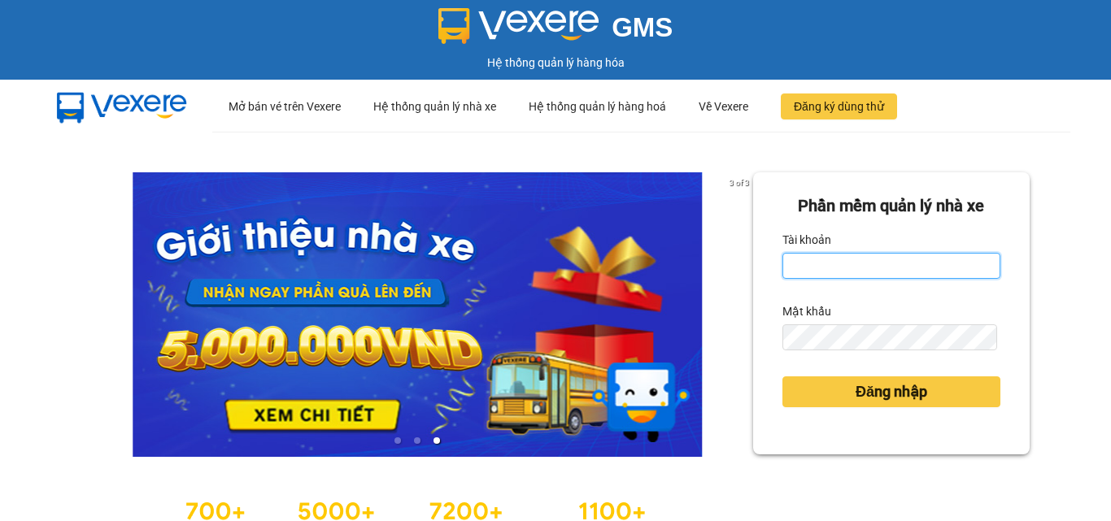
click at [860, 264] on input "Tài khoản" at bounding box center [891, 266] width 218 height 26
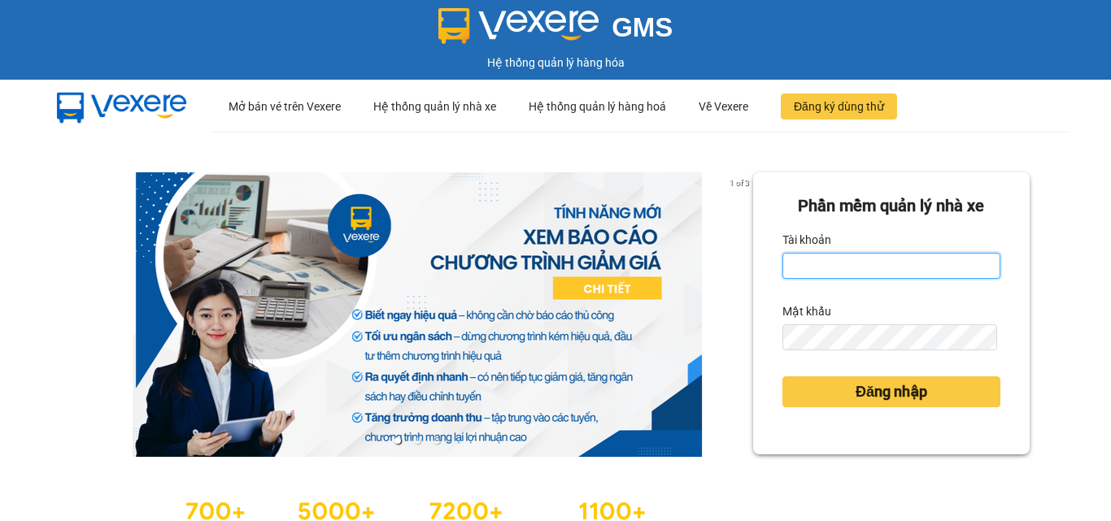
type input "trung.minhtam"
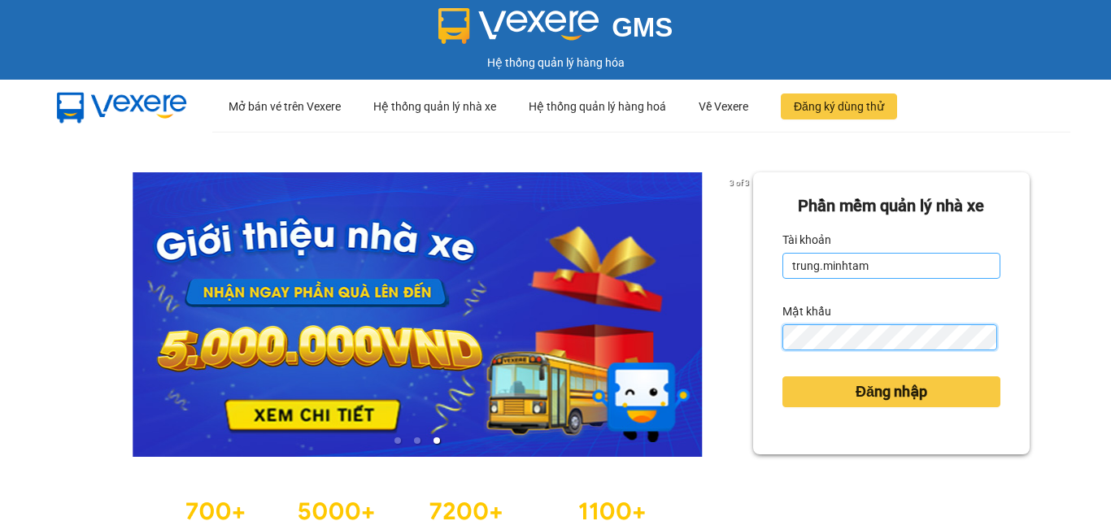
click at [782, 376] on button "Đăng nhập" at bounding box center [891, 391] width 218 height 31
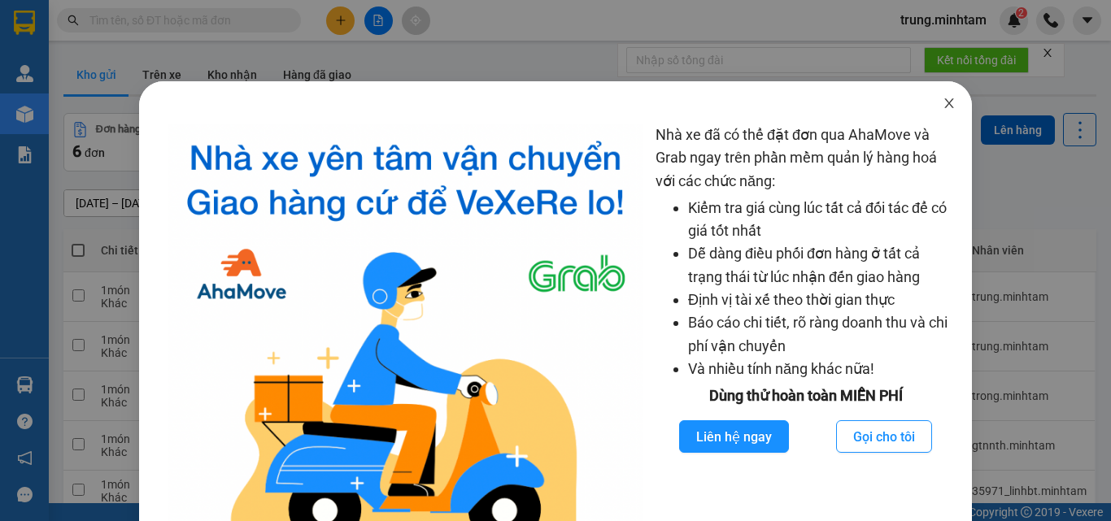
click at [942, 107] on icon "close" at bounding box center [948, 103] width 13 height 13
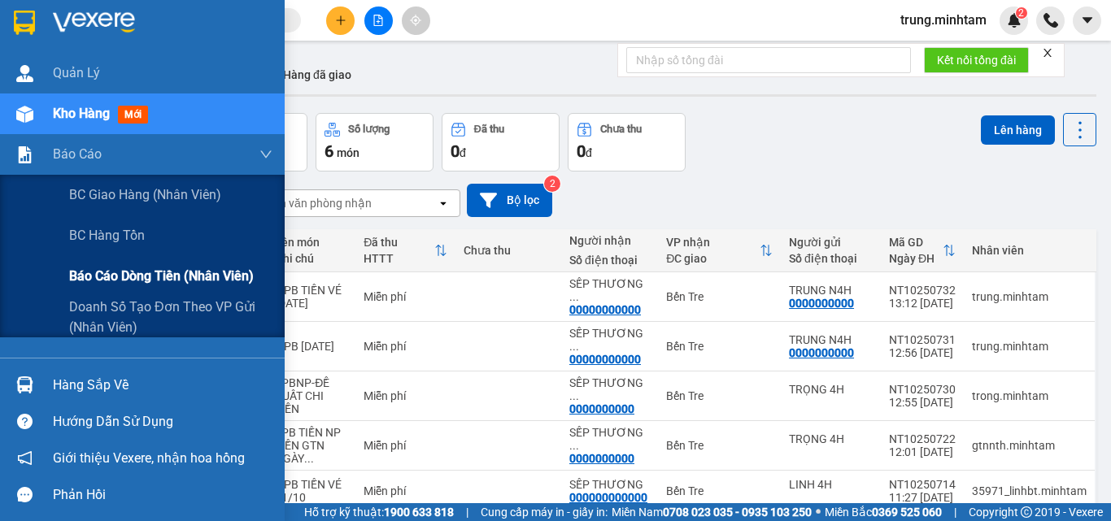
click at [126, 271] on span "Báo cáo dòng tiền (nhân viên)" at bounding box center [161, 276] width 185 height 20
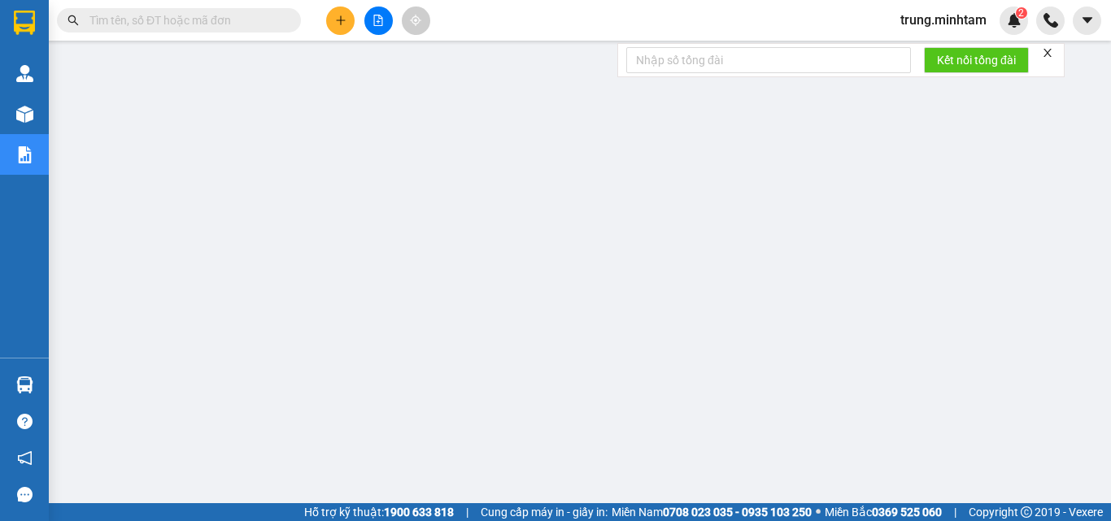
click at [946, 19] on span "trung.minhtam" at bounding box center [943, 20] width 112 height 20
click at [931, 49] on span "Đăng xuất" at bounding box center [950, 50] width 79 height 18
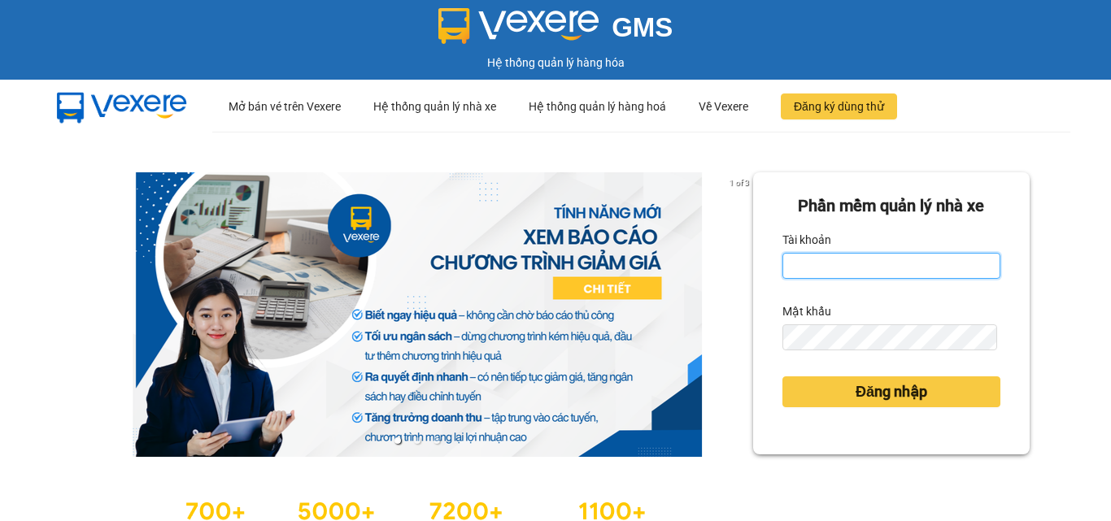
click at [811, 260] on input "Tài khoản" at bounding box center [891, 266] width 218 height 26
type input "phatbt.minhtam"
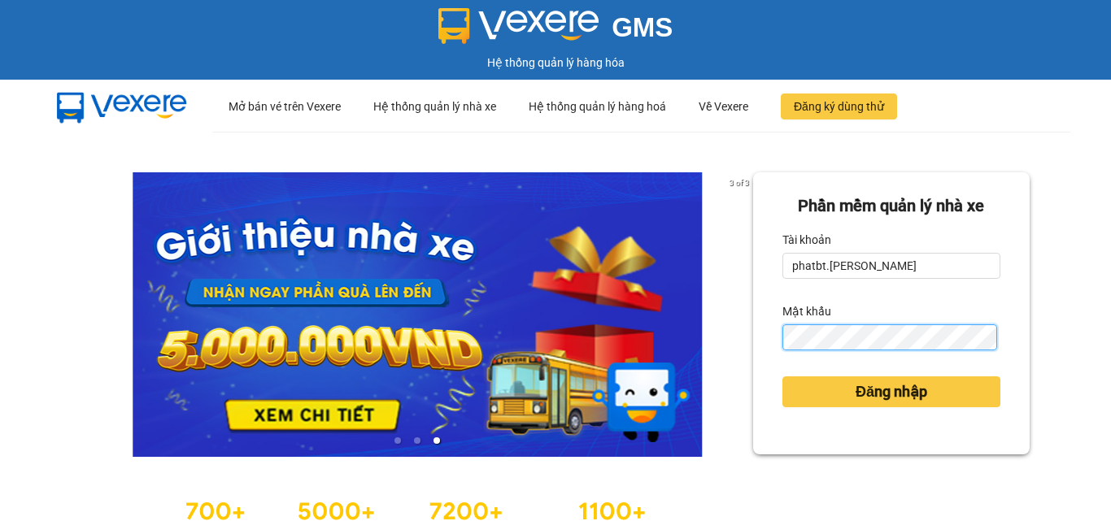
click at [782, 376] on button "Đăng nhập" at bounding box center [891, 391] width 218 height 31
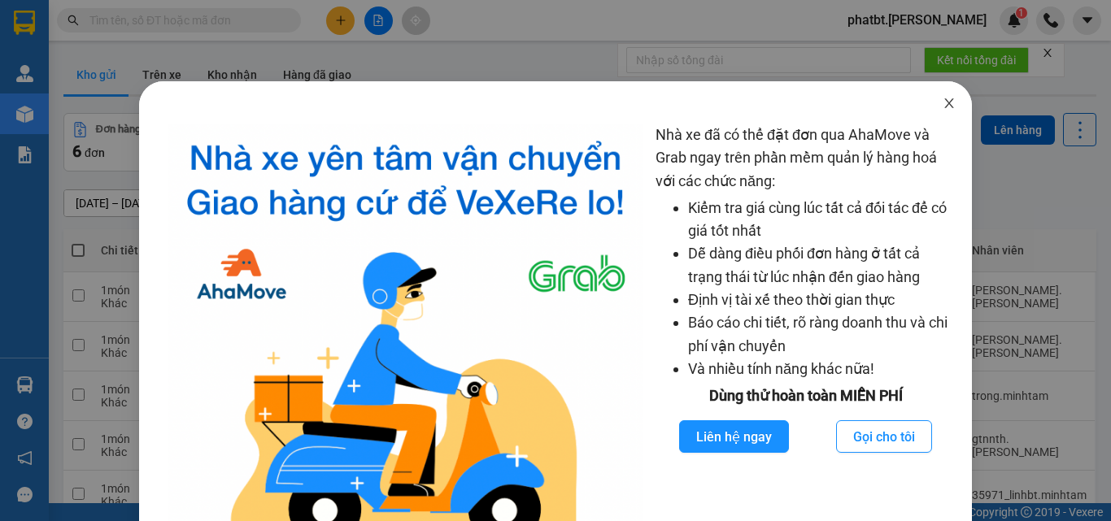
click at [942, 105] on icon "close" at bounding box center [948, 103] width 13 height 13
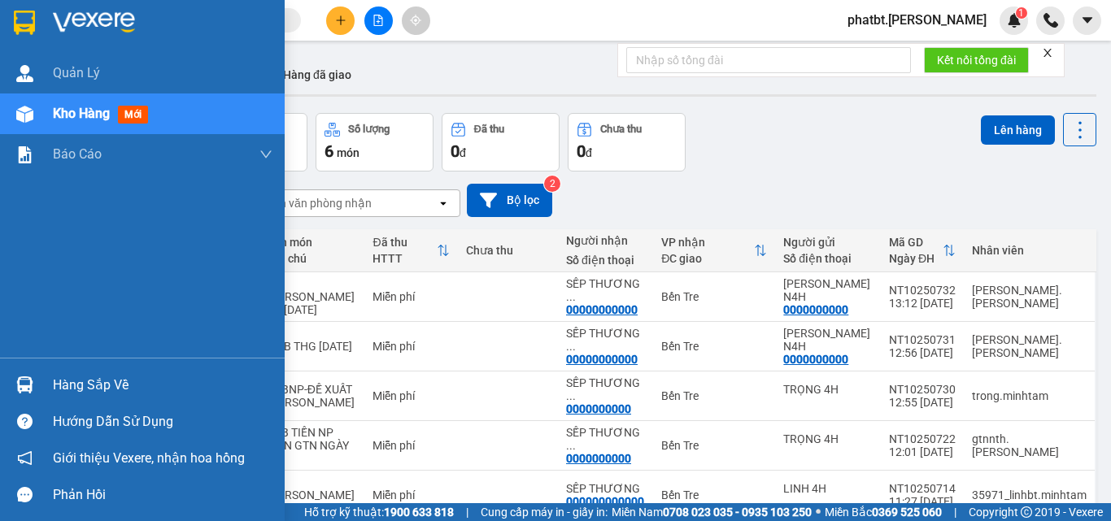
click at [38, 115] on div at bounding box center [25, 114] width 28 height 28
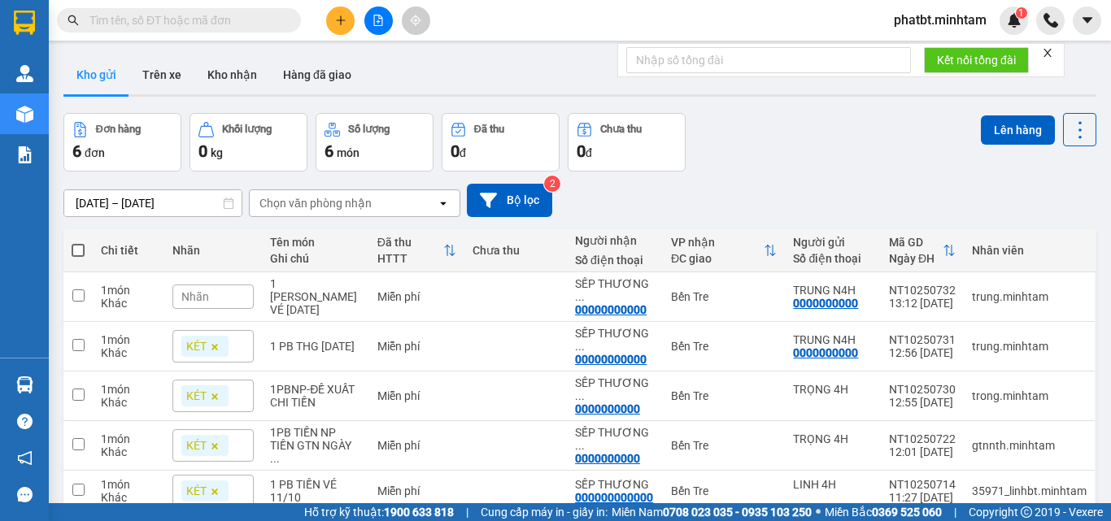
click at [260, 20] on input "text" at bounding box center [185, 20] width 192 height 18
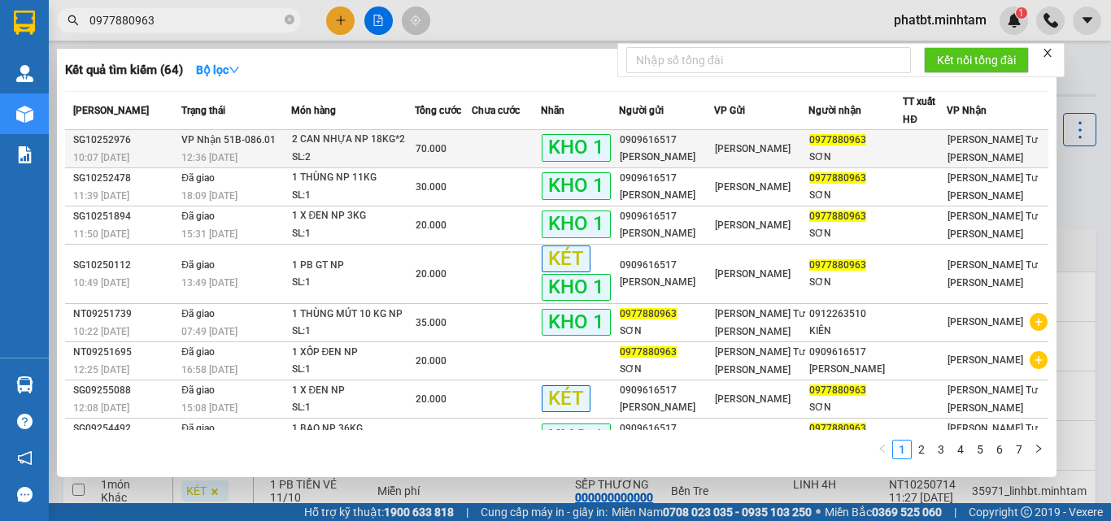
type input "0977880963"
click at [310, 150] on div "SL: 2" at bounding box center [353, 158] width 122 height 18
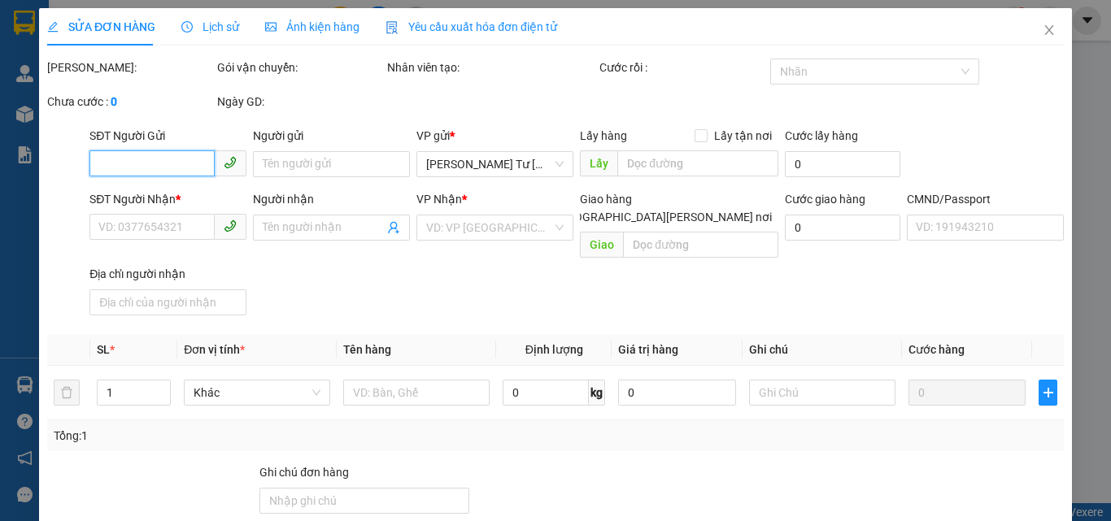
type input "0909616517"
type input "CHÚ TUẤN"
type input "0977880963"
type input "SƠN"
type input "70.000"
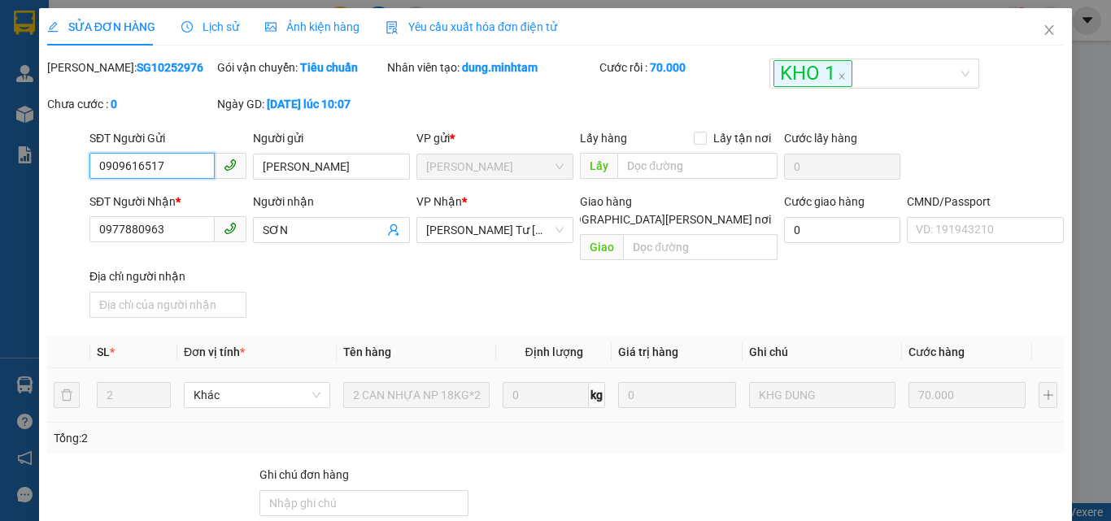
scroll to position [226, 0]
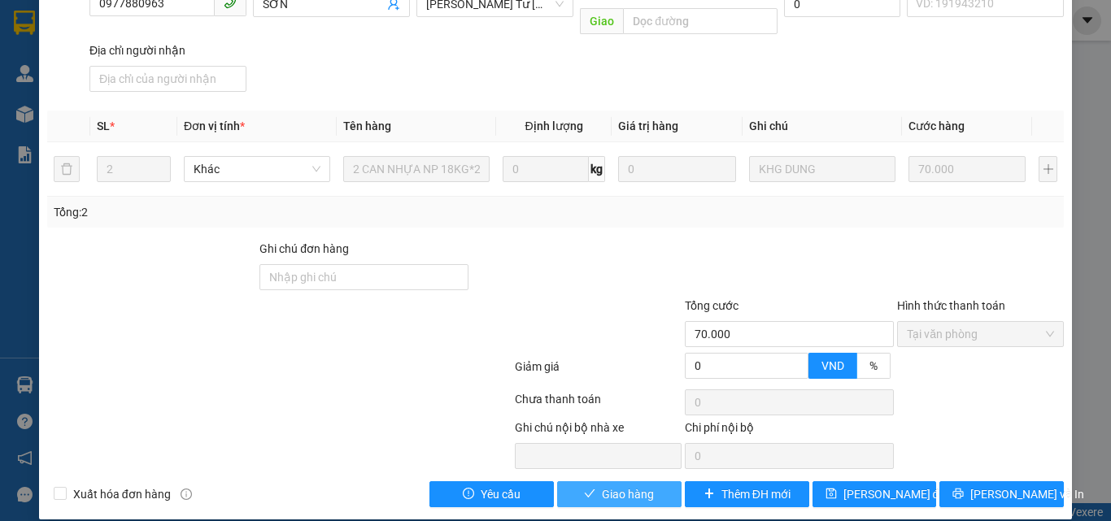
click at [584, 488] on icon "check" at bounding box center [589, 493] width 11 height 11
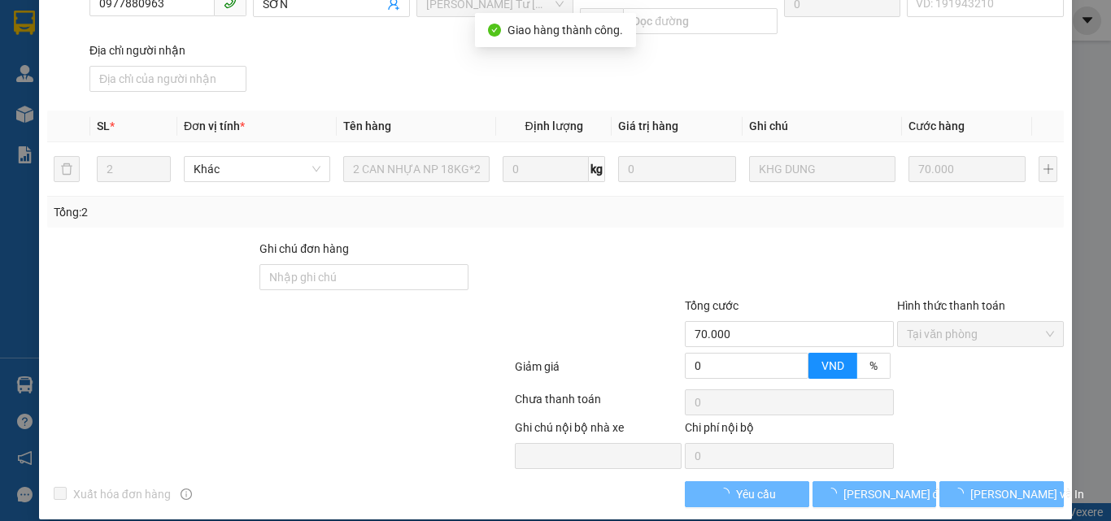
scroll to position [241, 0]
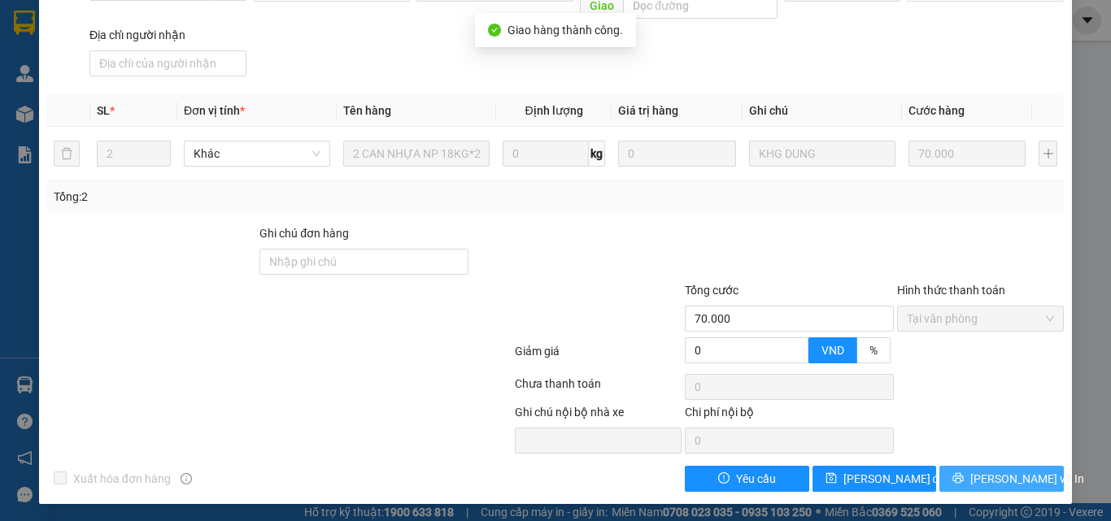
click at [956, 467] on button "[PERSON_NAME] và In" at bounding box center [1001, 479] width 124 height 26
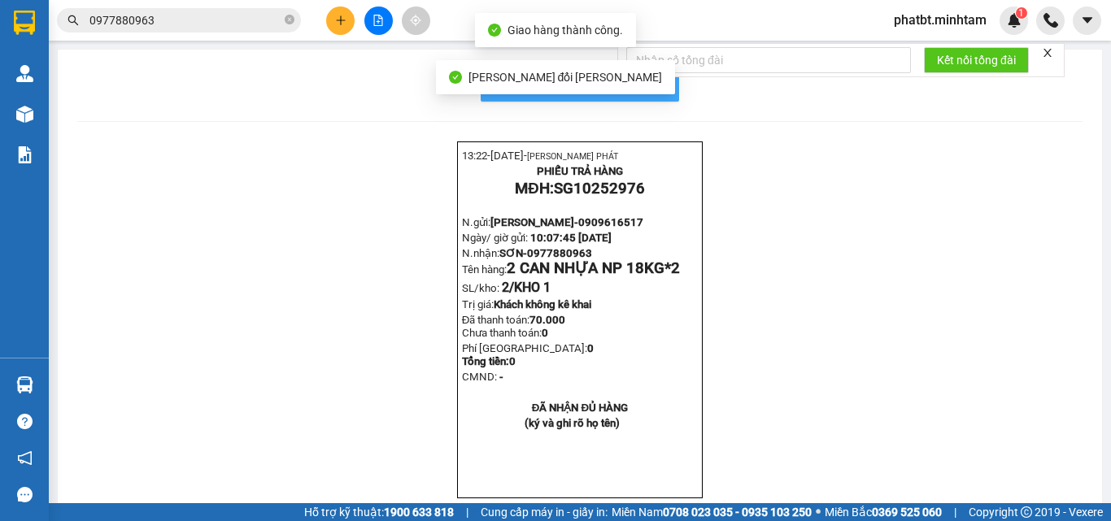
click at [659, 88] on span "In mẫu biên lai tự cấu hình" at bounding box center [589, 85] width 153 height 20
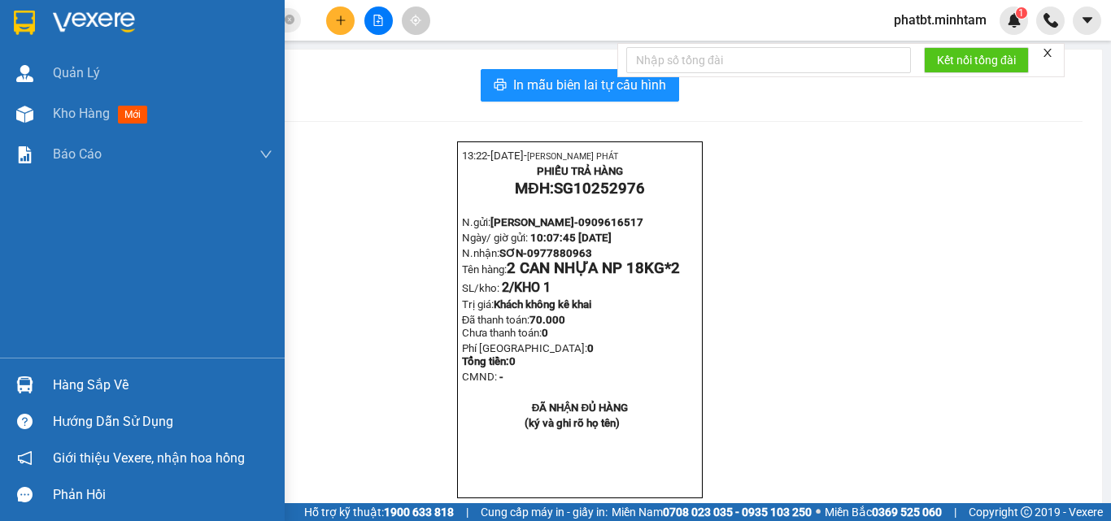
click at [54, 378] on div "Hàng sắp về" at bounding box center [163, 385] width 220 height 24
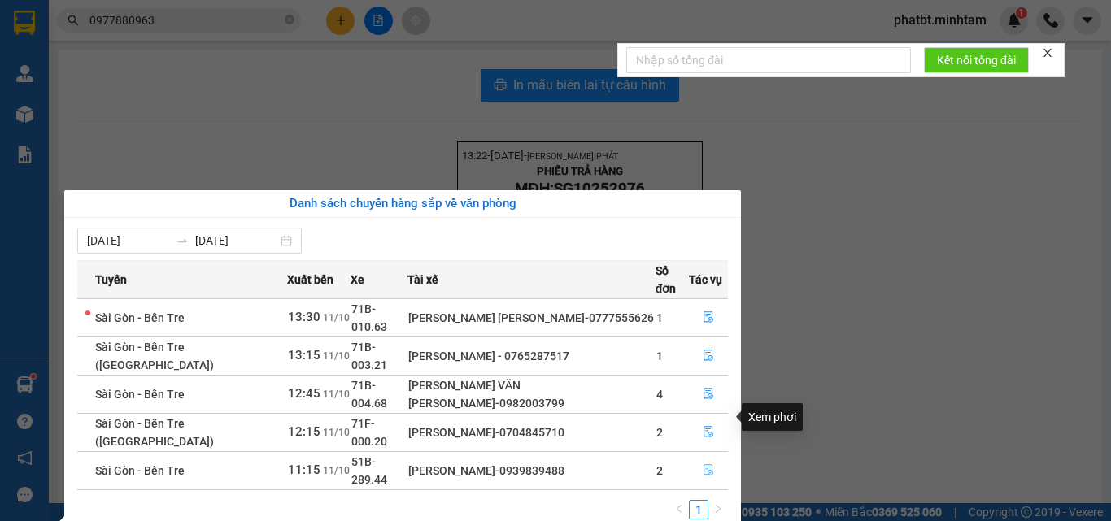
click at [704, 464] on icon "file-done" at bounding box center [708, 469] width 11 height 11
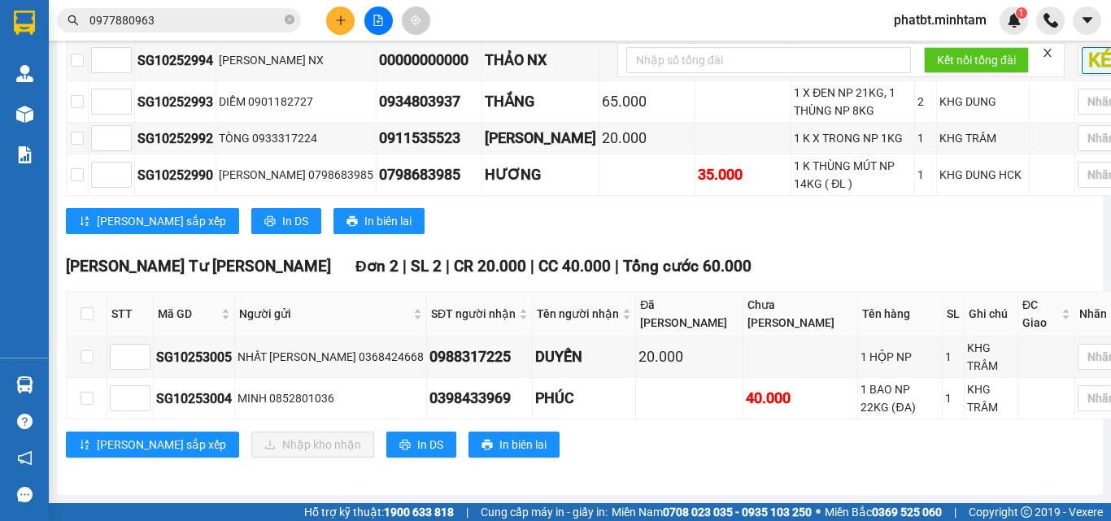
scroll to position [854, 0]
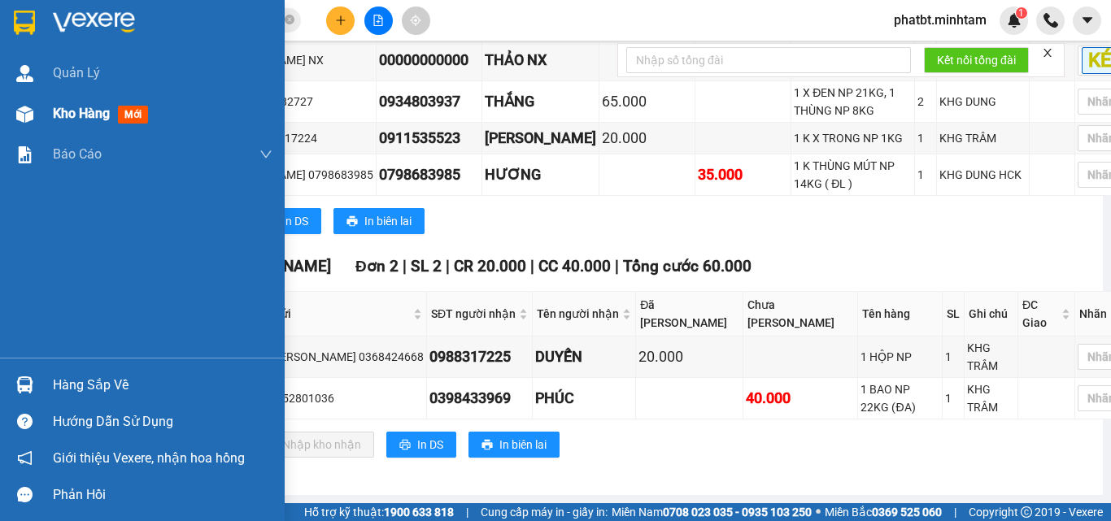
click at [45, 115] on div "Kho hàng mới" at bounding box center [142, 114] width 285 height 41
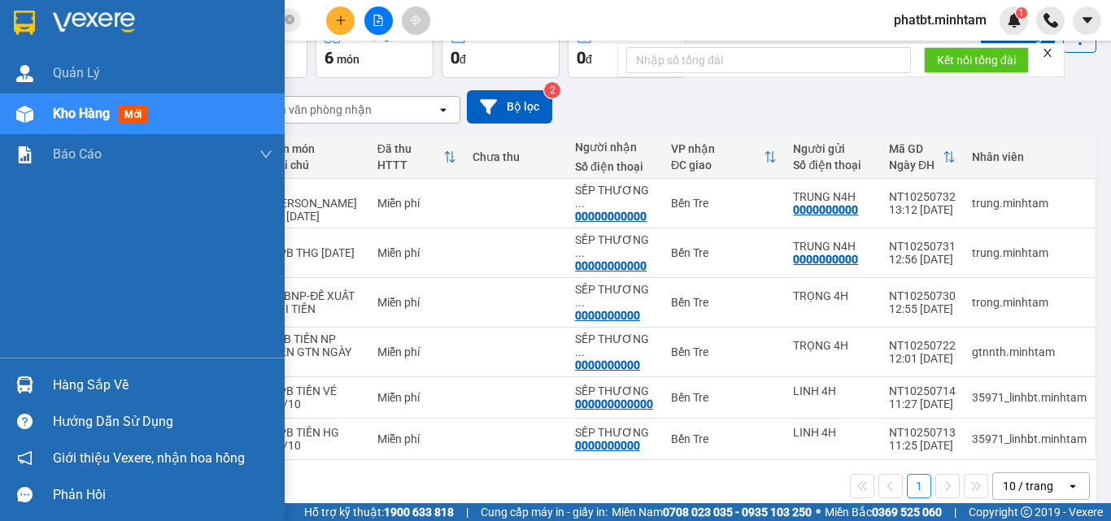
scroll to position [96, 0]
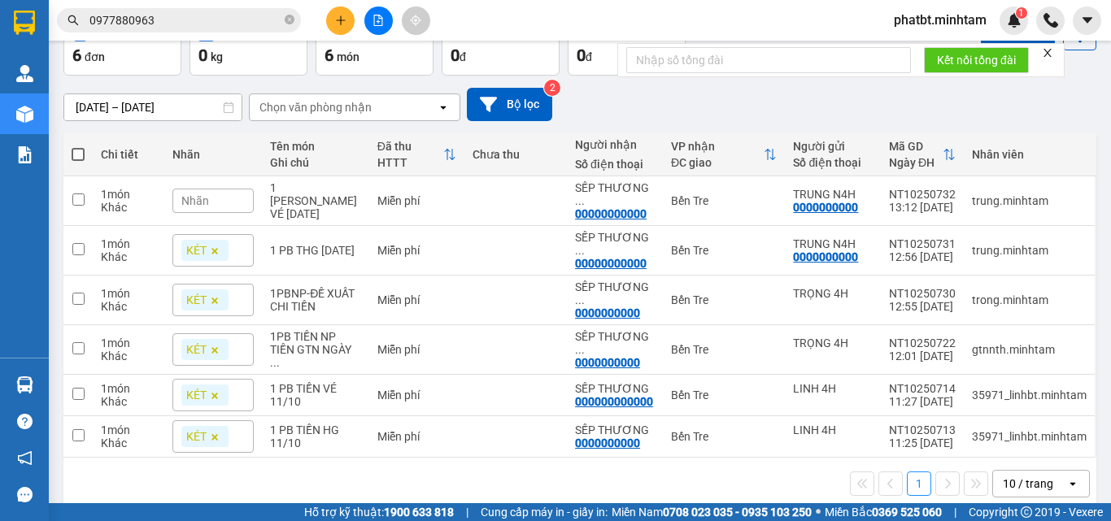
click at [1016, 476] on div "10 / trang" at bounding box center [1028, 484] width 50 height 16
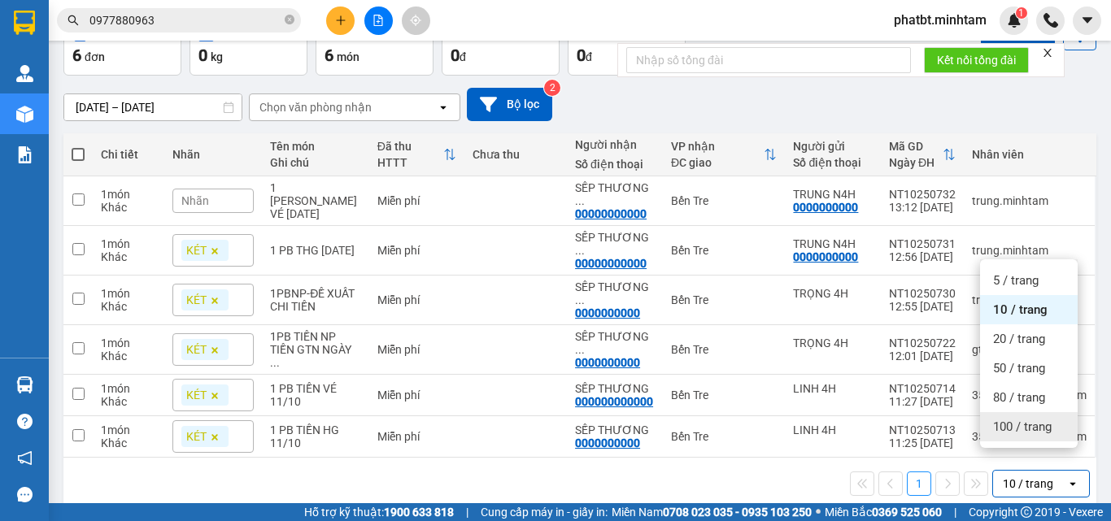
click at [1014, 433] on span "100 / trang" at bounding box center [1022, 427] width 59 height 16
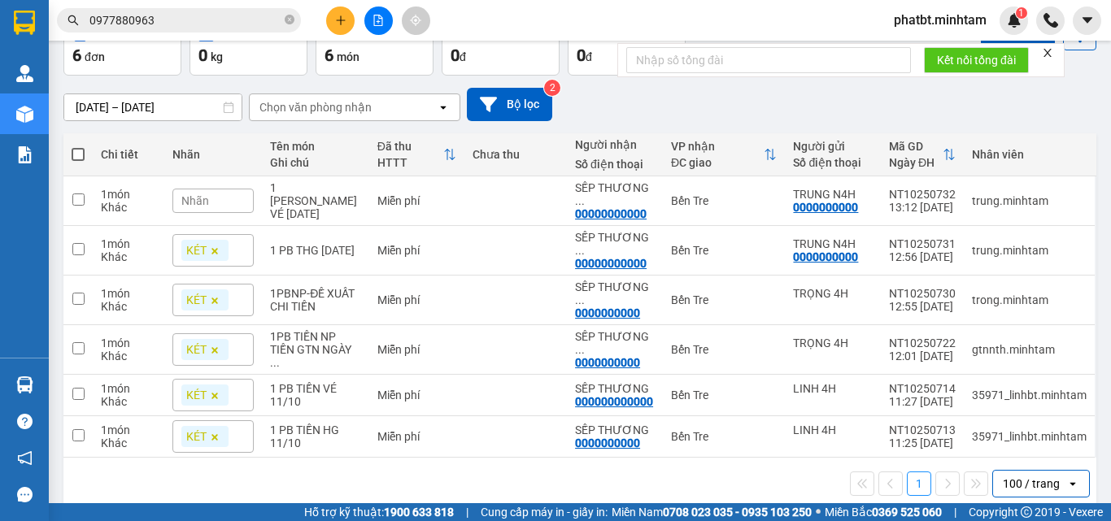
click at [240, 189] on div "Nhãn" at bounding box center [212, 201] width 81 height 24
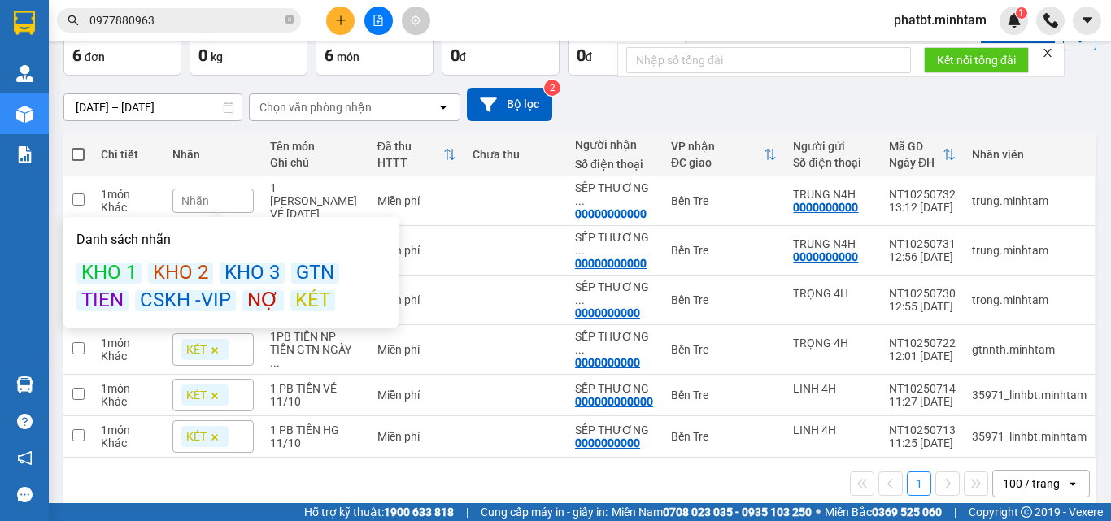
click at [299, 292] on div "KÉT" at bounding box center [312, 300] width 45 height 21
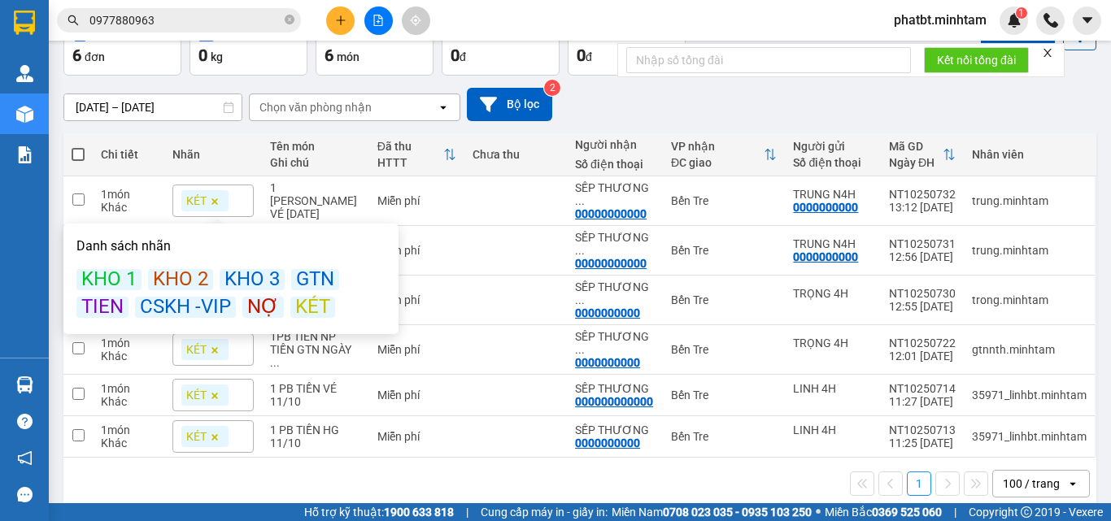
click at [654, 120] on div "09/10/2025 – 11/10/2025 Press the down arrow key to interact with the calendar …" at bounding box center [579, 104] width 1033 height 33
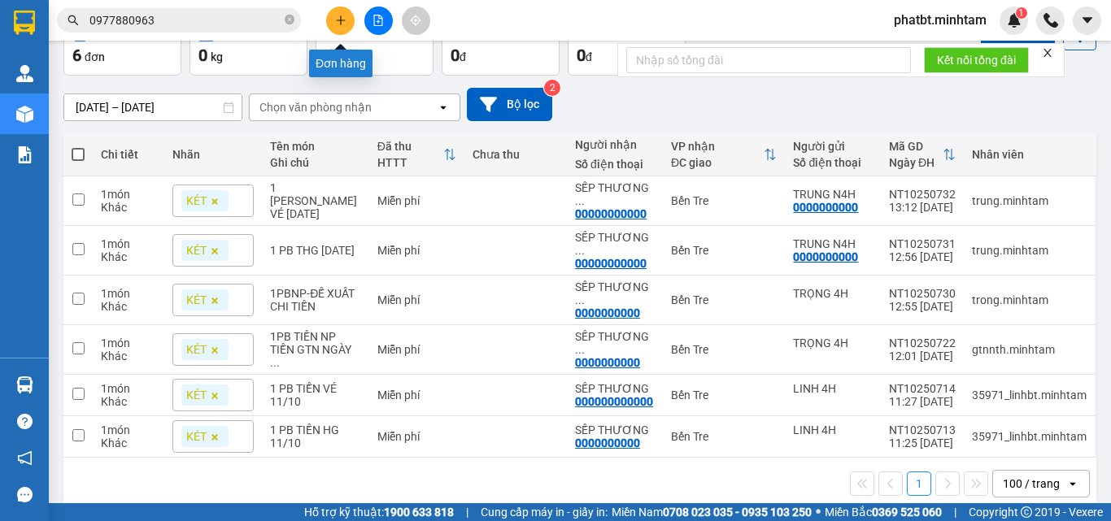
click at [337, 19] on icon "plus" at bounding box center [340, 20] width 11 height 11
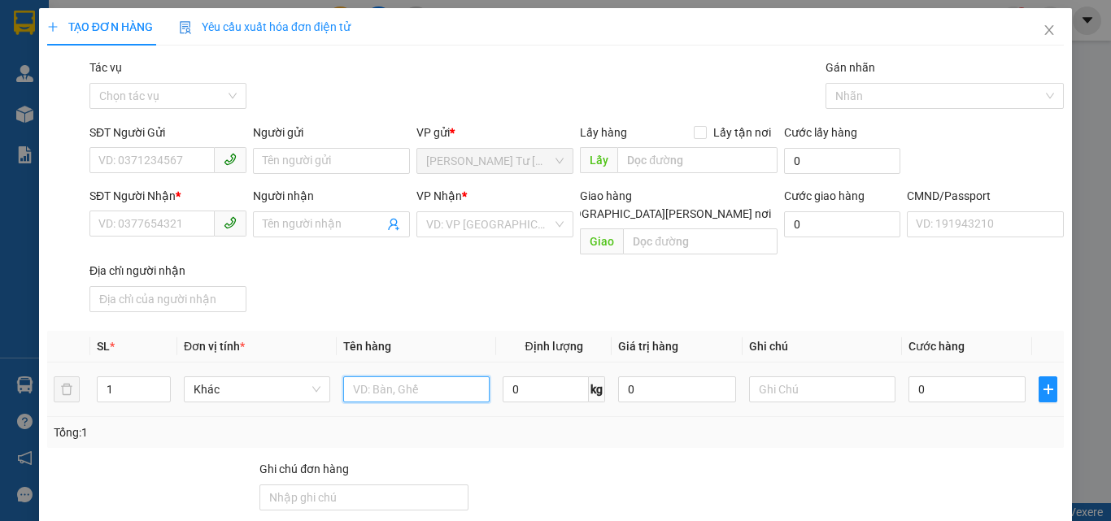
click at [389, 376] on input "text" at bounding box center [416, 389] width 146 height 26
type input "1 XỐP ĐEN NP 4KG"
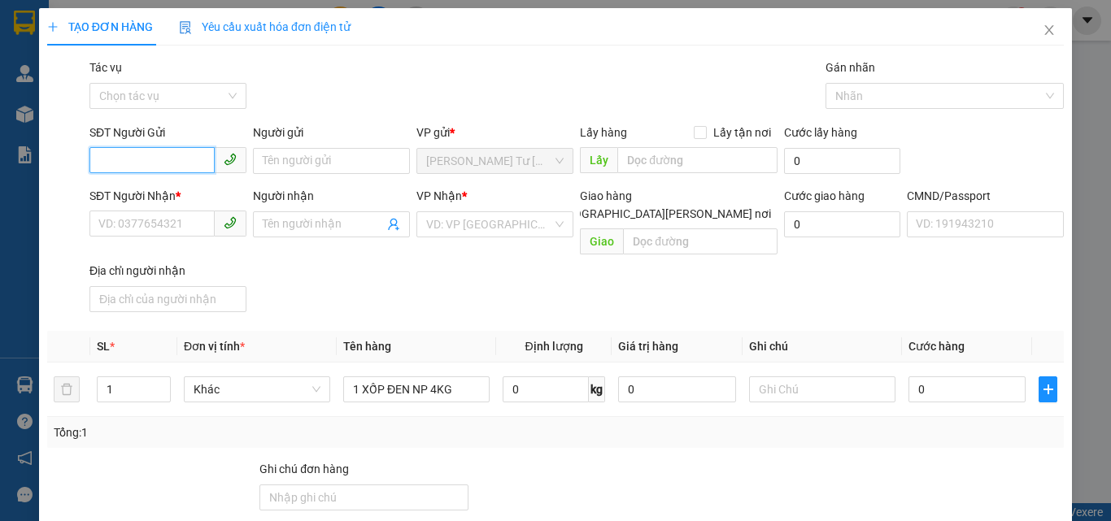
click at [178, 170] on input "SĐT Người Gửi" at bounding box center [151, 160] width 125 height 26
type input "0384167686"
click at [171, 189] on div "0384167686 - YẾN" at bounding box center [166, 194] width 136 height 18
type input "YẾN"
type input "0857215001"
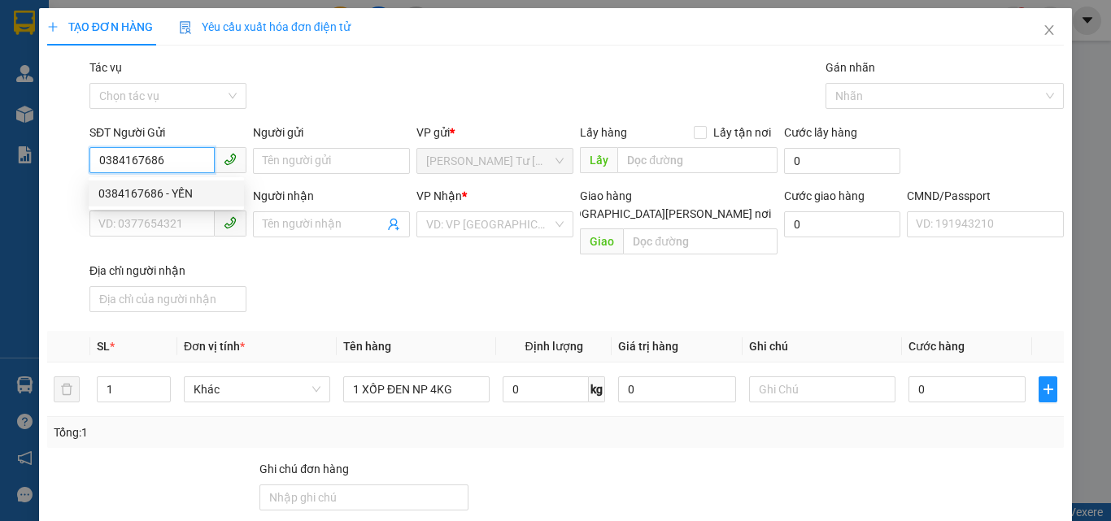
type input "CHÂN"
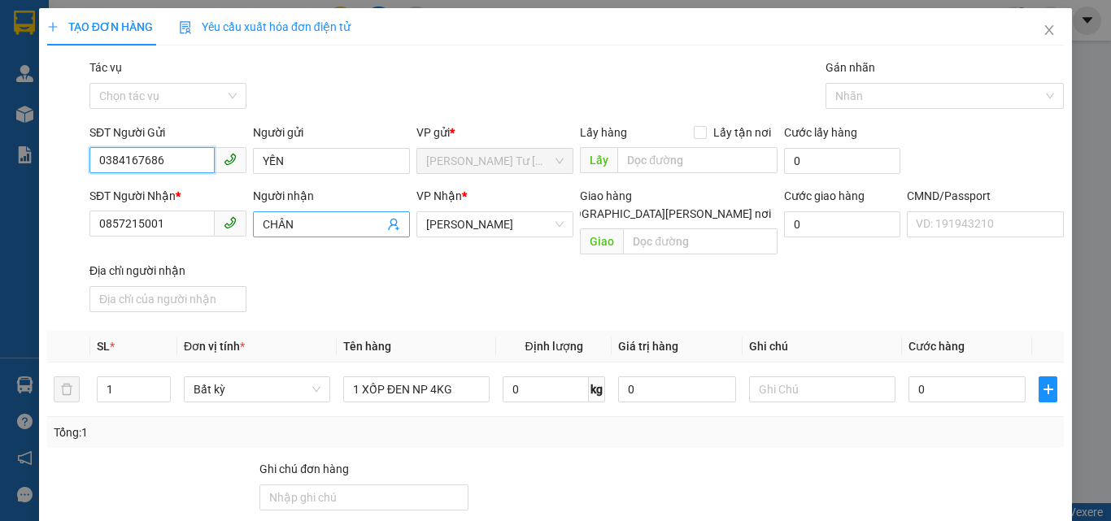
type input "0384167686"
click at [391, 222] on icon "user-add" at bounding box center [393, 224] width 13 height 13
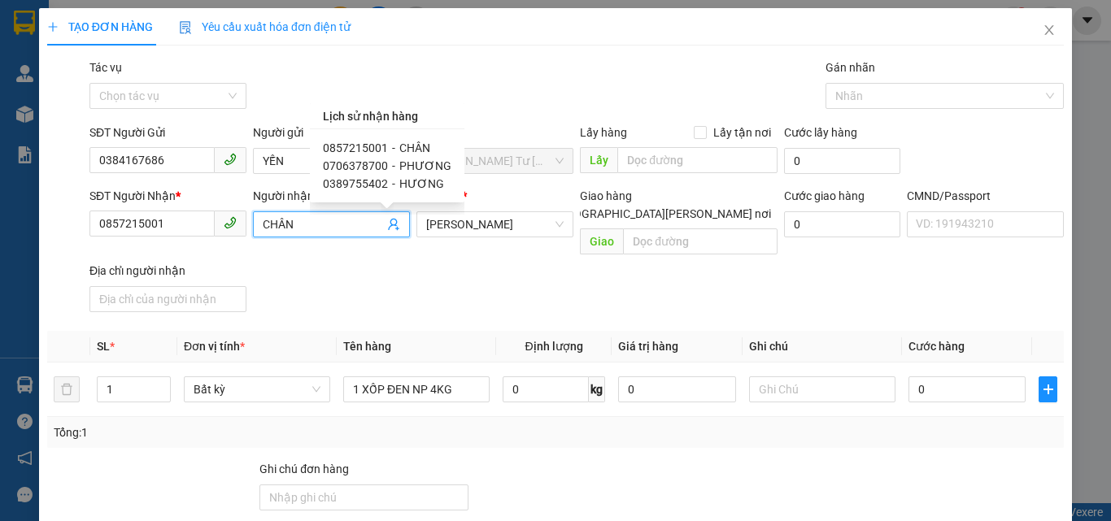
click at [368, 183] on span "0389755402" at bounding box center [355, 183] width 65 height 13
type input "0389755402"
type input "HƯƠNG"
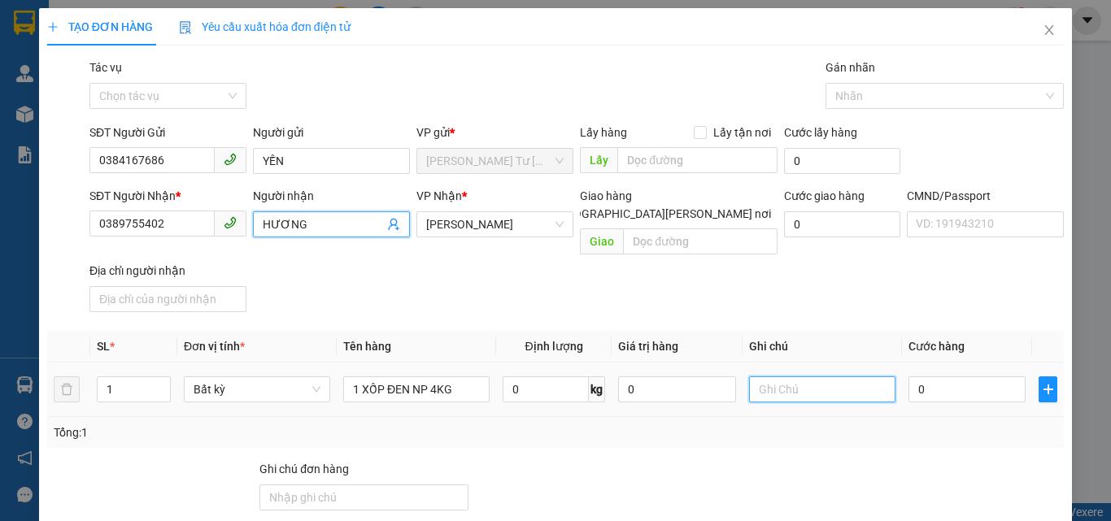
click at [803, 376] on input "text" at bounding box center [822, 389] width 146 height 26
type input "18H PHÁT"
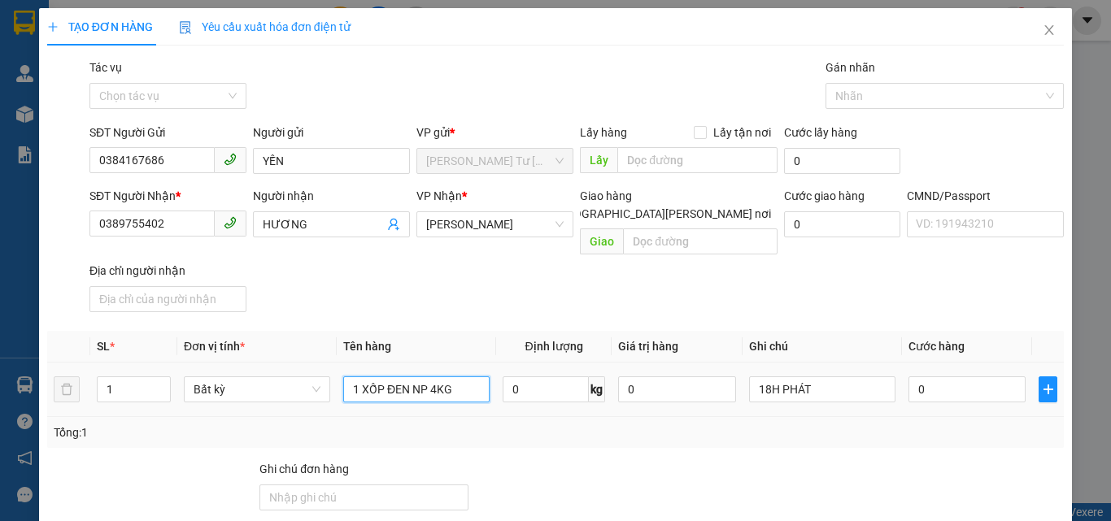
click at [463, 376] on input "1 XỐP ĐEN NP 4KG" at bounding box center [416, 389] width 146 height 26
type input "1 XỐP ĐEN NP 4KG (TN)"
click at [953, 376] on input "0" at bounding box center [966, 389] width 117 height 26
type input "2"
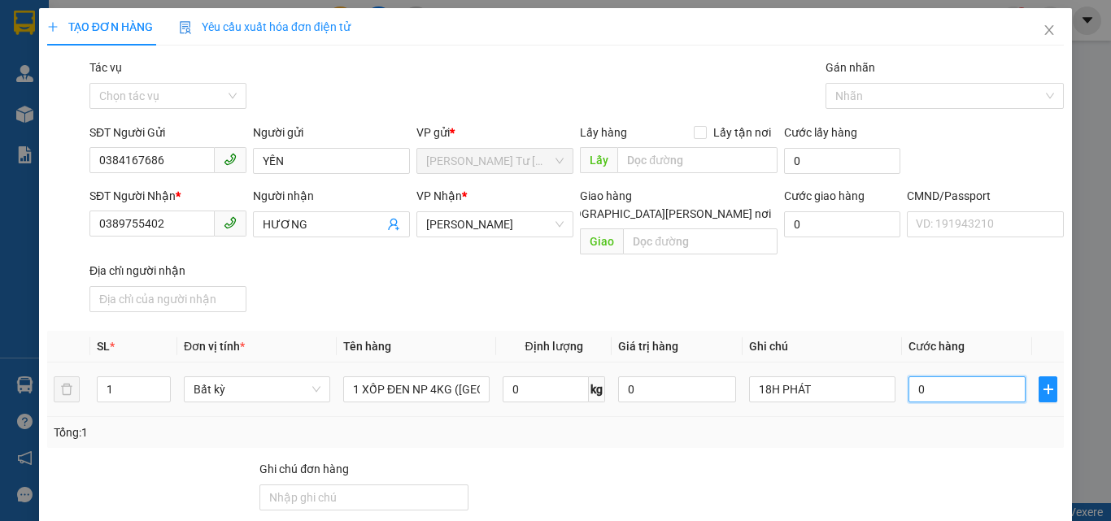
type input "2"
type input "20"
type input "20.000"
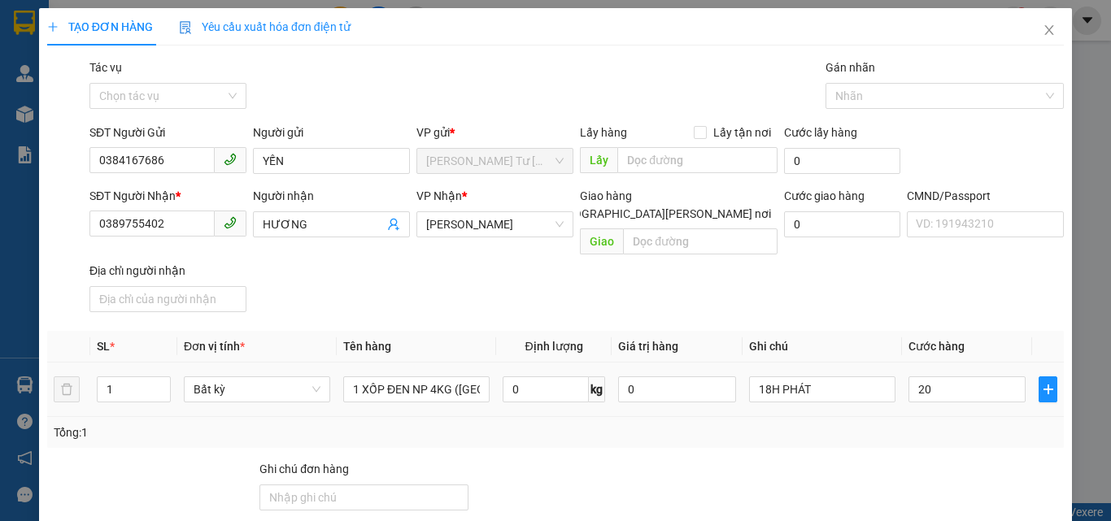
type input "20.000"
click at [903, 285] on div "SĐT Người Nhận * 0389755402 Người nhận HƯƠNG VP Nhận * Hồ Chí Minh Giao hàng Gi…" at bounding box center [576, 253] width 981 height 132
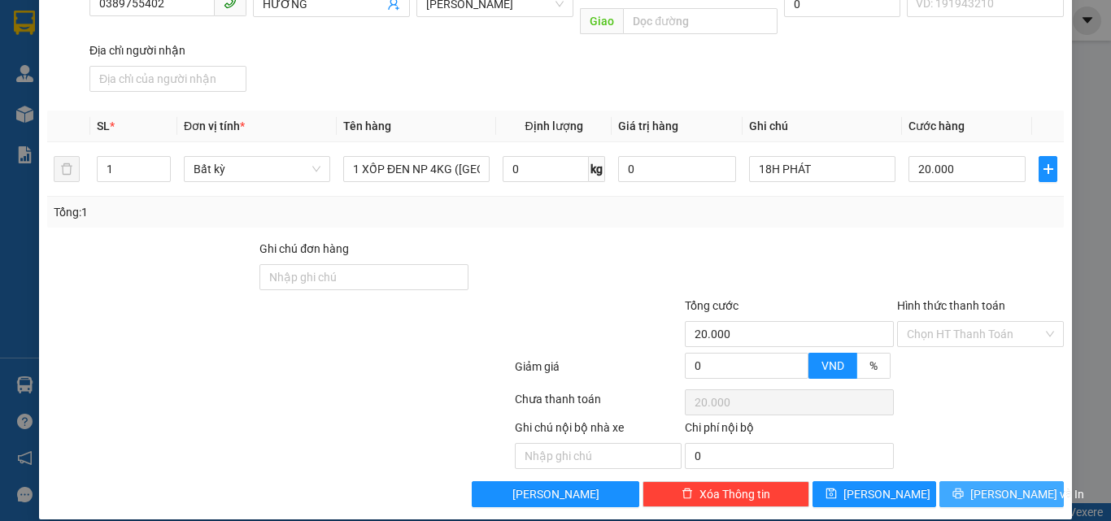
click at [951, 481] on button "[PERSON_NAME] và In" at bounding box center [1001, 494] width 124 height 26
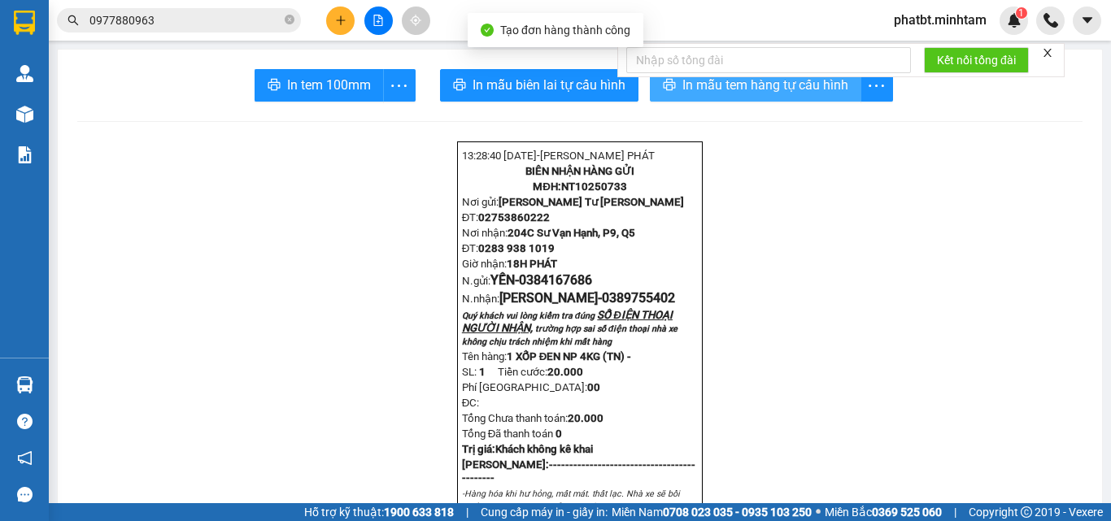
click at [742, 88] on span "In mẫu tem hàng tự cấu hình" at bounding box center [765, 85] width 166 height 20
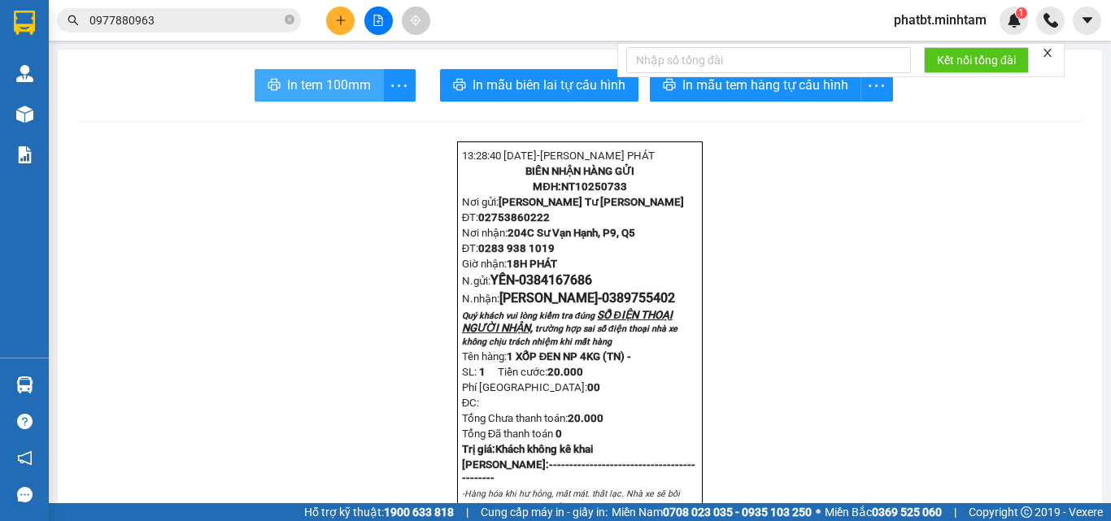
click at [321, 83] on span "In tem 100mm" at bounding box center [329, 85] width 84 height 20
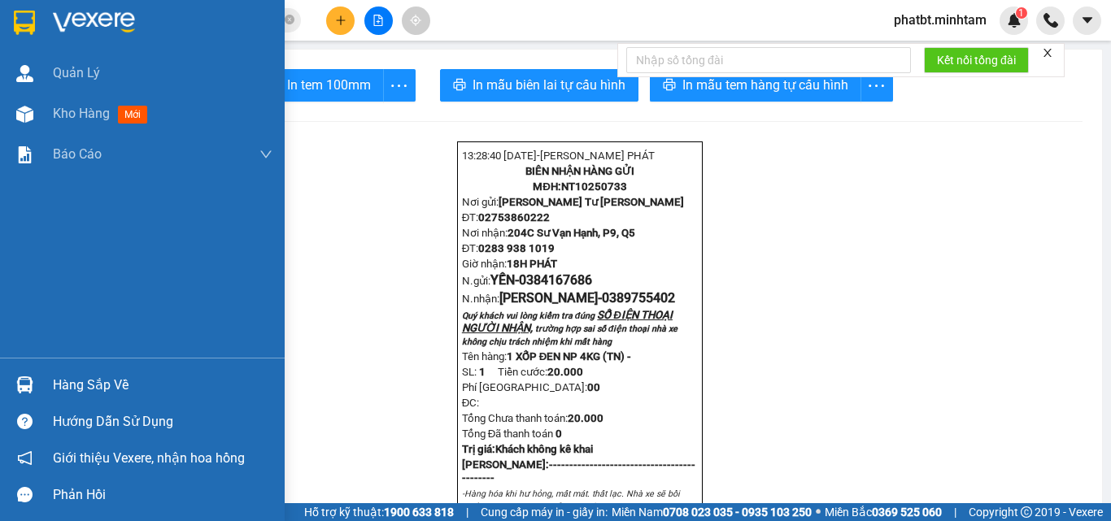
drag, startPoint x: 71, startPoint y: 375, endPoint x: 61, endPoint y: 370, distance: 10.9
click at [71, 374] on div "Hàng sắp về" at bounding box center [163, 385] width 220 height 24
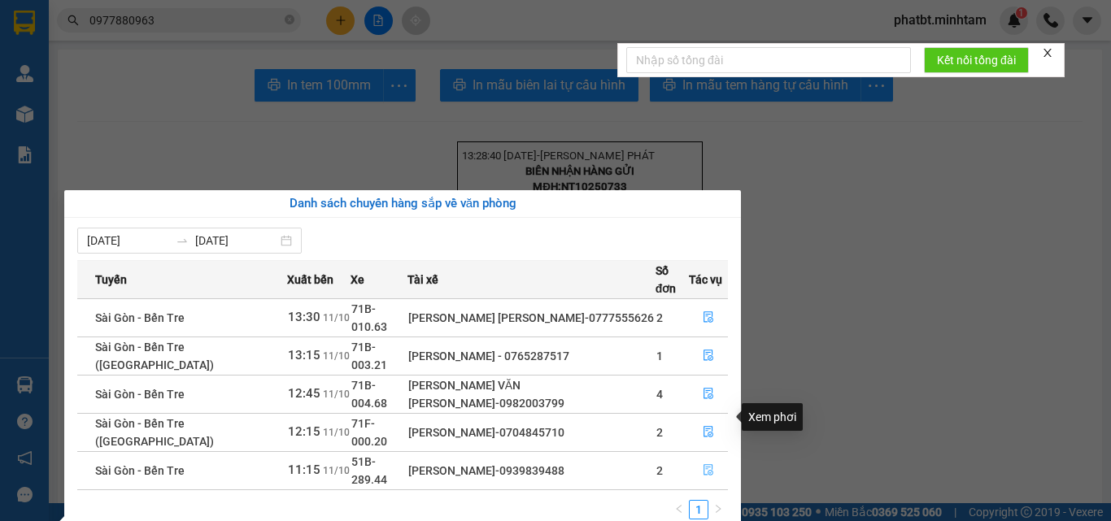
click at [707, 465] on icon "file-done" at bounding box center [708, 470] width 10 height 11
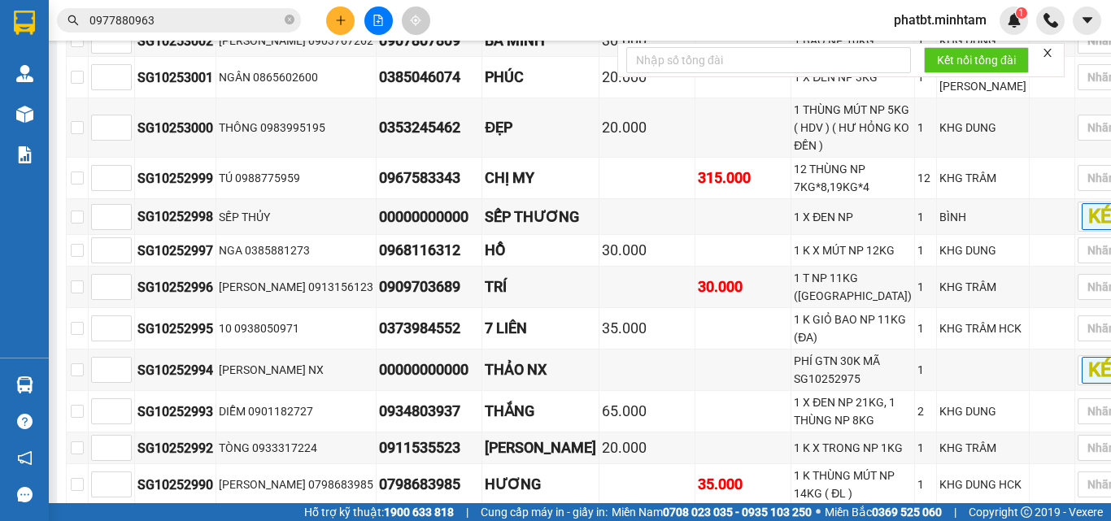
scroll to position [854, 0]
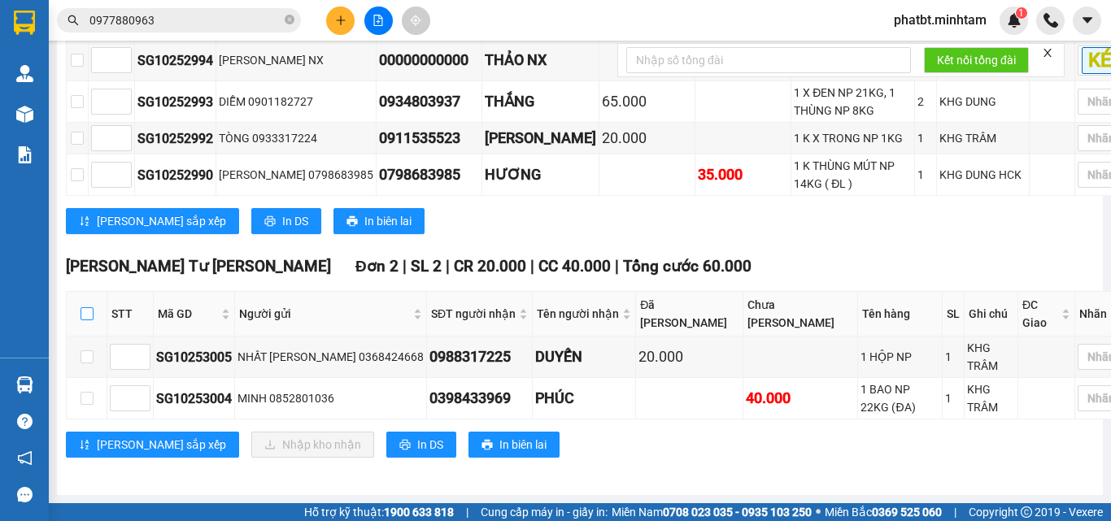
click at [86, 315] on input "checkbox" at bounding box center [86, 313] width 13 height 13
checkbox input "true"
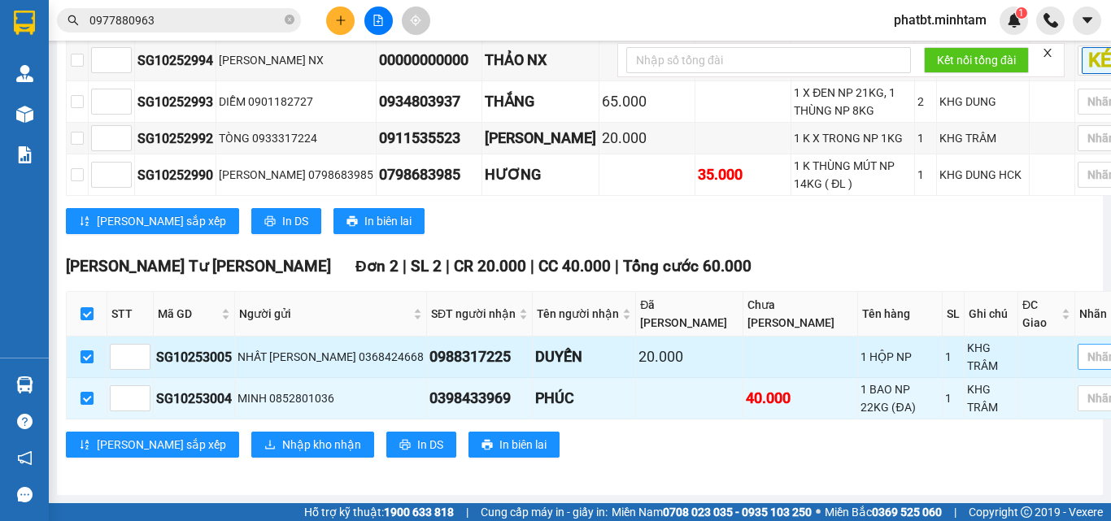
click at [1081, 351] on div at bounding box center [1115, 357] width 68 height 20
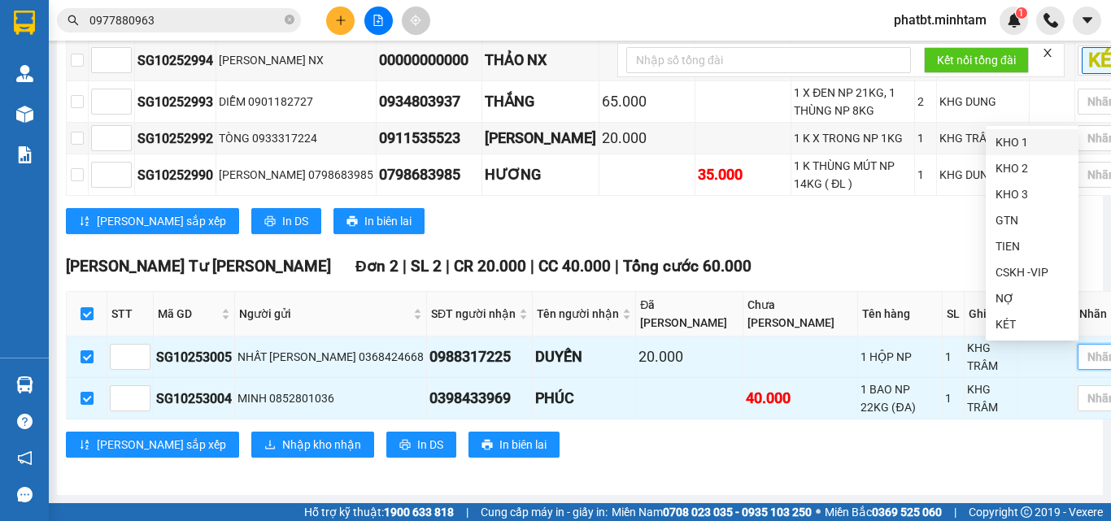
click at [1014, 146] on div "KHO 1" at bounding box center [1031, 142] width 73 height 18
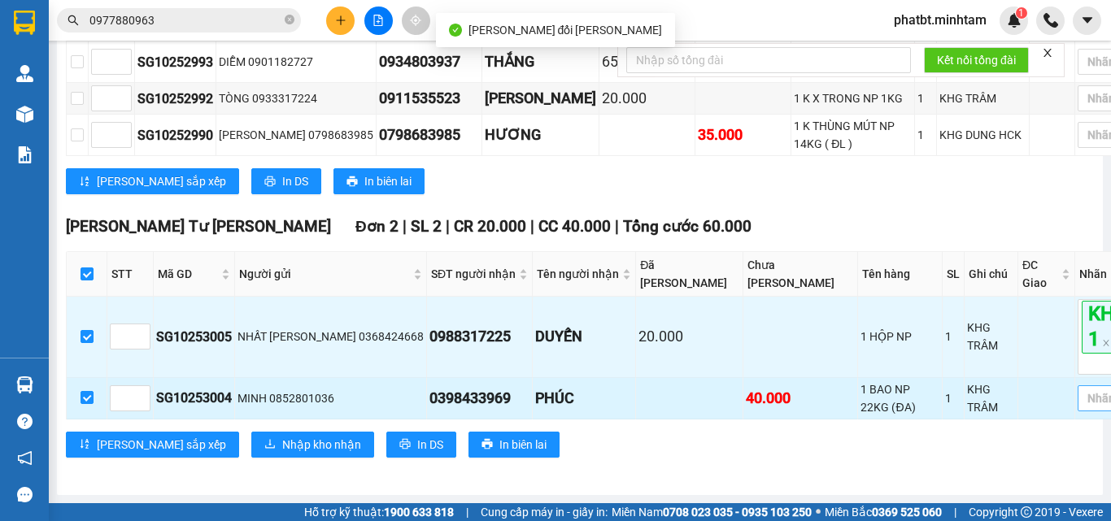
click at [1081, 408] on div at bounding box center [1115, 399] width 68 height 20
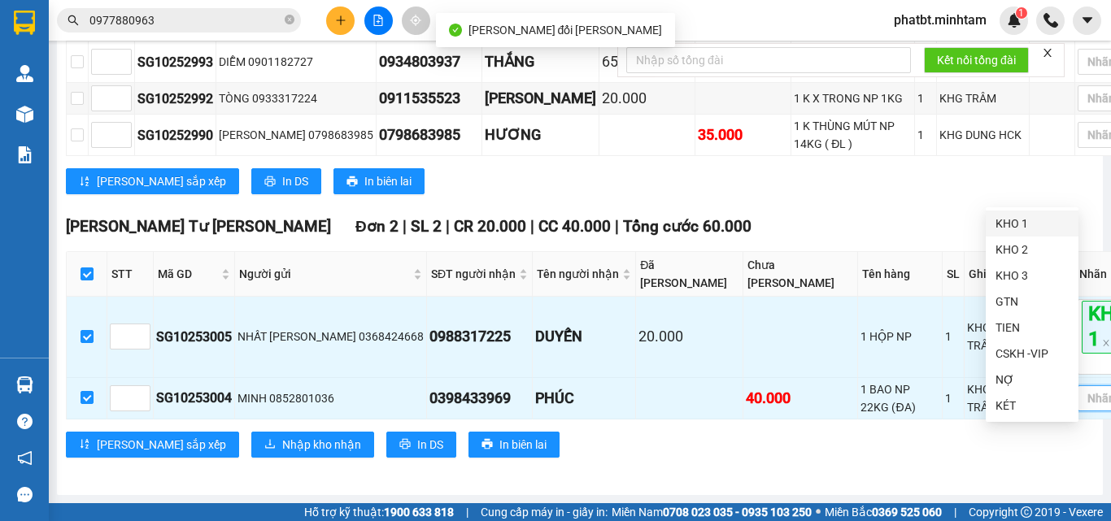
click at [1020, 221] on div "KHO 1" at bounding box center [1031, 224] width 73 height 18
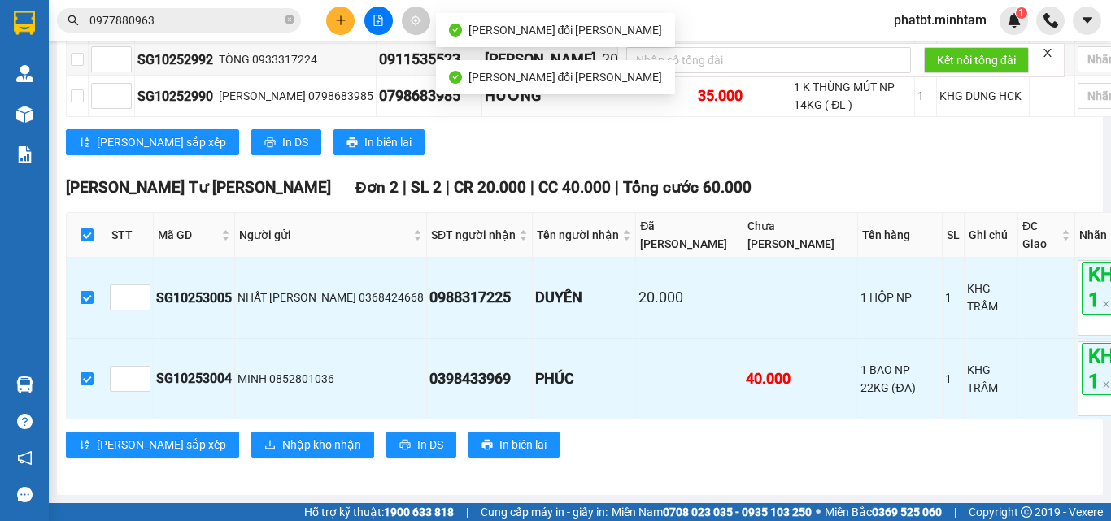
scroll to position [933, 0]
click at [282, 449] on span "Nhập kho nhận" at bounding box center [321, 445] width 79 height 18
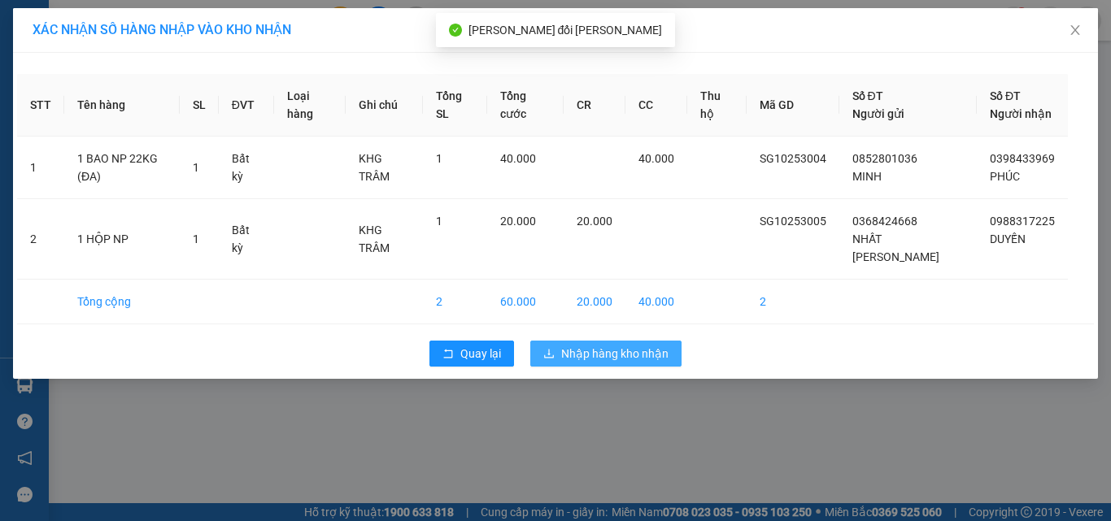
click at [595, 363] on span "Nhập hàng kho nhận" at bounding box center [614, 354] width 107 height 18
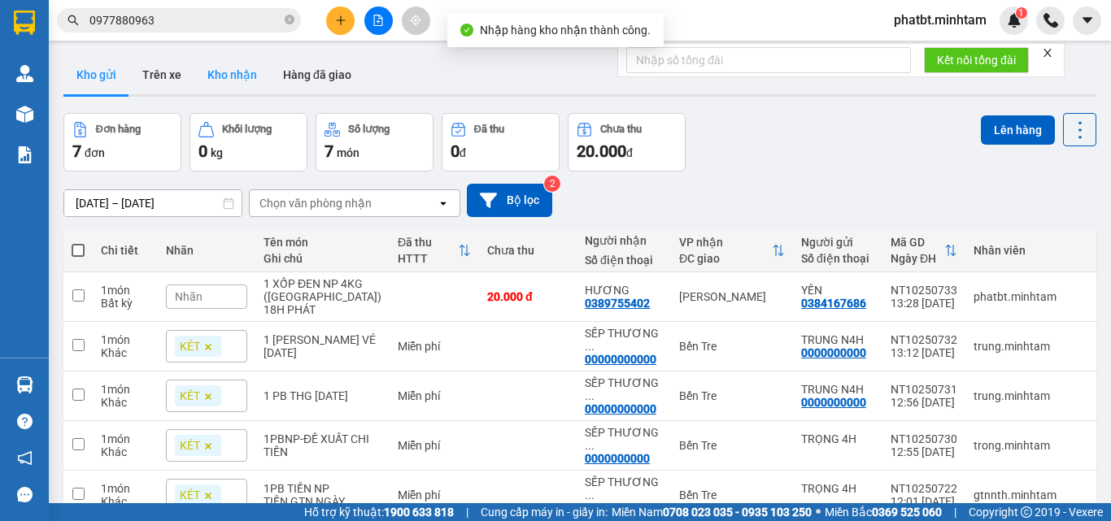
click at [229, 75] on button "Kho nhận" at bounding box center [232, 74] width 76 height 39
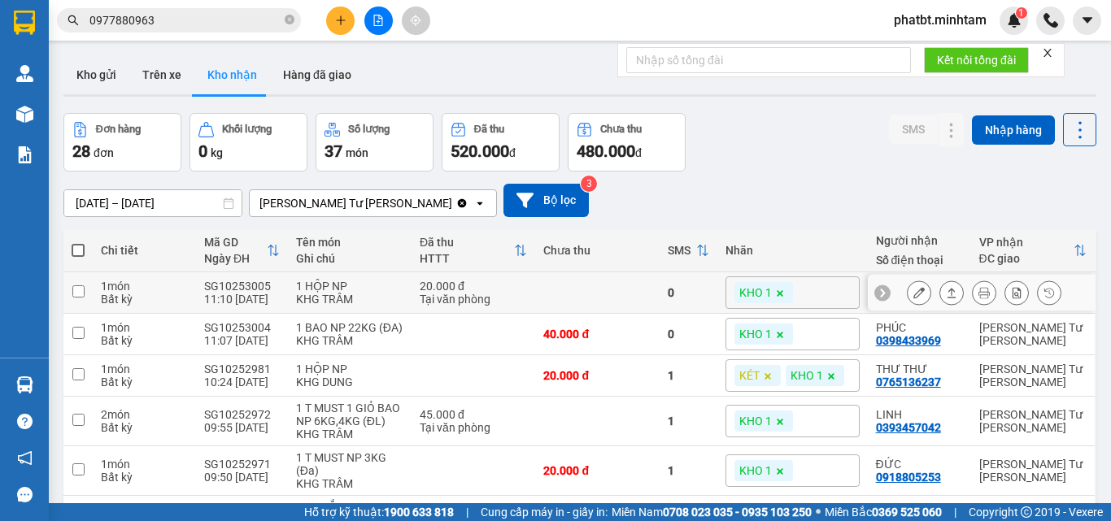
click at [913, 297] on icon at bounding box center [918, 292] width 11 height 11
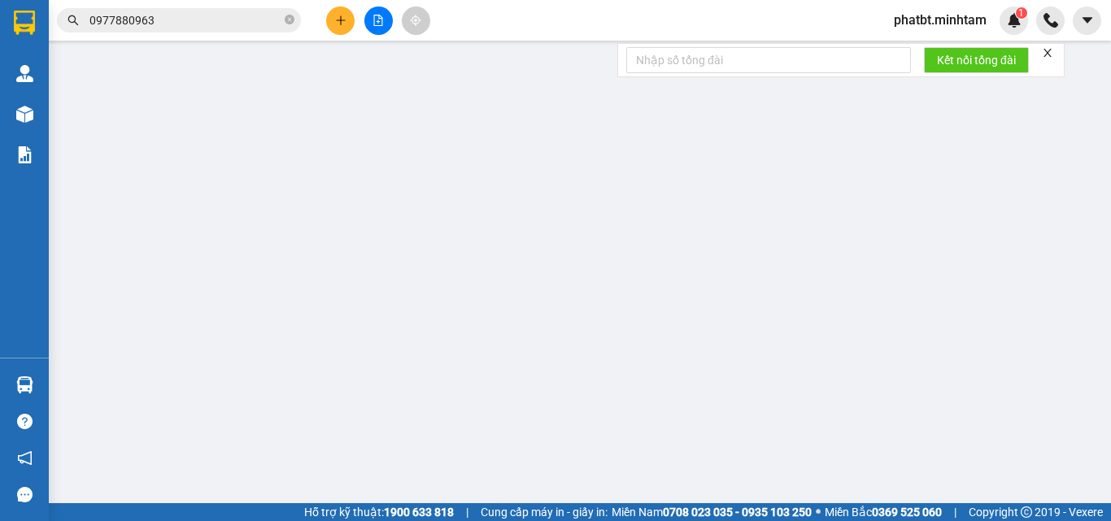
type input "0368424668"
type input "NHẤT QUANG MINH"
type input "0988317225"
type input "DUYẾN"
type input "20.000"
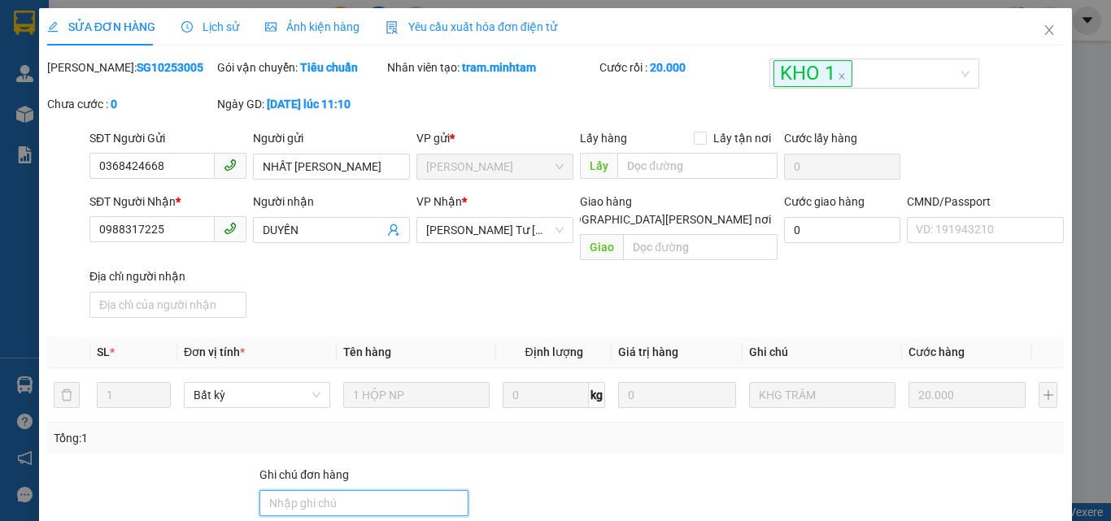
click at [299, 490] on input "Ghi chú đơn hàng" at bounding box center [363, 503] width 209 height 26
type input "ĐG"
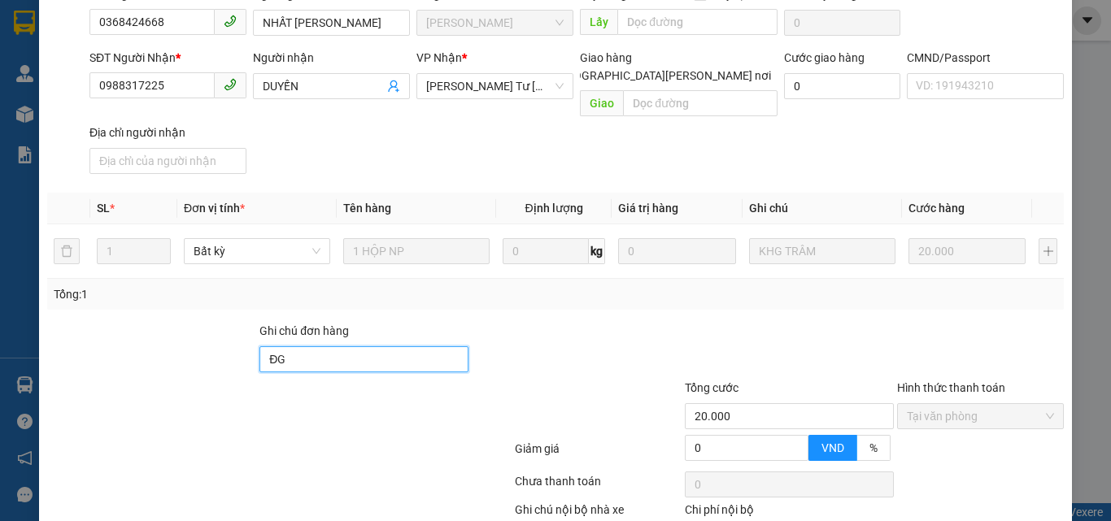
scroll to position [226, 0]
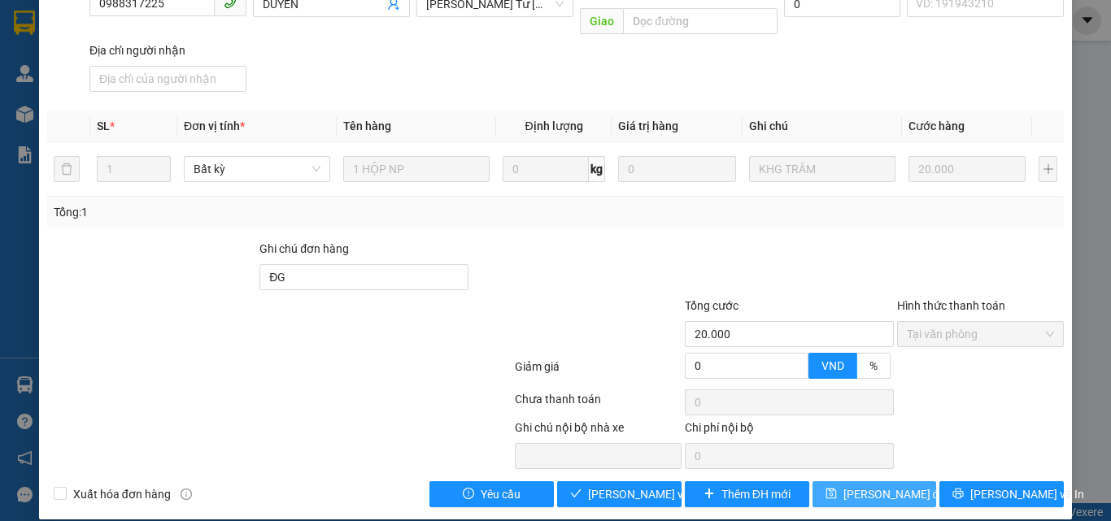
click at [913, 481] on button "[PERSON_NAME] đổi" at bounding box center [874, 494] width 124 height 26
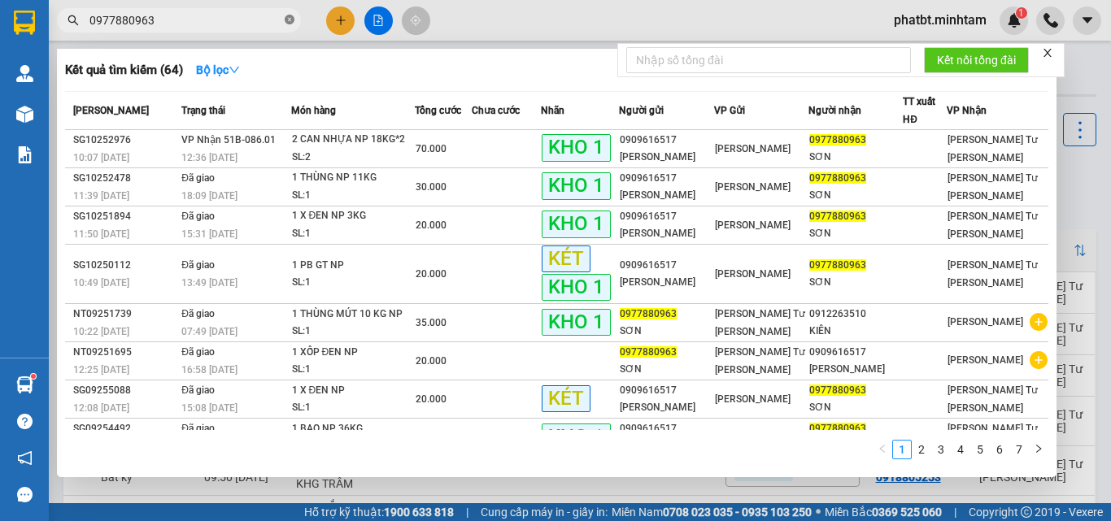
click at [294, 15] on icon "close-circle" at bounding box center [290, 20] width 10 height 10
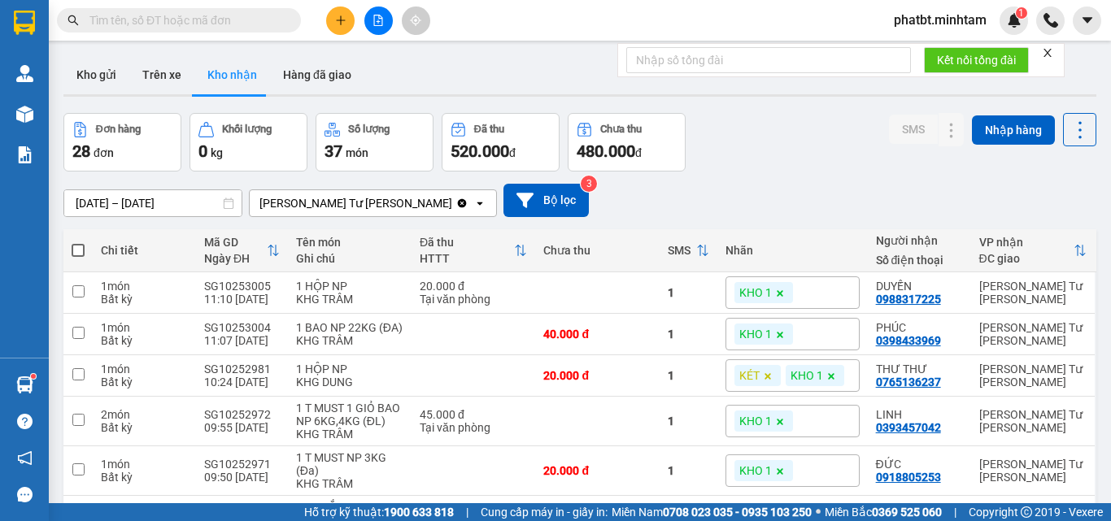
click at [233, 20] on input "text" at bounding box center [185, 20] width 192 height 18
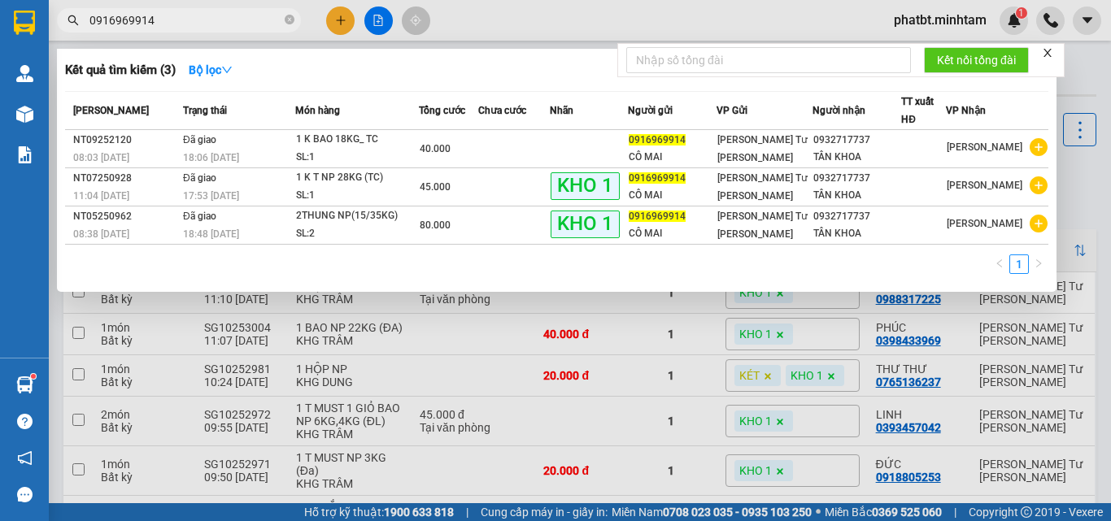
type input "0916969914"
click at [344, 25] on div at bounding box center [555, 260] width 1111 height 521
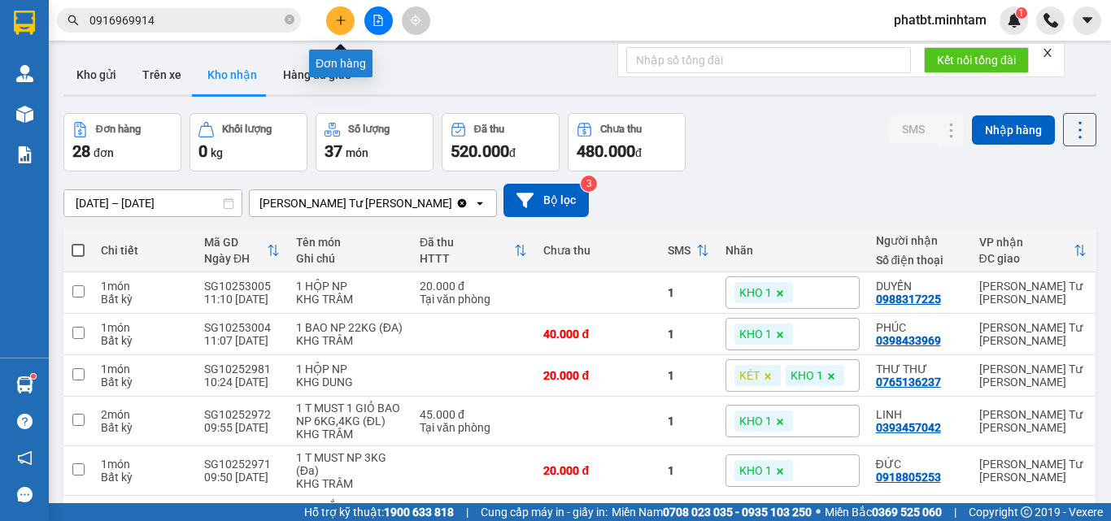
click at [338, 28] on button at bounding box center [340, 21] width 28 height 28
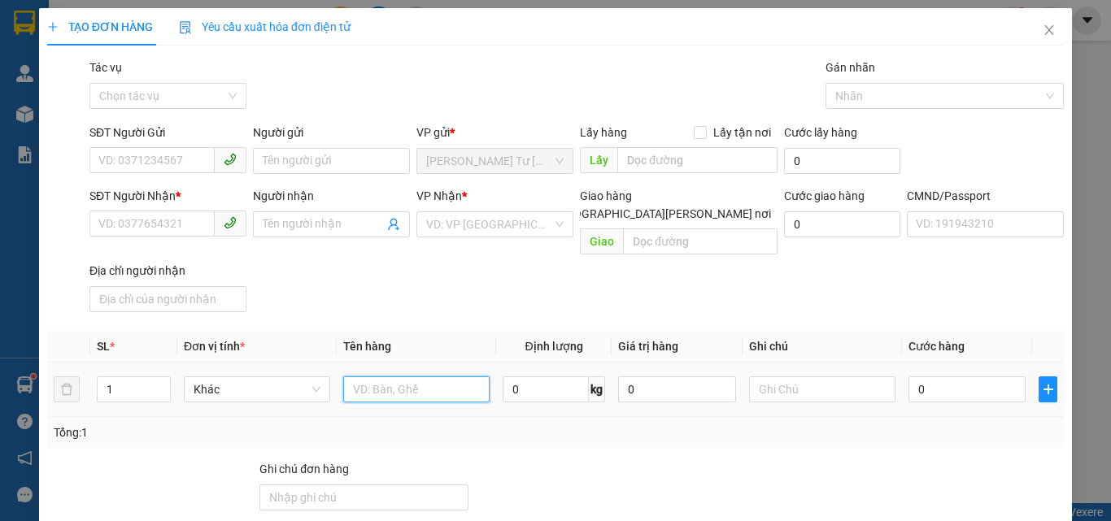
click at [374, 377] on input "text" at bounding box center [416, 389] width 146 height 26
type input "1 KT 1 BAO NP 6/14KG (ĐA)"
type input "2"
click at [154, 377] on span "Increase Value" at bounding box center [161, 384] width 18 height 15
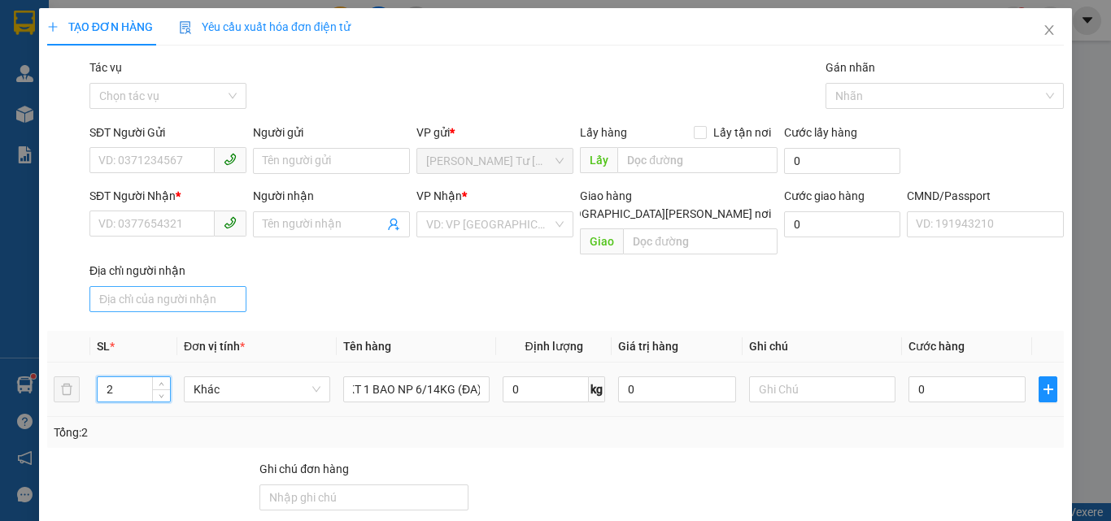
scroll to position [0, 0]
click at [142, 155] on input "SĐT Người Gửi" at bounding box center [151, 160] width 125 height 26
type input "0916969214"
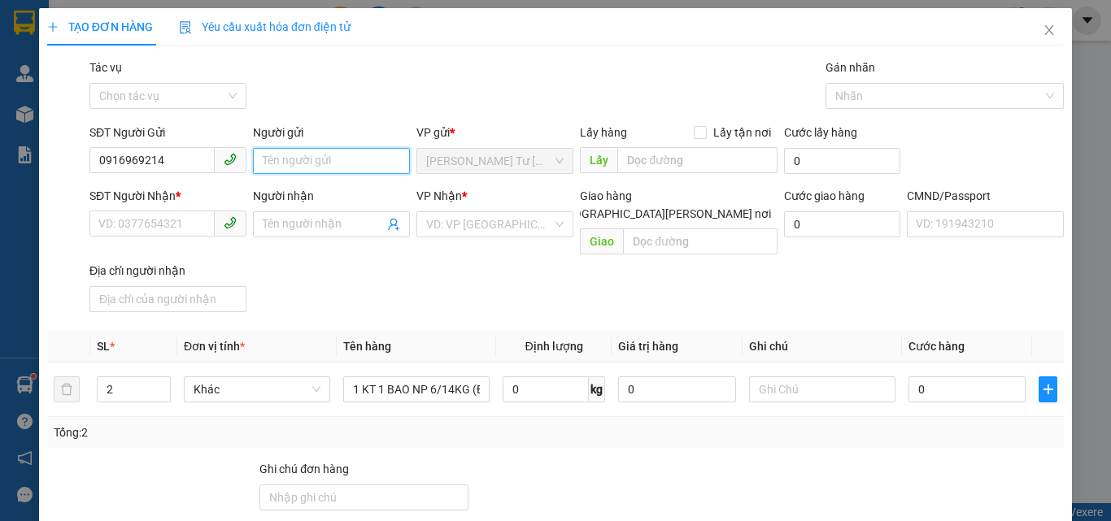
click at [281, 159] on input "Người gửi" at bounding box center [331, 161] width 157 height 26
type input "MAI"
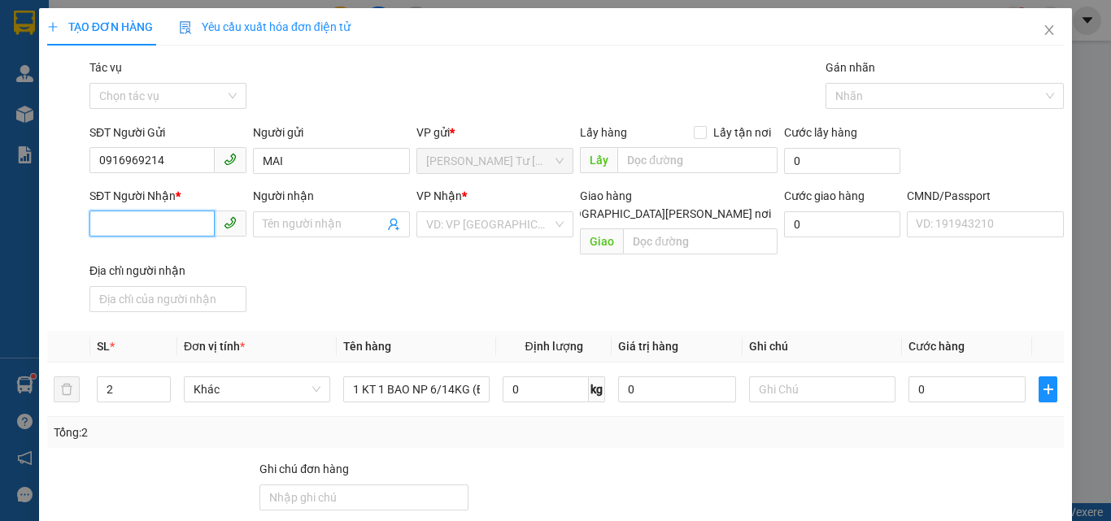
click at [172, 231] on input "SĐT Người Nhận *" at bounding box center [151, 224] width 125 height 26
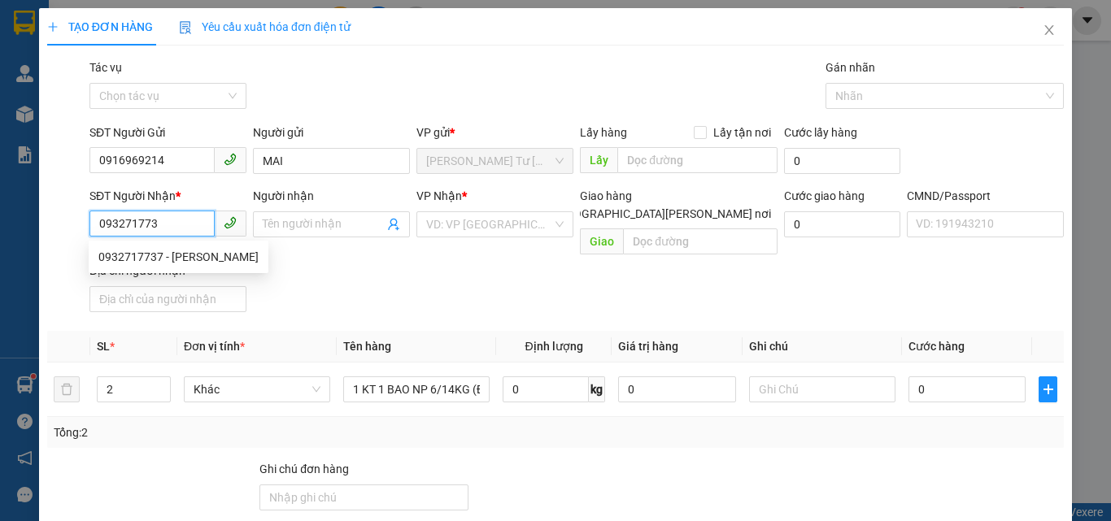
type input "0932717737"
drag, startPoint x: 154, startPoint y: 251, endPoint x: 161, endPoint y: 262, distance: 12.9
click at [159, 259] on div "0932717737 - TÂN KHOA" at bounding box center [178, 257] width 160 height 18
type input "TÂN KHOA"
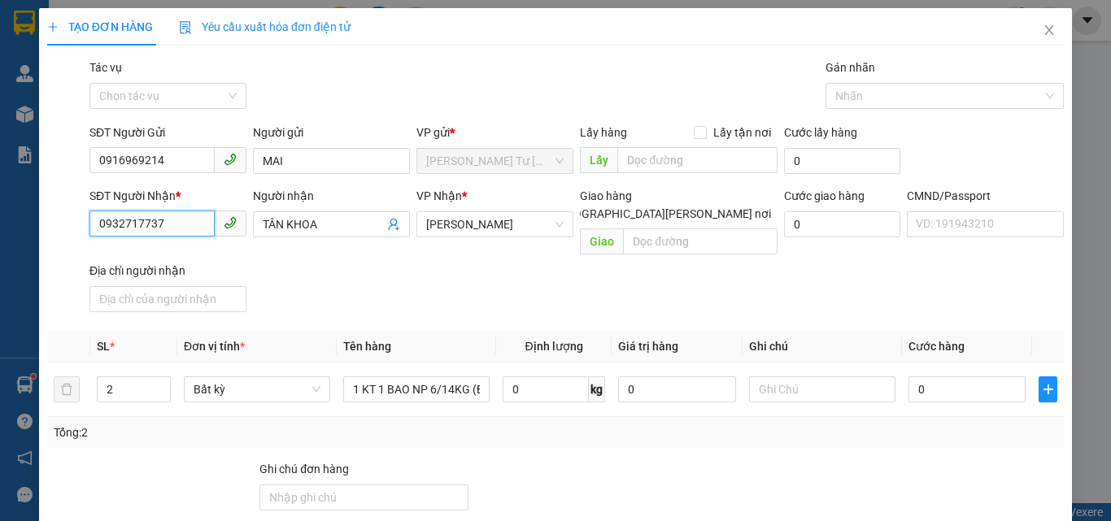
type input "0932717737"
click at [180, 228] on input "0932717737" at bounding box center [151, 224] width 125 height 26
click at [163, 165] on input "0916969214" at bounding box center [151, 160] width 125 height 26
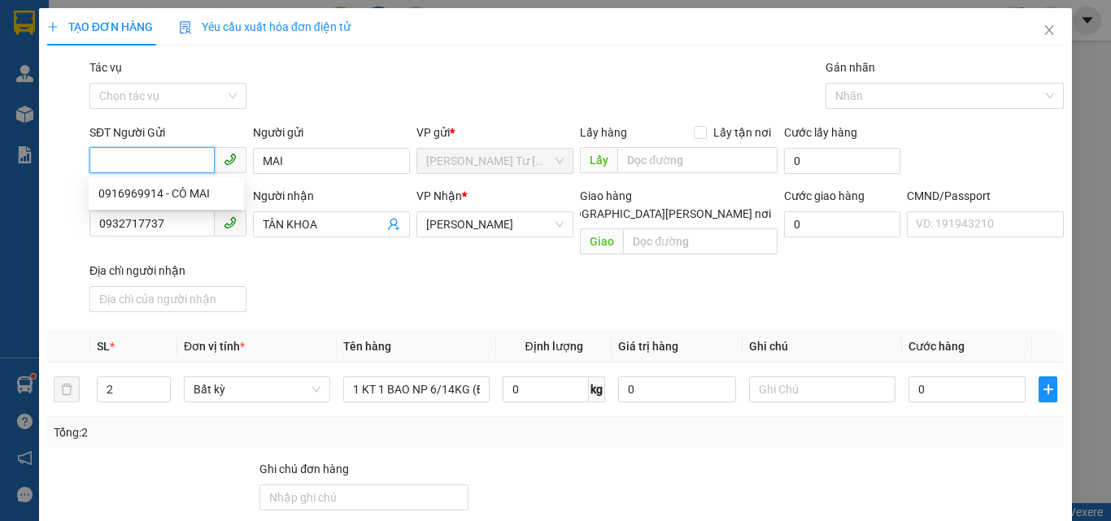
paste input "0916969914"
type input "0916969914"
click at [180, 192] on div "0916969914 - CÔ MAI" at bounding box center [166, 194] width 136 height 18
type input "CÔ MAI"
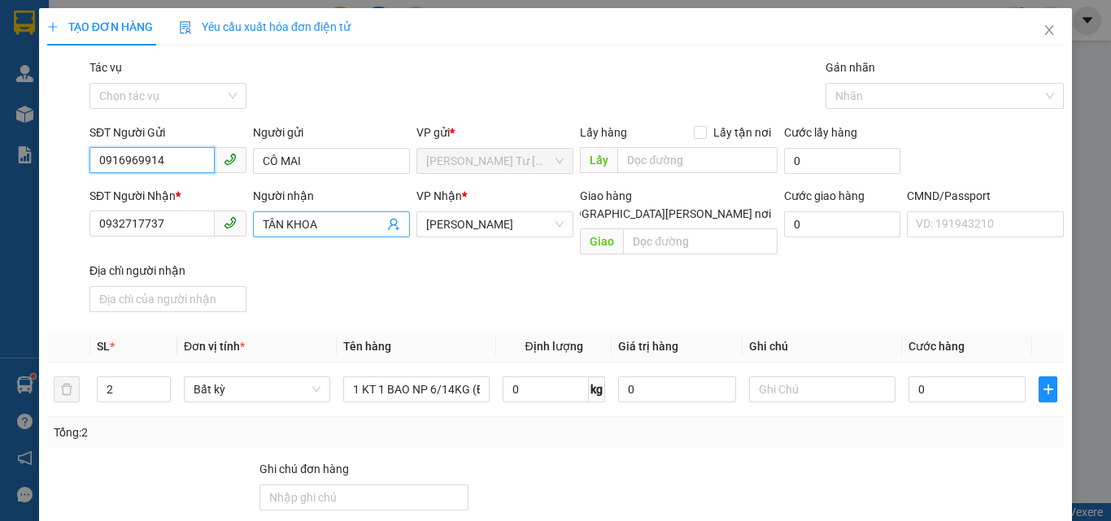
type input "0916969914"
click at [392, 224] on icon "user-add" at bounding box center [393, 224] width 13 height 13
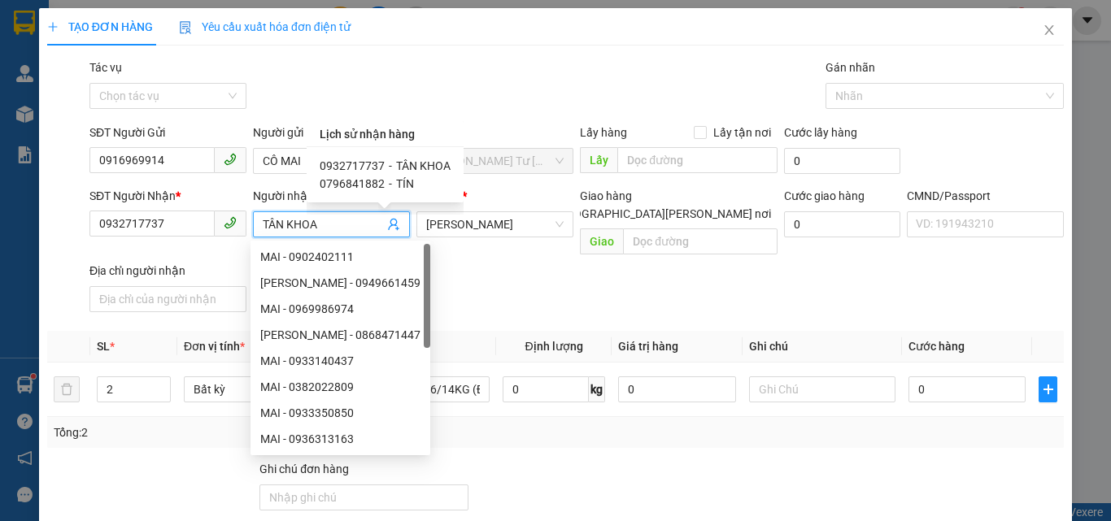
click at [322, 85] on div "Gói vận chuyển * Tiêu chuẩn Tác vụ Chọn tác vụ Gán nhãn Nhãn" at bounding box center [576, 87] width 981 height 57
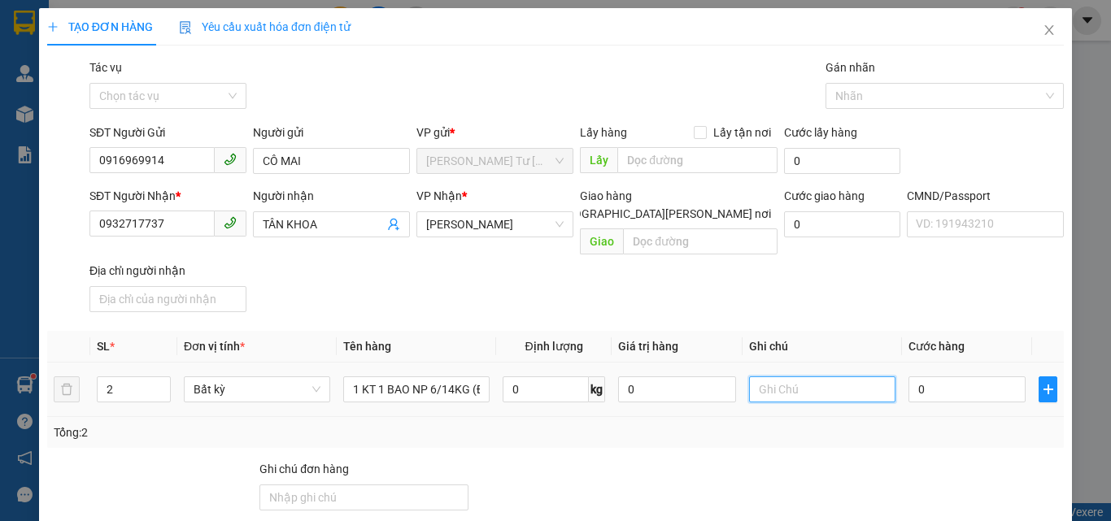
click at [799, 376] on input "text" at bounding box center [822, 389] width 146 height 26
type input "16H PHÁT"
click at [969, 376] on input "0" at bounding box center [966, 389] width 117 height 26
type input "5"
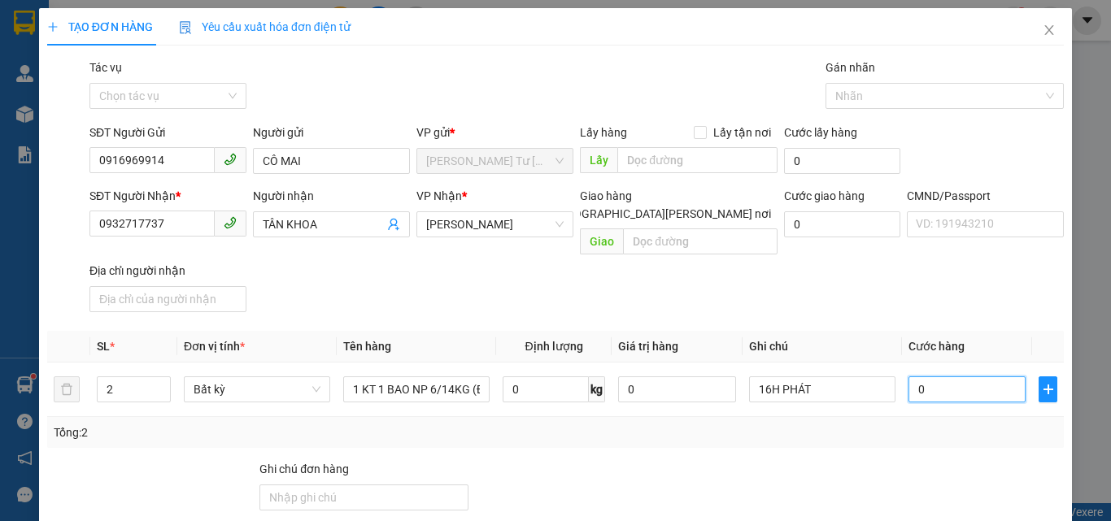
type input "5"
type input "55"
type input "55.000"
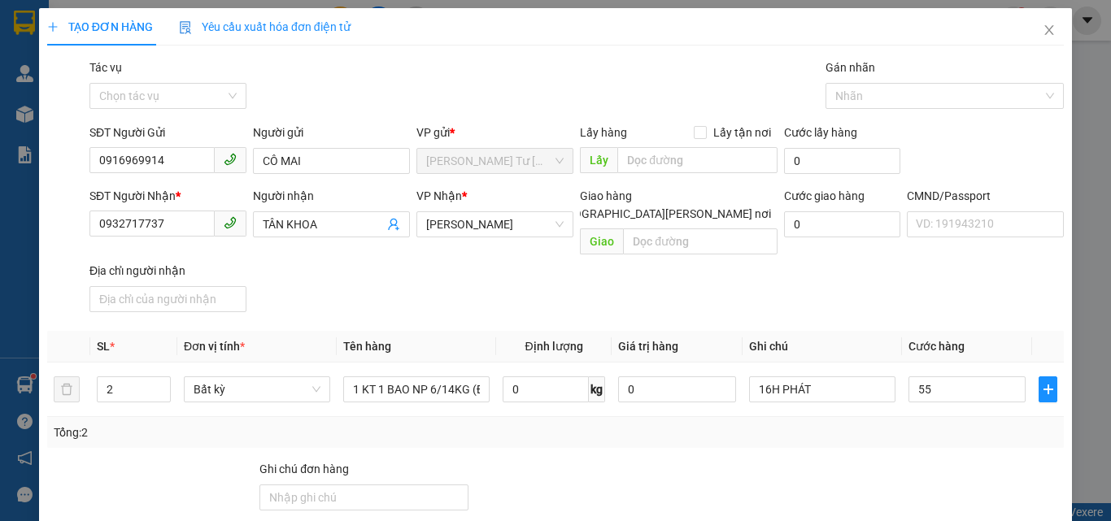
type input "55.000"
click at [839, 284] on div "SĐT Người Nhận * 0932717737 Người nhận TÂN KHOA VP Nhận * Hồ Chí Minh Giao hàng…" at bounding box center [576, 253] width 981 height 132
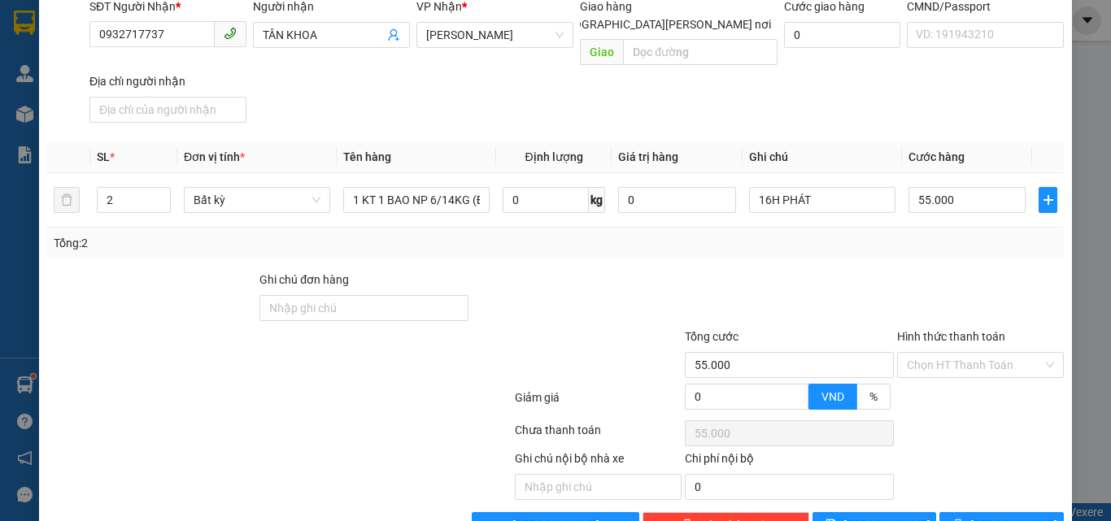
scroll to position [220, 0]
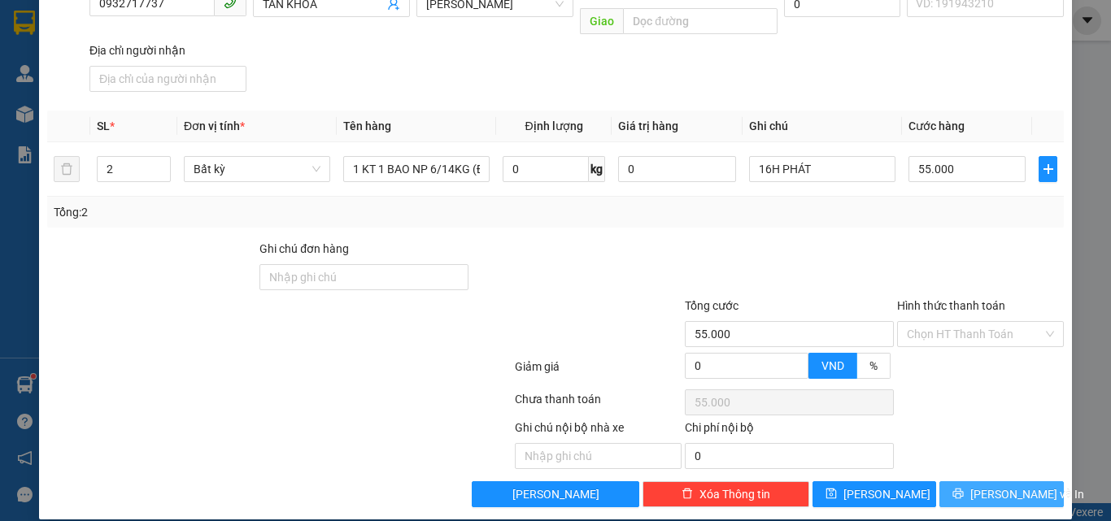
click at [964, 489] on icon "printer" at bounding box center [958, 494] width 11 height 11
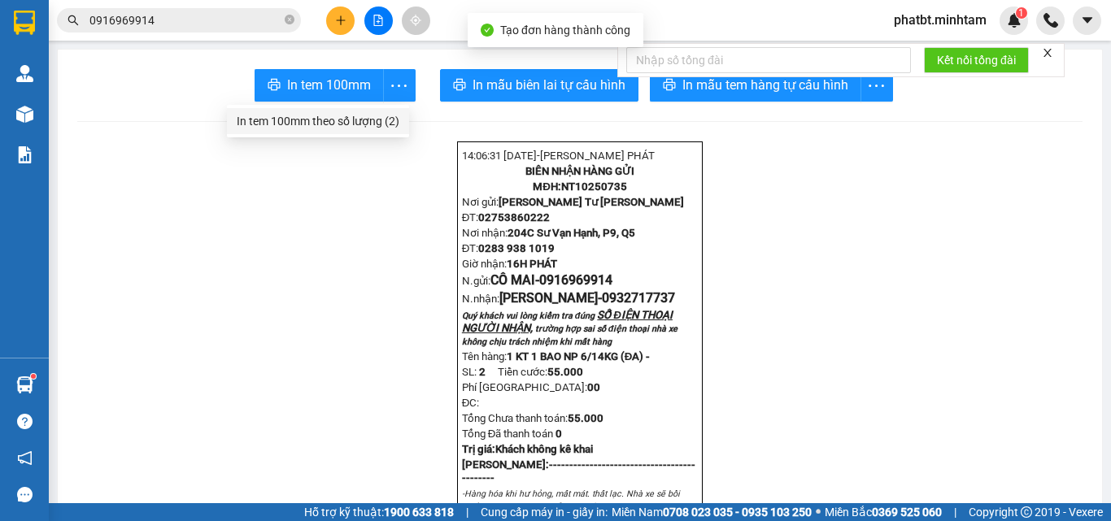
click at [376, 120] on div "In tem 100mm theo số lượng (2)" at bounding box center [318, 121] width 163 height 18
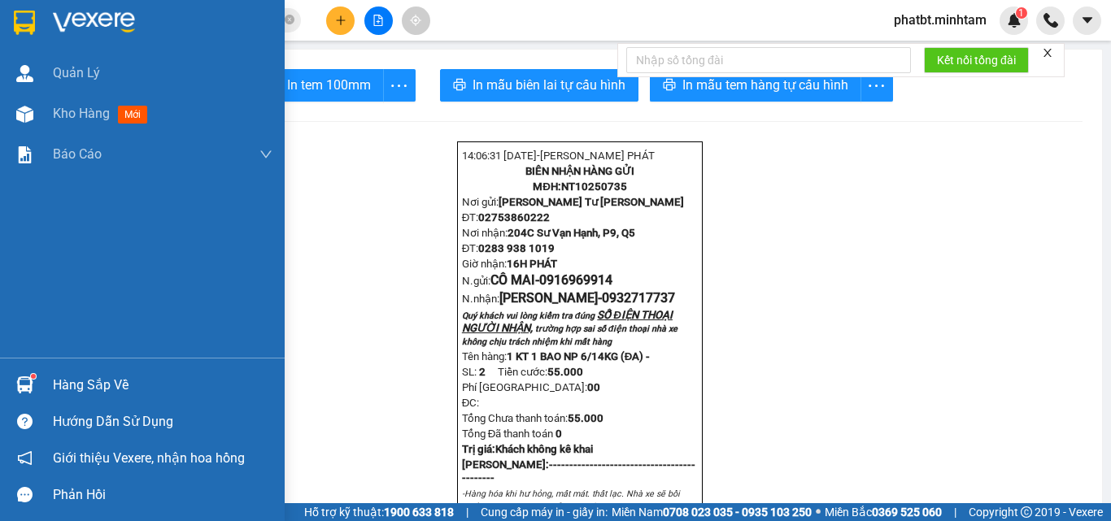
click at [41, 374] on div "Hàng sắp về" at bounding box center [142, 385] width 285 height 37
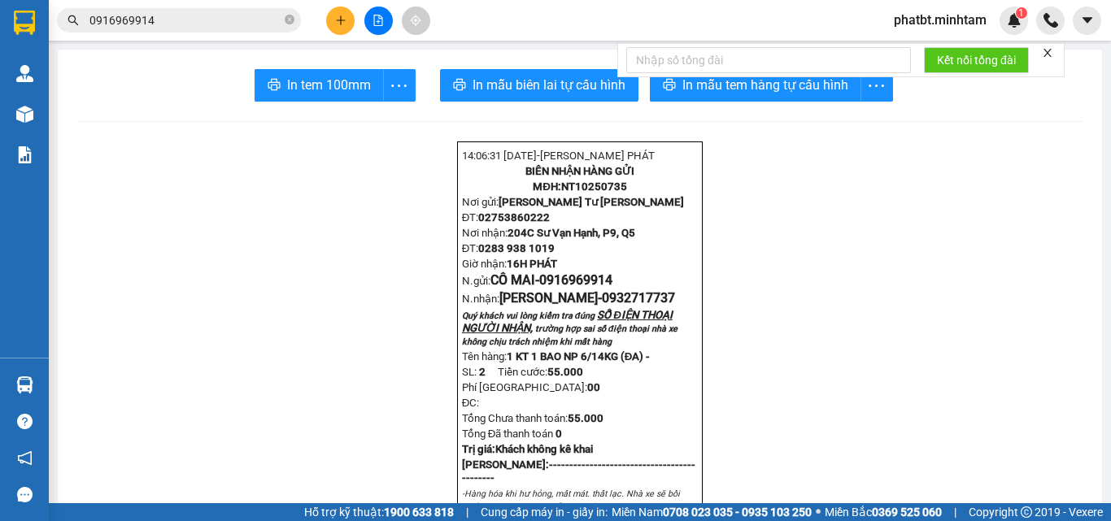
drag, startPoint x: 811, startPoint y: 334, endPoint x: 803, endPoint y: 335, distance: 9.0
click at [812, 334] on section "Kết quả tìm kiếm ( 3 ) Bộ lọc Mã ĐH Trạng thái Món hàng Tổng cước Chưa cước Nhã…" at bounding box center [555, 260] width 1111 height 521
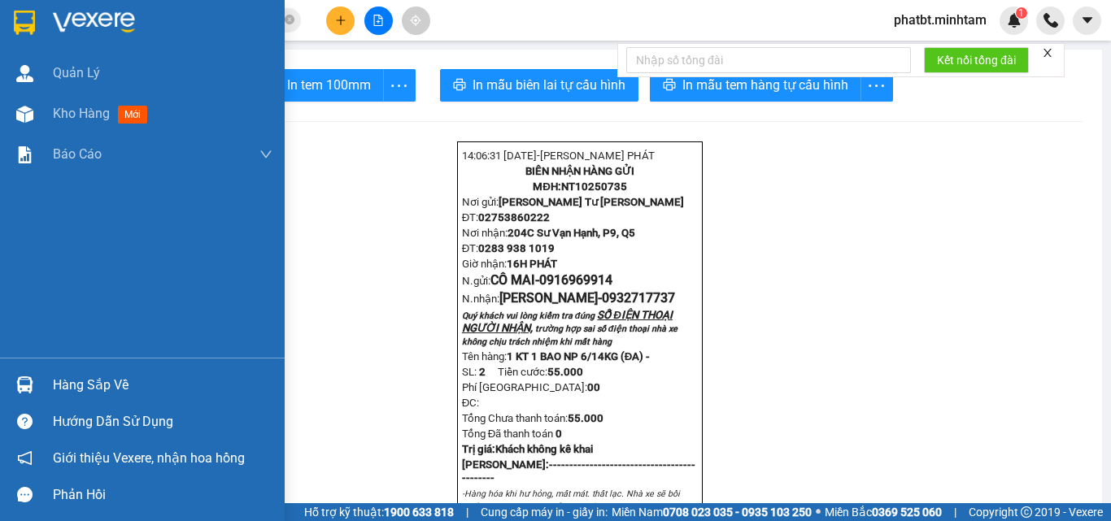
click at [67, 389] on div "Hàng sắp về" at bounding box center [163, 385] width 220 height 24
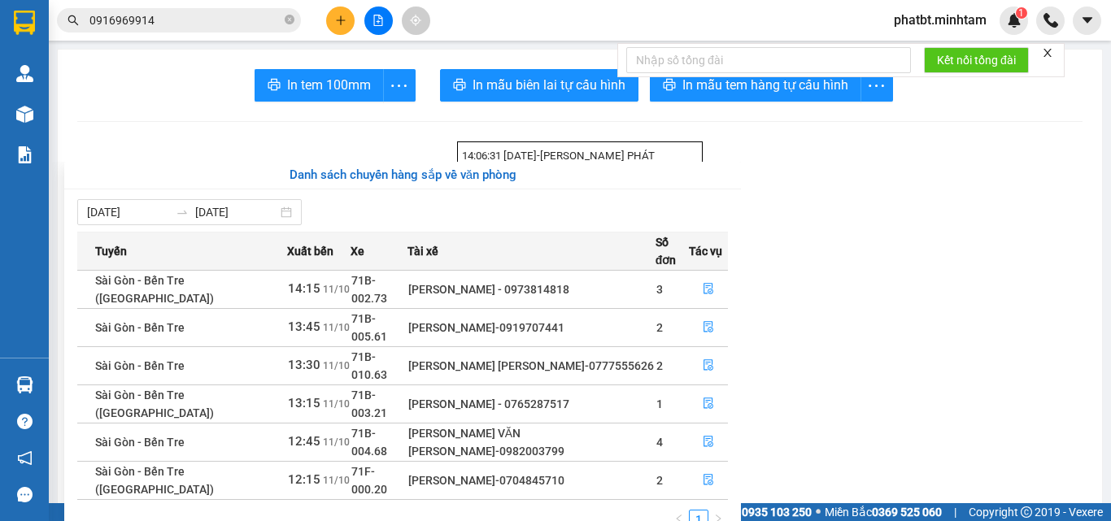
drag, startPoint x: 825, startPoint y: 324, endPoint x: 712, endPoint y: 321, distance: 113.0
click at [824, 323] on section "Kết quả tìm kiếm ( 3 ) Bộ lọc Mã ĐH Trạng thái Món hàng Tổng cước Chưa cước Nhã…" at bounding box center [555, 260] width 1111 height 521
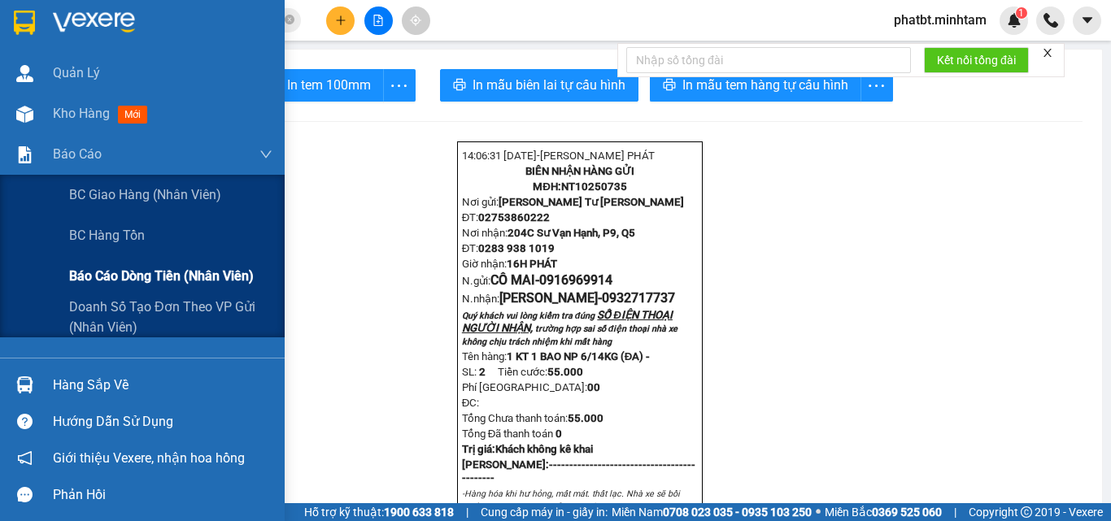
click at [85, 270] on span "Báo cáo dòng tiền (nhân viên)" at bounding box center [161, 276] width 185 height 20
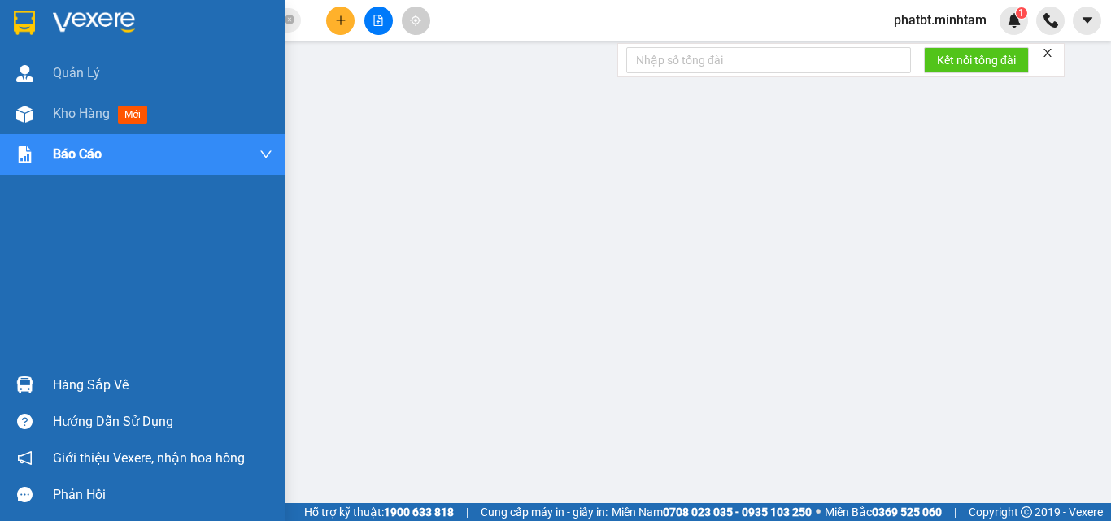
click at [67, 378] on div "Hàng sắp về" at bounding box center [163, 385] width 220 height 24
click at [41, 115] on div "Kho hàng mới" at bounding box center [142, 114] width 285 height 41
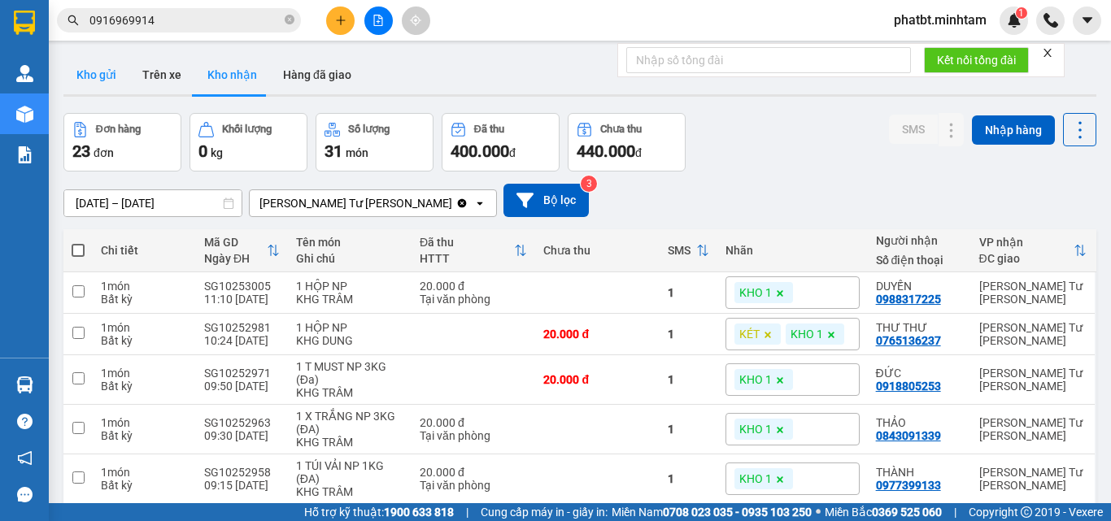
click at [108, 82] on button "Kho gửi" at bounding box center [96, 74] width 66 height 39
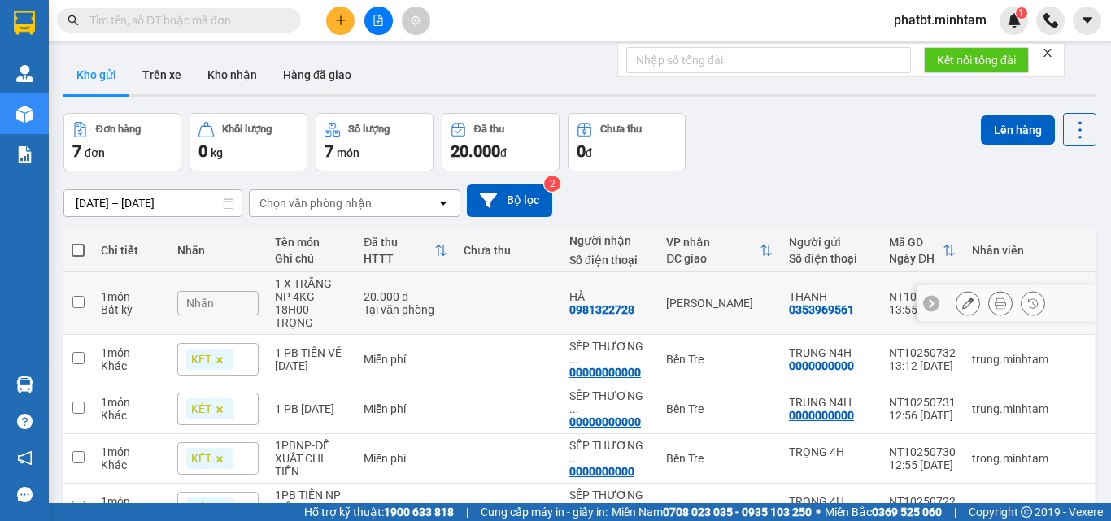
click at [378, 304] on div "Tại văn phòng" at bounding box center [405, 309] width 84 height 13
checkbox input "true"
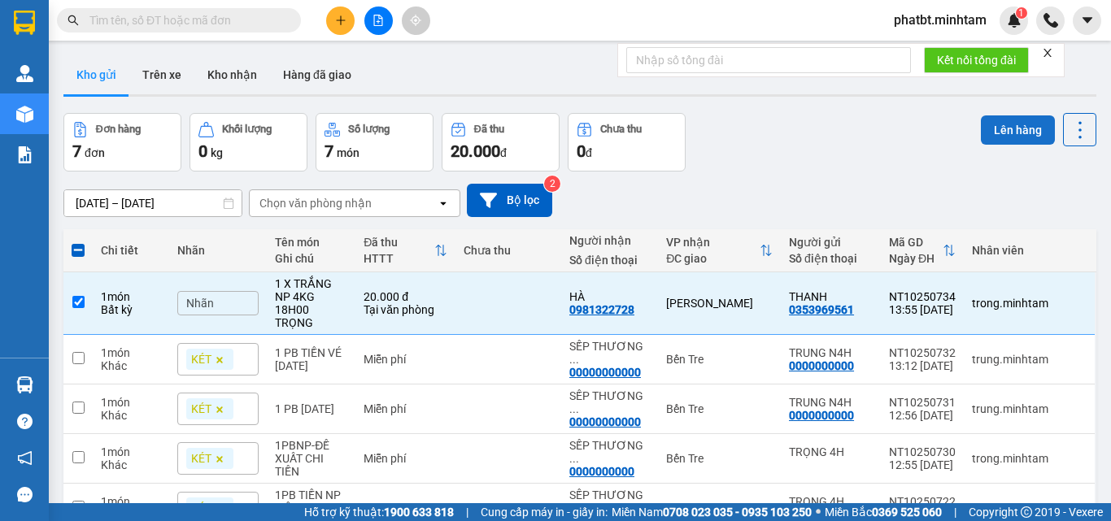
click at [988, 141] on button "Lên hàng" at bounding box center [1018, 129] width 74 height 29
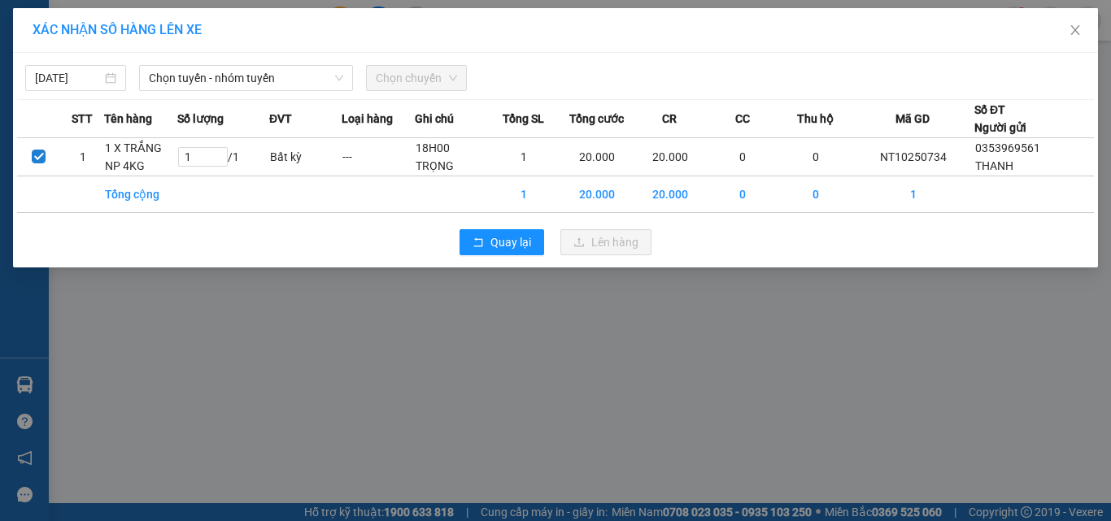
drag, startPoint x: 315, startPoint y: 85, endPoint x: 307, endPoint y: 91, distance: 9.9
click at [314, 85] on span "Chọn tuyến - nhóm tuyến" at bounding box center [246, 78] width 194 height 24
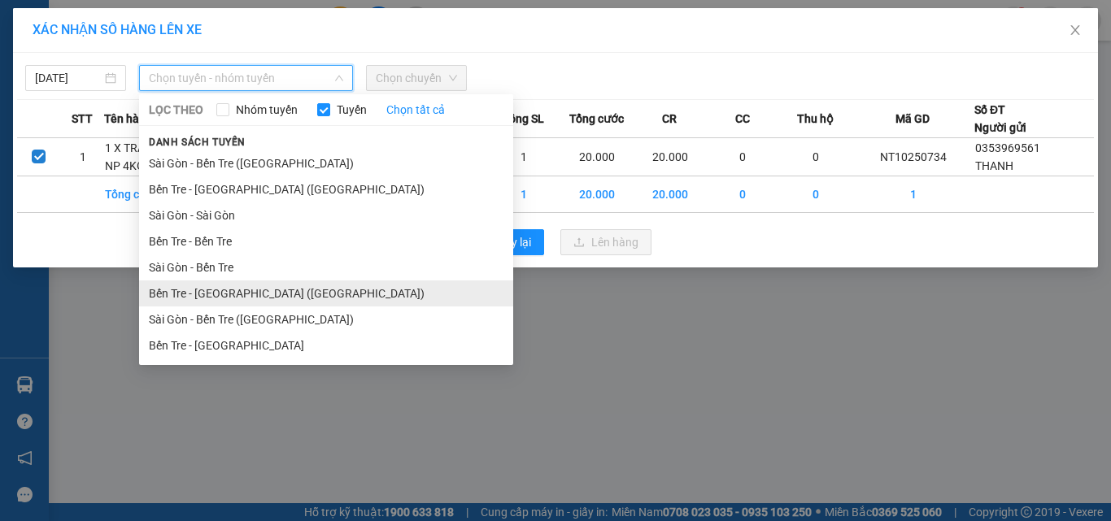
click at [261, 298] on li "Bến Tre - Sài Gòn (CT)" at bounding box center [326, 294] width 374 height 26
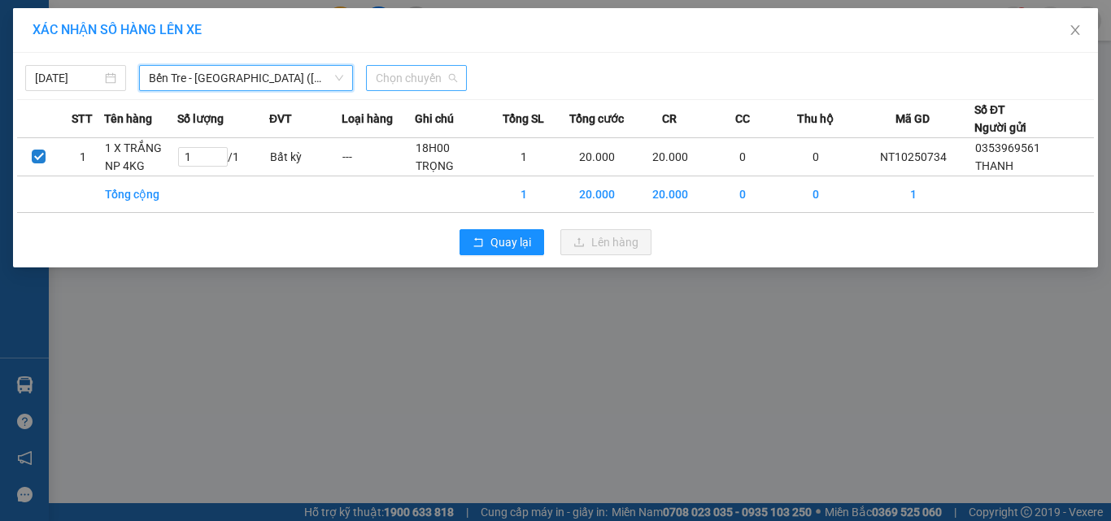
click at [446, 80] on span "Chọn chuyến" at bounding box center [416, 78] width 81 height 24
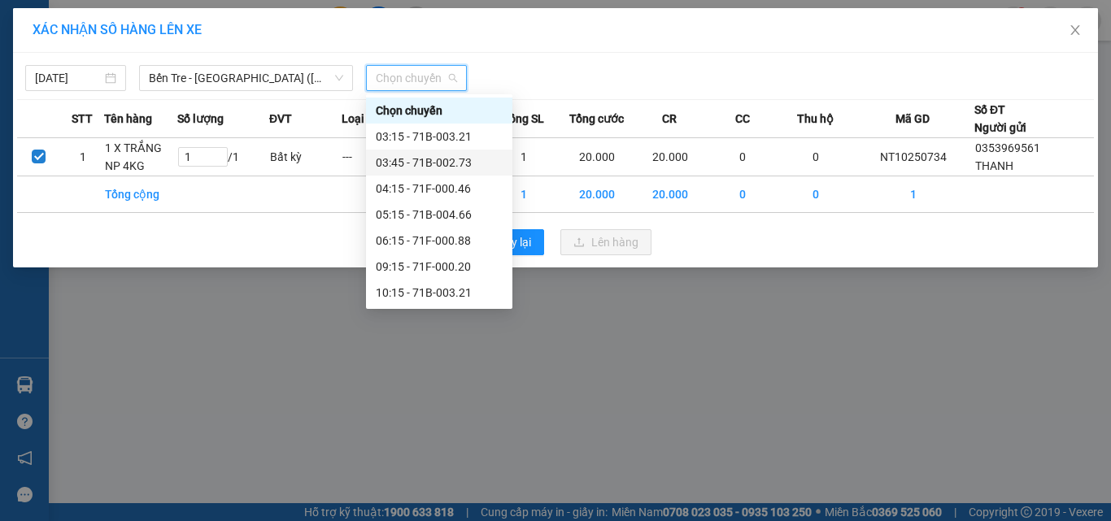
scroll to position [130, 0]
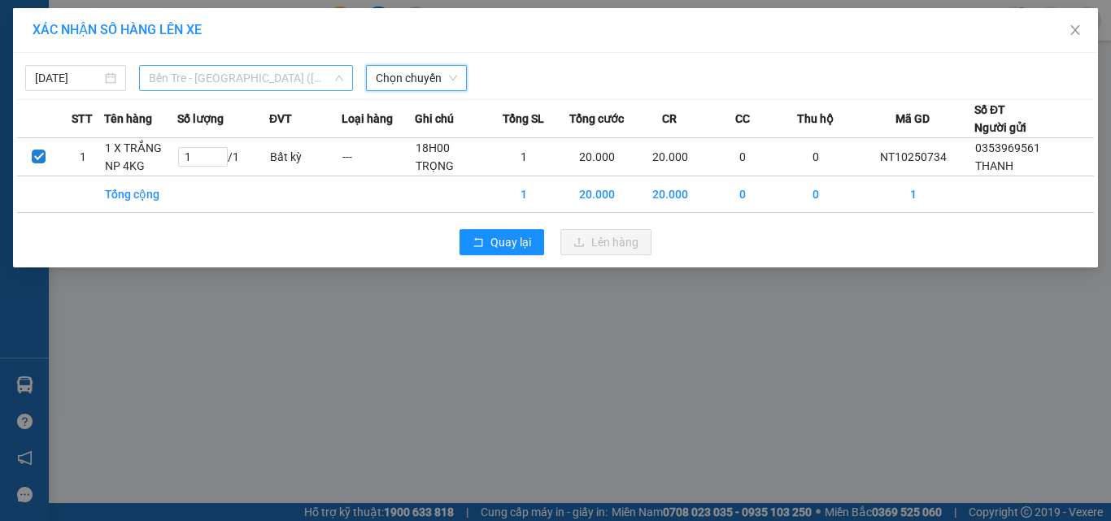
drag, startPoint x: 267, startPoint y: 73, endPoint x: 200, endPoint y: 190, distance: 134.7
click at [266, 73] on span "Bến Tre - Sài Gòn (CT)" at bounding box center [246, 78] width 194 height 24
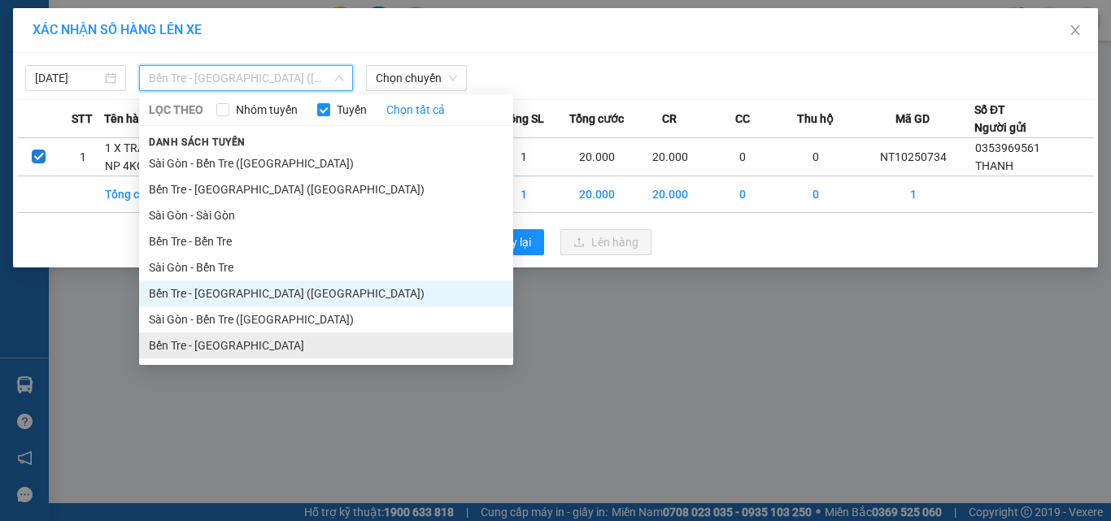
click at [216, 342] on li "Bến Tre - Sài Gòn" at bounding box center [326, 346] width 374 height 26
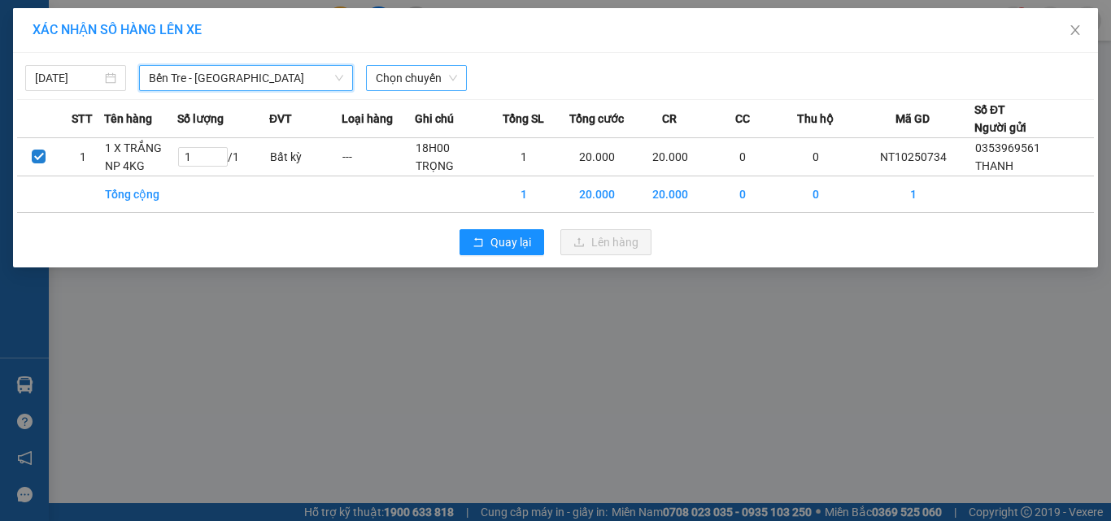
click at [433, 79] on span "Chọn chuyến" at bounding box center [416, 78] width 81 height 24
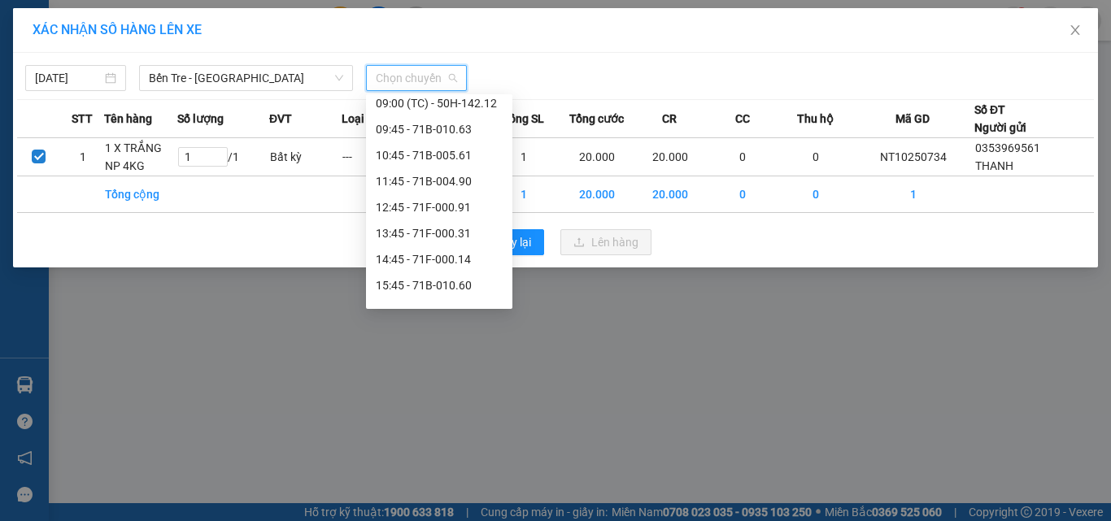
scroll to position [218, 0]
click at [457, 236] on div "13:45 - 71F-000.31" at bounding box center [439, 231] width 127 height 18
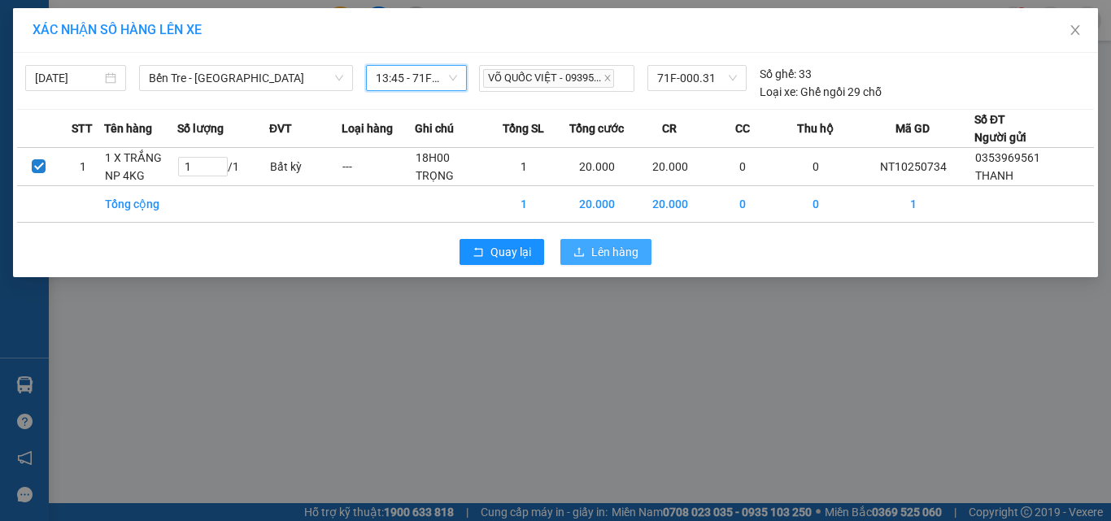
click at [642, 249] on button "Lên hàng" at bounding box center [605, 252] width 91 height 26
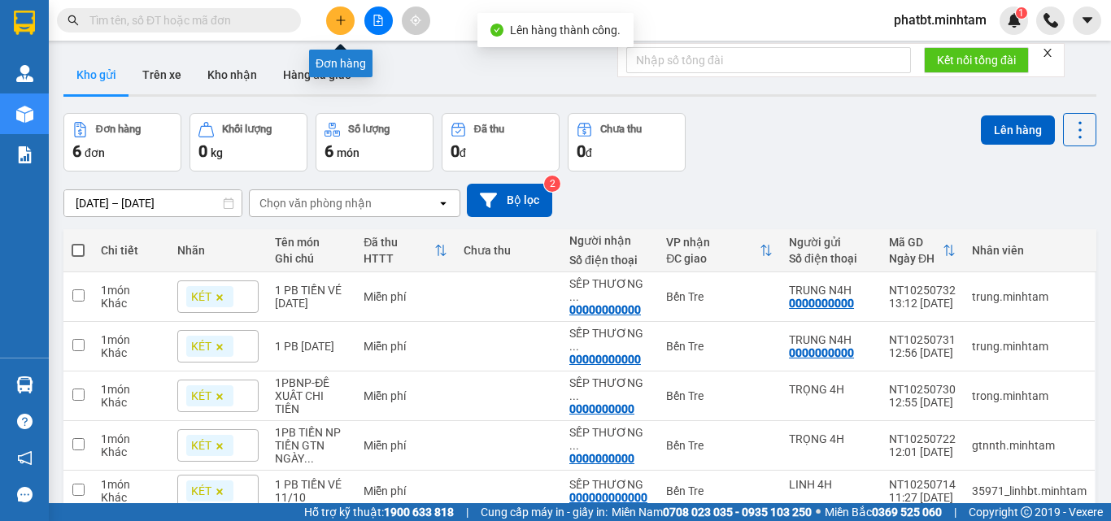
click at [341, 24] on icon "plus" at bounding box center [340, 19] width 1 height 9
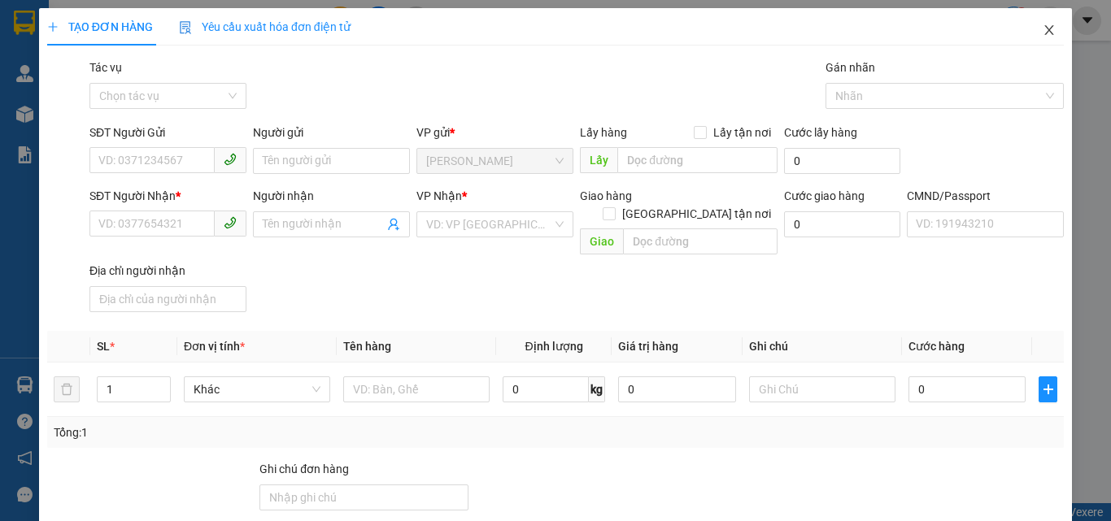
click at [1045, 32] on icon "close" at bounding box center [1049, 30] width 9 height 10
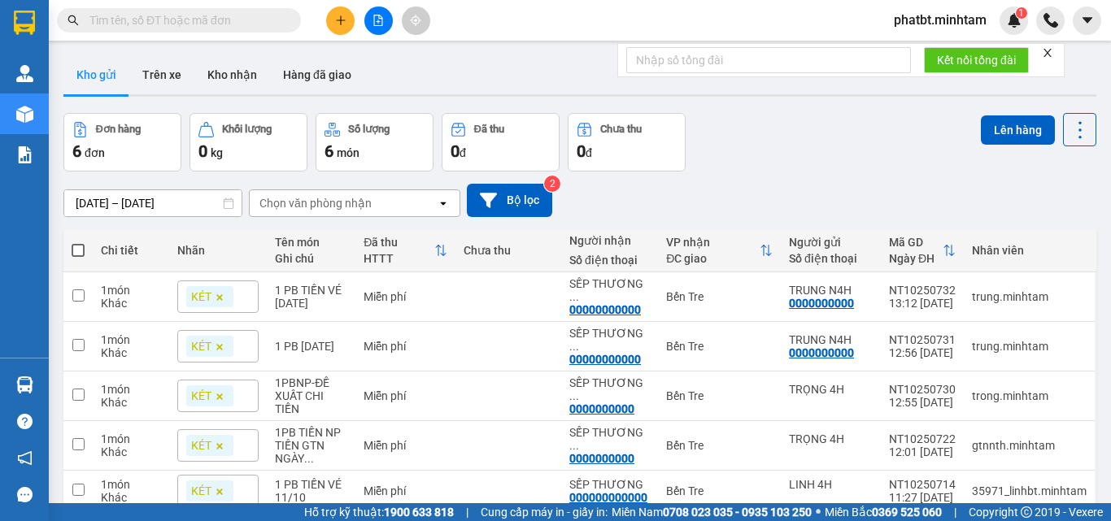
click at [389, 19] on button at bounding box center [378, 21] width 28 height 28
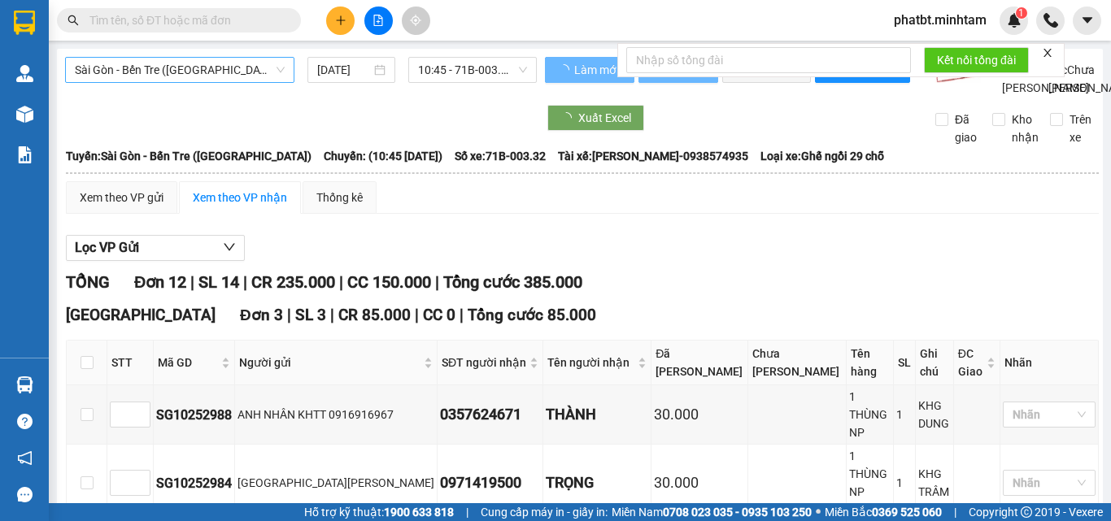
click at [192, 72] on span "Sài Gòn - Bến Tre ([GEOGRAPHIC_DATA])" at bounding box center [180, 70] width 210 height 24
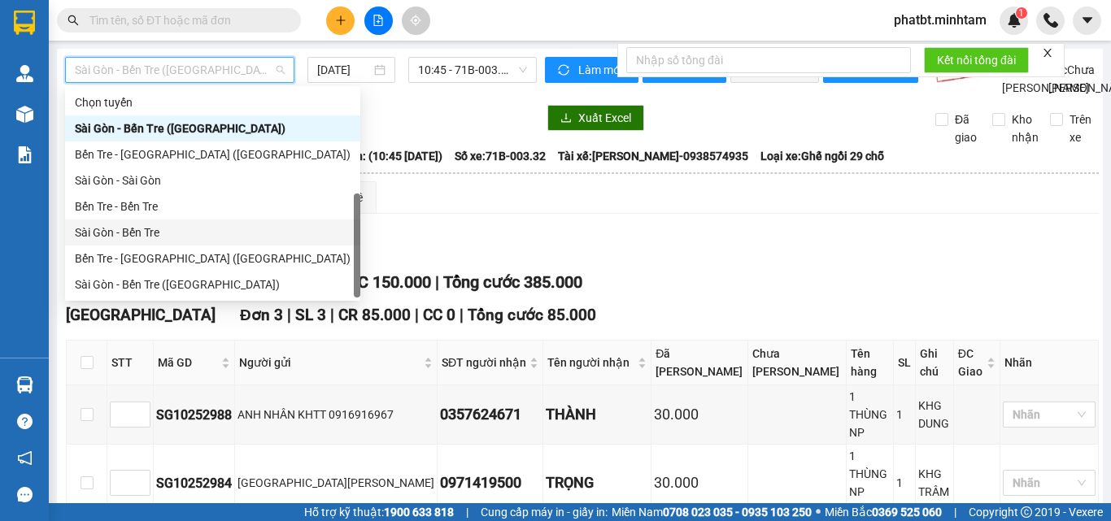
scroll to position [26, 0]
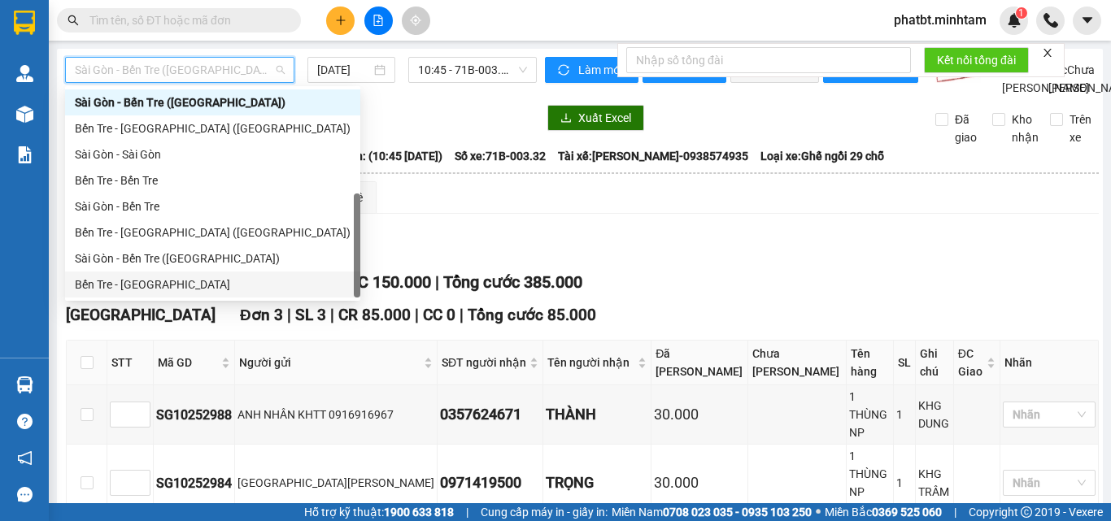
click at [142, 284] on div "Bến Tre - [GEOGRAPHIC_DATA]" at bounding box center [213, 285] width 276 height 18
type input "[DATE]"
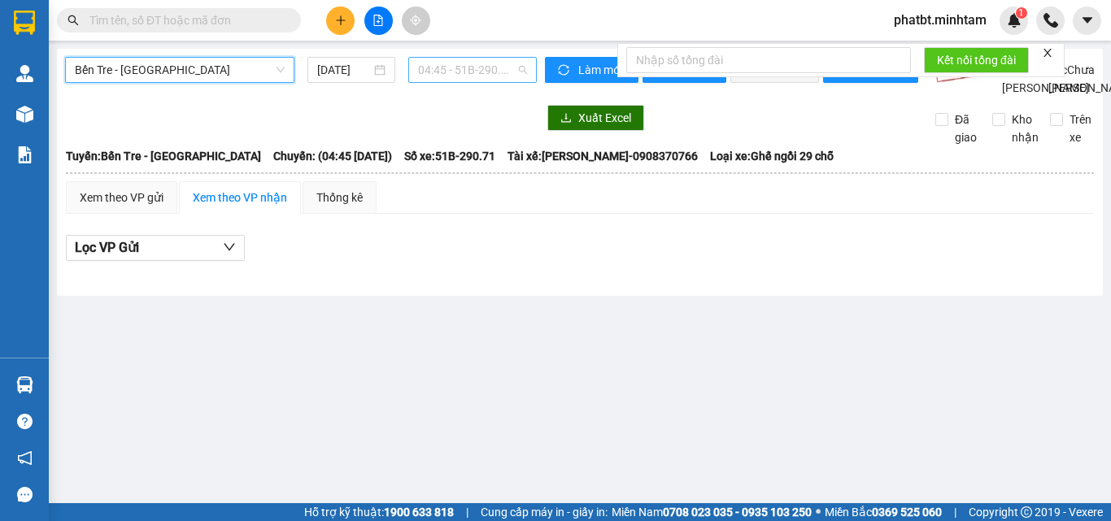
click at [456, 69] on span "04:45 - 51B-290.71" at bounding box center [472, 70] width 109 height 24
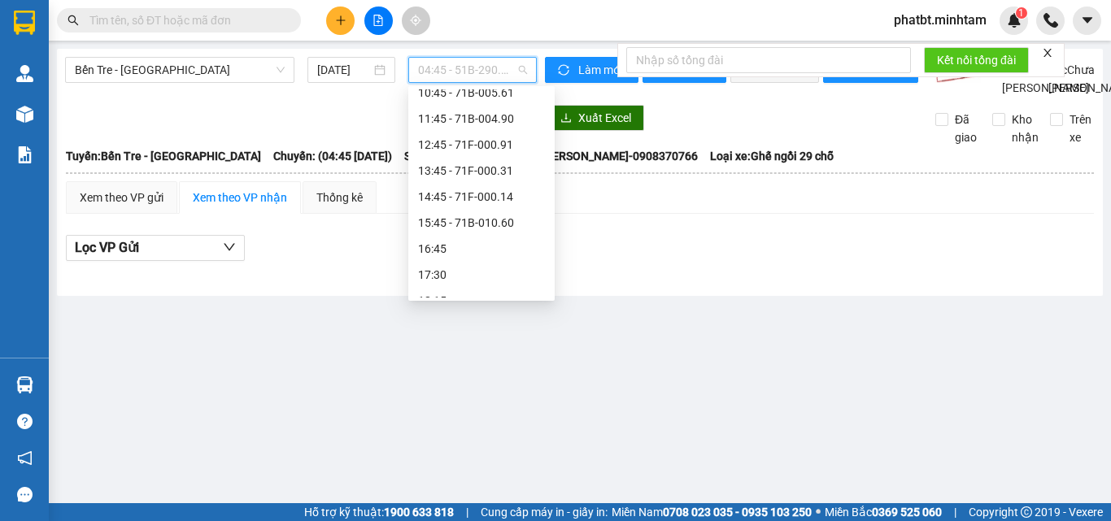
scroll to position [265, 0]
drag, startPoint x: 498, startPoint y: 172, endPoint x: 468, endPoint y: 171, distance: 30.1
click at [498, 172] on div "13:45 - 71F-000.31" at bounding box center [481, 176] width 127 height 18
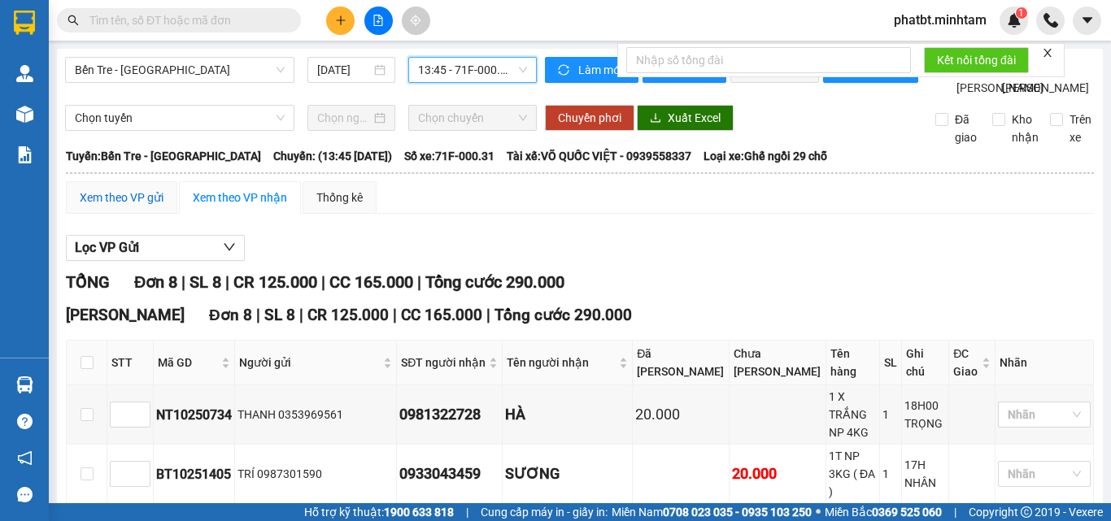
click at [101, 207] on div "Xem theo VP gửi" at bounding box center [122, 198] width 84 height 18
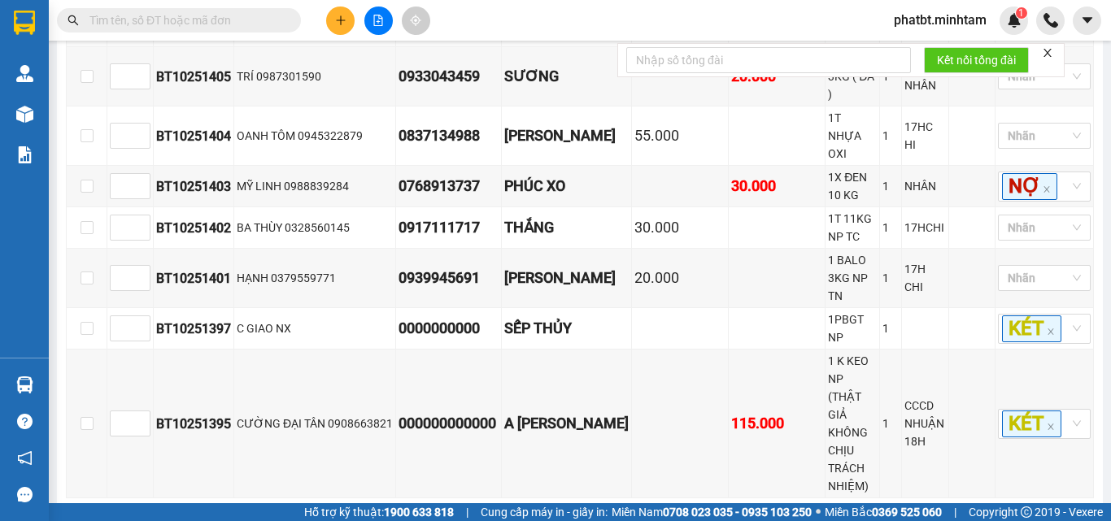
scroll to position [442, 0]
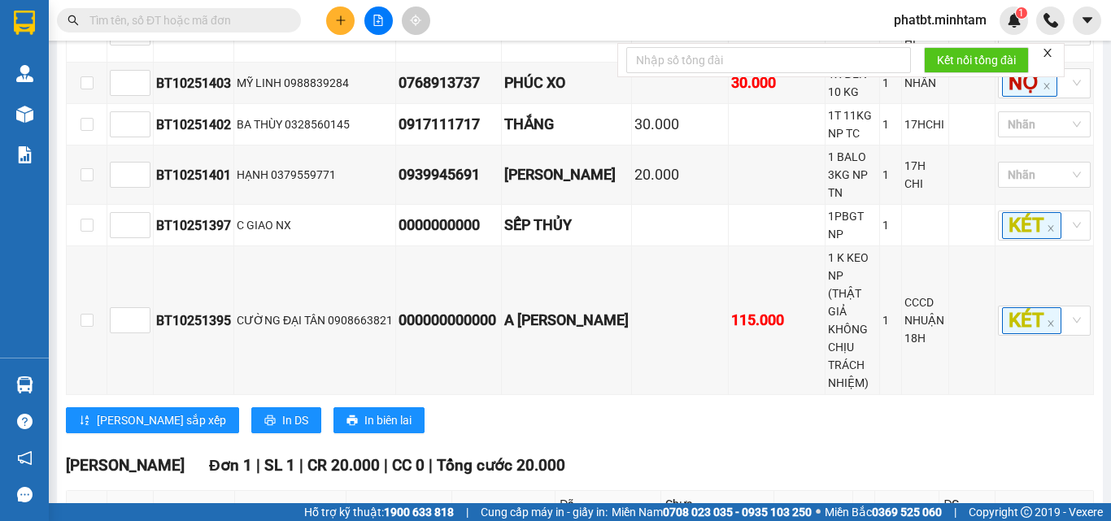
click at [261, 20] on input "text" at bounding box center [185, 20] width 192 height 18
paste input "0932717737"
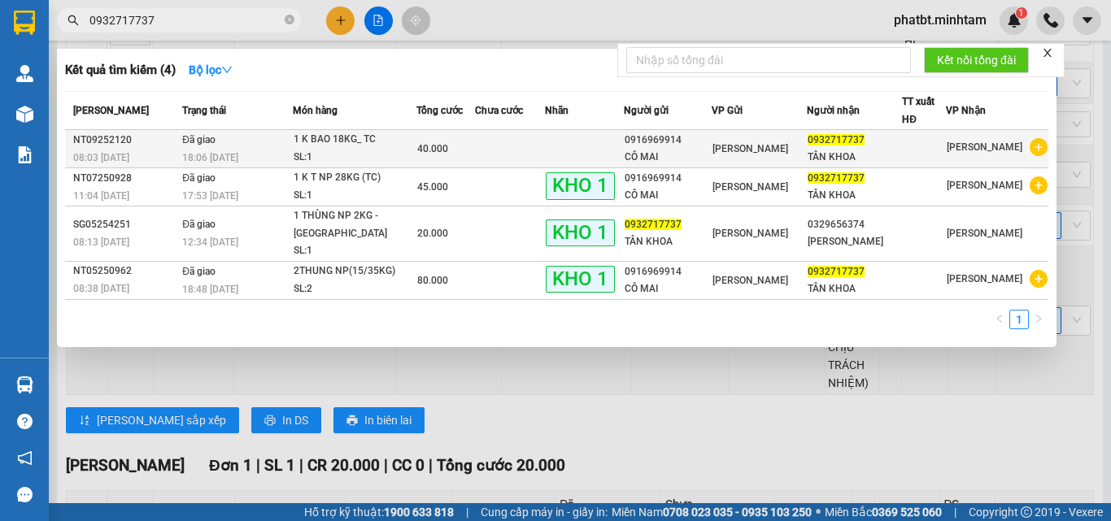
type input "0932717737"
click at [448, 146] on span "40.000" at bounding box center [432, 148] width 31 height 11
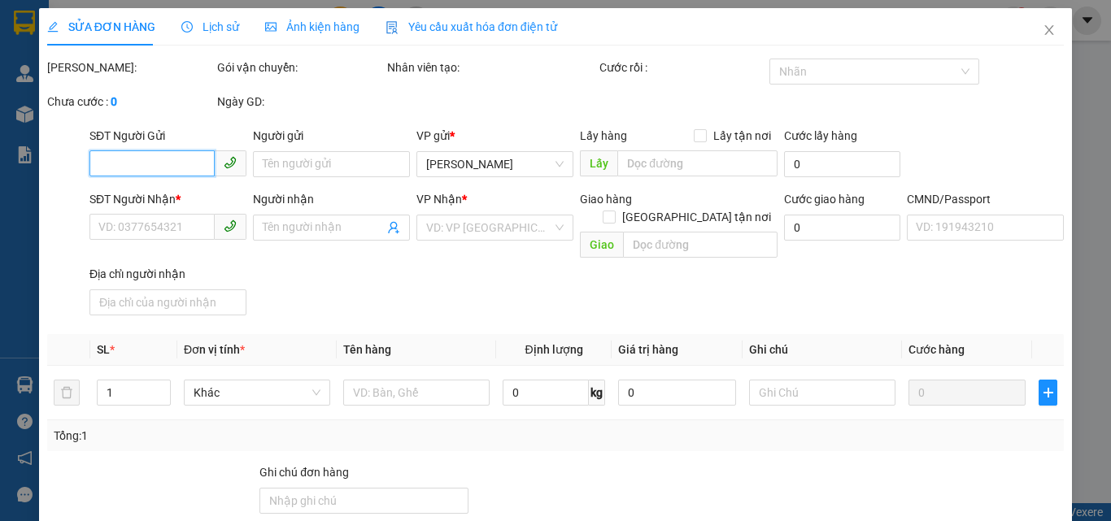
type input "0916969914"
type input "CÔ MAI"
type input "0932717737"
type input "TÂN KHOA"
type input "HCK+5 R"
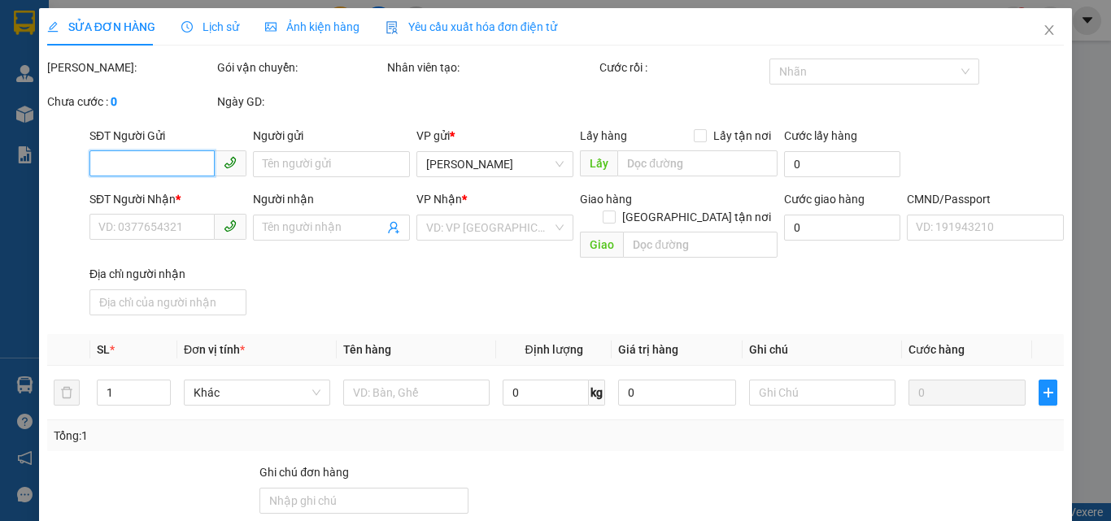
type input "40.000"
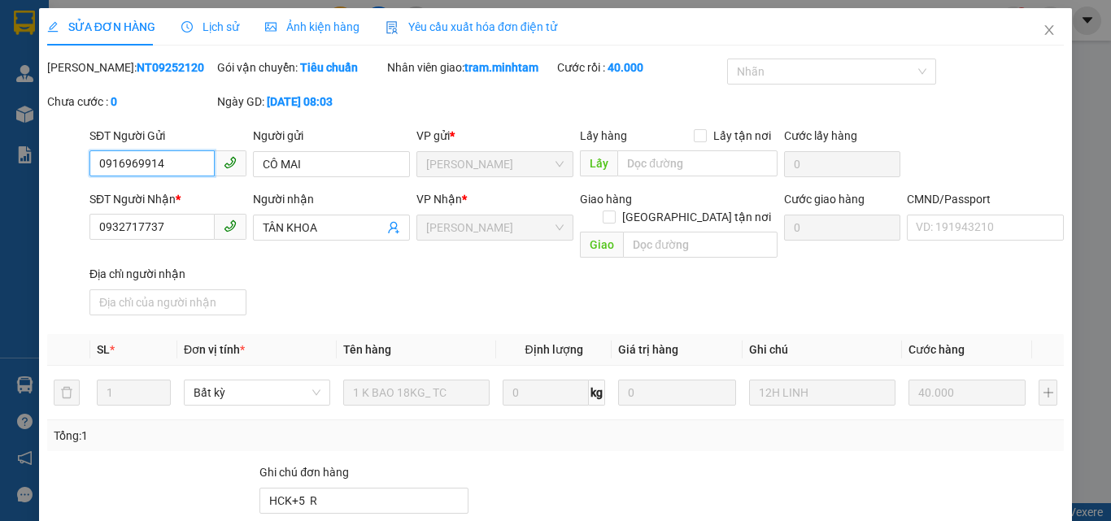
click at [163, 169] on input "0916969914" at bounding box center [151, 163] width 125 height 26
click at [1042, 30] on icon "close" at bounding box center [1048, 30] width 13 height 13
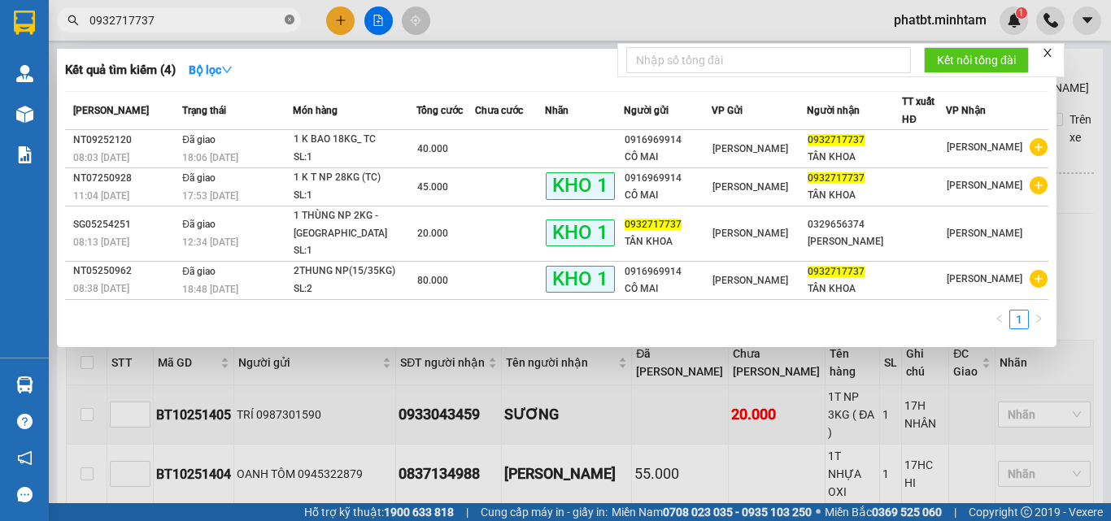
click at [289, 18] on icon "close-circle" at bounding box center [290, 20] width 10 height 10
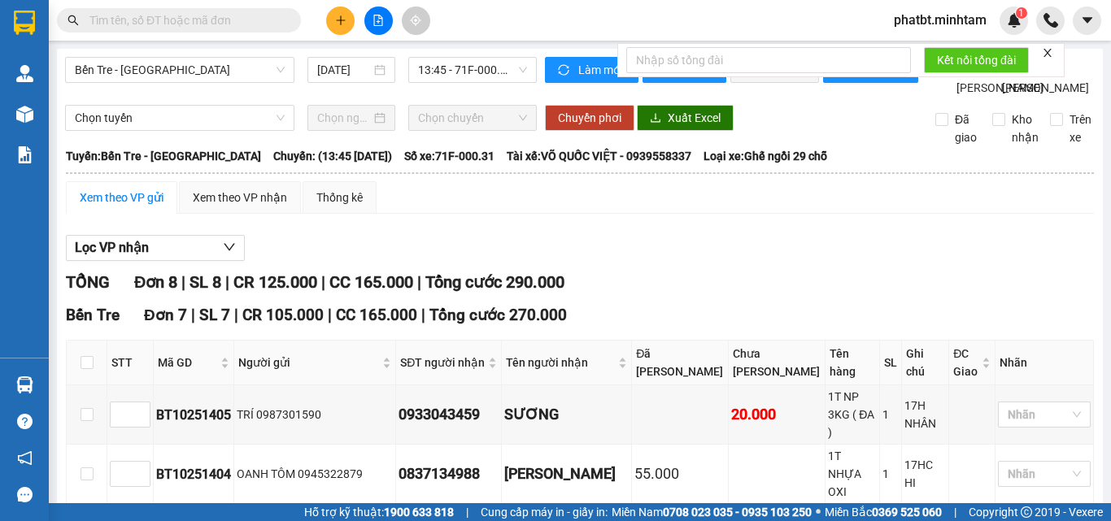
paste input "0916969914"
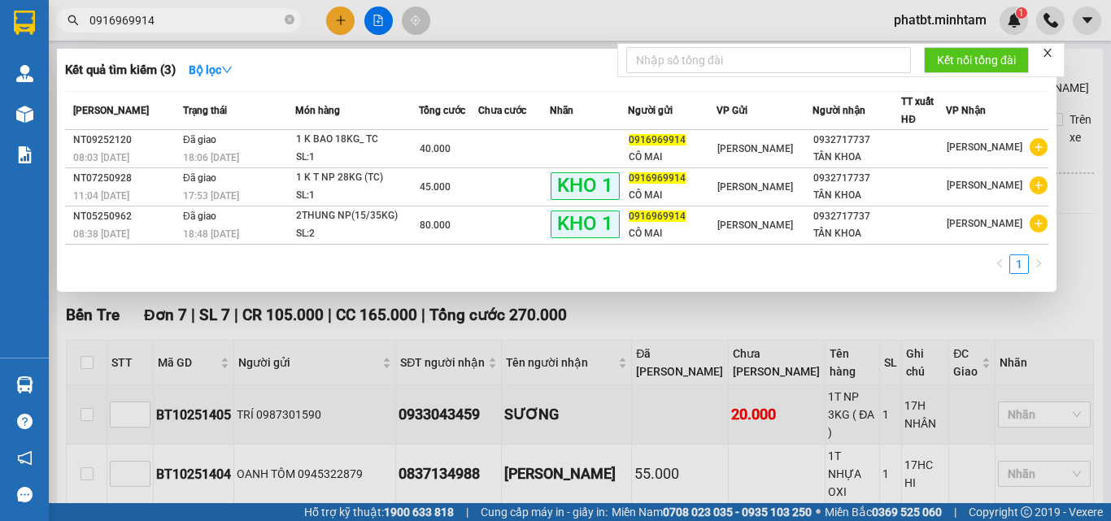
type input "0916969914"
click at [289, 19] on icon "close-circle" at bounding box center [290, 20] width 10 height 10
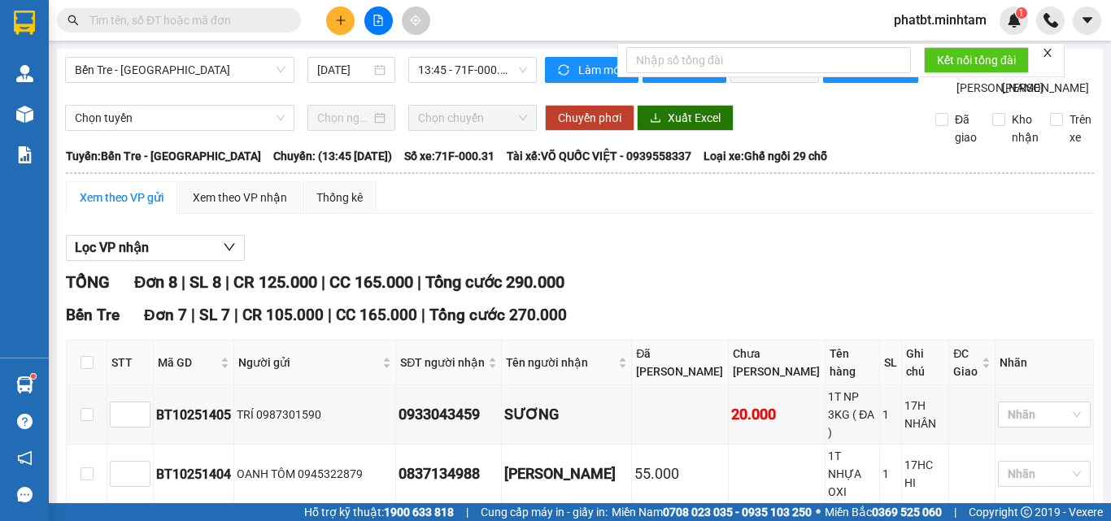
click at [236, 24] on input "text" at bounding box center [185, 20] width 192 height 18
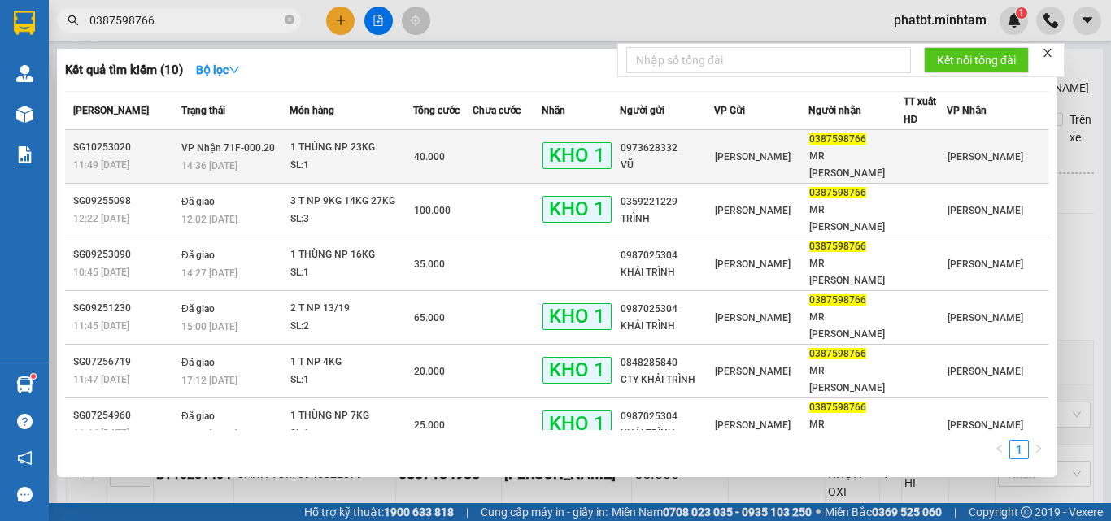
type input "0387598766"
click at [272, 134] on td "VP Nhận 71F-000.20 14:36 - 11/10" at bounding box center [233, 157] width 112 height 54
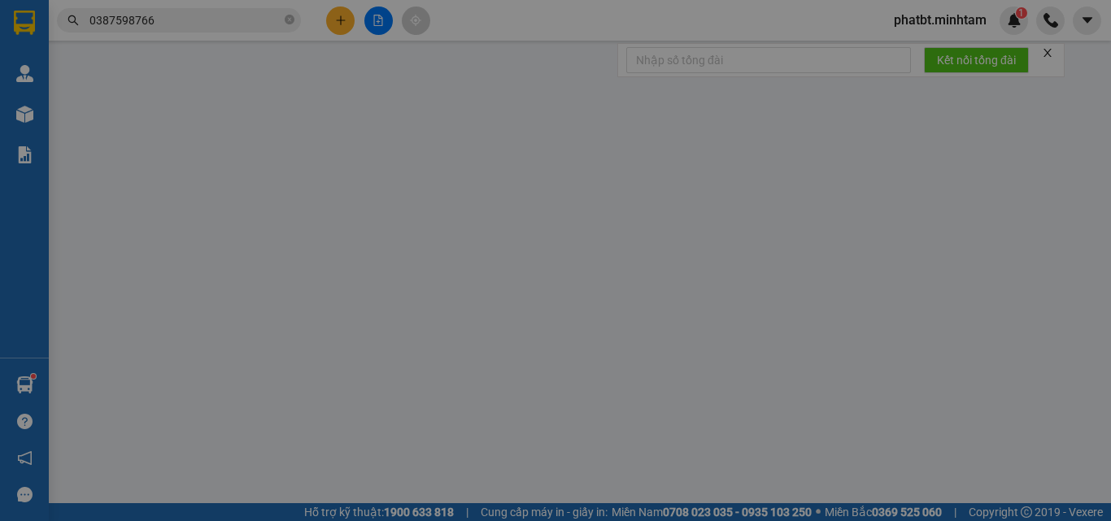
type input "0973628332"
type input "VŨ"
type input "0387598766"
type input "MR [PERSON_NAME]"
type input "DG"
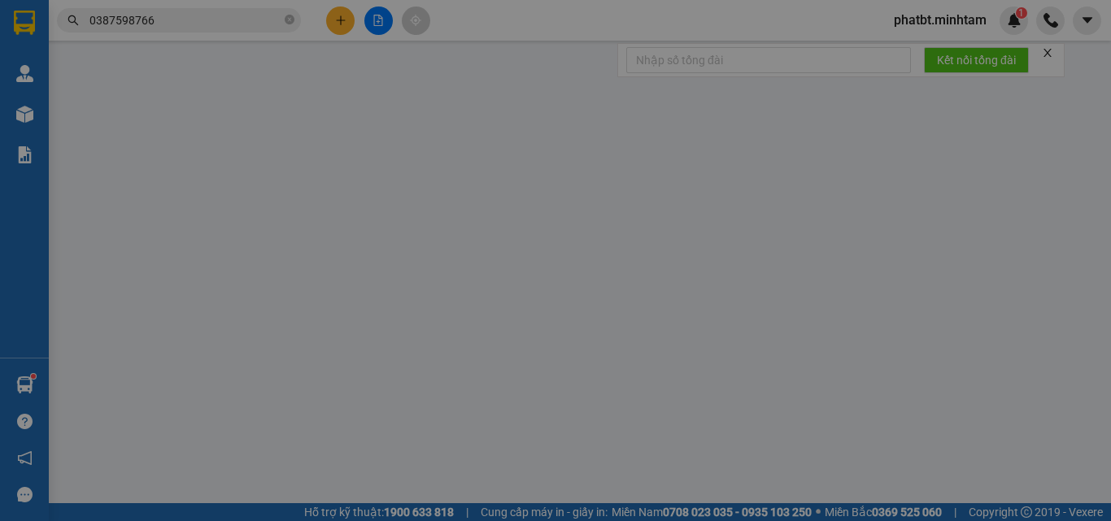
type input "40.000"
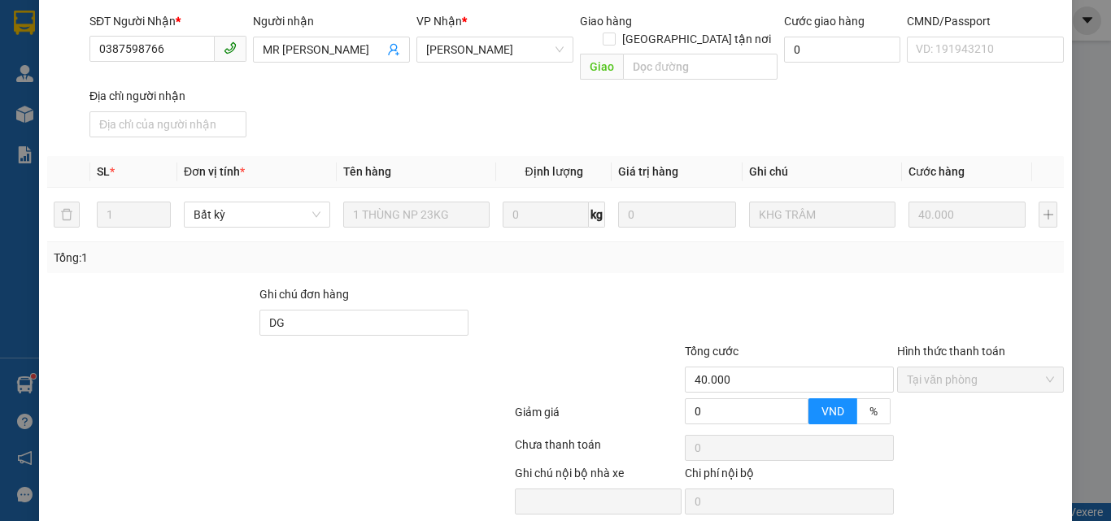
scroll to position [226, 0]
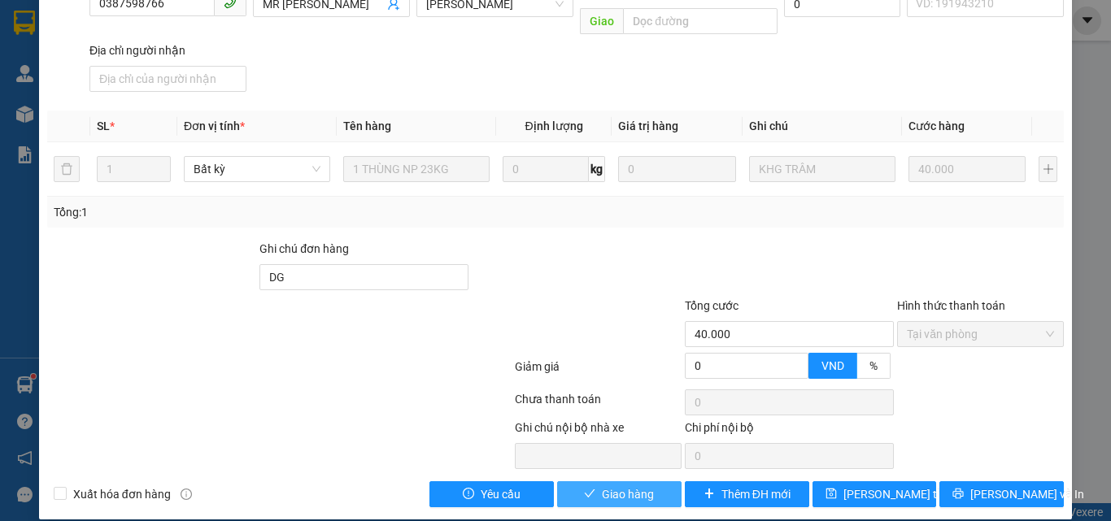
click at [619, 485] on span "Giao hàng" at bounding box center [628, 494] width 52 height 18
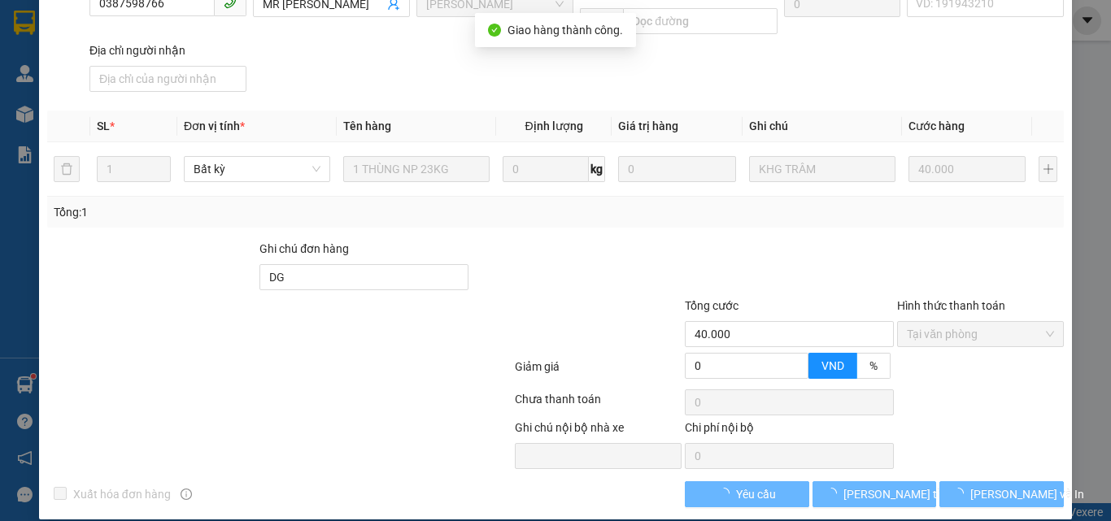
scroll to position [241, 0]
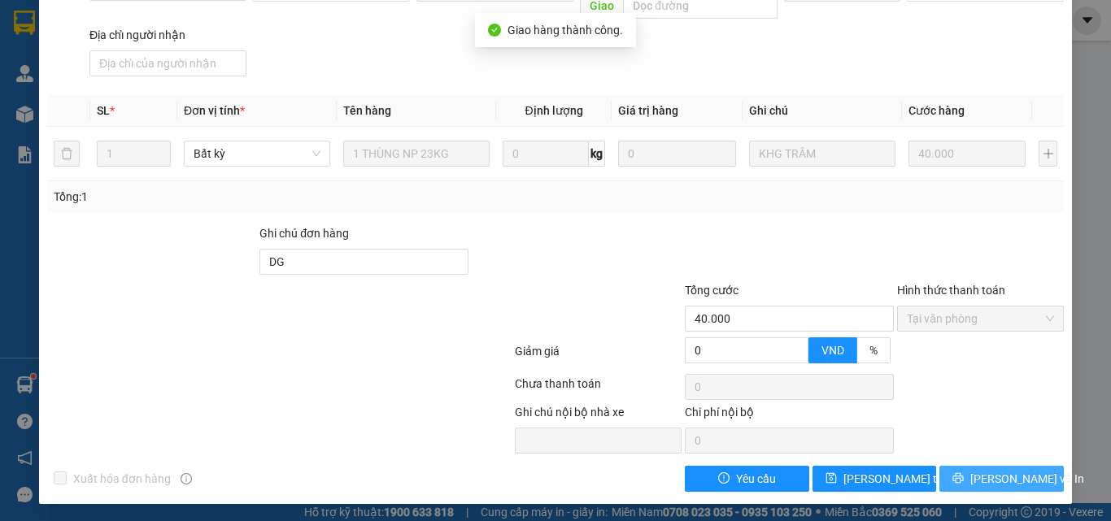
click at [974, 472] on button "[PERSON_NAME] và In" at bounding box center [1001, 479] width 124 height 26
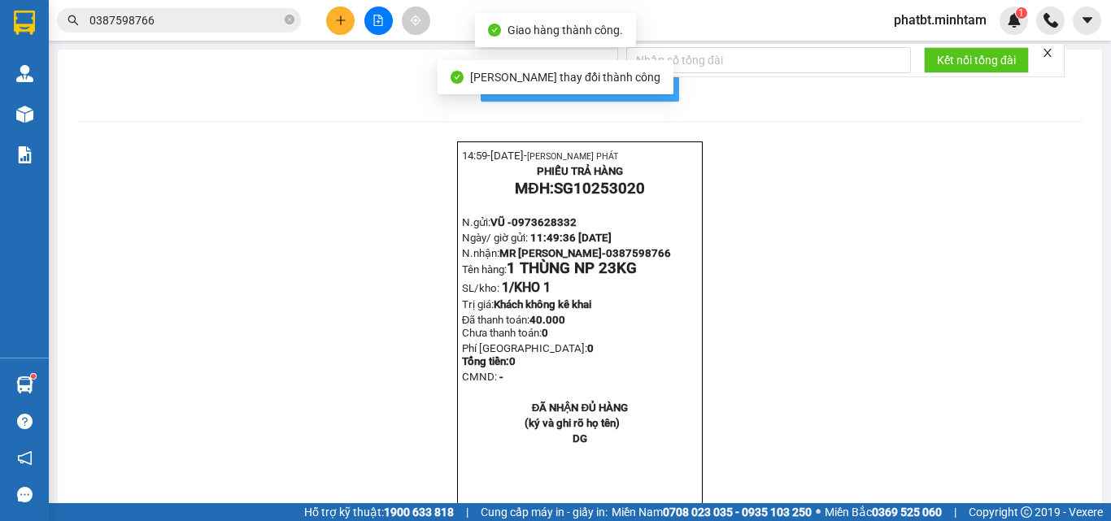
click at [655, 88] on span "In mẫu biên lai tự cấu hình" at bounding box center [589, 85] width 153 height 20
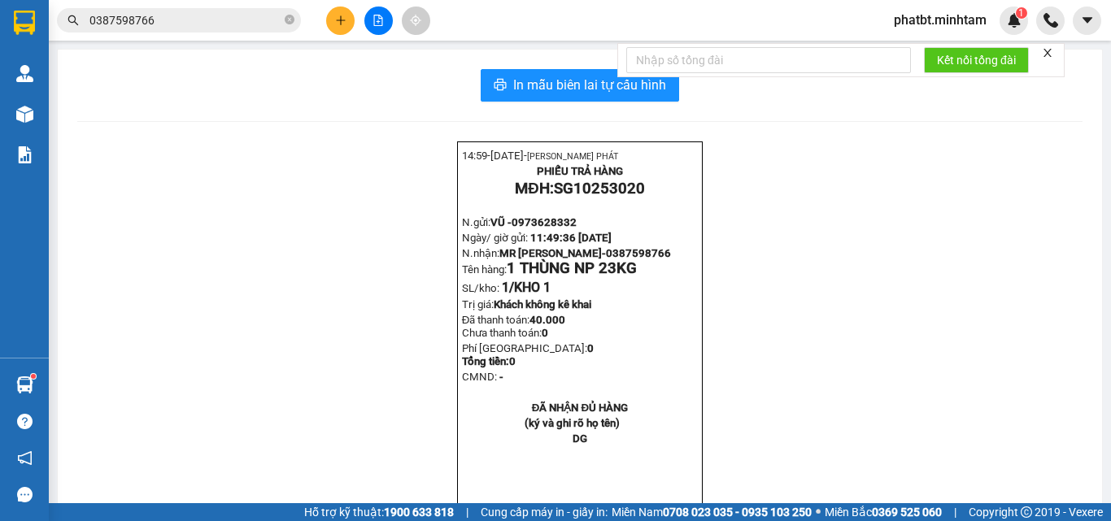
click at [187, 35] on div "Kết quả tìm kiếm ( 10 ) Bộ lọc Mã ĐH Trạng thái Món hàng Tổng cước Chưa cước Nh…" at bounding box center [555, 20] width 1111 height 41
click at [188, 15] on input "0387598766" at bounding box center [185, 20] width 192 height 18
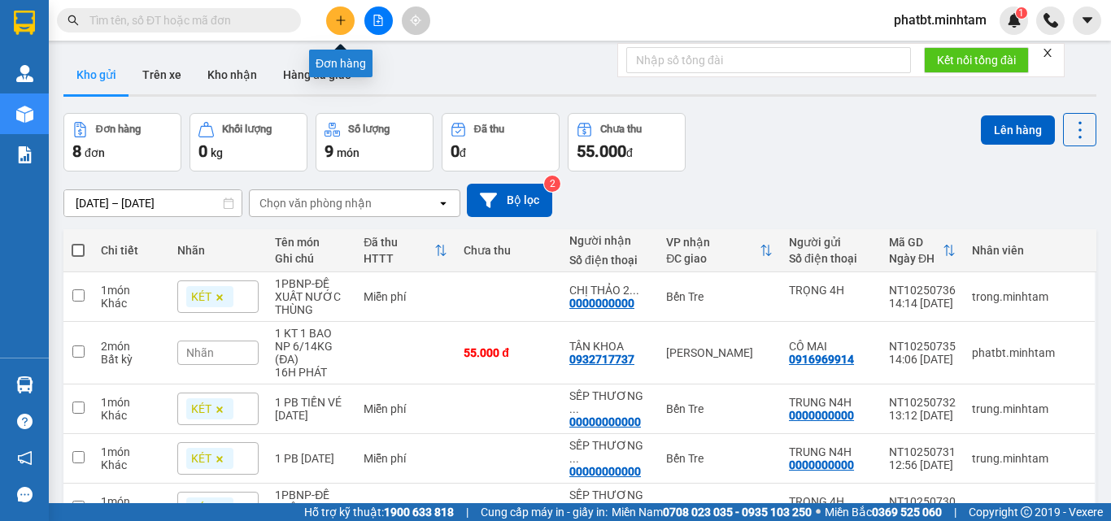
click at [336, 22] on icon "plus" at bounding box center [340, 20] width 11 height 11
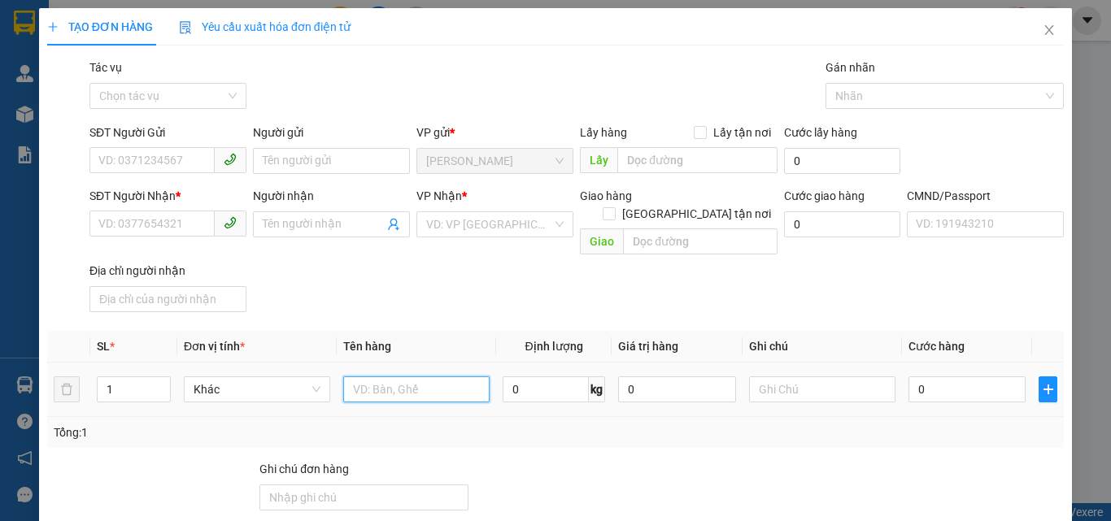
click at [368, 376] on input "text" at bounding box center [416, 389] width 146 height 26
type input "1 VALY NP 20KG (TN)"
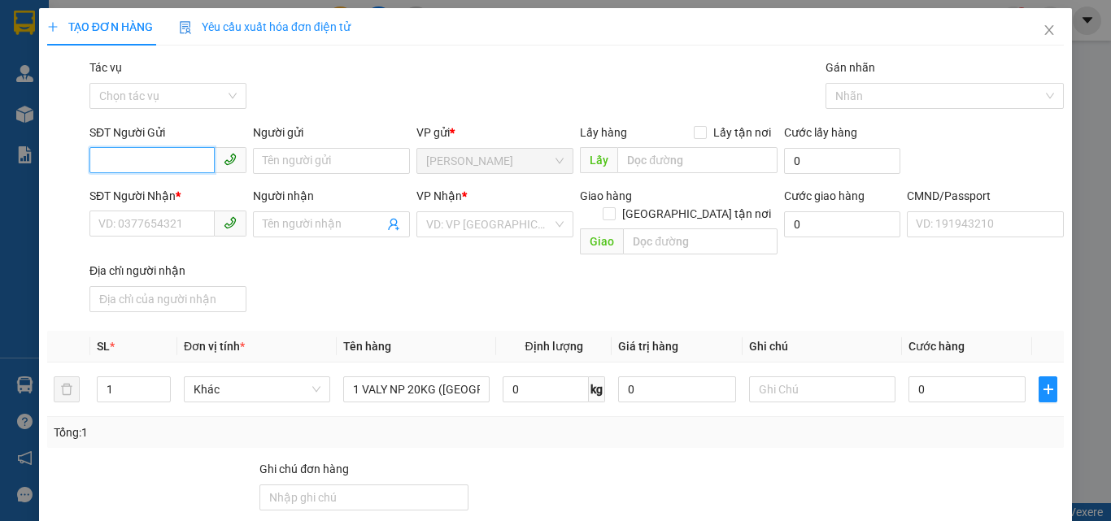
click at [147, 154] on input "SĐT Người Gửi" at bounding box center [151, 160] width 125 height 26
type input "0979133833"
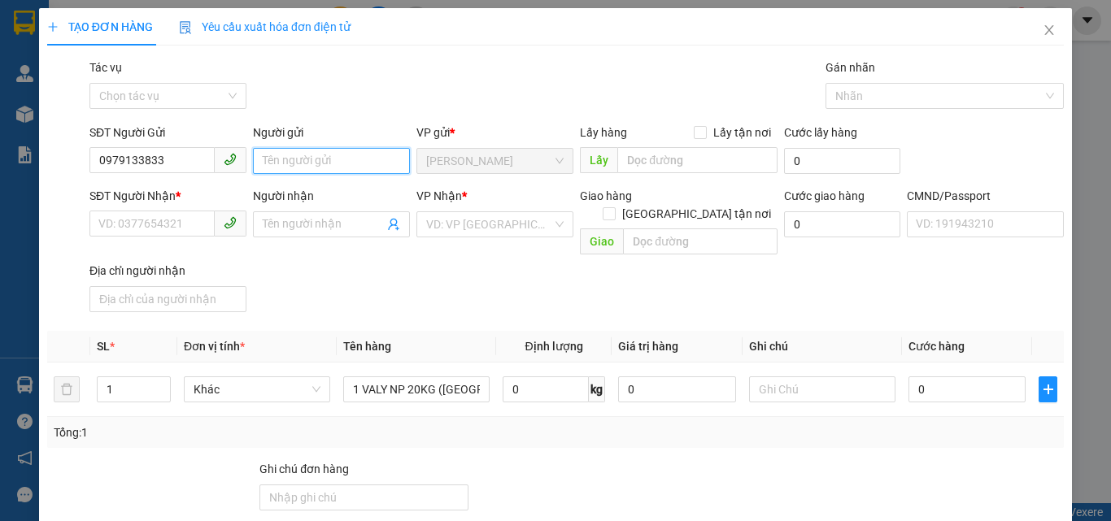
click at [296, 163] on input "Người gửi" at bounding box center [331, 161] width 157 height 26
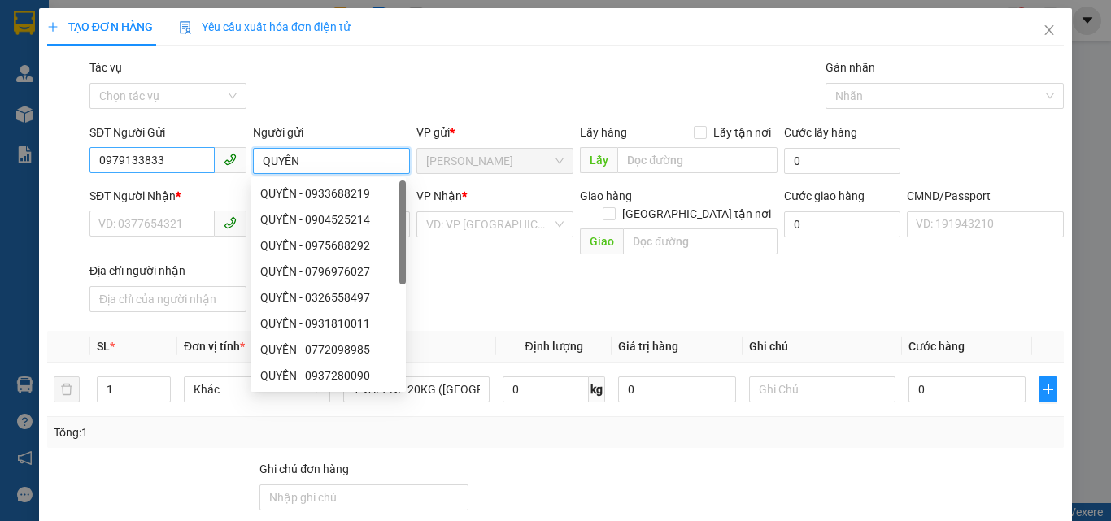
type input "QUYỀN"
click at [164, 159] on input "0979133833" at bounding box center [151, 160] width 125 height 26
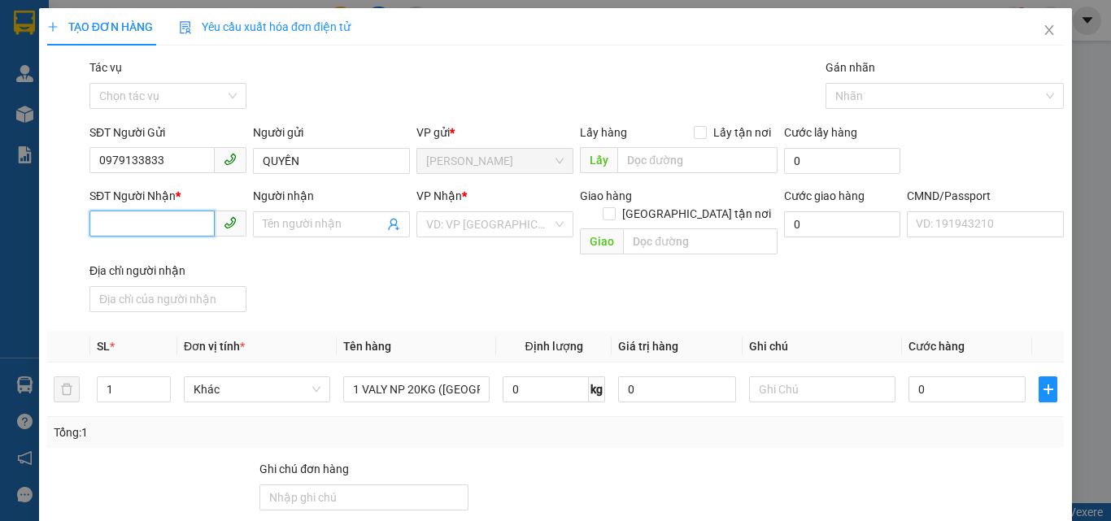
click at [154, 213] on input "SĐT Người Nhận *" at bounding box center [151, 224] width 125 height 26
paste input "0979133833"
type input "0979133833"
click at [297, 226] on input "Người nhận" at bounding box center [323, 224] width 121 height 18
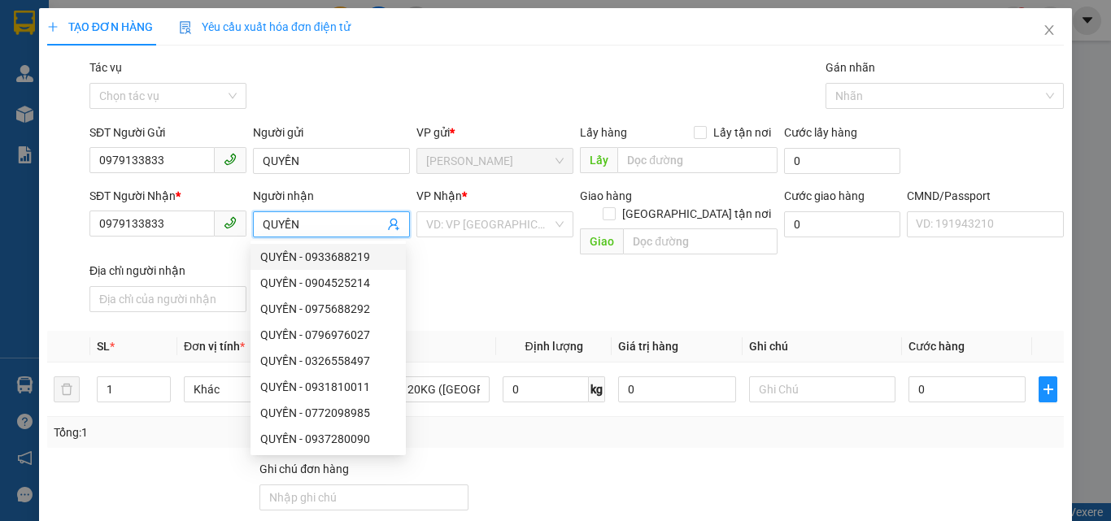
type input "QUYỀN"
click at [540, 291] on div "SĐT Người Nhận * 0979133833 Người nhận QUYỀN VP Nhận * VD: VP Sài Gòn Giao hàng…" at bounding box center [576, 253] width 981 height 132
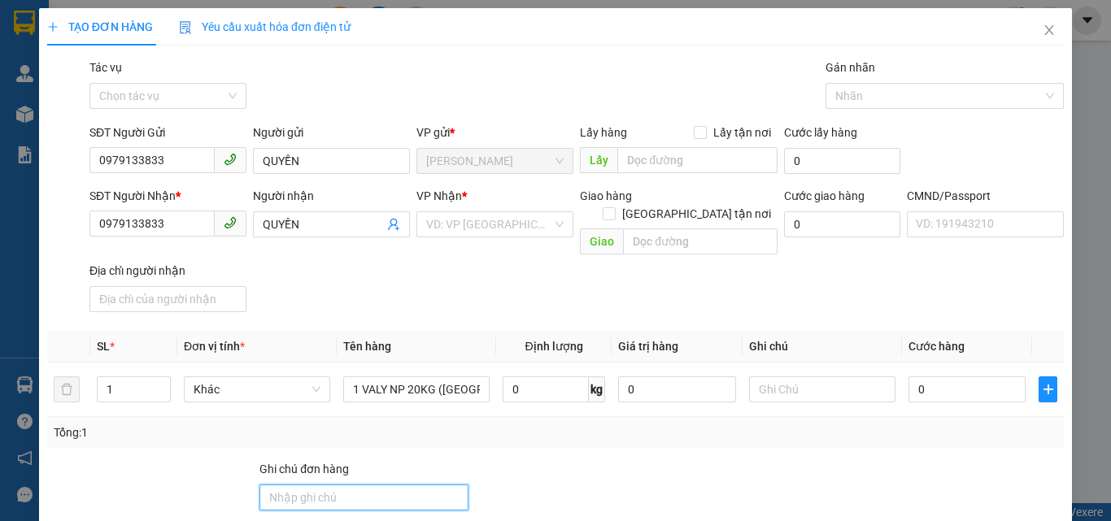
click at [316, 485] on input "Ghi chú đơn hàng" at bounding box center [363, 498] width 209 height 26
click at [349, 485] on input "GIAO TỚI BÃI XE SAN BAY" at bounding box center [363, 498] width 209 height 26
click at [331, 485] on input "GIAO TỚI BÃI XE MÁY SAN BAY" at bounding box center [363, 498] width 209 height 26
click at [333, 485] on input "GIAO TỚI BÃI XE MÁY SAN BAY" at bounding box center [363, 498] width 209 height 26
click at [414, 485] on input "GIAO TỚI BÃI GỦI XE MÁY SAN BAY" at bounding box center [363, 498] width 209 height 26
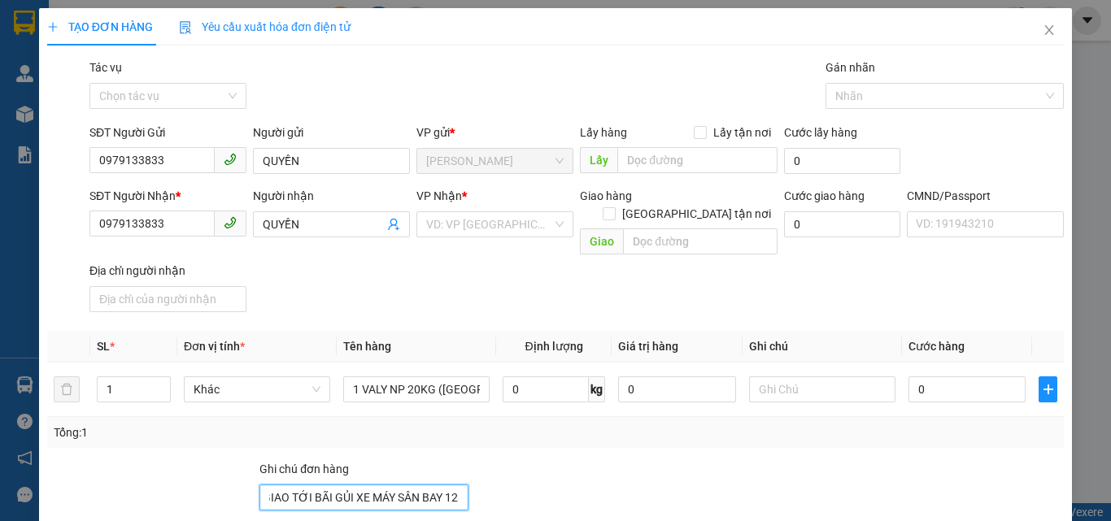
scroll to position [0, 15]
type input "GIAO TỚI BÃI GỦI XE MÁY SÂN BAY 12H"
click at [422, 430] on div "Transit Pickup Surcharge Ids Transit Deliver Surcharge Ids Transit Deliver Surc…" at bounding box center [555, 393] width 1016 height 669
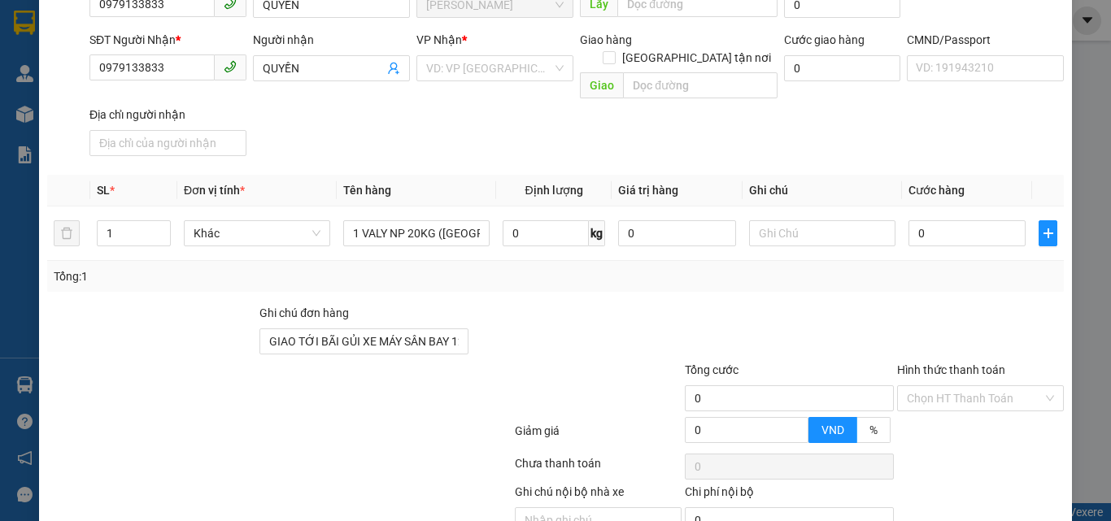
scroll to position [220, 0]
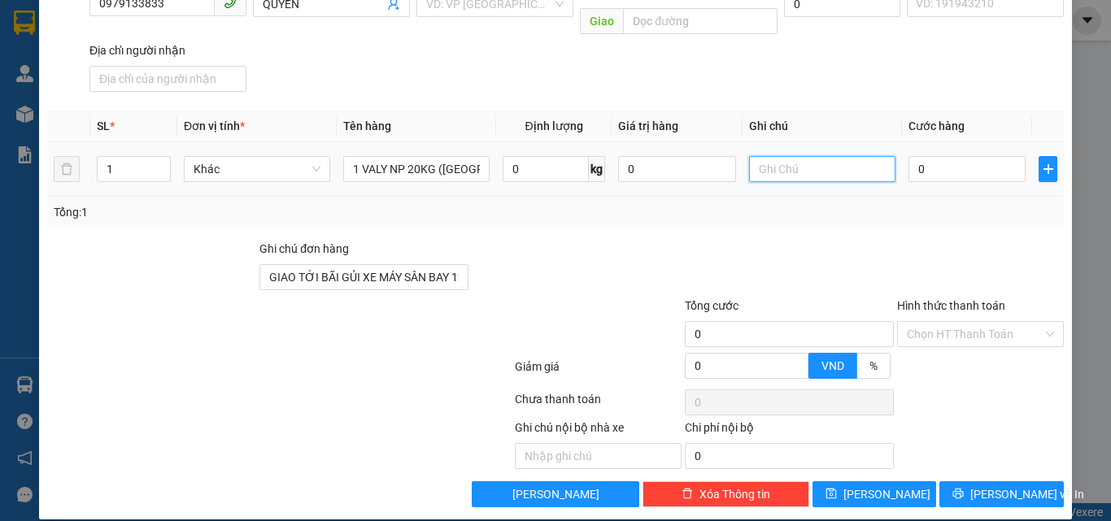
click at [822, 156] on input "text" at bounding box center [822, 169] width 146 height 26
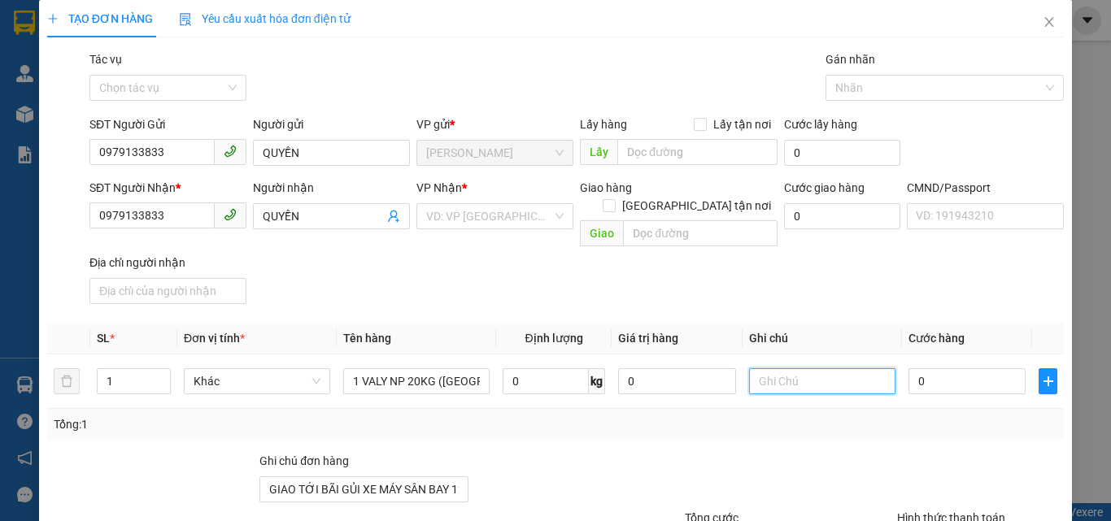
scroll to position [0, 0]
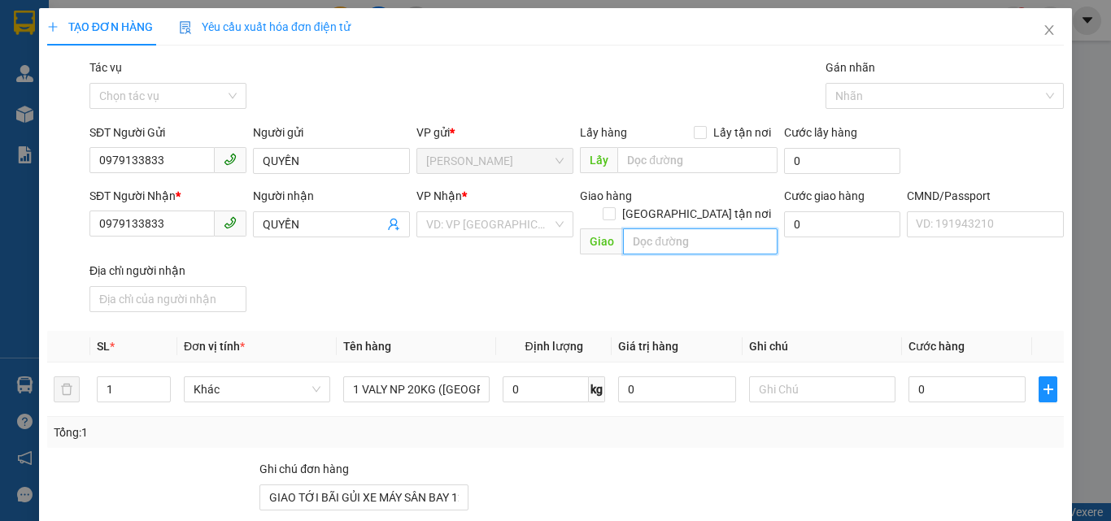
click at [678, 228] on input "text" at bounding box center [700, 241] width 154 height 26
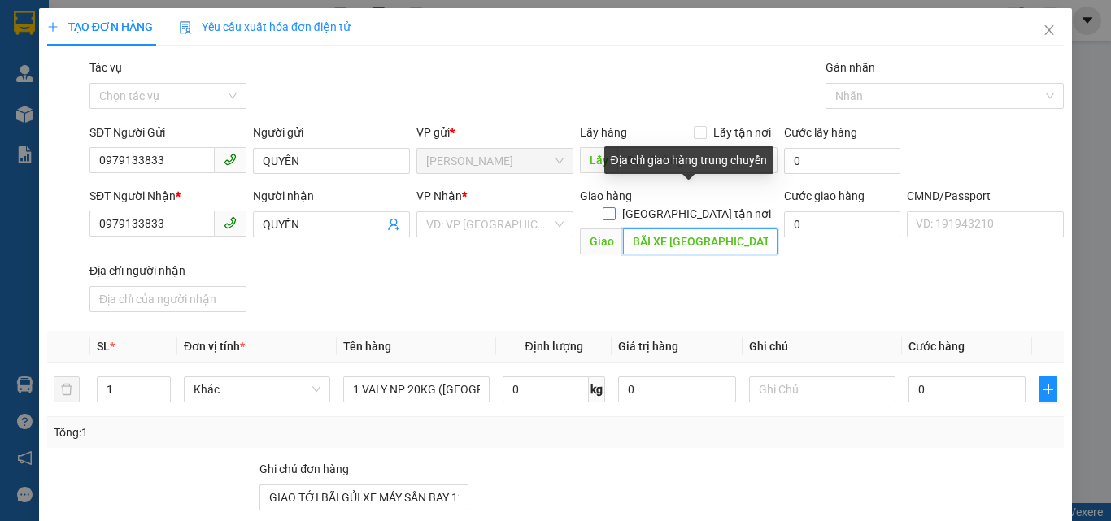
type input "BÃI XE SÂN BAY"
click at [614, 207] on input "[GEOGRAPHIC_DATA] tận nơi" at bounding box center [608, 212] width 11 height 11
checkbox input "true"
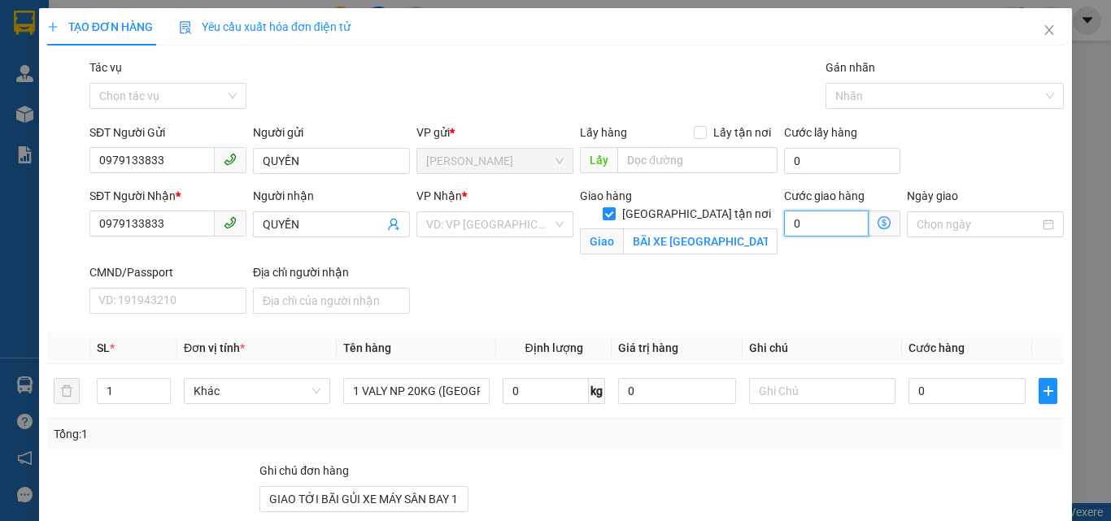
click at [812, 228] on input "0" at bounding box center [826, 224] width 85 height 26
type input "1"
type input "10"
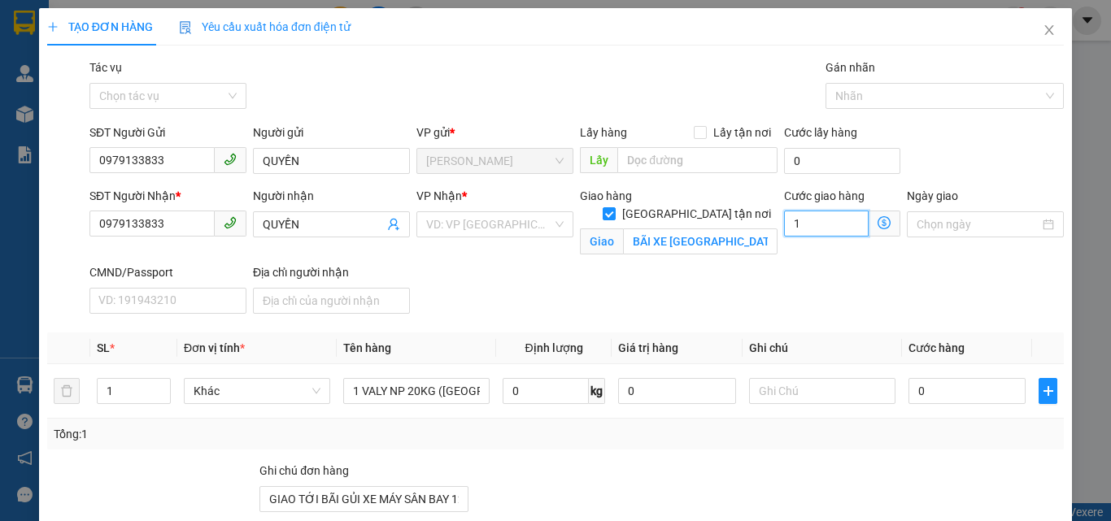
type input "10"
type input "100"
type input "100.000"
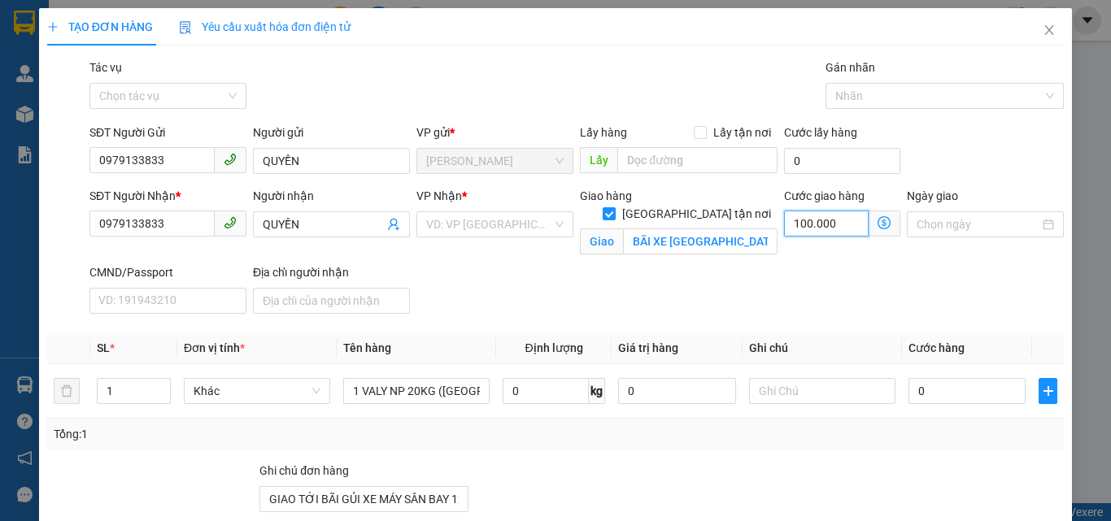
type input "100.000"
click at [702, 305] on div "SĐT Người Nhận * 0979133833 Người nhận QUYỀN VP Nhận * VD: VP Sài Gòn Giao hàng…" at bounding box center [576, 253] width 981 height 133
click at [766, 384] on input "text" at bounding box center [822, 391] width 146 height 26
type input "GTN PHÁT A ĐEN XO"
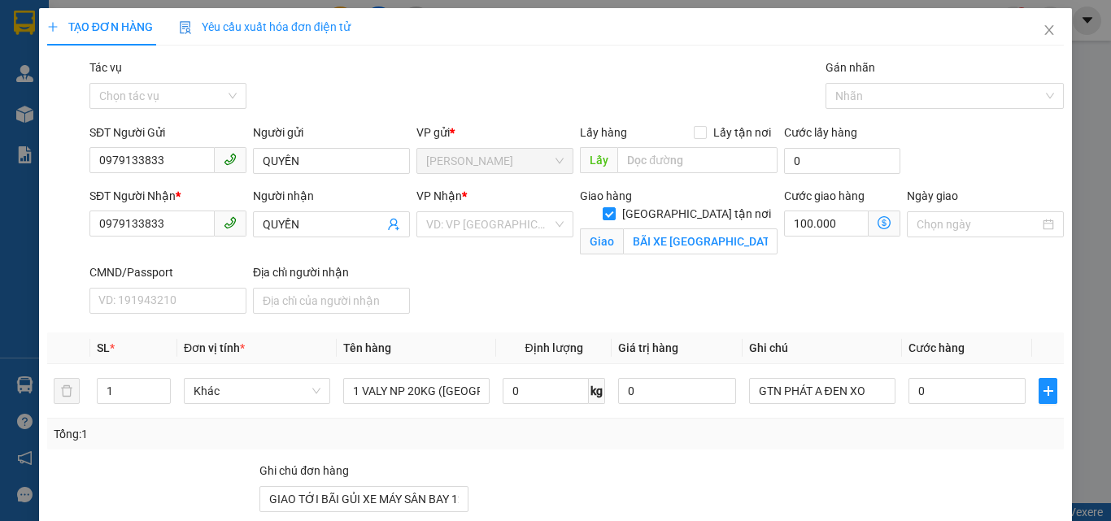
drag, startPoint x: 777, startPoint y: 281, endPoint x: 768, endPoint y: 280, distance: 8.2
click at [773, 281] on div "SĐT Người Nhận * 0979133833 Người nhận QUYỀN VP Nhận * VD: VP Sài Gòn Giao hàng…" at bounding box center [576, 253] width 981 height 133
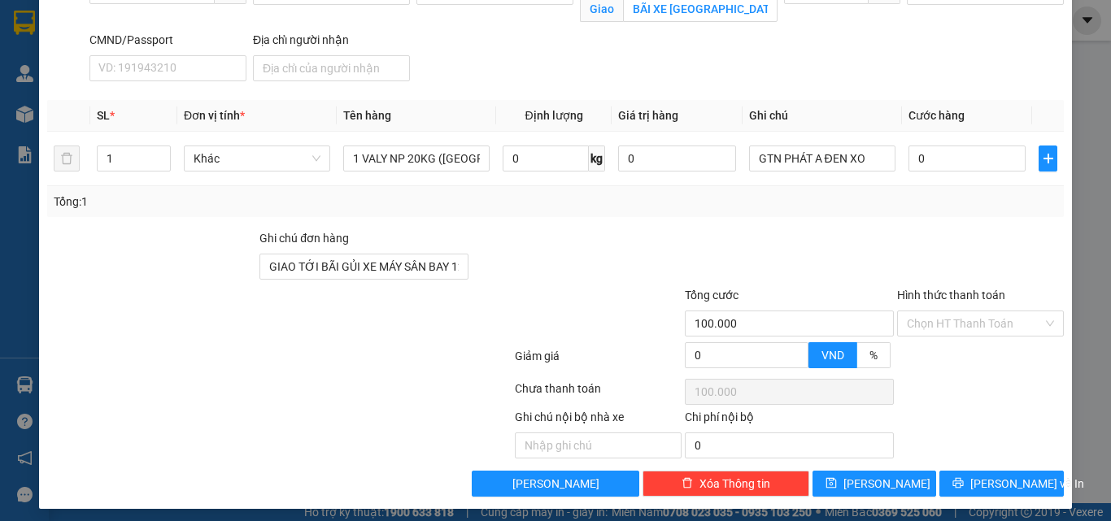
scroll to position [240, 0]
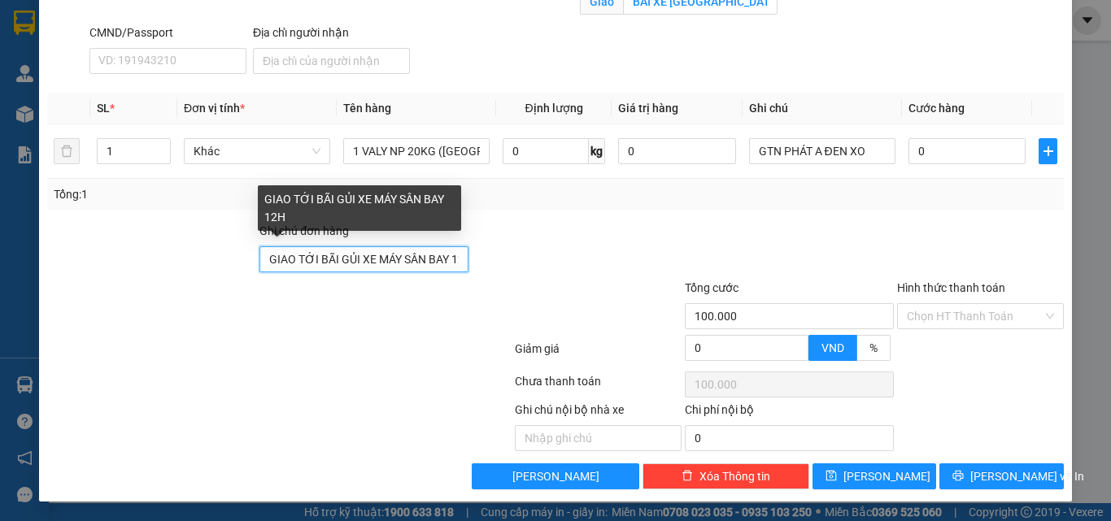
click at [436, 259] on input "GIAO TỚI BÃI GỦI XE MÁY SÂN BAY 12H" at bounding box center [363, 259] width 209 height 26
type input "GIAO TỚI BÃI GỦI XE MÁY SÂN BAY 12H MAI"
click at [582, 227] on div at bounding box center [576, 250] width 212 height 57
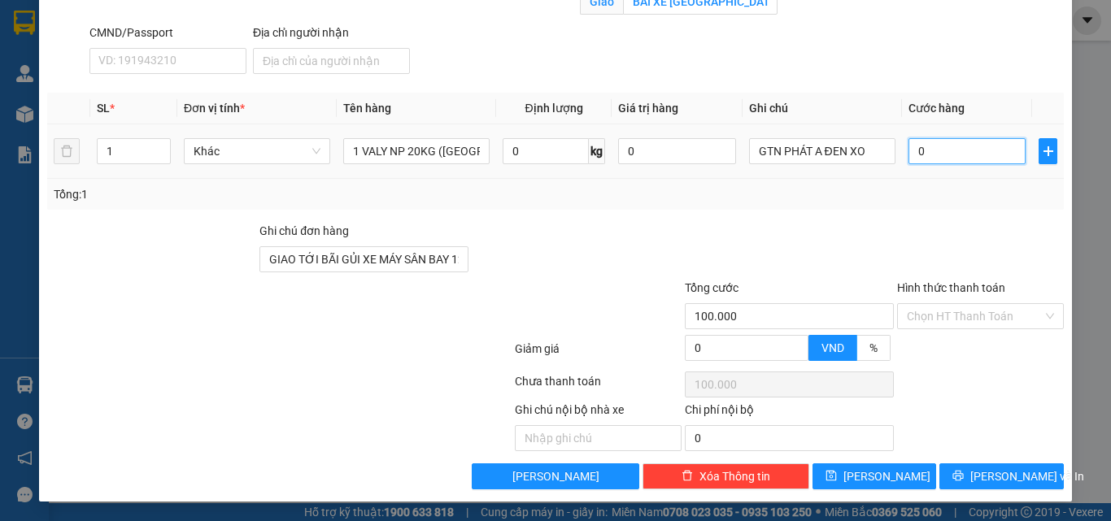
click at [924, 150] on input "0" at bounding box center [966, 151] width 117 height 26
type input "3"
type input "100.003"
type input "35"
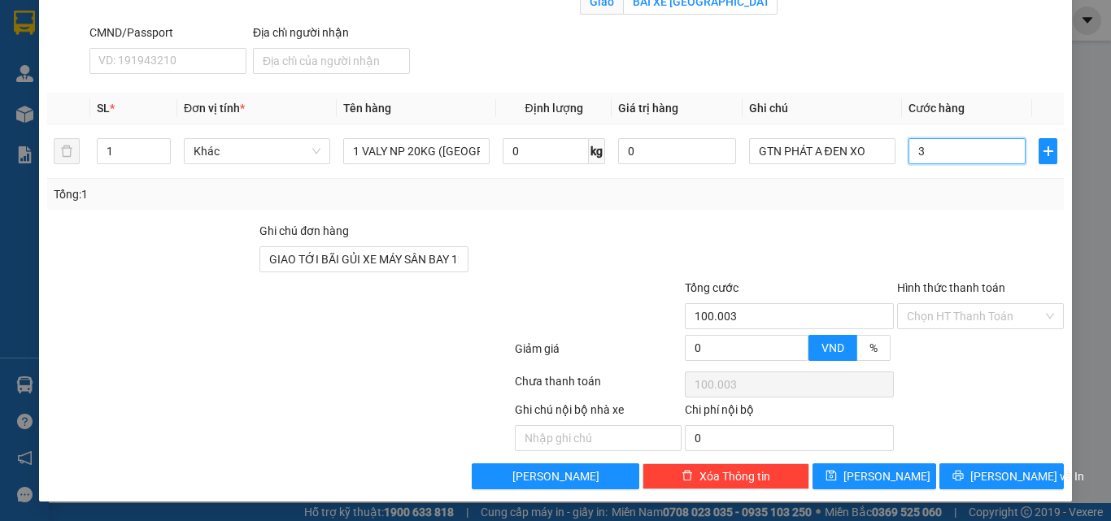
type input "100.035"
type input "35.000"
type input "135.000"
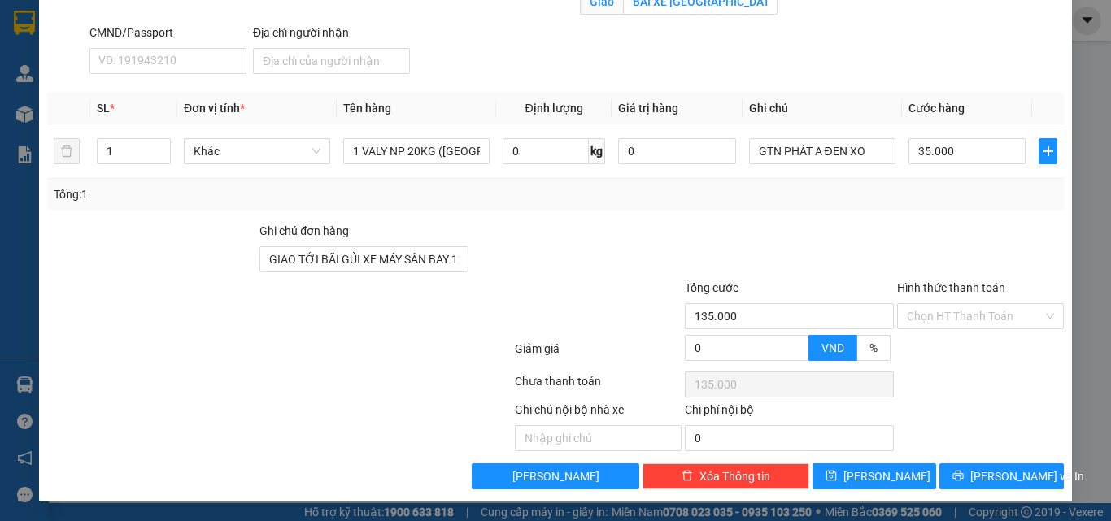
click at [806, 38] on div "SĐT Người Nhận * 0979133833 Người nhận QUYỀN VP Nhận * VD: VP Sài Gòn Giao hàng…" at bounding box center [576, 13] width 981 height 133
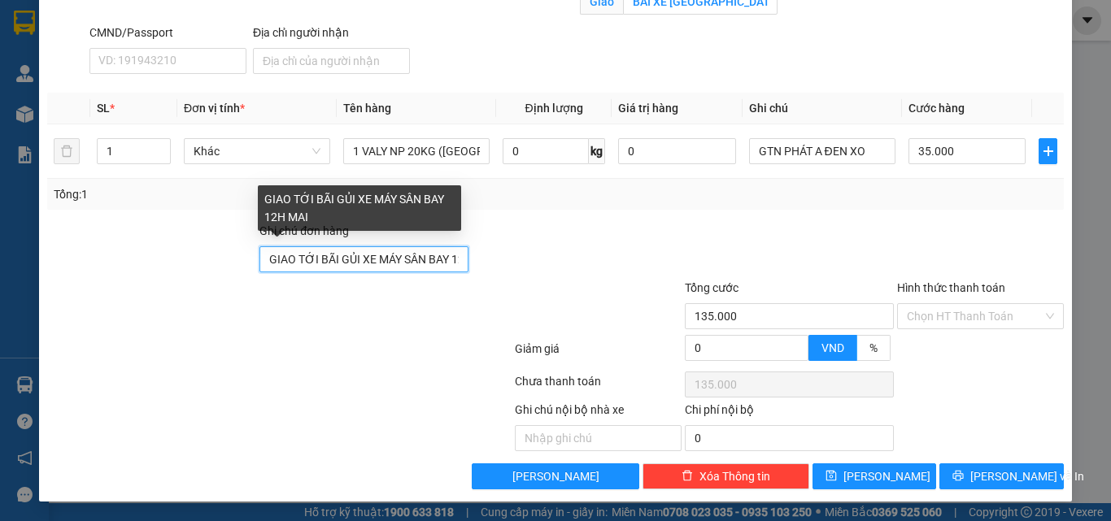
click at [443, 263] on input "GIAO TỚI BÃI GỦI XE MÁY SÂN BAY 12H MAI" at bounding box center [363, 259] width 209 height 26
type input "GIAO TỚI BÃI GỦI XE MÁY SÂN BAY 12H MAI"
click at [559, 230] on div at bounding box center [576, 250] width 212 height 57
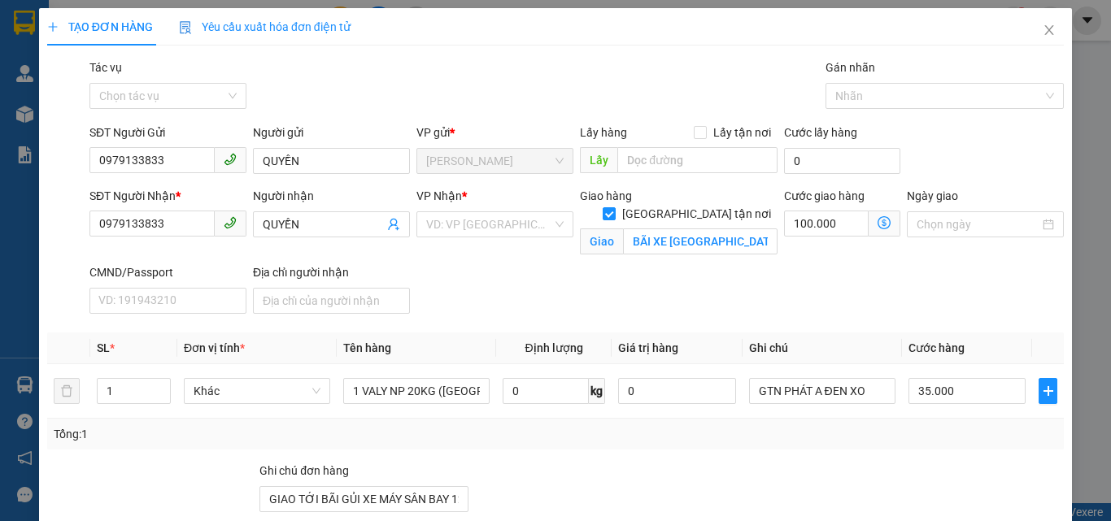
scroll to position [240, 0]
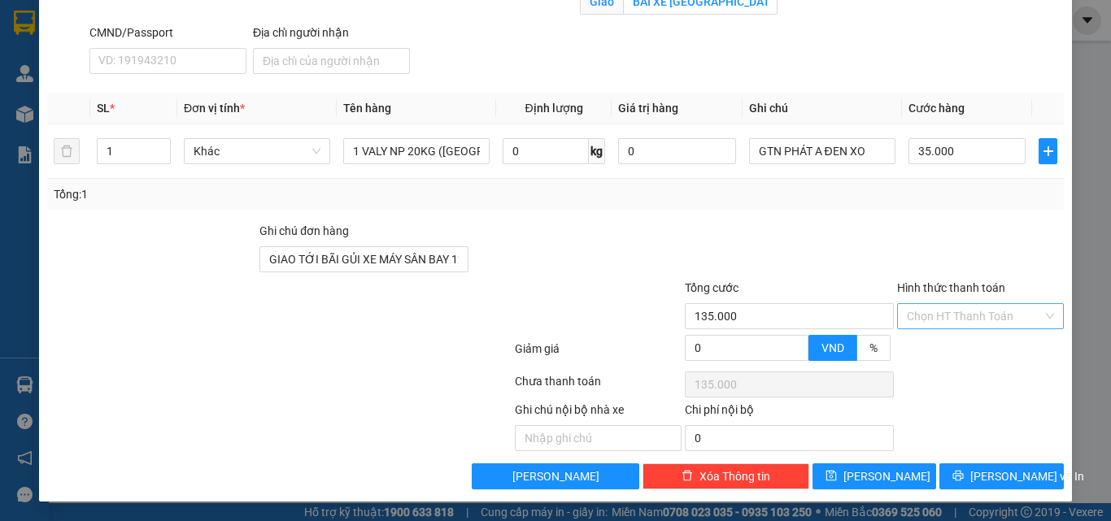
click at [920, 317] on input "Hình thức thanh toán" at bounding box center [975, 316] width 136 height 24
click at [916, 344] on div "Tại văn phòng" at bounding box center [971, 349] width 146 height 18
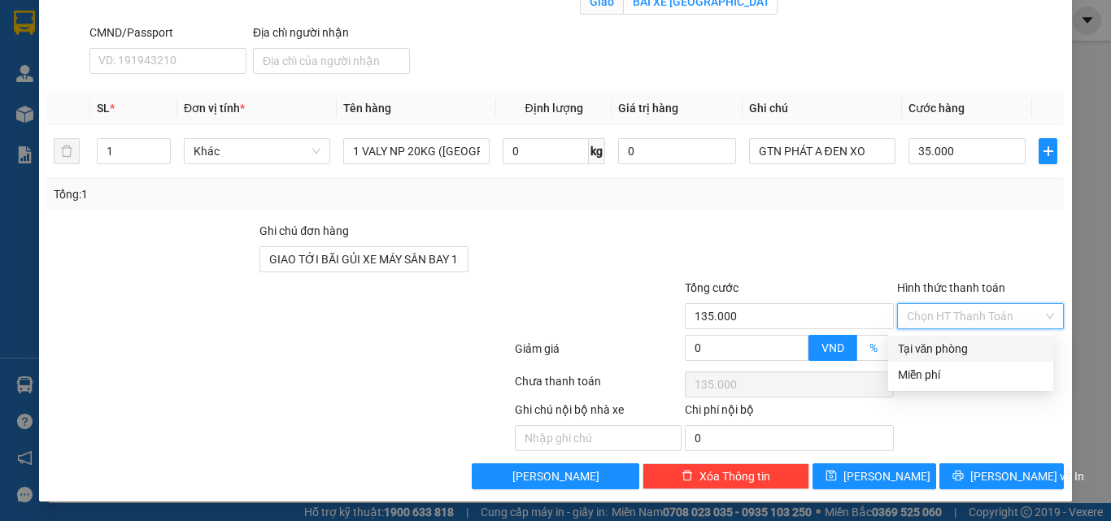
type input "0"
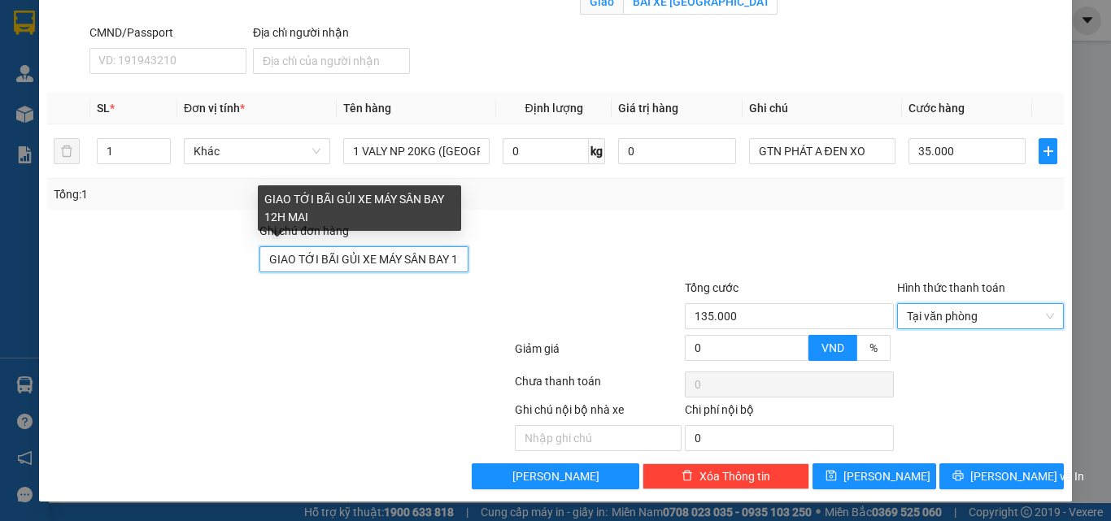
click at [445, 259] on input "GIAO TỚI BÃI GỦI XE MÁY SÂN BAY 12H MAI" at bounding box center [363, 259] width 209 height 26
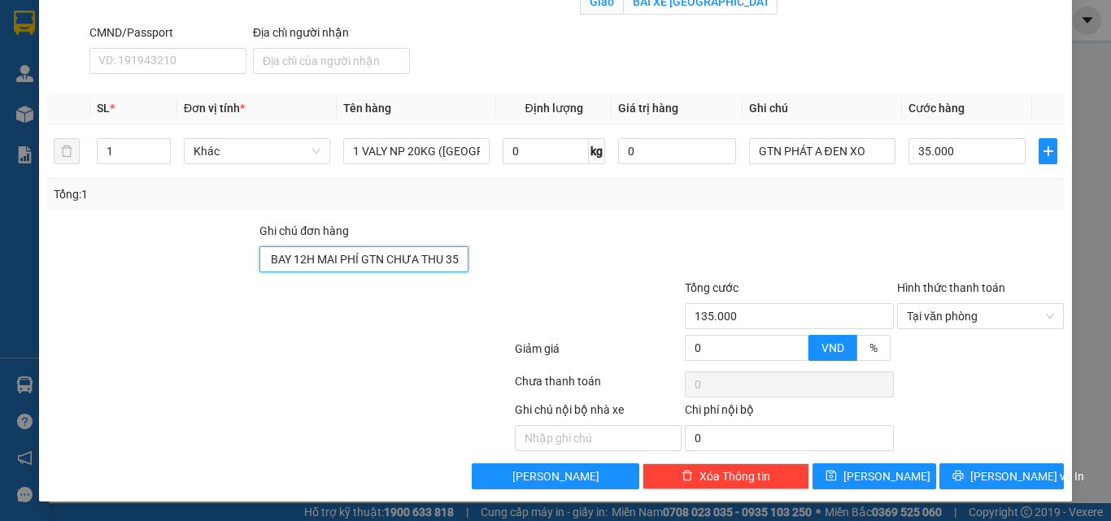
scroll to position [0, 164]
type input "GIAO TỚI BÃI GỦI XE MÁY SÂN BAY 12H MAI PHÍ GTN CHƯA THU 35K"
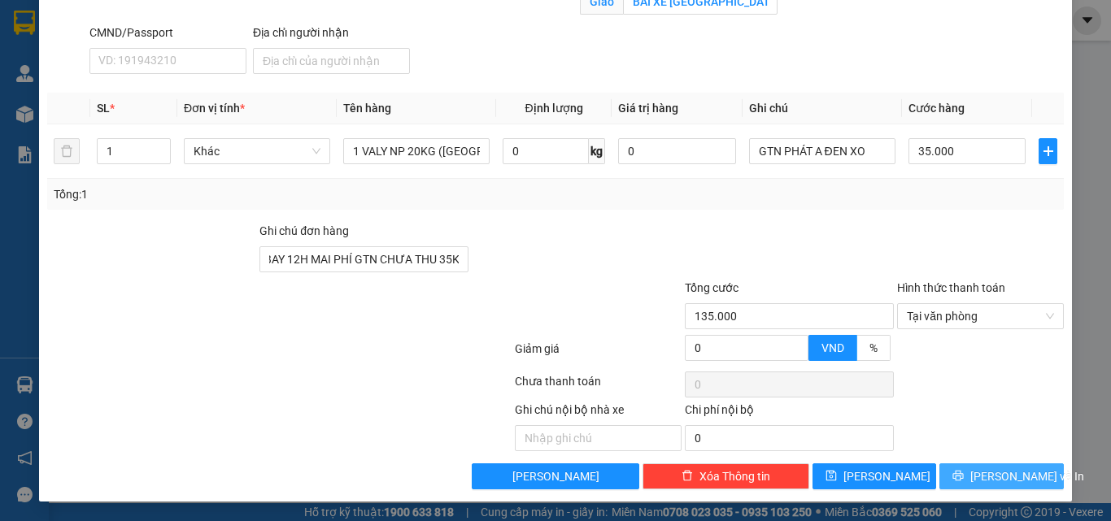
click at [962, 472] on icon "printer" at bounding box center [958, 476] width 11 height 11
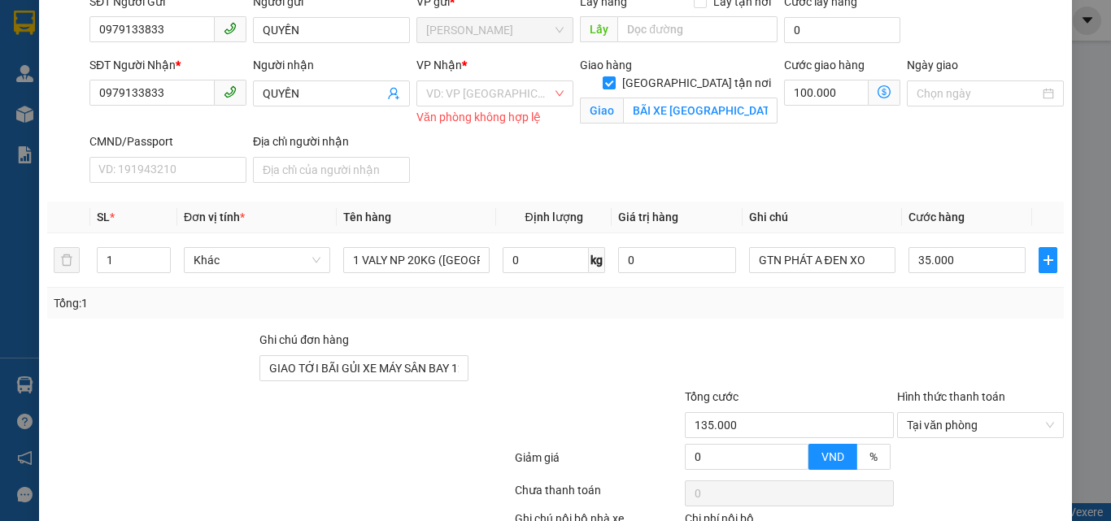
scroll to position [0, 0]
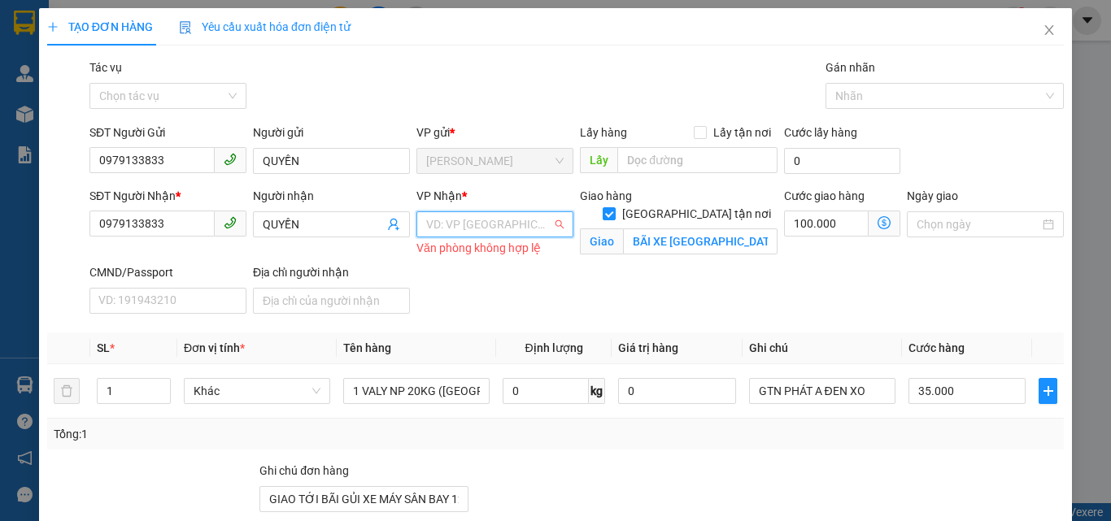
click at [484, 234] on input "search" at bounding box center [489, 224] width 126 height 24
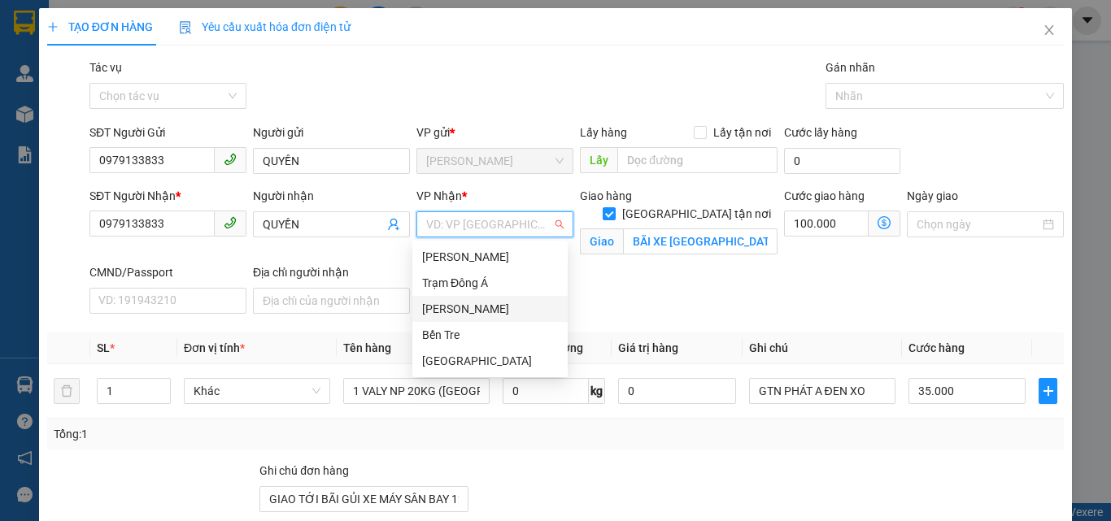
click at [455, 308] on div "[PERSON_NAME]" at bounding box center [490, 309] width 136 height 18
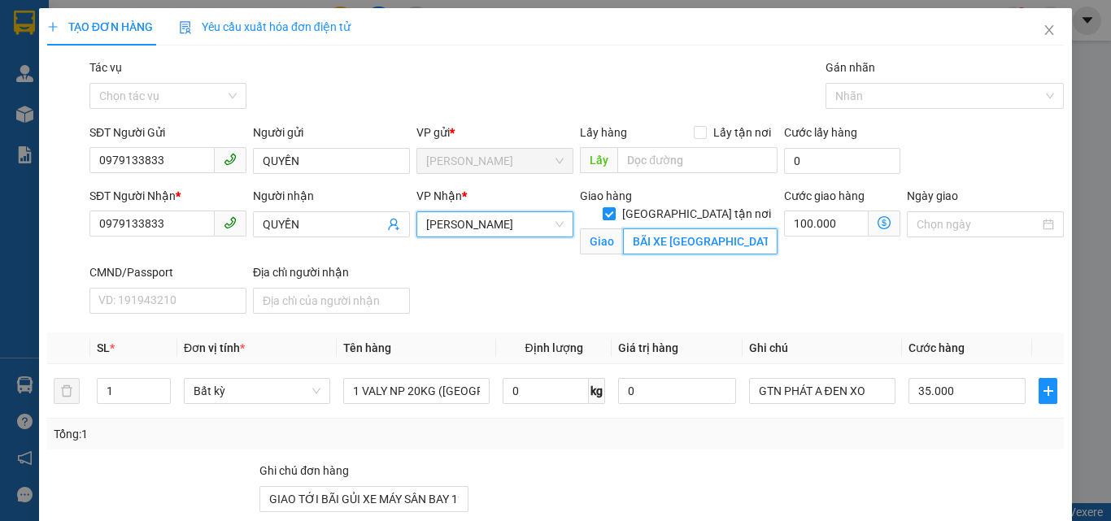
click at [646, 228] on input "BÃI XE SÂN BAY" at bounding box center [700, 241] width 154 height 26
click at [649, 228] on input "BÃI XE SÂN BAY" at bounding box center [700, 241] width 154 height 26
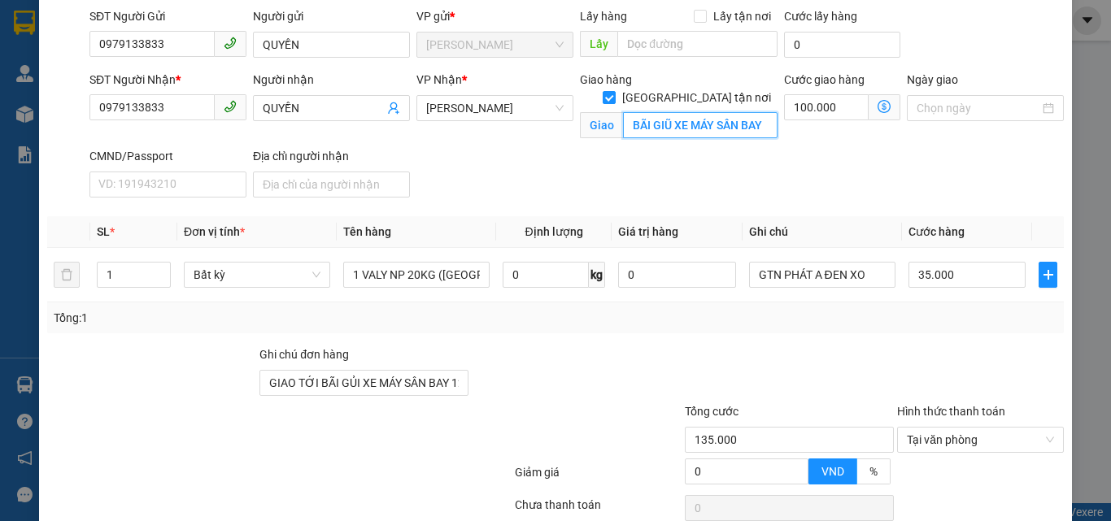
scroll to position [240, 0]
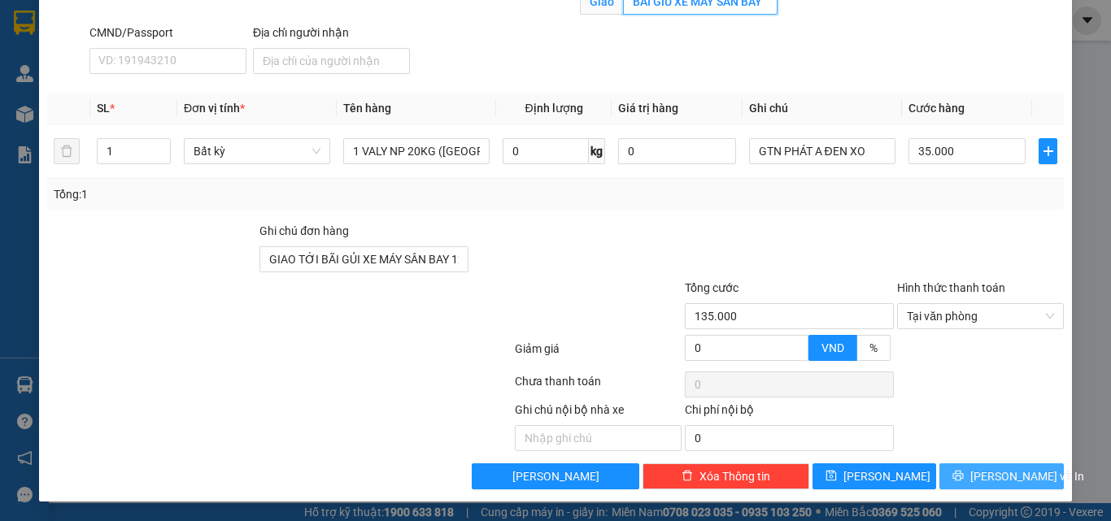
type input "BÃI GIŨ XE MÁY SÂN BAY"
click at [960, 471] on icon "printer" at bounding box center [957, 475] width 11 height 11
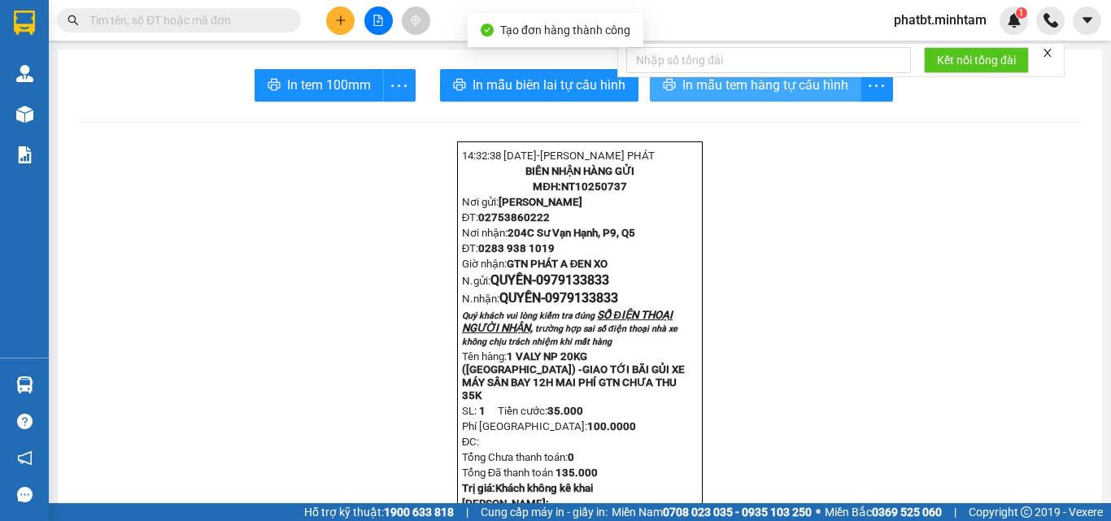
click at [682, 89] on span "In mẫu tem hàng tự cấu hình" at bounding box center [765, 85] width 166 height 20
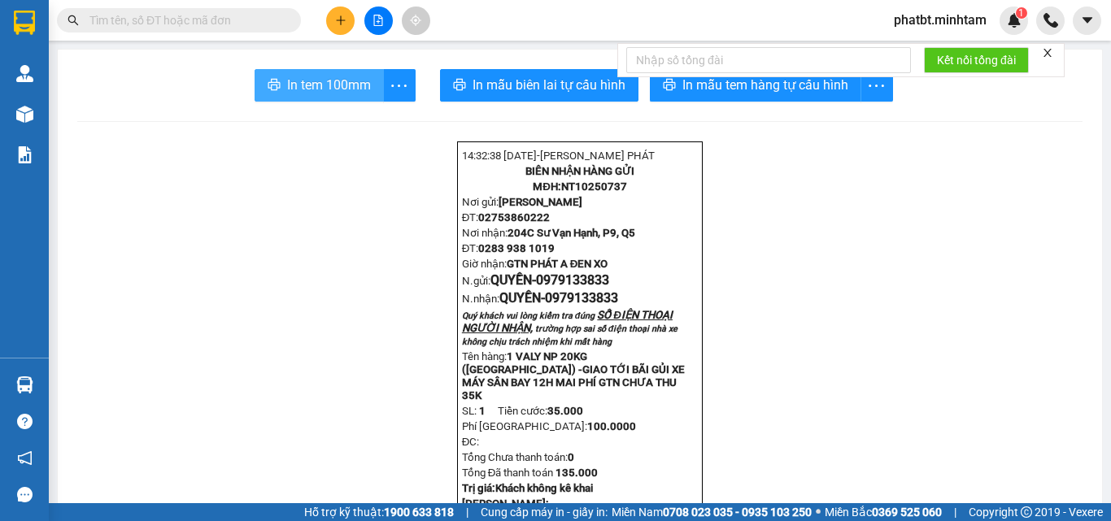
click at [289, 85] on span "In tem 100mm" at bounding box center [329, 85] width 84 height 20
click at [225, 9] on span at bounding box center [179, 20] width 244 height 24
click at [237, 26] on input "text" at bounding box center [185, 20] width 192 height 18
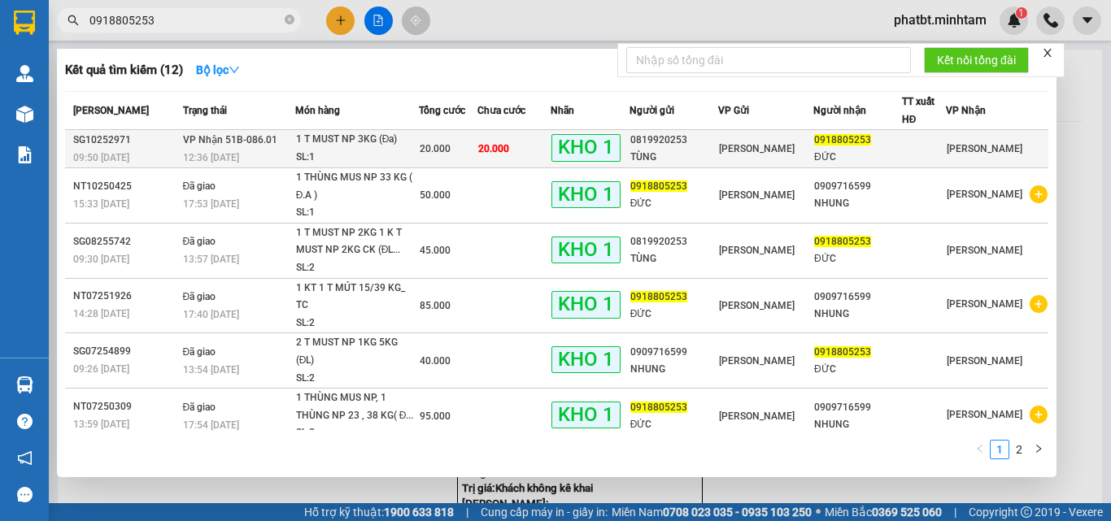
type input "0918805253"
click at [247, 155] on div "12:36 - 11/10" at bounding box center [238, 158] width 111 height 18
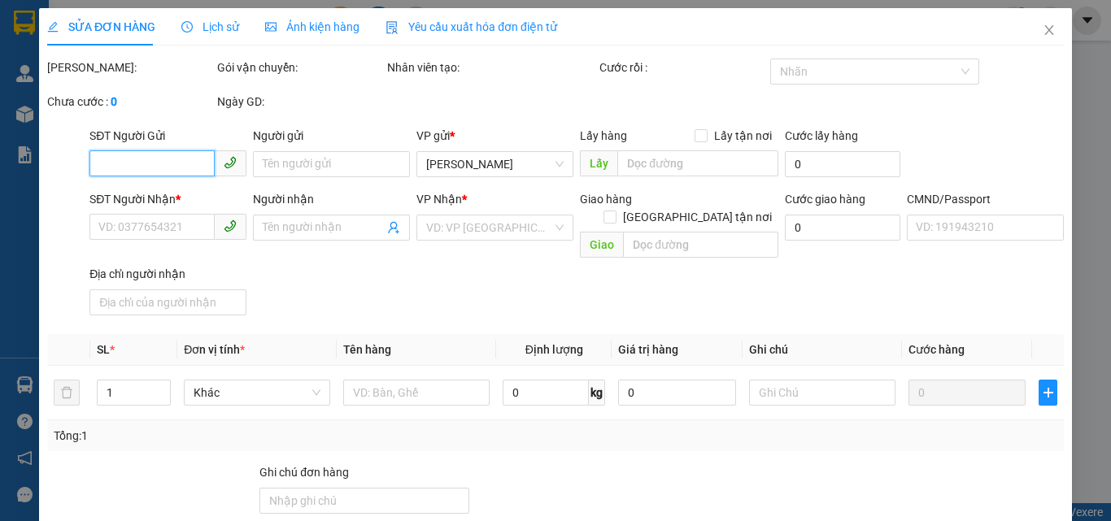
type input "0819920253"
type input "TÙNG"
type input "0918805253"
type input "ĐỨC"
type input "ĐG"
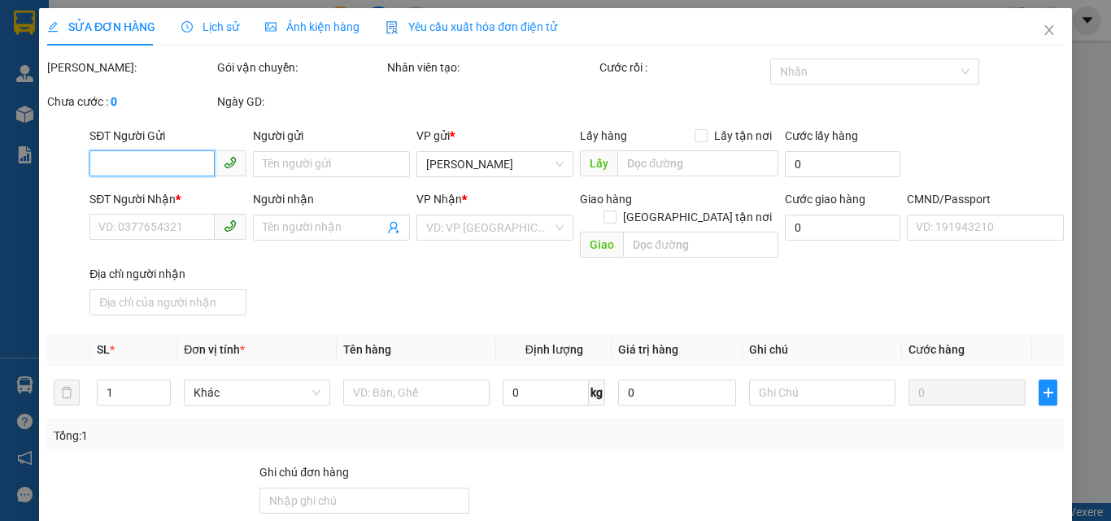
type input "20.000"
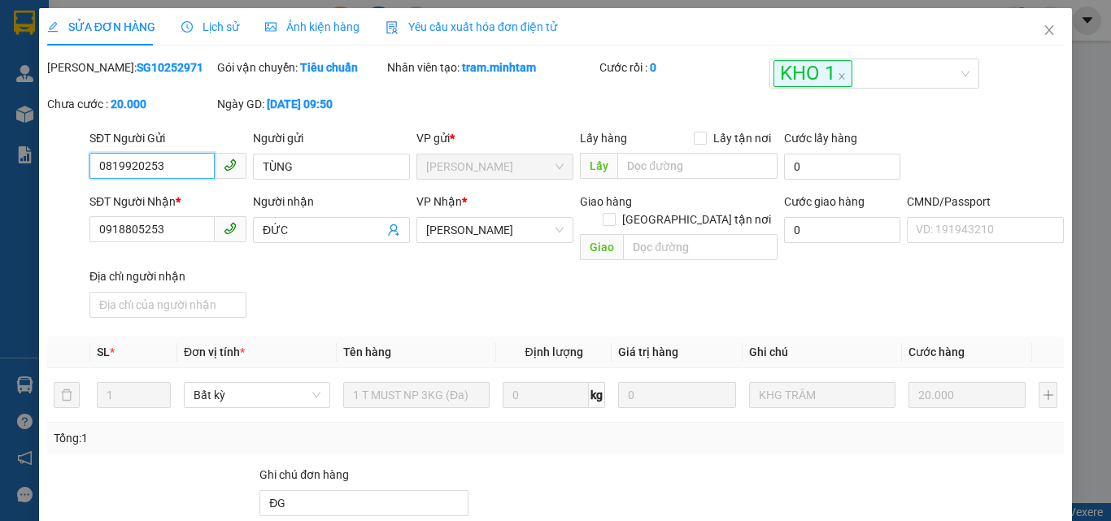
scroll to position [224, 0]
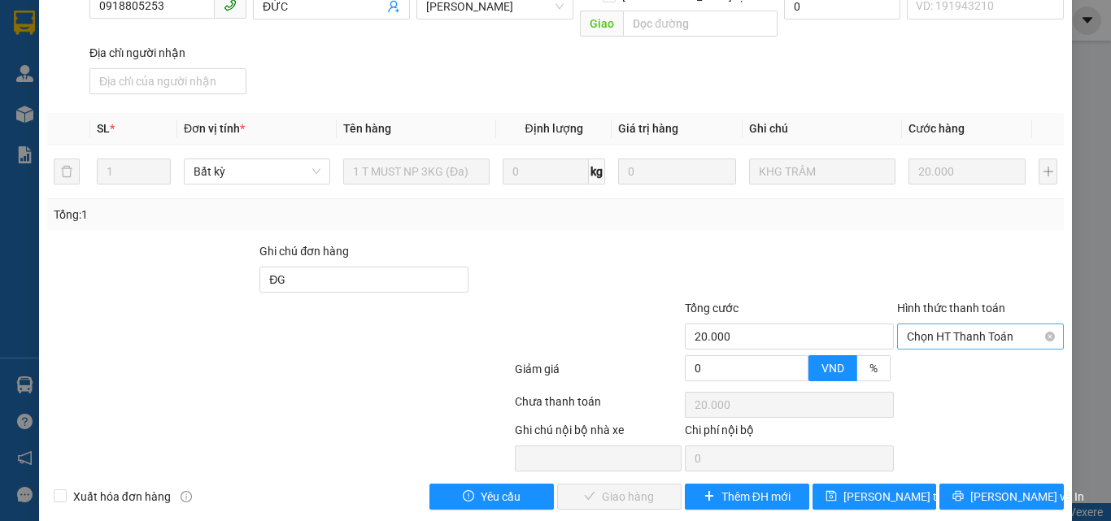
click at [959, 324] on span "Chọn HT Thanh Toán" at bounding box center [980, 336] width 147 height 24
drag, startPoint x: 918, startPoint y: 354, endPoint x: 844, endPoint y: 391, distance: 82.9
click at [916, 354] on div "Tại văn phòng" at bounding box center [971, 351] width 146 height 18
type input "0"
click at [620, 488] on span "[PERSON_NAME] và [PERSON_NAME] hàng" at bounding box center [666, 497] width 156 height 18
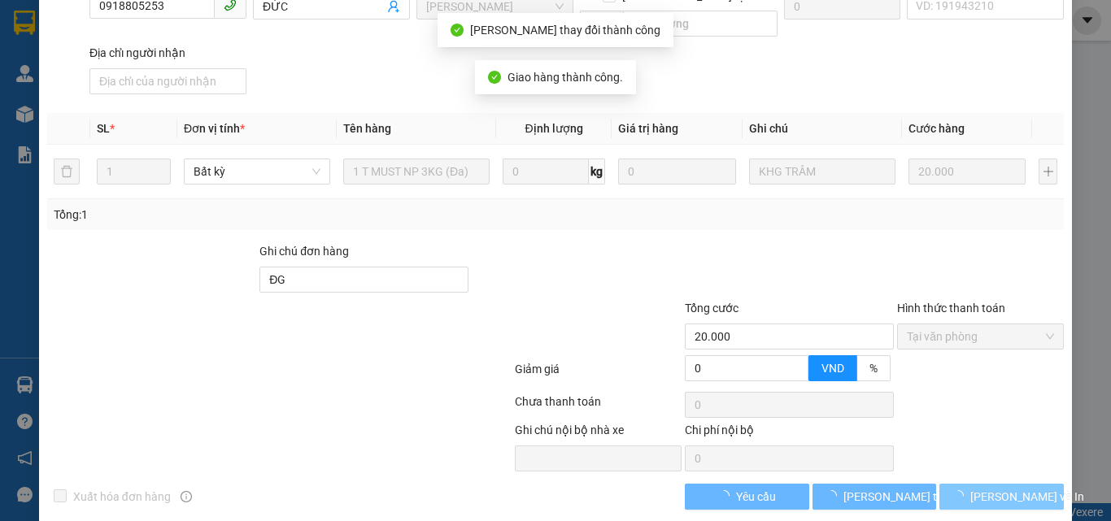
scroll to position [239, 0]
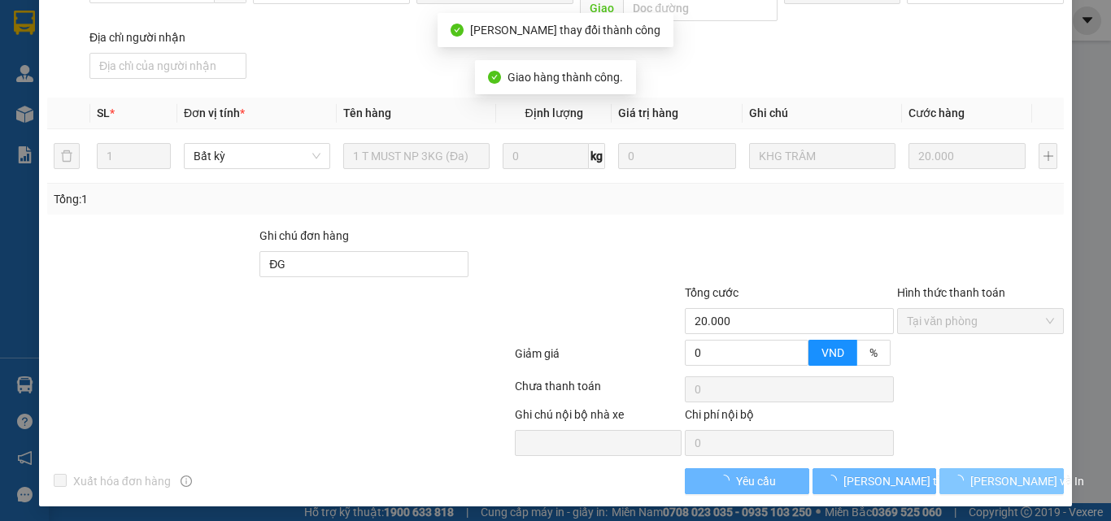
click at [994, 480] on span "[PERSON_NAME] và In" at bounding box center [1027, 481] width 114 height 18
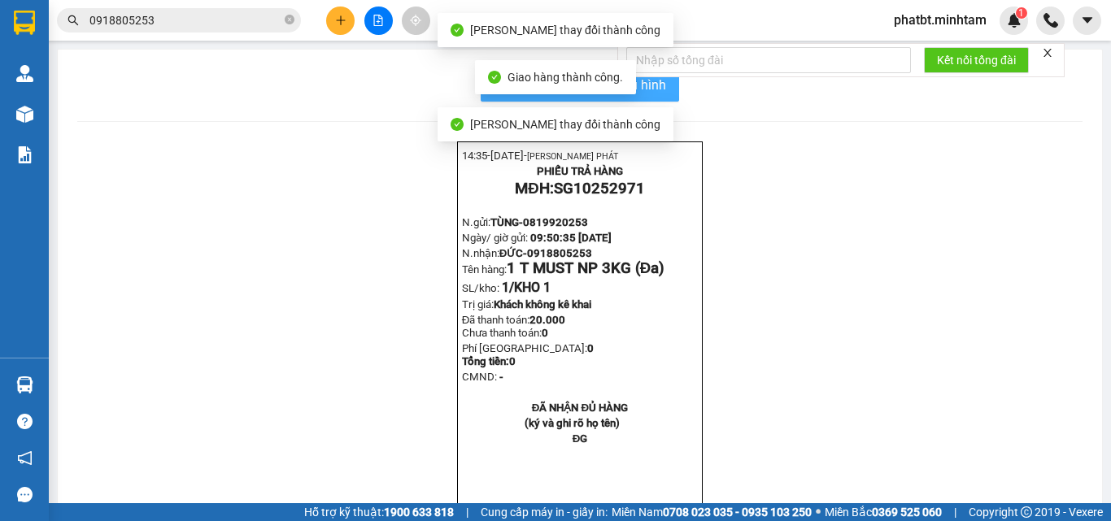
click at [650, 83] on span "In mẫu biên lai tự cấu hình" at bounding box center [589, 85] width 153 height 20
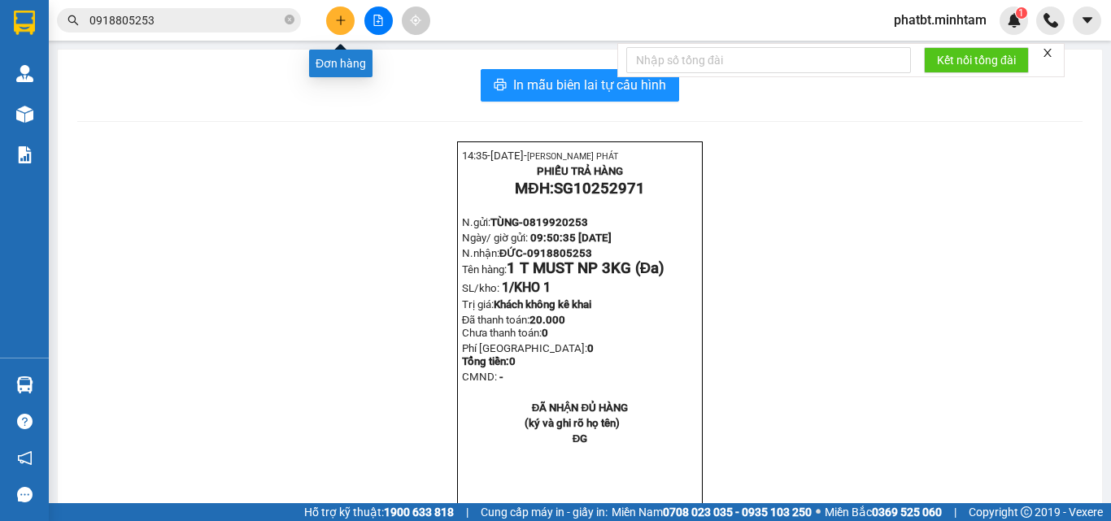
click at [335, 22] on button at bounding box center [340, 21] width 28 height 28
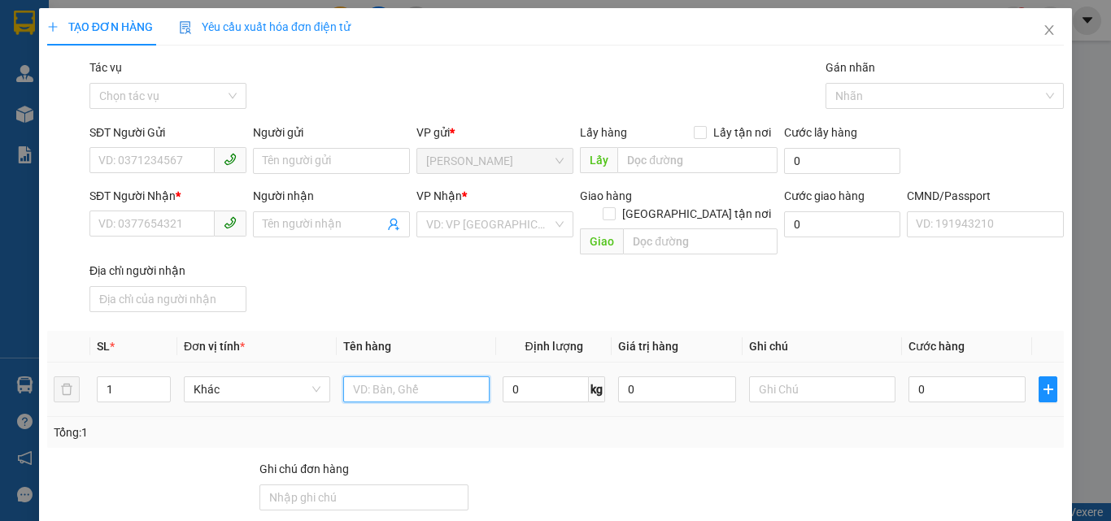
click at [360, 377] on input "text" at bounding box center [416, 389] width 146 height 26
click at [383, 376] on input "1 XOOPS TRONG NP 14KG" at bounding box center [416, 389] width 146 height 26
type input "1 XỐP TRONG NP 14KG (ĐA)"
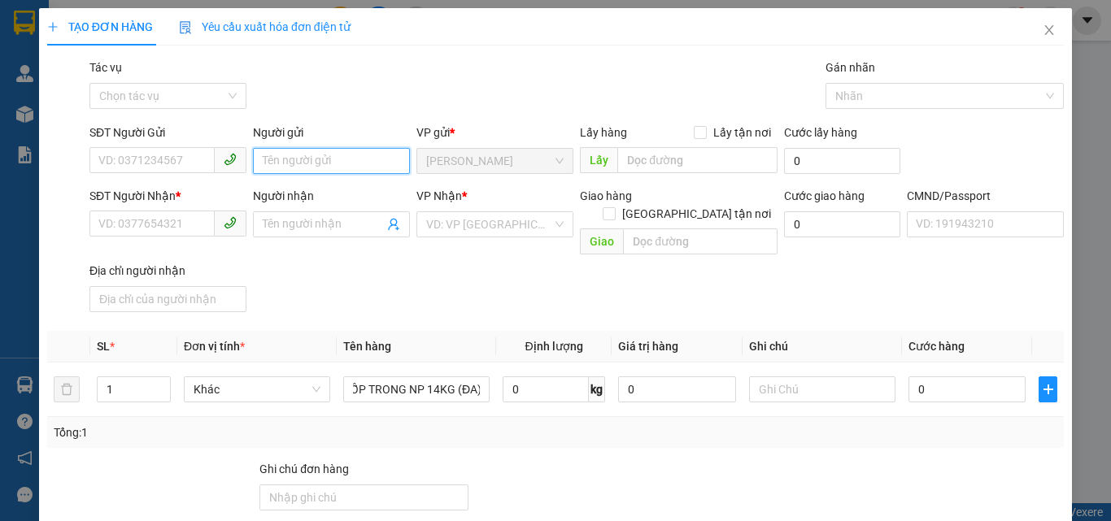
click at [279, 162] on input "Người gửi" at bounding box center [331, 161] width 157 height 26
type input "DÌ 9/TUẤN"
click at [300, 189] on div "DÌ 9/TUẤN - 0388547724" at bounding box center [328, 194] width 136 height 18
type input "0388547724"
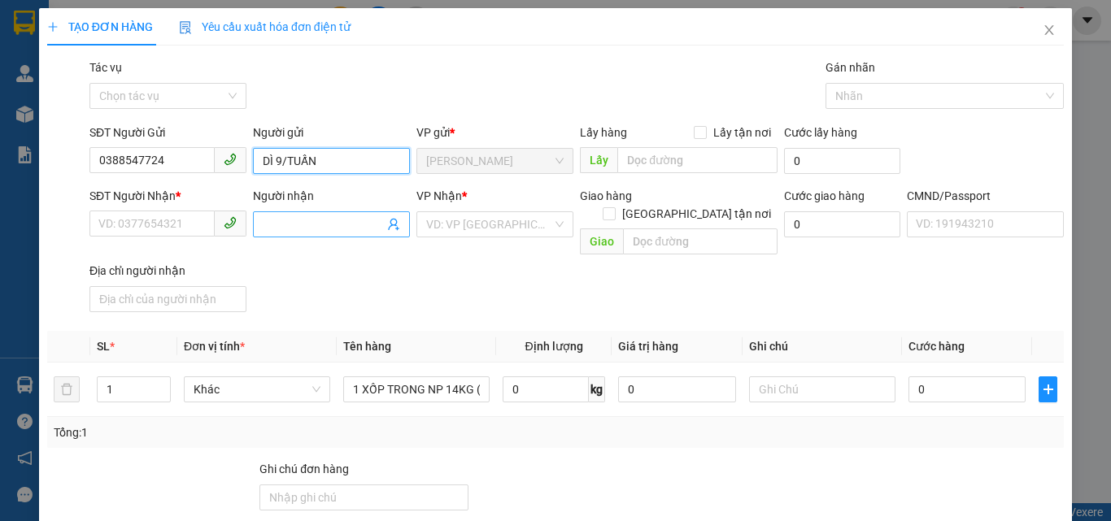
type input "DÌ 9/TUẤN"
click at [388, 225] on icon "user-add" at bounding box center [393, 225] width 11 height 12
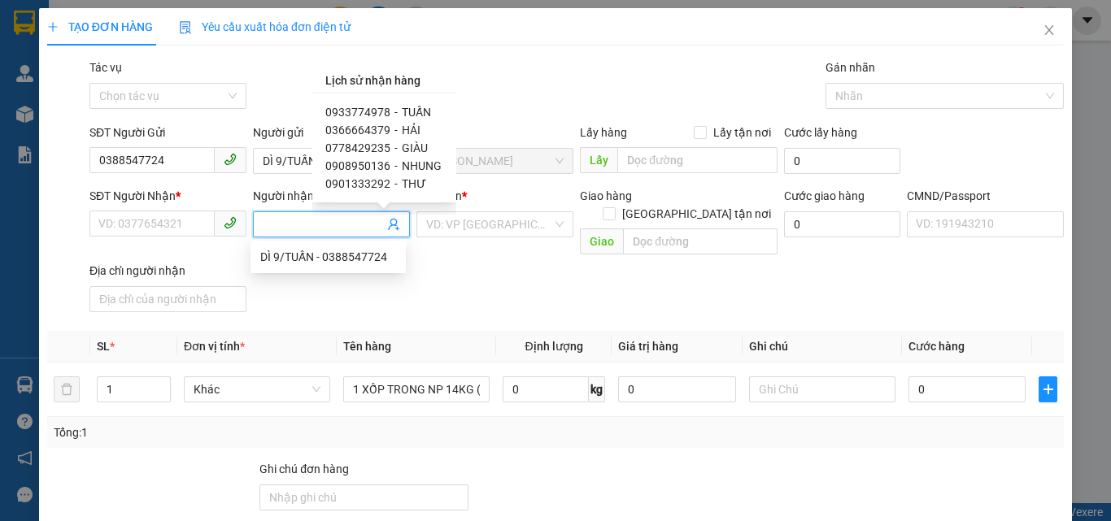
click at [420, 111] on span "TUẤN" at bounding box center [416, 112] width 29 height 13
type input "0933774978"
type input "TUẤN"
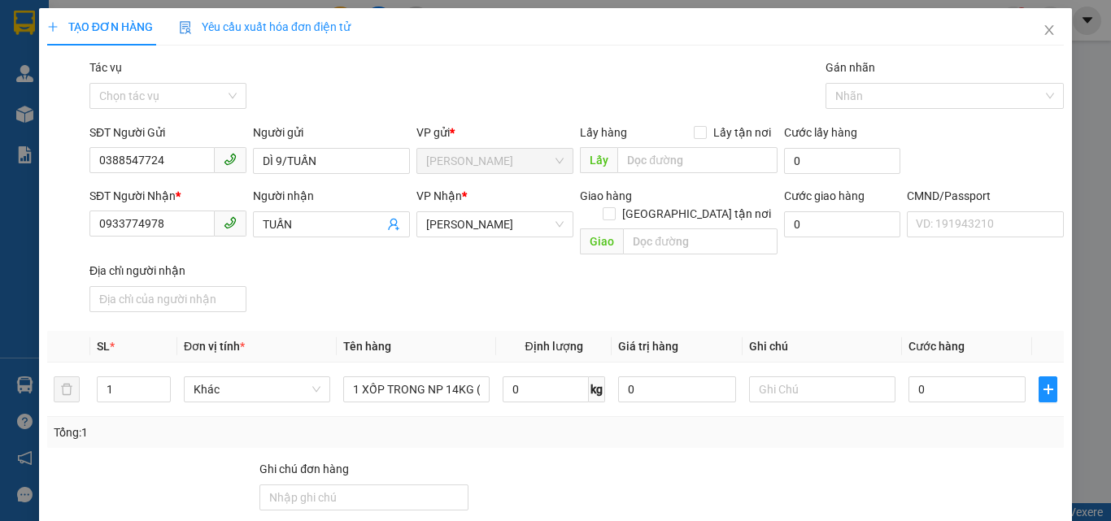
click at [463, 283] on div "SĐT Người Nhận * 0933774978 Người nhận TUẤN VP Nhận * Hồ Chí Minh Giao hàng Gia…" at bounding box center [576, 253] width 981 height 132
click at [786, 376] on input "text" at bounding box center [822, 389] width 146 height 26
type input "18H PHÁT"
click at [938, 376] on input "0" at bounding box center [966, 389] width 117 height 26
type input "3"
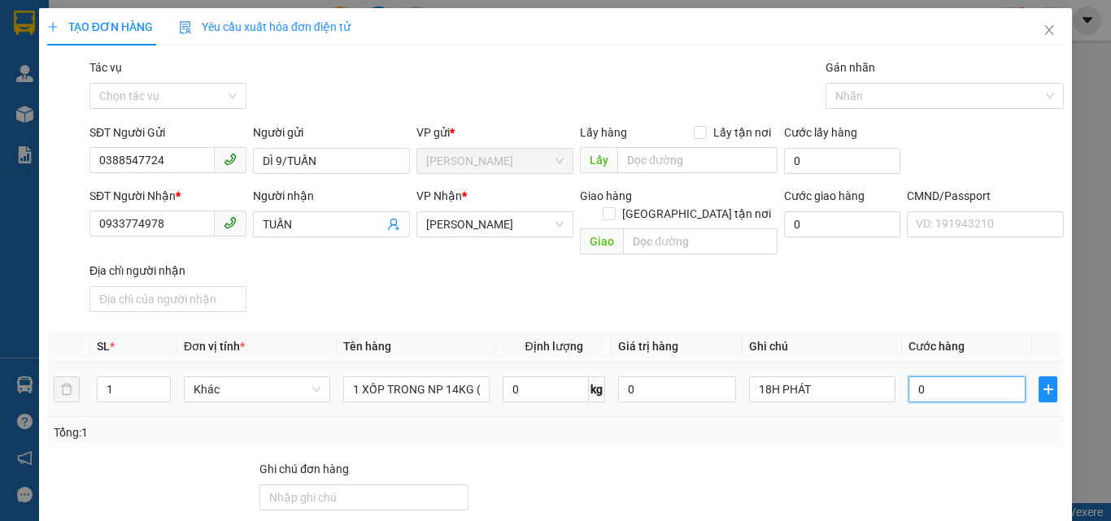
type input "3"
type input "30"
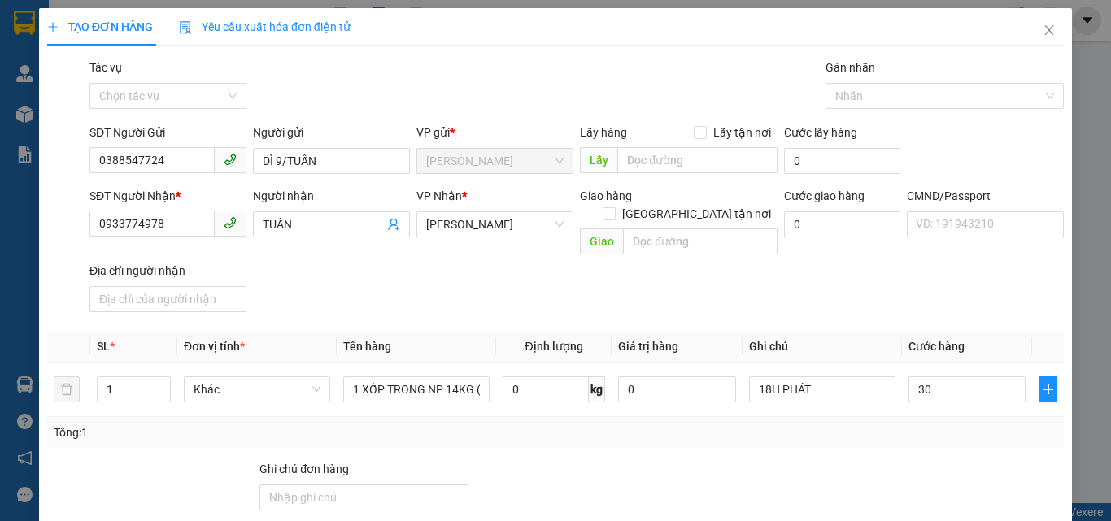
type input "30.000"
click at [880, 282] on div "SĐT Người Nhận * 0933774978 Người nhận TUẤN VP Nhận * Hồ Chí Minh Giao hàng Gia…" at bounding box center [576, 253] width 981 height 132
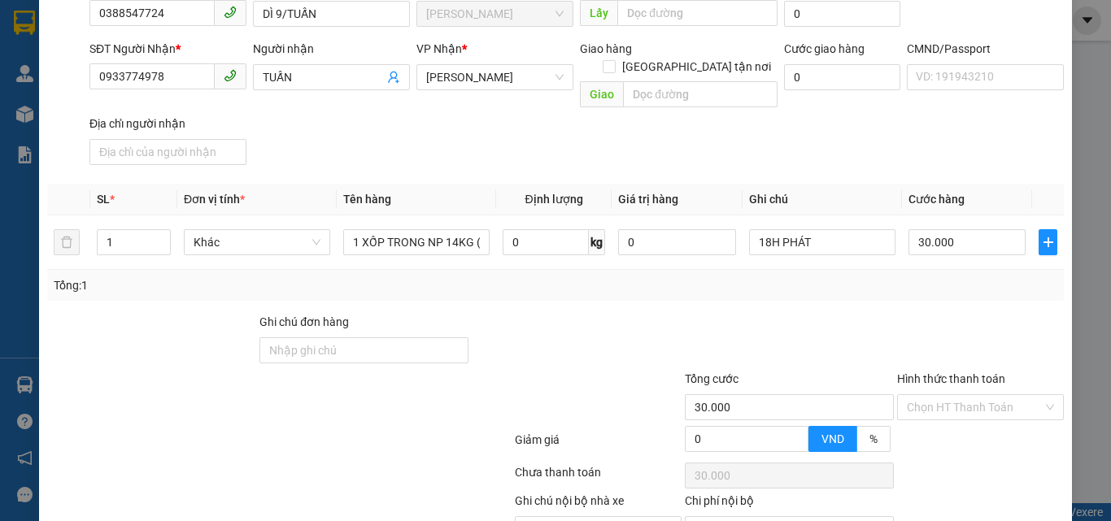
scroll to position [220, 0]
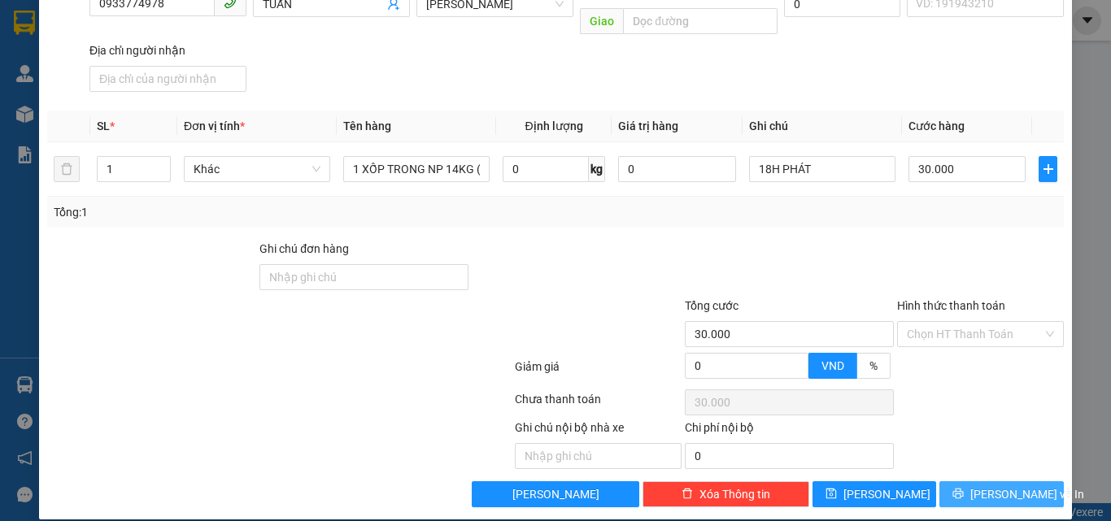
click at [956, 481] on button "[PERSON_NAME] và In" at bounding box center [1001, 494] width 124 height 26
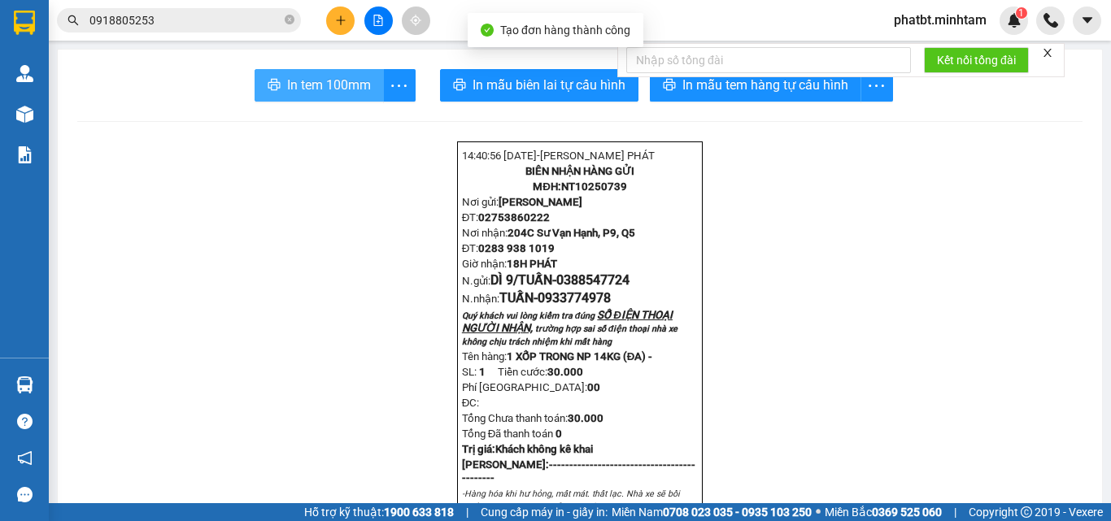
click at [346, 86] on span "In tem 100mm" at bounding box center [329, 85] width 84 height 20
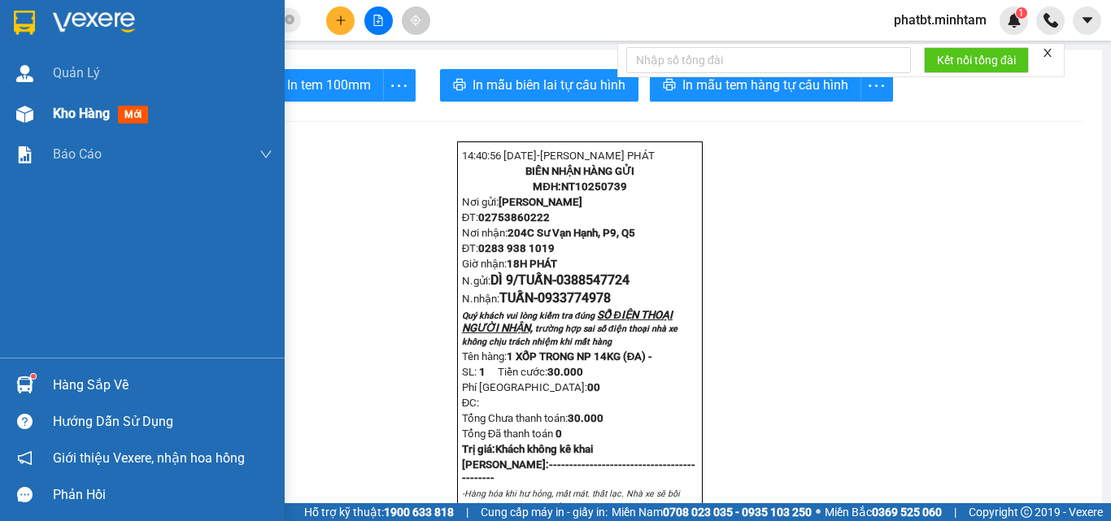
click at [60, 110] on span "Kho hàng" at bounding box center [81, 113] width 57 height 15
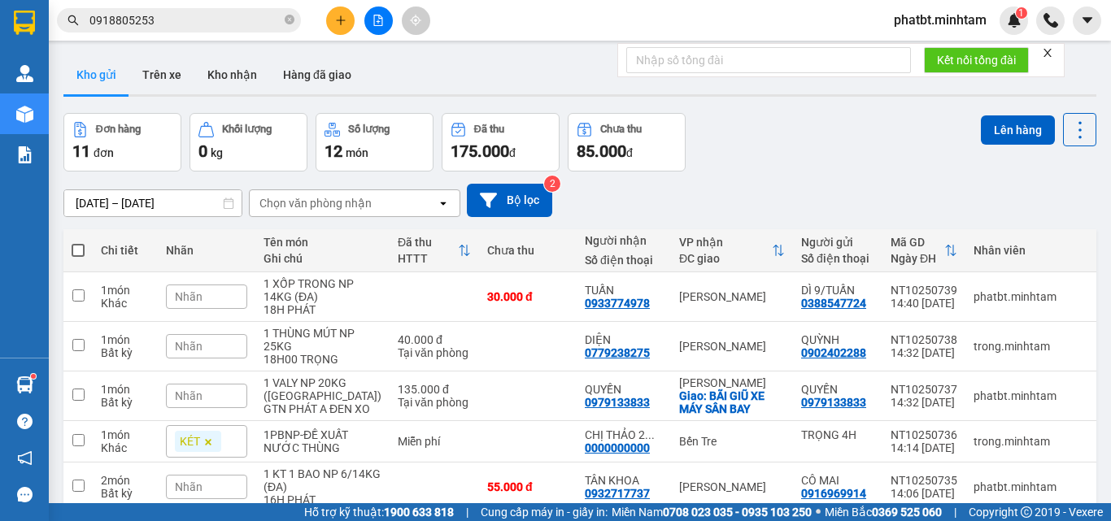
click at [78, 255] on span at bounding box center [78, 250] width 13 height 13
click at [78, 242] on input "checkbox" at bounding box center [78, 242] width 0 height 0
checkbox input "true"
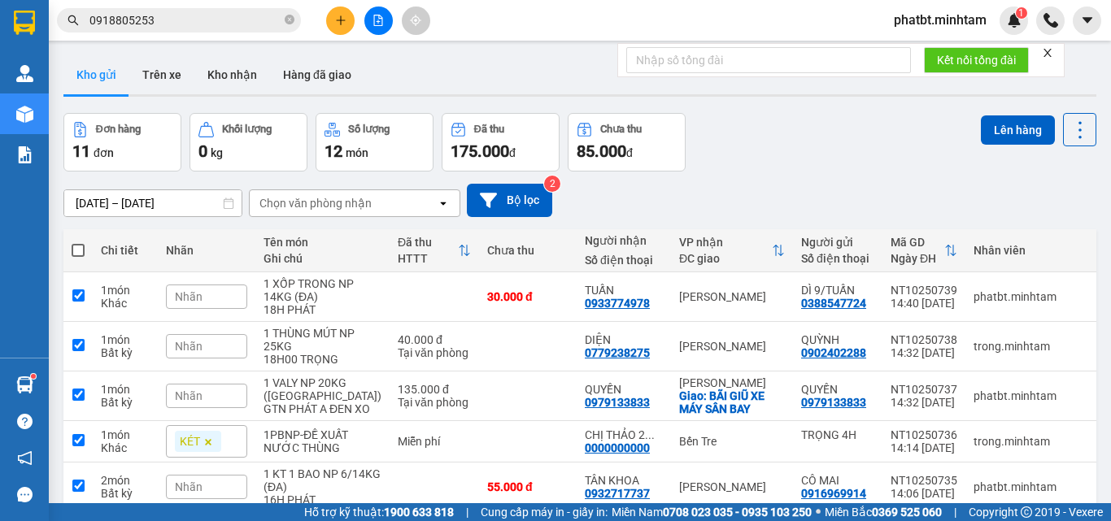
checkbox input "true"
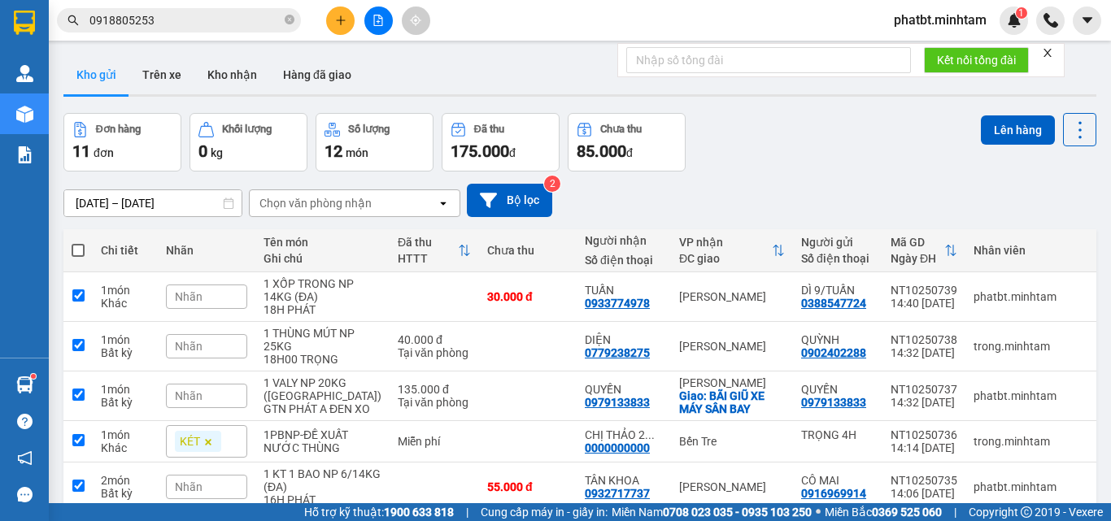
checkbox input "true"
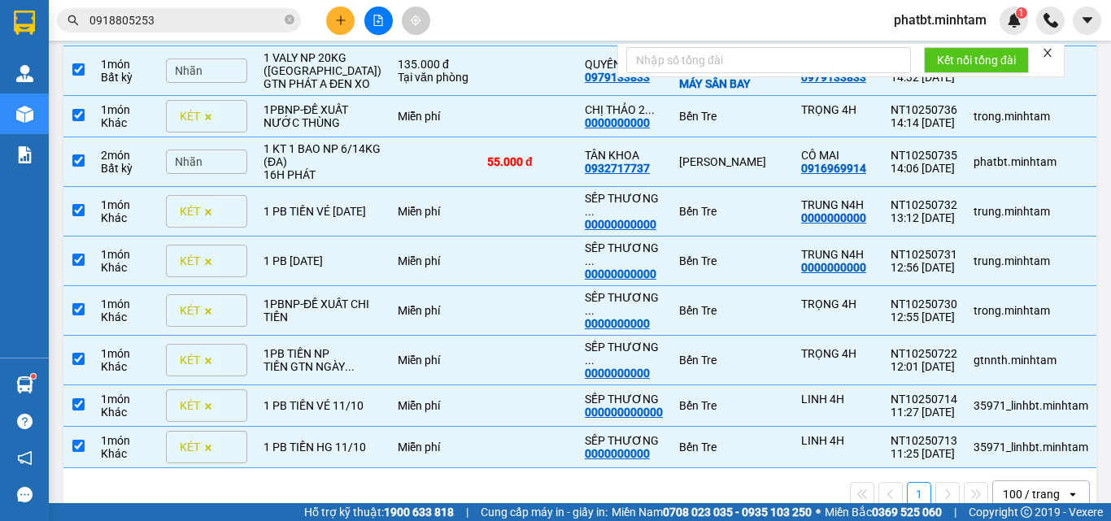
scroll to position [217, 0]
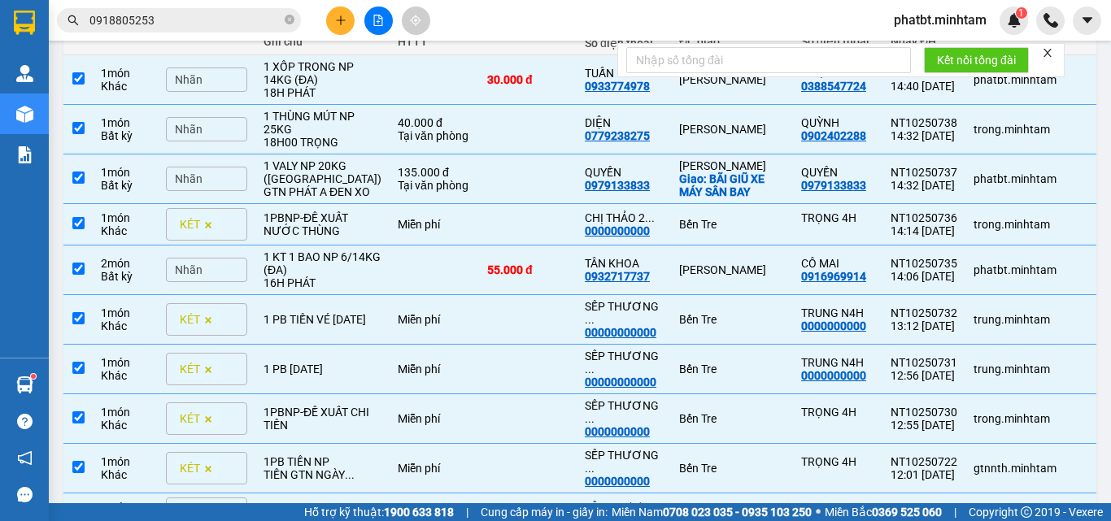
drag, startPoint x: 232, startPoint y: 205, endPoint x: 221, endPoint y: 209, distance: 11.3
click at [231, 191] on div "Nhãn" at bounding box center [206, 179] width 81 height 24
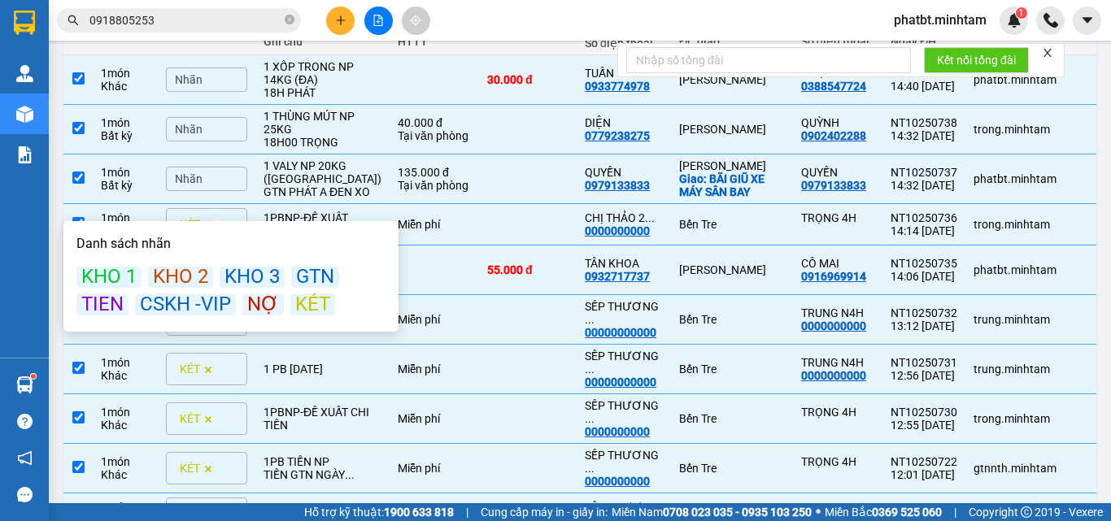
click at [315, 276] on div "GTN" at bounding box center [315, 277] width 48 height 21
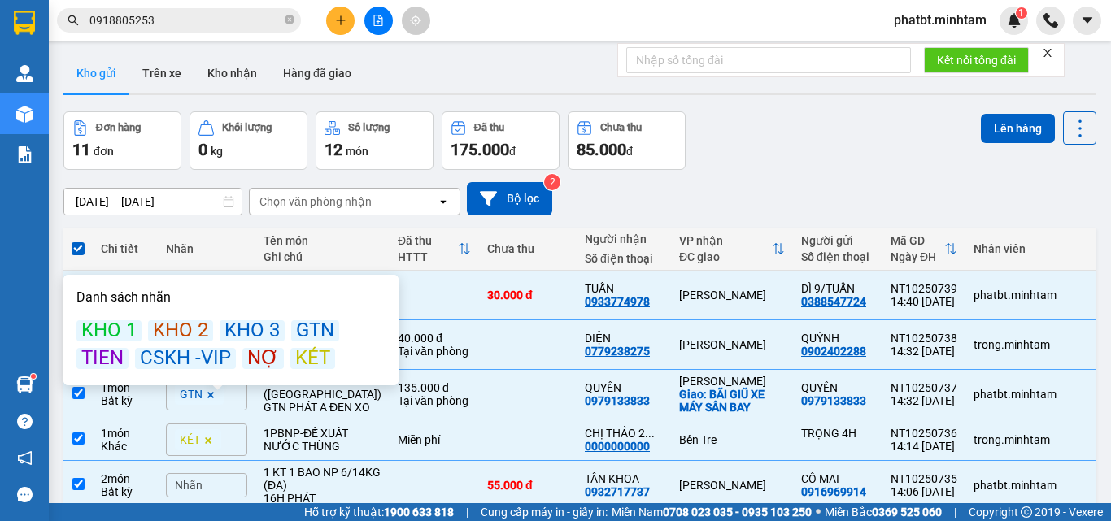
scroll to position [0, 0]
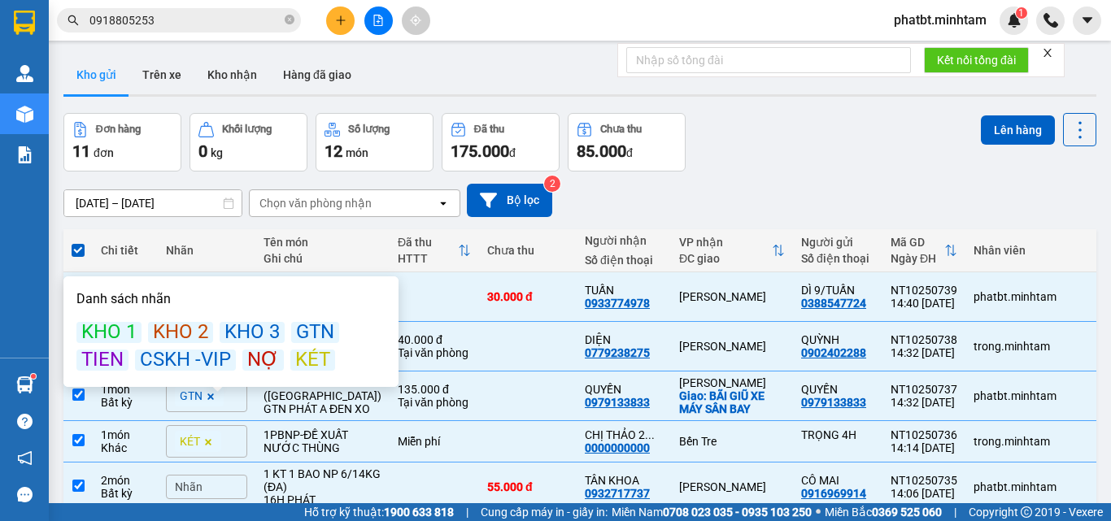
click at [785, 175] on div "09/10/2025 – 11/10/2025 Press the down arrow key to interact with the calendar …" at bounding box center [579, 201] width 1033 height 58
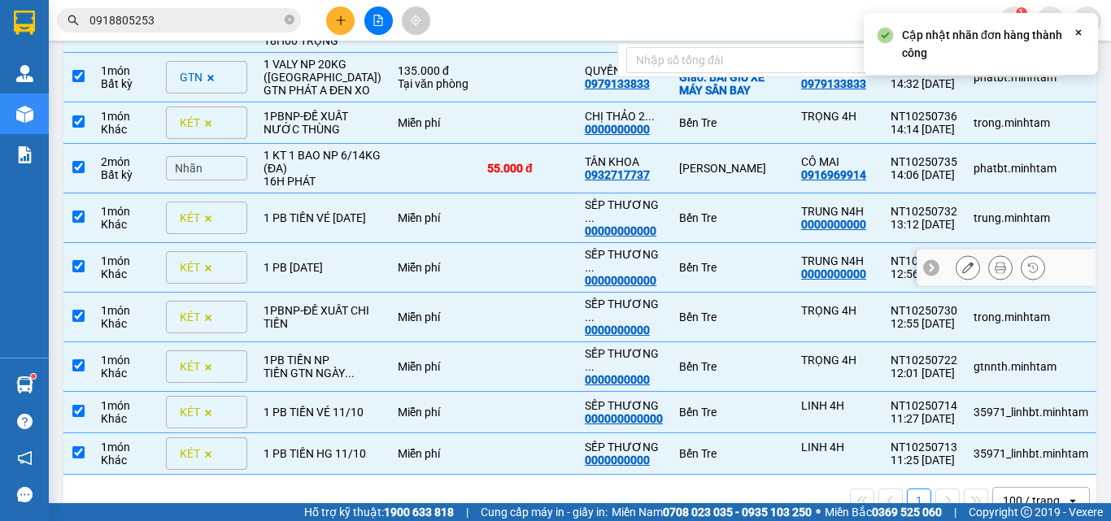
scroll to position [325, 0]
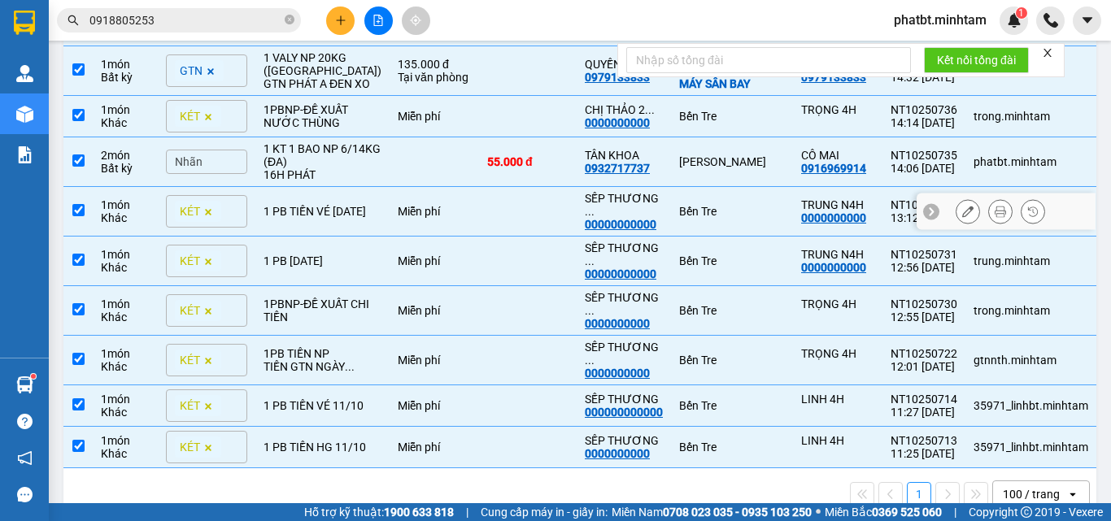
click at [326, 218] on div "1 [PERSON_NAME] VÉ [DATE]" at bounding box center [322, 211] width 118 height 13
checkbox input "false"
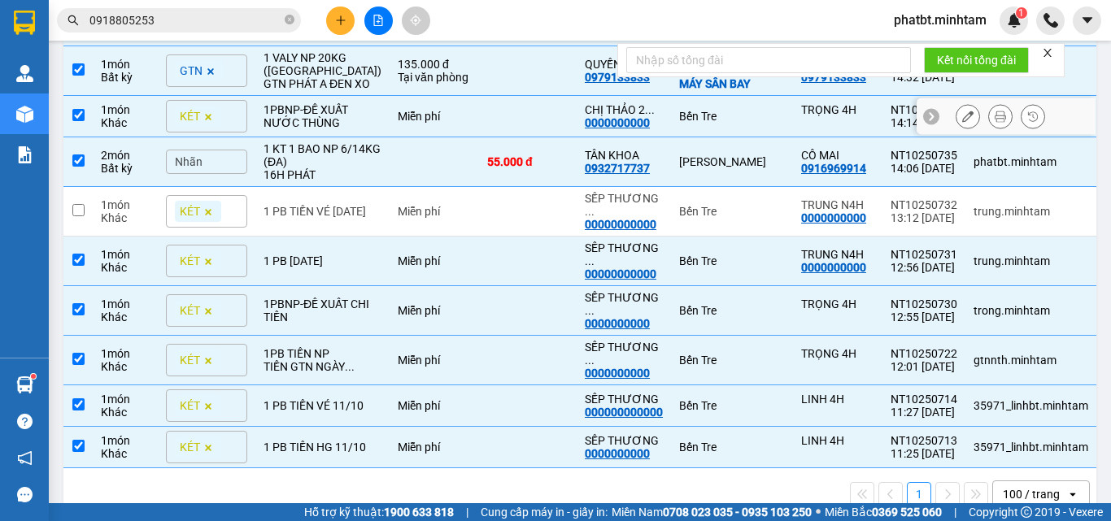
click at [349, 137] on td "1PBNP-ĐỀ XUẤT NƯỚC THÙNG" at bounding box center [322, 116] width 134 height 41
checkbox input "false"
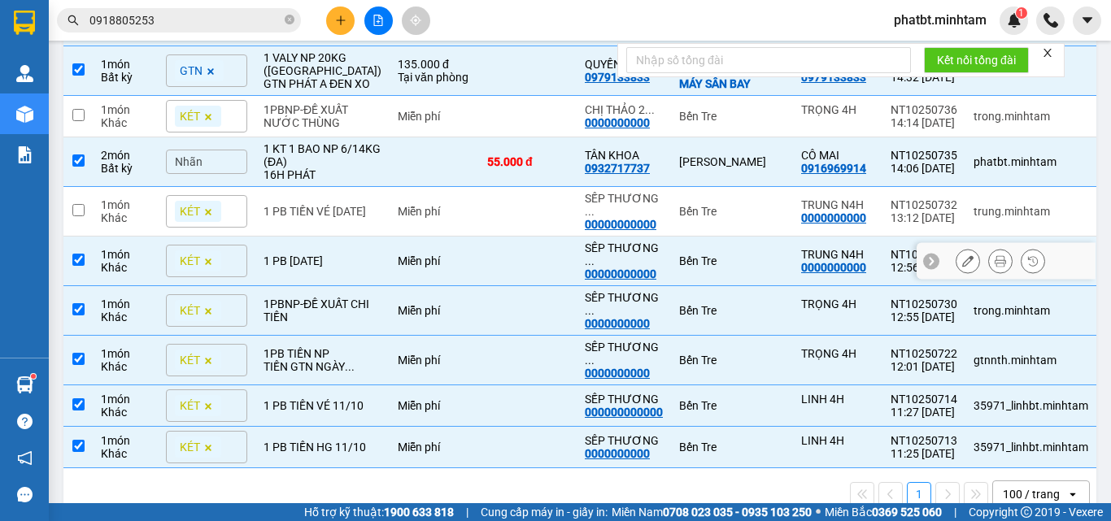
click at [323, 268] on div "1 PB THG [DATE]" at bounding box center [322, 261] width 118 height 13
checkbox input "false"
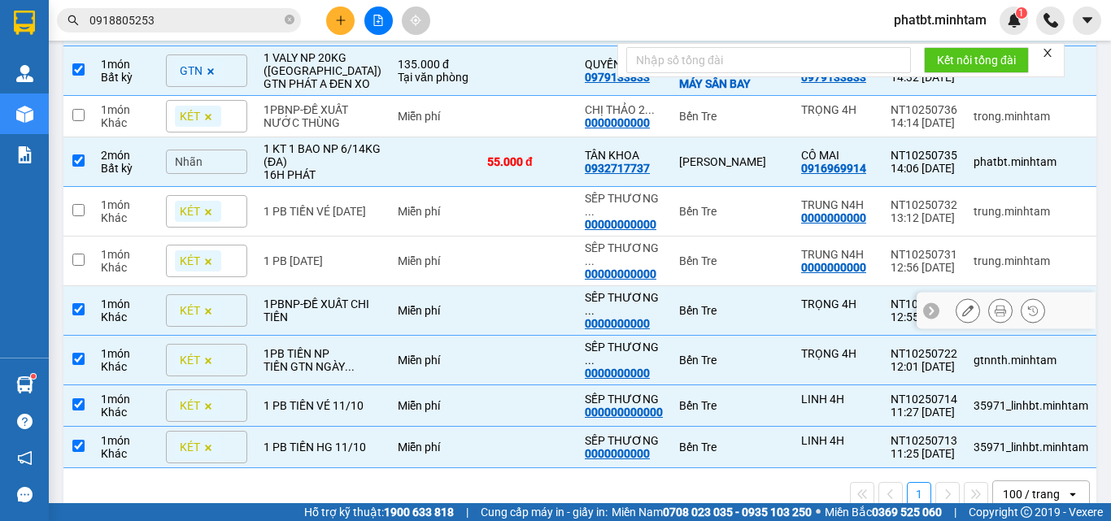
drag, startPoint x: 328, startPoint y: 340, endPoint x: 336, endPoint y: 370, distance: 31.2
click at [328, 324] on div "1PBNP-ĐỀ XUẤT CHI TIỀN" at bounding box center [322, 311] width 118 height 26
checkbox input "false"
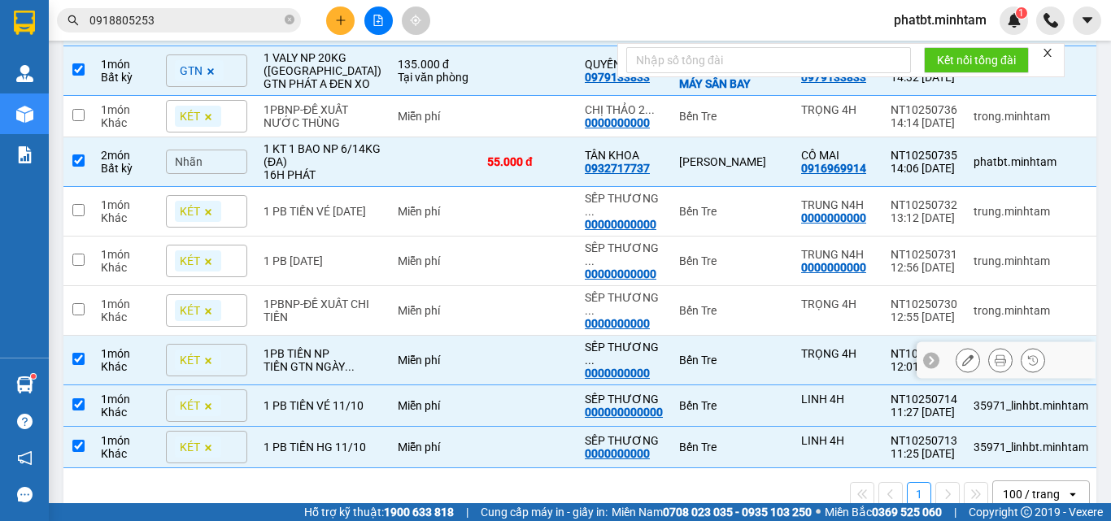
click at [341, 373] on div "TIỀN GTN NGÀY ..." at bounding box center [322, 366] width 118 height 13
checkbox input "false"
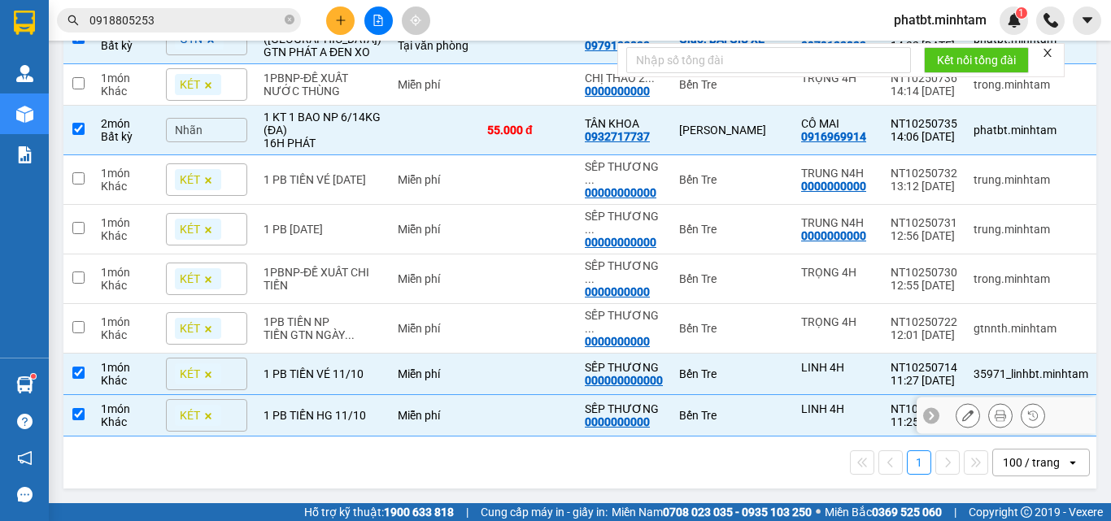
scroll to position [388, 0]
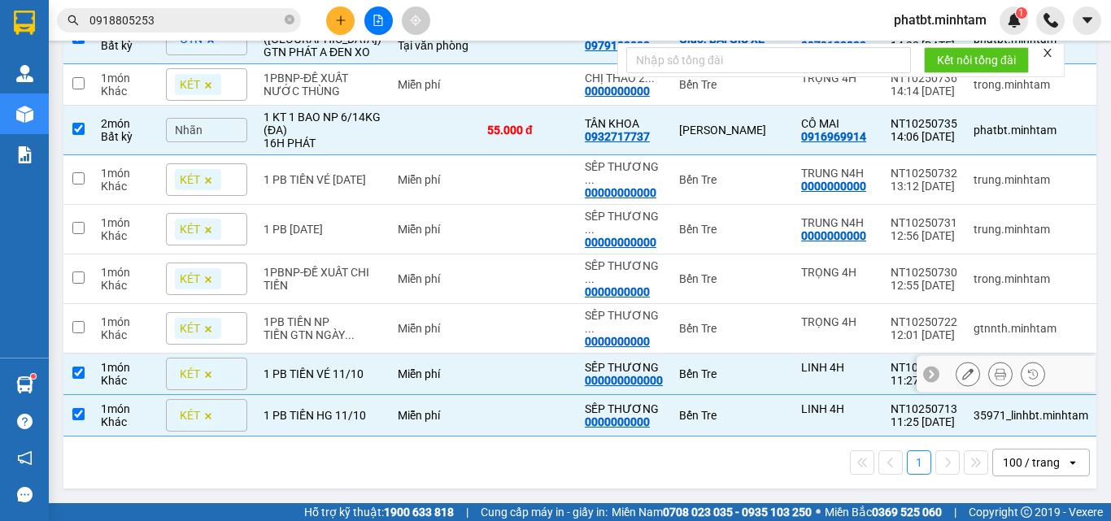
click at [389, 384] on td "Miễn phí" at bounding box center [433, 374] width 89 height 41
checkbox input "false"
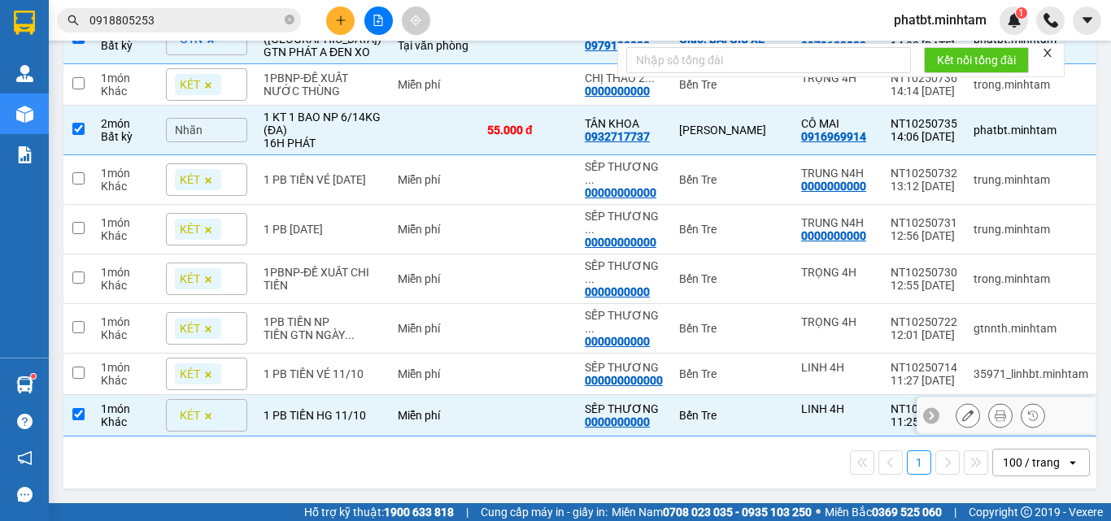
click at [389, 416] on td "Miễn phí" at bounding box center [433, 415] width 89 height 41
checkbox input "false"
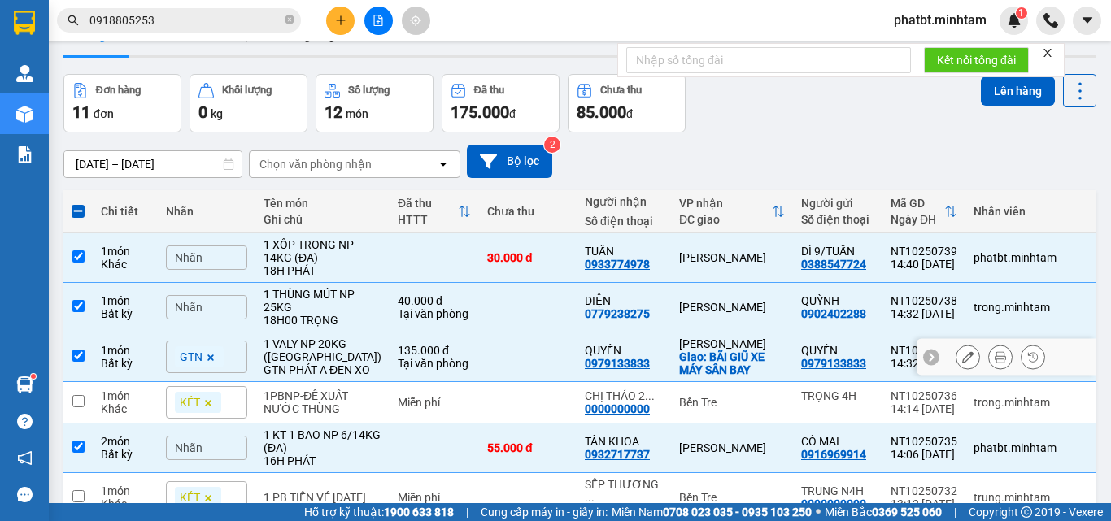
scroll to position [0, 0]
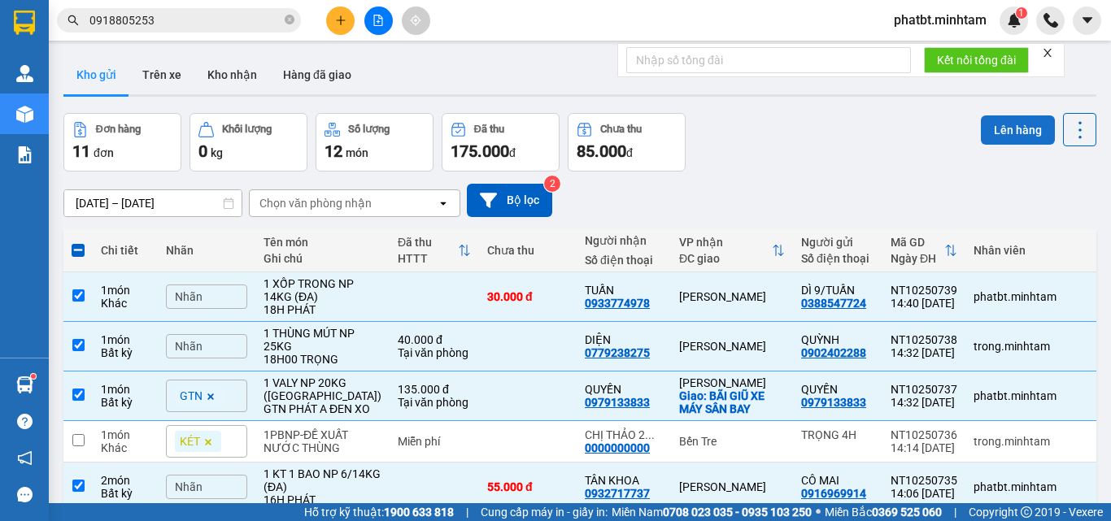
click at [999, 127] on button "Lên hàng" at bounding box center [1018, 129] width 74 height 29
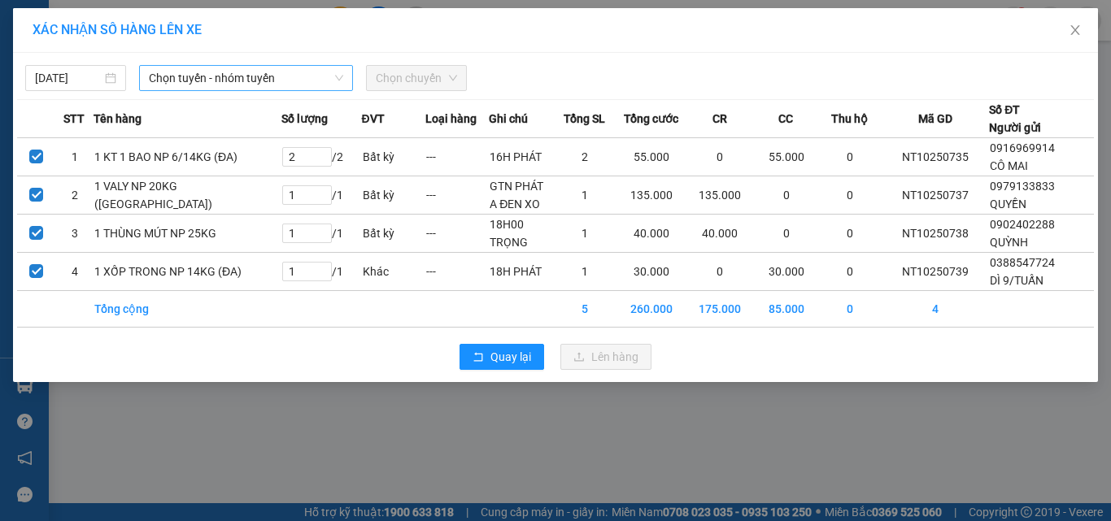
click at [256, 79] on span "Chọn tuyến - nhóm tuyến" at bounding box center [246, 78] width 194 height 24
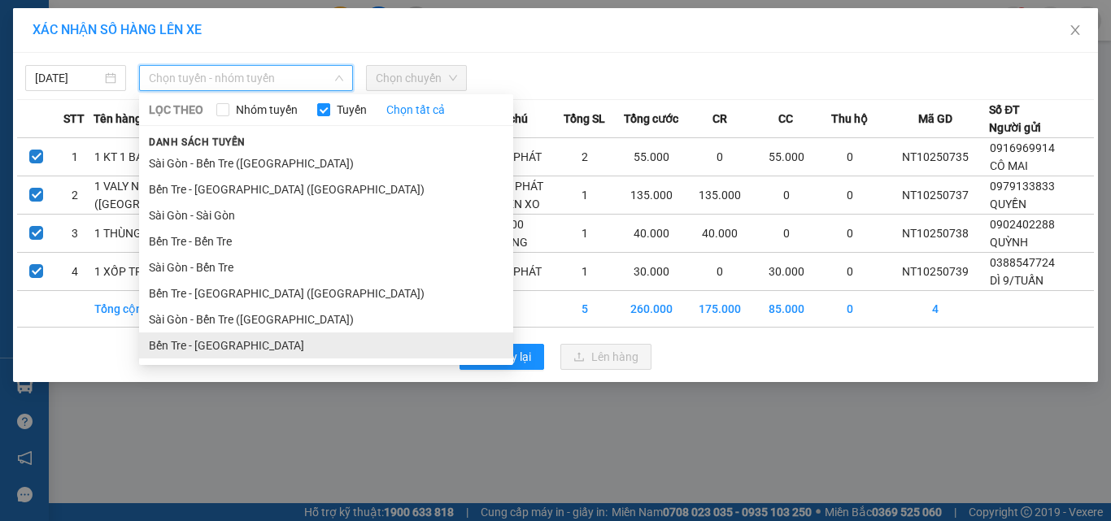
click at [234, 347] on li "Bến Tre - [GEOGRAPHIC_DATA]" at bounding box center [326, 346] width 374 height 26
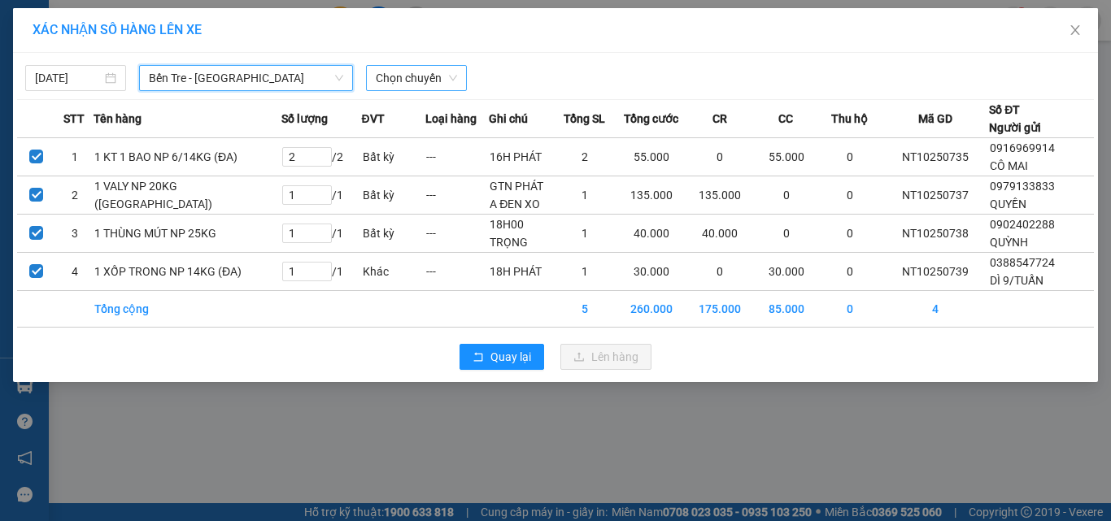
click at [425, 83] on span "Chọn chuyến" at bounding box center [416, 78] width 81 height 24
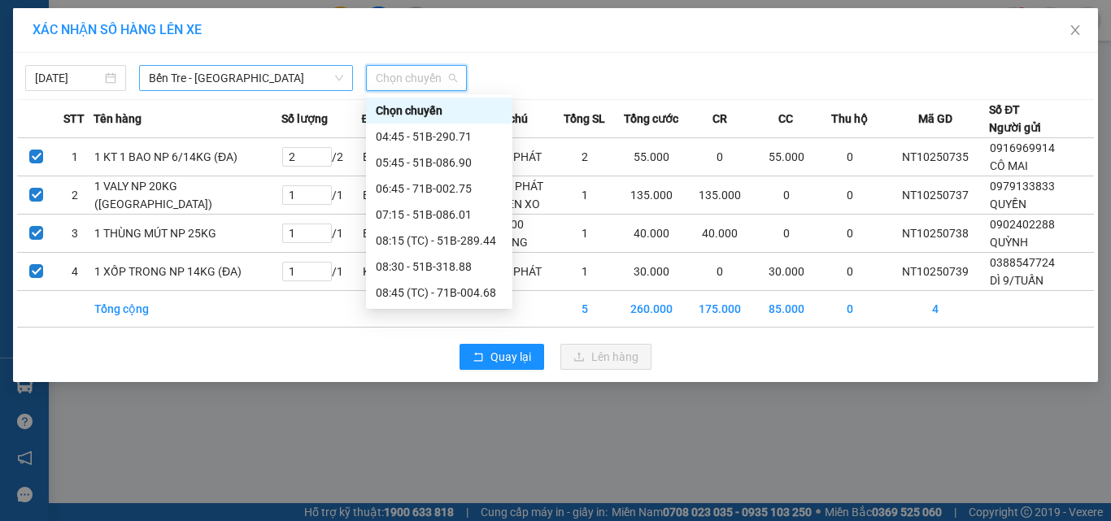
click at [219, 78] on span "Bến Tre - [GEOGRAPHIC_DATA]" at bounding box center [246, 78] width 194 height 24
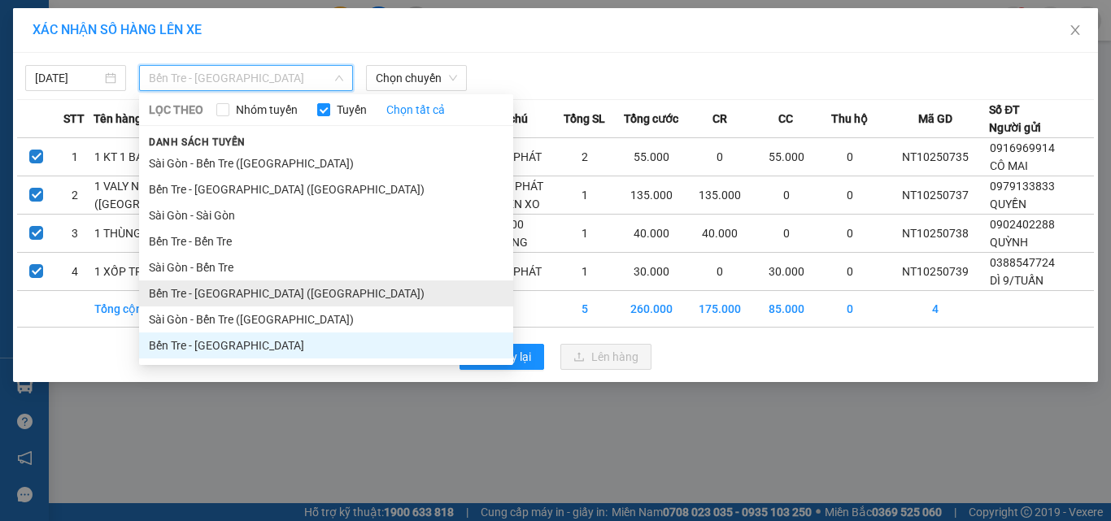
click at [234, 290] on li "Bến Tre - [GEOGRAPHIC_DATA] ([GEOGRAPHIC_DATA])" at bounding box center [326, 294] width 374 height 26
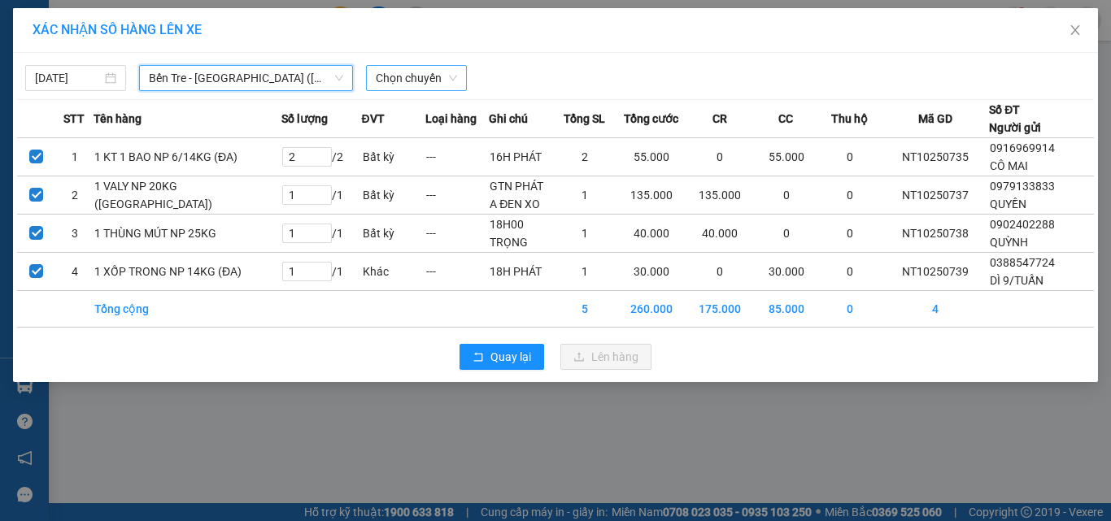
drag, startPoint x: 398, startPoint y: 72, endPoint x: 403, endPoint y: 79, distance: 8.6
click at [399, 75] on span "Chọn chuyến" at bounding box center [416, 78] width 81 height 24
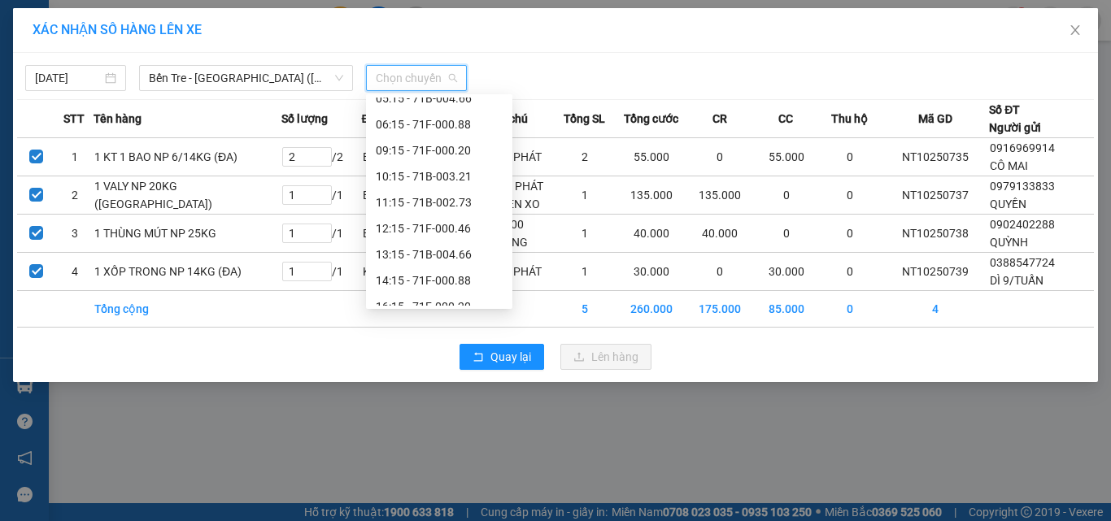
scroll to position [130, 0]
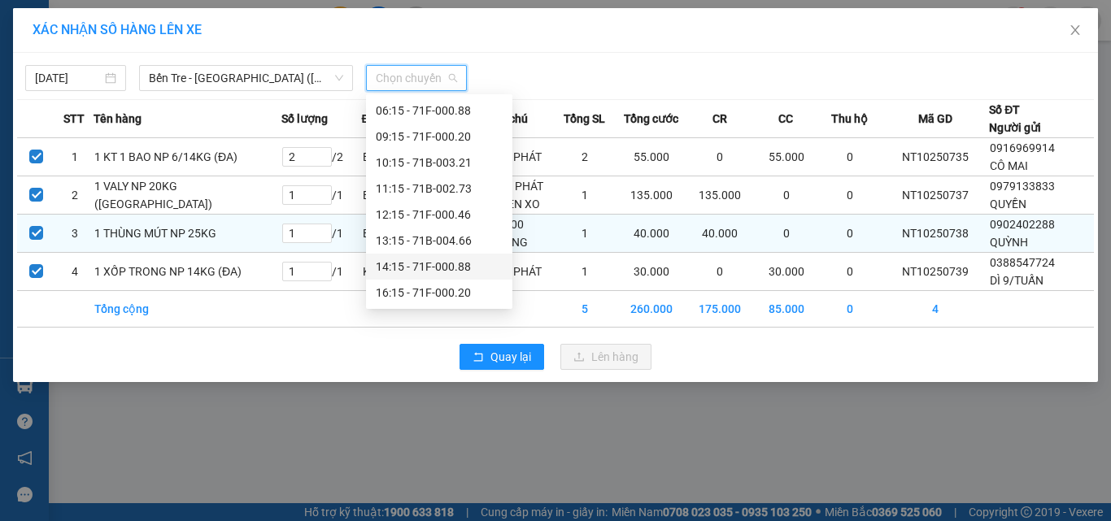
click at [459, 266] on div "14:15 - 71F-000.88" at bounding box center [439, 267] width 127 height 18
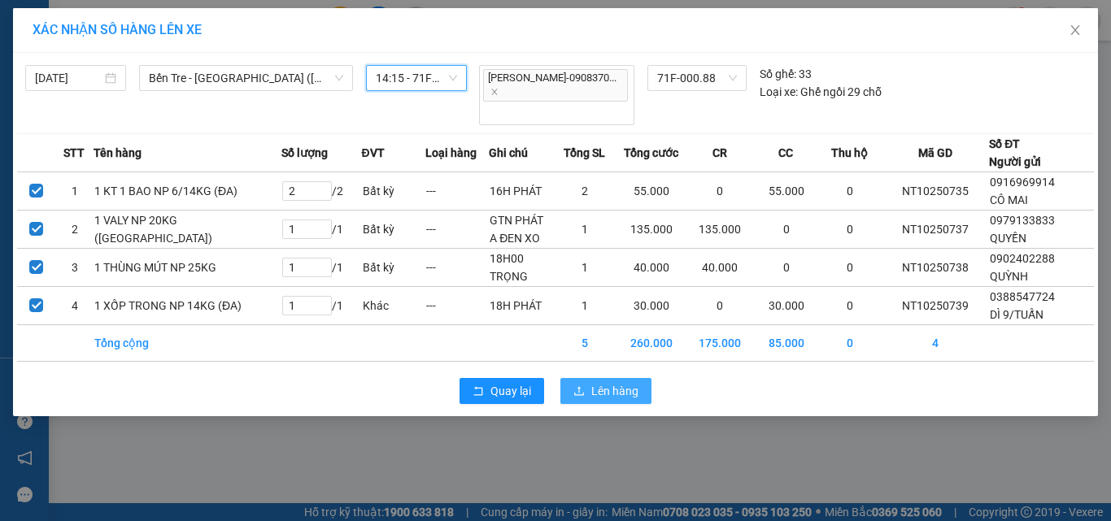
click at [593, 391] on span "Lên hàng" at bounding box center [614, 391] width 47 height 18
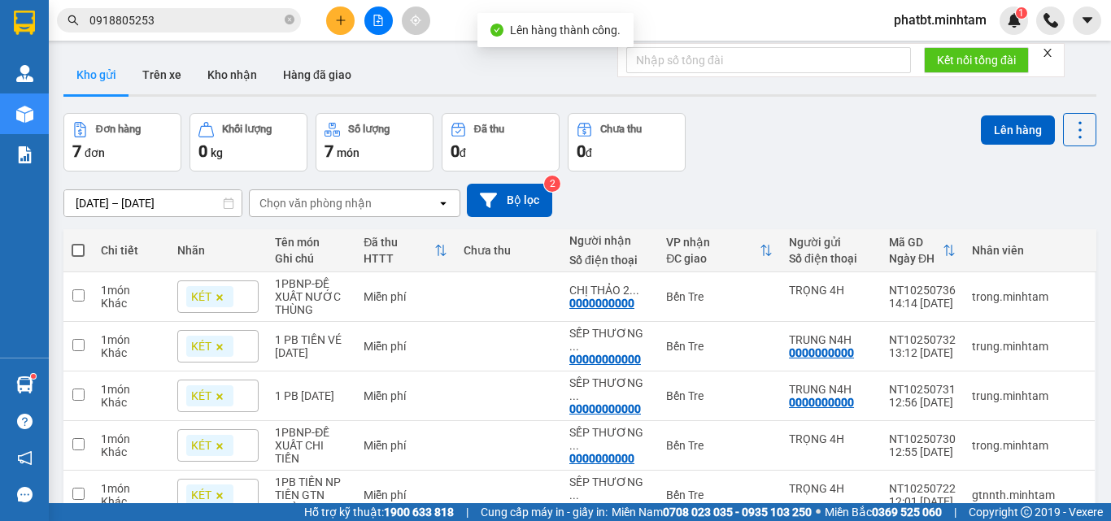
click at [384, 24] on button at bounding box center [378, 21] width 28 height 28
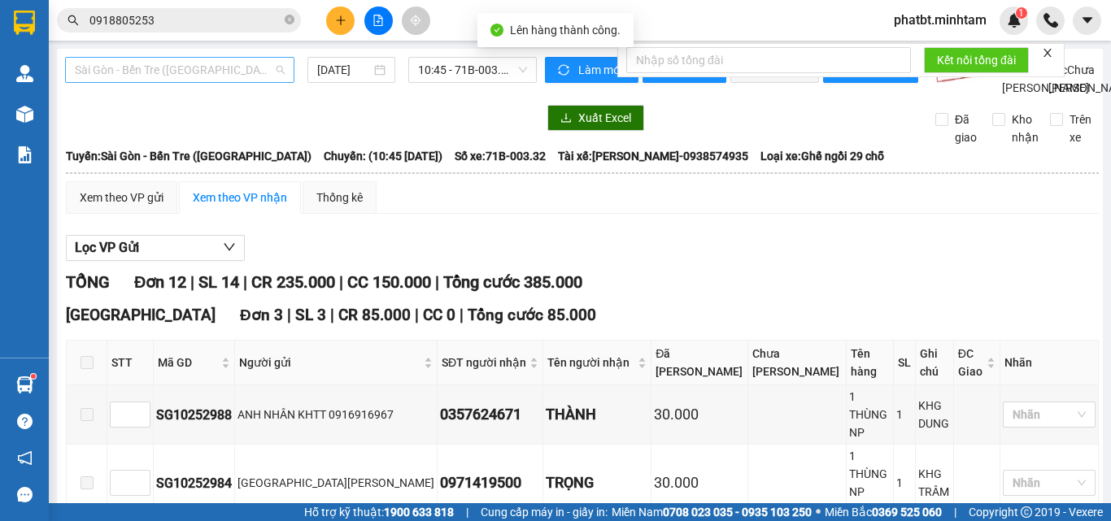
drag, startPoint x: 194, startPoint y: 59, endPoint x: 194, endPoint y: 83, distance: 24.4
click at [194, 59] on span "Sài Gòn - Bến Tre ([GEOGRAPHIC_DATA])" at bounding box center [180, 70] width 210 height 24
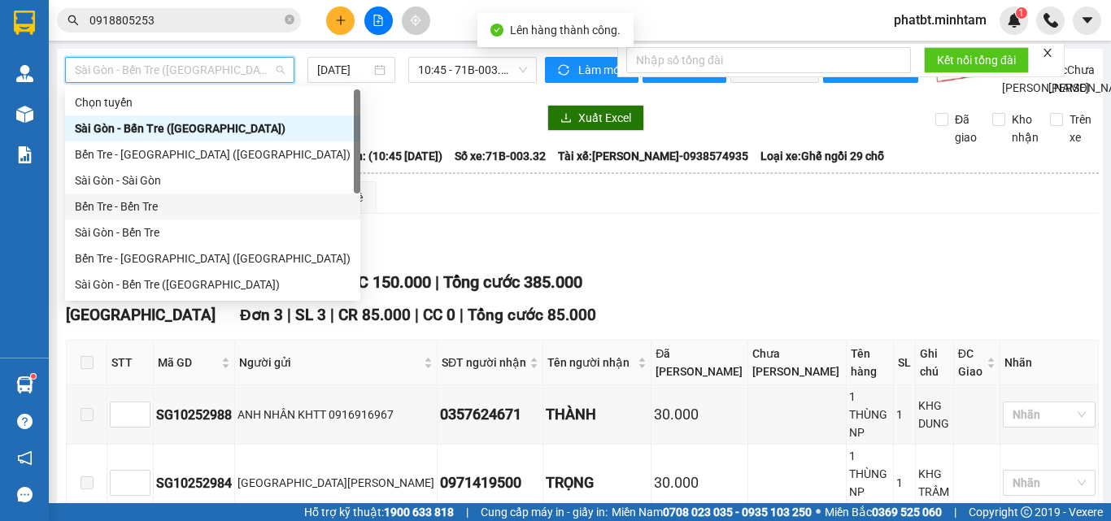
scroll to position [26, 0]
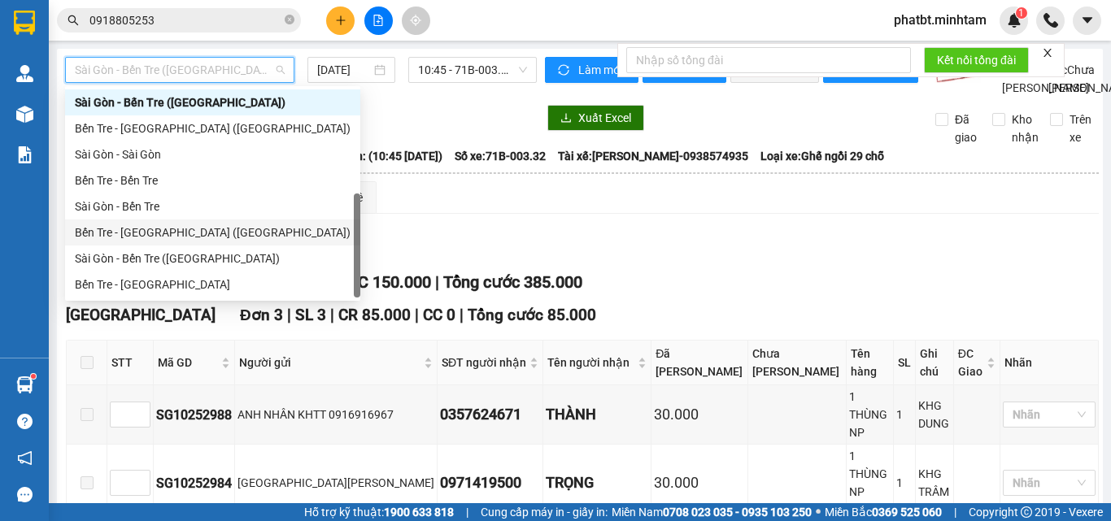
click at [159, 234] on div "Bến Tre - [GEOGRAPHIC_DATA] ([GEOGRAPHIC_DATA])" at bounding box center [213, 233] width 276 height 18
type input "[DATE]"
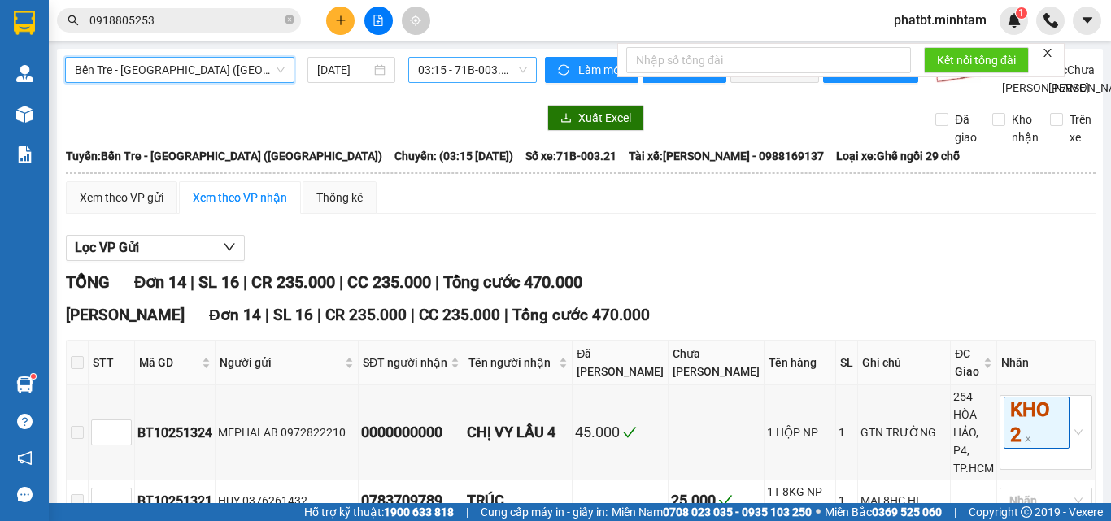
click at [451, 66] on span "03:15 - 71B-003.21" at bounding box center [472, 70] width 109 height 24
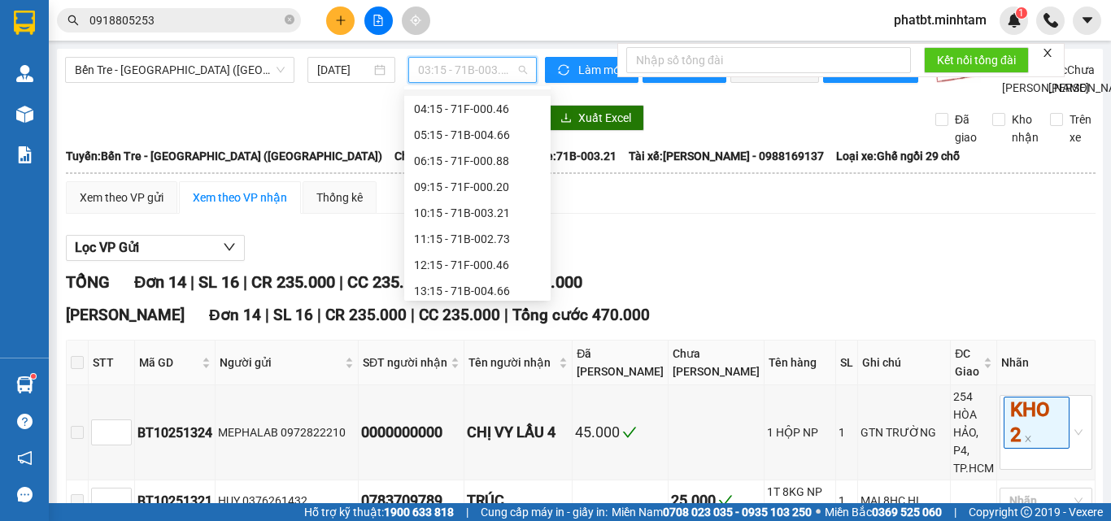
scroll to position [130, 0]
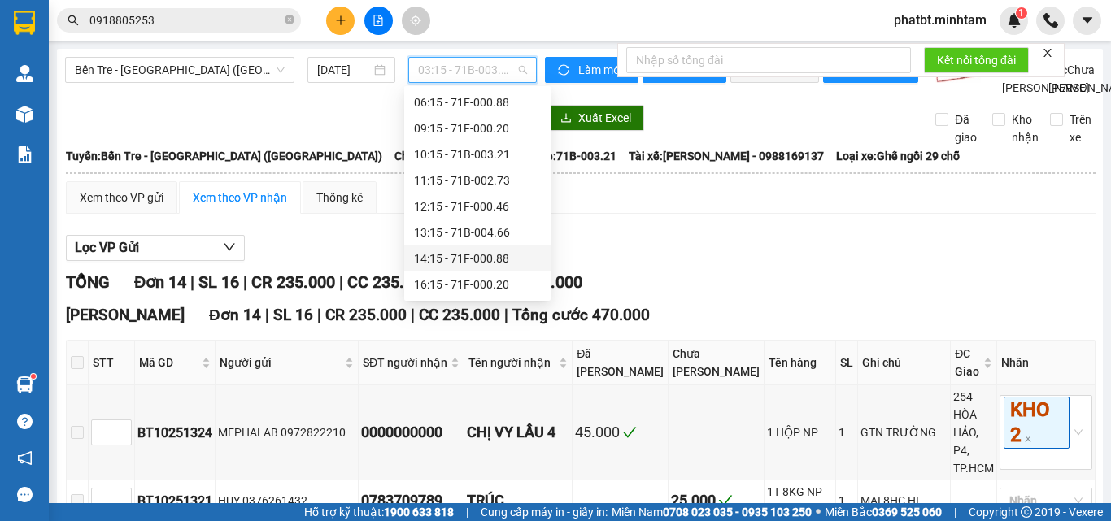
click at [495, 253] on div "14:15 - 71F-000.88" at bounding box center [477, 259] width 127 height 18
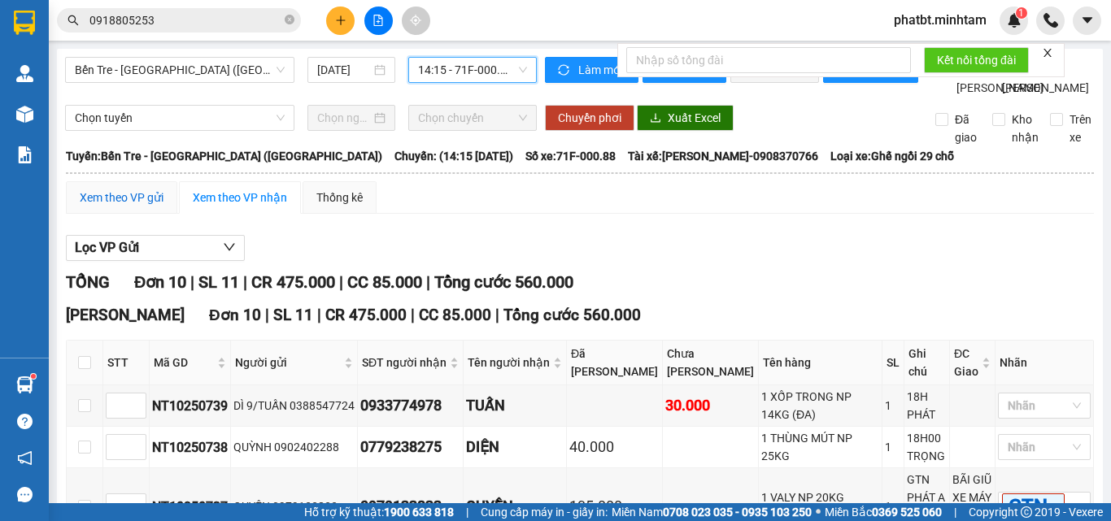
click at [141, 207] on div "Xem theo VP gửi" at bounding box center [122, 198] width 84 height 18
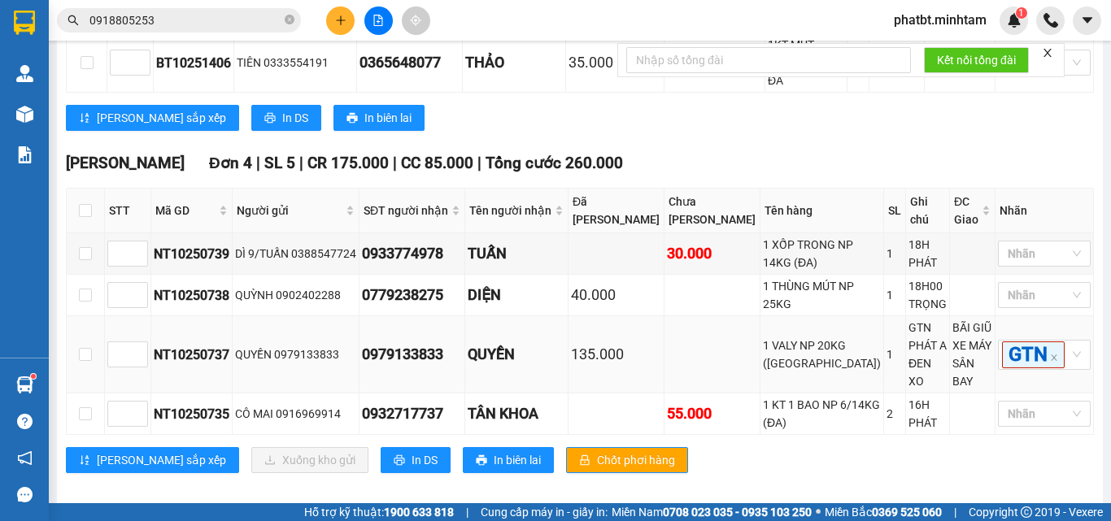
scroll to position [587, 0]
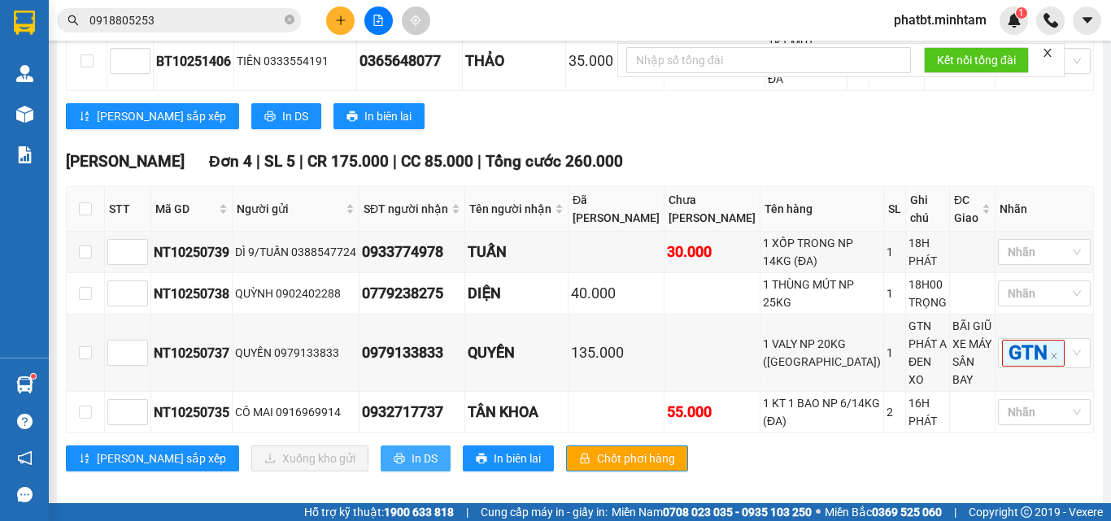
click at [381, 453] on button "In DS" at bounding box center [416, 459] width 70 height 26
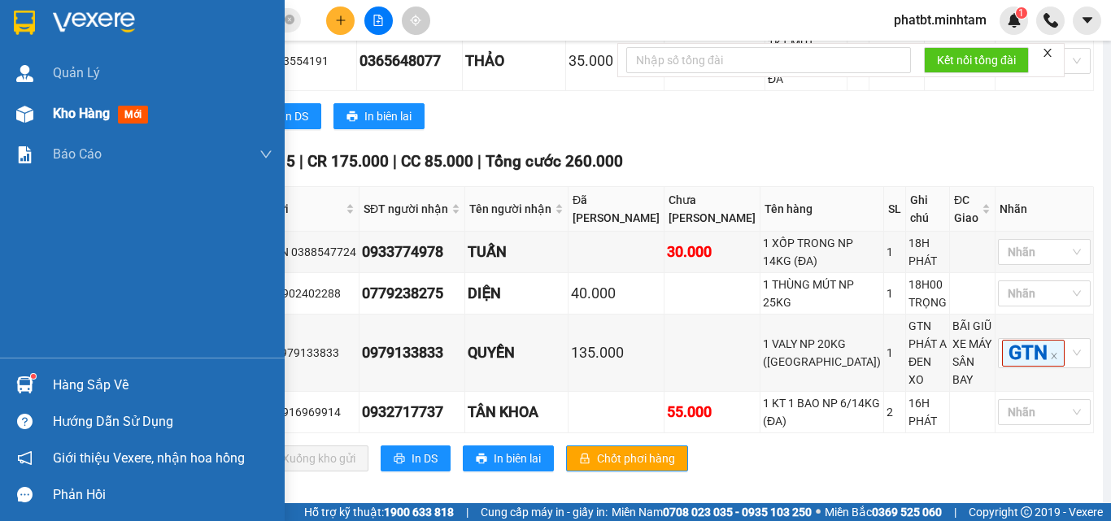
click at [57, 116] on span "Kho hàng" at bounding box center [81, 113] width 57 height 15
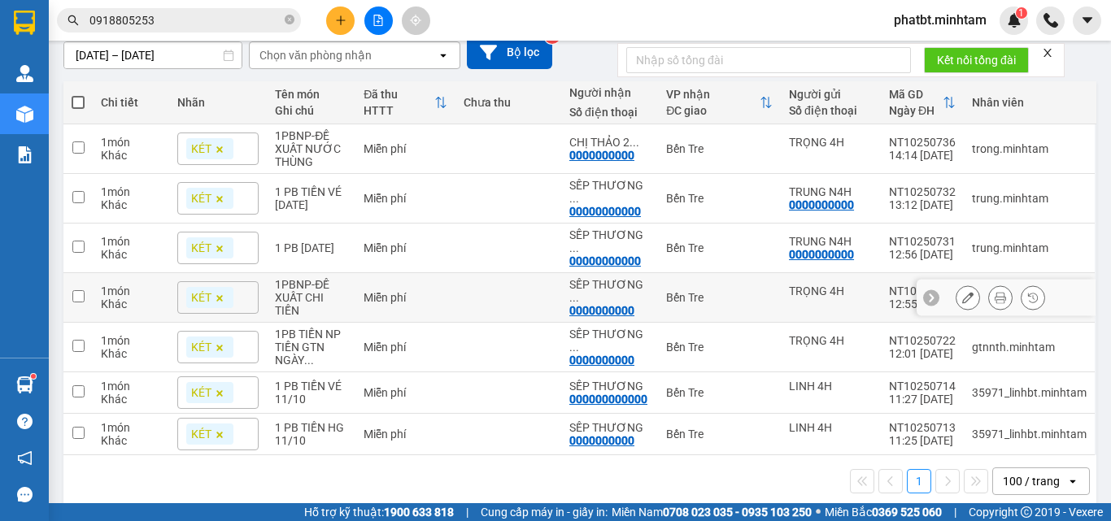
scroll to position [150, 0]
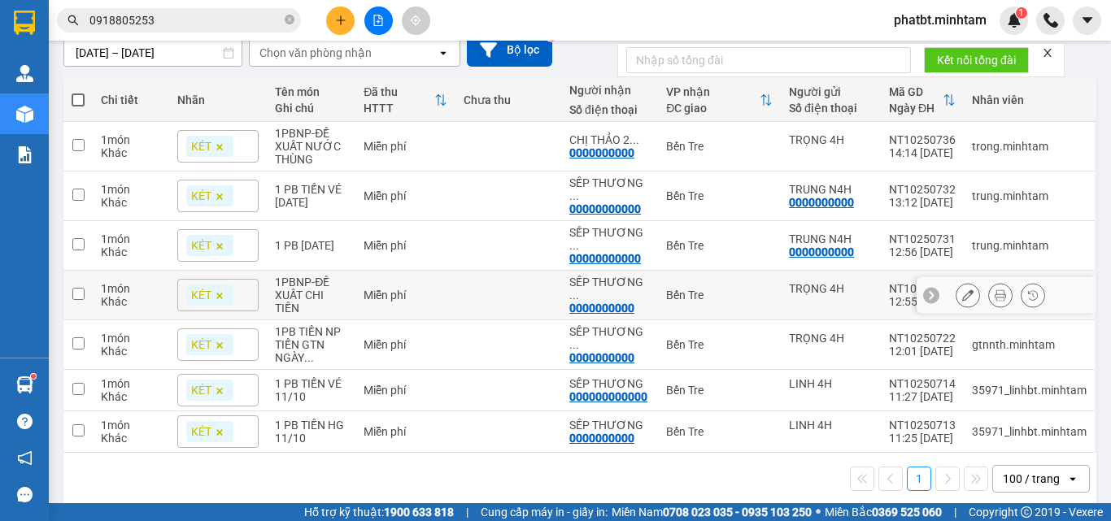
drag, startPoint x: 397, startPoint y: 223, endPoint x: 324, endPoint y: 273, distance: 88.2
click at [324, 276] on div "1PBNP-ĐỀ XUẤT CHI TIỀN" at bounding box center [311, 295] width 72 height 39
checkbox input "true"
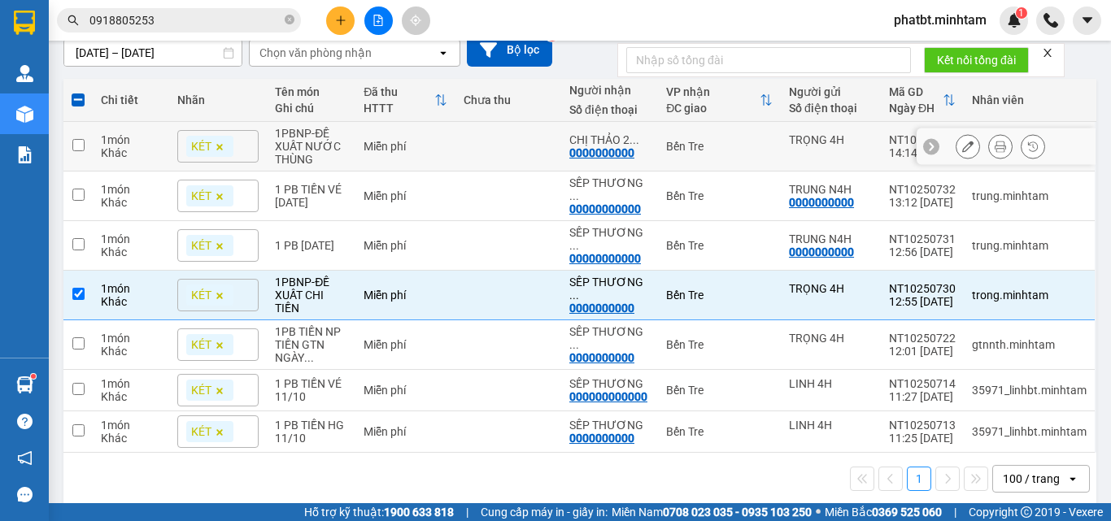
click at [445, 137] on td "Miễn phí" at bounding box center [405, 147] width 100 height 50
checkbox input "true"
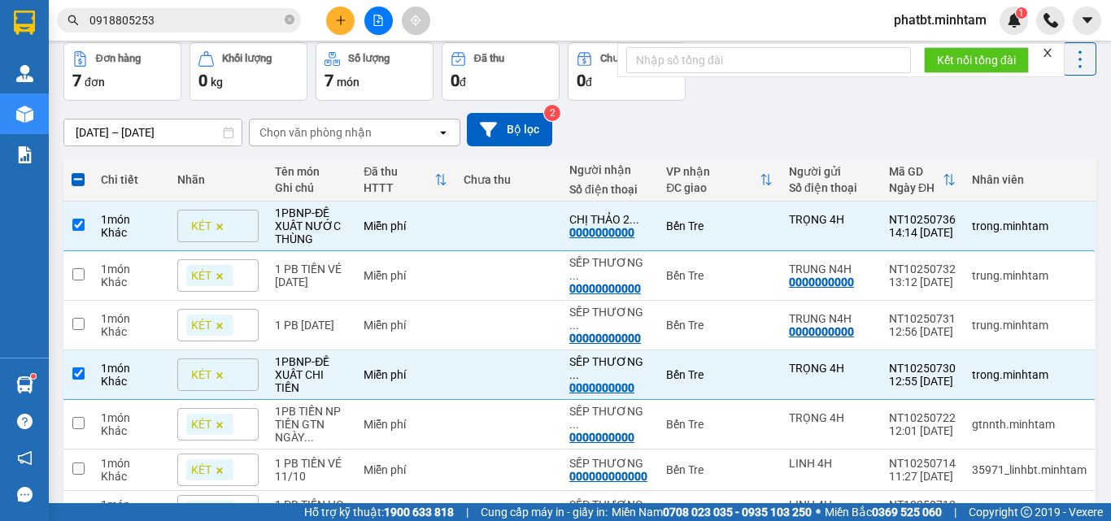
scroll to position [0, 0]
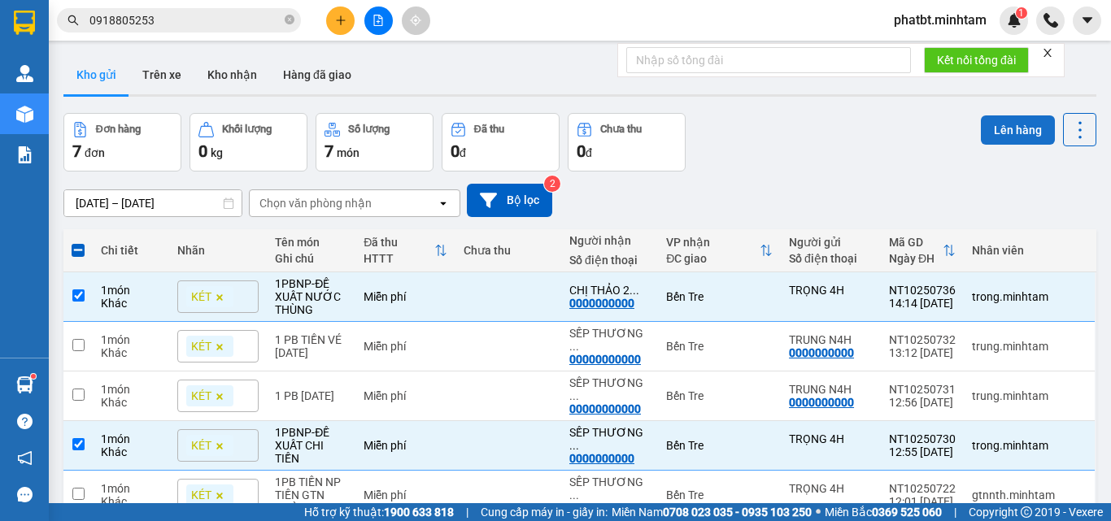
click at [1014, 123] on button "Lên hàng" at bounding box center [1018, 129] width 74 height 29
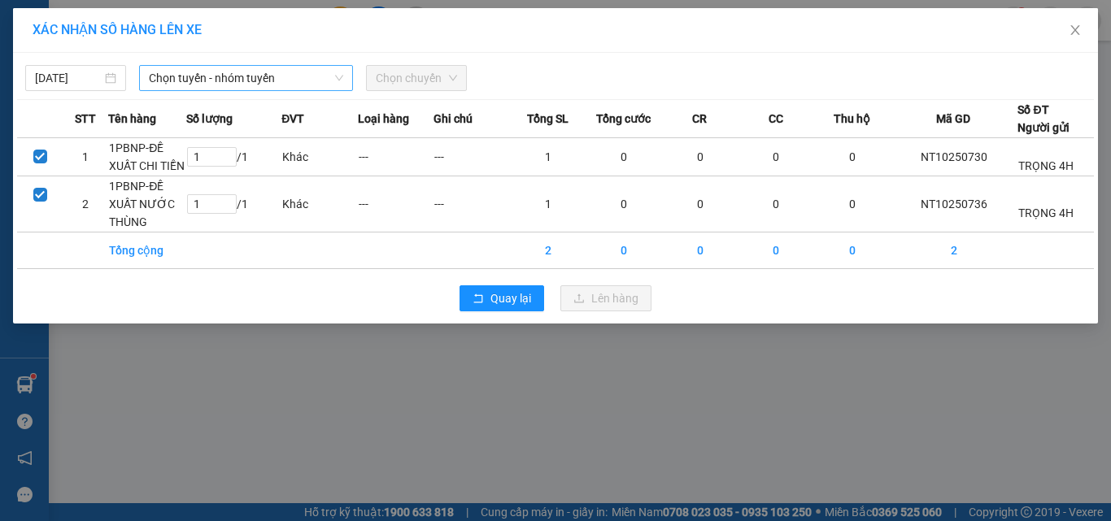
click at [229, 72] on span "Chọn tuyến - nhóm tuyến" at bounding box center [246, 78] width 194 height 24
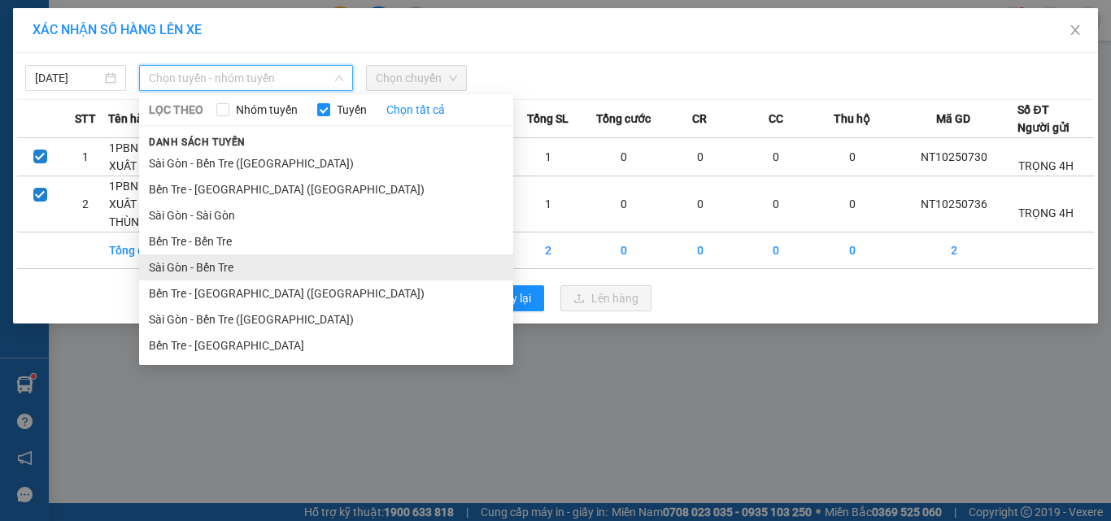
click at [208, 265] on li "Sài Gòn - Bến Tre" at bounding box center [326, 268] width 374 height 26
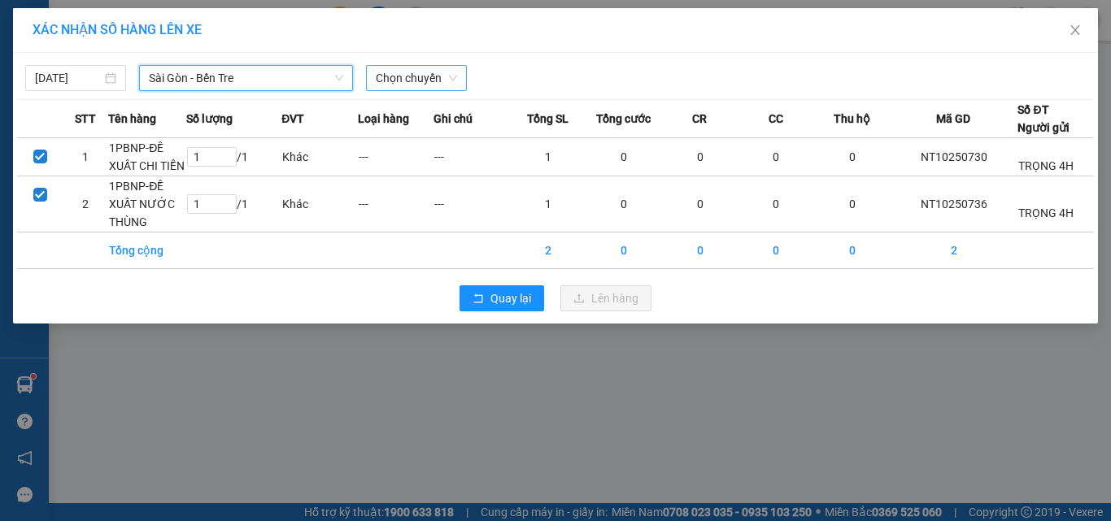
click at [389, 76] on span "Chọn chuyến" at bounding box center [416, 78] width 81 height 24
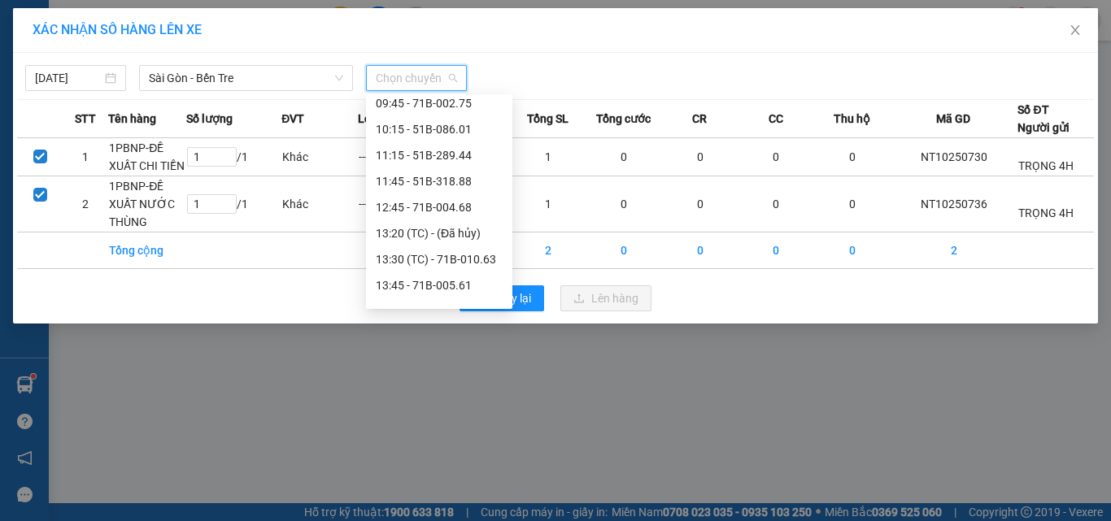
scroll to position [192, 0]
click at [472, 181] on div "11:45 - 51B-318.88" at bounding box center [439, 179] width 127 height 18
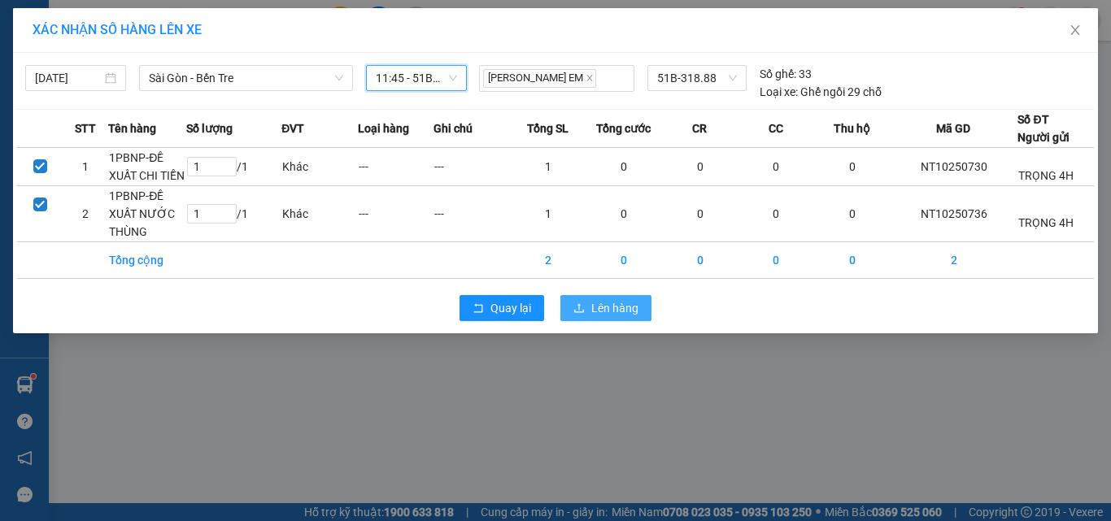
click at [596, 317] on span "Lên hàng" at bounding box center [614, 308] width 47 height 18
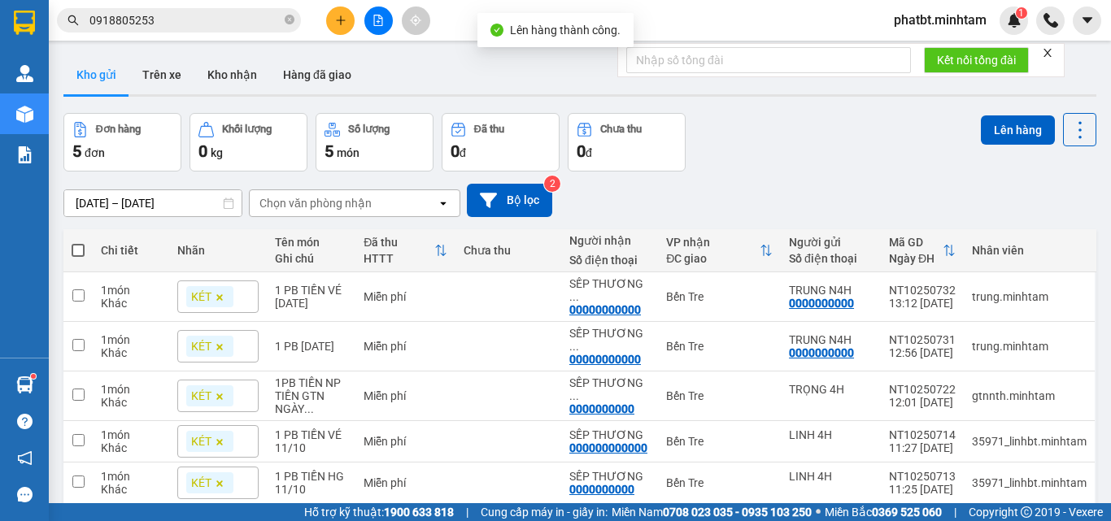
click at [95, 64] on button "Kho gửi" at bounding box center [96, 74] width 66 height 39
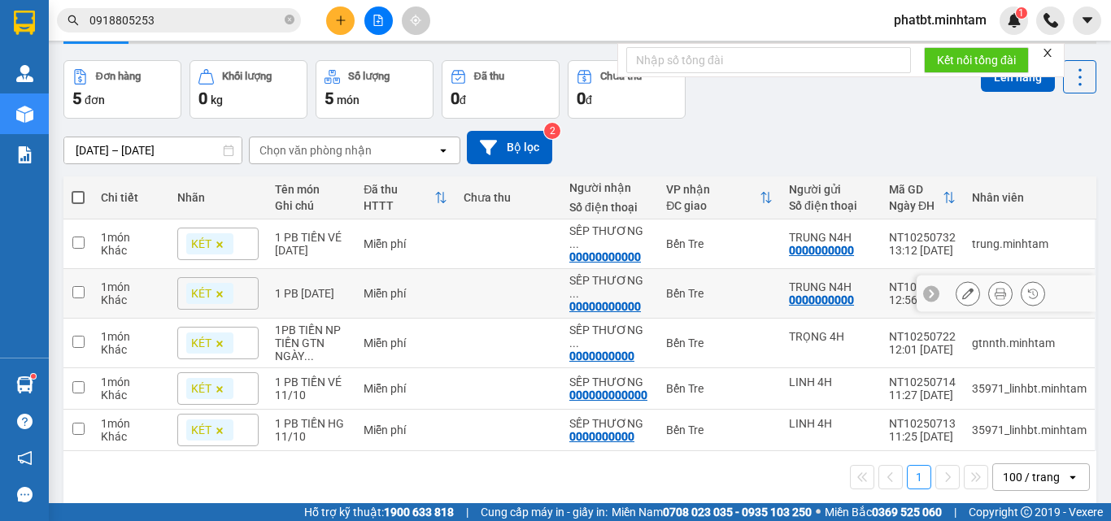
scroll to position [75, 0]
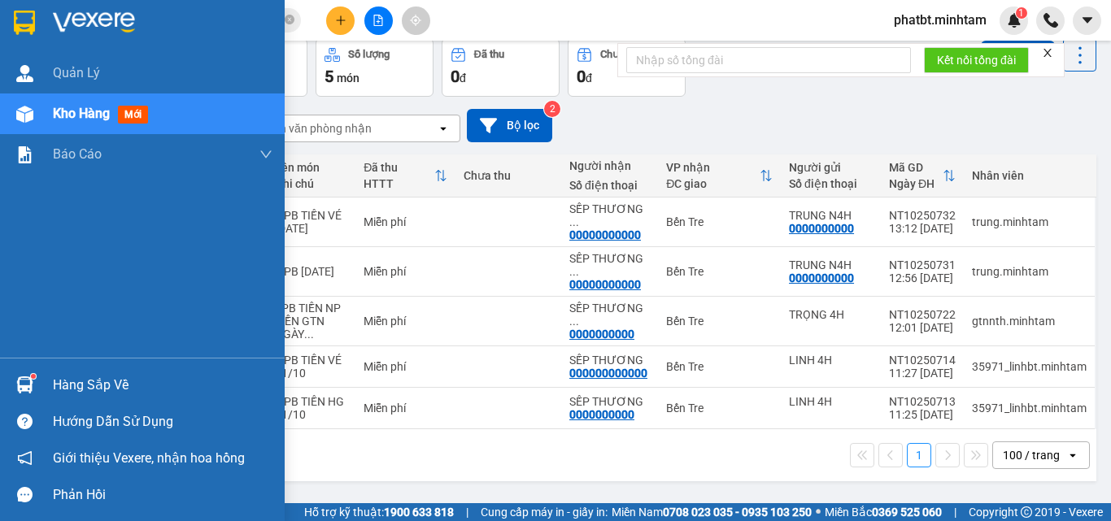
click at [54, 375] on div "Hàng sắp về" at bounding box center [163, 385] width 220 height 24
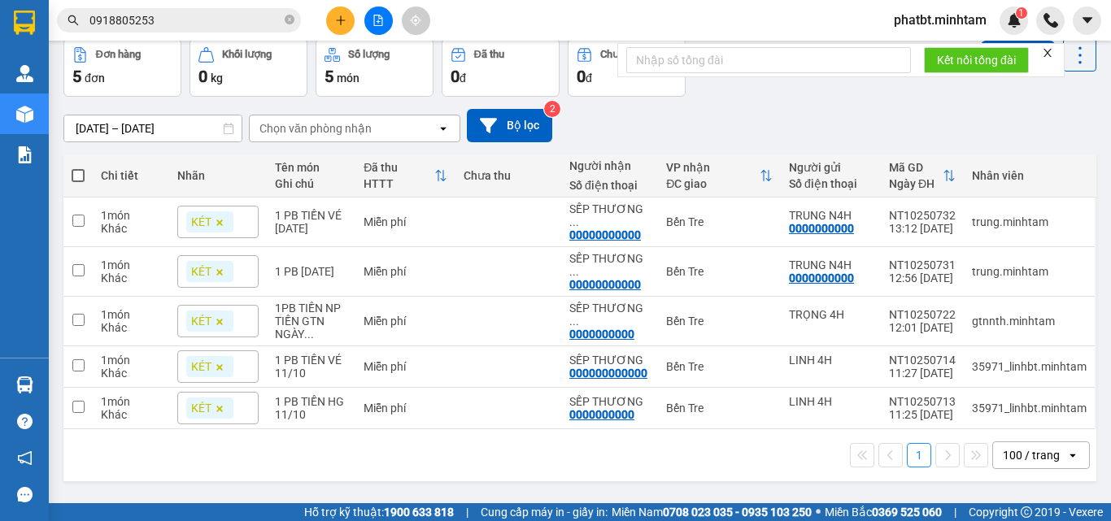
click at [775, 442] on section "Kết quả tìm kiếm ( 12 ) Bộ lọc Mã ĐH Trạng thái Món hàng Tổng cước Chưa cước Nh…" at bounding box center [555, 260] width 1111 height 521
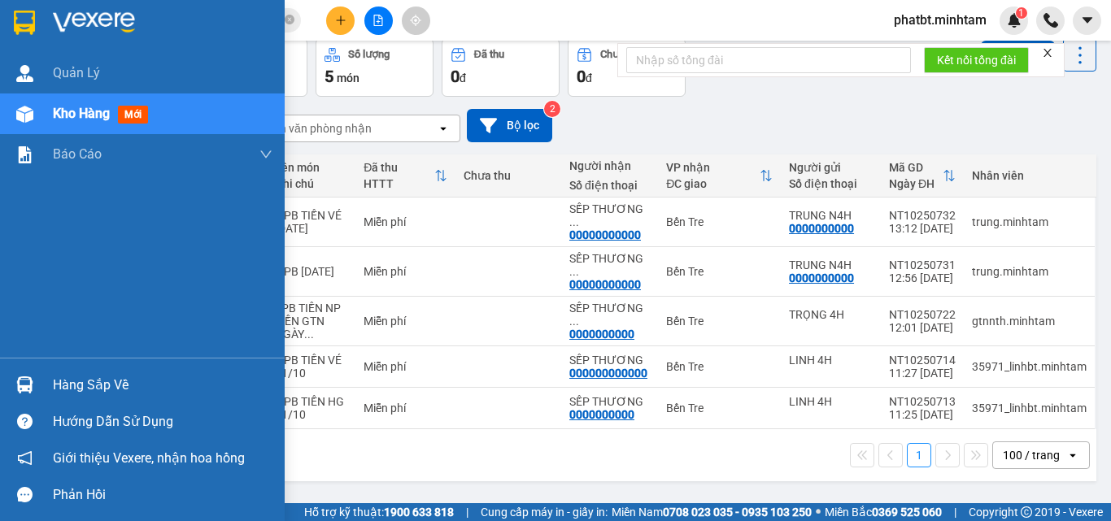
click at [78, 386] on div "Hàng sắp về" at bounding box center [163, 385] width 220 height 24
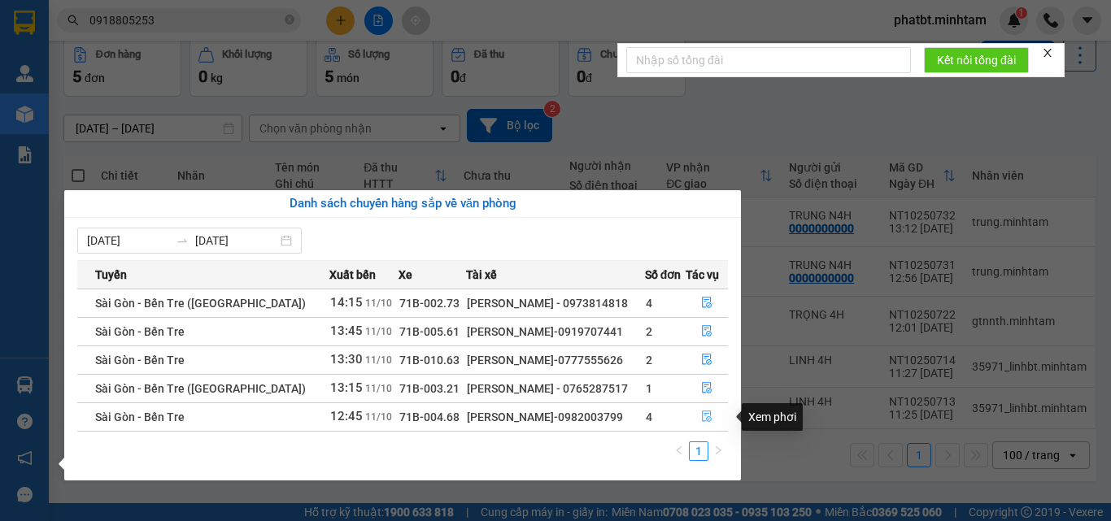
click at [701, 416] on icon "file-done" at bounding box center [706, 416] width 11 height 11
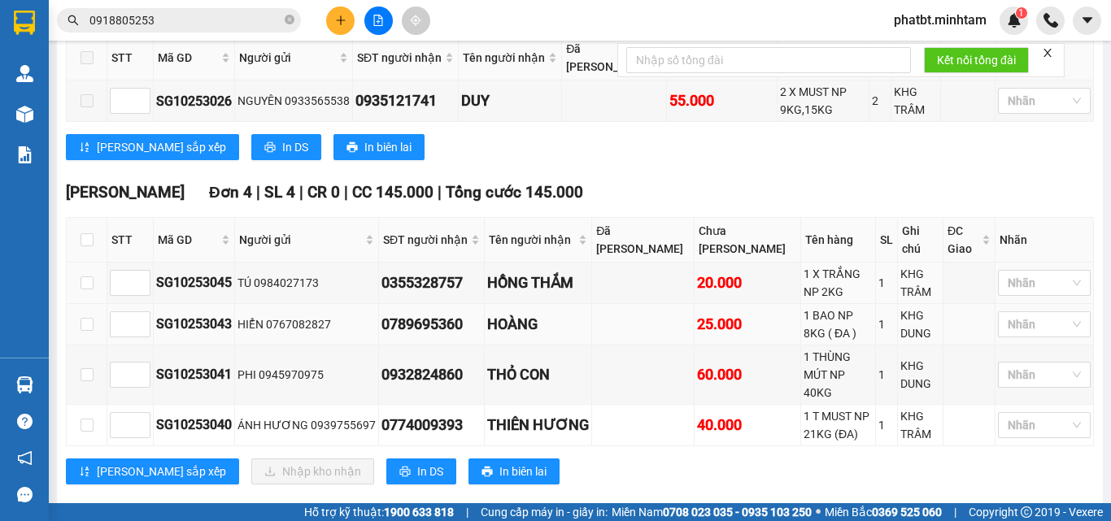
scroll to position [834, 0]
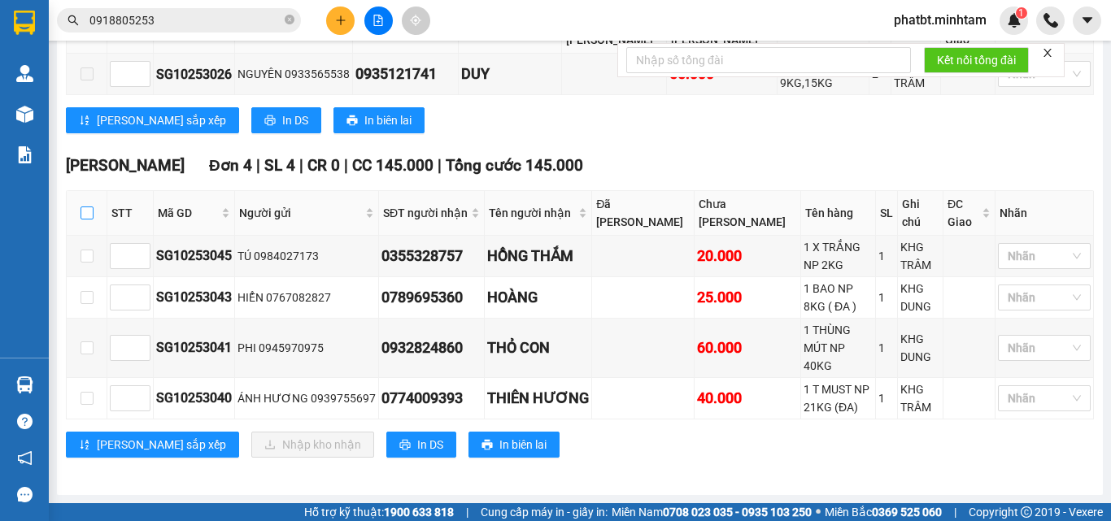
click at [92, 220] on input "checkbox" at bounding box center [86, 213] width 13 height 13
checkbox input "true"
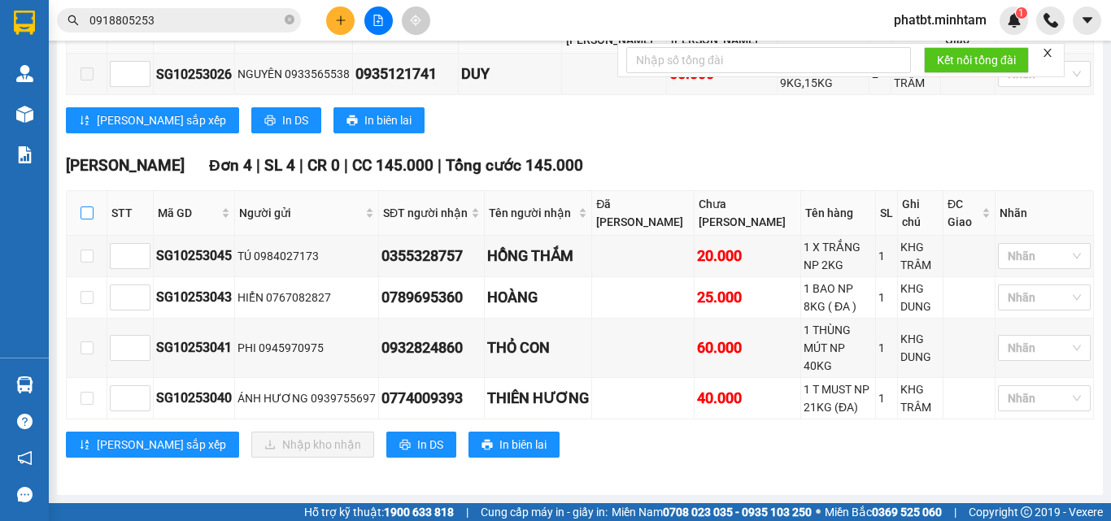
checkbox input "true"
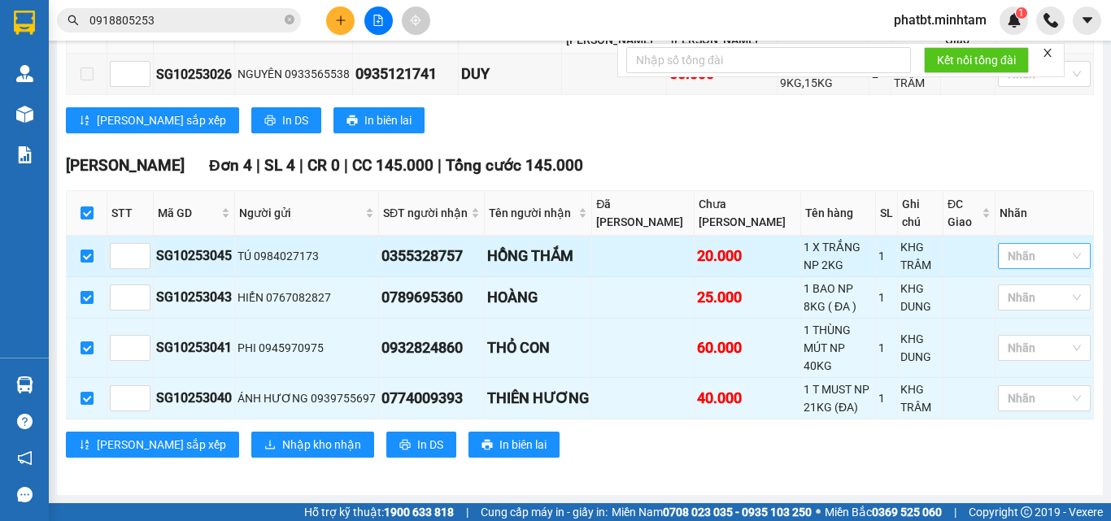
click at [1033, 266] on div at bounding box center [1036, 256] width 68 height 20
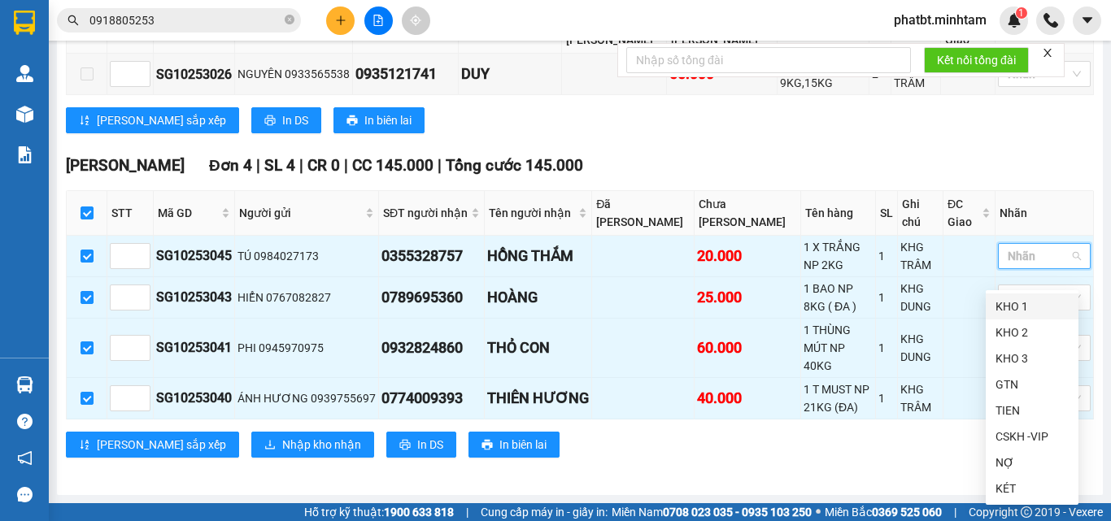
click at [1005, 303] on div "KHO 1" at bounding box center [1031, 307] width 73 height 18
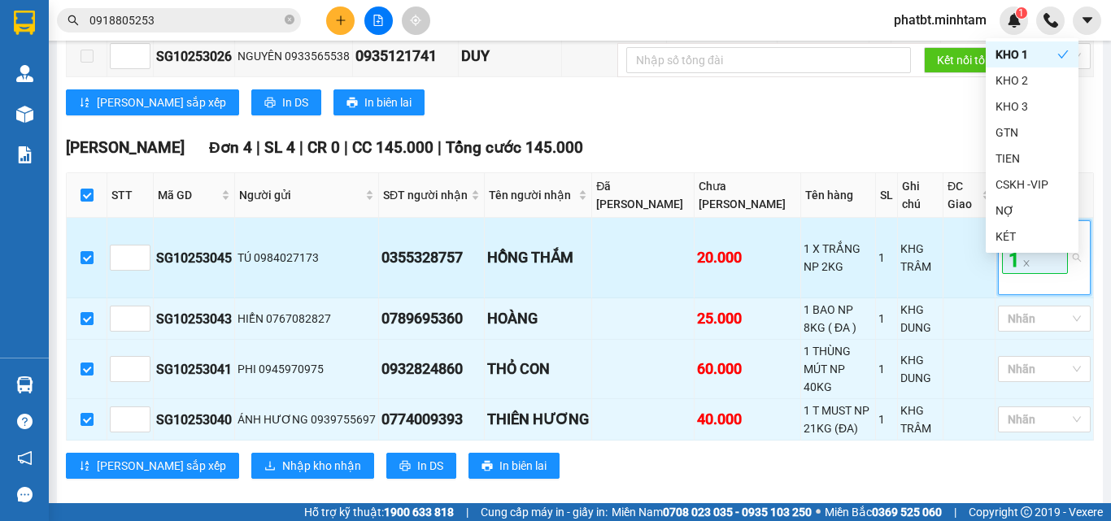
click at [898, 298] on td "KHG TRÂM" at bounding box center [921, 258] width 46 height 80
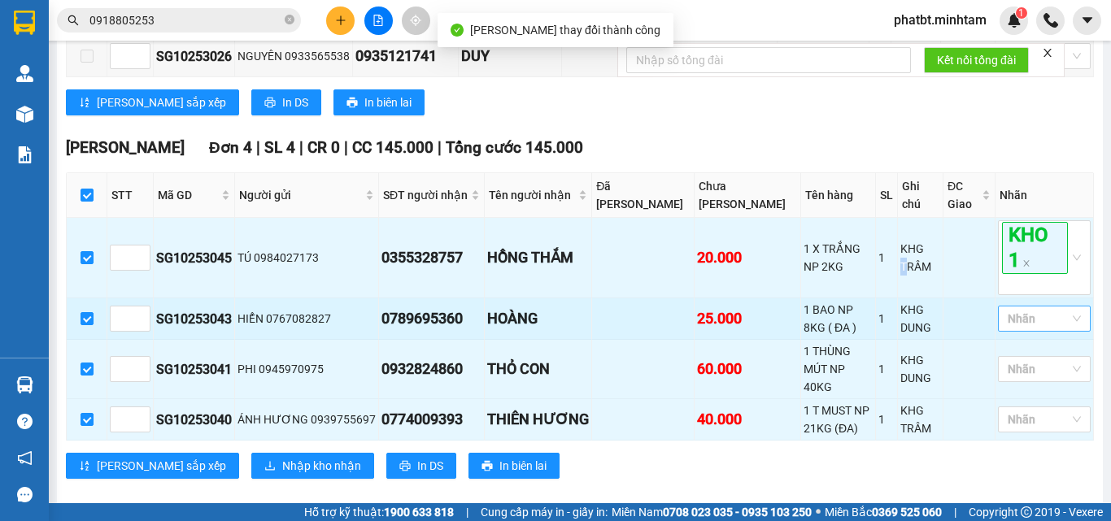
click at [1024, 328] on div at bounding box center [1036, 319] width 68 height 20
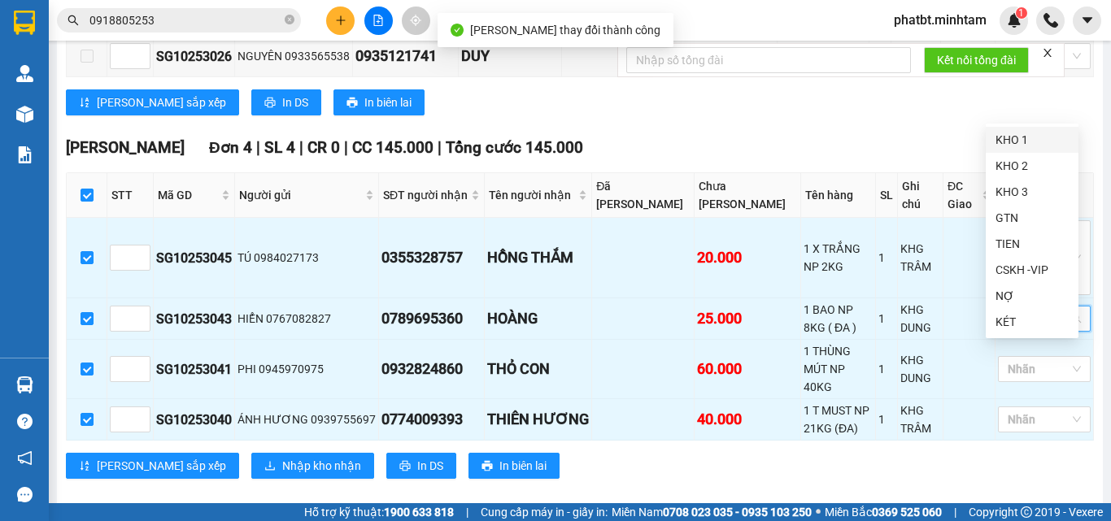
click at [1038, 141] on div "KHO 1" at bounding box center [1031, 140] width 73 height 18
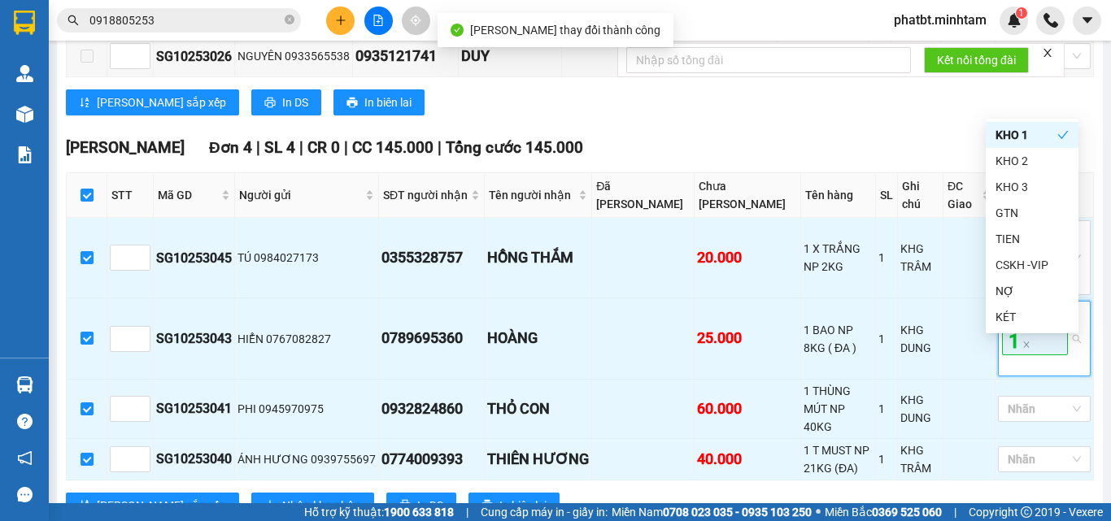
click at [922, 128] on div "Tiền Giang Đơn 1 | SL 2 | CR 0 | CC 55.000 | Tổng cước 55.000 STT Mã GD Người g…" at bounding box center [580, 41] width 1028 height 174
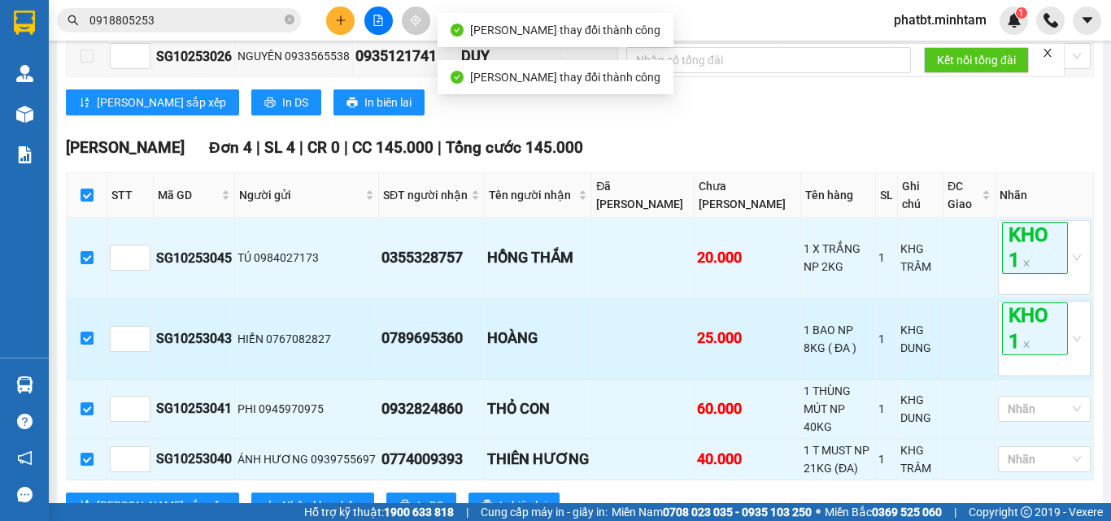
scroll to position [913, 0]
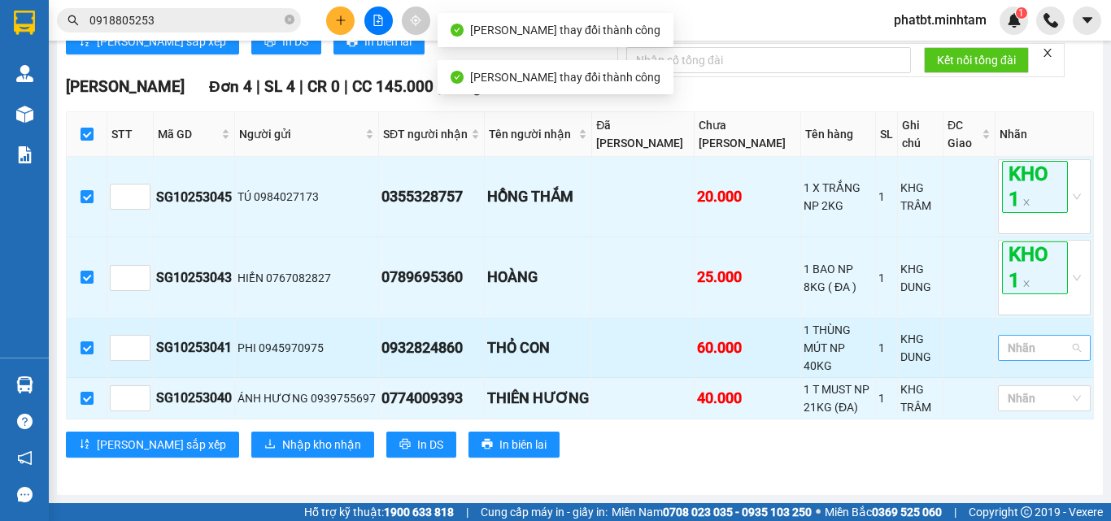
click at [1015, 358] on div at bounding box center [1036, 348] width 68 height 20
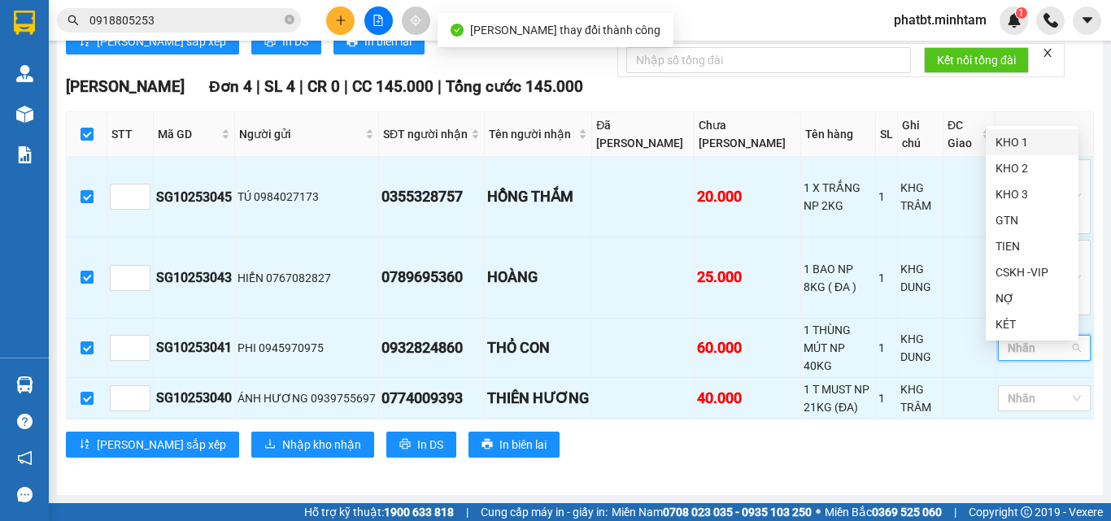
drag, startPoint x: 1025, startPoint y: 143, endPoint x: 1012, endPoint y: 158, distance: 19.6
click at [1024, 143] on div "KHO 1" at bounding box center [1031, 142] width 73 height 18
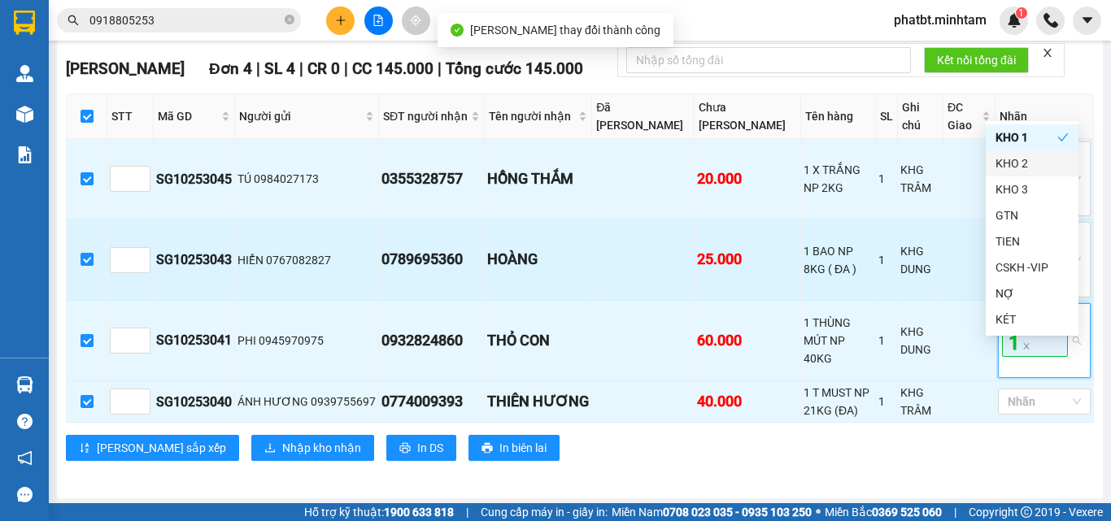
click at [886, 255] on tbody "SG10253045 TÚ 0984027173 0355328757 HỒNG THẮM 20.000 1 X TRẮNG NP 2KG 1 KHG TRÂ…" at bounding box center [580, 281] width 1027 height 284
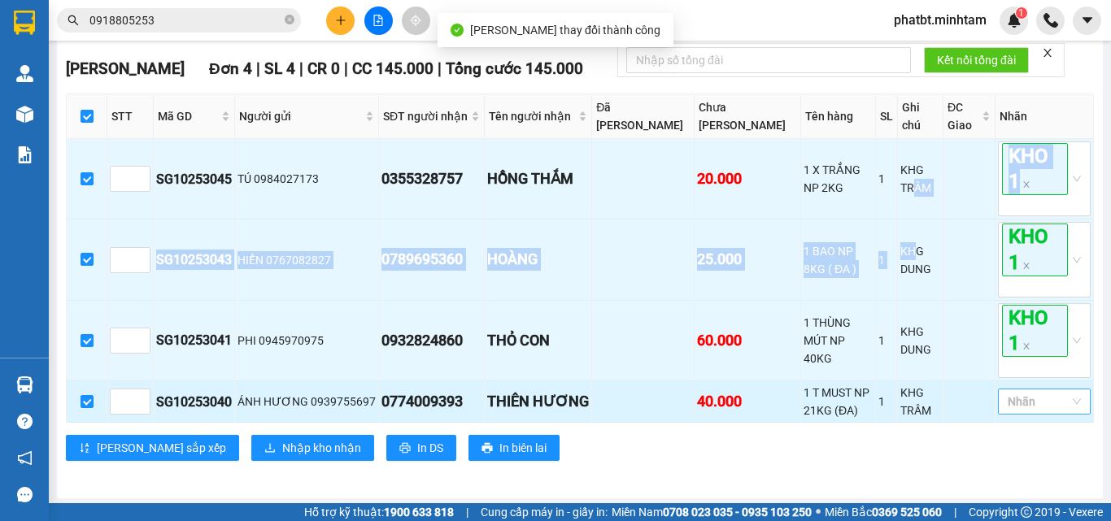
scroll to position [952, 0]
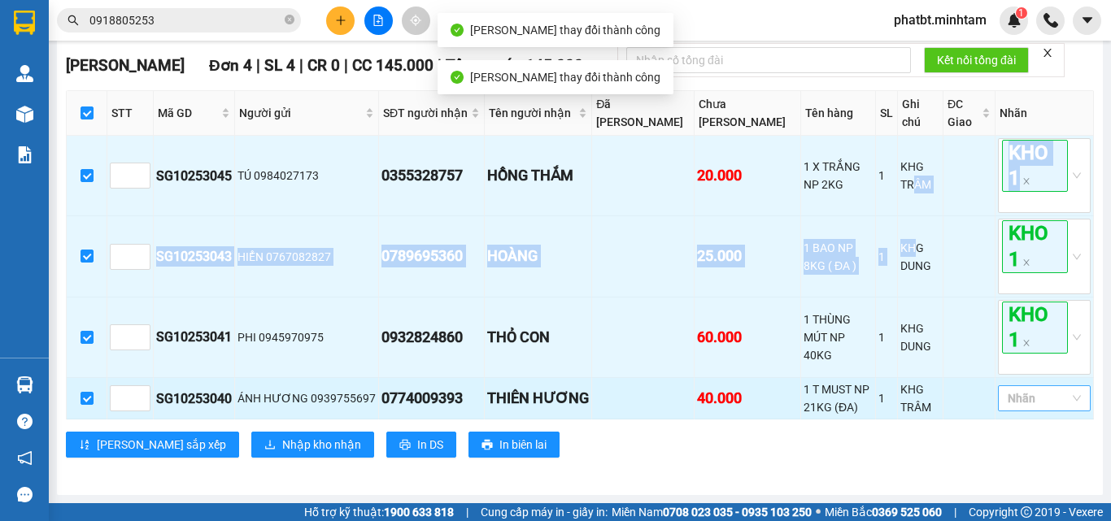
click at [1036, 399] on div at bounding box center [1036, 399] width 68 height 20
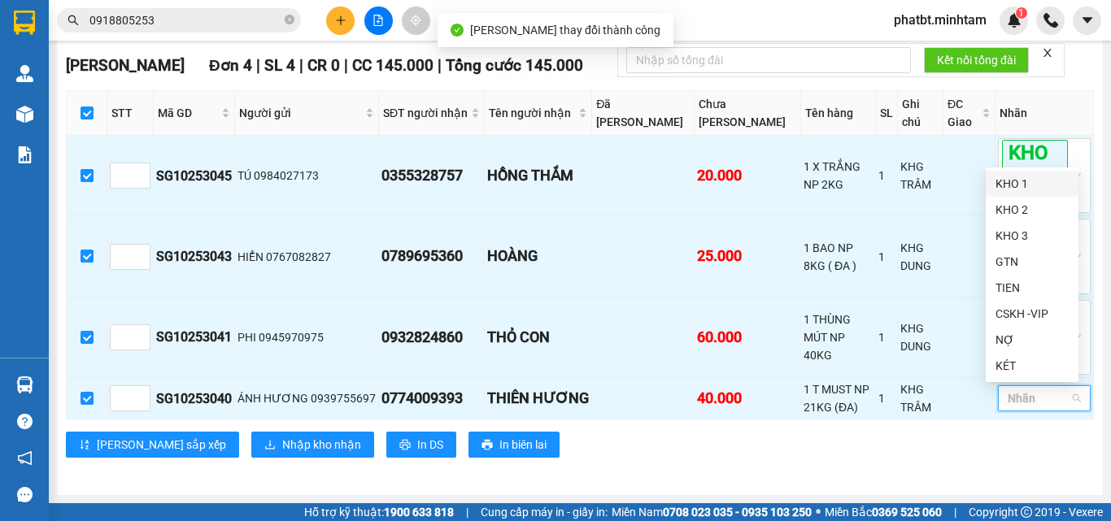
click at [1025, 181] on div "KHO 1" at bounding box center [1031, 184] width 73 height 18
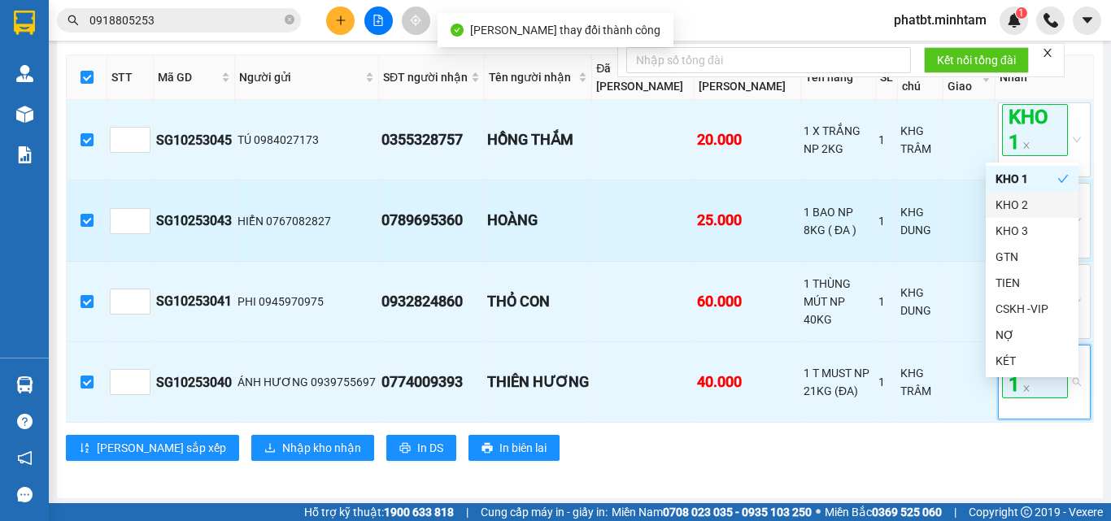
click at [556, 232] on div "HOÀNG" at bounding box center [538, 220] width 102 height 23
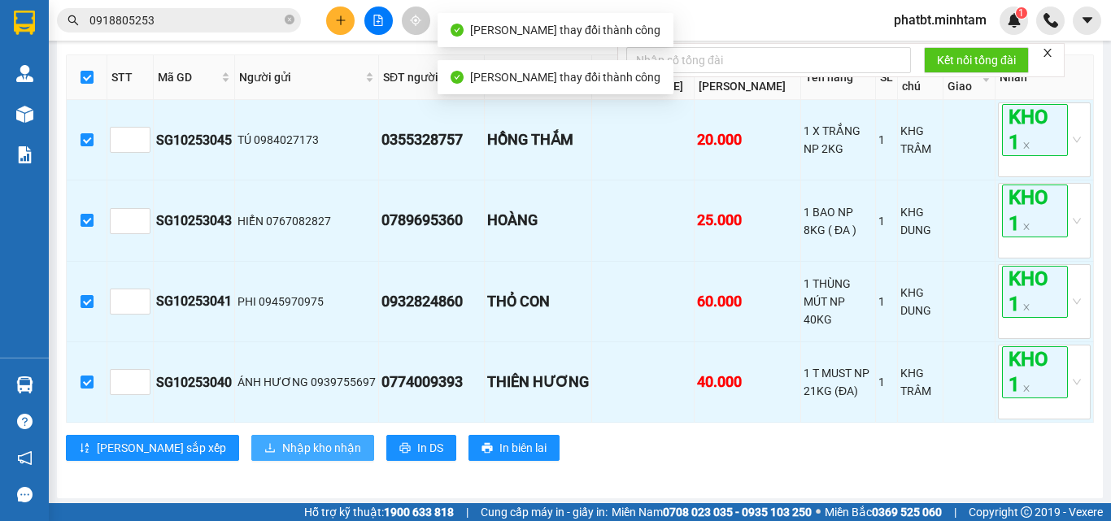
click at [282, 457] on span "Nhập kho nhận" at bounding box center [321, 448] width 79 height 18
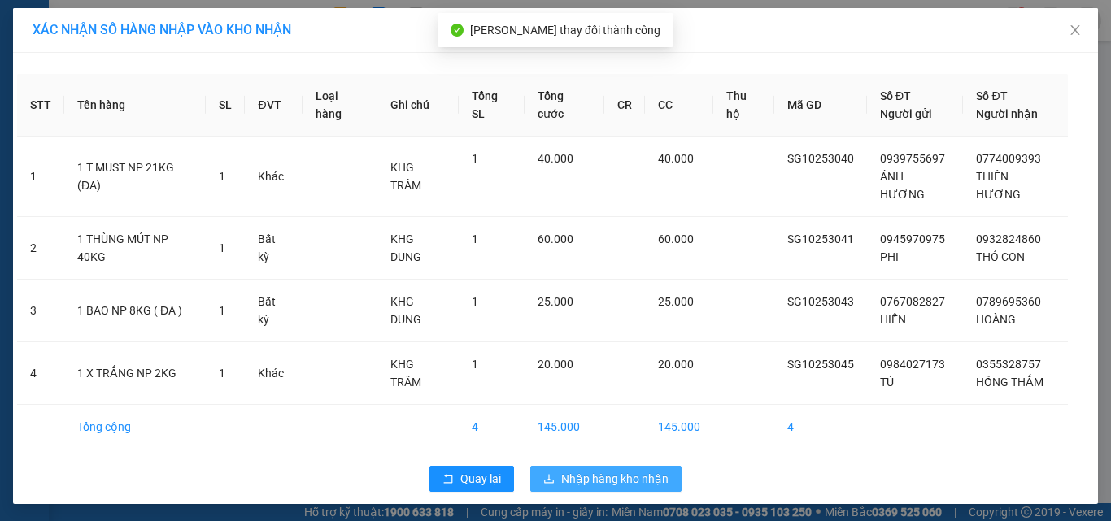
click at [587, 470] on span "Nhập hàng kho nhận" at bounding box center [614, 479] width 107 height 18
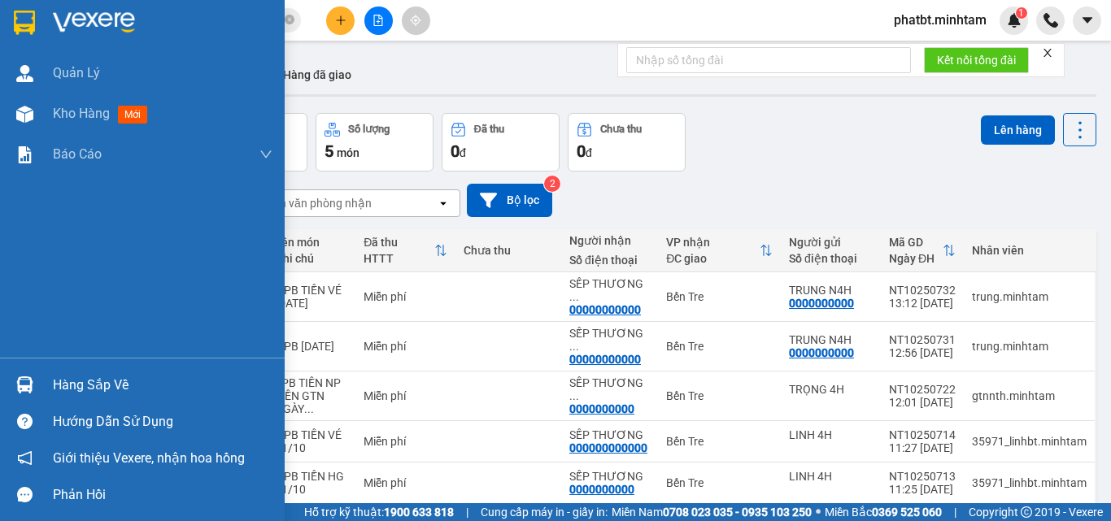
click at [75, 382] on div "Hàng sắp về" at bounding box center [163, 385] width 220 height 24
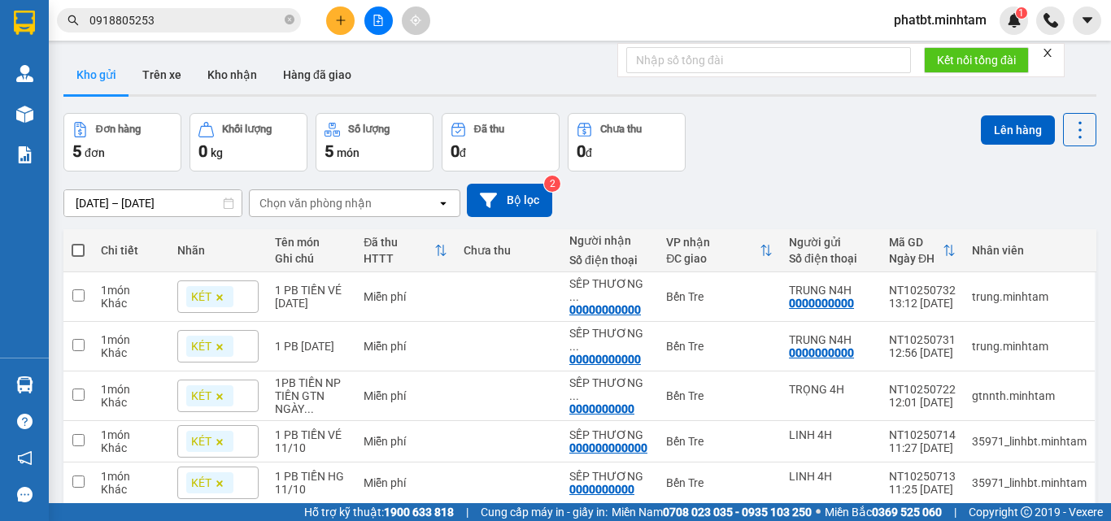
click at [707, 169] on section "Kết quả tìm kiếm ( 12 ) Bộ lọc Mã ĐH Trạng thái Món hàng Tổng cước Chưa cước Nh…" at bounding box center [555, 260] width 1111 height 521
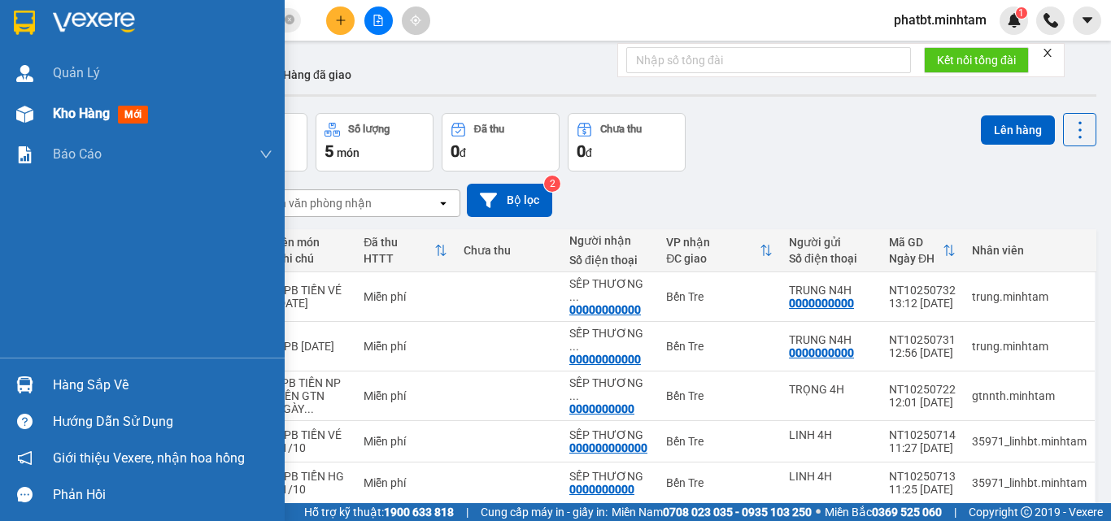
click at [59, 116] on span "Kho hàng" at bounding box center [81, 113] width 57 height 15
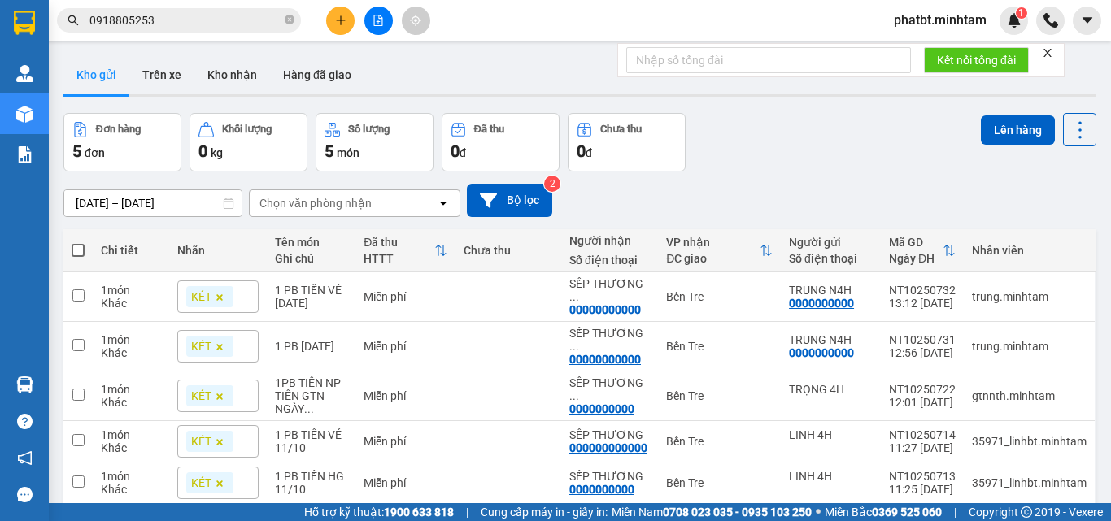
click at [98, 88] on button "Kho gửi" at bounding box center [96, 74] width 66 height 39
click at [231, 65] on button "Kho nhận" at bounding box center [232, 74] width 76 height 39
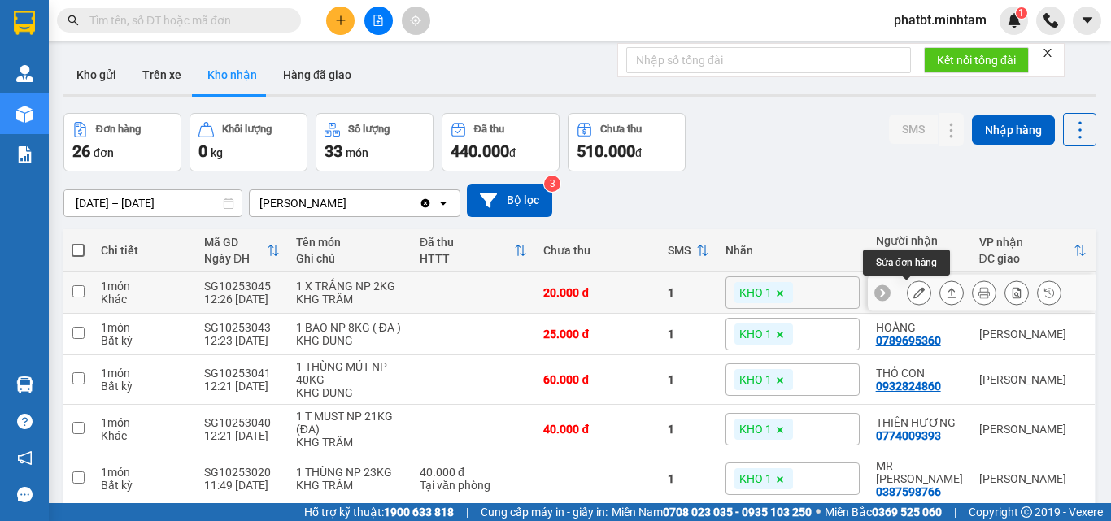
click at [913, 296] on icon at bounding box center [918, 292] width 11 height 11
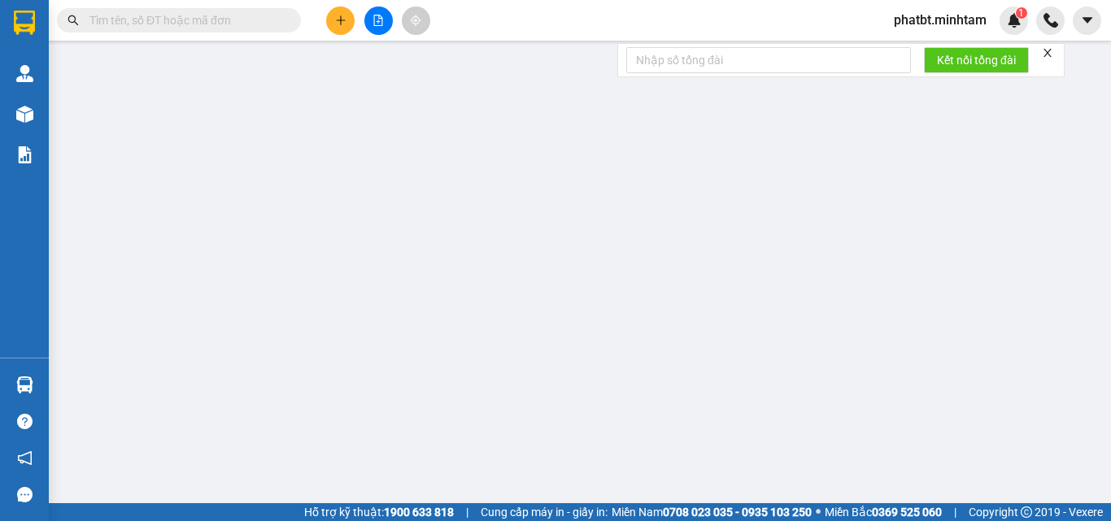
type input "0984027173"
type input "TÚ"
type input "0355328757"
type input "HỒNG THẮM"
type input "20.000"
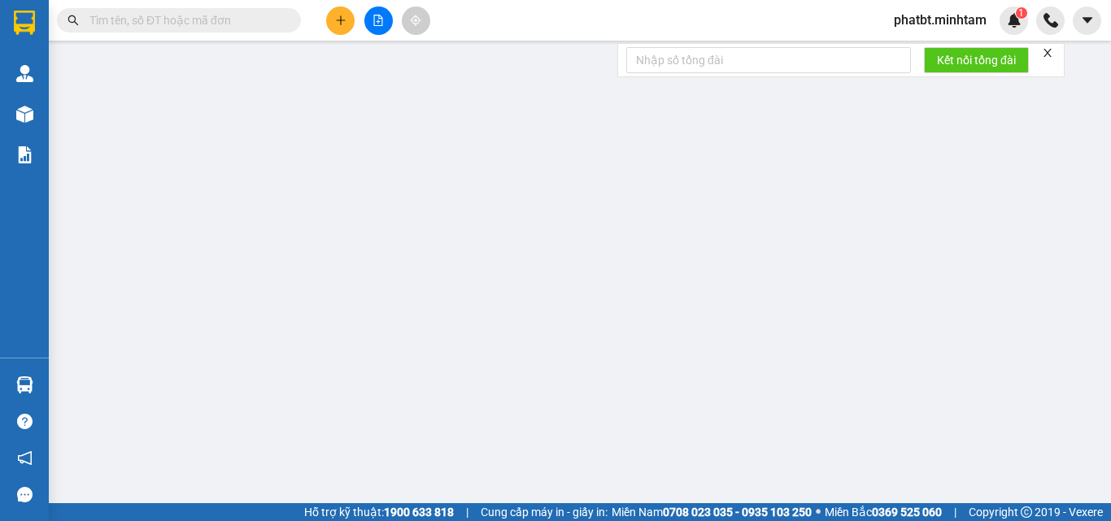
type input "20.000"
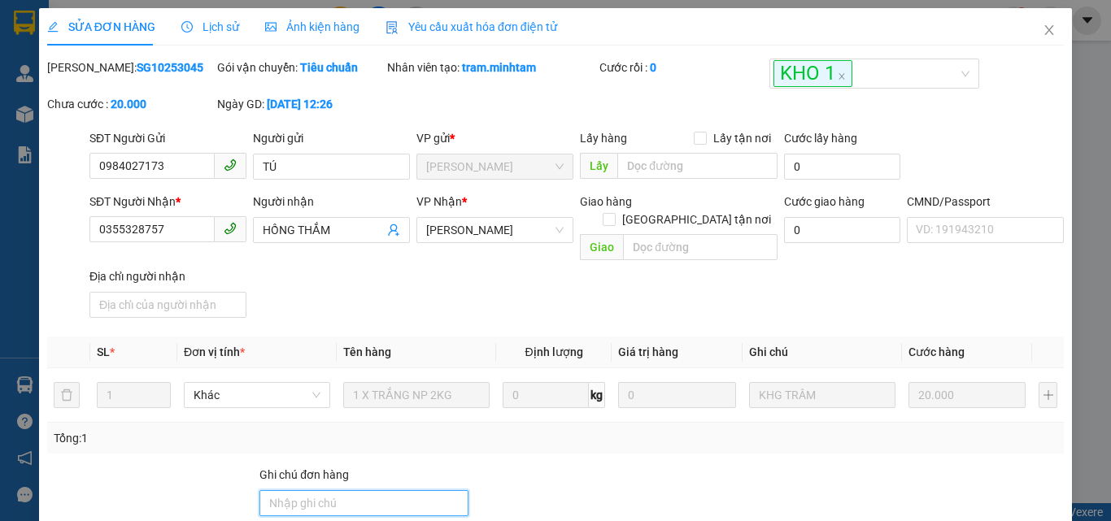
click at [327, 490] on input "Ghi chú đơn hàng" at bounding box center [363, 503] width 209 height 26
type input "KNM"
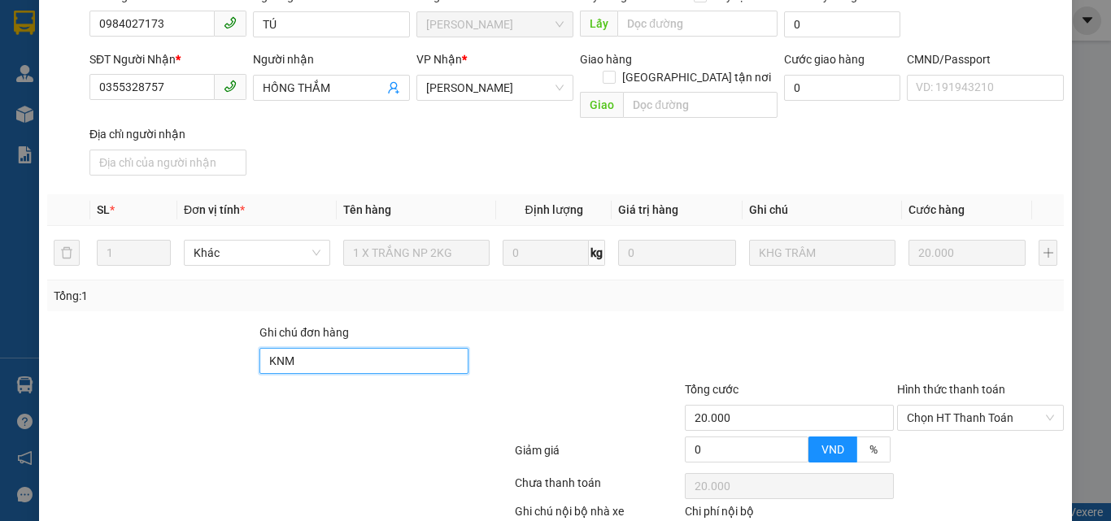
scroll to position [226, 0]
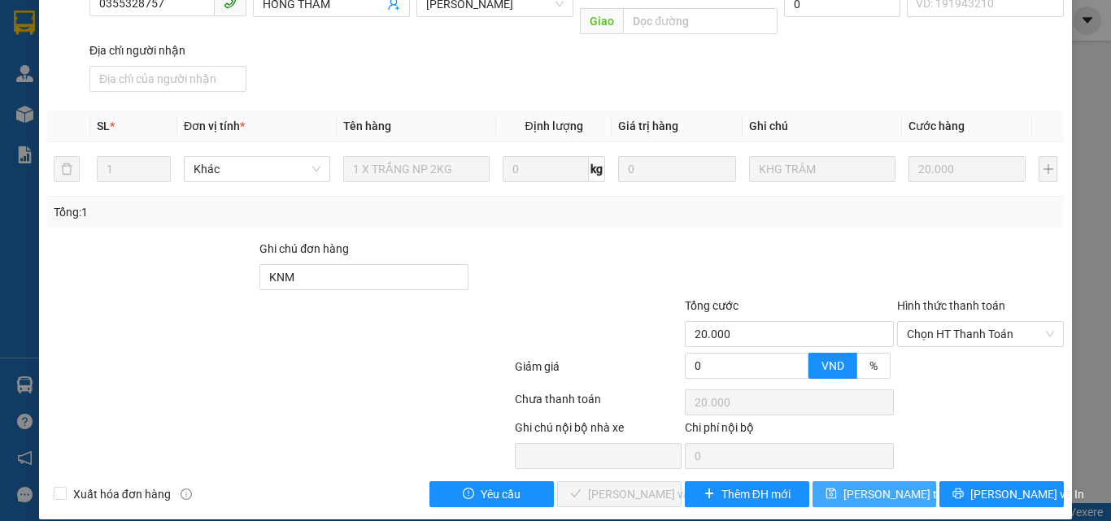
click at [850, 485] on span "[PERSON_NAME] thay đổi" at bounding box center [908, 494] width 130 height 18
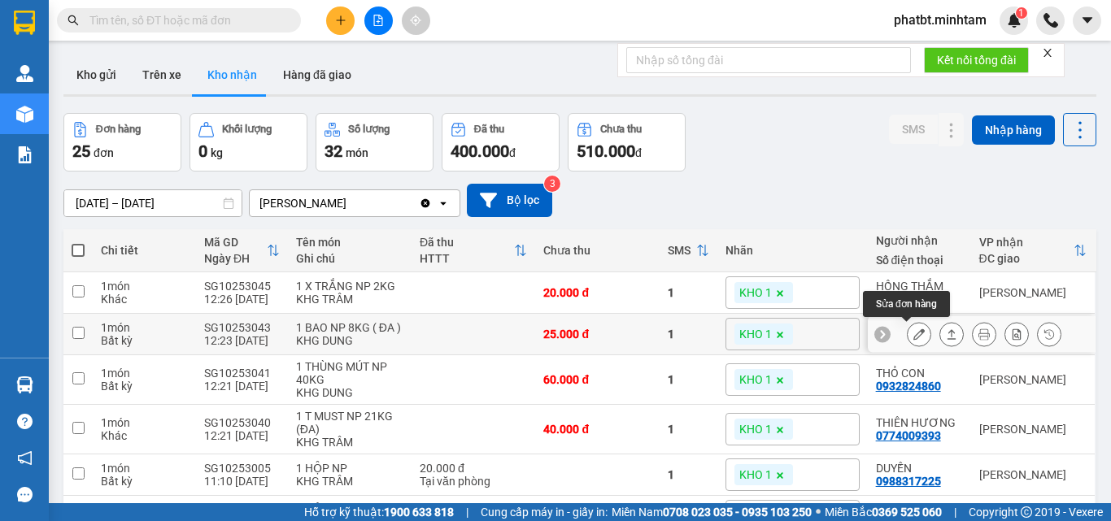
click at [913, 332] on icon at bounding box center [918, 333] width 11 height 11
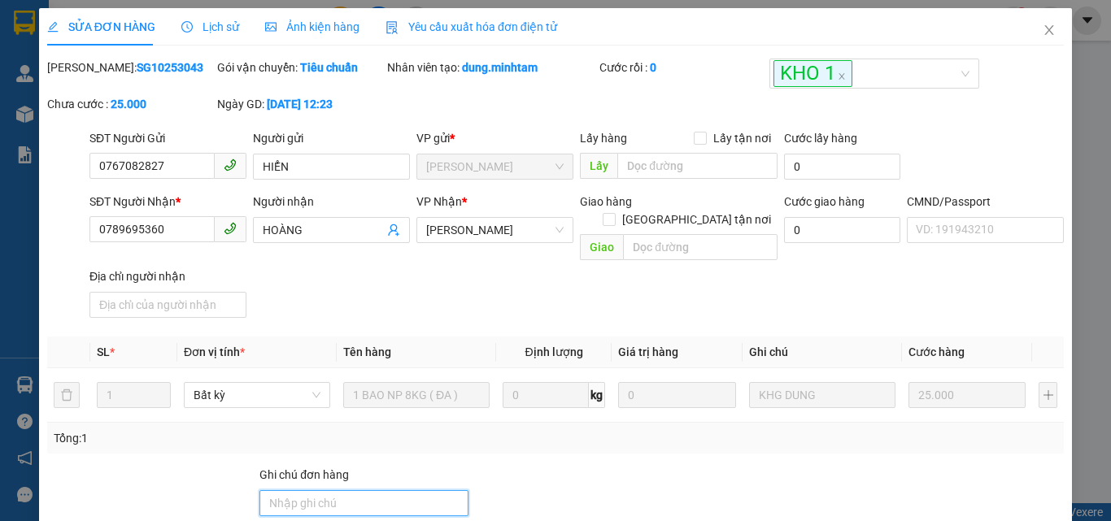
click at [275, 490] on input "Ghi chú đơn hàng" at bounding box center [363, 503] width 209 height 26
type input "KNM"
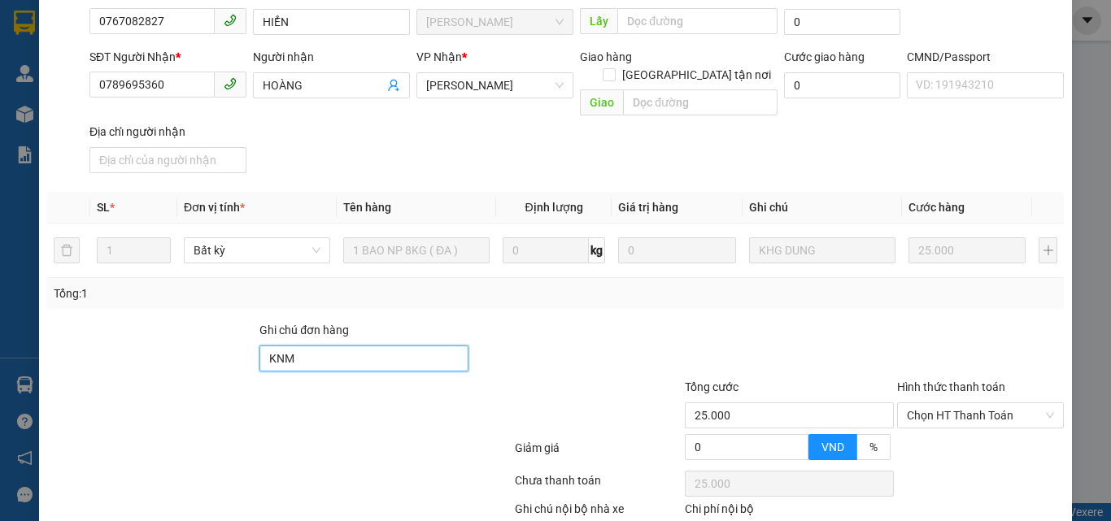
scroll to position [226, 0]
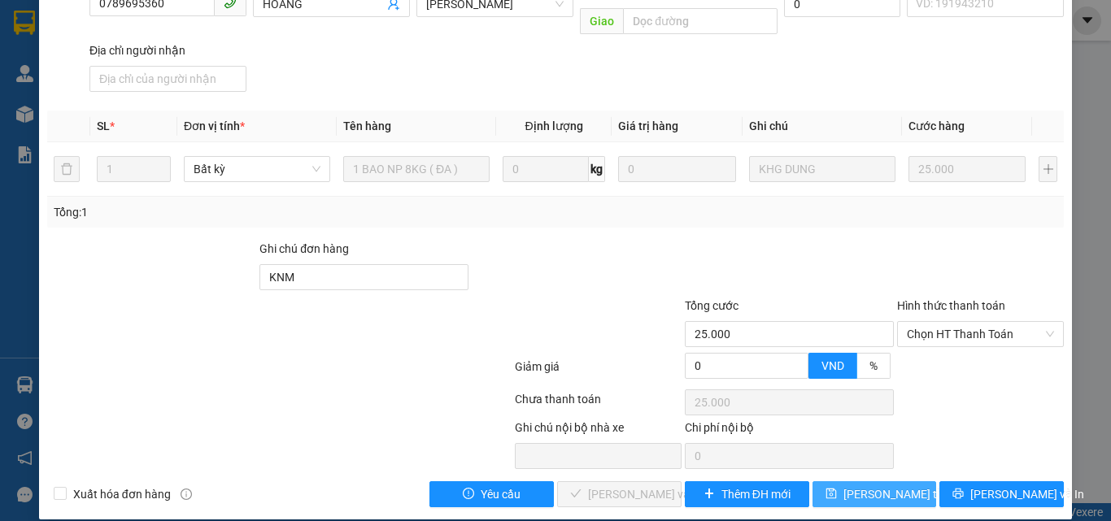
click at [851, 485] on span "[PERSON_NAME] thay đổi" at bounding box center [908, 494] width 130 height 18
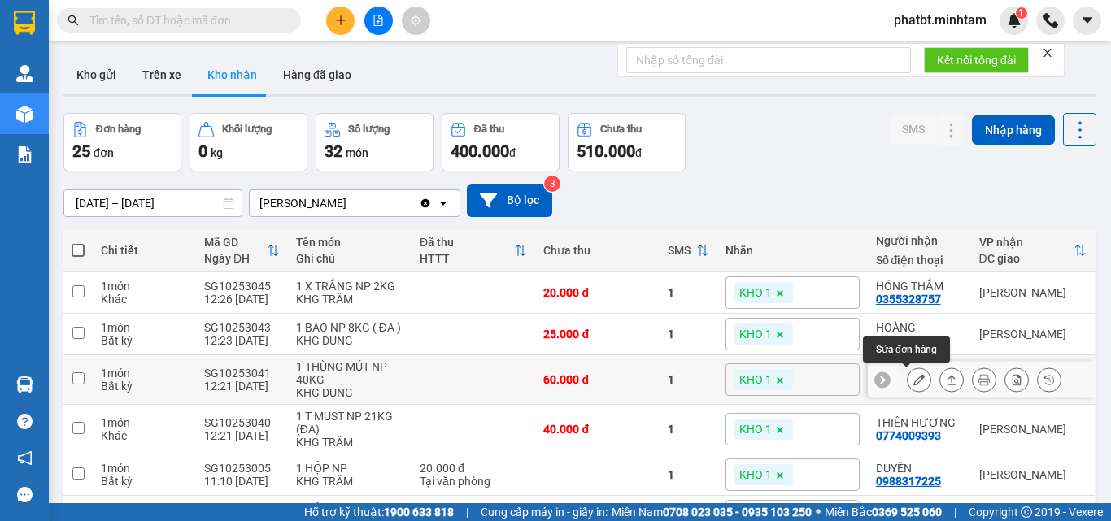
click at [913, 381] on button at bounding box center [918, 380] width 23 height 28
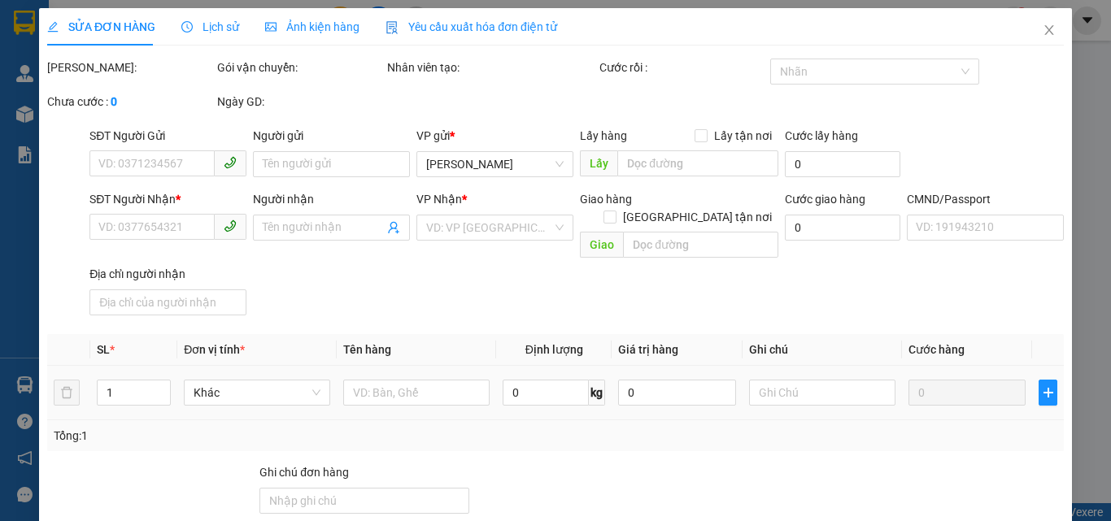
type input "0945970975"
type input "PHI"
type input "0932824860"
type input "THỎ CON"
type input "60.000"
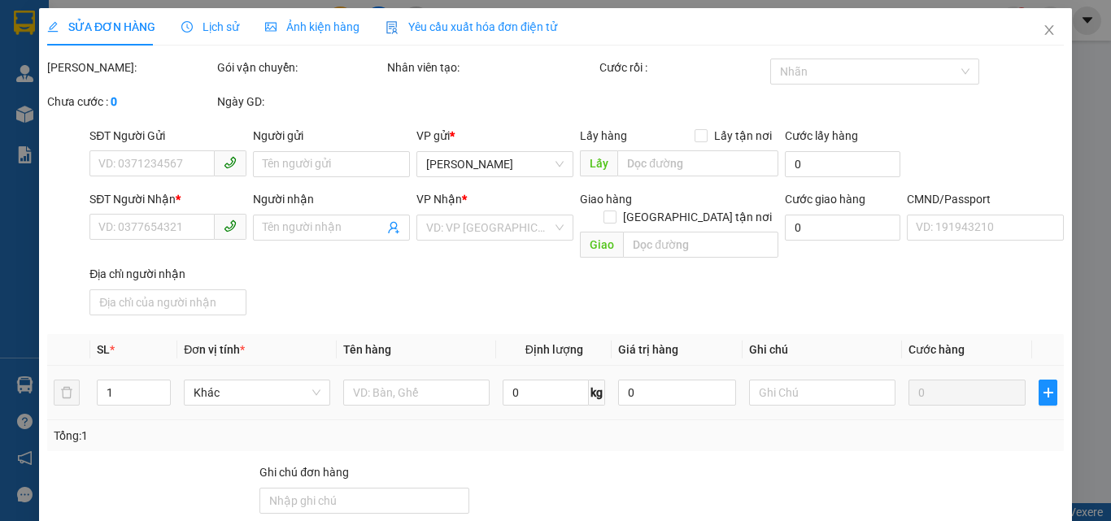
type input "60.000"
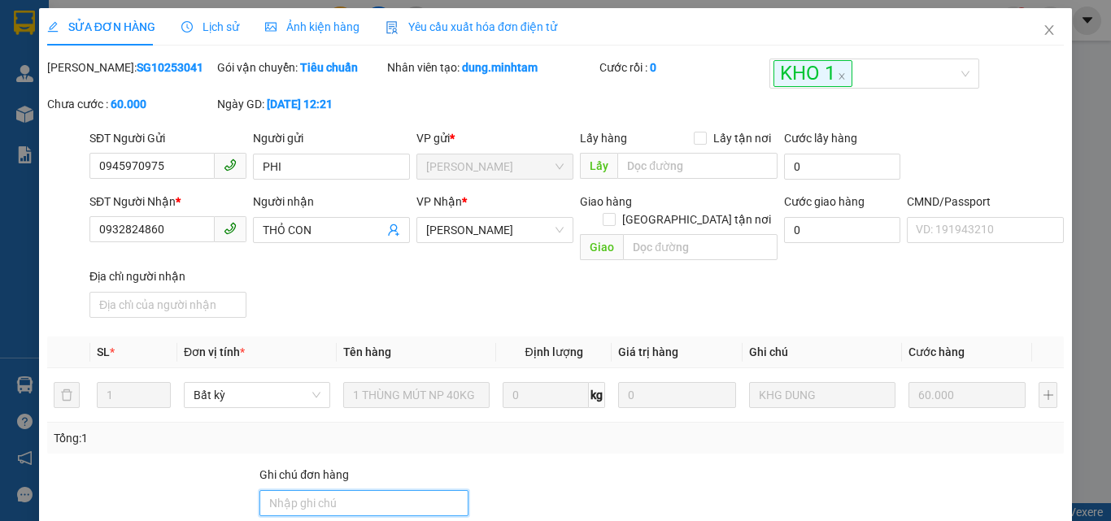
click at [294, 490] on input "Ghi chú đơn hàng" at bounding box center [363, 503] width 209 height 26
type input "ĐG"
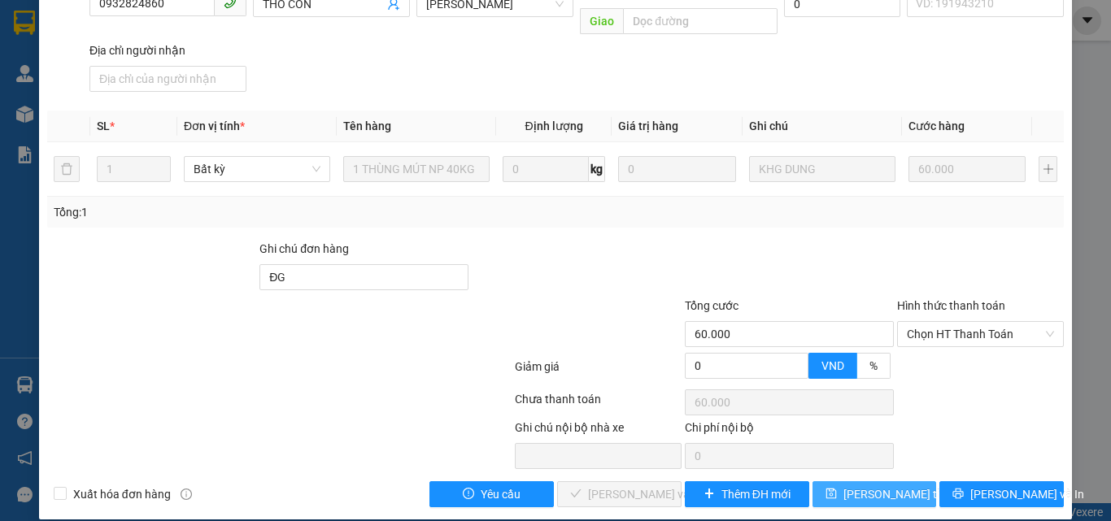
click at [858, 485] on span "[PERSON_NAME] thay đổi" at bounding box center [908, 494] width 130 height 18
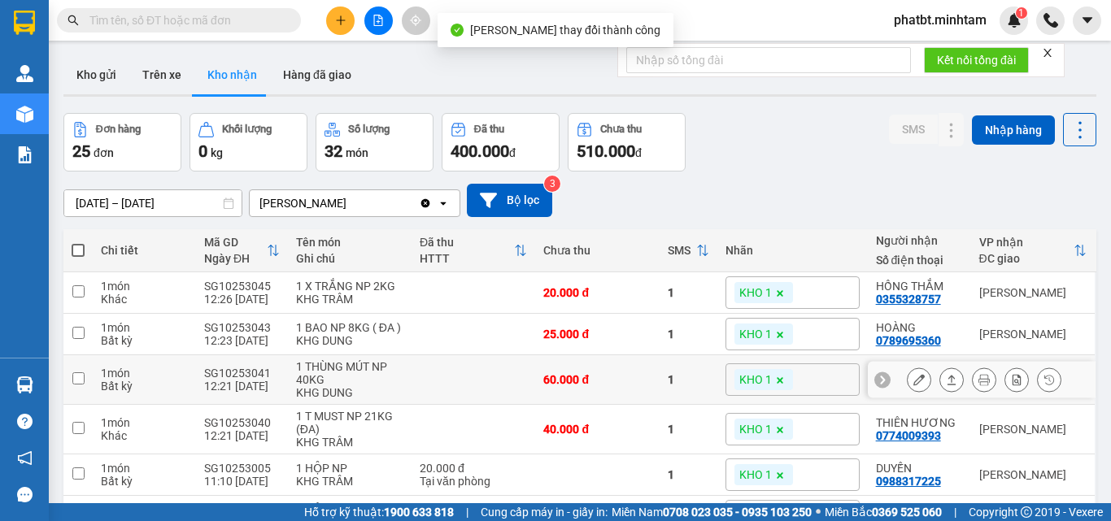
scroll to position [108, 0]
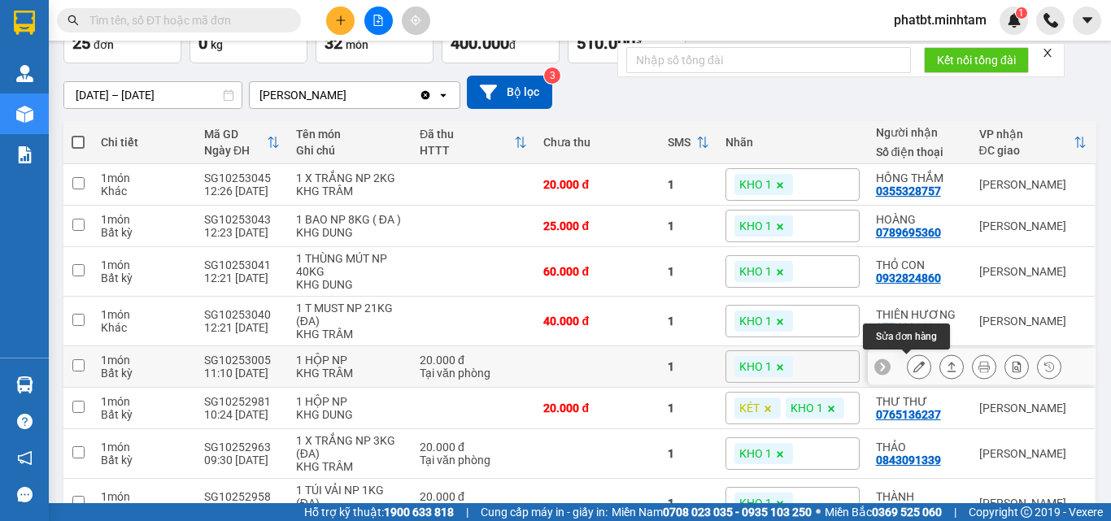
click at [913, 364] on icon at bounding box center [918, 366] width 11 height 11
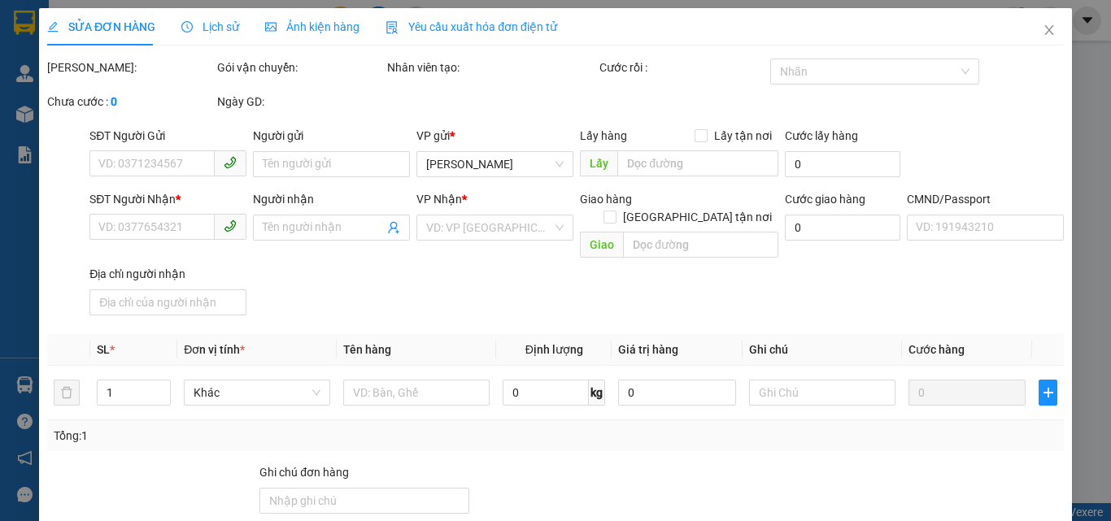
type input "0368424668"
type input "NHẤT [PERSON_NAME]"
type input "0988317225"
type input "DUYẾN"
type input "ĐG"
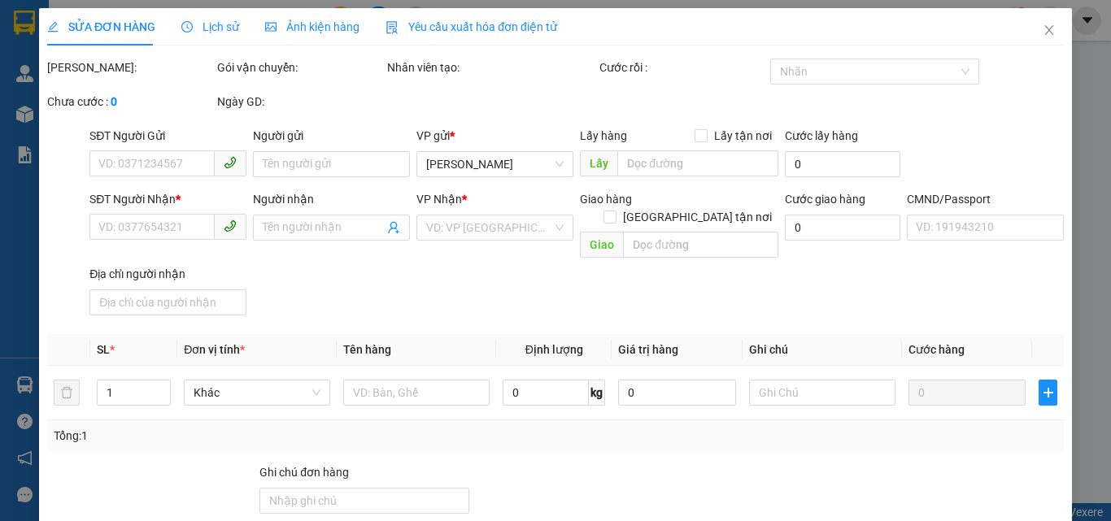
type input "20.000"
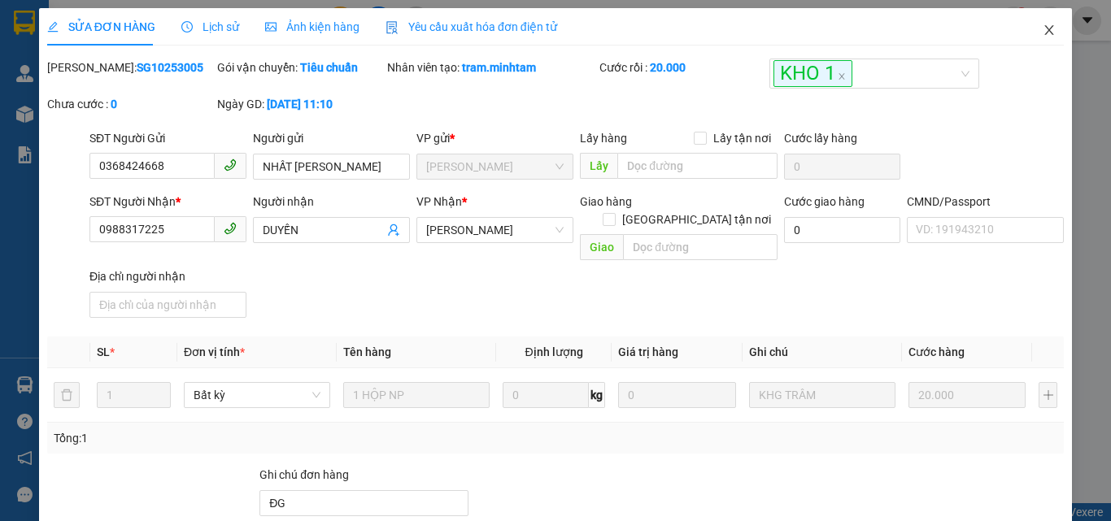
click at [1042, 25] on icon "close" at bounding box center [1048, 30] width 13 height 13
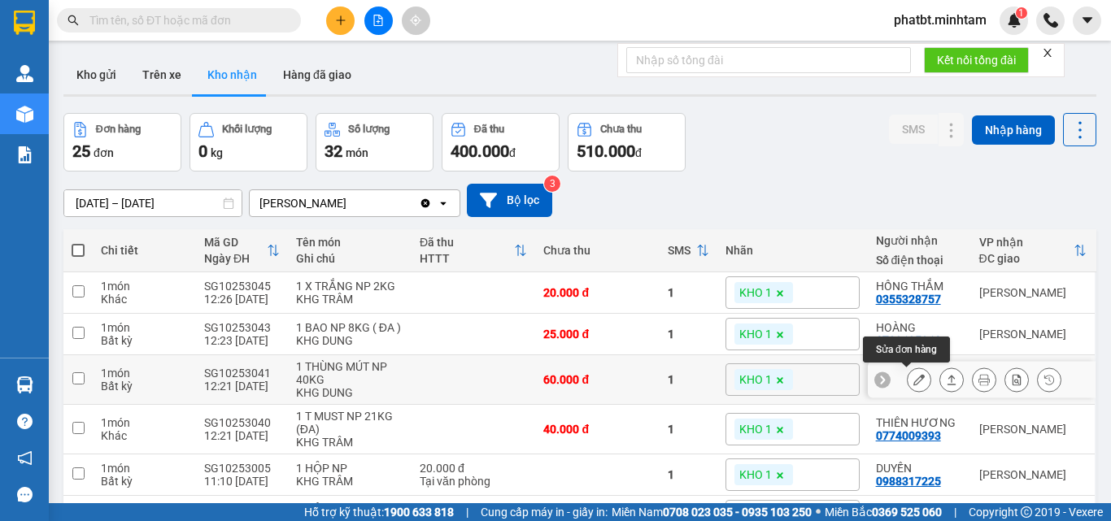
click at [913, 385] on icon at bounding box center [918, 379] width 11 height 11
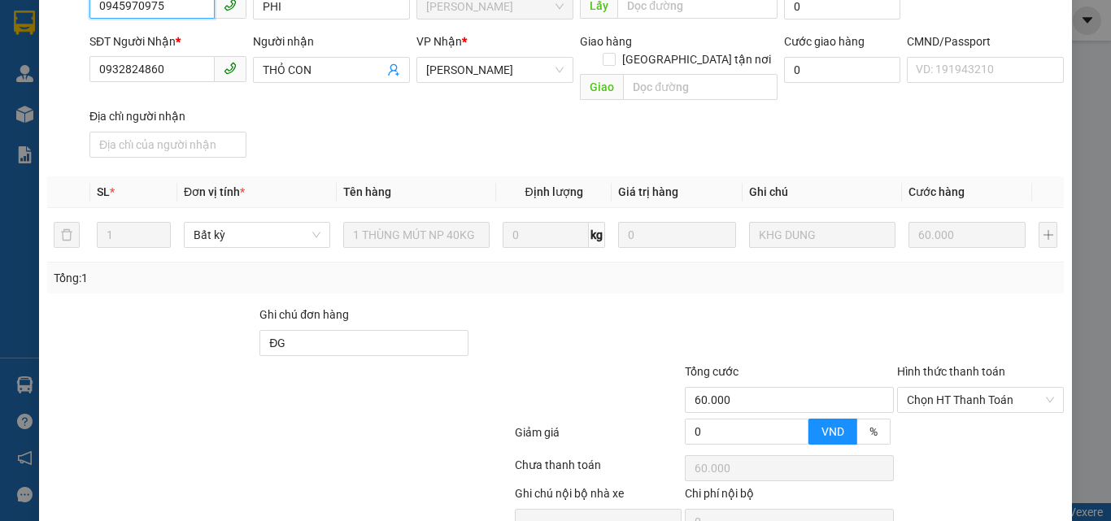
scroll to position [226, 0]
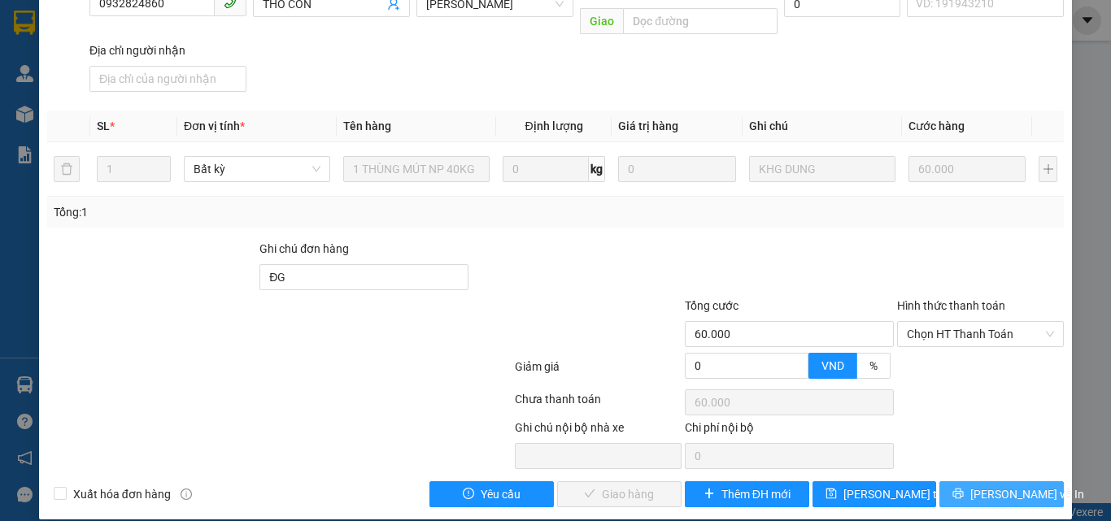
drag, startPoint x: 955, startPoint y: 471, endPoint x: 937, endPoint y: 460, distance: 21.5
click at [955, 481] on button "[PERSON_NAME] và In" at bounding box center [1001, 494] width 124 height 26
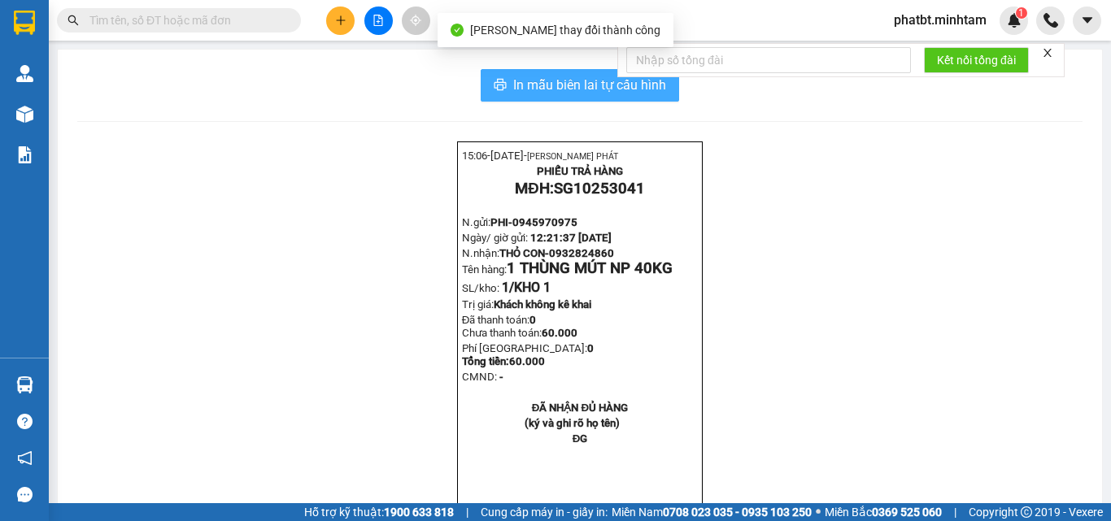
click at [528, 72] on button "In mẫu biên lai tự cấu hình" at bounding box center [580, 85] width 198 height 33
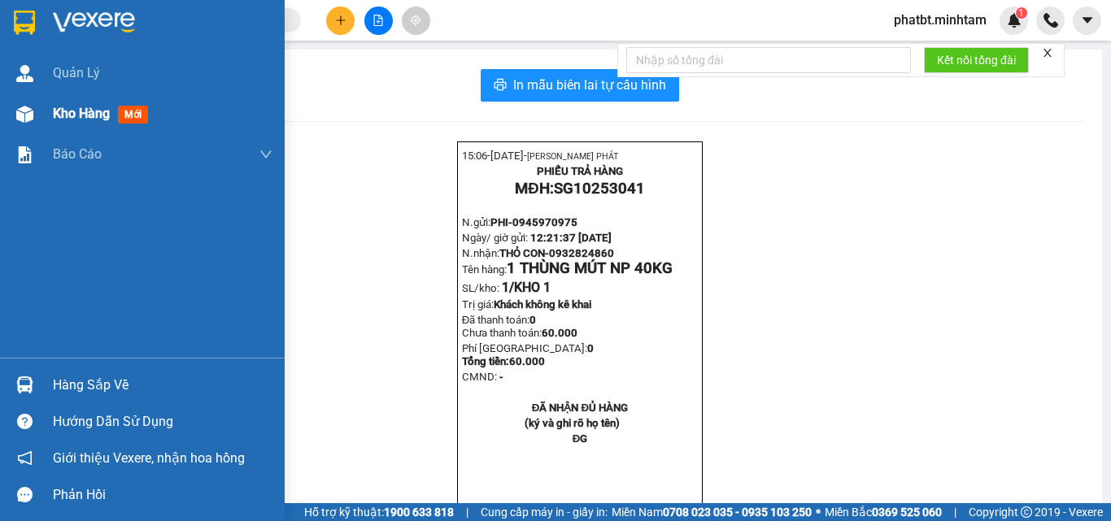
click at [96, 127] on div "Kho hàng mới" at bounding box center [163, 114] width 220 height 41
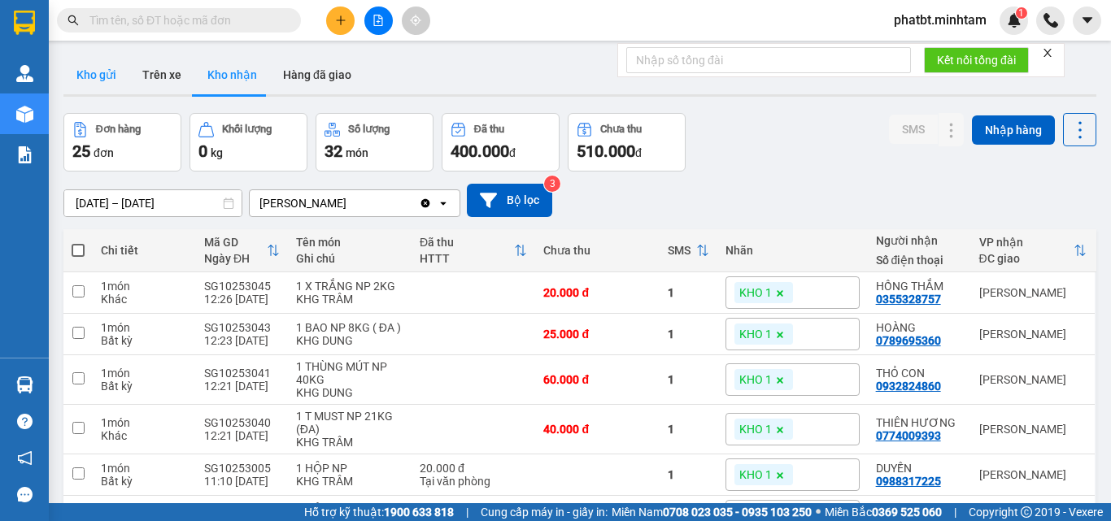
click at [95, 76] on button "Kho gửi" at bounding box center [96, 74] width 66 height 39
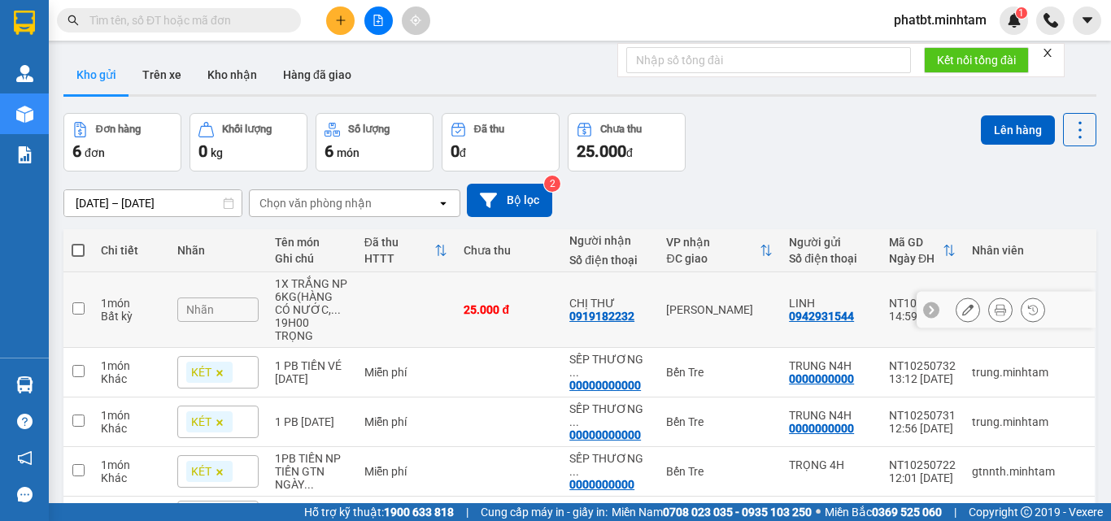
click at [430, 311] on td at bounding box center [406, 310] width 100 height 76
checkbox input "true"
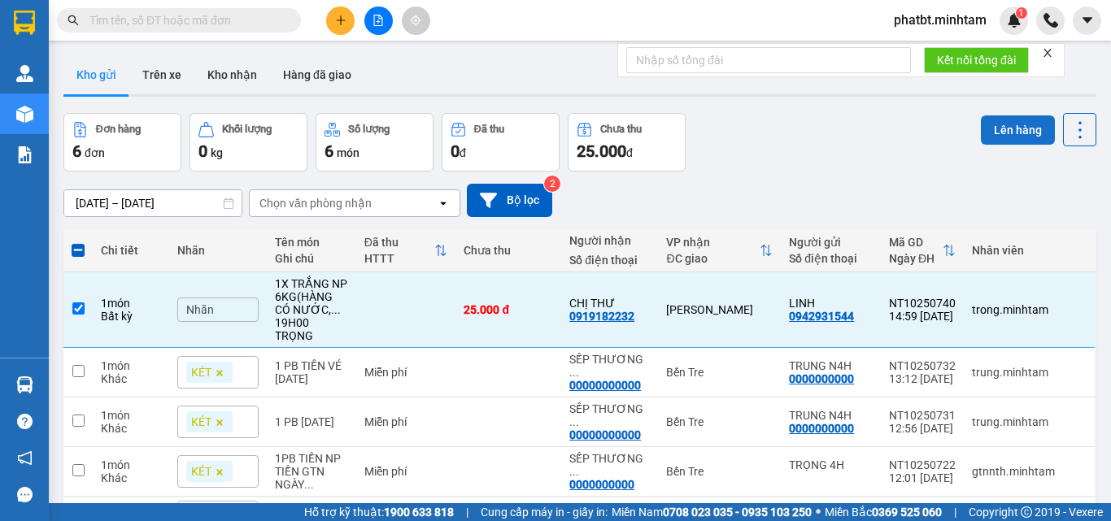
click at [1002, 124] on button "Lên hàng" at bounding box center [1018, 129] width 74 height 29
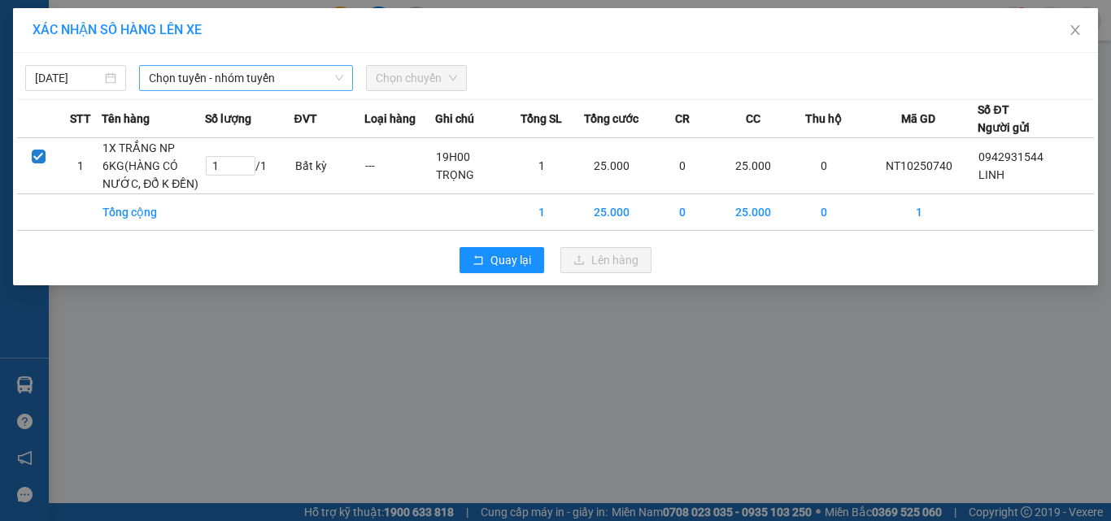
click at [282, 85] on span "Chọn tuyến - nhóm tuyến" at bounding box center [246, 78] width 194 height 24
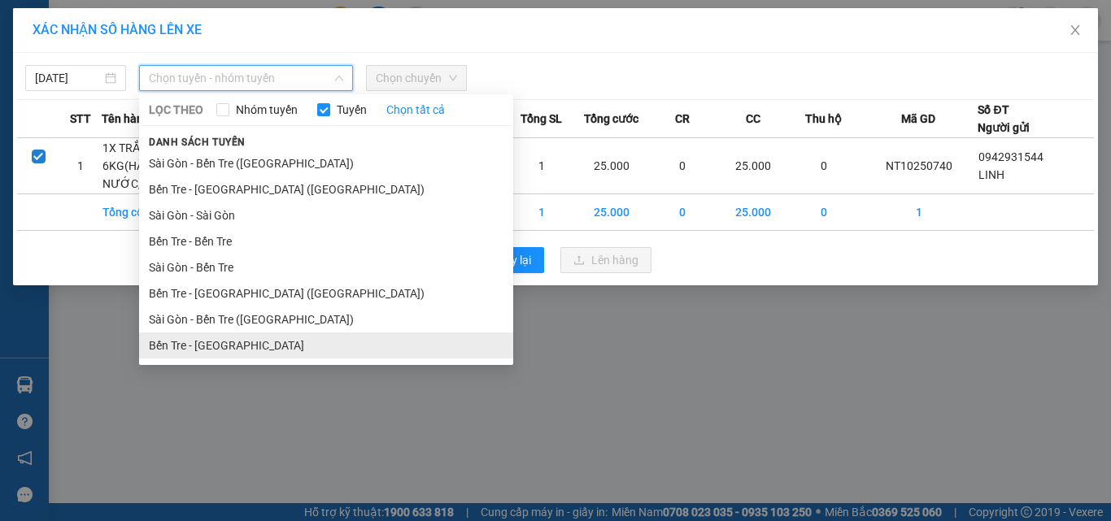
click at [219, 346] on li "Bến Tre - [GEOGRAPHIC_DATA]" at bounding box center [326, 346] width 374 height 26
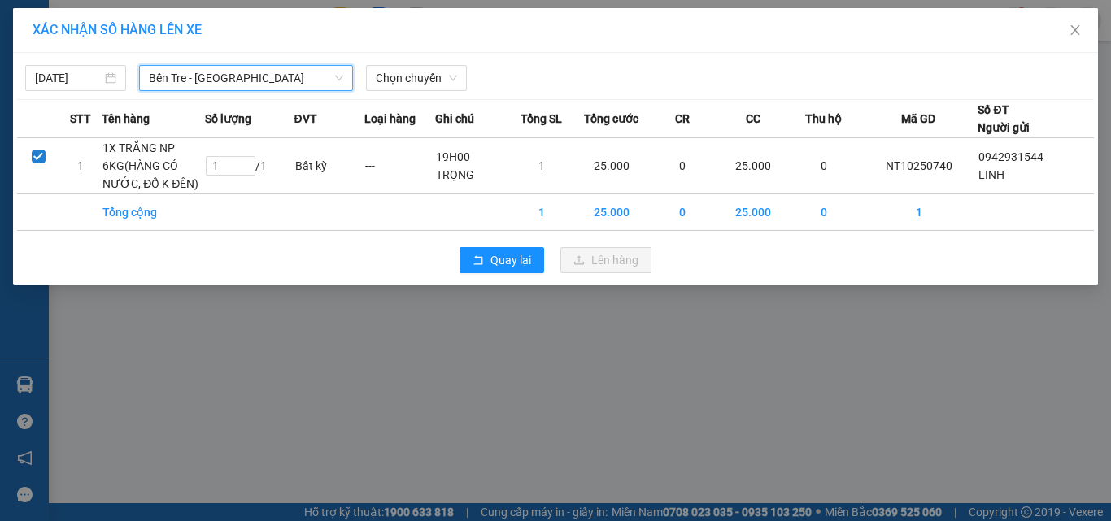
click at [385, 58] on div "11/10/2025 Bến Tre - Sài Gòn Bến Tre - Sài Gòn LỌC THEO Nhóm tuyến Tuyến Chọn t…" at bounding box center [555, 74] width 1077 height 34
drag, startPoint x: 386, startPoint y: 80, endPoint x: 390, endPoint y: 88, distance: 9.1
click at [387, 80] on span "Chọn chuyến" at bounding box center [416, 78] width 81 height 24
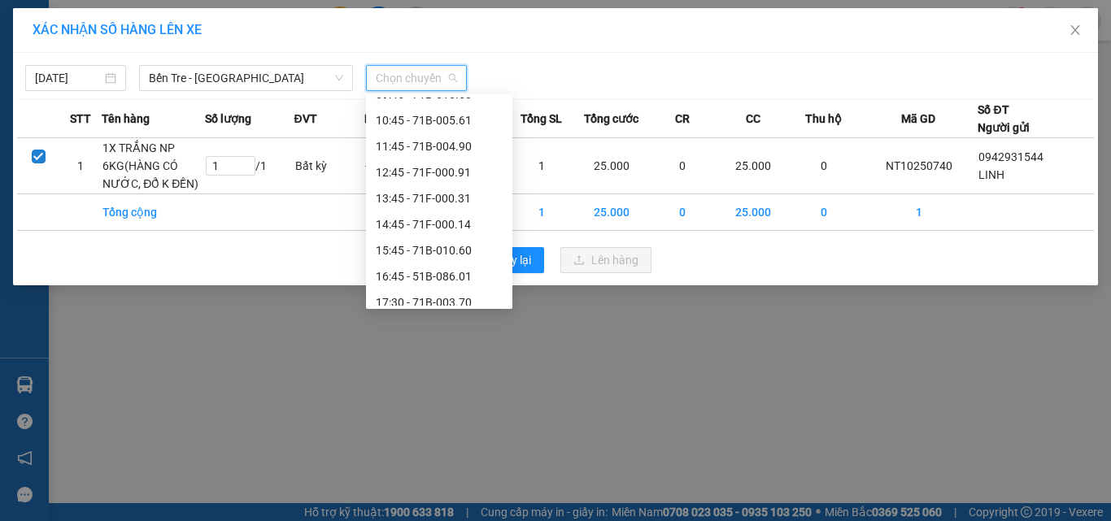
scroll to position [253, 0]
click at [455, 223] on div "14:45 - 71F-000.14" at bounding box center [439, 222] width 127 height 18
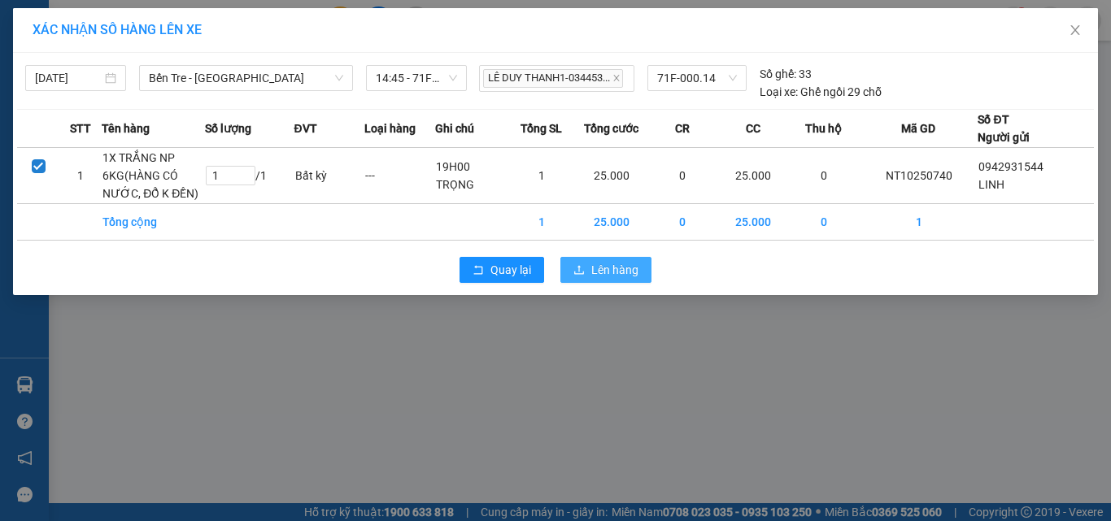
click at [592, 268] on span "Lên hàng" at bounding box center [614, 270] width 47 height 18
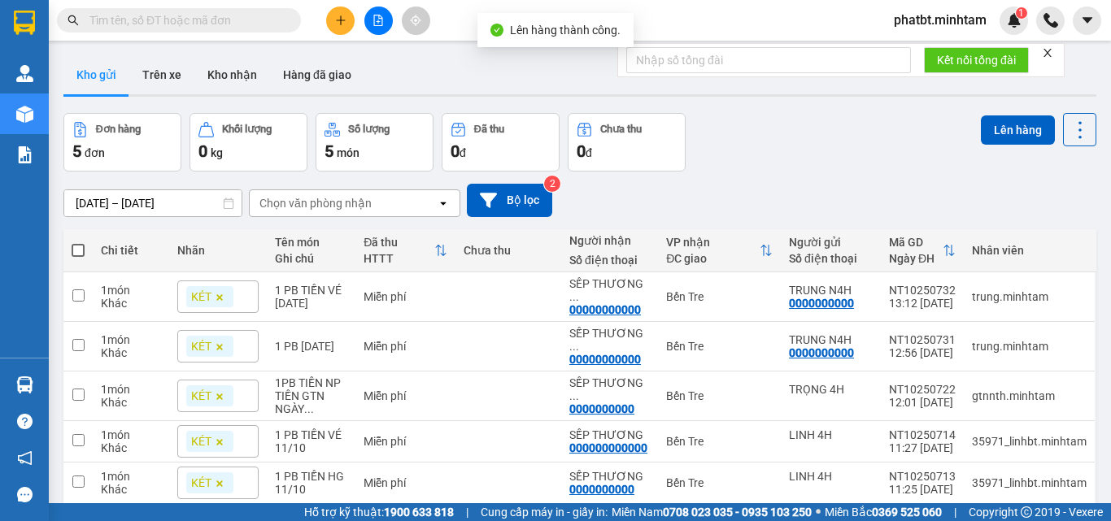
click at [386, 29] on button at bounding box center [378, 21] width 28 height 28
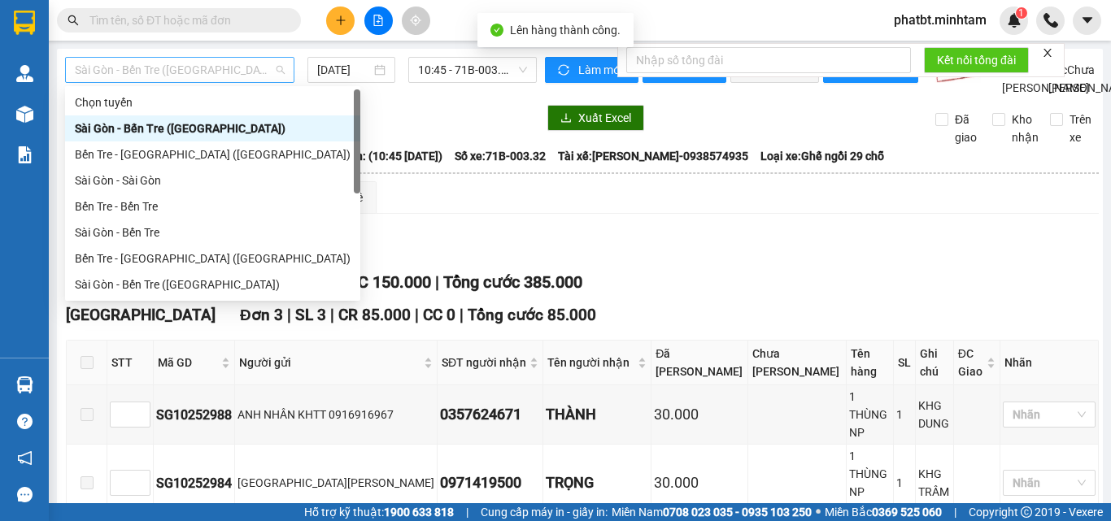
click at [178, 72] on span "Sài Gòn - Bến Tre ([GEOGRAPHIC_DATA])" at bounding box center [180, 70] width 210 height 24
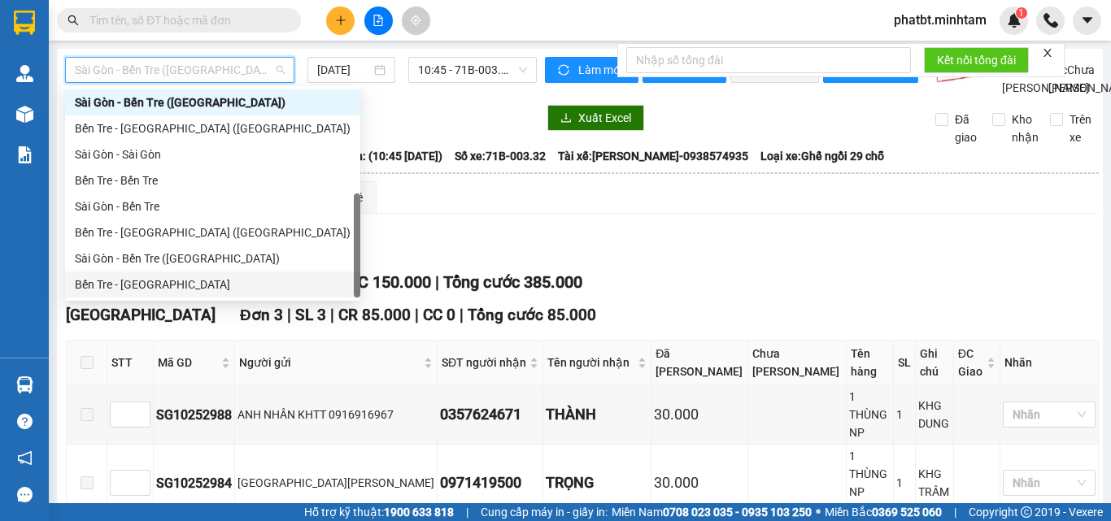
click at [161, 283] on div "Bến Tre - [GEOGRAPHIC_DATA]" at bounding box center [213, 285] width 276 height 18
type input "[DATE]"
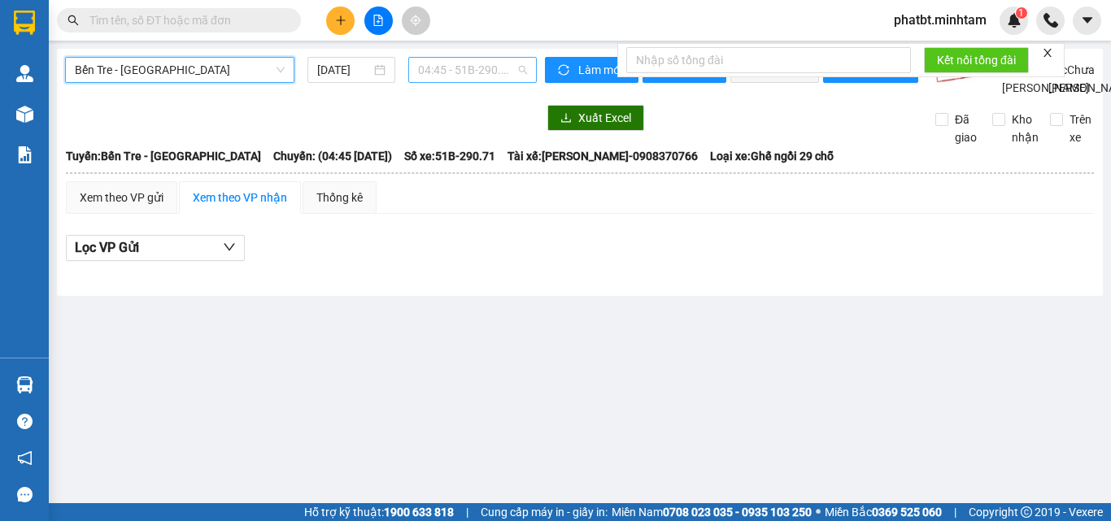
click at [413, 72] on div "04:45 - 51B-290.71" at bounding box center [472, 70] width 128 height 26
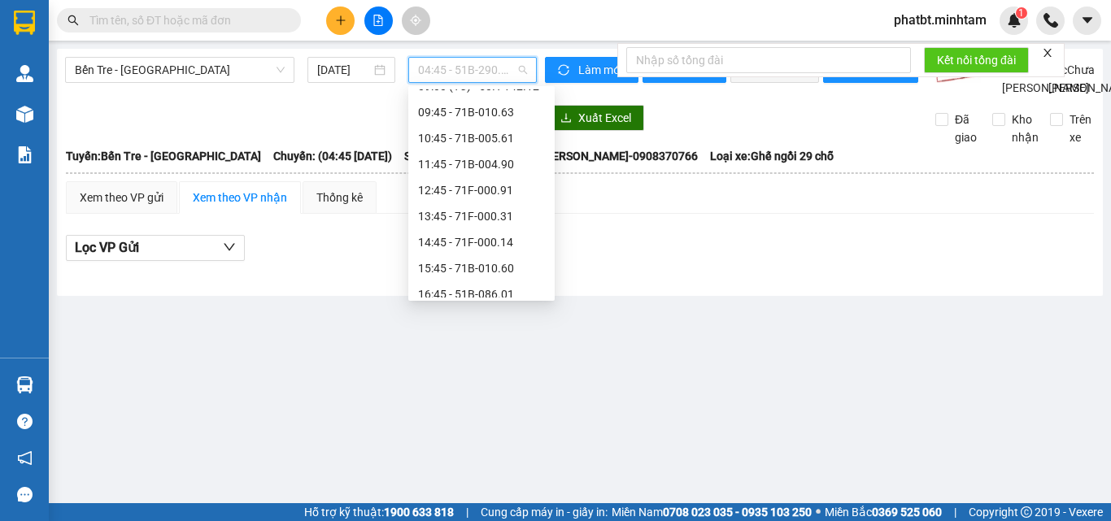
scroll to position [232, 0]
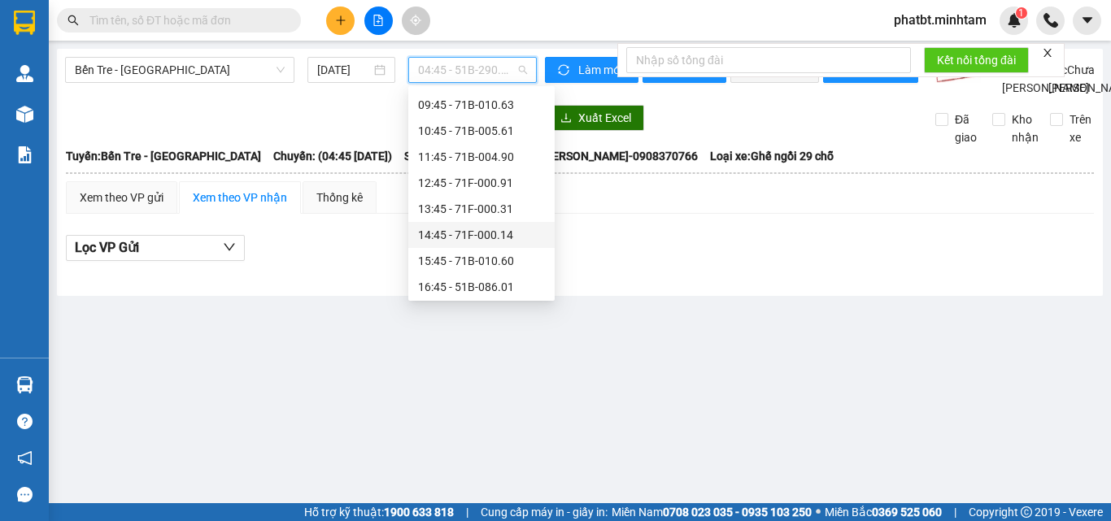
click at [500, 231] on div "14:45 - 71F-000.14" at bounding box center [481, 235] width 127 height 18
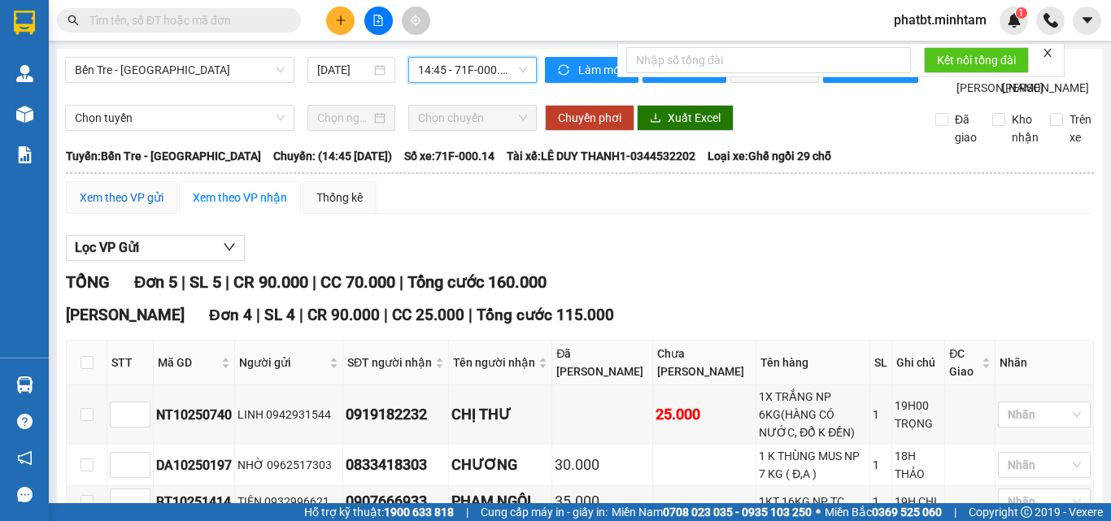
click at [124, 207] on div "Xem theo VP gửi" at bounding box center [122, 198] width 84 height 18
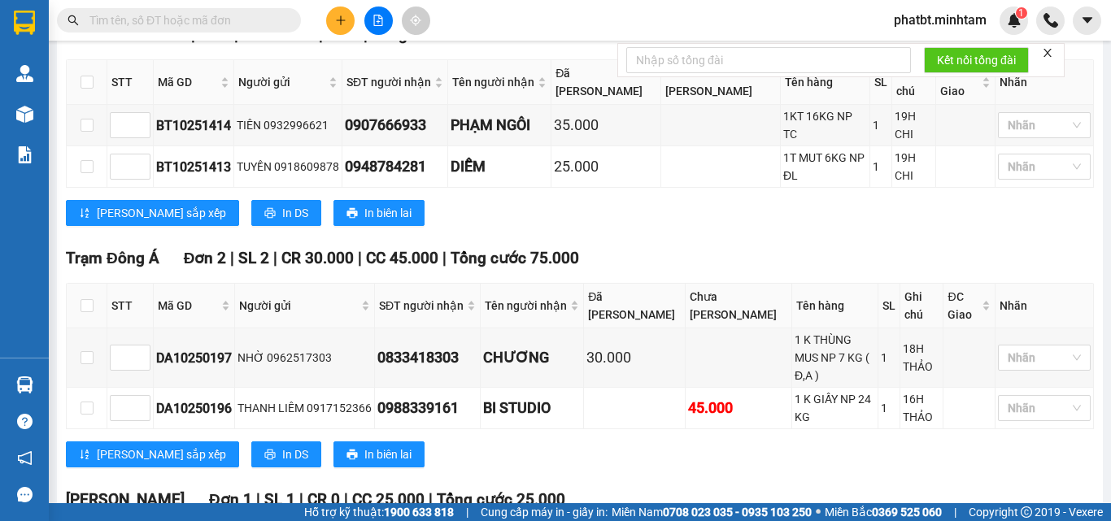
scroll to position [433, 0]
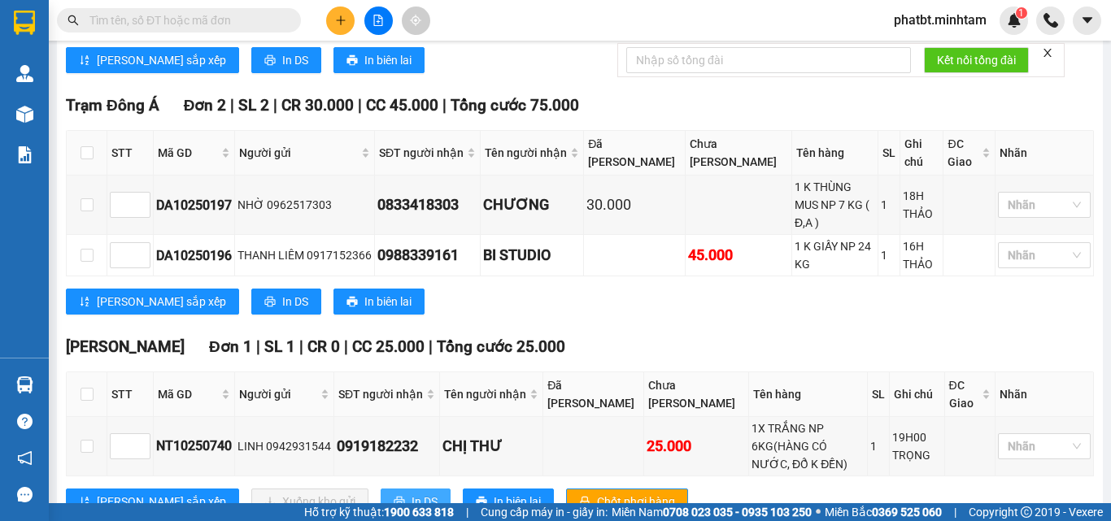
click at [381, 489] on button "In DS" at bounding box center [416, 502] width 70 height 26
click at [207, 10] on span at bounding box center [179, 20] width 244 height 24
click at [207, 22] on input "text" at bounding box center [185, 20] width 192 height 18
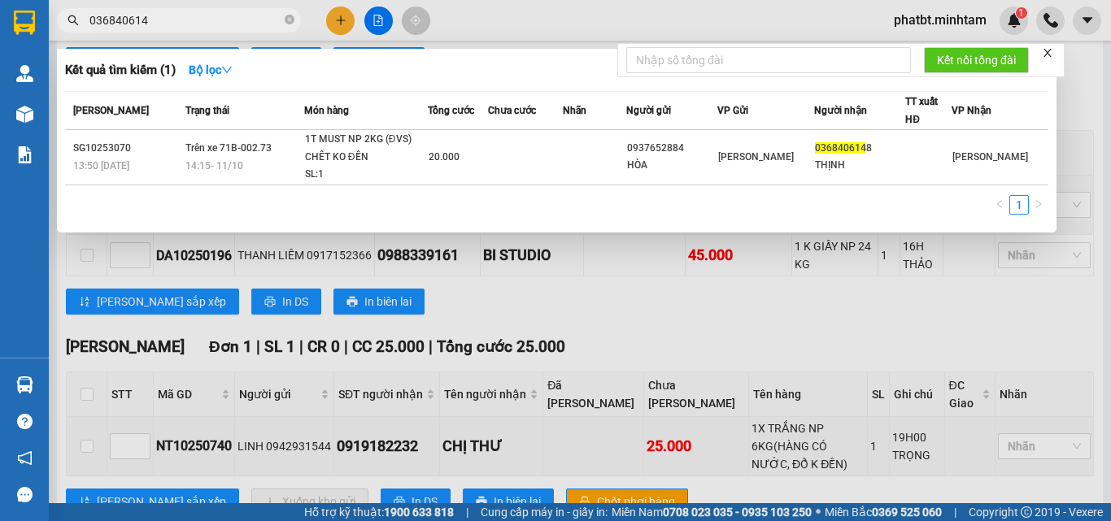
type input "0368406148"
click at [289, 20] on icon "close-circle" at bounding box center [290, 20] width 10 height 10
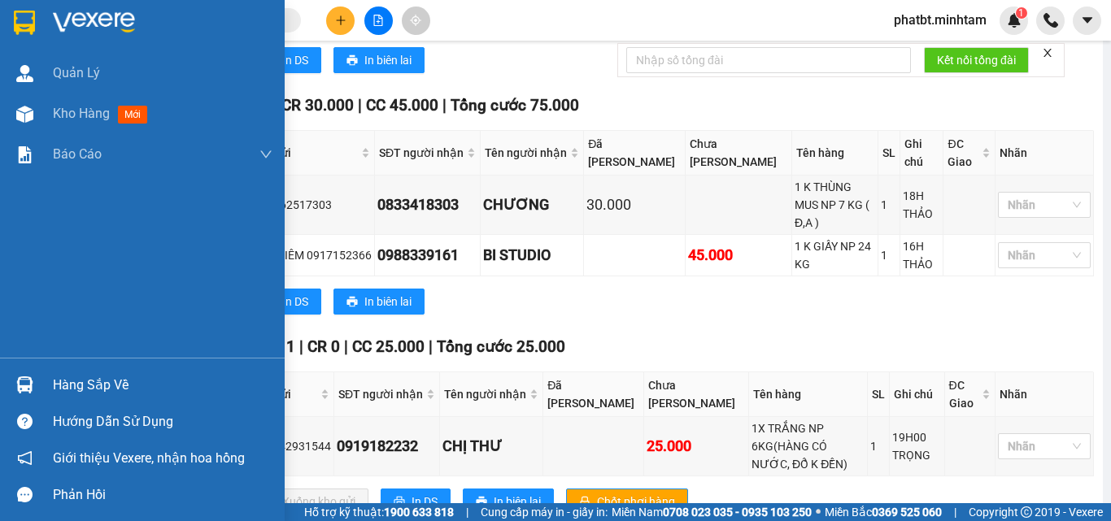
click at [88, 388] on div "Hàng sắp về" at bounding box center [163, 385] width 220 height 24
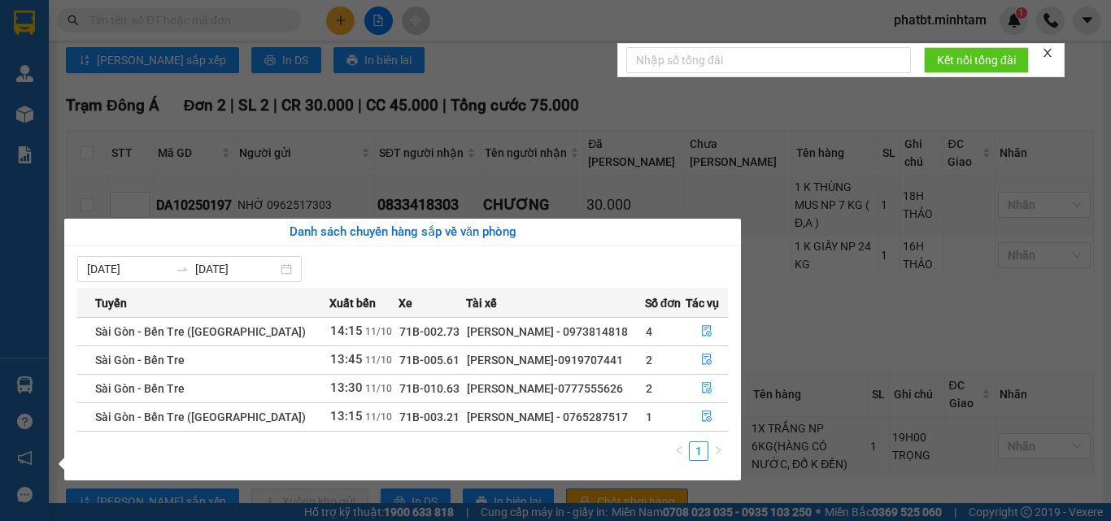
click at [141, 149] on section "Kết quả tìm kiếm ( 1 ) Bộ lọc Mã ĐH Trạng thái Món hàng Tổng cước Chưa cước Nhã…" at bounding box center [555, 260] width 1111 height 521
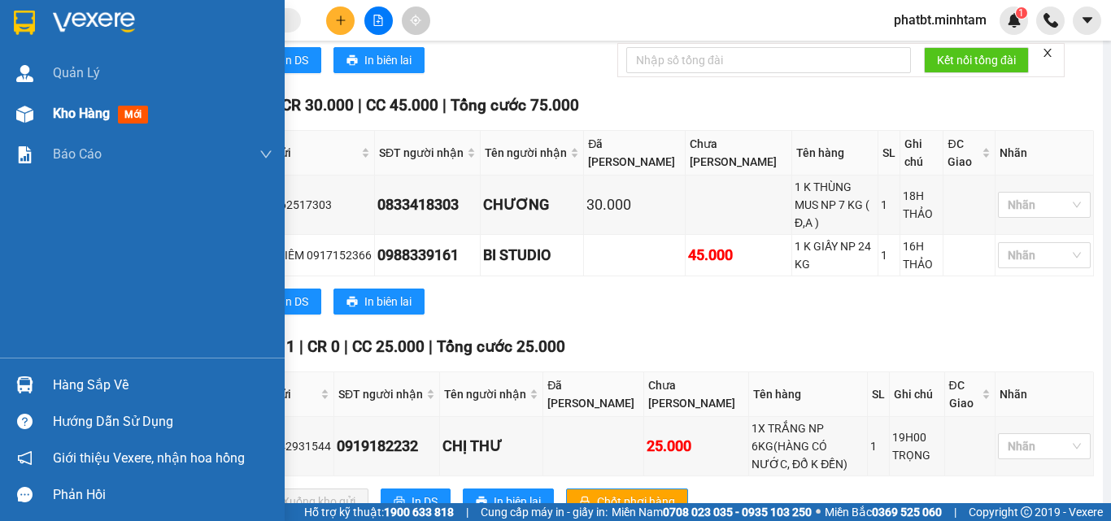
click at [48, 106] on div "Kho hàng mới" at bounding box center [142, 114] width 285 height 41
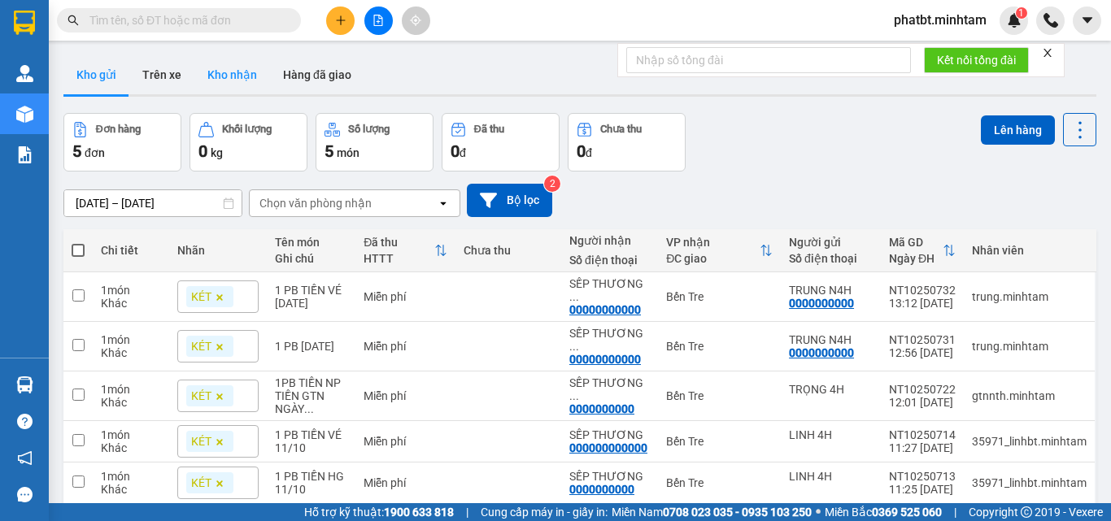
click at [241, 82] on button "Kho nhận" at bounding box center [232, 74] width 76 height 39
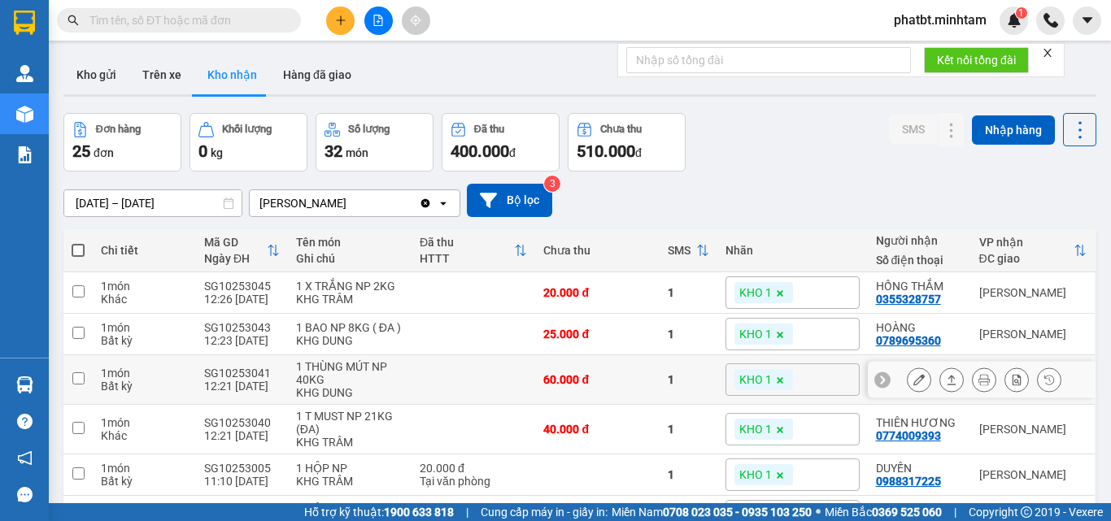
scroll to position [108, 0]
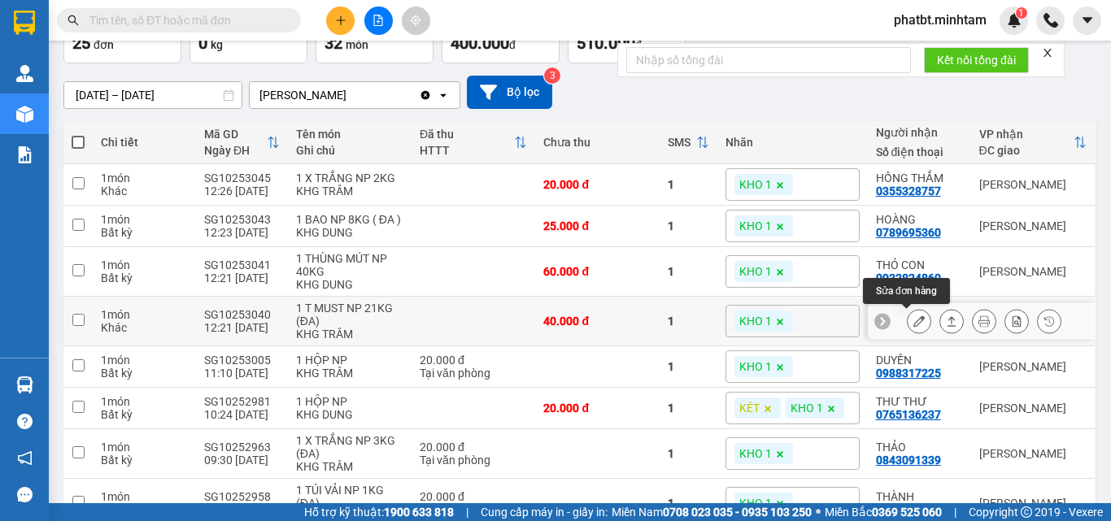
click at [914, 320] on button at bounding box center [918, 321] width 23 height 28
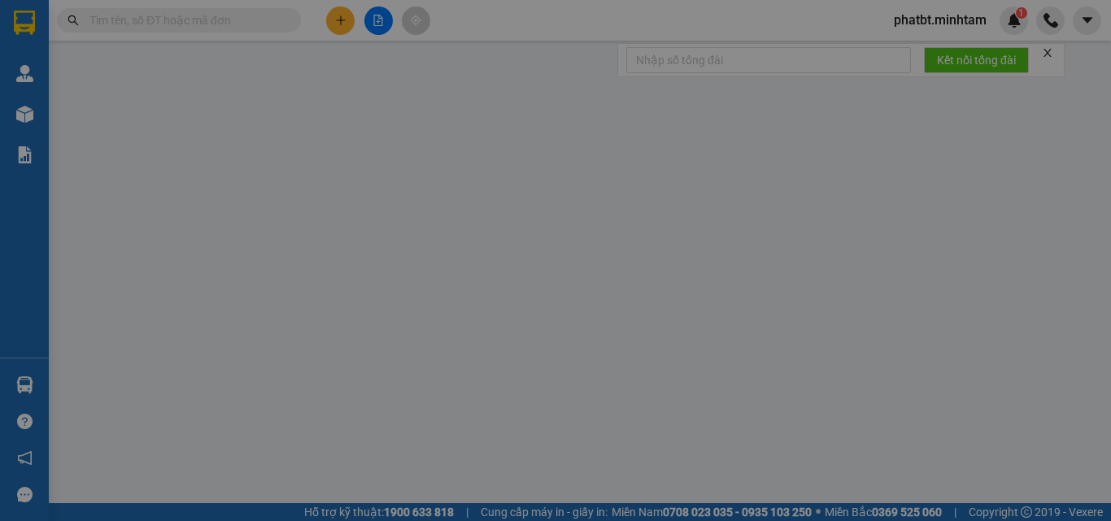
type input "0939755697"
type input "ÁNH HƯƠNG"
type input "0774009393"
type input "THIÊN HƯƠNG"
type input "40.000"
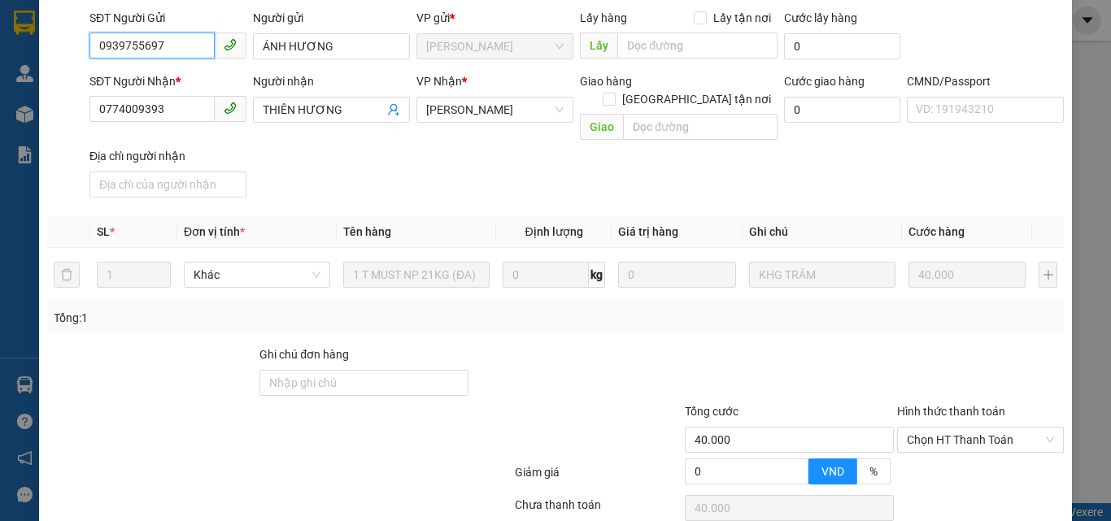
scroll to position [226, 0]
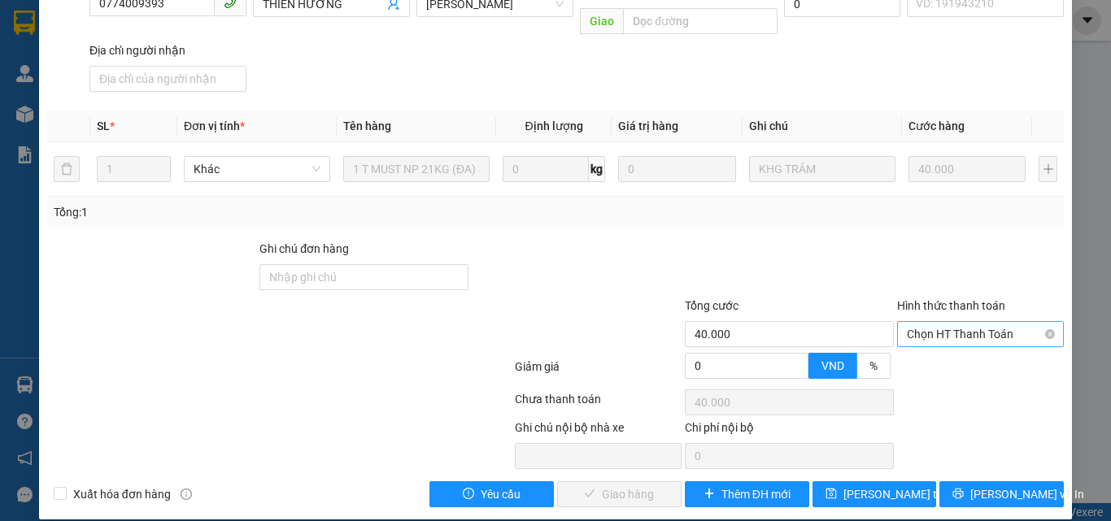
click at [914, 322] on span "Chọn HT Thanh Toán" at bounding box center [980, 334] width 147 height 24
click at [912, 347] on div "Tại văn phòng" at bounding box center [971, 349] width 146 height 18
type input "0"
click at [623, 485] on span "[PERSON_NAME] và [PERSON_NAME] hàng" at bounding box center [666, 494] width 156 height 18
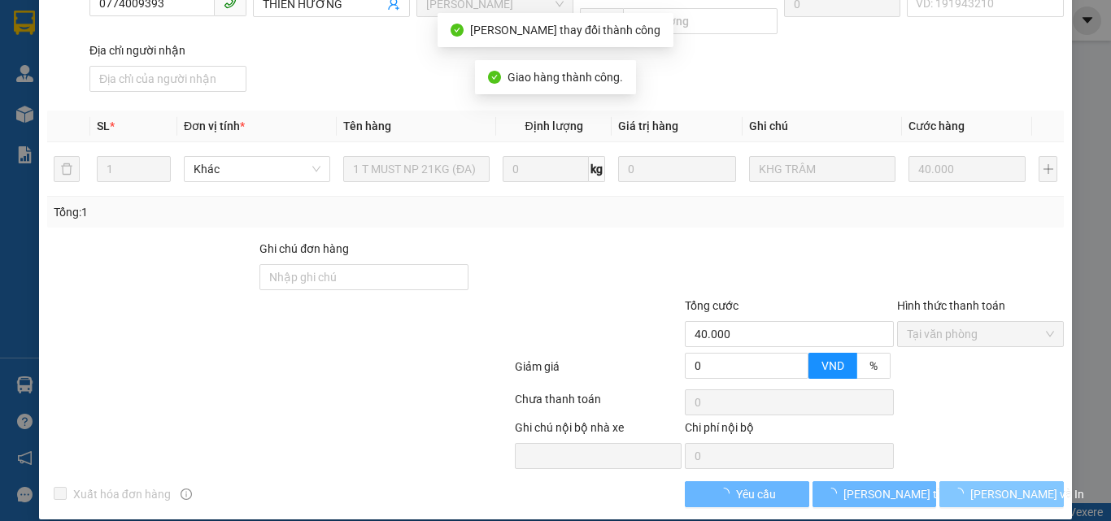
scroll to position [241, 0]
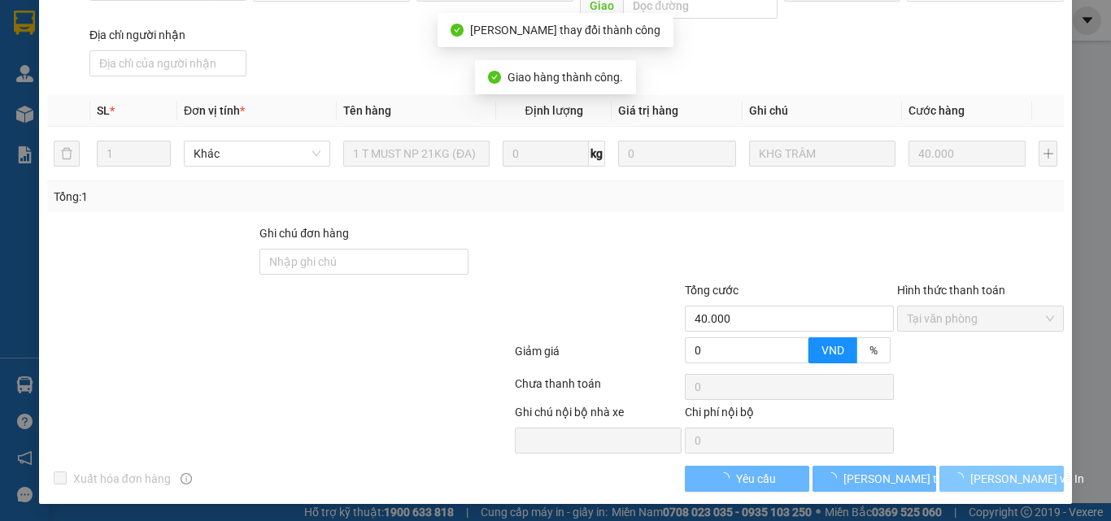
click at [1005, 476] on span "[PERSON_NAME] và In" at bounding box center [1027, 479] width 114 height 18
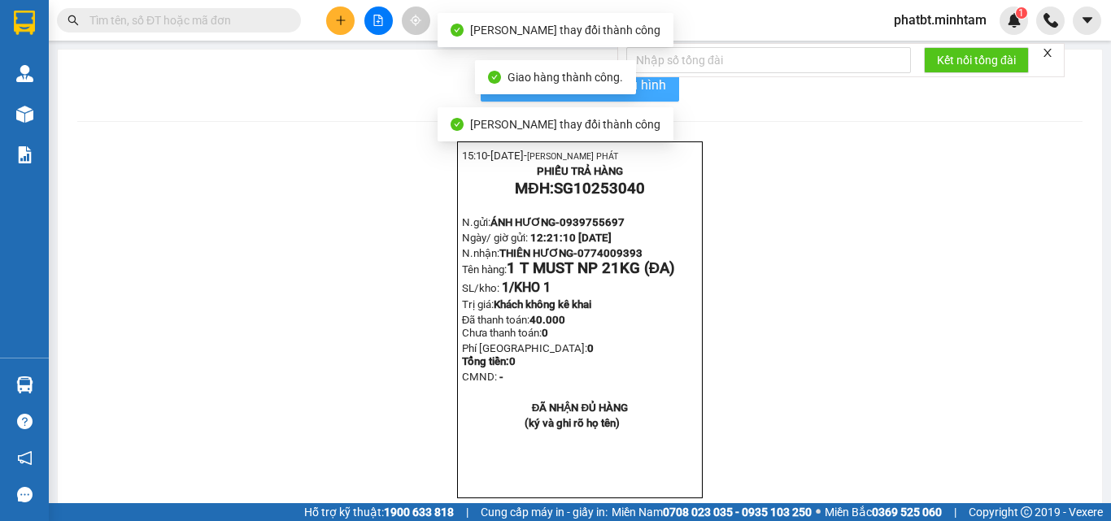
click at [661, 86] on button "In mẫu biên lai tự cấu hình" at bounding box center [580, 85] width 198 height 33
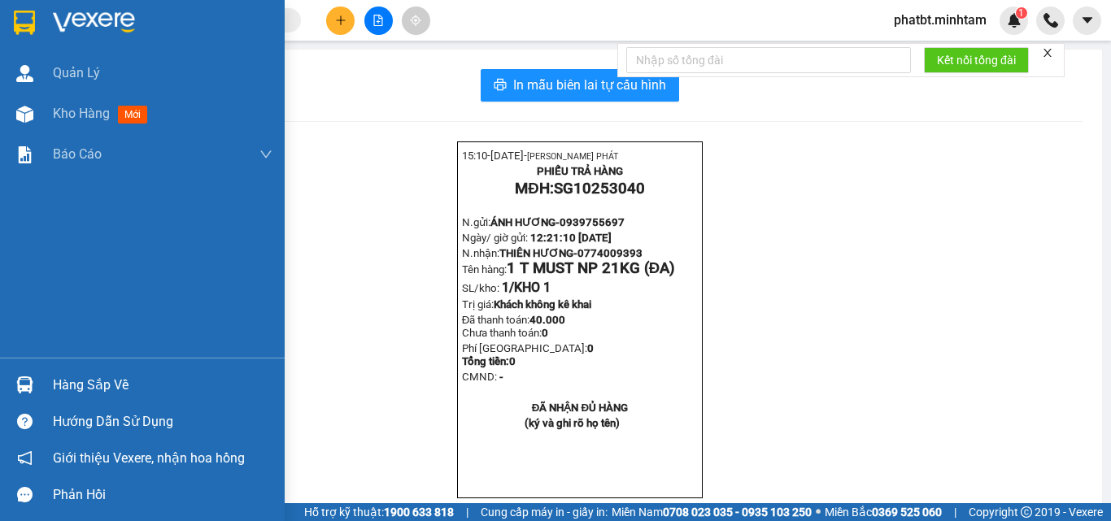
click at [81, 385] on div "Hàng sắp về" at bounding box center [163, 385] width 220 height 24
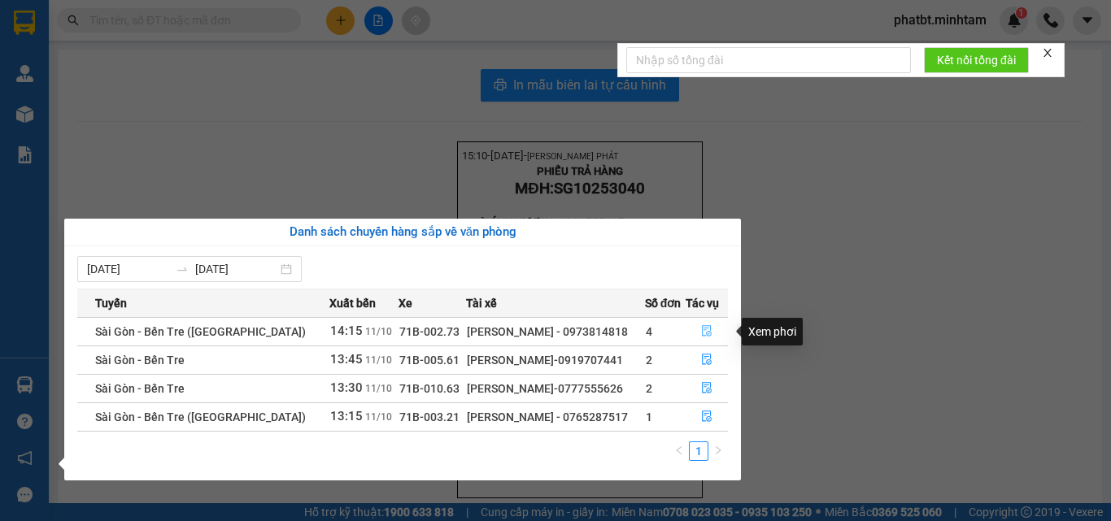
click at [702, 331] on icon "file-done" at bounding box center [707, 331] width 10 height 11
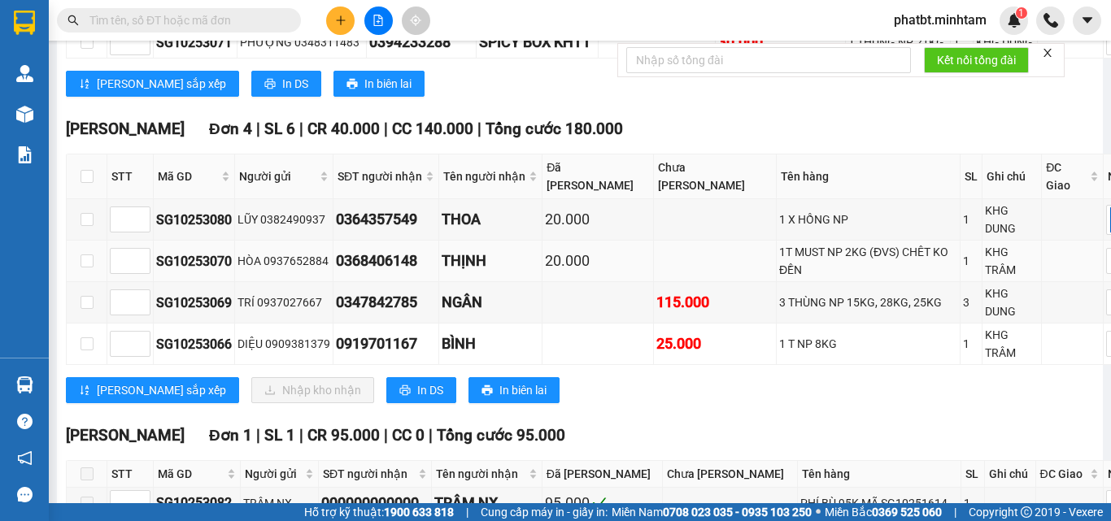
scroll to position [868, 0]
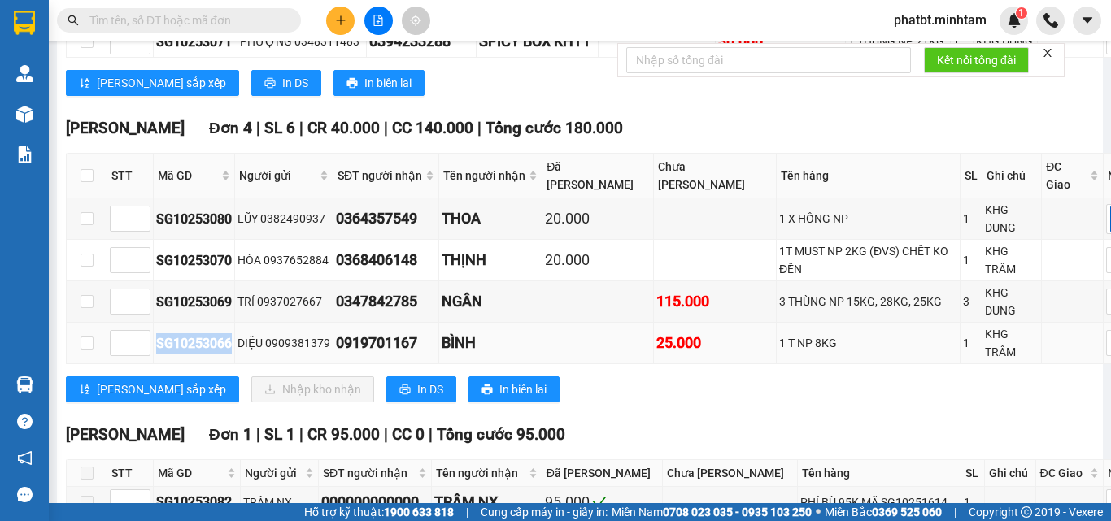
drag, startPoint x: 159, startPoint y: 392, endPoint x: 231, endPoint y: 395, distance: 72.4
click at [231, 354] on div "SG10253066" at bounding box center [194, 343] width 76 height 20
copy div "SG10253066"
click at [176, 18] on input "text" at bounding box center [185, 20] width 192 height 18
paste input "SG10253066"
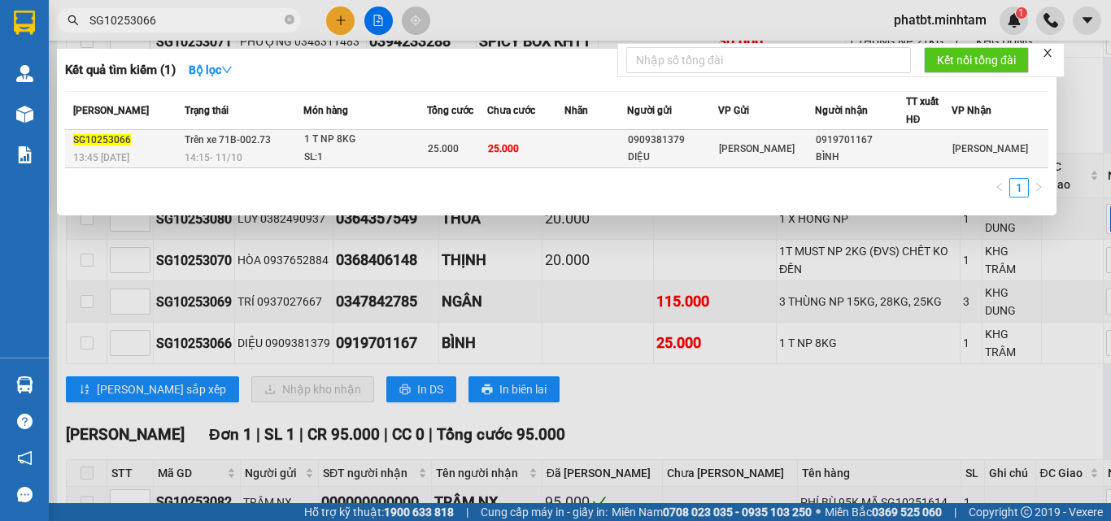
type input "SG10253066"
click at [263, 150] on div "14:15 - 11/10" at bounding box center [244, 158] width 118 height 18
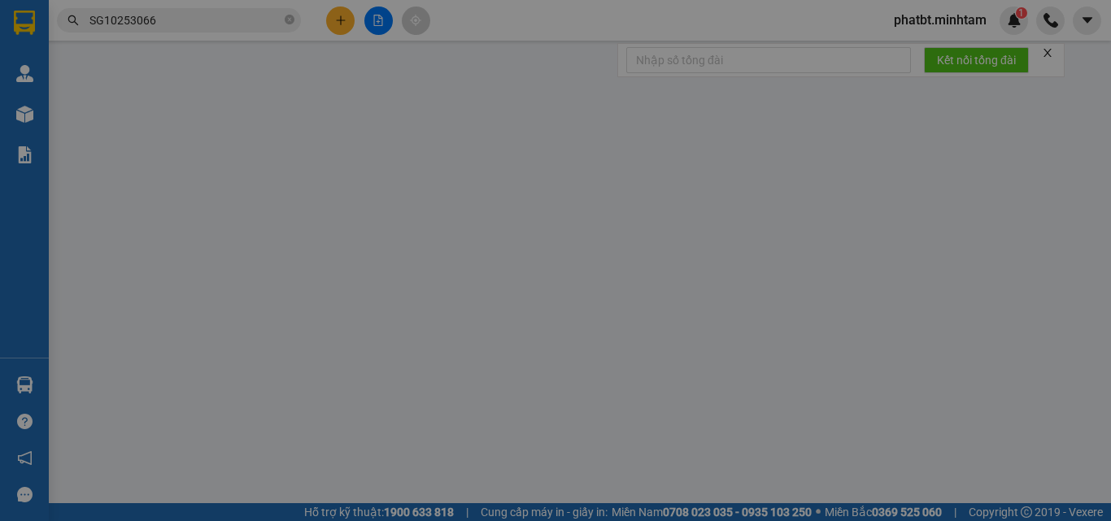
type input "0909381379"
type input "DIỆU"
type input "0919701167"
type input "BÌNH"
type input "25.000"
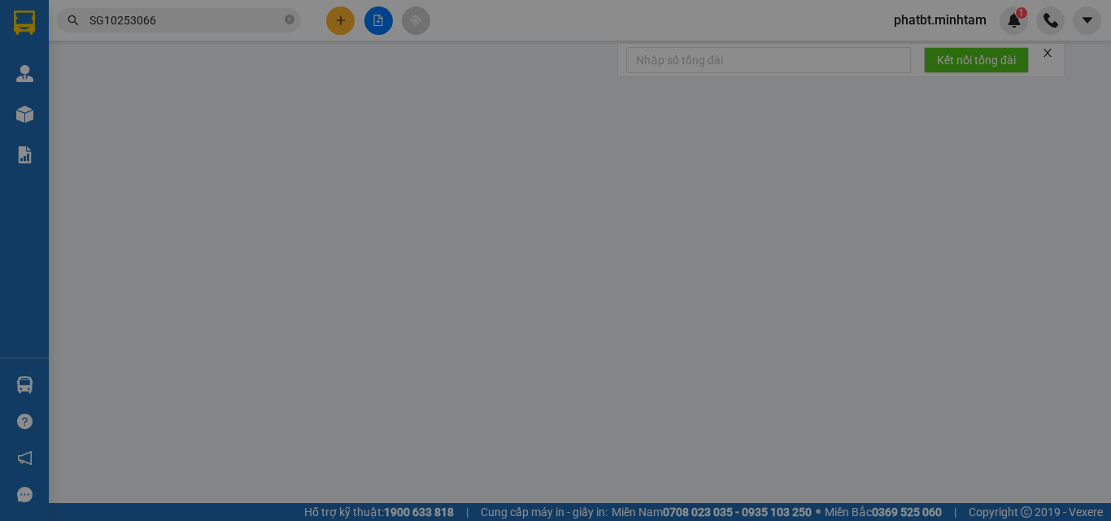
type input "25.000"
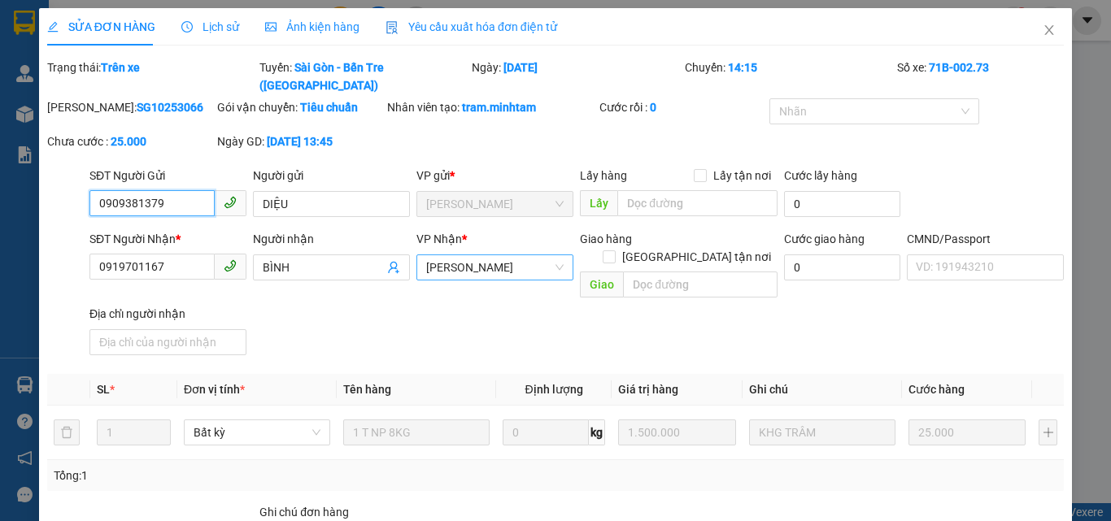
click at [499, 256] on span "[PERSON_NAME] Tư [PERSON_NAME]" at bounding box center [494, 267] width 137 height 24
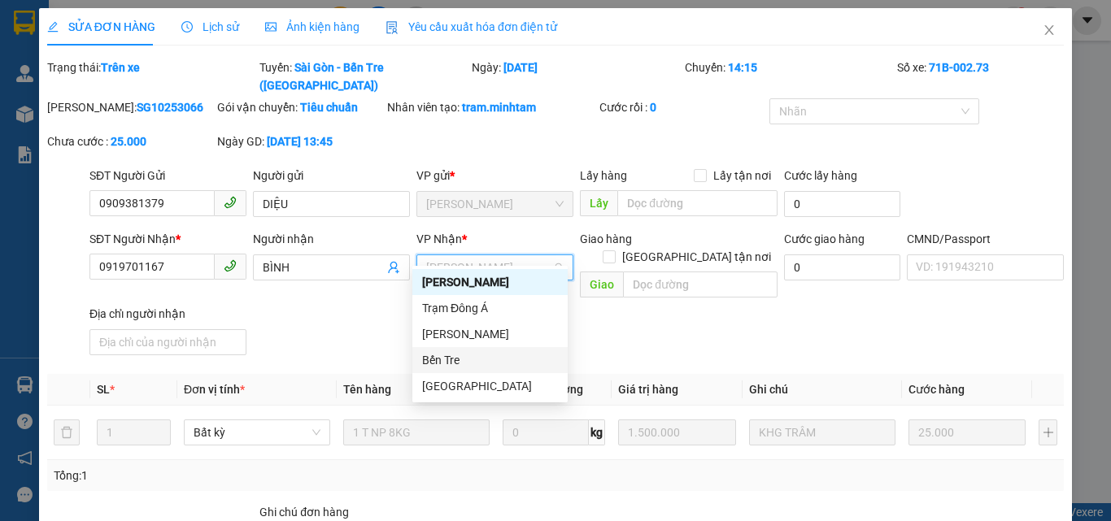
click at [455, 359] on div "Bến Tre" at bounding box center [490, 360] width 136 height 18
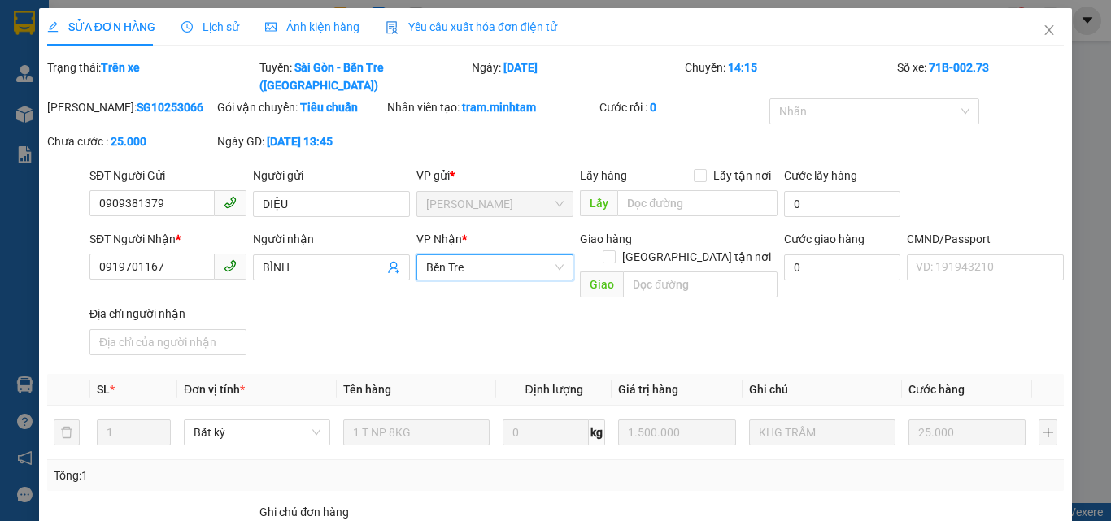
scroll to position [246, 0]
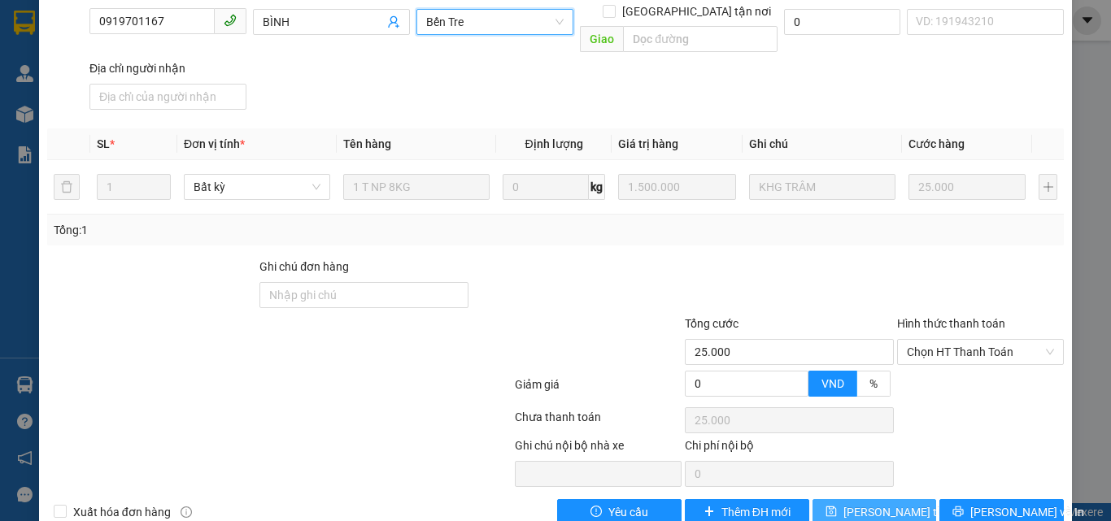
click at [895, 503] on span "[PERSON_NAME] đổi" at bounding box center [908, 512] width 130 height 18
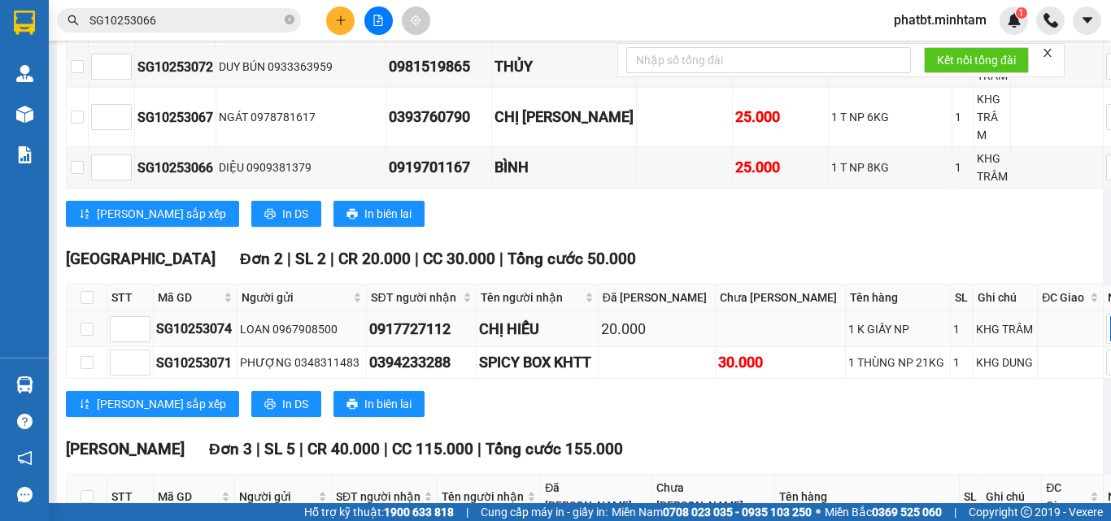
scroll to position [433, 0]
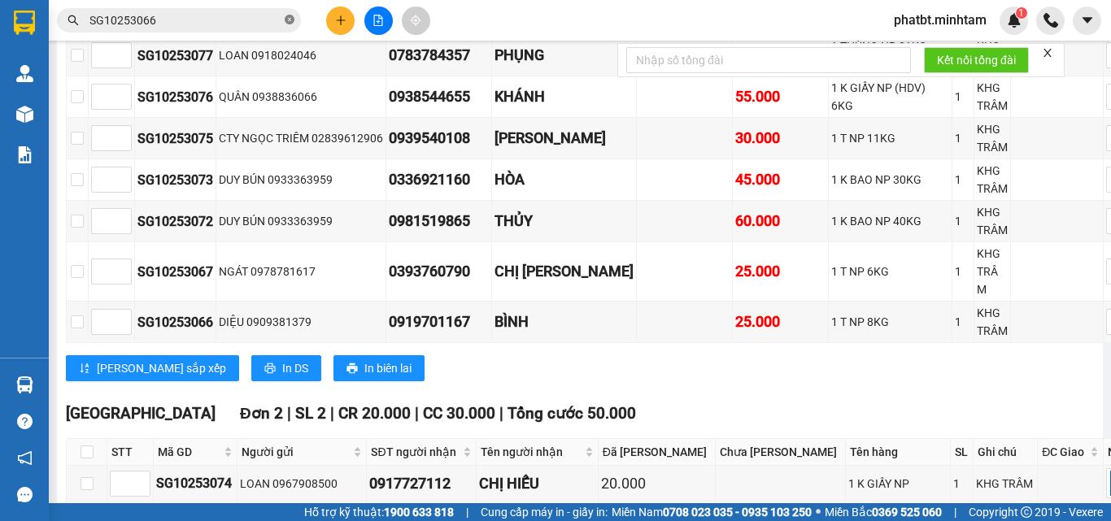
click at [290, 16] on icon "close-circle" at bounding box center [290, 20] width 10 height 10
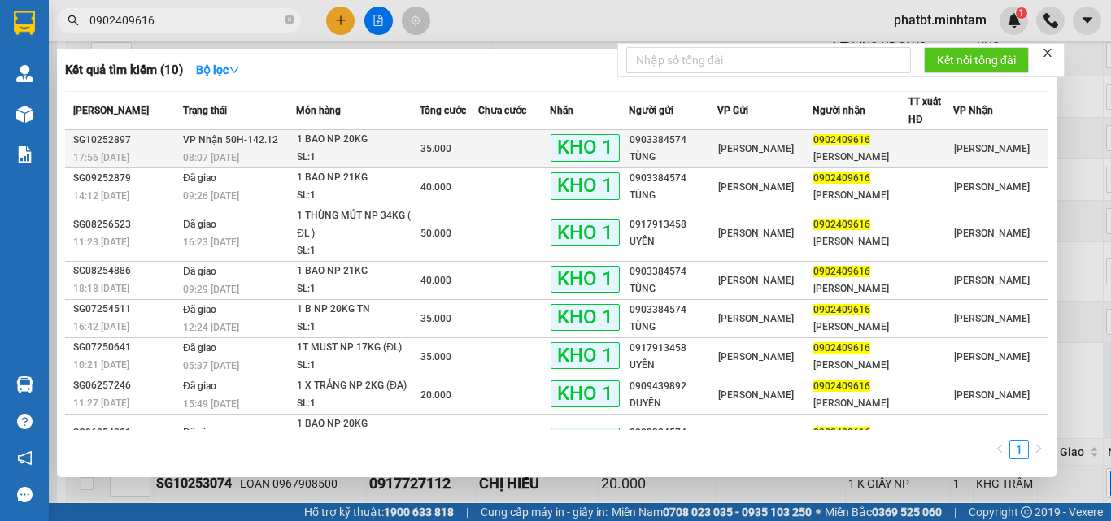
type input "0902409616"
click at [303, 154] on div "SL: 1" at bounding box center [358, 158] width 122 height 18
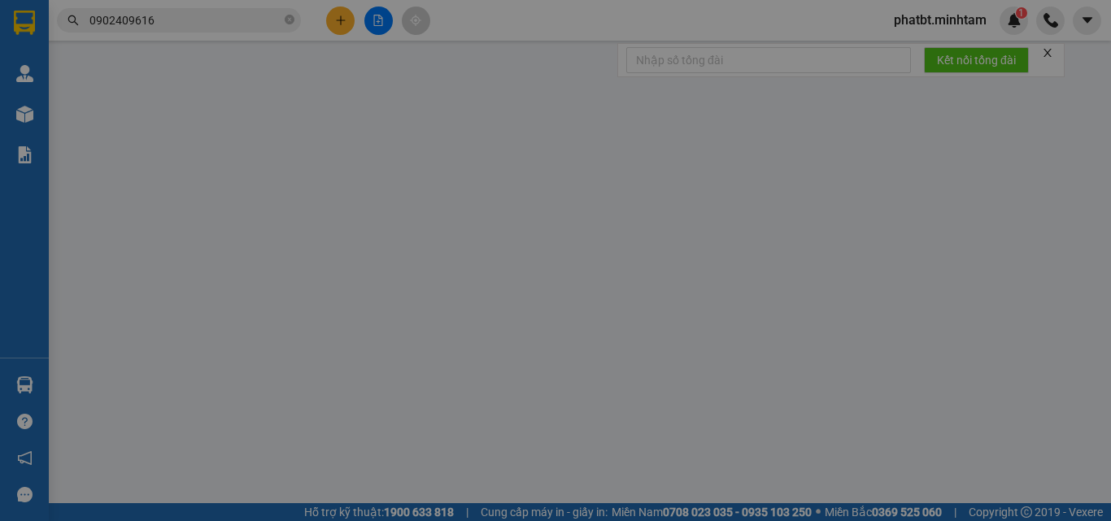
type input "0903384574"
type input "TÙNG"
type input "0902409616"
type input "ANH HẢI"
type input "BM"
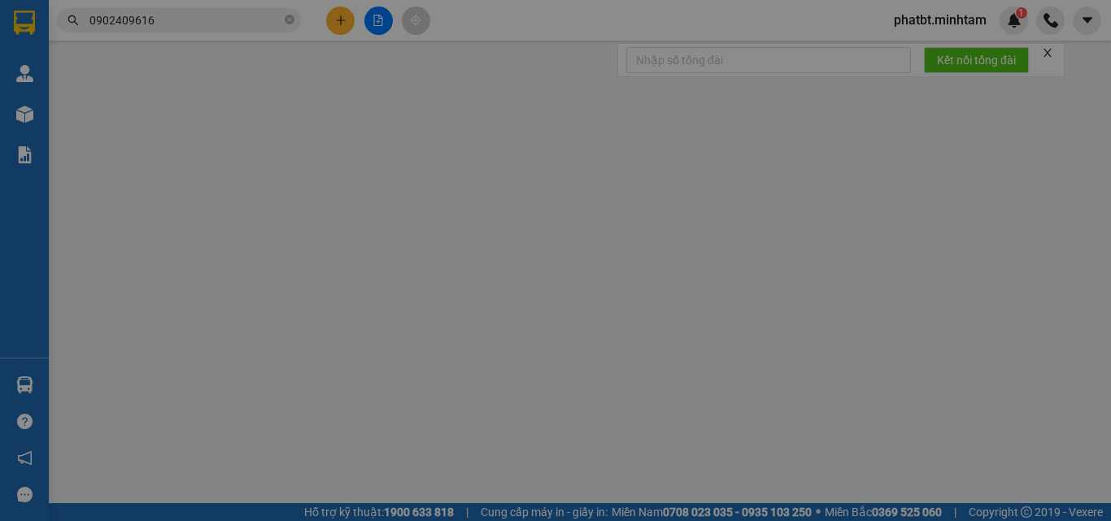
type input "35.000"
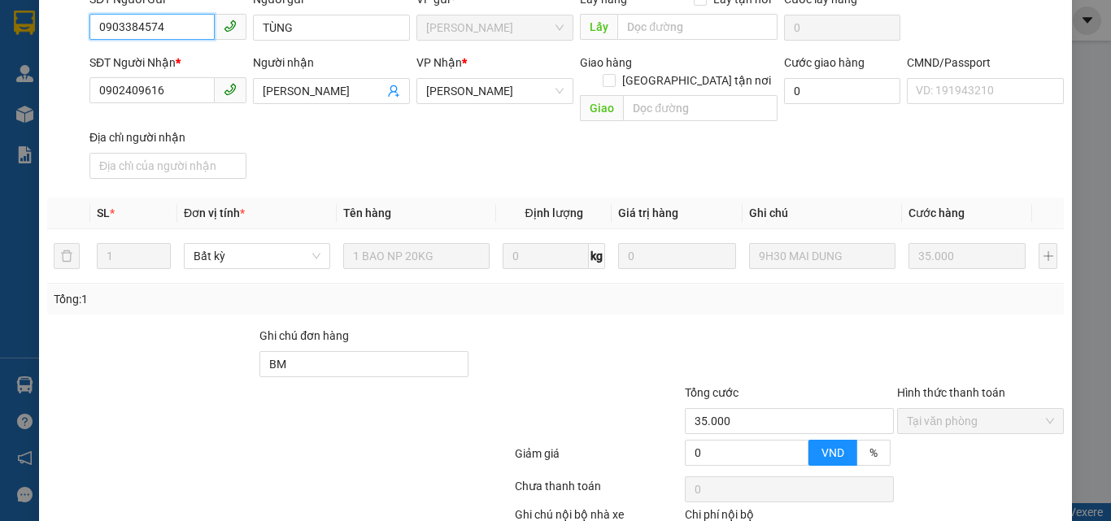
scroll to position [226, 0]
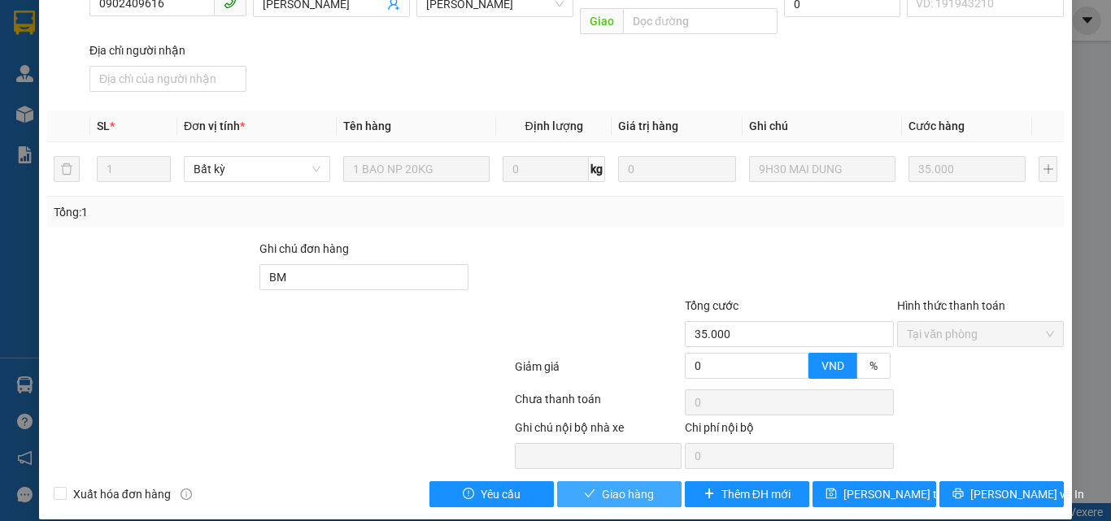
click at [614, 485] on span "Giao hàng" at bounding box center [628, 494] width 52 height 18
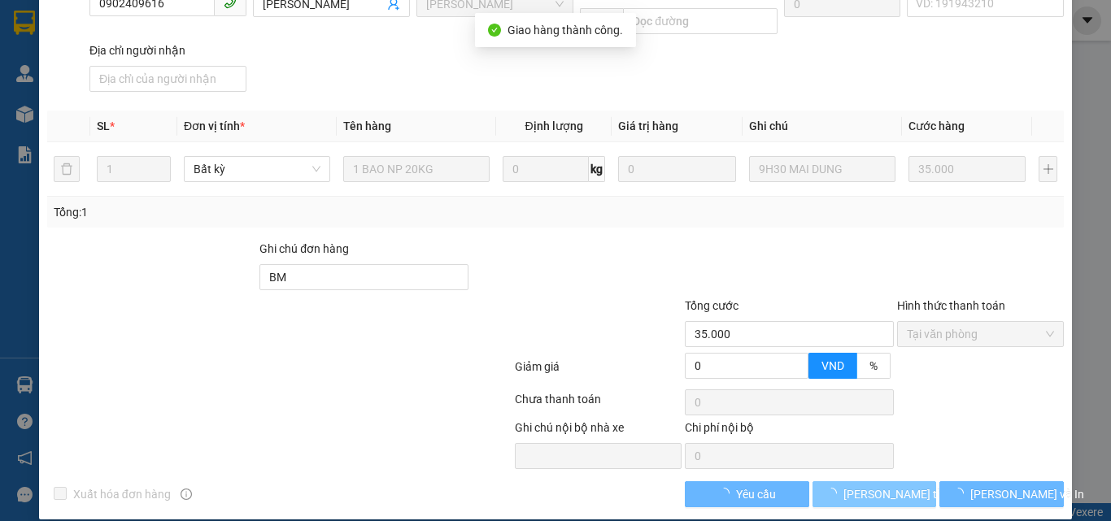
scroll to position [241, 0]
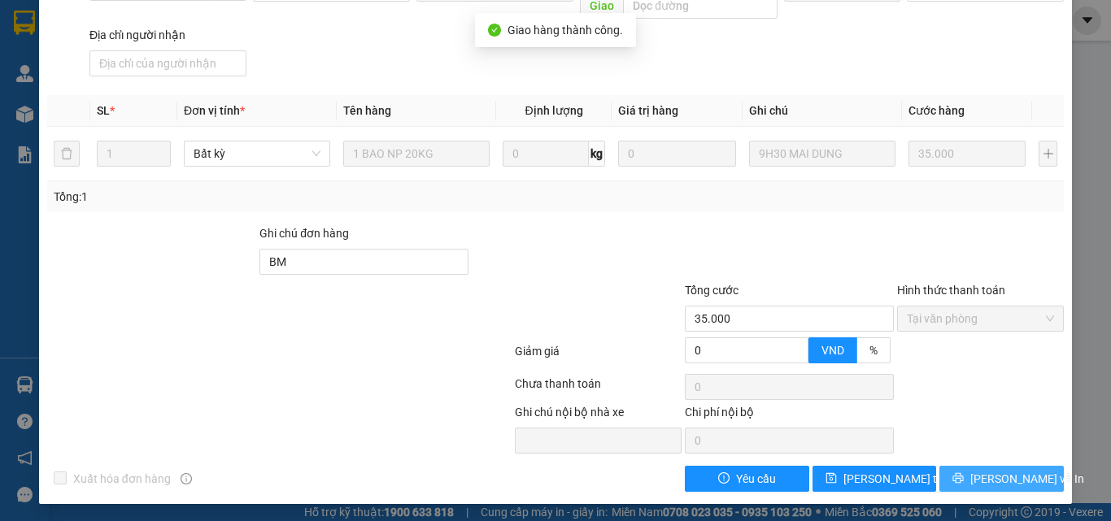
click at [976, 468] on button "[PERSON_NAME] và In" at bounding box center [1001, 479] width 124 height 26
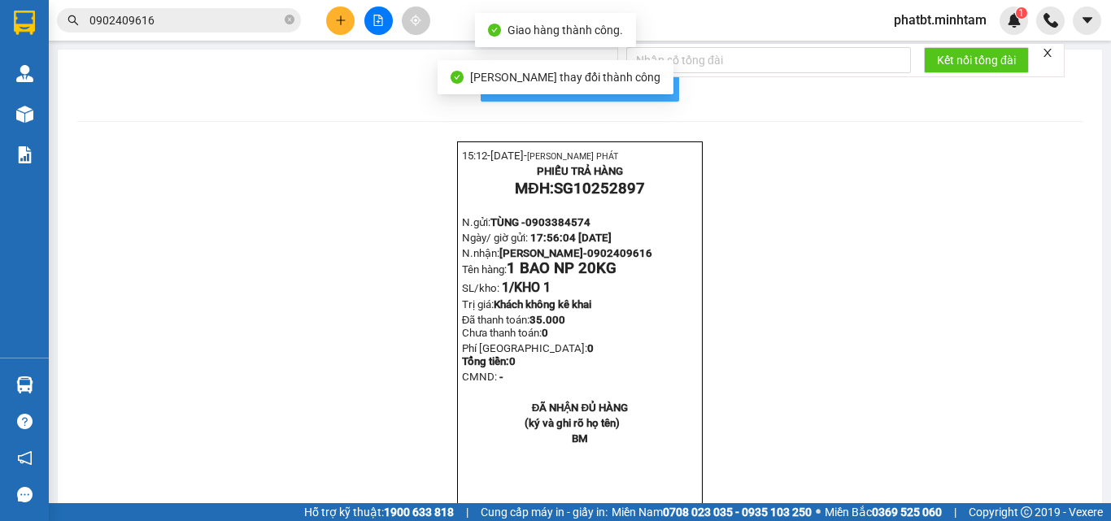
click at [665, 88] on button "In mẫu biên lai tự cấu hình" at bounding box center [580, 85] width 198 height 33
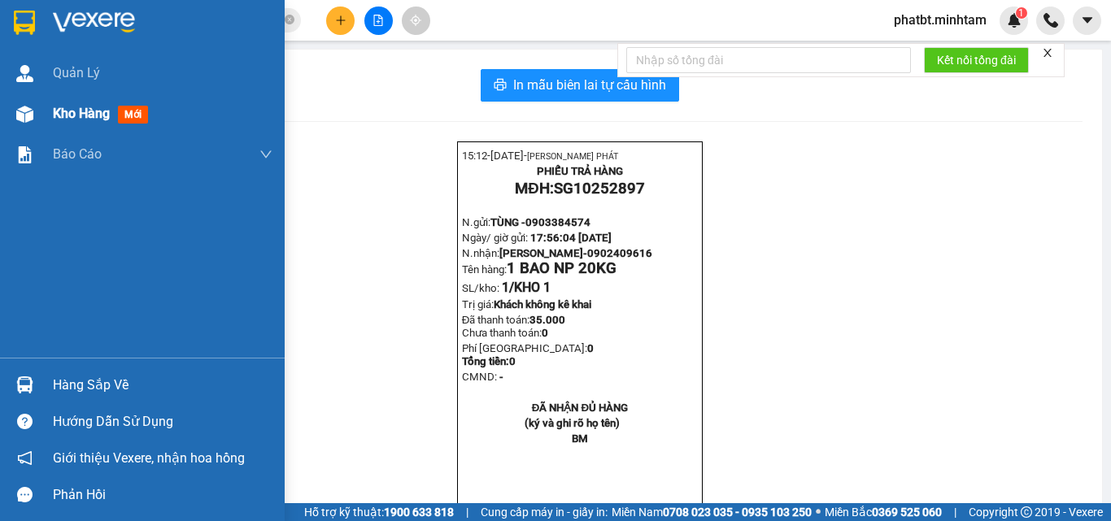
click at [72, 113] on span "Kho hàng" at bounding box center [81, 113] width 57 height 15
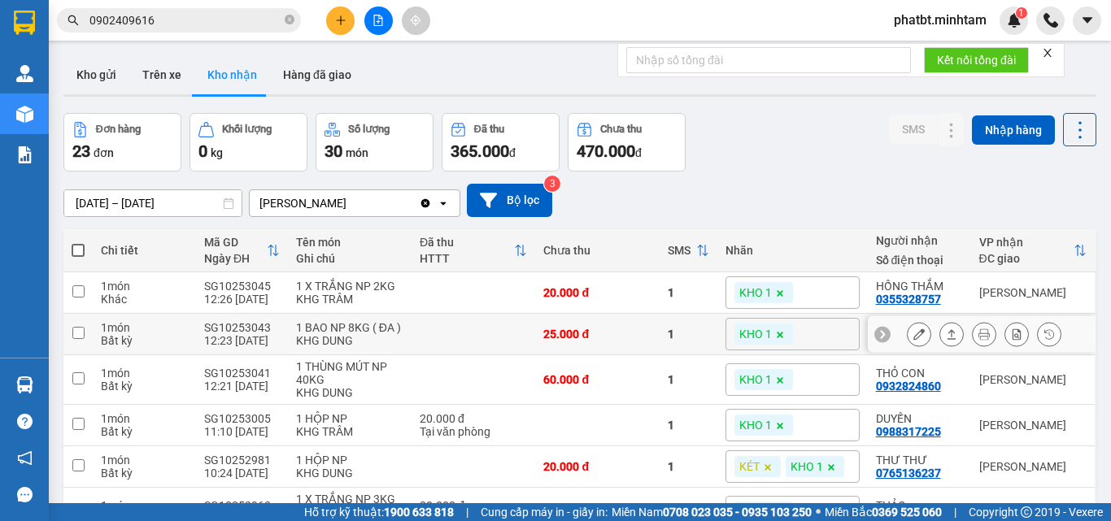
scroll to position [108, 0]
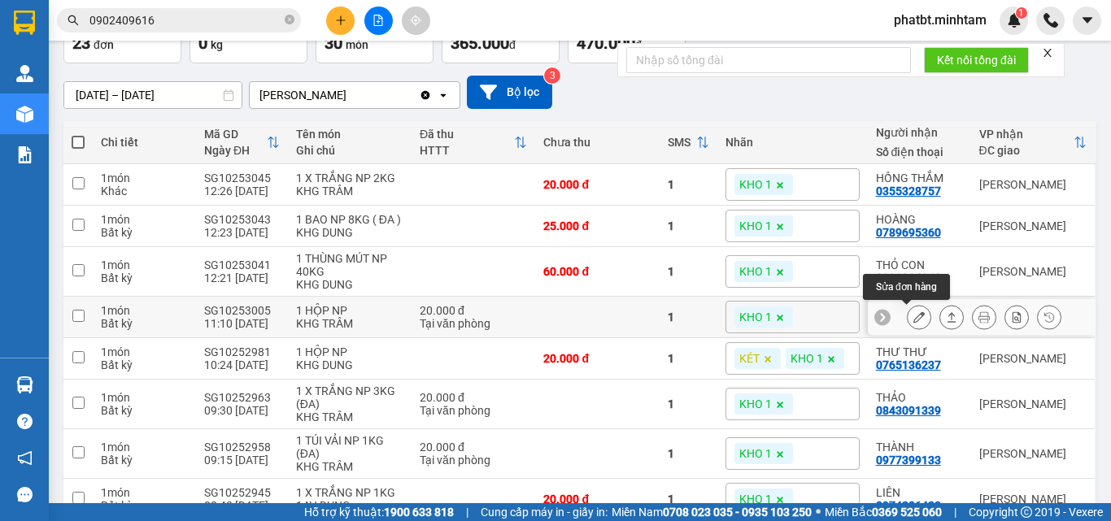
click at [913, 315] on icon at bounding box center [918, 316] width 11 height 11
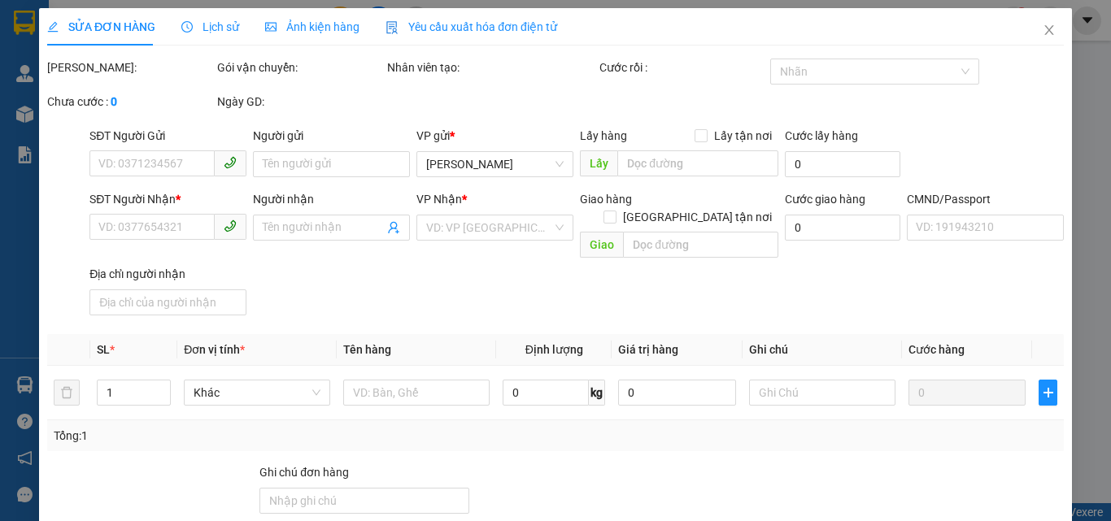
type input "0368424668"
type input "NHẤT QUANG MINH"
type input "0988317225"
type input "DUYẾN"
type input "ĐG"
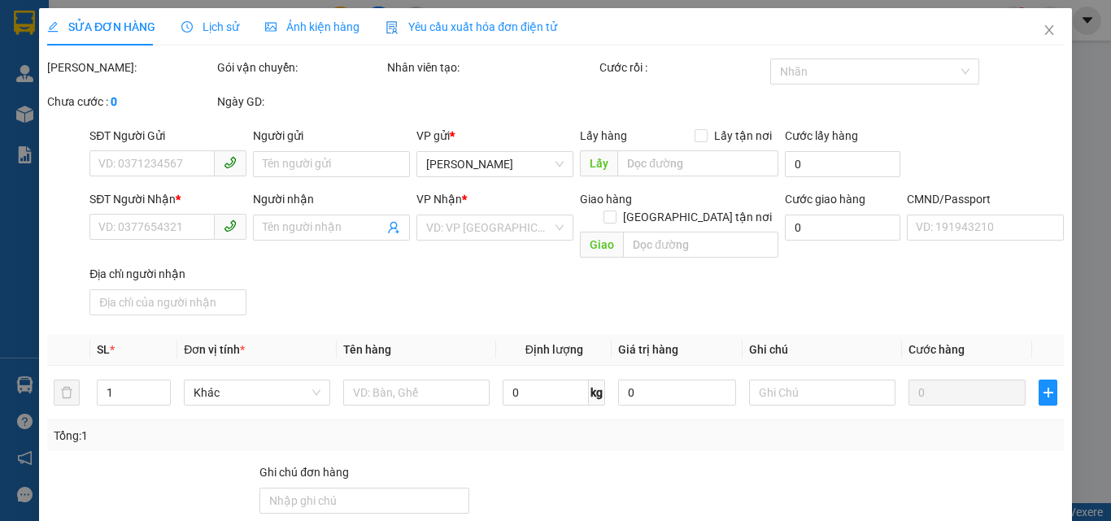
type input "20.000"
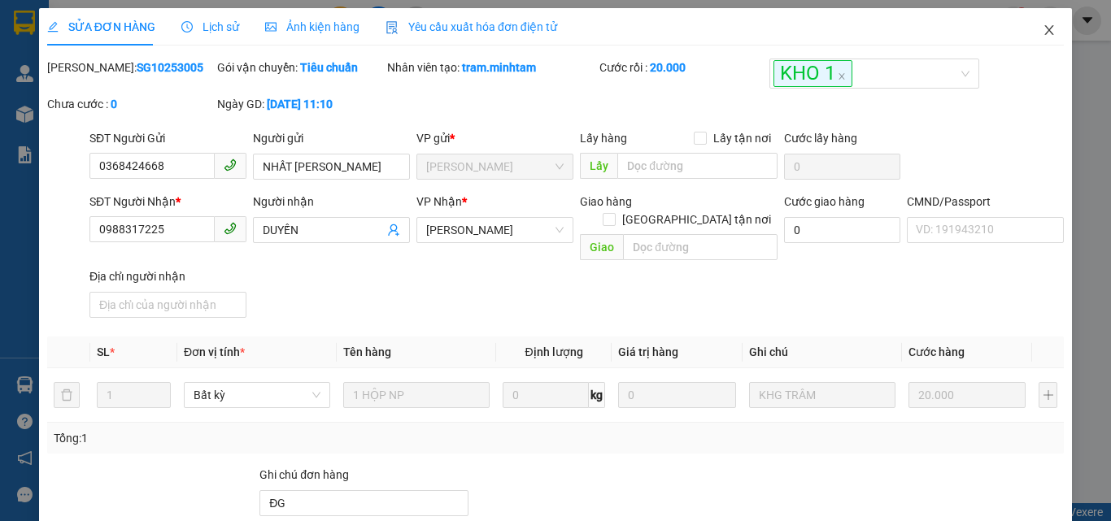
click at [1042, 31] on icon "close" at bounding box center [1048, 30] width 13 height 13
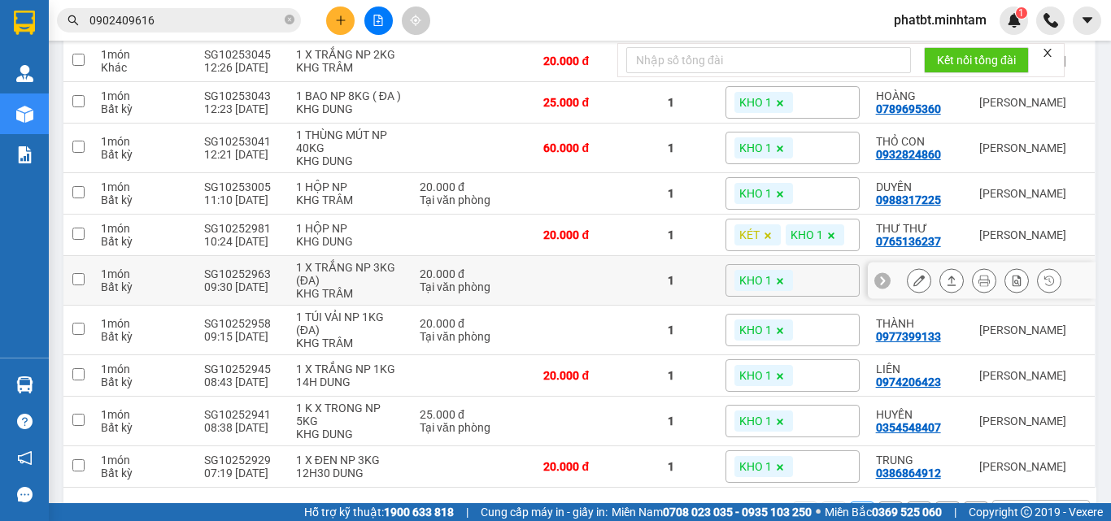
scroll to position [233, 0]
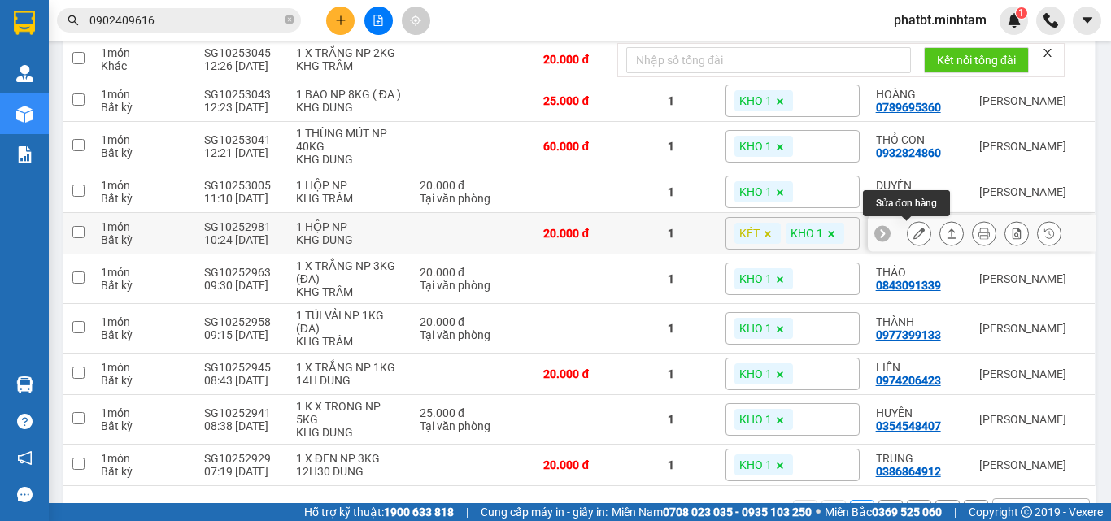
click at [913, 235] on icon at bounding box center [918, 233] width 11 height 11
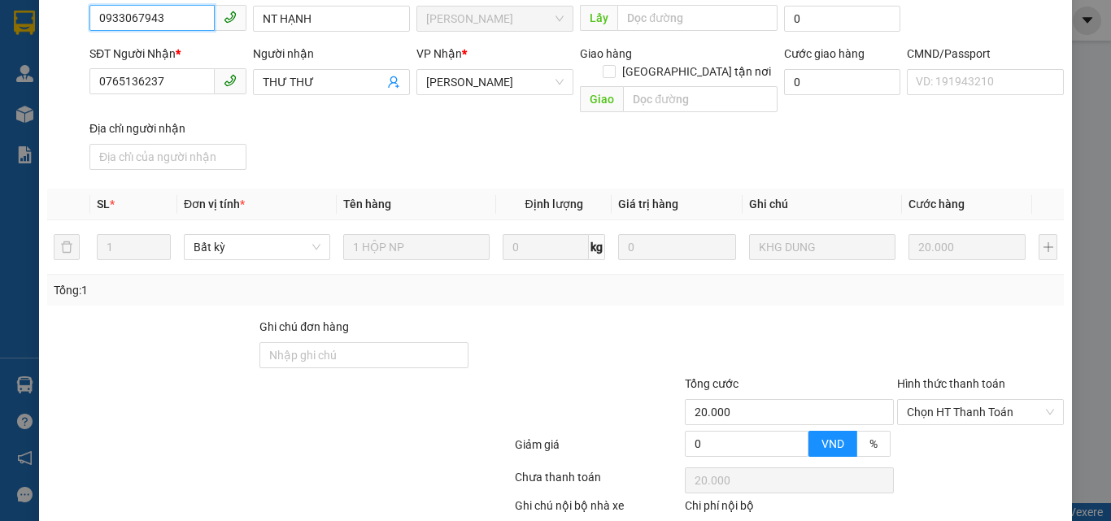
scroll to position [226, 0]
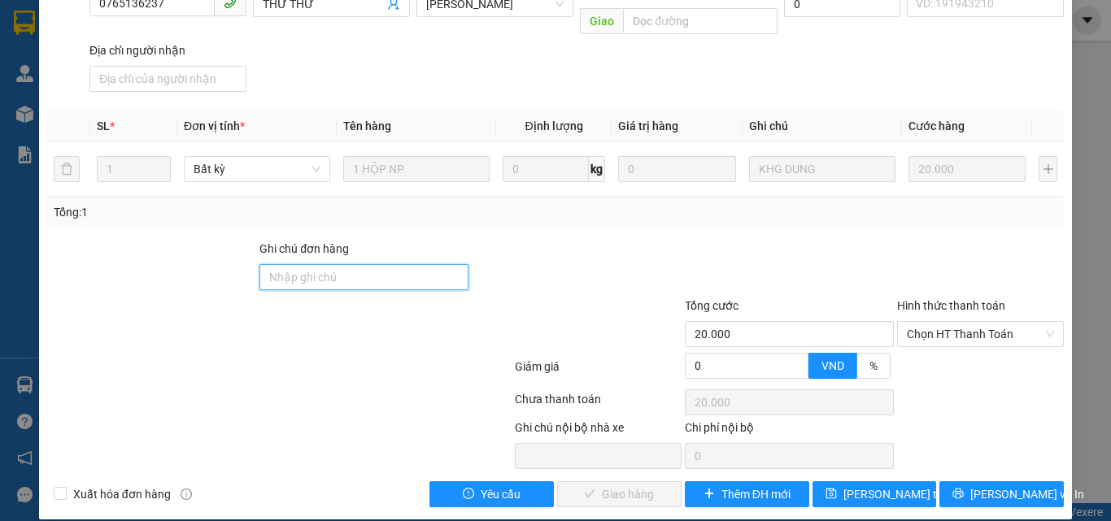
click at [368, 267] on input "Ghi chú đơn hàng" at bounding box center [363, 277] width 209 height 26
type input "KNM"
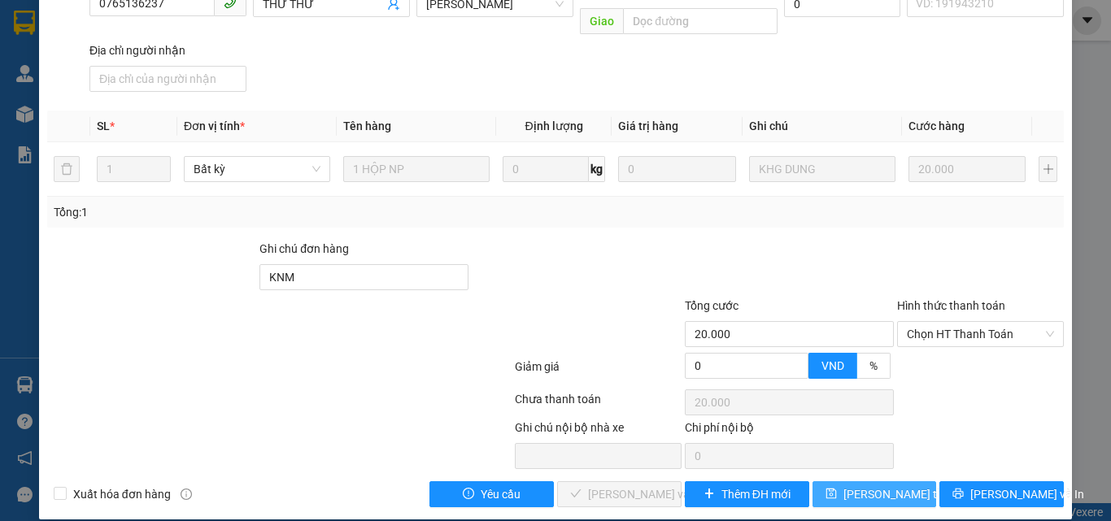
click at [852, 485] on span "[PERSON_NAME] đổi" at bounding box center [908, 494] width 130 height 18
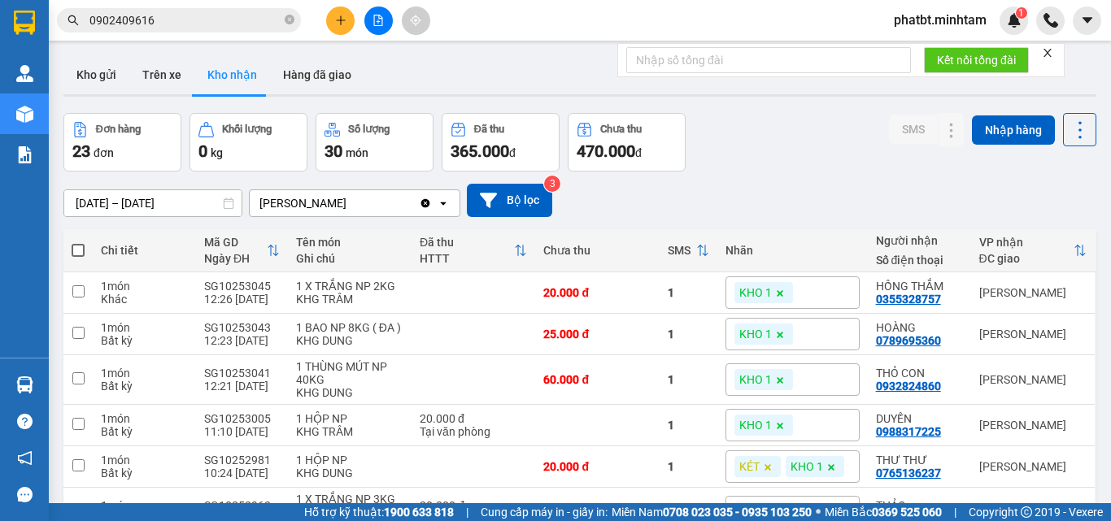
click at [346, 12] on button at bounding box center [340, 21] width 28 height 28
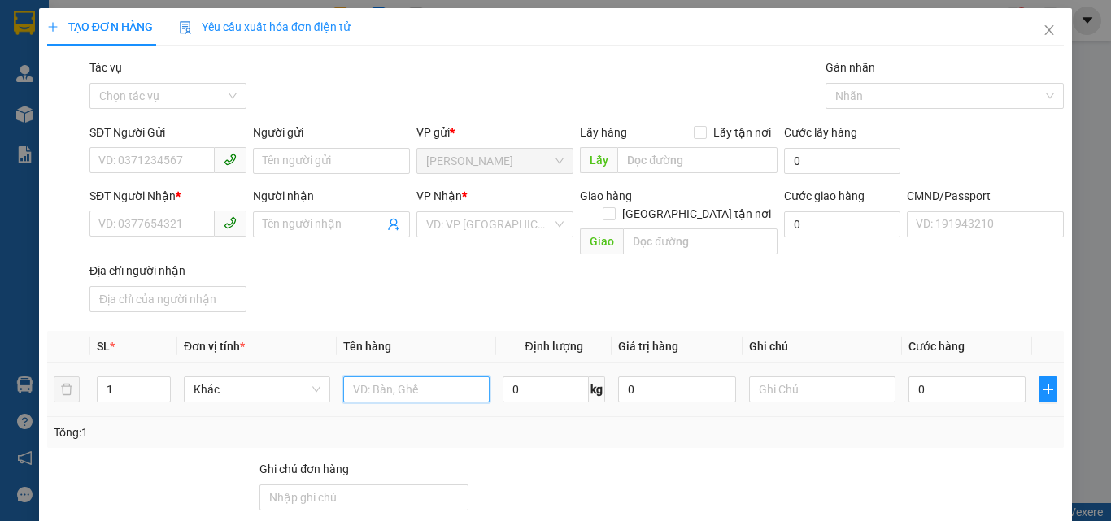
click at [374, 378] on input "text" at bounding box center [416, 389] width 146 height 26
type input "1 T NP 2KG (ĐA)"
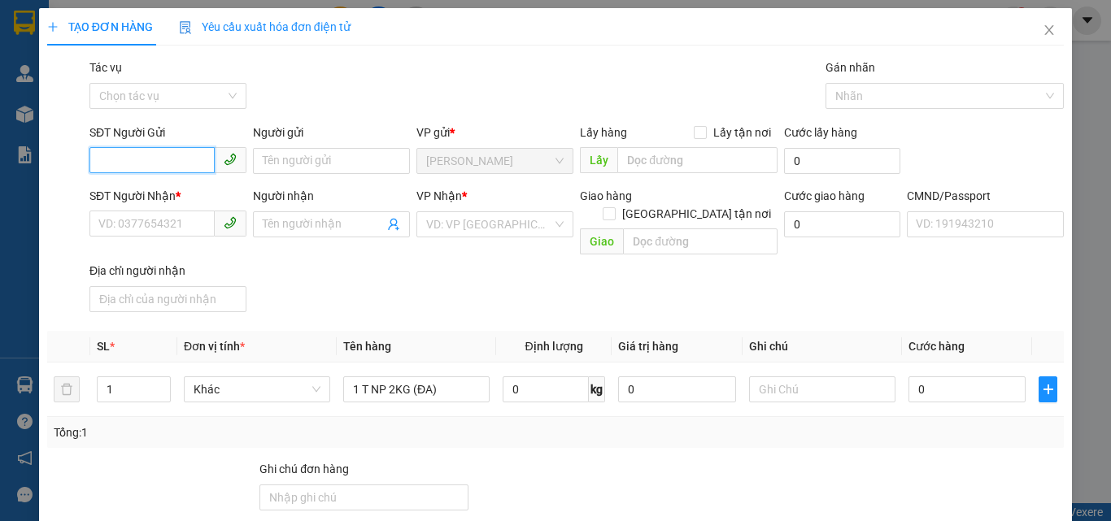
click at [163, 154] on input "SĐT Người Gửi" at bounding box center [151, 160] width 125 height 26
type input "0373135725"
click at [186, 196] on div "0373135725 - THỦY" at bounding box center [166, 194] width 136 height 18
type input "THỦY"
type input "0903118328"
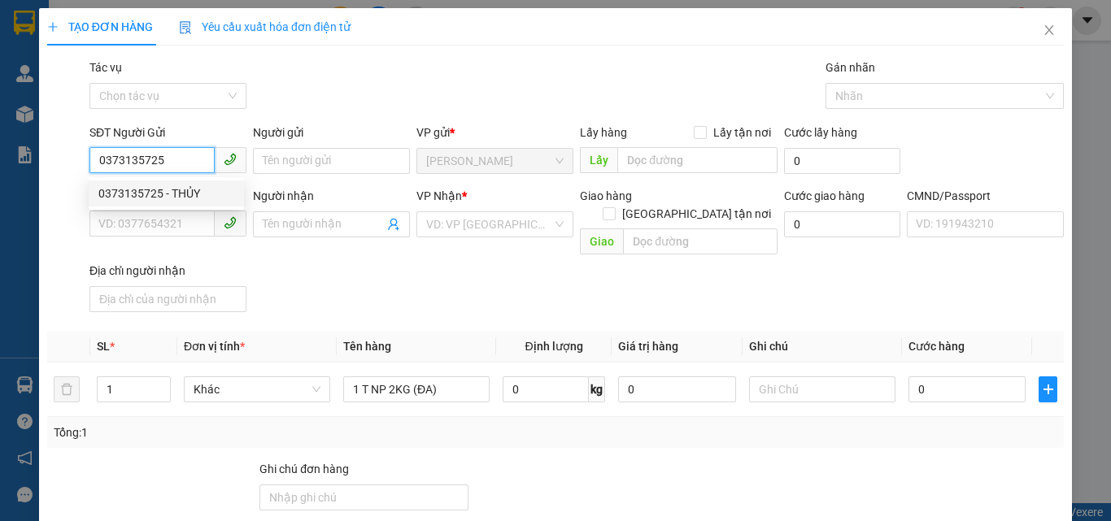
type input "VÂN"
checkbox input "true"
type input "85/122/25 BÙI MINH TRỰC P5 Q8"
type input "60.000"
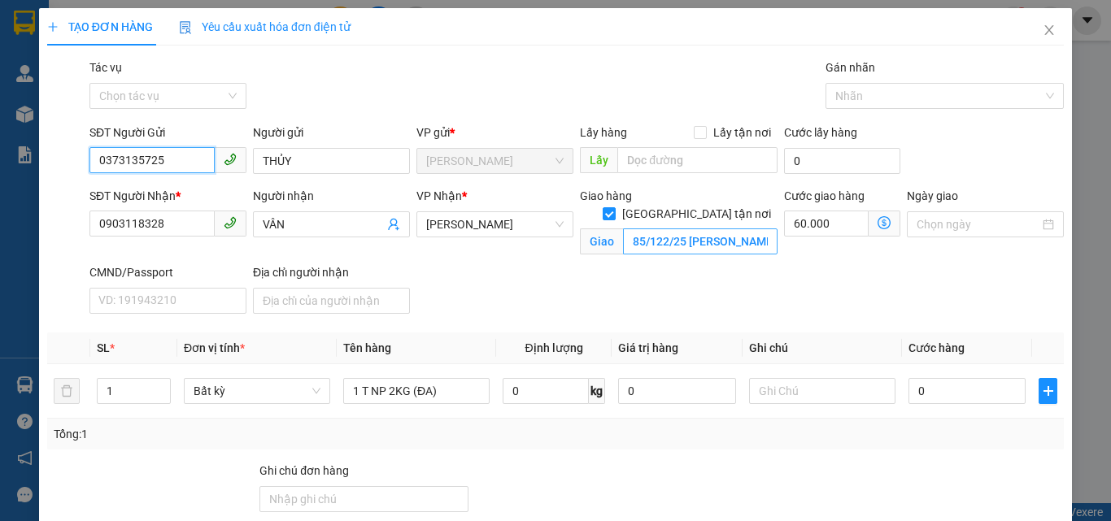
type input "0373135725"
click at [687, 229] on input "85/122/25 BÙI MINH TRỰC P5 Q8" at bounding box center [700, 241] width 154 height 26
click at [685, 231] on input "85/122/25 BÙI MINH TRỰC P5 Q8" at bounding box center [700, 241] width 154 height 26
click at [634, 228] on input "85/122/25 BÙI MINH TRỰC P5 Q8" at bounding box center [700, 241] width 154 height 26
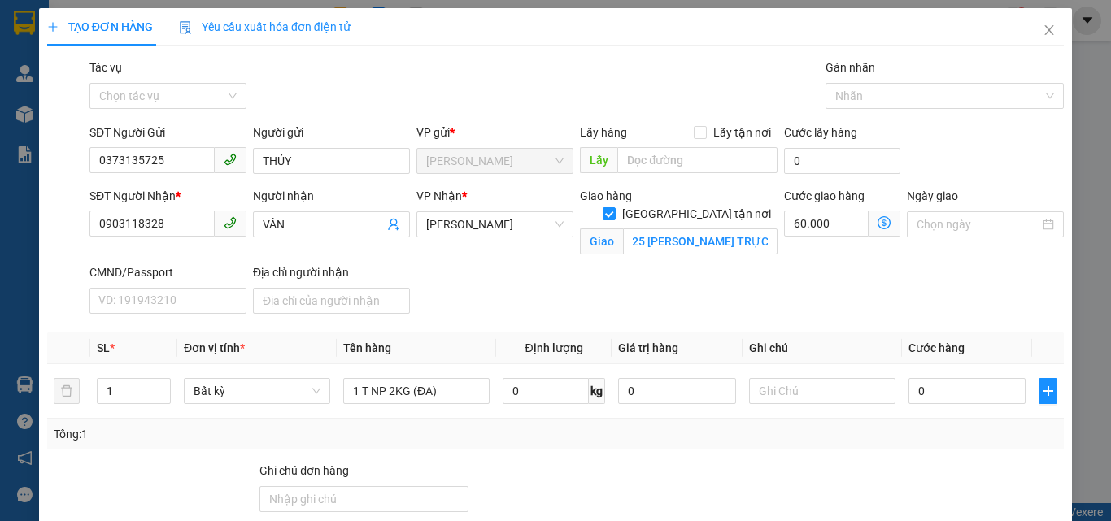
click at [695, 314] on div "SĐT Người Nhận * 0903118328 Người nhận VÂN VP Nhận * Hồ Chí Minh Giao hàng Giao…" at bounding box center [576, 253] width 981 height 133
click at [795, 402] on input "text" at bounding box center [822, 391] width 146 height 26
type input "G"
type input "1"
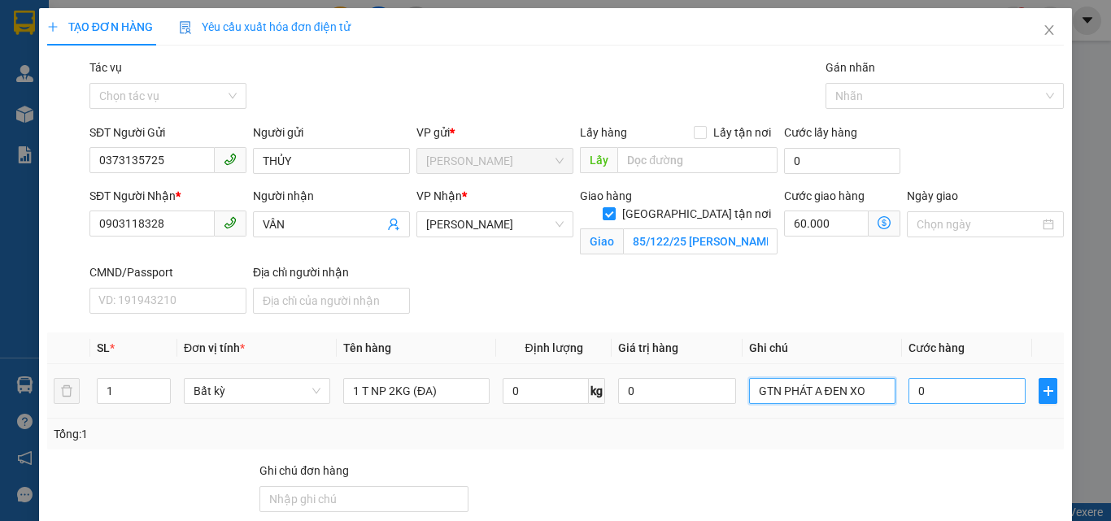
type input "GTN PHÁT A ĐEN XO"
click at [941, 390] on input "0" at bounding box center [966, 391] width 117 height 26
type input "2"
type input "60.002"
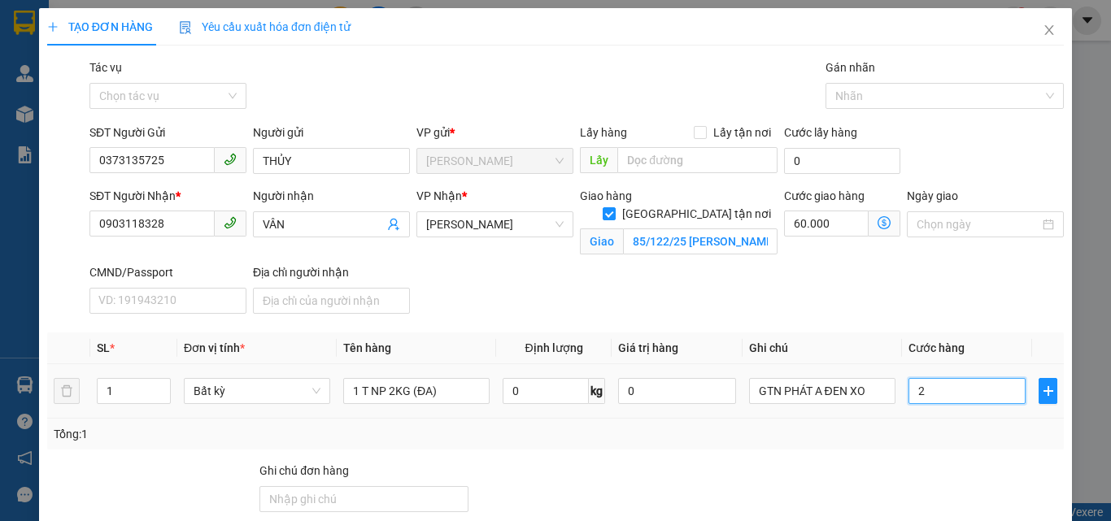
type input "20"
type input "60.020"
type input "20.000"
type input "80.000"
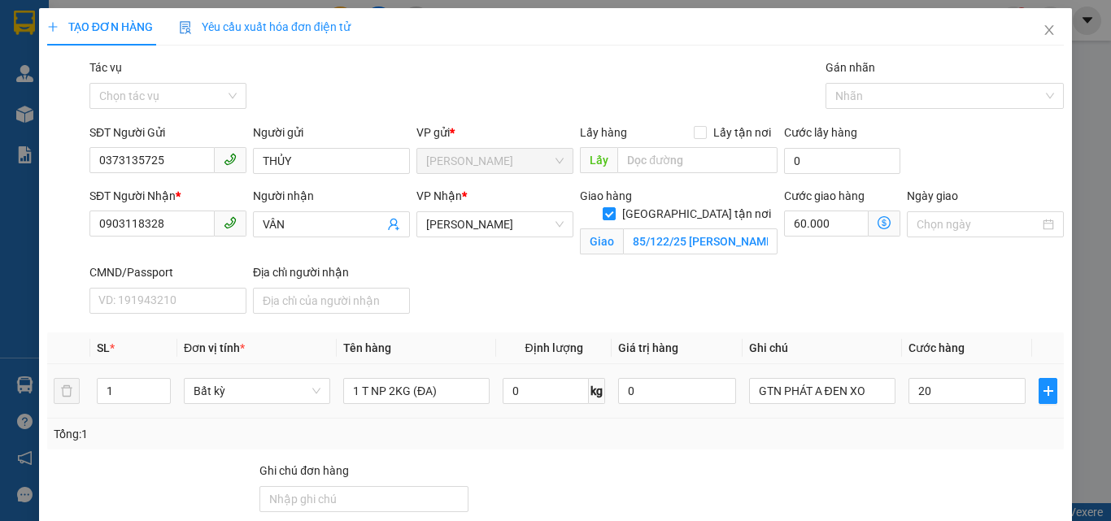
type input "80.000"
click at [844, 298] on div "SĐT Người Nhận * 0903118328 Người nhận VÂN VP Nhận * Hồ Chí Minh Giao hàng Giao…" at bounding box center [576, 253] width 981 height 133
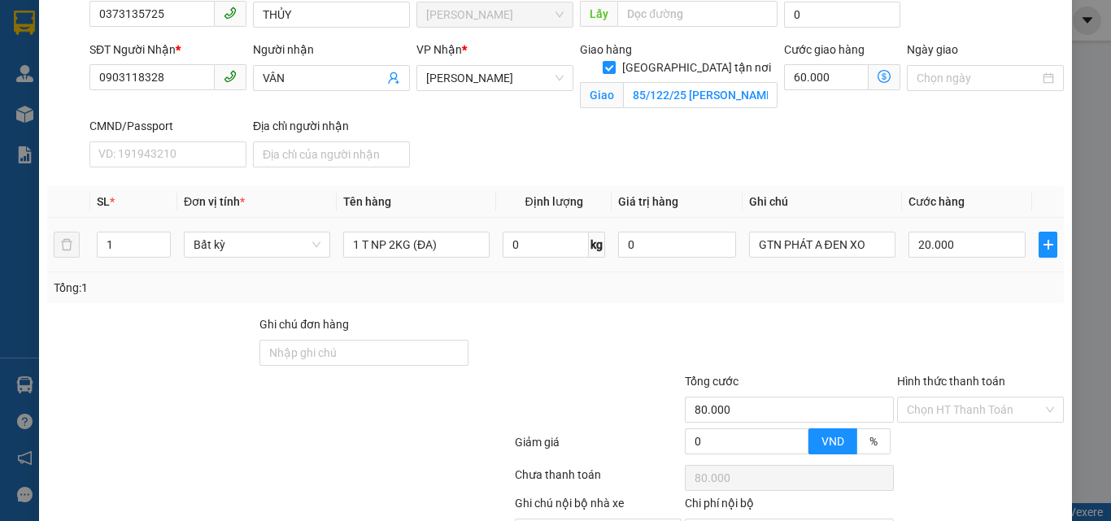
scroll to position [240, 0]
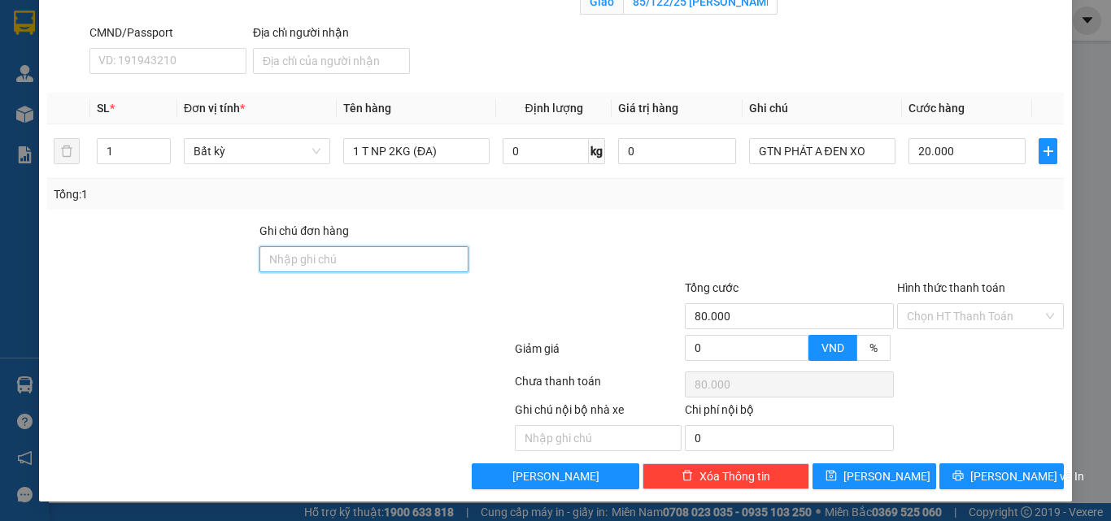
click at [385, 268] on input "Ghi chú đơn hàng" at bounding box center [363, 259] width 209 height 26
type input "PHÍ GTN ĐÃ THU 60K"
click at [907, 314] on input "Hình thức thanh toán" at bounding box center [975, 316] width 136 height 24
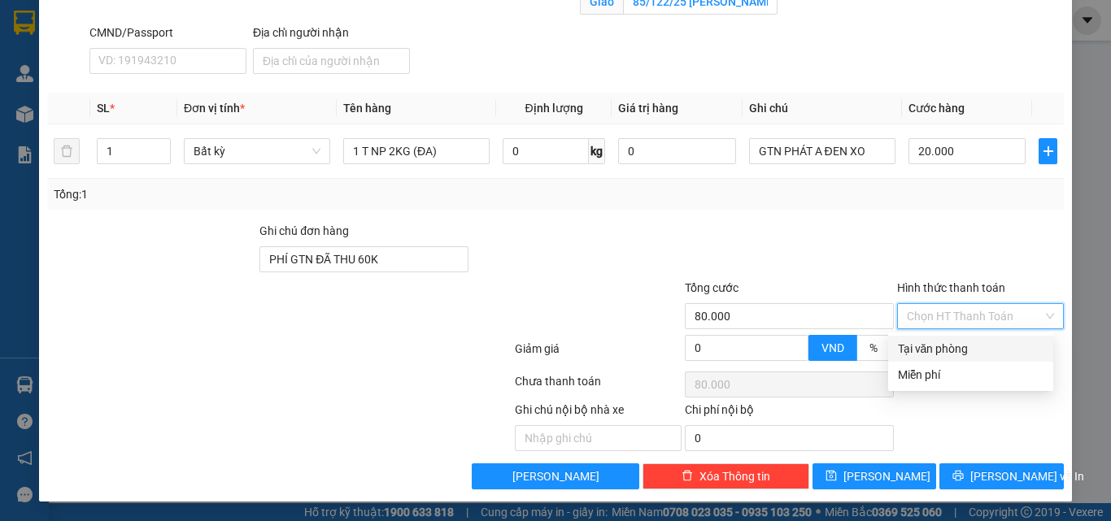
click at [916, 346] on div "Tại văn phòng" at bounding box center [971, 349] width 146 height 18
type input "0"
click at [904, 234] on div at bounding box center [980, 250] width 170 height 57
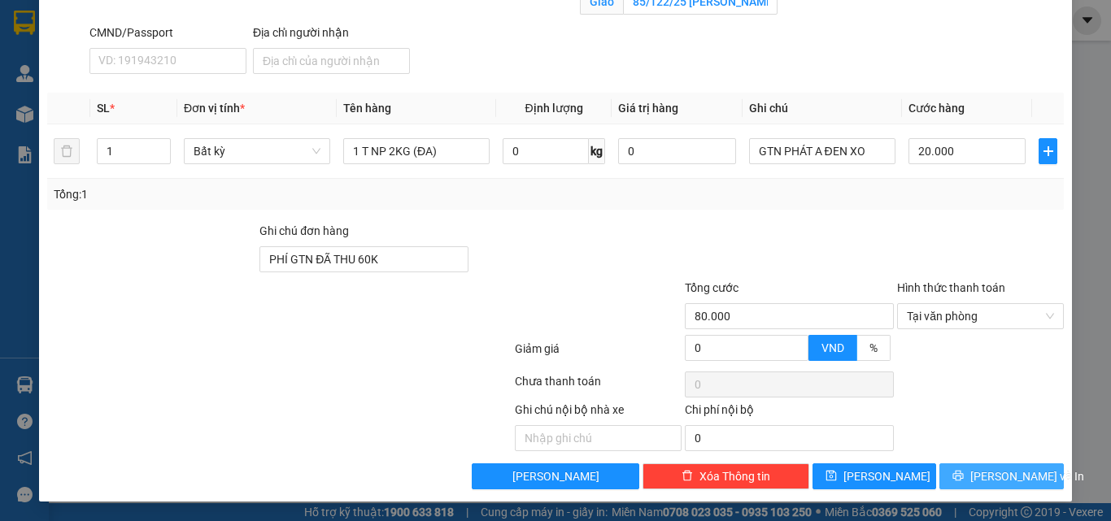
click at [964, 480] on icon "printer" at bounding box center [957, 475] width 11 height 11
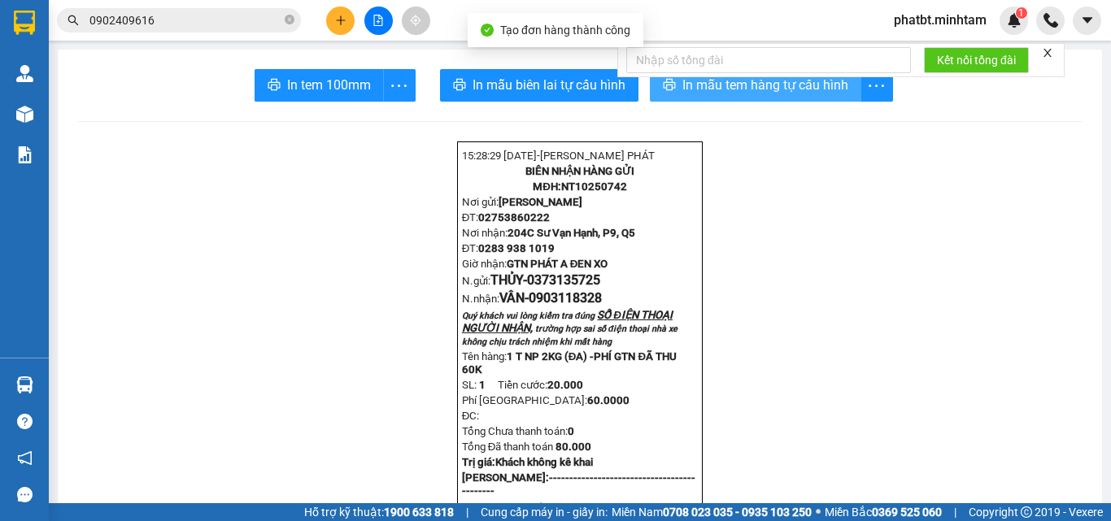
click at [777, 92] on span "In mẫu tem hàng tự cấu hình" at bounding box center [765, 85] width 166 height 20
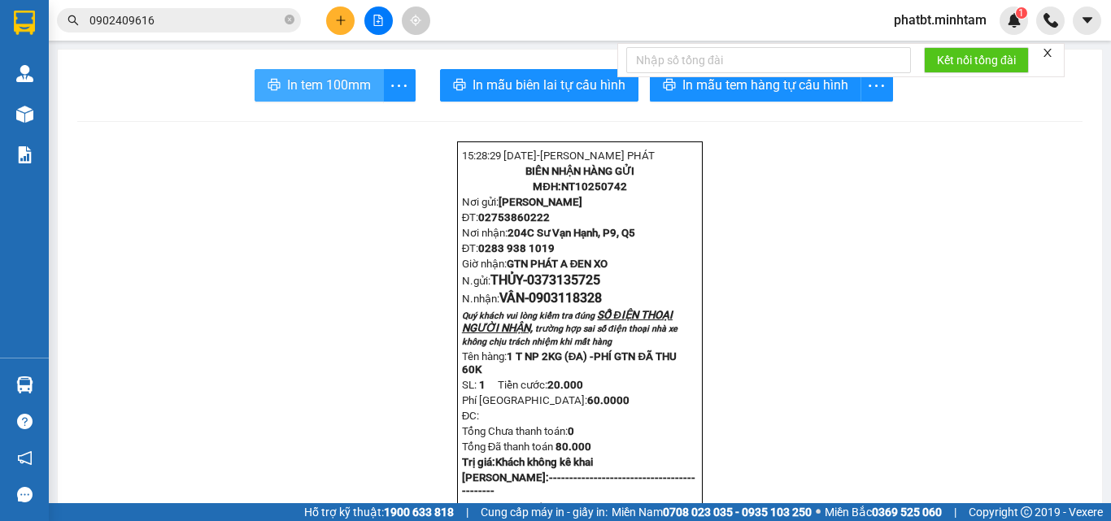
click at [359, 83] on span "In tem 100mm" at bounding box center [329, 85] width 84 height 20
drag, startPoint x: 556, startPoint y: 194, endPoint x: 625, endPoint y: 197, distance: 69.2
click at [625, 193] on p "MĐH: NT10250742" at bounding box center [580, 186] width 236 height 13
copy span "NT10250742"
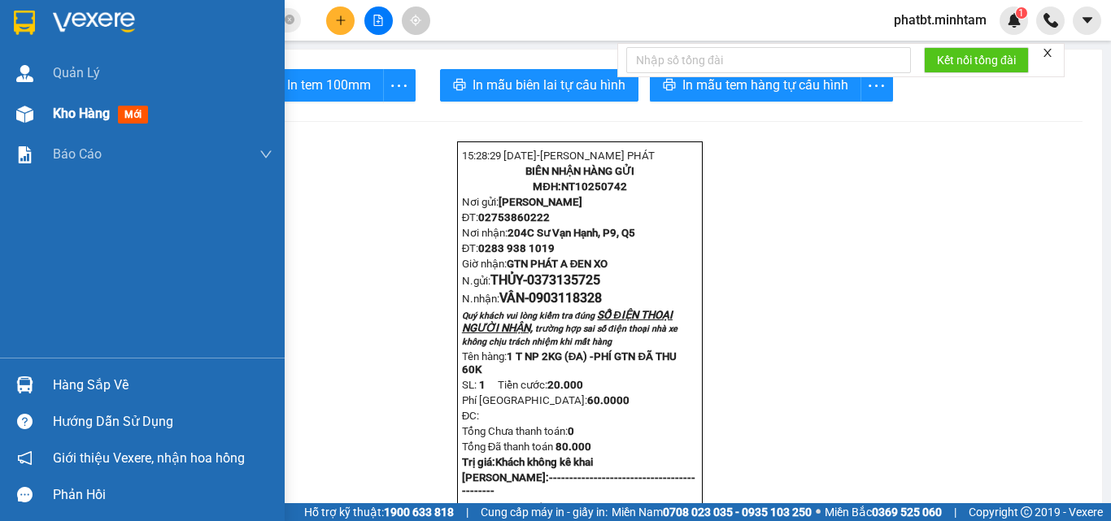
click at [44, 104] on div "Kho hàng mới" at bounding box center [142, 114] width 285 height 41
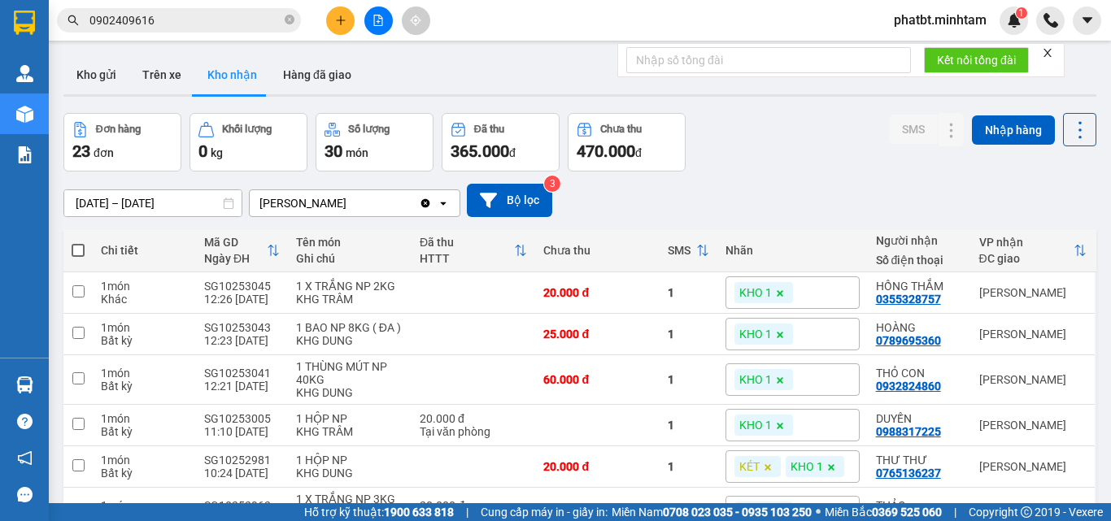
click at [340, 16] on icon "plus" at bounding box center [340, 20] width 11 height 11
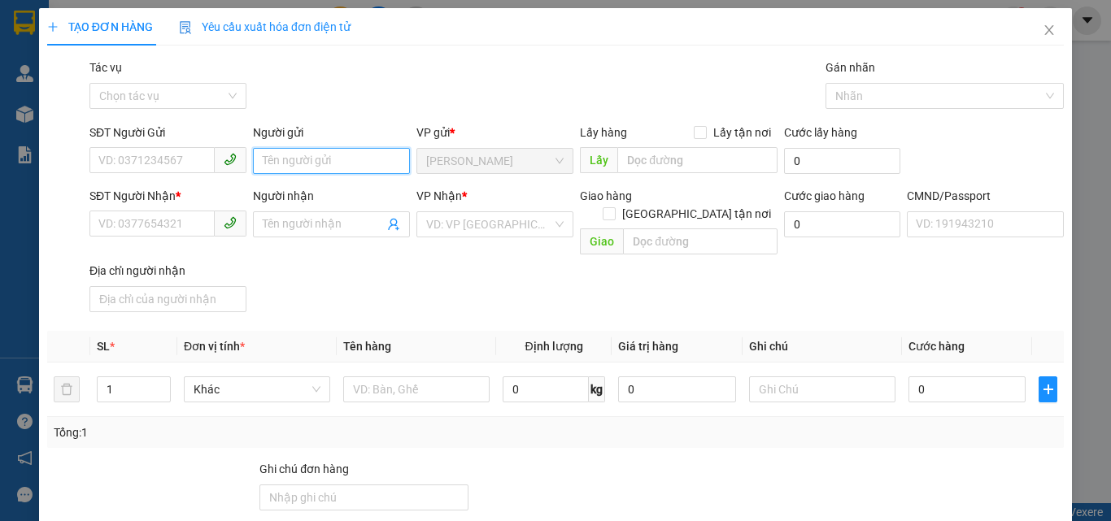
click at [281, 163] on input "Người gửi" at bounding box center [331, 161] width 157 height 26
type input "PHÁT 4H"
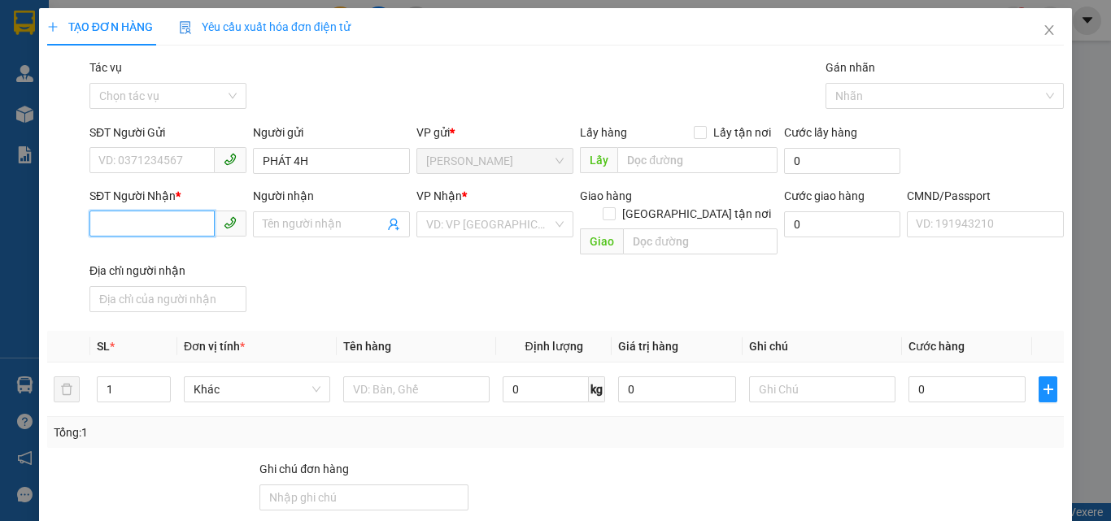
click at [138, 228] on input "SĐT Người Nhận *" at bounding box center [151, 224] width 125 height 26
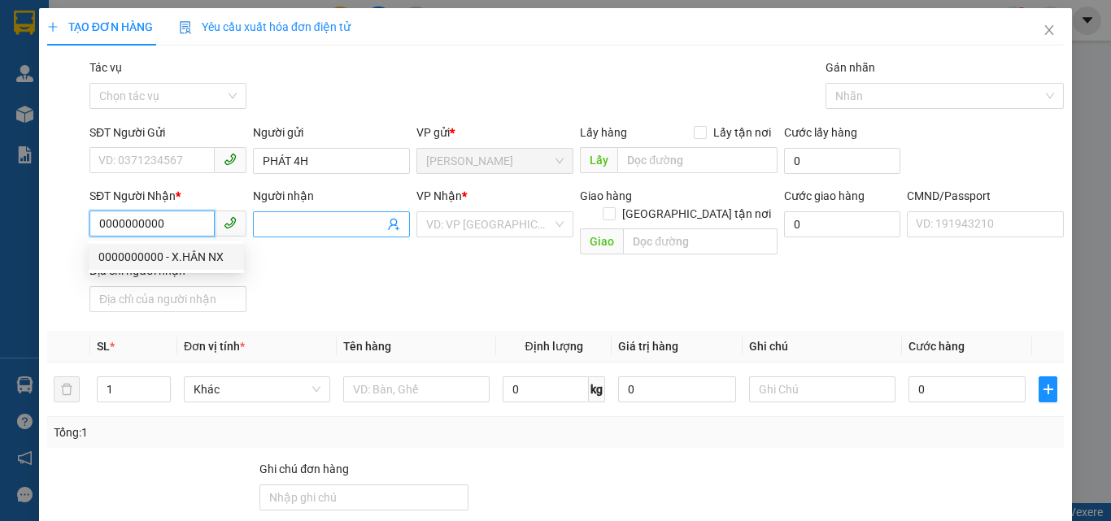
type input "0000000000"
click at [281, 219] on input "Người nhận" at bounding box center [323, 224] width 121 height 18
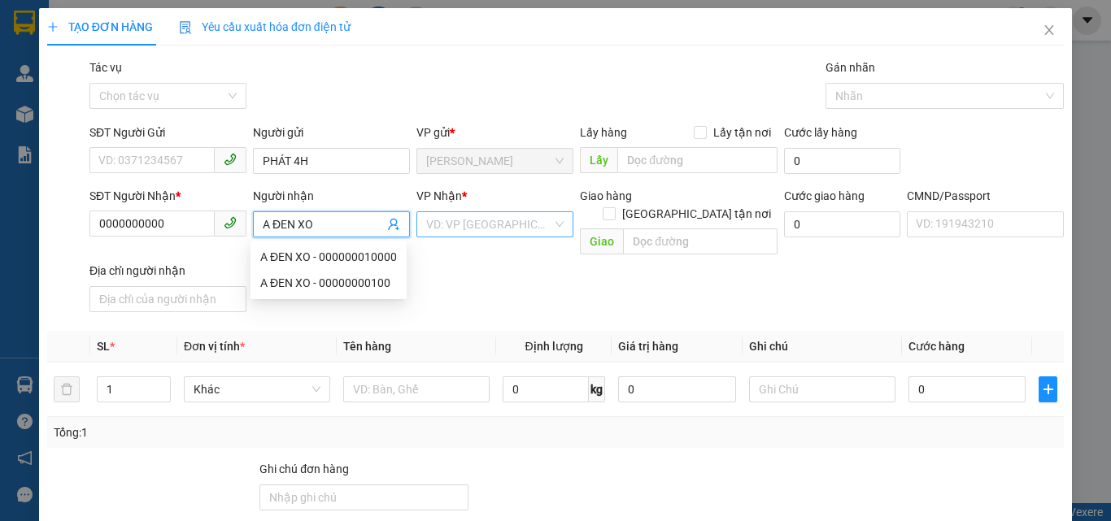
type input "A ĐEN XO"
click at [506, 229] on input "search" at bounding box center [489, 224] width 126 height 24
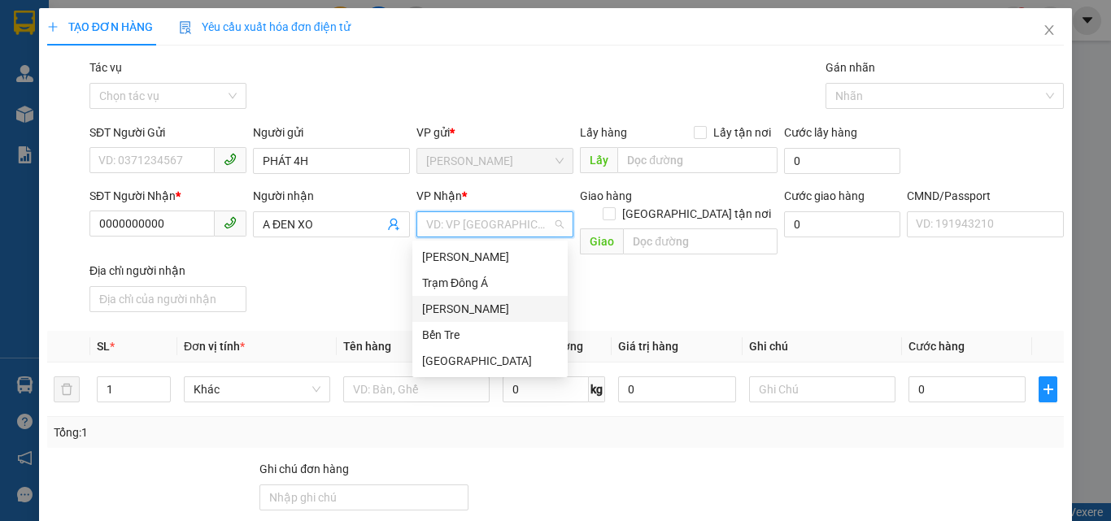
click at [447, 311] on div "[PERSON_NAME]" at bounding box center [490, 309] width 136 height 18
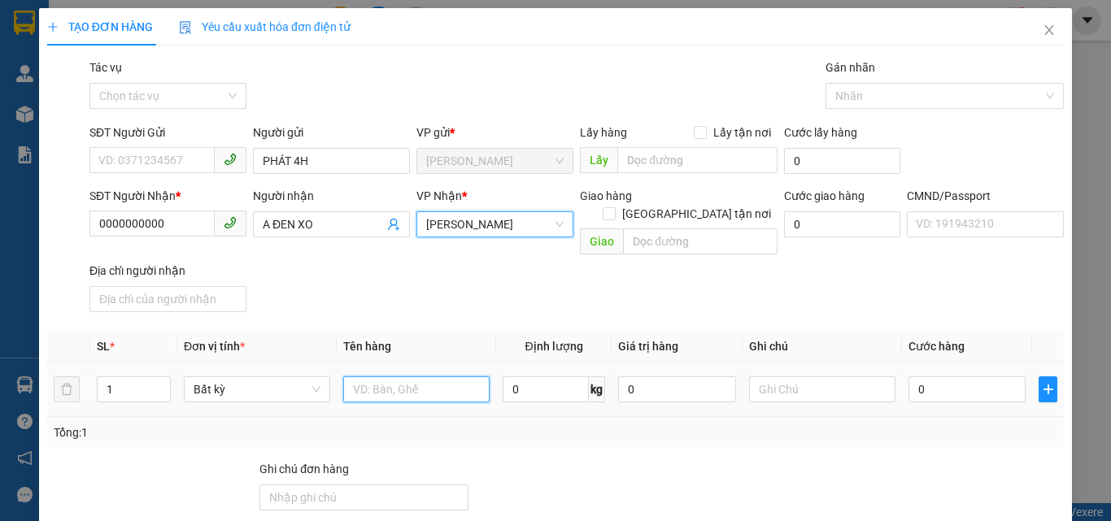
click at [411, 376] on input "text" at bounding box center [416, 389] width 146 height 26
paste input "NT10250742"
type input "1 PB PHÍ GTN MÃ NT10250742"
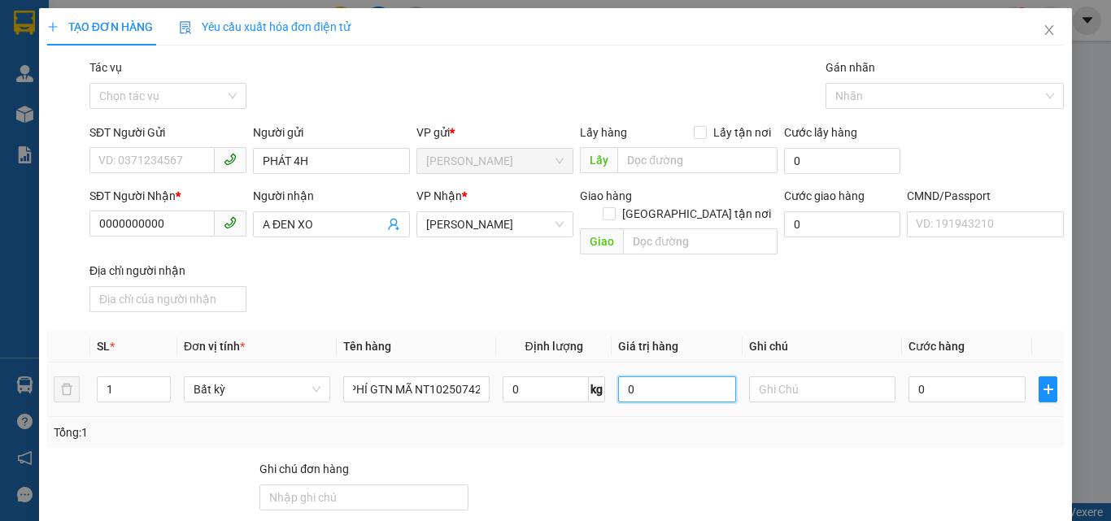
click at [655, 381] on input "0" at bounding box center [676, 389] width 117 height 26
type input "60.000"
click at [682, 268] on div "SĐT Người Nhận * 0000000000 Người nhận A ĐEN XO VP Nhận * Hồ Chí Minh Giao hàng…" at bounding box center [576, 253] width 981 height 132
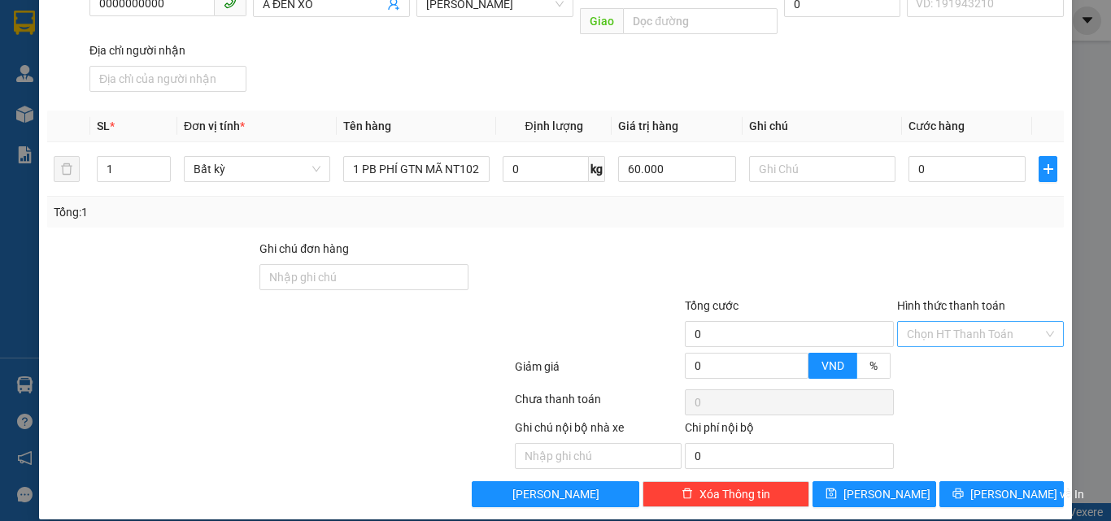
click at [930, 322] on input "Hình thức thanh toán" at bounding box center [975, 334] width 136 height 24
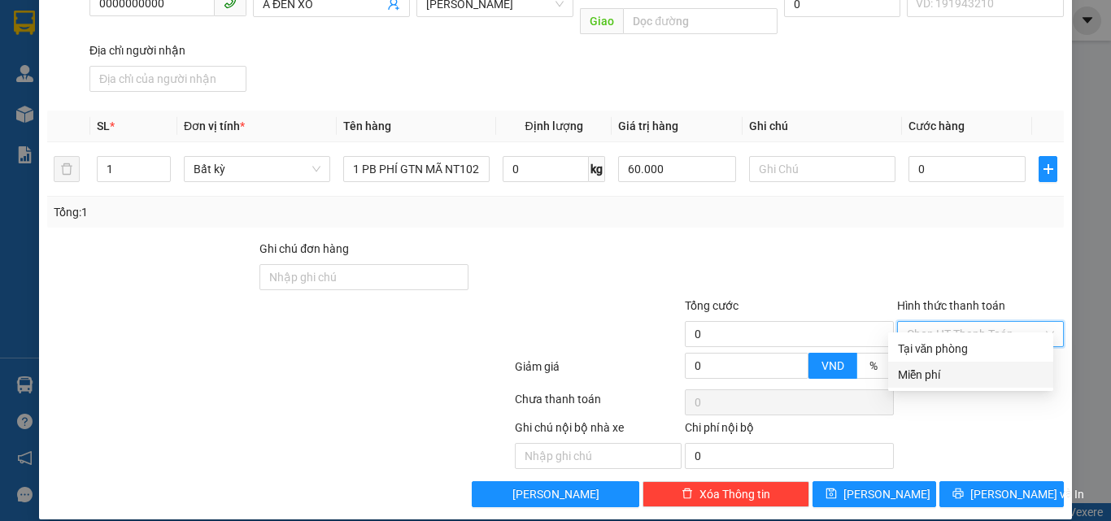
click at [921, 367] on div "Miễn phí" at bounding box center [971, 375] width 146 height 18
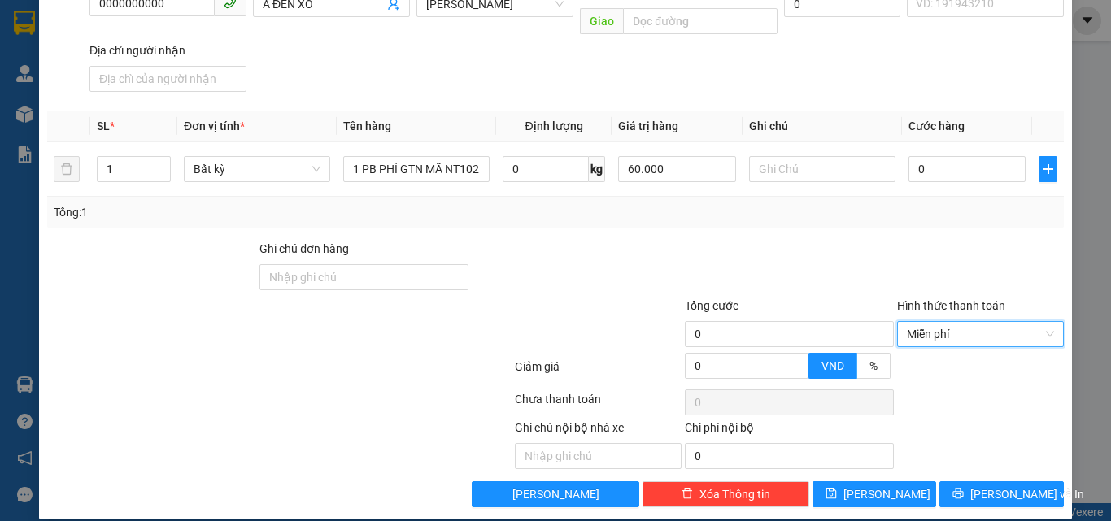
click at [921, 240] on div at bounding box center [980, 268] width 170 height 57
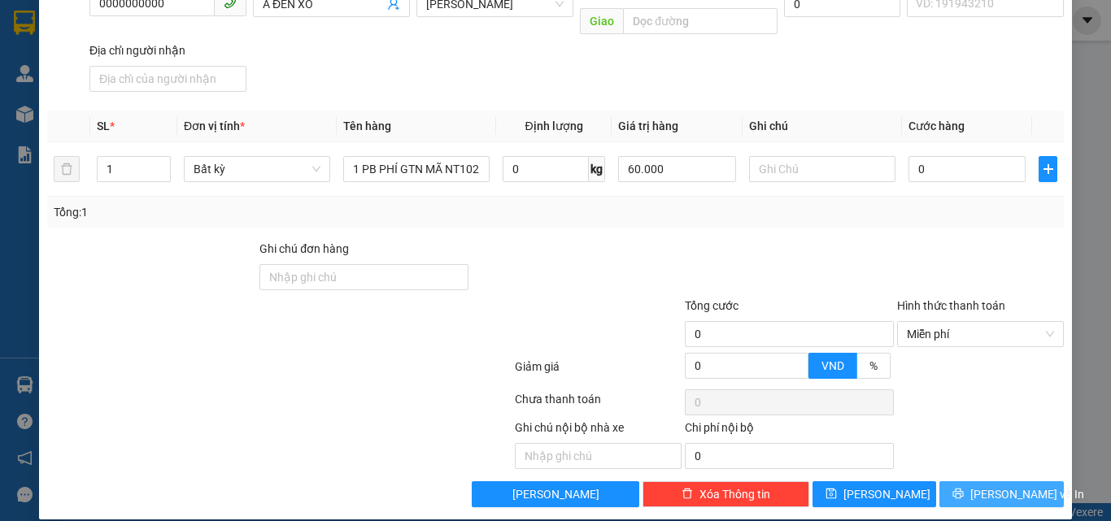
click at [969, 481] on button "[PERSON_NAME] và In" at bounding box center [1001, 494] width 124 height 26
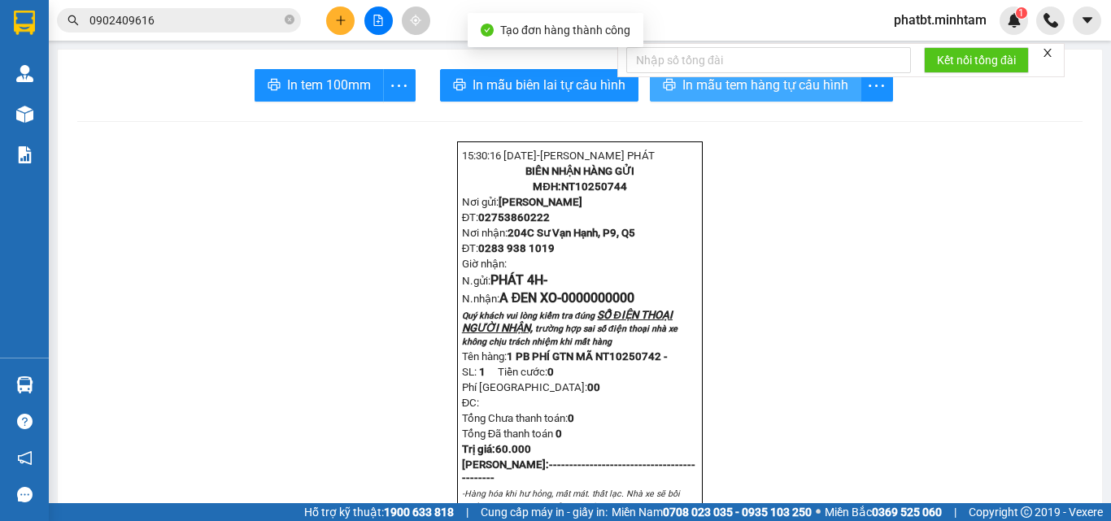
click at [700, 88] on span "In mẫu tem hàng tự cấu hình" at bounding box center [765, 85] width 166 height 20
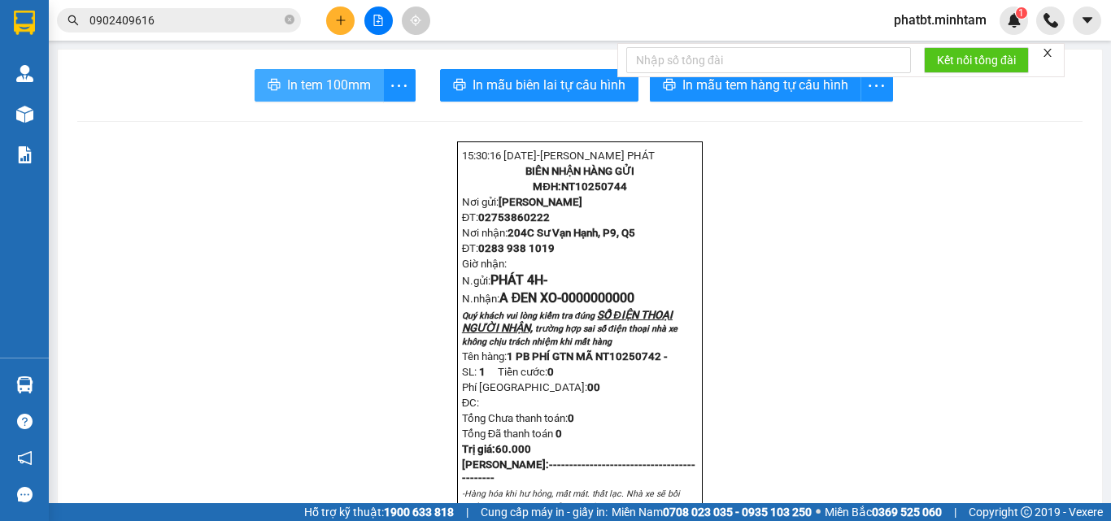
click at [347, 88] on span "In tem 100mm" at bounding box center [329, 85] width 84 height 20
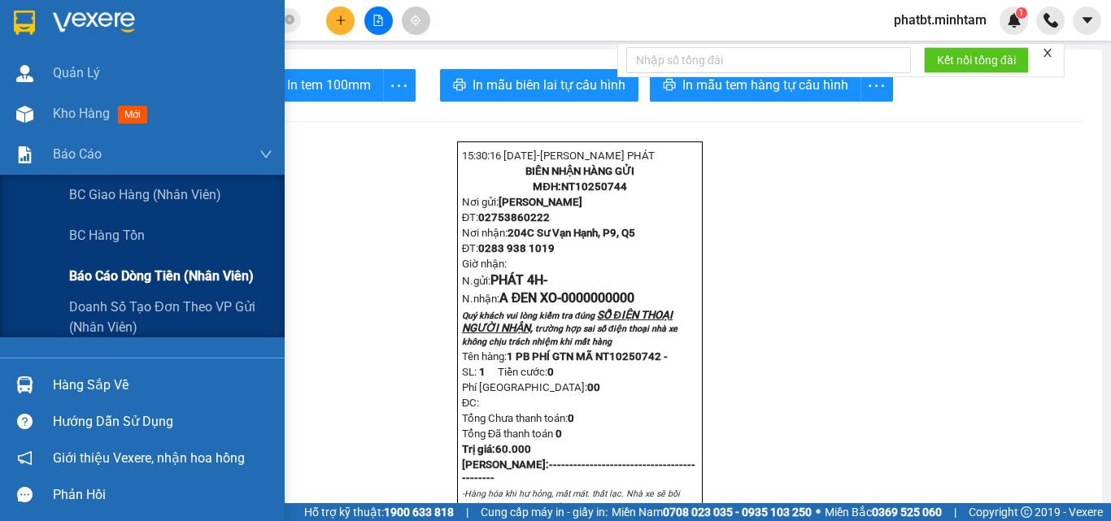
click at [119, 270] on span "Báo cáo dòng tiền (nhân viên)" at bounding box center [161, 276] width 185 height 20
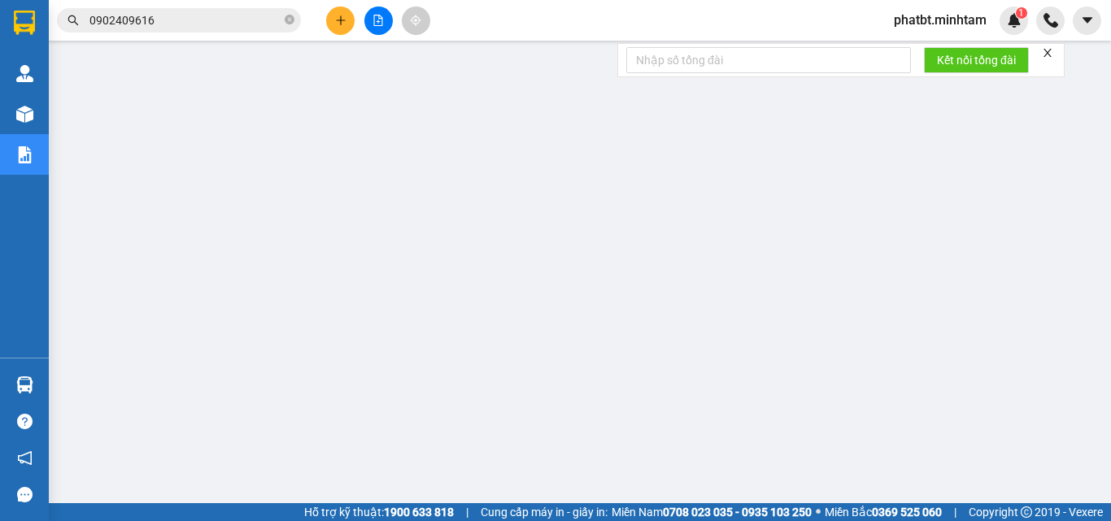
click at [335, 16] on icon "plus" at bounding box center [340, 20] width 11 height 11
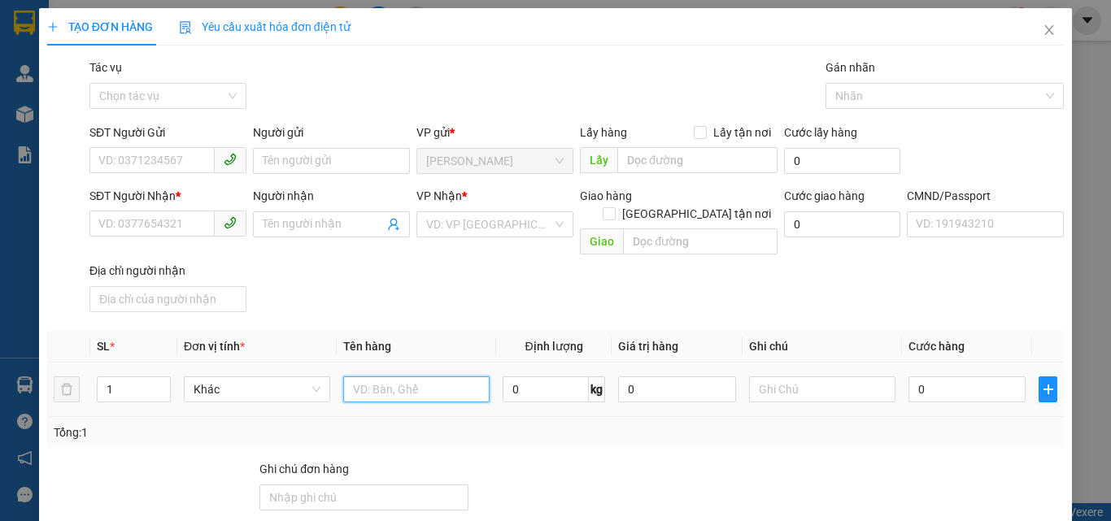
click at [384, 376] on input "text" at bounding box center [416, 389] width 146 height 26
type input "1 T MÚT NP 21KG (DA)"
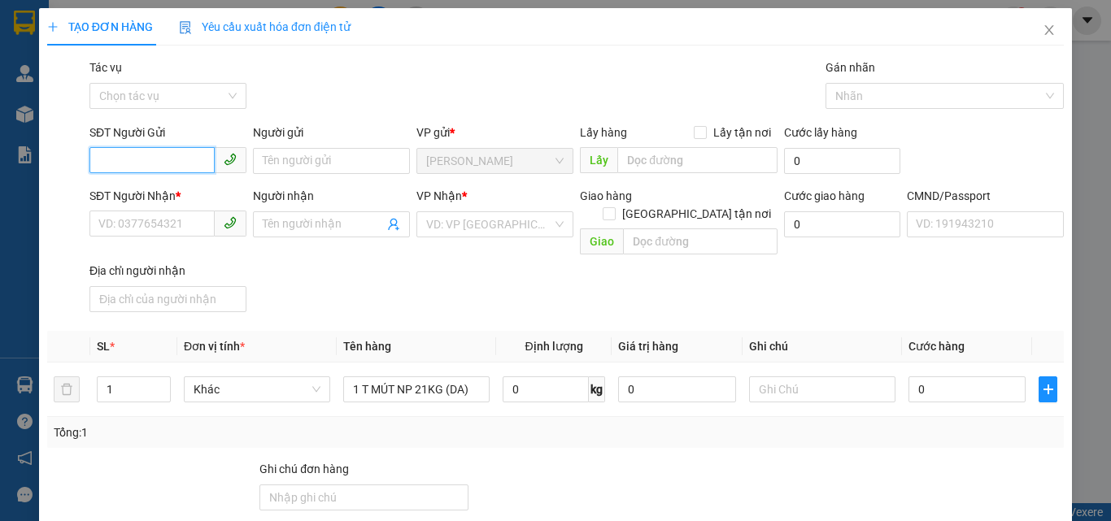
click at [123, 156] on input "SĐT Người Gửi" at bounding box center [151, 160] width 125 height 26
click at [155, 189] on div "0984189783 - ĐƯỢC" at bounding box center [166, 194] width 136 height 18
type input "0984189783"
type input "ĐƯỢC"
type input "0352463437"
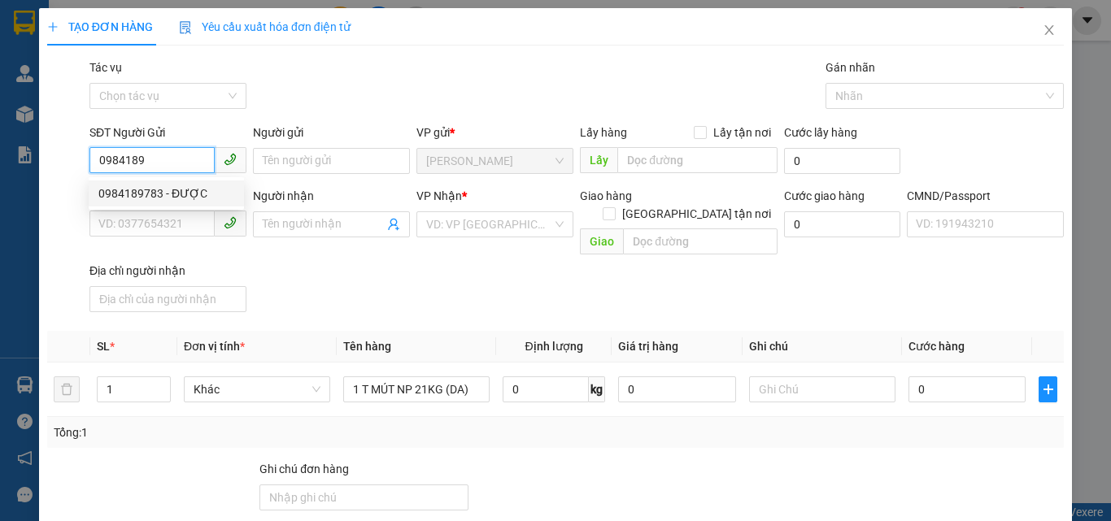
type input "TIÊN"
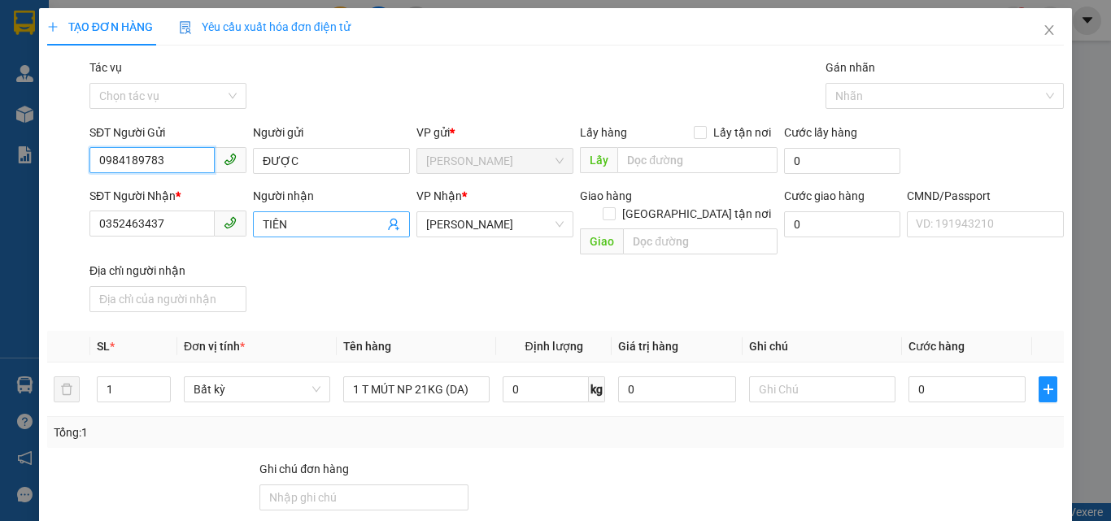
type input "0984189783"
click at [387, 228] on icon "user-add" at bounding box center [393, 224] width 13 height 13
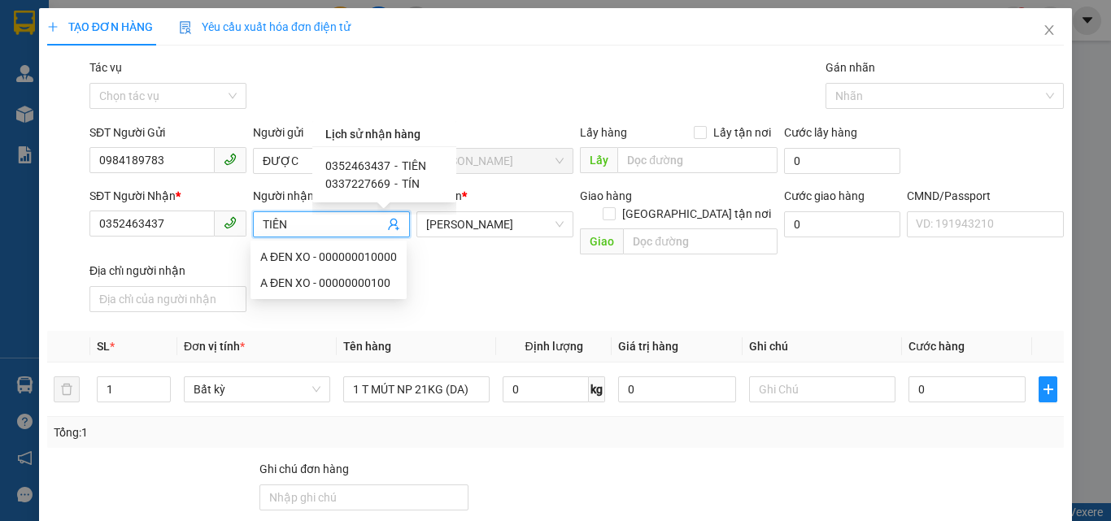
click at [402, 183] on span "TÍN" at bounding box center [411, 183] width 18 height 13
type input "0337227669"
type input "TÍN"
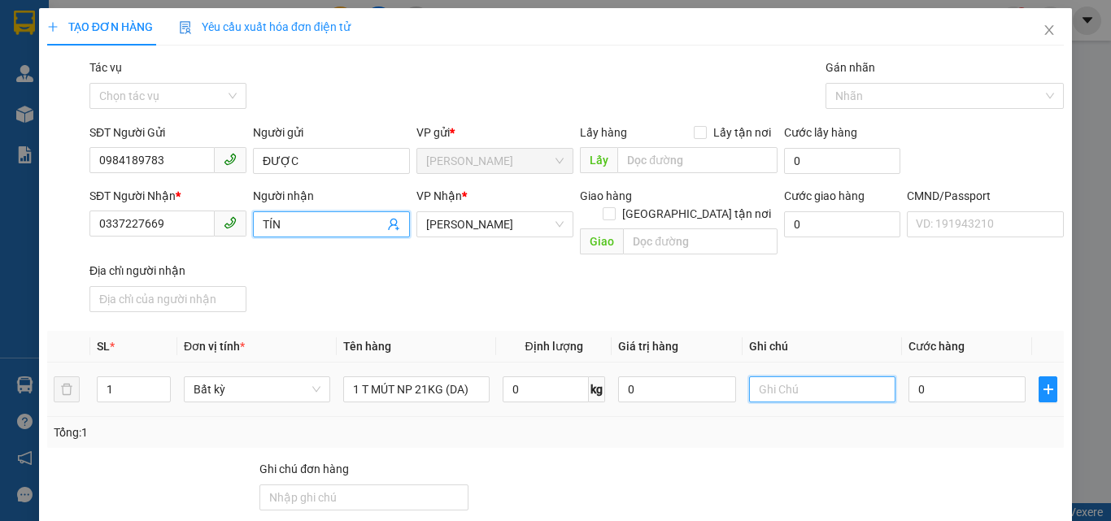
click at [798, 376] on input "text" at bounding box center [822, 389] width 146 height 26
type input "19H30 PHÁT"
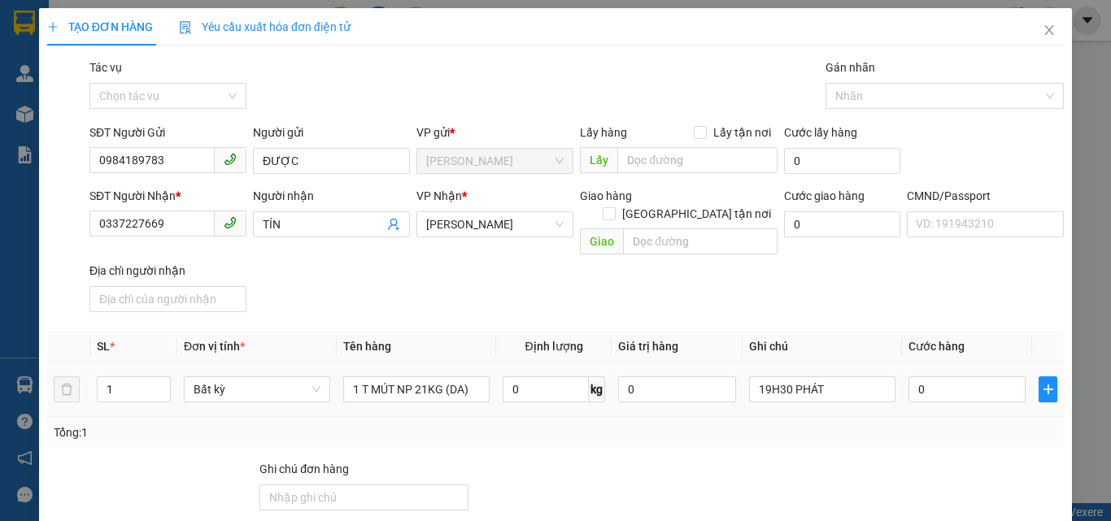
click at [924, 391] on td "0" at bounding box center [967, 390] width 130 height 54
click at [925, 376] on input "0" at bounding box center [966, 389] width 117 height 26
type input "4"
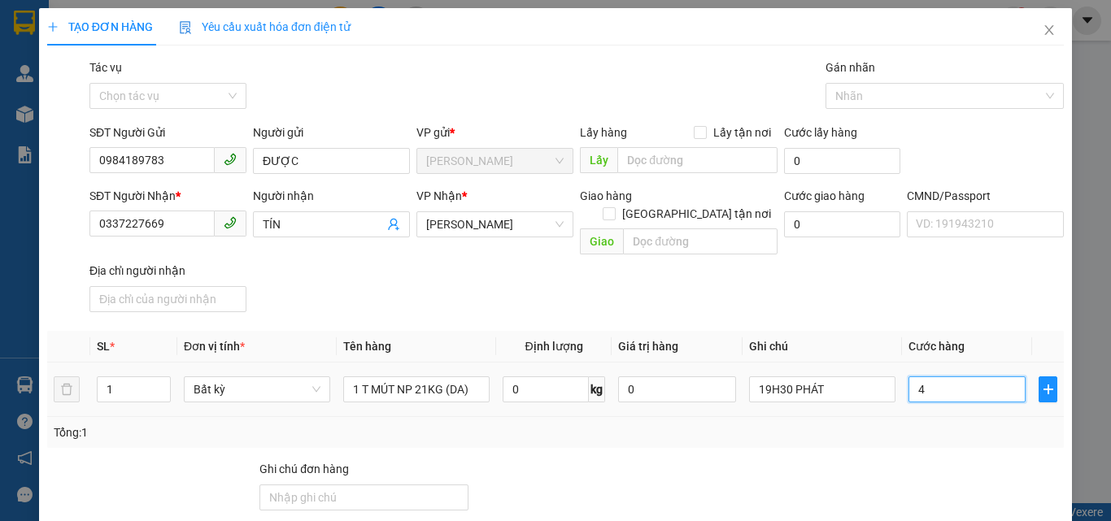
type input "40"
type input "40.000"
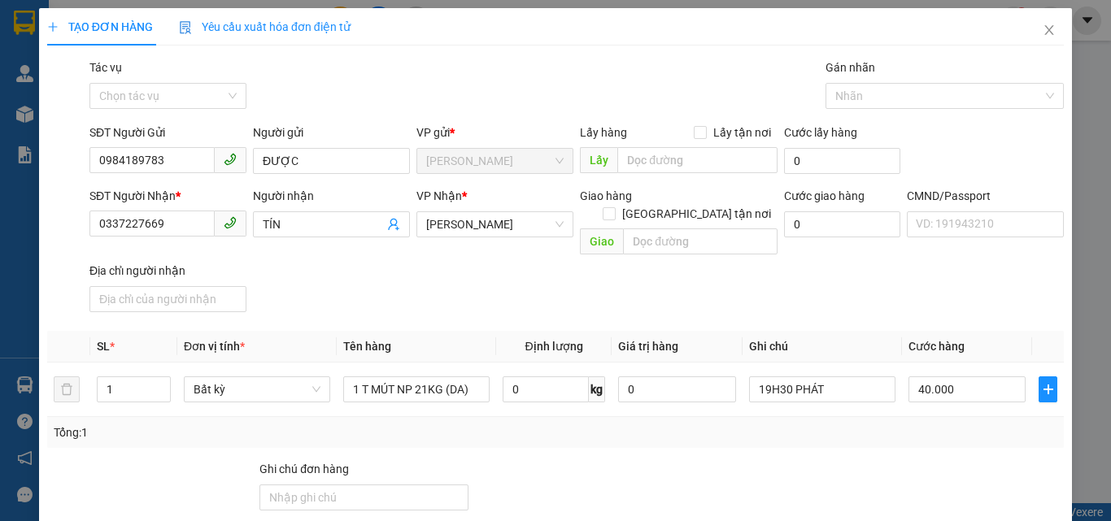
click at [869, 296] on div "SĐT Người Nhận * 0337227669 Người nhận TÍN VP Nhận * Hồ Chí Minh Giao hàng Giao…" at bounding box center [576, 253] width 981 height 132
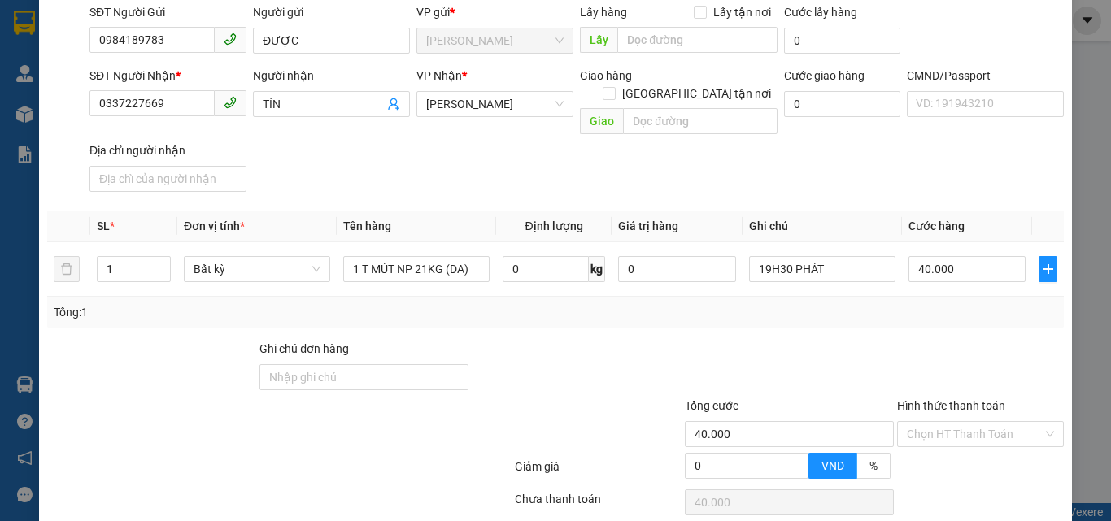
scroll to position [220, 0]
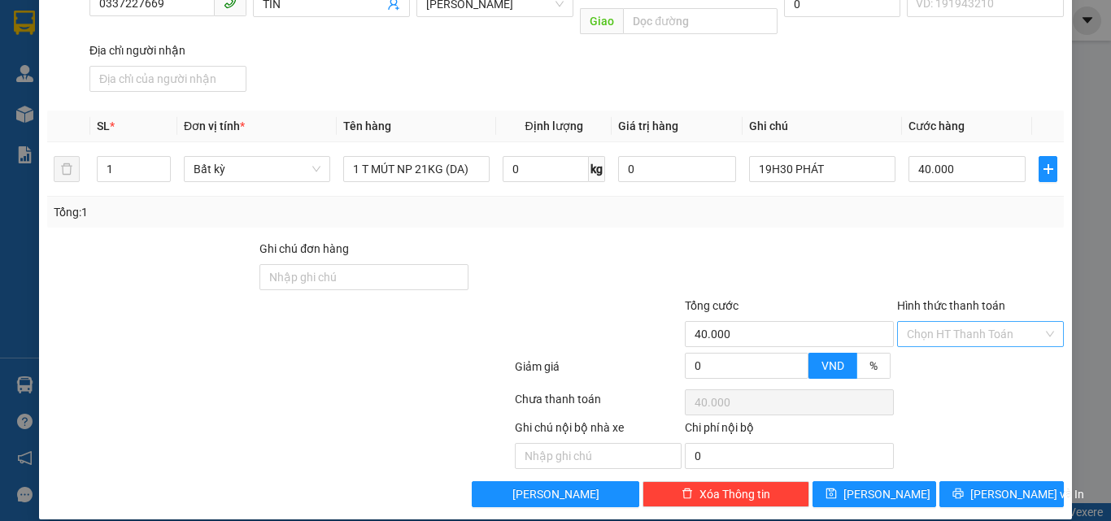
click at [916, 322] on input "Hình thức thanh toán" at bounding box center [975, 334] width 136 height 24
click at [920, 350] on div "Tại văn phòng" at bounding box center [971, 349] width 146 height 18
type input "0"
click at [899, 276] on div at bounding box center [980, 268] width 170 height 57
click at [964, 488] on icon "printer" at bounding box center [957, 493] width 11 height 11
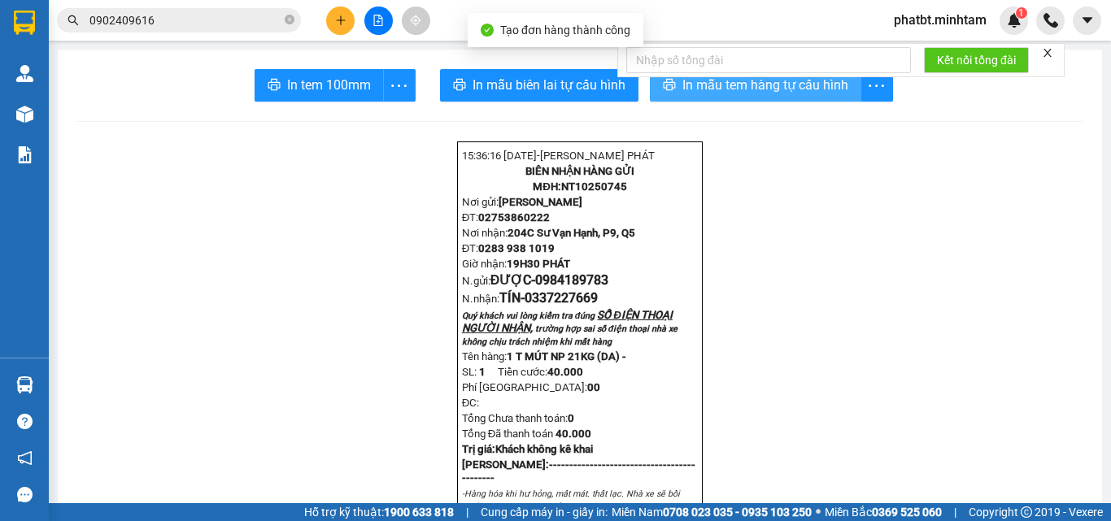
click at [757, 96] on button "In mẫu tem hàng tự cấu hình" at bounding box center [755, 85] width 211 height 33
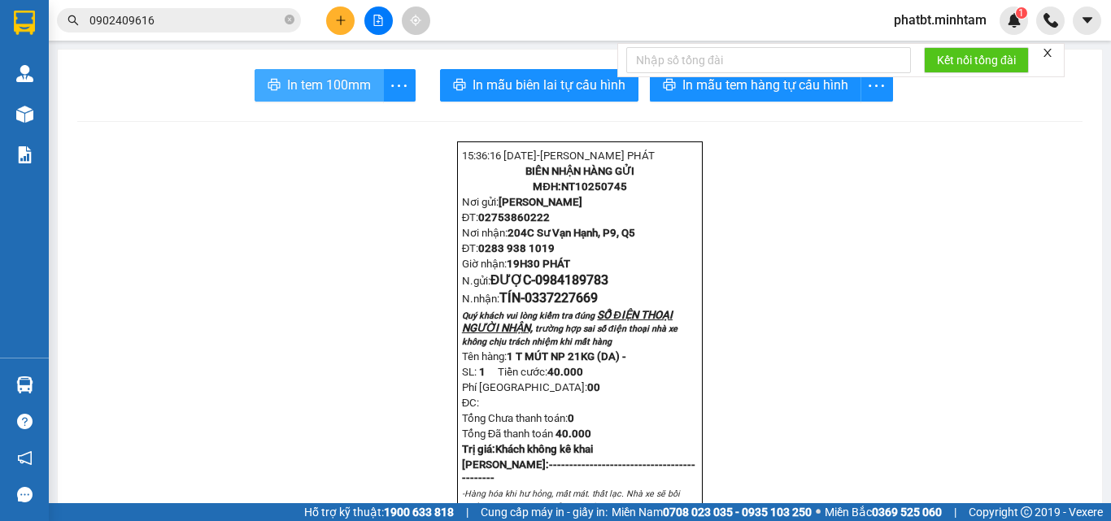
click at [355, 76] on span "In tem 100mm" at bounding box center [329, 85] width 84 height 20
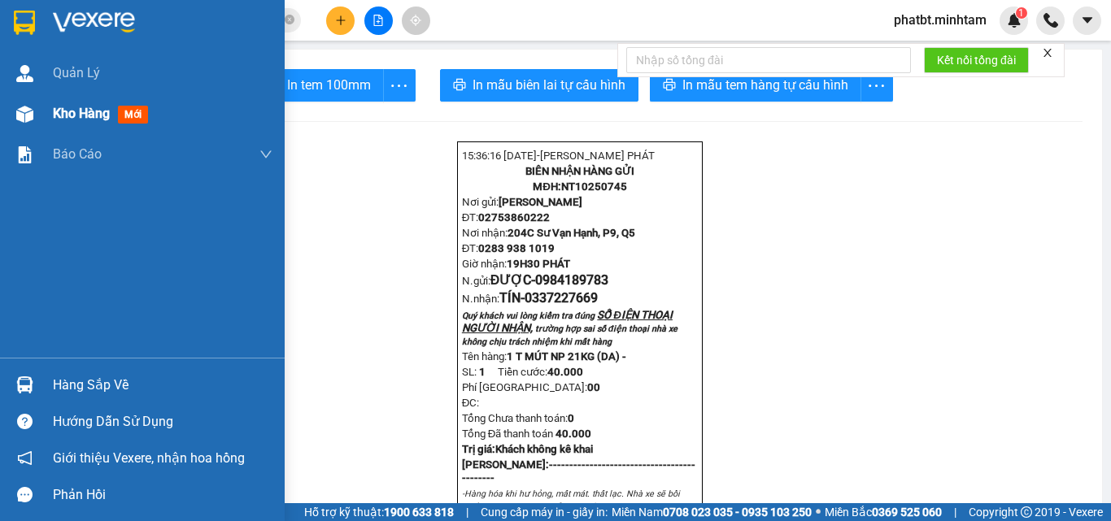
click at [58, 113] on span "Kho hàng" at bounding box center [81, 113] width 57 height 15
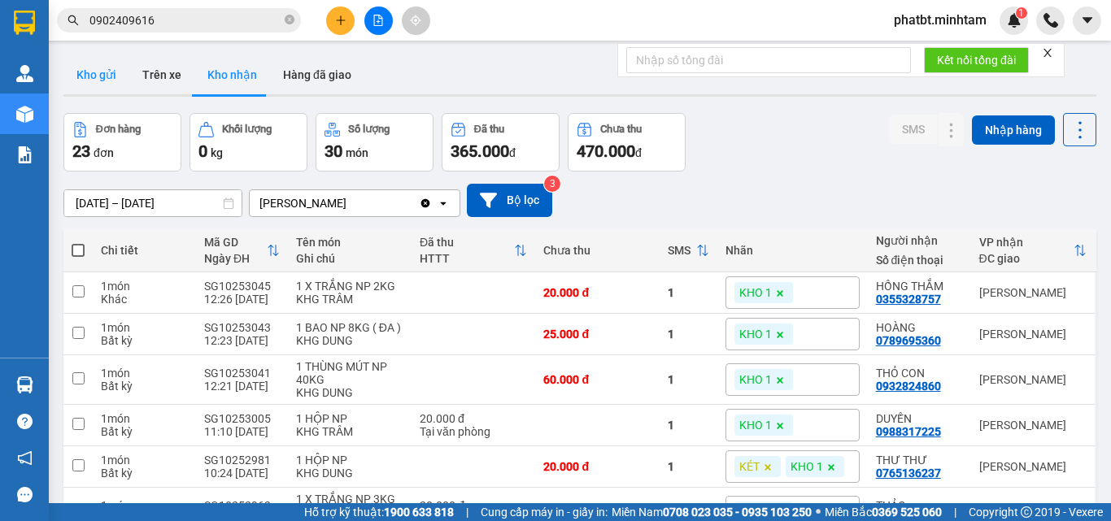
drag, startPoint x: 98, startPoint y: 70, endPoint x: 89, endPoint y: 71, distance: 8.2
click at [97, 70] on button "Kho gửi" at bounding box center [96, 74] width 66 height 39
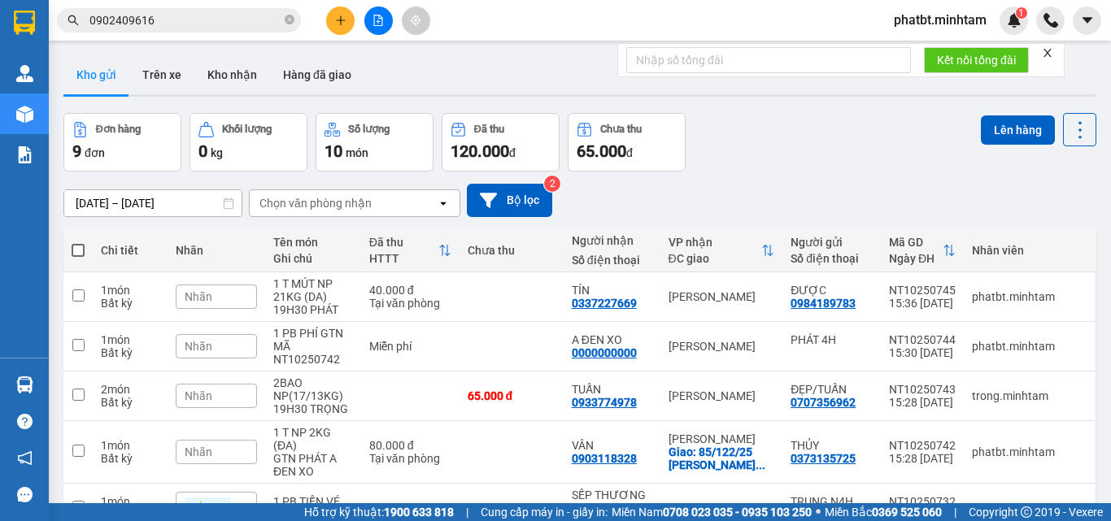
click at [220, 440] on div "Nhãn" at bounding box center [216, 452] width 81 height 24
click at [320, 520] on div "GTN" at bounding box center [315, 530] width 48 height 21
click at [237, 334] on div "Nhãn" at bounding box center [216, 346] width 81 height 24
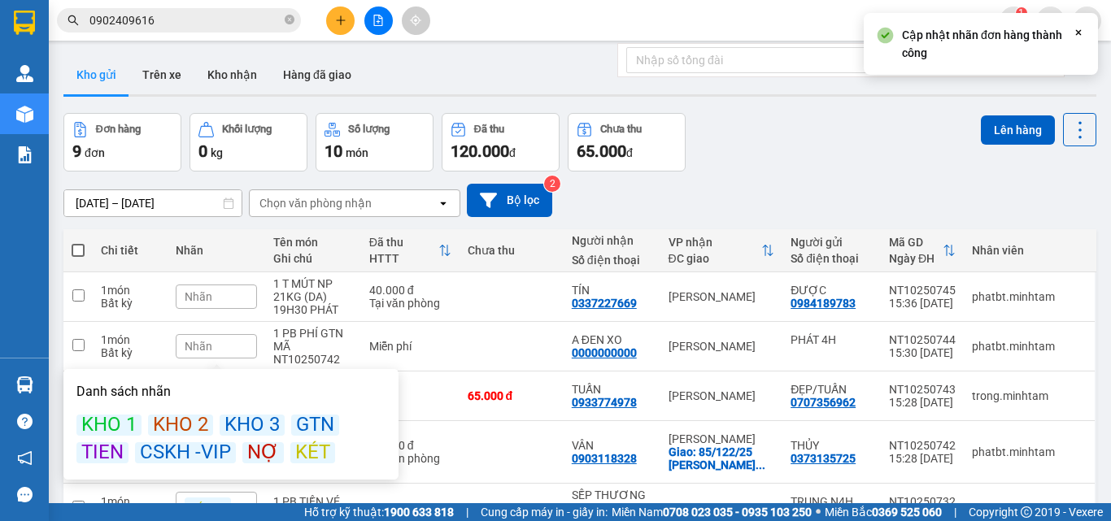
click at [310, 442] on div "KÉT" at bounding box center [312, 452] width 45 height 21
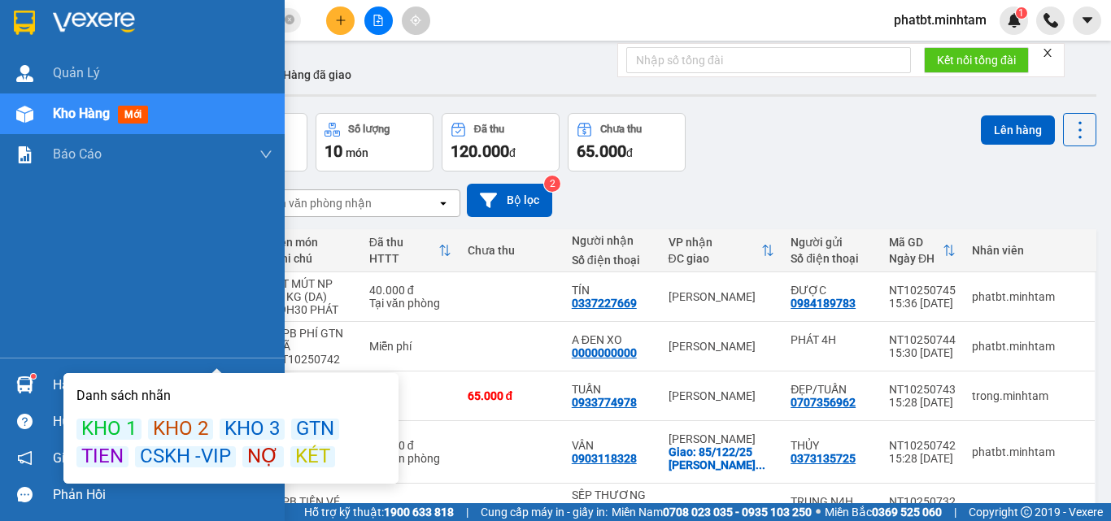
click at [76, 384] on div "Hàng sắp về" at bounding box center [163, 385] width 220 height 24
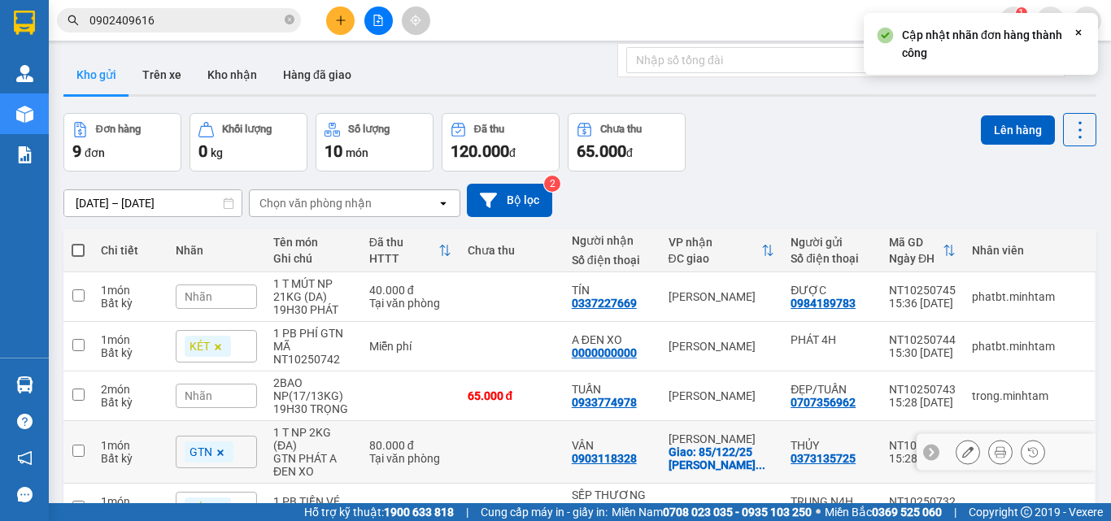
click at [733, 218] on section "Kết quả tìm kiếm ( 10 ) Bộ lọc Mã ĐH Trạng thái Món hàng Tổng cước Chưa cước Nh…" at bounding box center [555, 260] width 1111 height 521
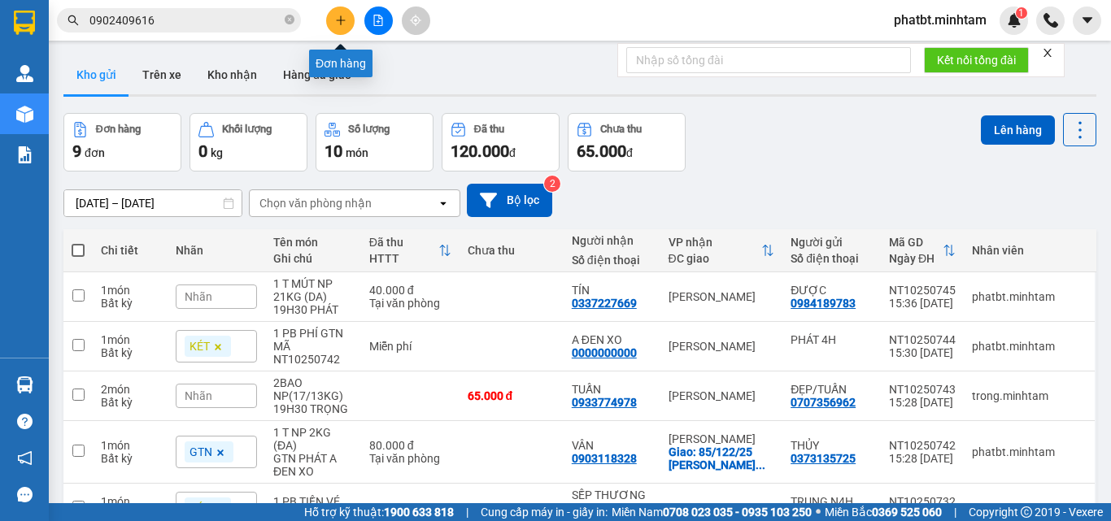
click at [337, 20] on icon "plus" at bounding box center [340, 20] width 11 height 11
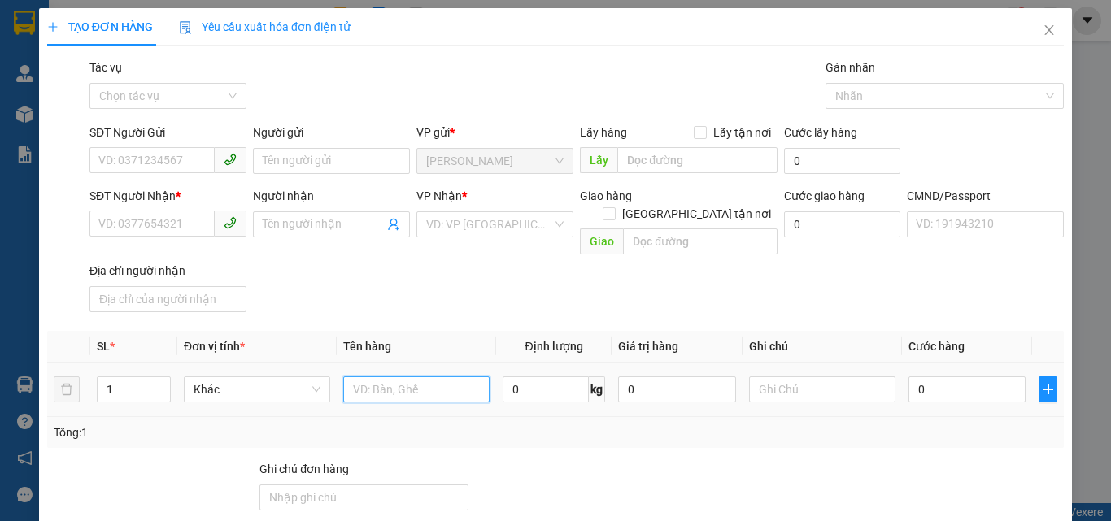
click at [394, 376] on input "text" at bounding box center [416, 389] width 146 height 26
type input "4 XỐP TRẮNG NP 5/8KG*3"
click at [159, 383] on icon "up" at bounding box center [162, 386] width 6 height 6
type input "4"
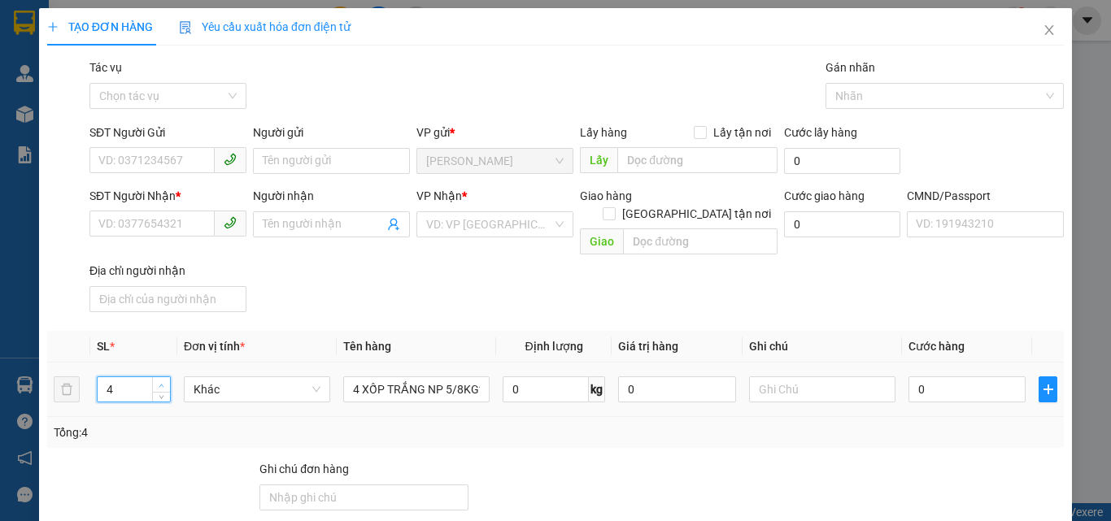
click at [159, 383] on icon "up" at bounding box center [162, 386] width 6 height 6
click at [177, 165] on input "SĐT Người Gửi" at bounding box center [151, 160] width 125 height 26
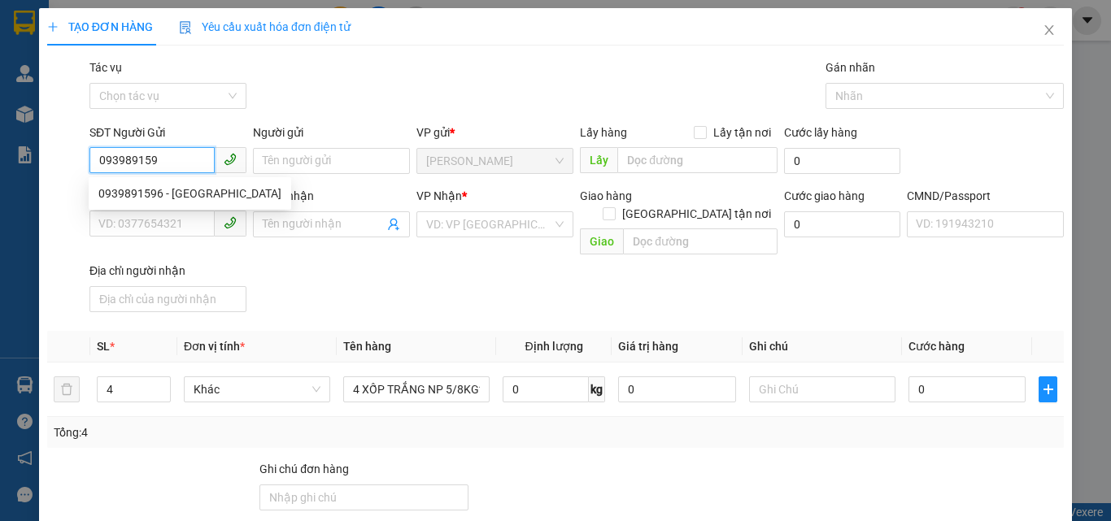
type input "0939891596"
click at [171, 195] on div "0939891596 - NGA" at bounding box center [189, 194] width 183 height 18
type input "NGA"
type input "0983711359"
type input "LINH"
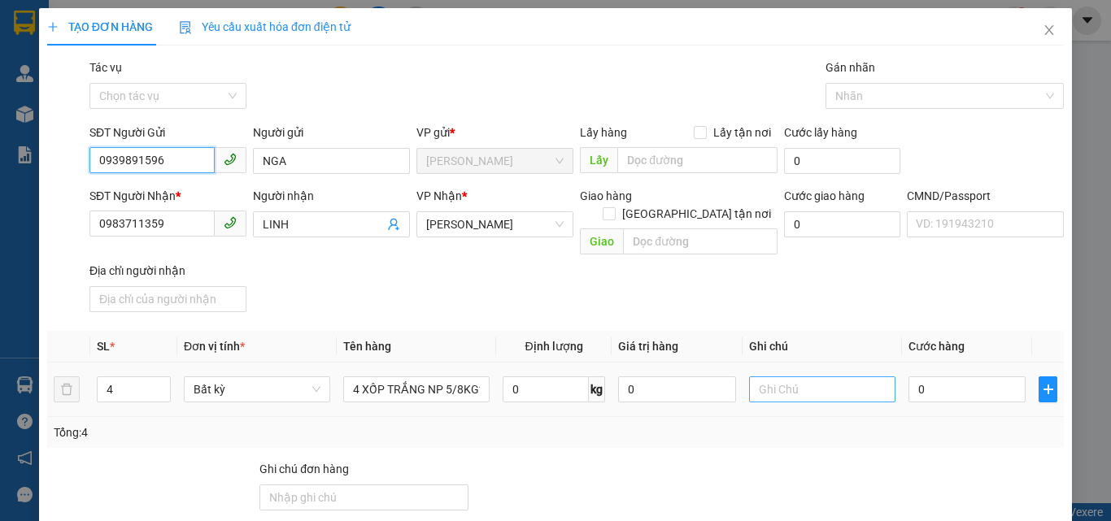
type input "0939891596"
click at [795, 376] on input "text" at bounding box center [822, 389] width 146 height 26
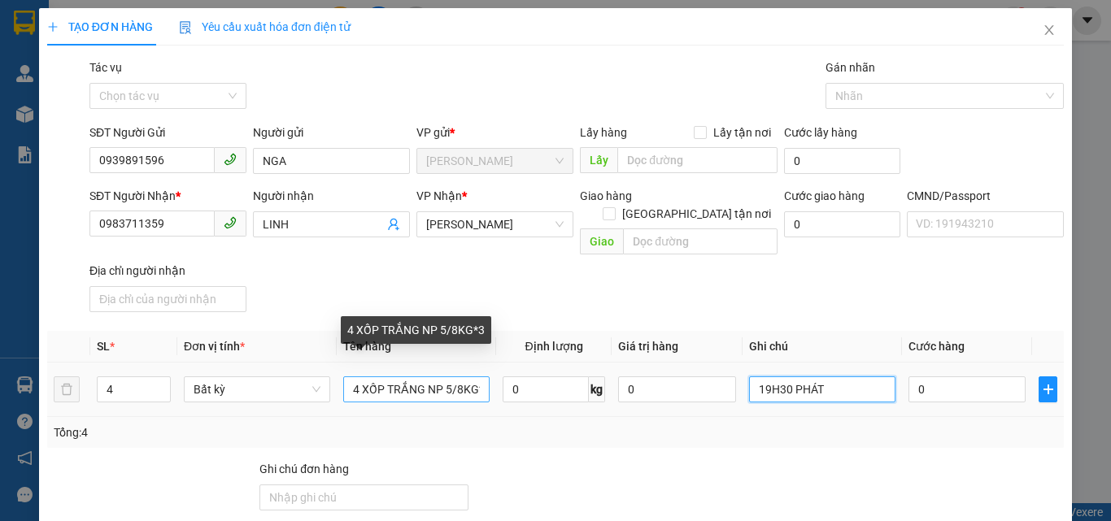
type input "19H30 PHÁT"
click at [446, 376] on input "4 XỐP TRẮNG NP 5/8KG*3" at bounding box center [416, 389] width 146 height 26
type input "4 XỐP TRẮNG NP 4/8KG*3"
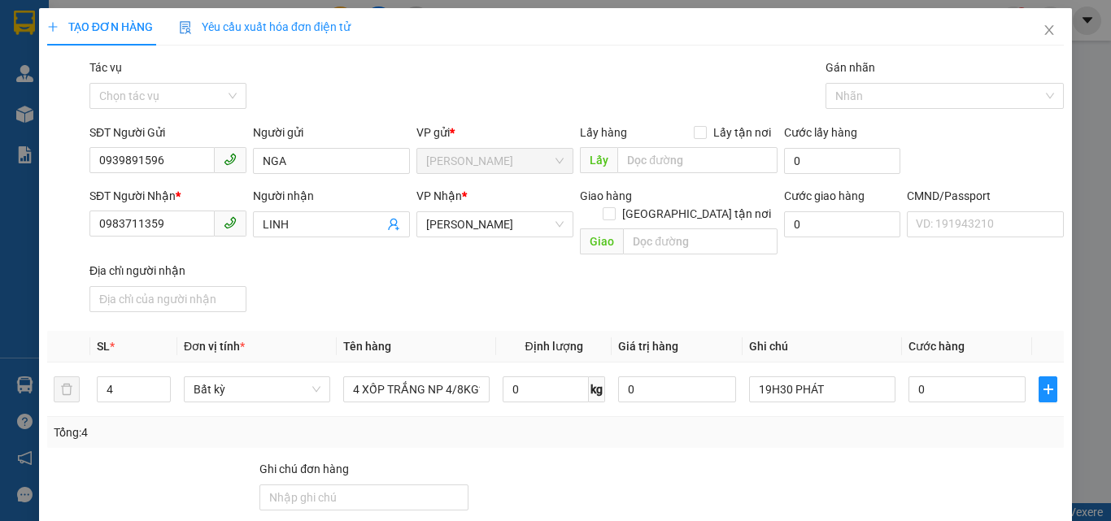
click at [583, 311] on div "Transit Pickup Surcharge Ids Transit Deliver Surcharge Ids Transit Deliver Surc…" at bounding box center [555, 393] width 1016 height 669
click at [942, 376] on input "0" at bounding box center [966, 389] width 117 height 26
click at [949, 376] on input "0" at bounding box center [966, 389] width 117 height 26
type input "09"
type input "9"
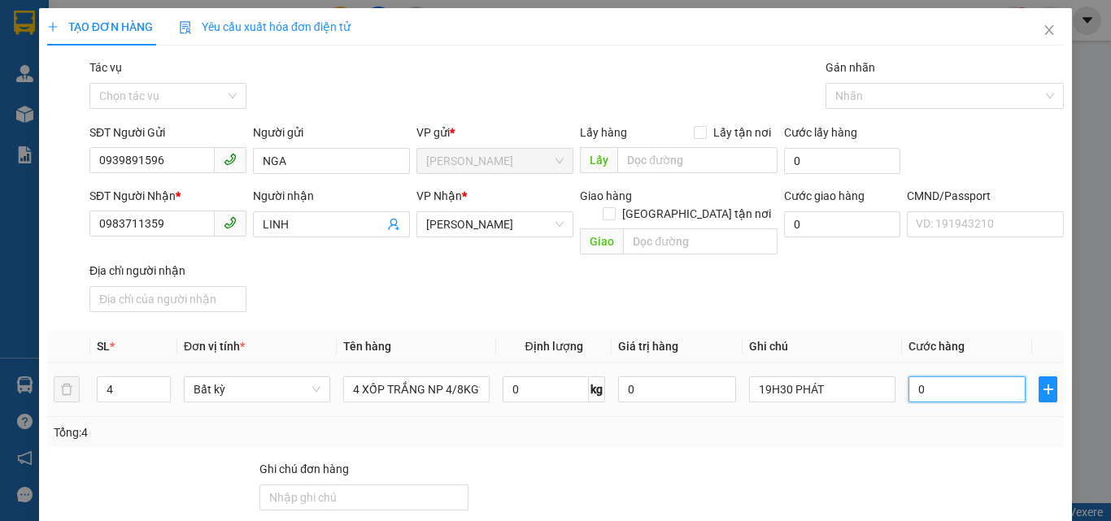
type input "9"
type input "095"
type input "95"
type input "95.000"
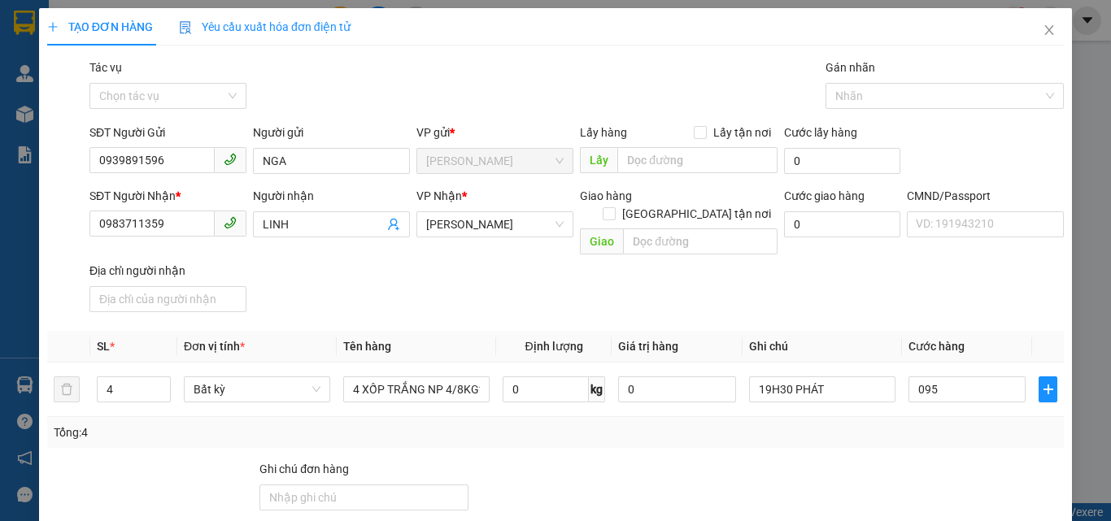
type input "95.000"
click at [867, 274] on div "SĐT Người Nhận * 0983711359 Người nhận LINH VP Nhận * Hồ Chí Minh Giao hàng Gia…" at bounding box center [576, 253] width 981 height 132
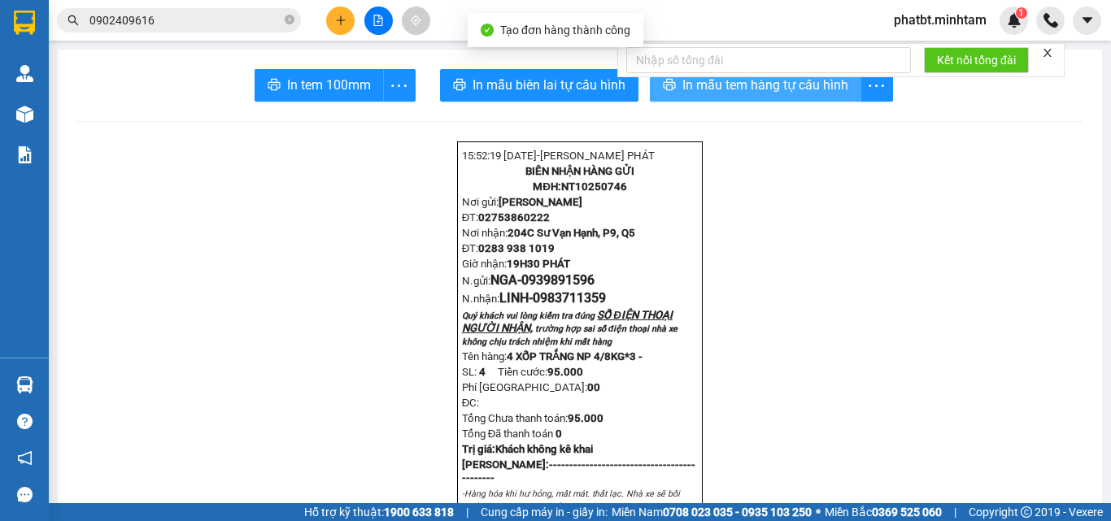
drag, startPoint x: 698, startPoint y: 89, endPoint x: 694, endPoint y: 103, distance: 15.2
click at [698, 88] on span "In mẫu tem hàng tự cấu hình" at bounding box center [765, 85] width 166 height 20
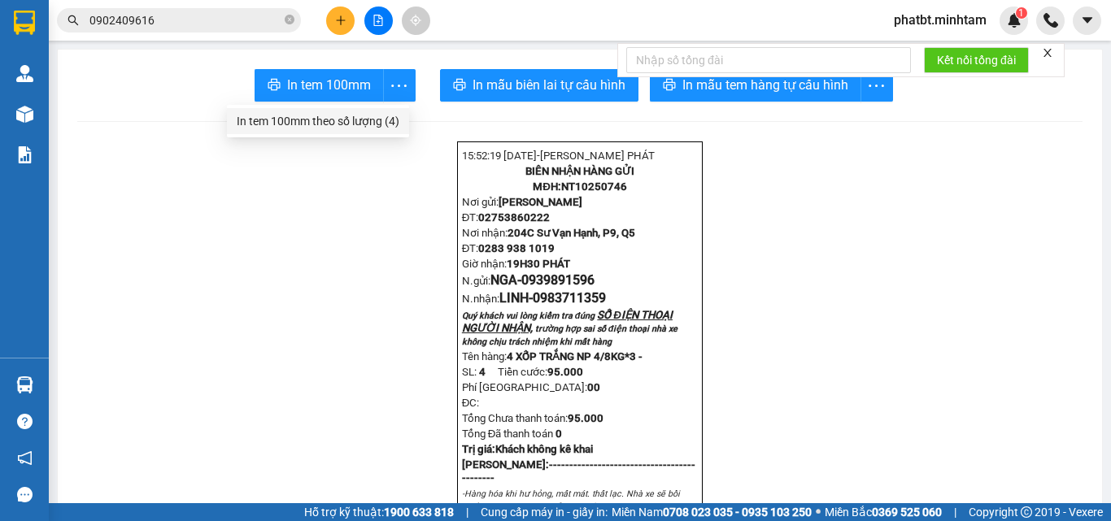
click at [386, 121] on div "In tem 100mm theo số lượng (4)" at bounding box center [318, 121] width 163 height 18
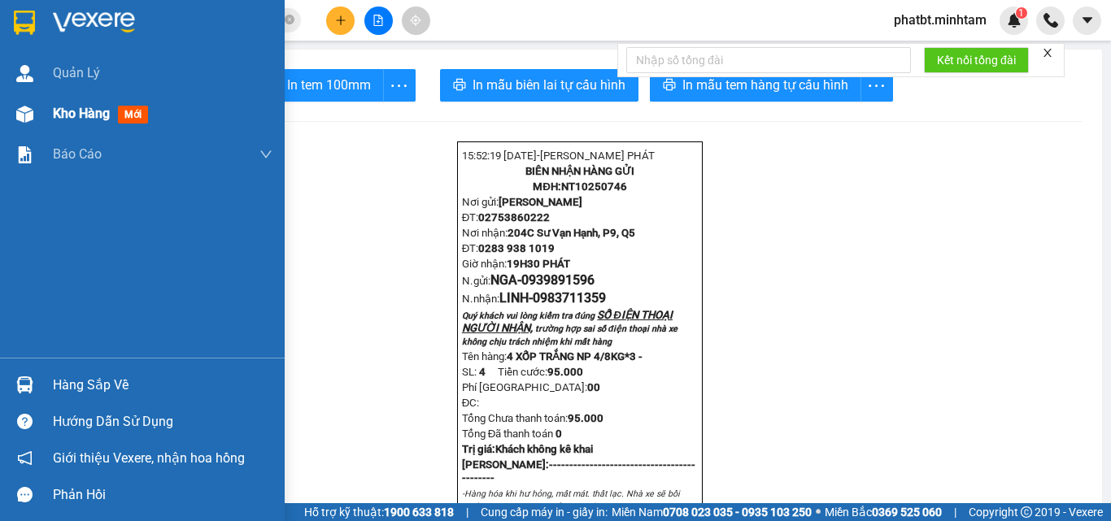
drag, startPoint x: 70, startPoint y: 104, endPoint x: 181, endPoint y: 141, distance: 117.5
click at [70, 102] on div "Kho hàng mới" at bounding box center [163, 114] width 220 height 41
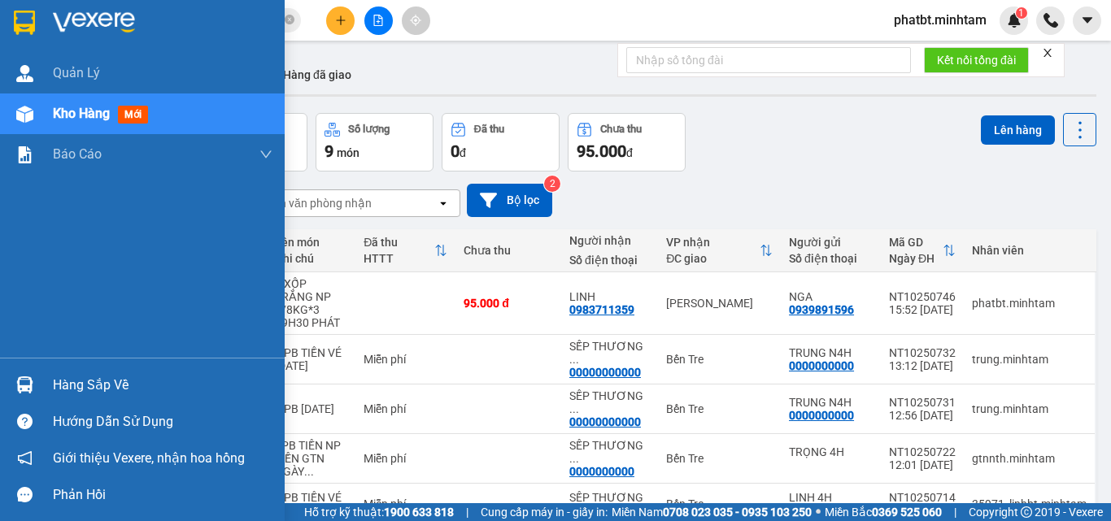
click at [61, 116] on span "Kho hàng" at bounding box center [81, 113] width 57 height 15
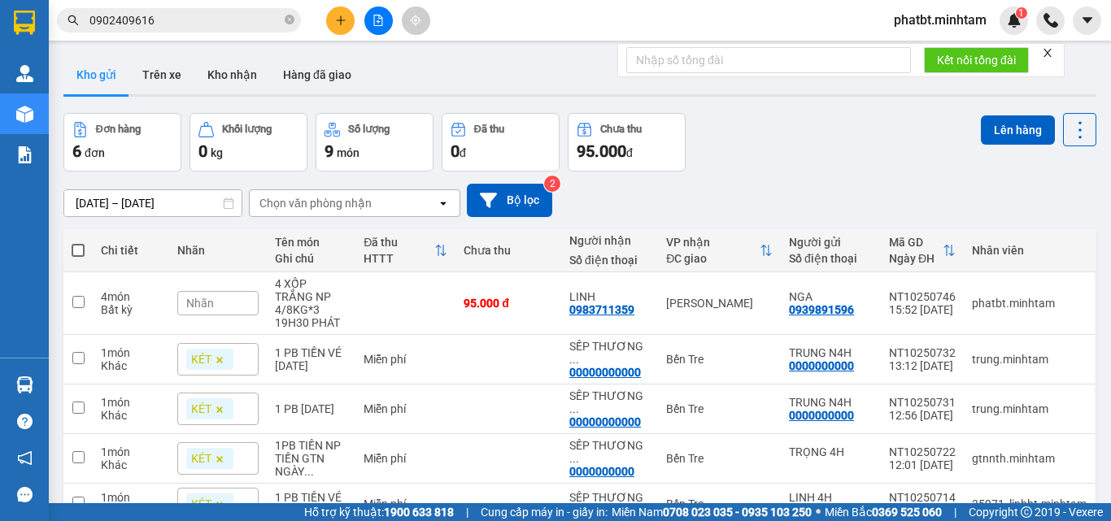
click at [110, 87] on button "Kho gửi" at bounding box center [96, 74] width 66 height 39
click at [286, 20] on icon "close-circle" at bounding box center [290, 20] width 10 height 10
click at [235, 24] on input "text" at bounding box center [185, 20] width 192 height 18
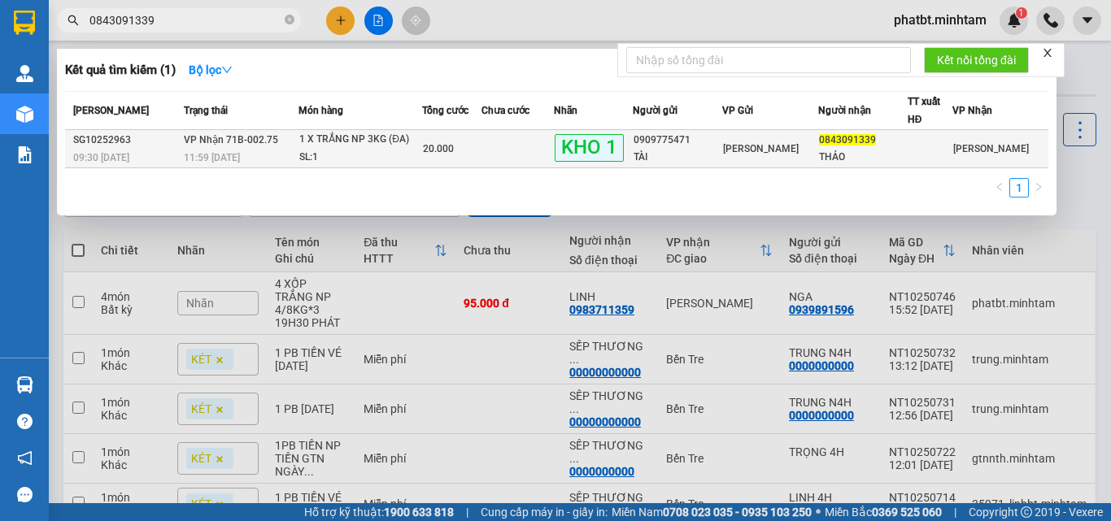
type input "0843091339"
click at [283, 133] on td "VP Nhận 71B-002.75 11:59 - 11/10" at bounding box center [239, 149] width 119 height 38
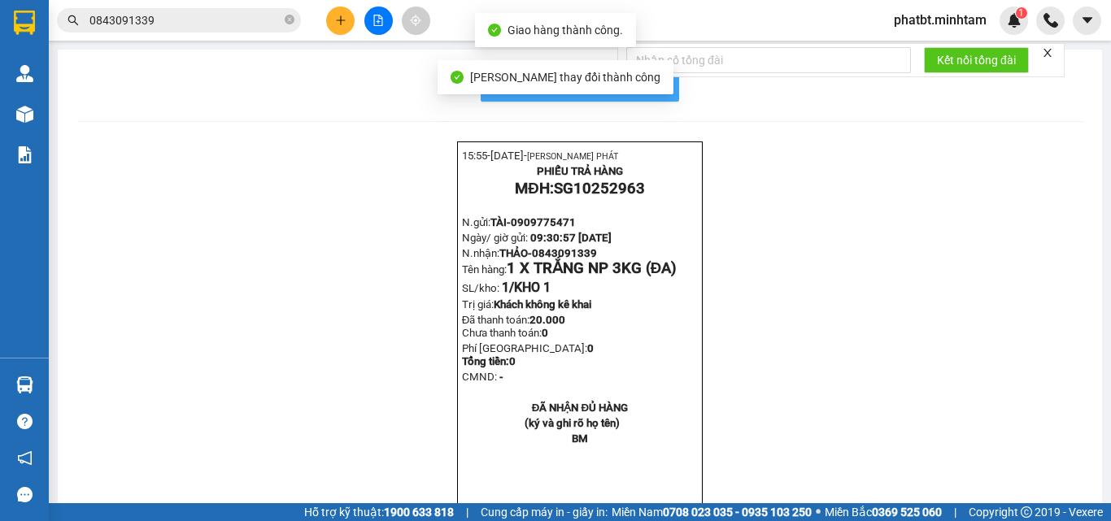
click at [664, 82] on button "In mẫu biên lai tự cấu hình" at bounding box center [580, 85] width 198 height 33
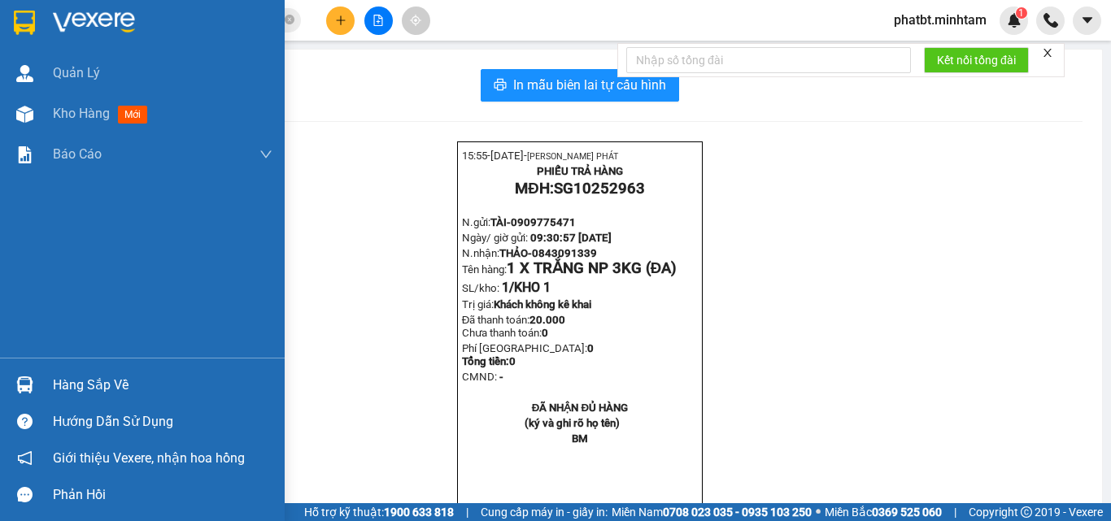
click at [81, 373] on div "Hàng sắp về" at bounding box center [163, 385] width 220 height 24
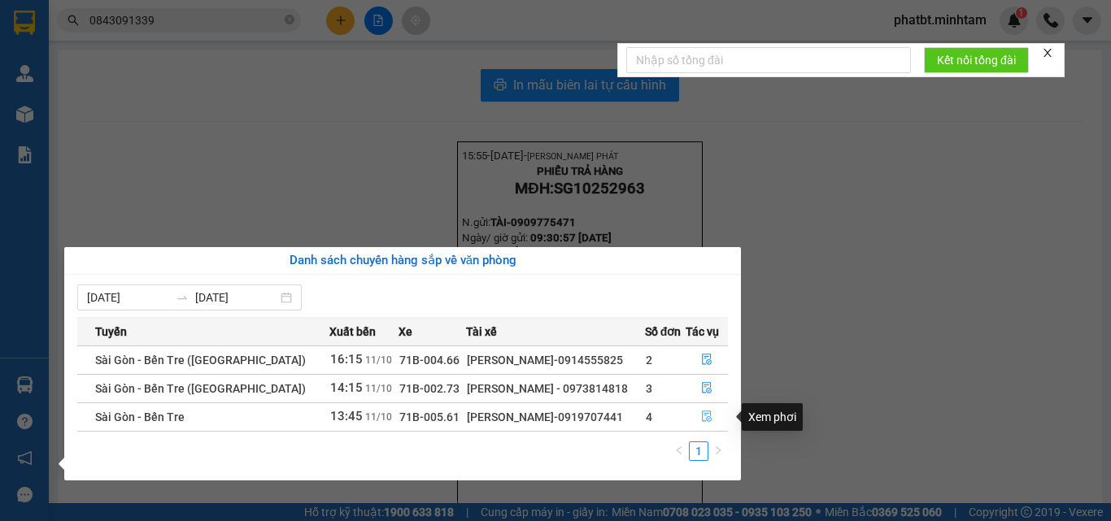
click at [711, 416] on button "button" at bounding box center [706, 417] width 41 height 26
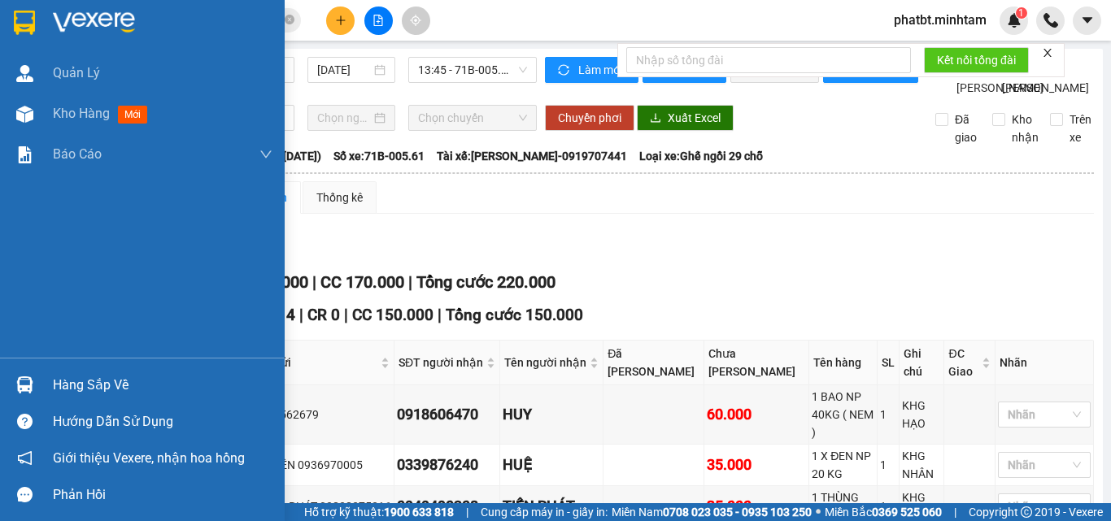
click at [47, 368] on div "Hàng sắp về" at bounding box center [142, 385] width 285 height 37
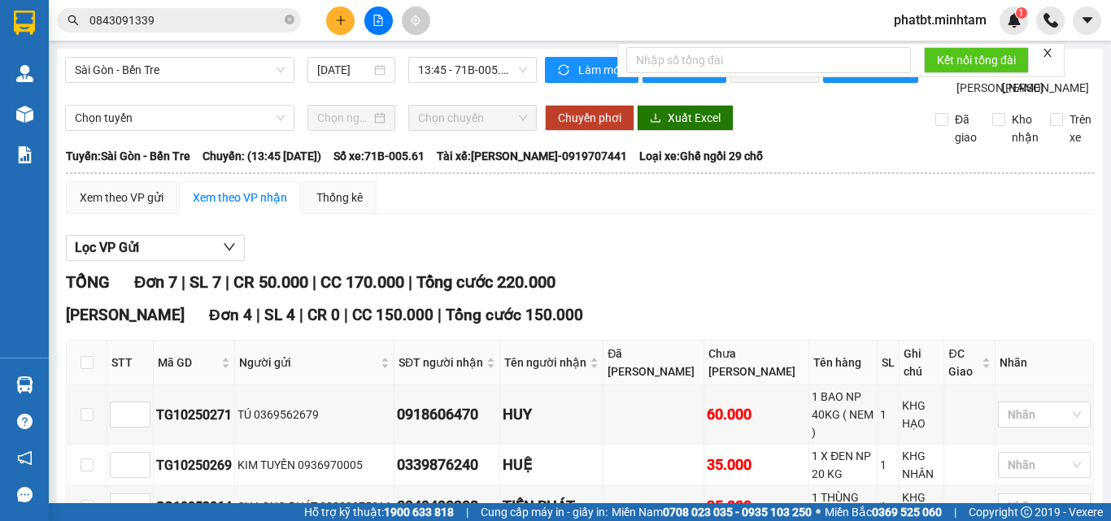
click at [840, 401] on section "Kết quả tìm kiếm ( 1 ) Bộ lọc Mã ĐH Trạng thái Món hàng Tổng cước Chưa cước Nhã…" at bounding box center [555, 260] width 1111 height 521
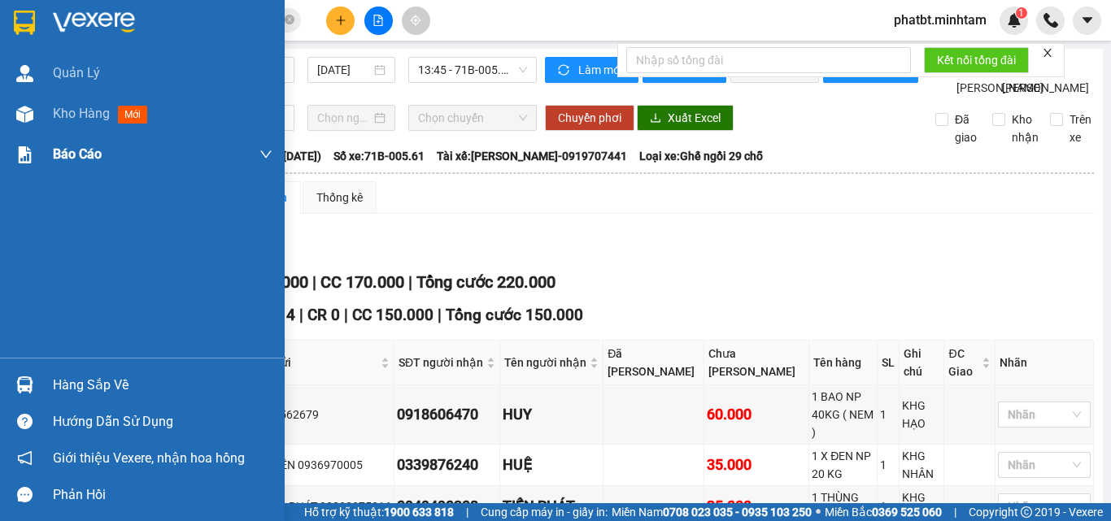
drag, startPoint x: 99, startPoint y: 125, endPoint x: 95, endPoint y: 148, distance: 23.1
click at [100, 124] on div "Kho hàng mới" at bounding box center [163, 114] width 220 height 41
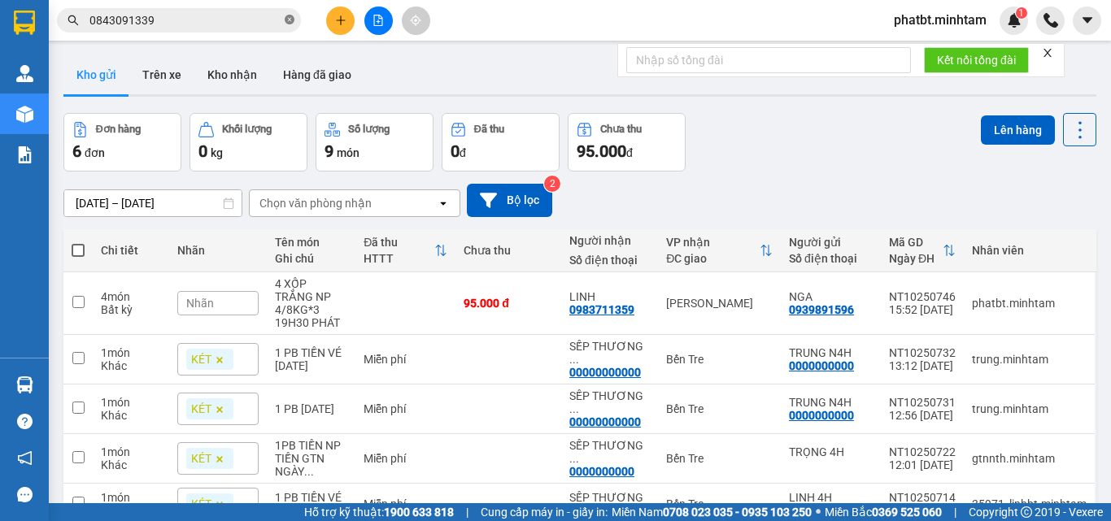
click at [289, 20] on icon "close-circle" at bounding box center [290, 20] width 10 height 10
click at [231, 21] on input "text" at bounding box center [185, 20] width 192 height 18
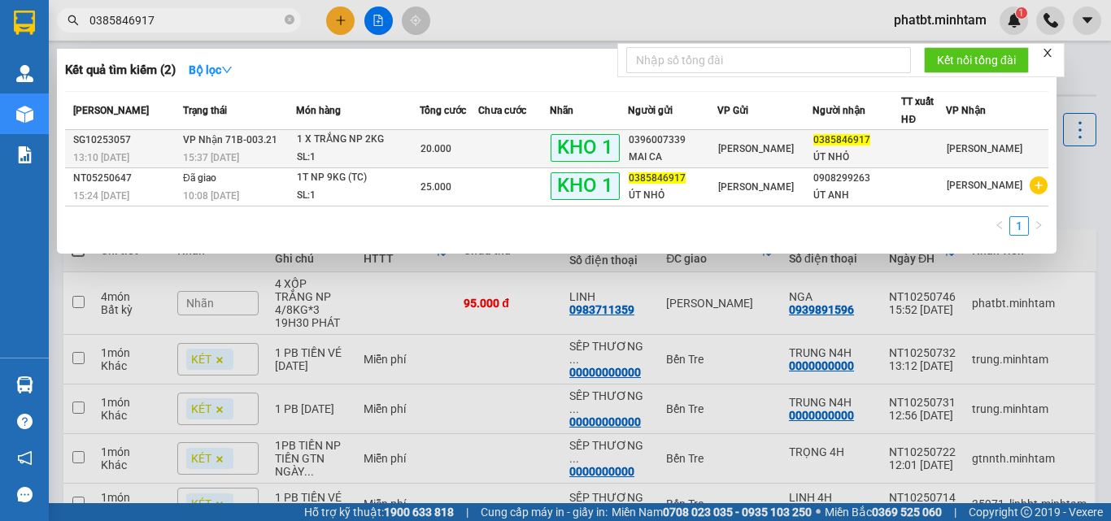
type input "0385846917"
click at [283, 141] on td "VP Nhận 71B-003.21 15:37 - 11/10" at bounding box center [237, 149] width 117 height 38
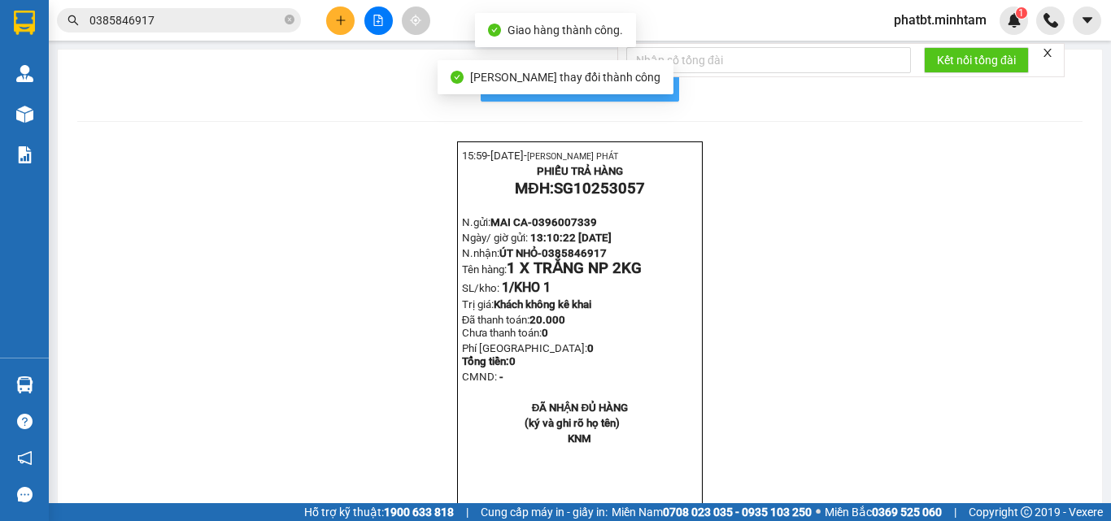
click at [660, 88] on button "In mẫu biên lai tự cấu hình" at bounding box center [580, 85] width 198 height 33
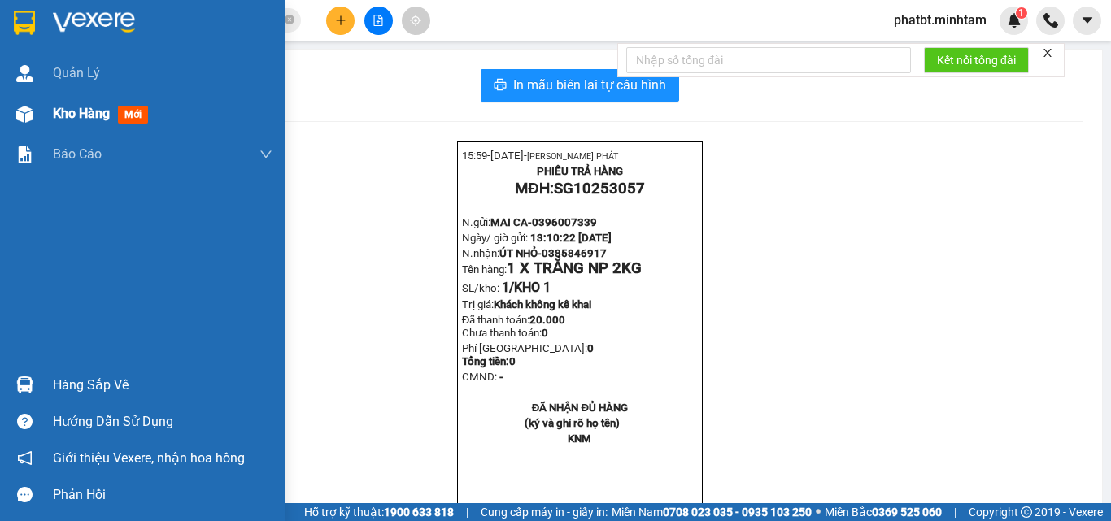
click at [62, 115] on span "Kho hàng" at bounding box center [81, 113] width 57 height 15
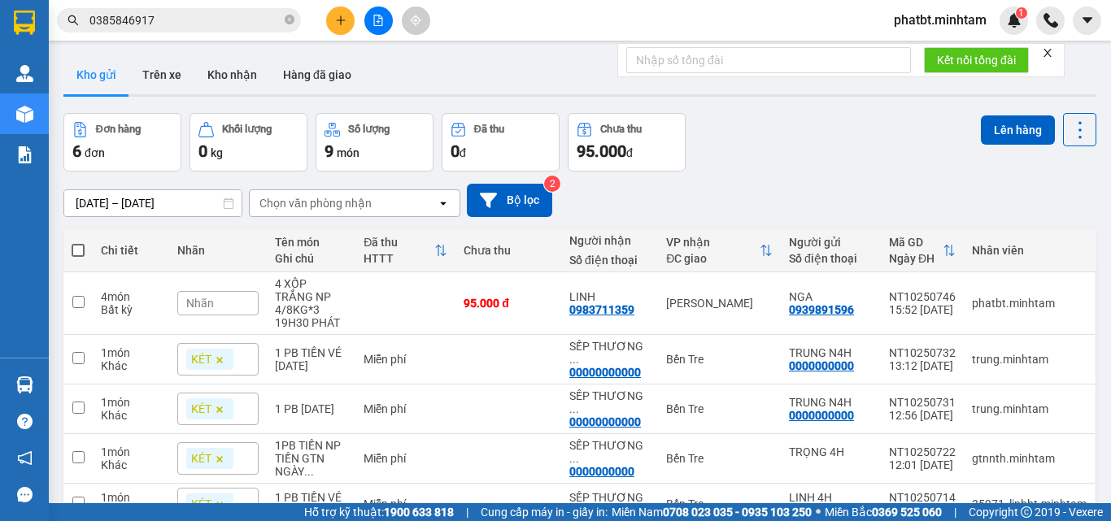
click at [95, 77] on button "Kho gửi" at bounding box center [96, 74] width 66 height 39
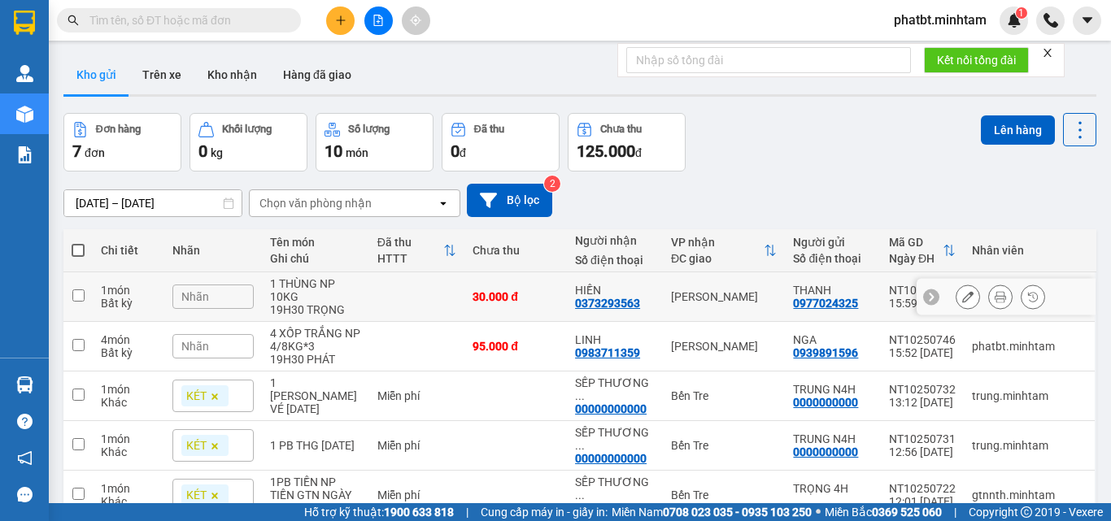
drag, startPoint x: 368, startPoint y: 311, endPoint x: 362, endPoint y: 345, distance: 34.8
click at [371, 317] on td at bounding box center [417, 297] width 96 height 50
checkbox input "true"
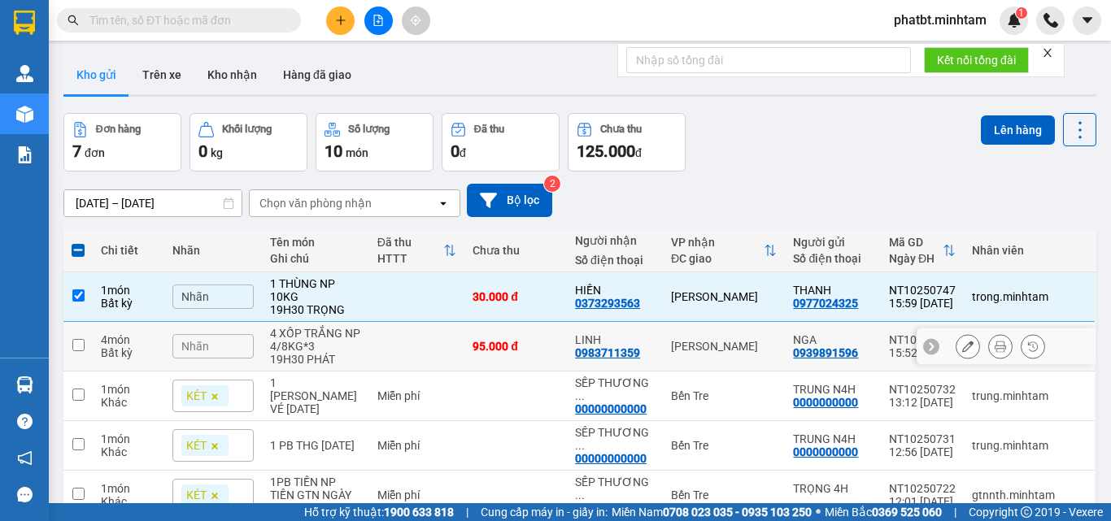
click at [353, 356] on td "4 XỐP TRẮNG NP 4/8KG*3 19H30 PHÁT" at bounding box center [315, 347] width 107 height 50
checkbox input "true"
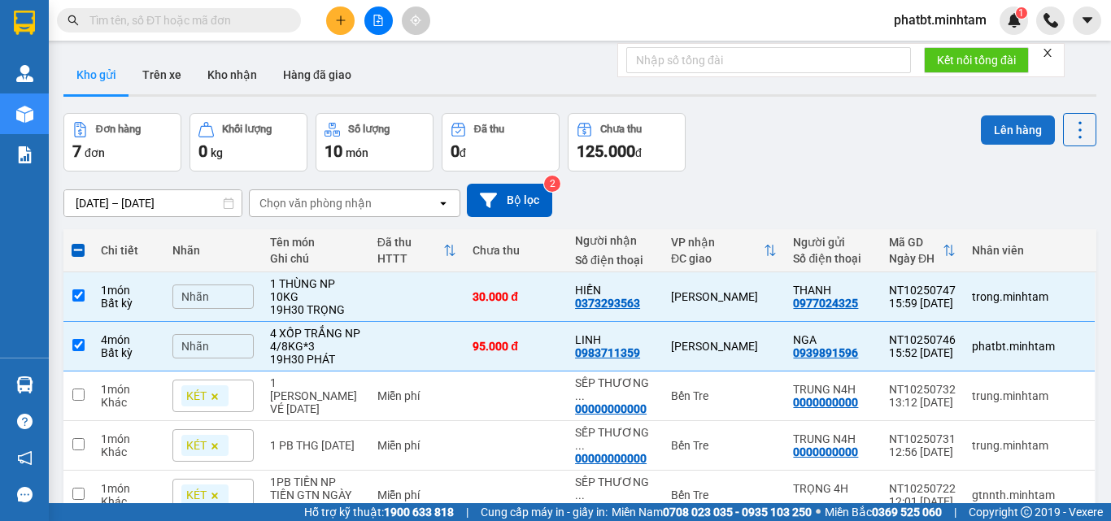
click at [991, 124] on button "Lên hàng" at bounding box center [1018, 129] width 74 height 29
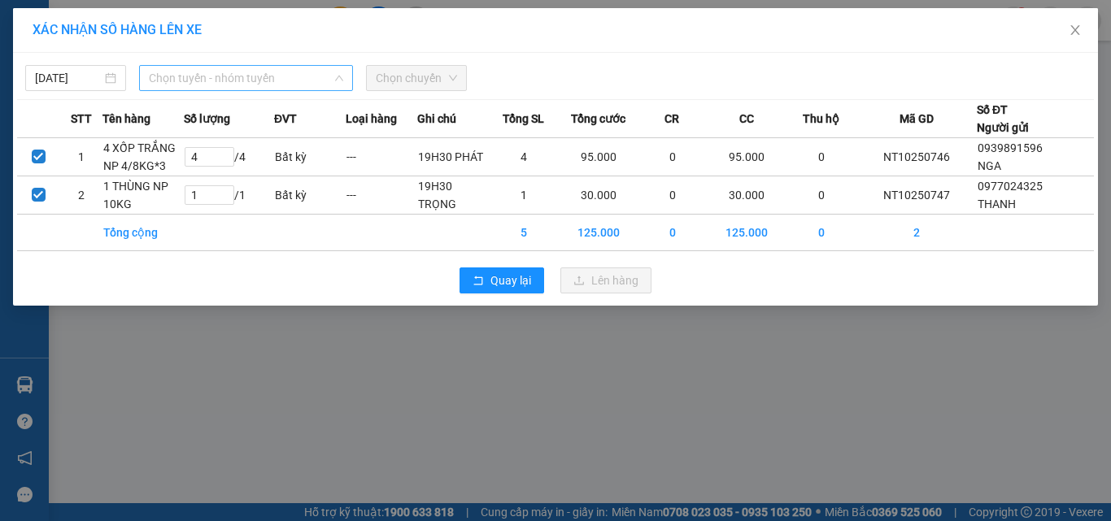
click at [229, 76] on span "Chọn tuyến - nhóm tuyến" at bounding box center [246, 78] width 194 height 24
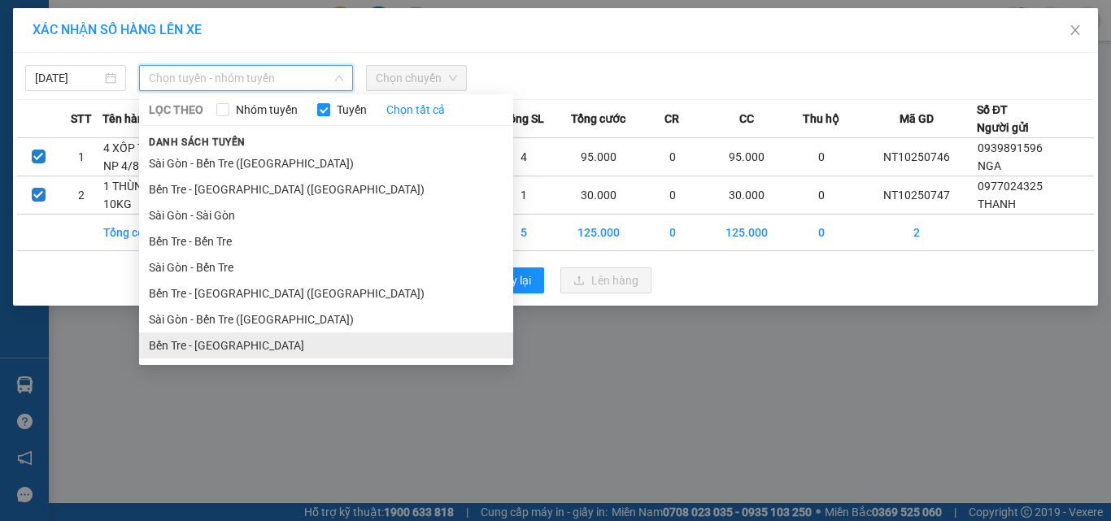
click at [220, 354] on li "Bến Tre - [GEOGRAPHIC_DATA]" at bounding box center [326, 346] width 374 height 26
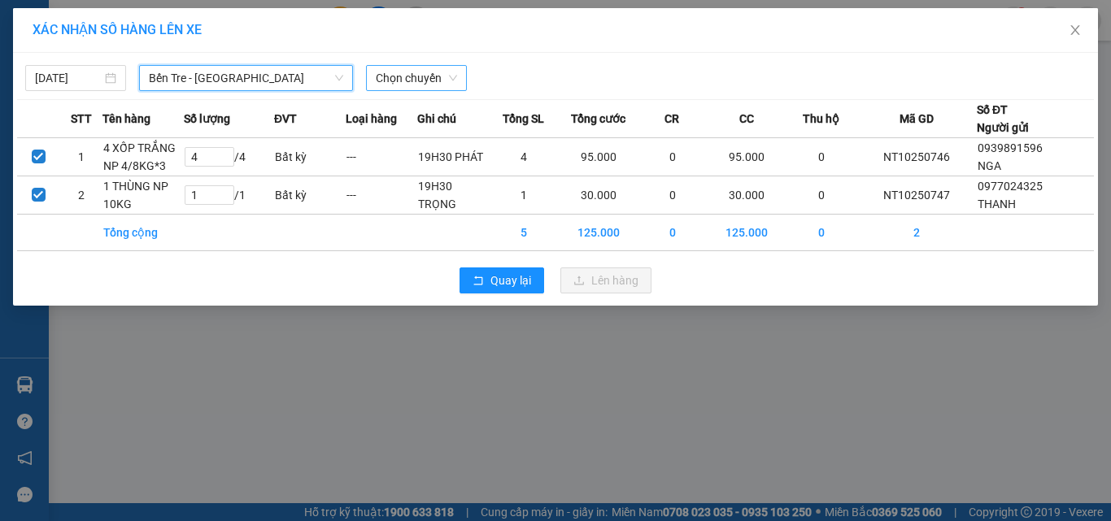
click at [419, 72] on span "Chọn chuyến" at bounding box center [416, 78] width 81 height 24
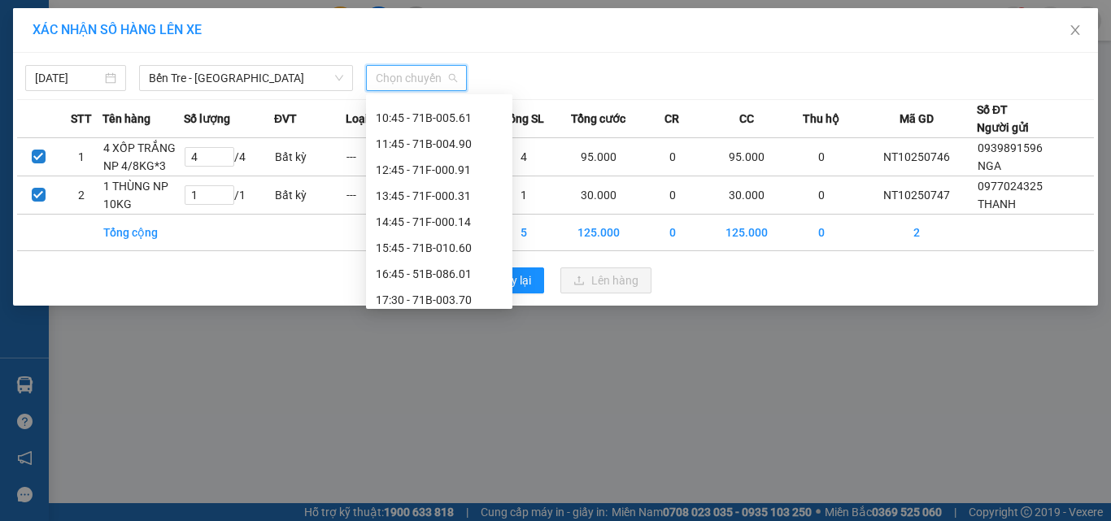
scroll to position [276, 0]
click at [472, 224] on div "15:45 - 71B-010.60" at bounding box center [439, 224] width 127 height 18
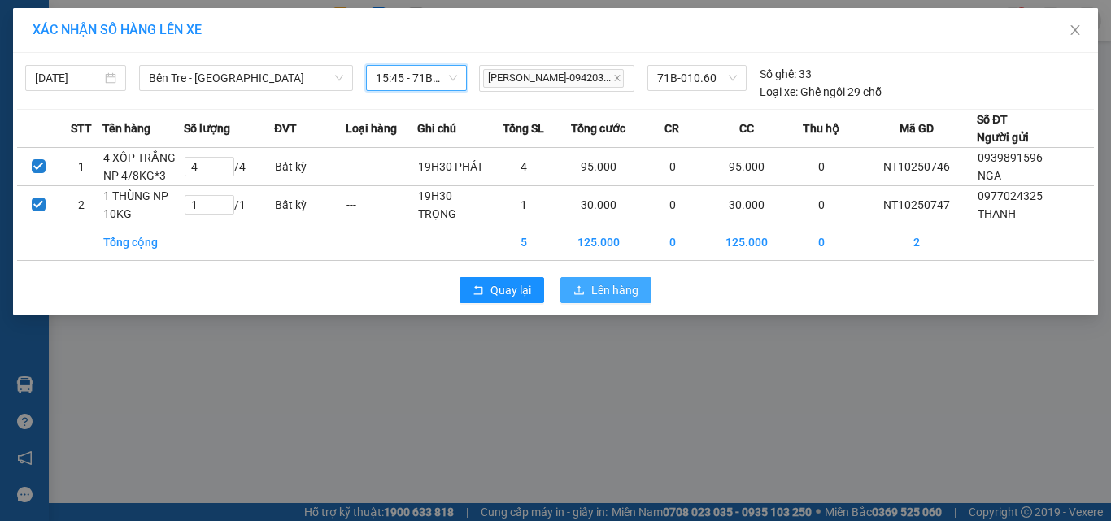
click at [616, 299] on span "Lên hàng" at bounding box center [614, 290] width 47 height 18
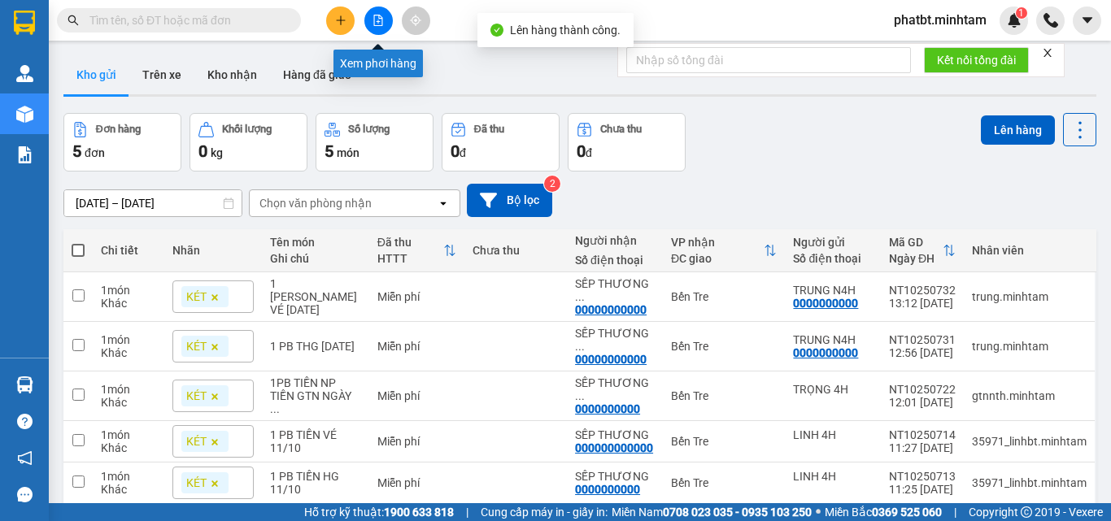
click at [373, 24] on icon "file-add" at bounding box center [377, 20] width 11 height 11
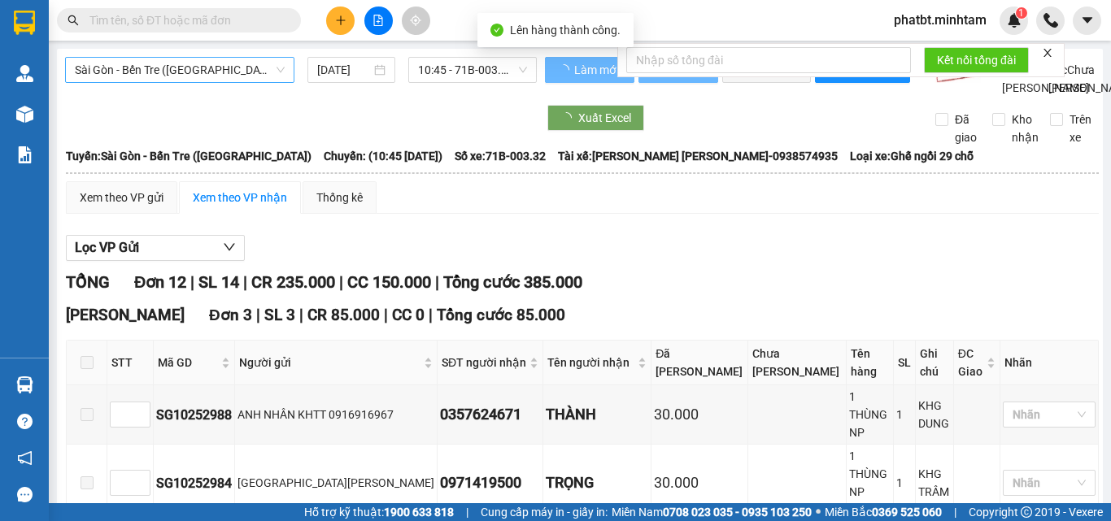
click at [161, 69] on span "Sài Gòn - Bến Tre ([GEOGRAPHIC_DATA])" at bounding box center [180, 70] width 210 height 24
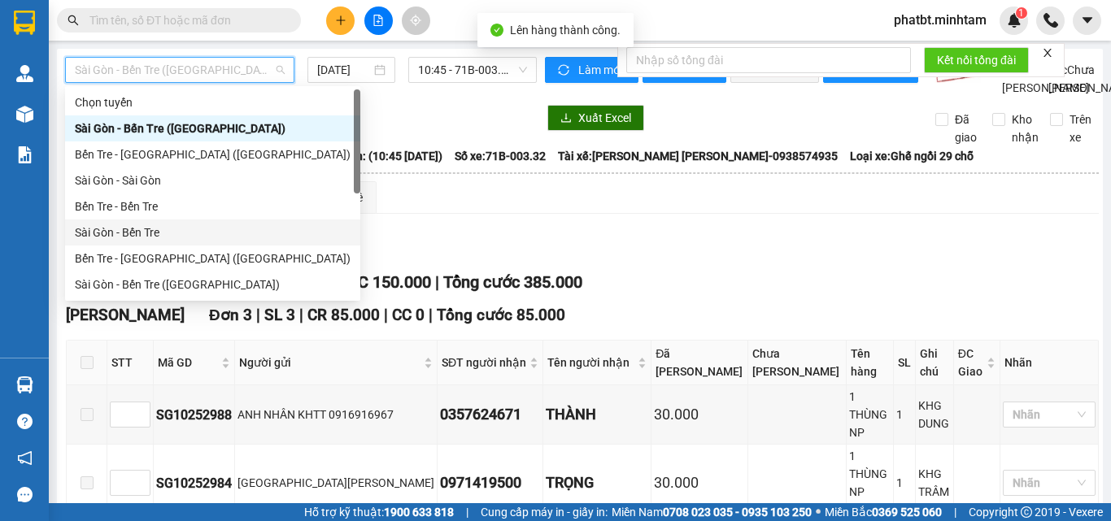
scroll to position [26, 0]
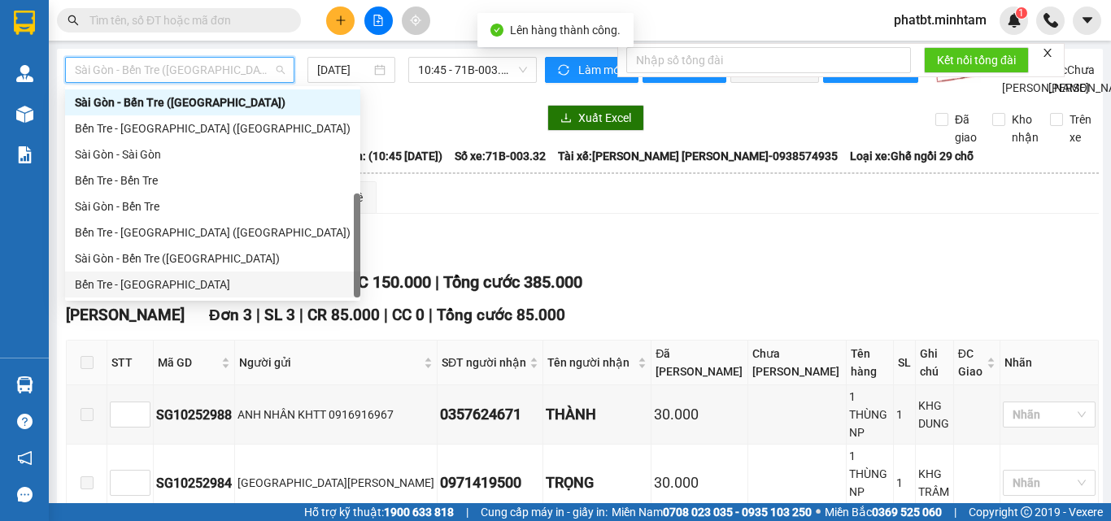
click at [154, 282] on div "Bến Tre - [GEOGRAPHIC_DATA]" at bounding box center [213, 285] width 276 height 18
type input "[DATE]"
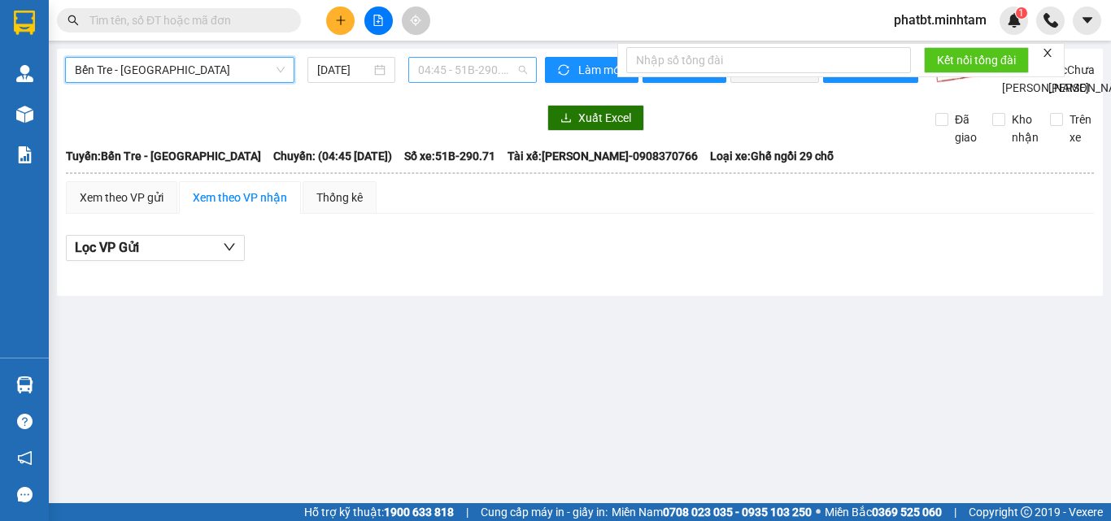
drag, startPoint x: 456, startPoint y: 64, endPoint x: 479, endPoint y: 102, distance: 44.5
click at [456, 65] on span "04:45 - 51B-290.71" at bounding box center [472, 70] width 109 height 24
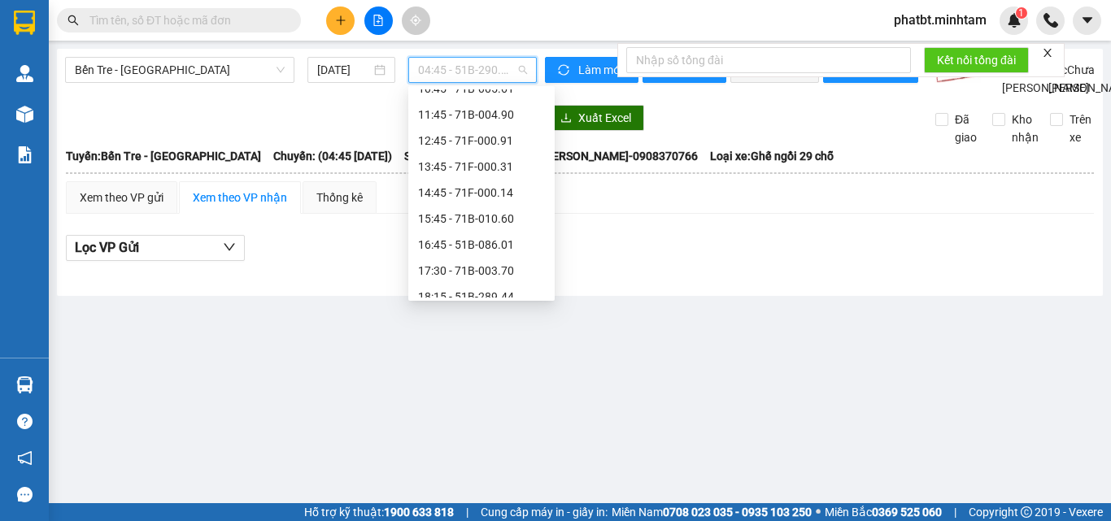
scroll to position [281, 0]
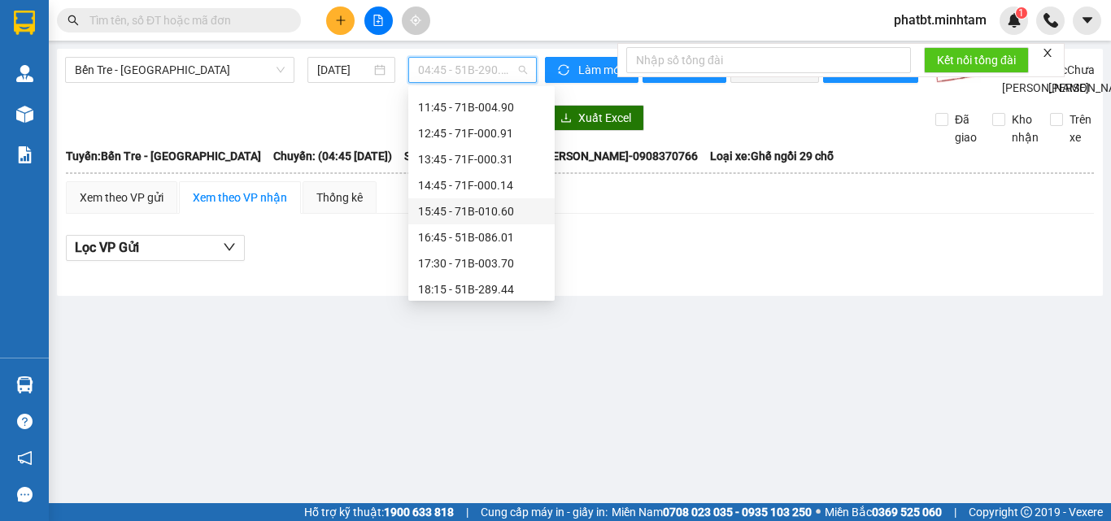
click at [508, 216] on div "15:45 - 71B-010.60" at bounding box center [481, 211] width 127 height 18
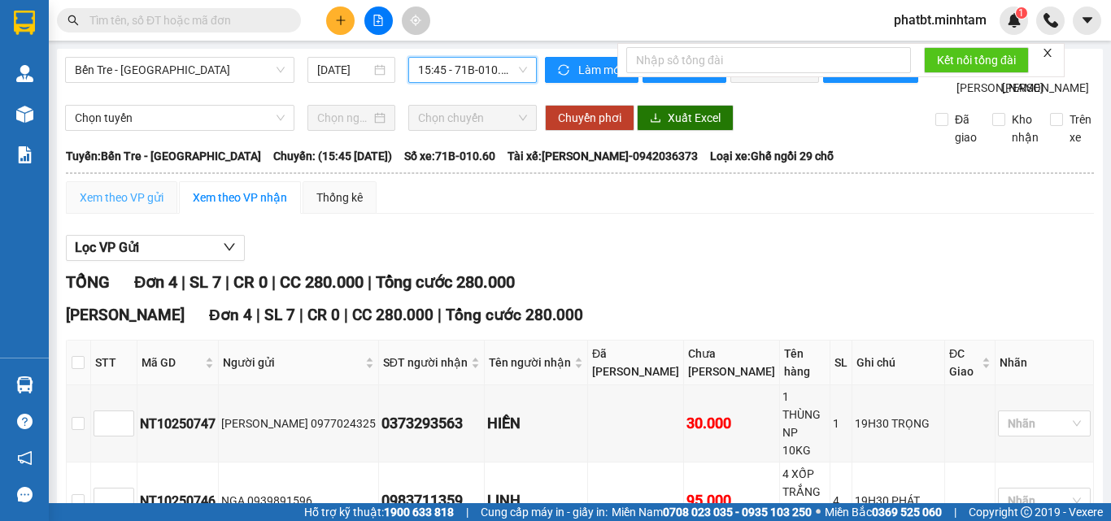
click at [114, 214] on div "Xem theo VP gửi" at bounding box center [121, 197] width 111 height 33
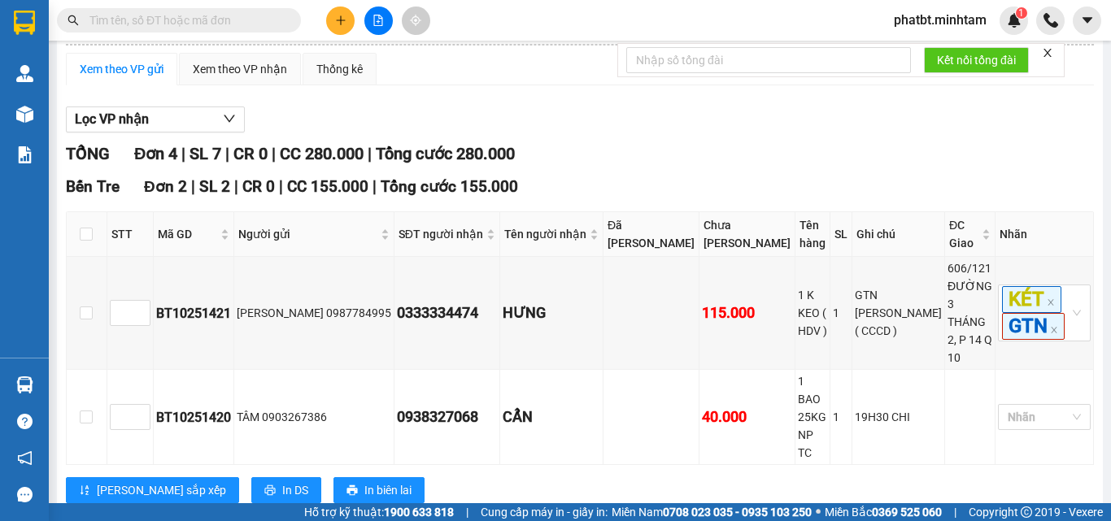
scroll to position [349, 0]
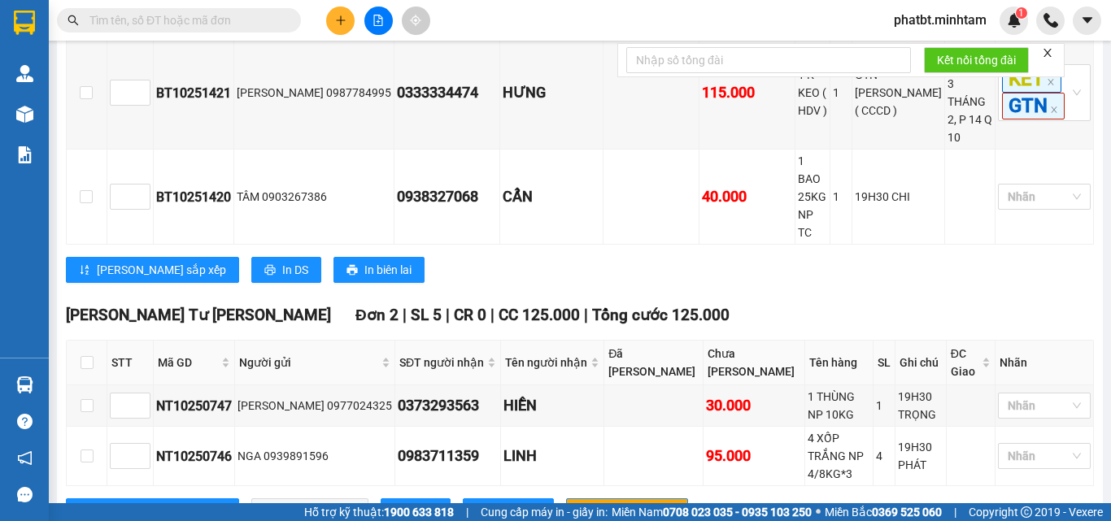
click at [338, 431] on div "[PERSON_NAME] Tư [PERSON_NAME] 2 | SL 5 | CR 0 | CC 125.000 | [PERSON_NAME] 125…" at bounding box center [580, 419] width 1028 height 233
click at [381, 498] on button "In DS" at bounding box center [416, 511] width 70 height 26
click at [214, 19] on input "text" at bounding box center [185, 20] width 192 height 18
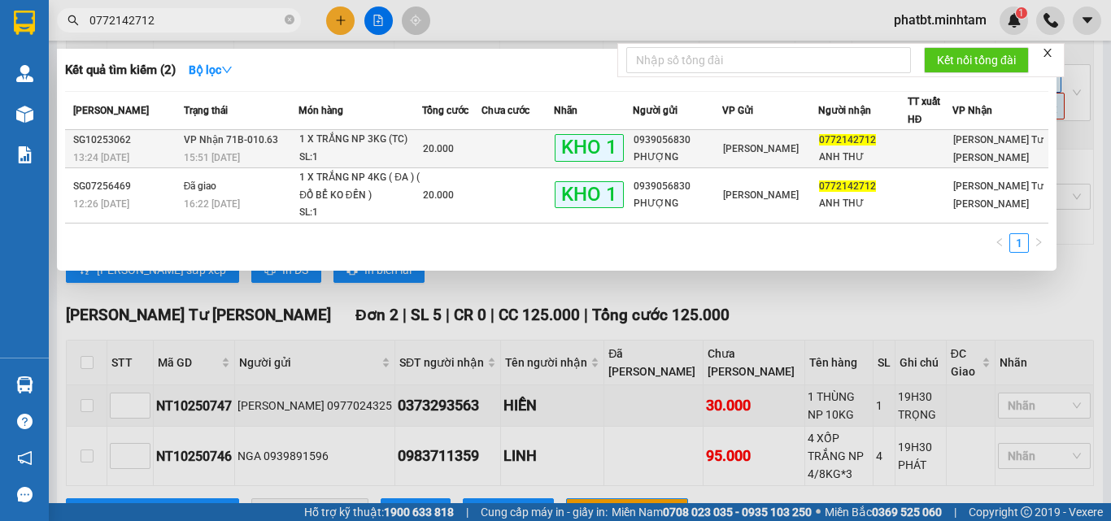
type input "0772142712"
click at [312, 146] on div "1 X TRẮNG NP 3KG (TC)" at bounding box center [360, 140] width 122 height 18
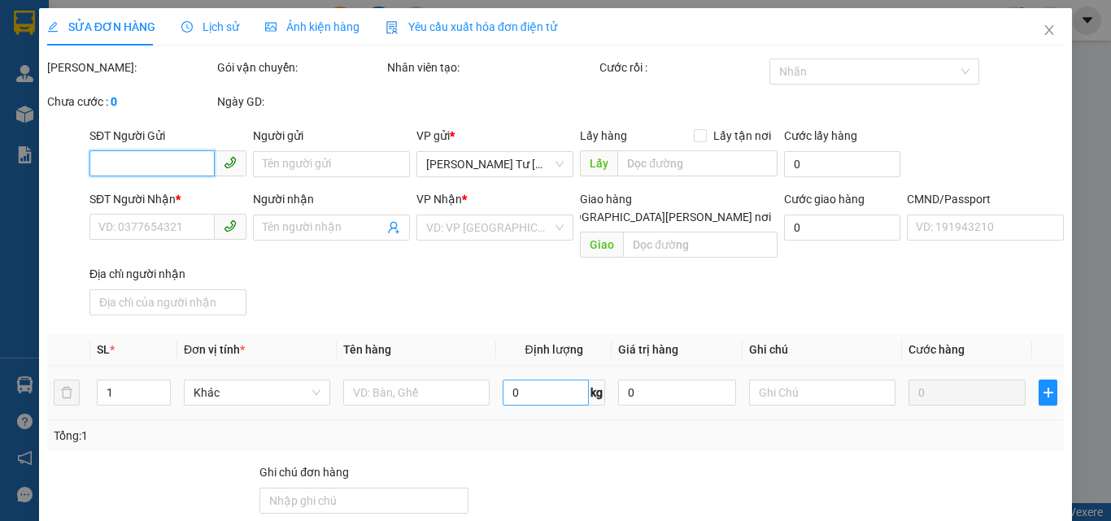
type input "0939056830"
type input "PHƯỢNG"
type input "0772142712"
type input "ANH THƯ"
type input "[PERSON_NAME] / KNM"
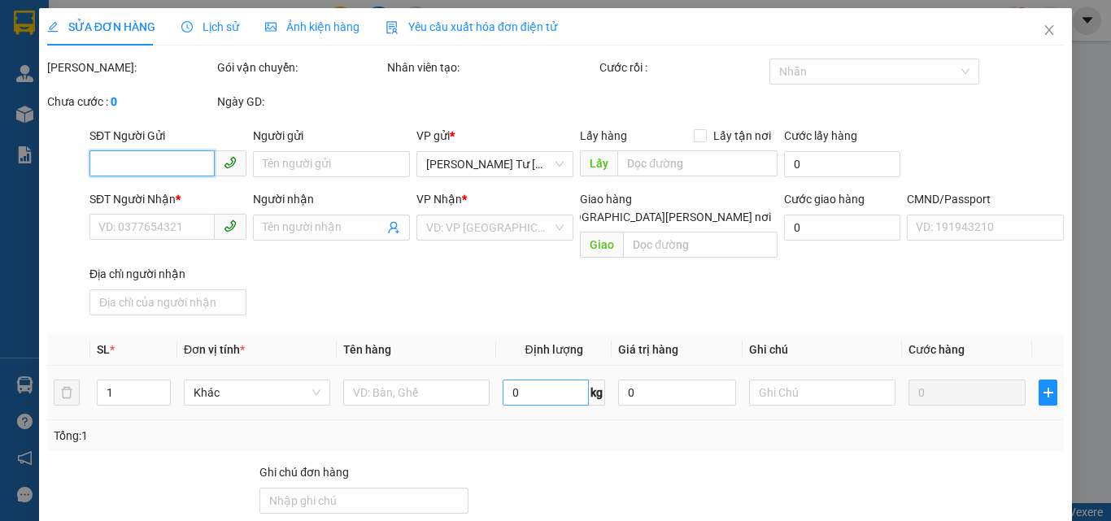
type input "20.000"
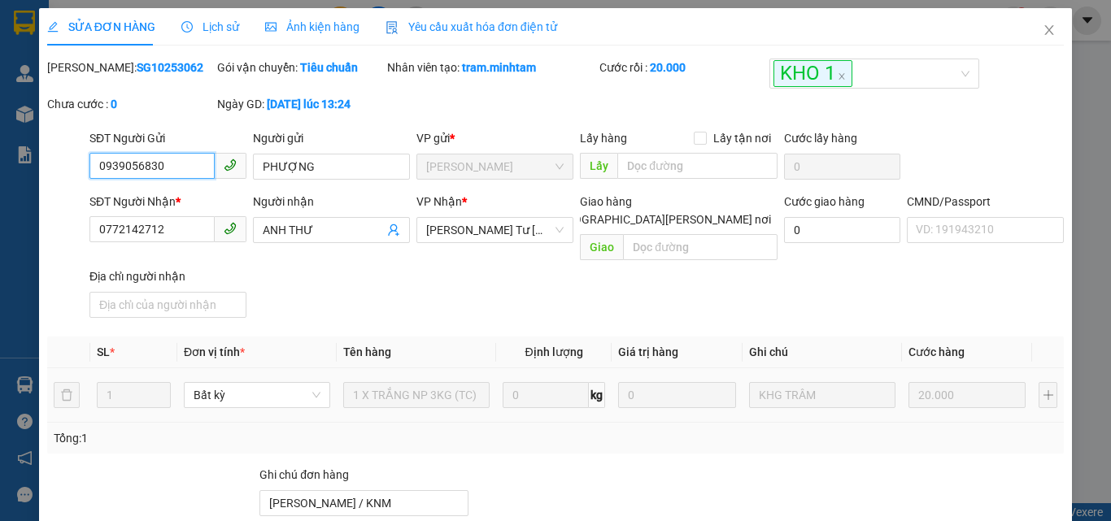
scroll to position [226, 0]
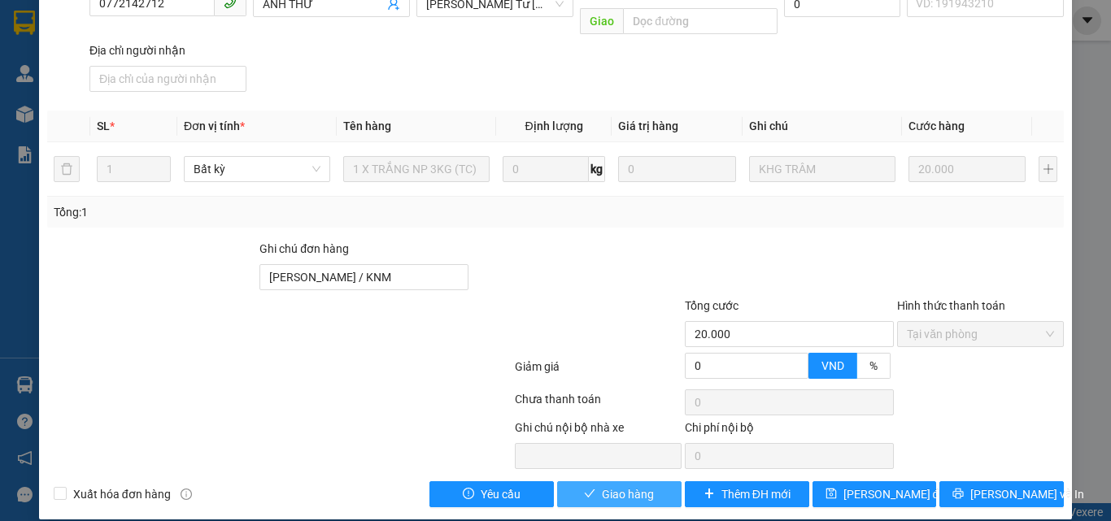
click at [634, 485] on span "Giao hàng" at bounding box center [628, 494] width 52 height 18
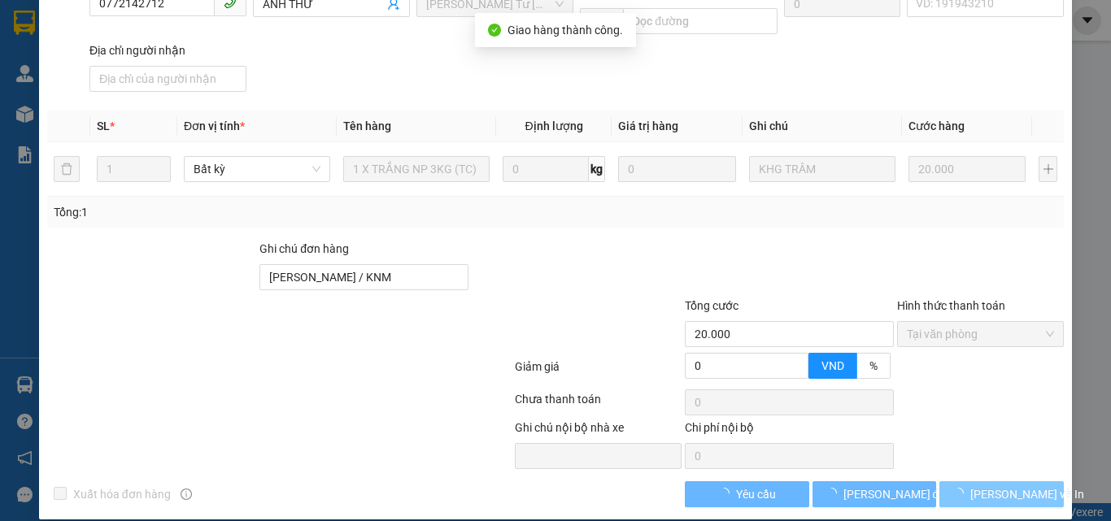
scroll to position [241, 0]
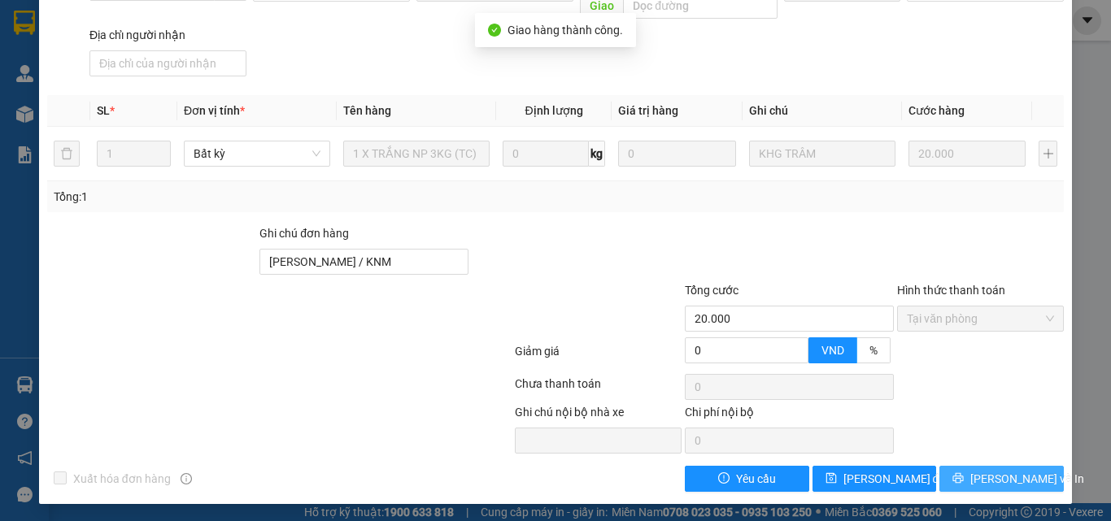
click at [981, 470] on span "[PERSON_NAME] và In" at bounding box center [1027, 479] width 114 height 18
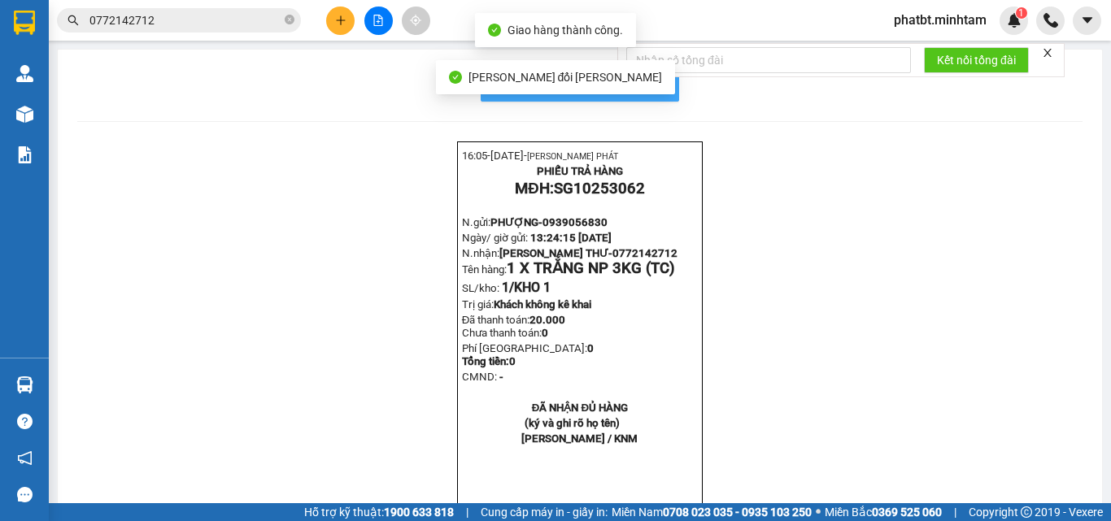
click at [664, 93] on button "In mẫu biên lai tự cấu hình" at bounding box center [580, 85] width 198 height 33
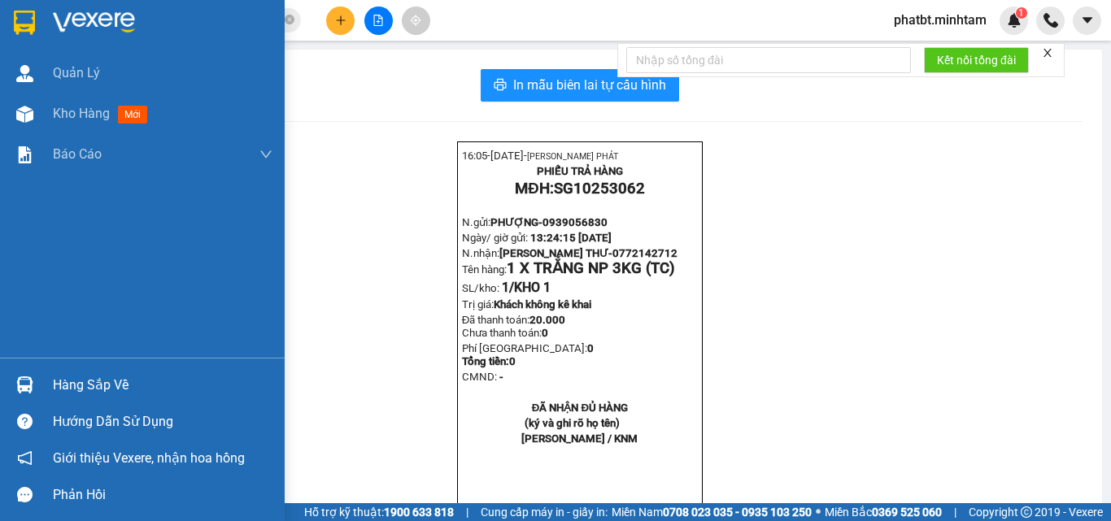
click at [69, 373] on div "Hàng sắp về" at bounding box center [163, 385] width 220 height 24
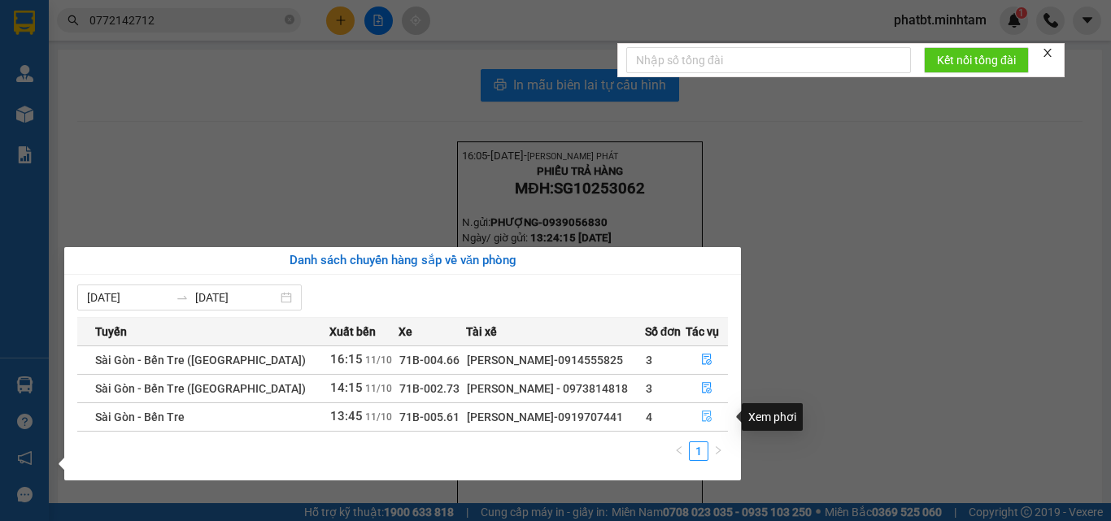
click at [707, 419] on icon "file-done" at bounding box center [706, 416] width 11 height 11
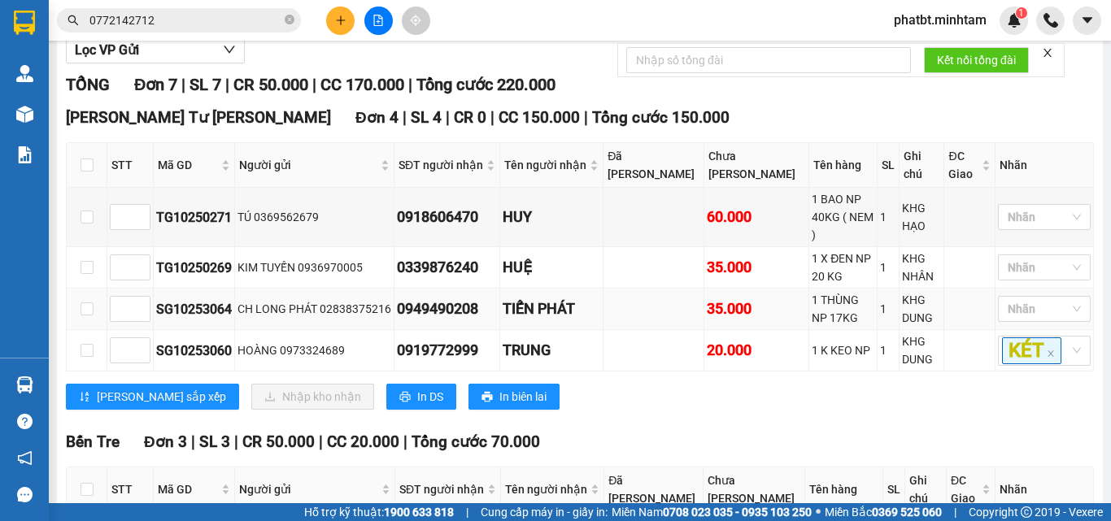
scroll to position [217, 0]
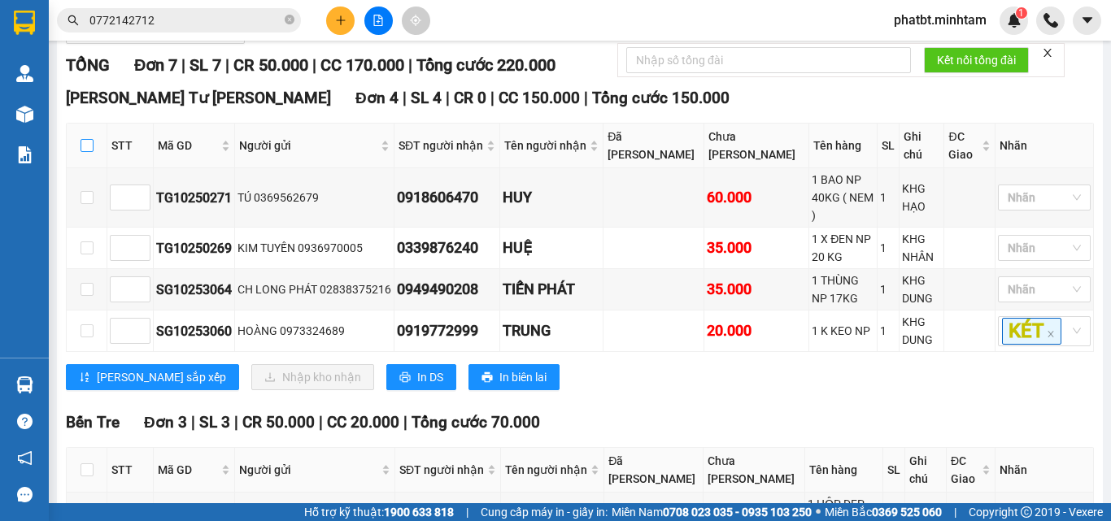
click at [92, 152] on input "checkbox" at bounding box center [86, 145] width 13 height 13
checkbox input "true"
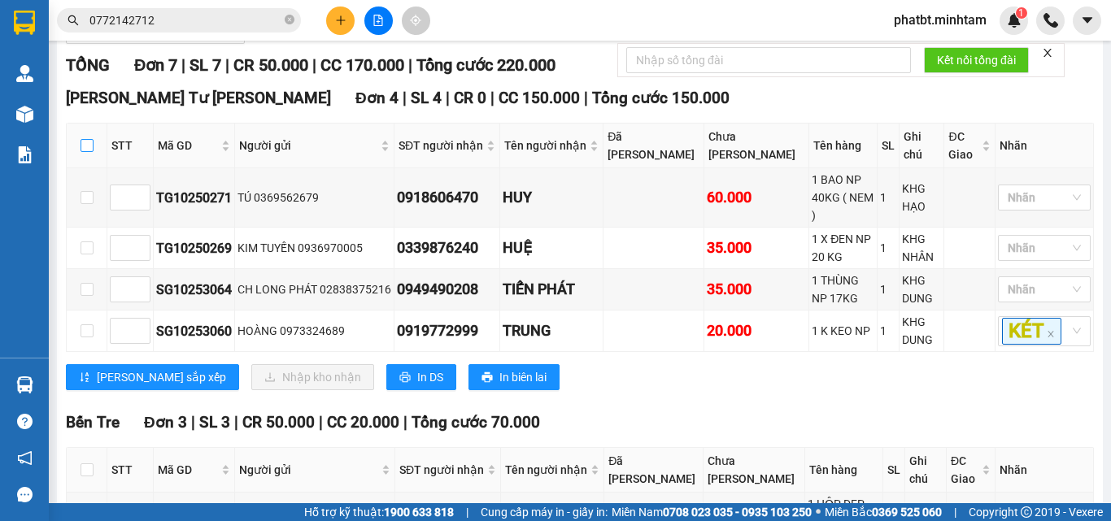
checkbox input "true"
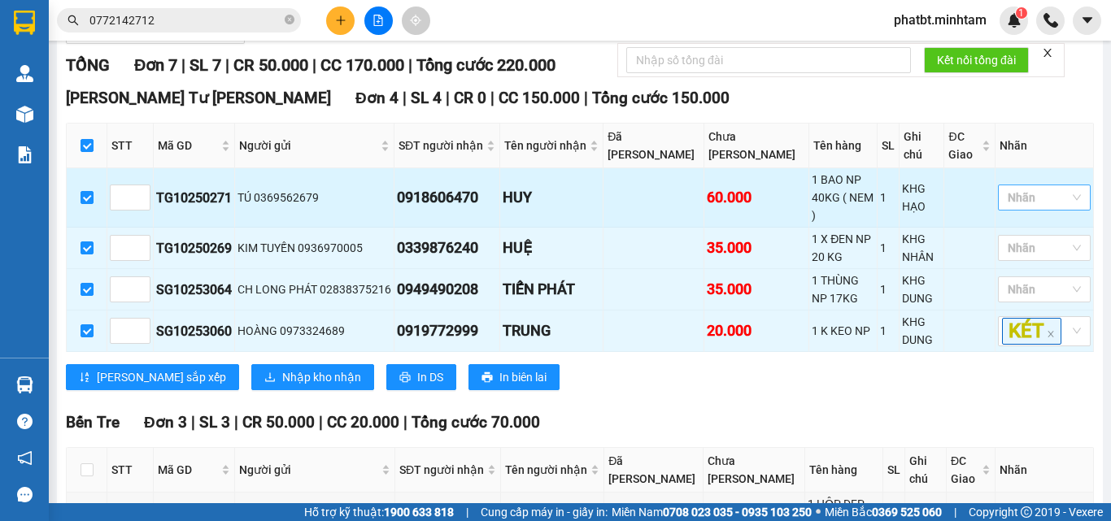
click at [1014, 207] on div at bounding box center [1036, 198] width 68 height 20
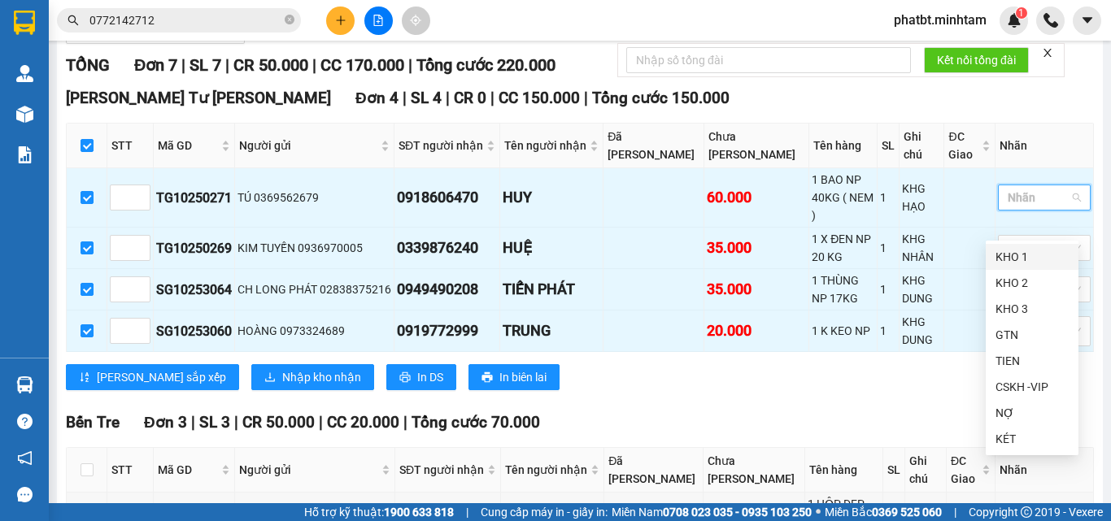
drag, startPoint x: 1007, startPoint y: 252, endPoint x: 940, endPoint y: 255, distance: 66.7
click at [1005, 253] on div "KHO 1" at bounding box center [1031, 257] width 73 height 18
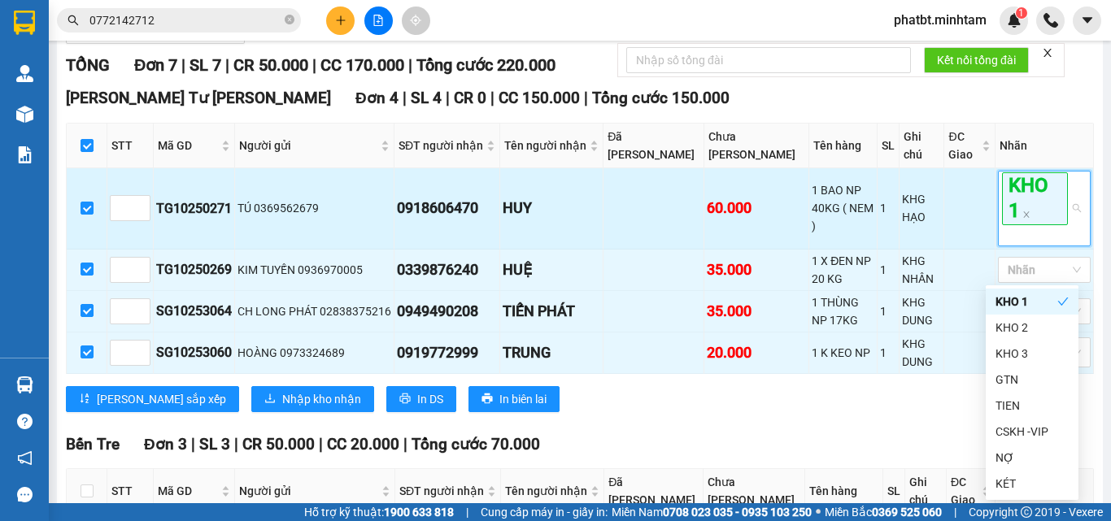
click at [899, 249] on td "KHG HẠO" at bounding box center [921, 208] width 45 height 80
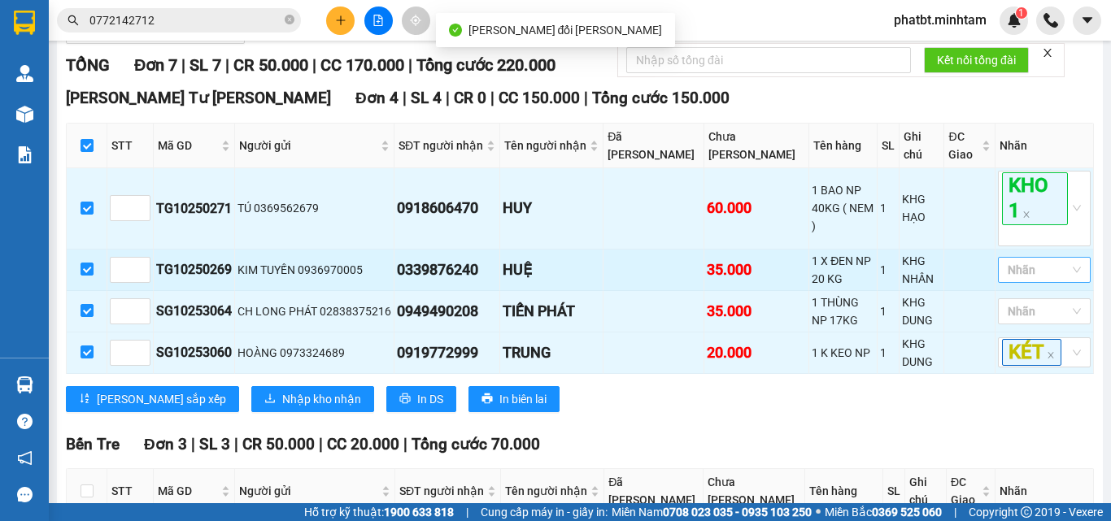
click at [1020, 280] on div at bounding box center [1036, 270] width 68 height 20
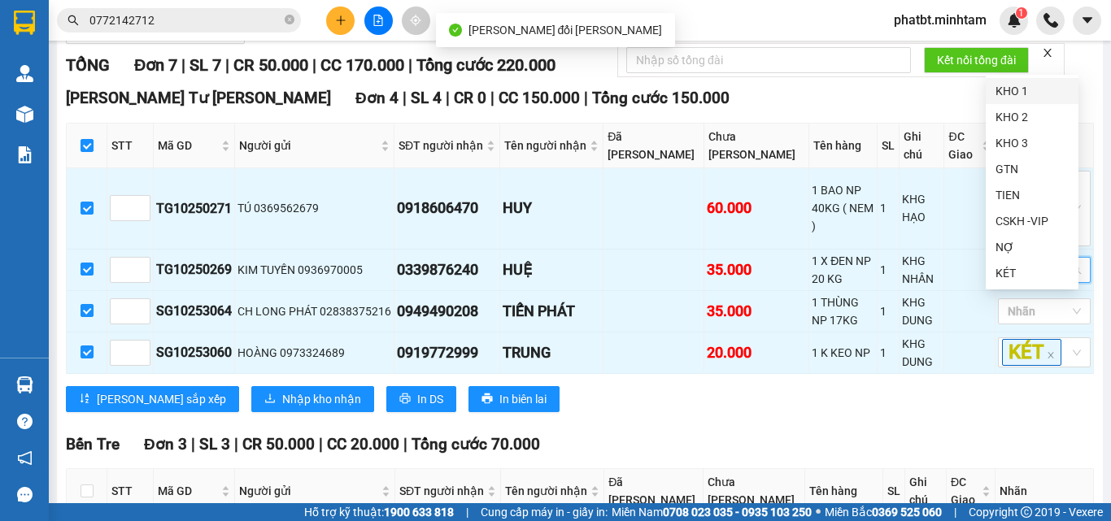
click at [1010, 82] on div "KHO 1" at bounding box center [1031, 91] width 73 height 18
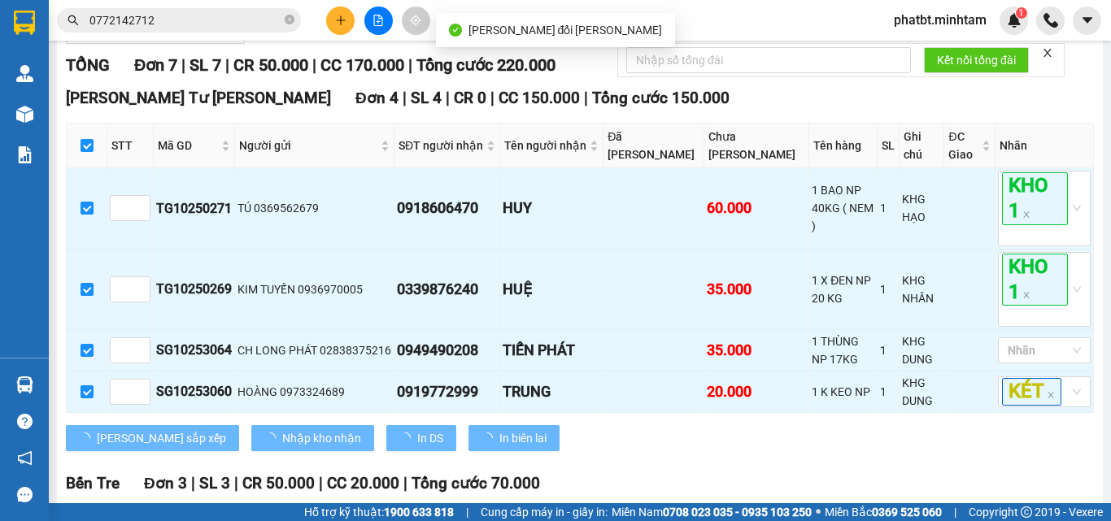
click at [959, 111] on div "Ngã Tư [PERSON_NAME] 4 | SL 4 | CR 0 | CC 150.000 | [PERSON_NAME] 150.000" at bounding box center [580, 98] width 1028 height 24
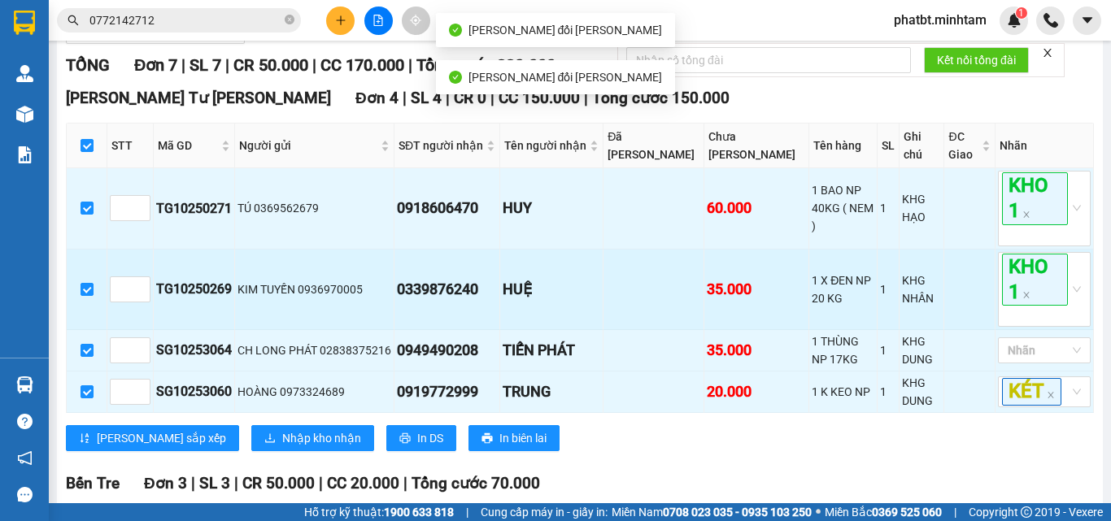
scroll to position [325, 0]
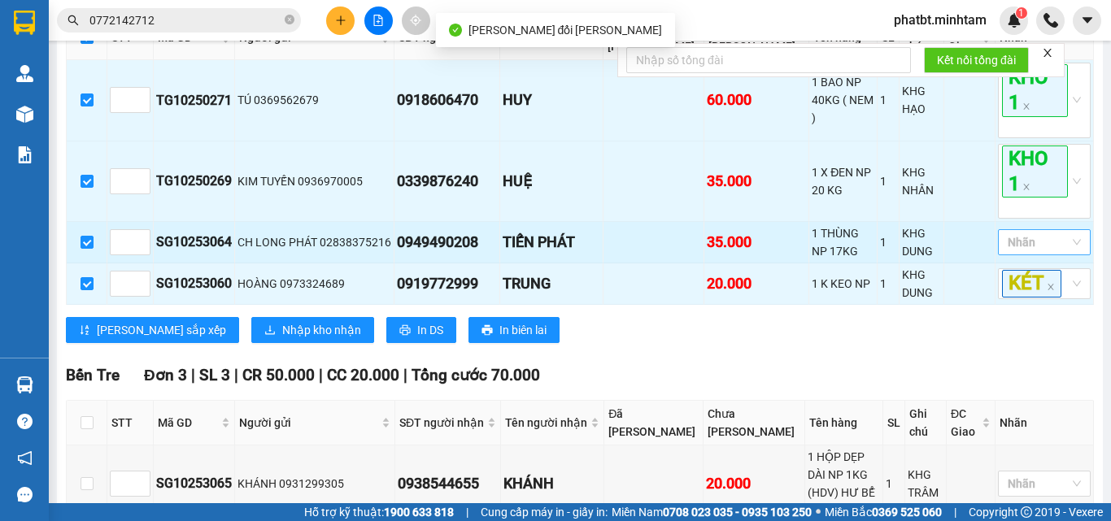
click at [1035, 252] on div at bounding box center [1036, 243] width 68 height 20
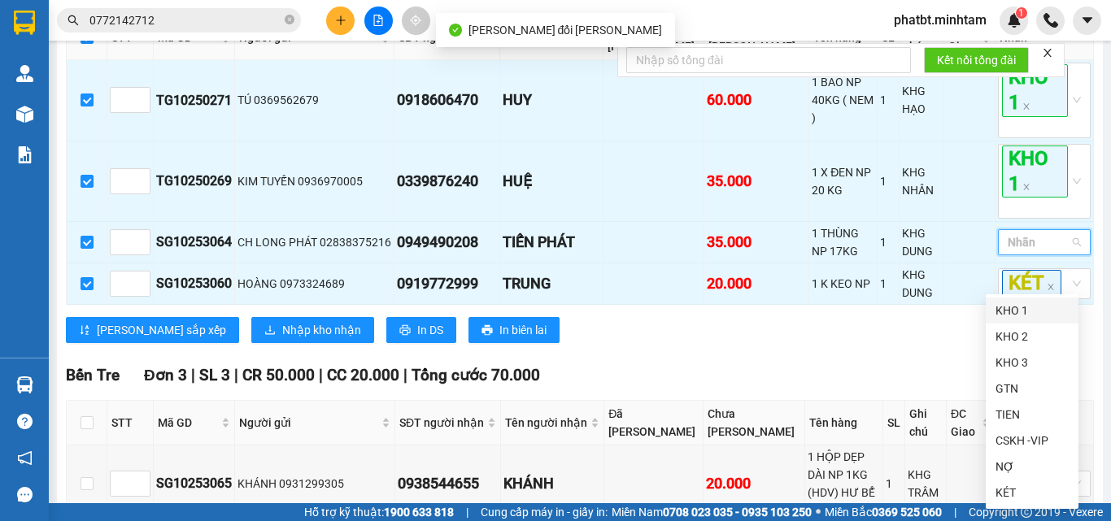
click at [1011, 310] on div "KHO 1" at bounding box center [1031, 311] width 73 height 18
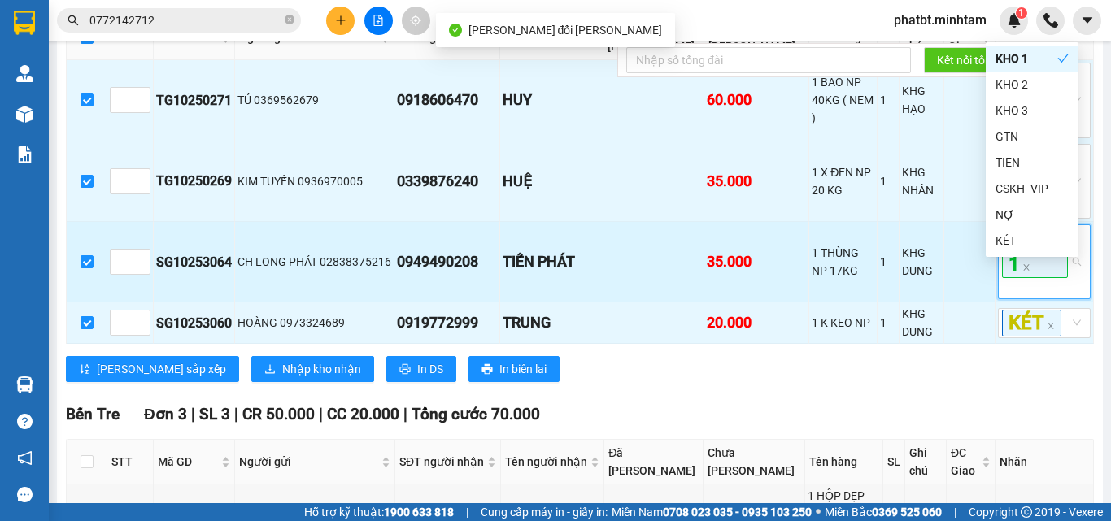
click at [916, 302] on td "KHG DUNG" at bounding box center [921, 262] width 45 height 80
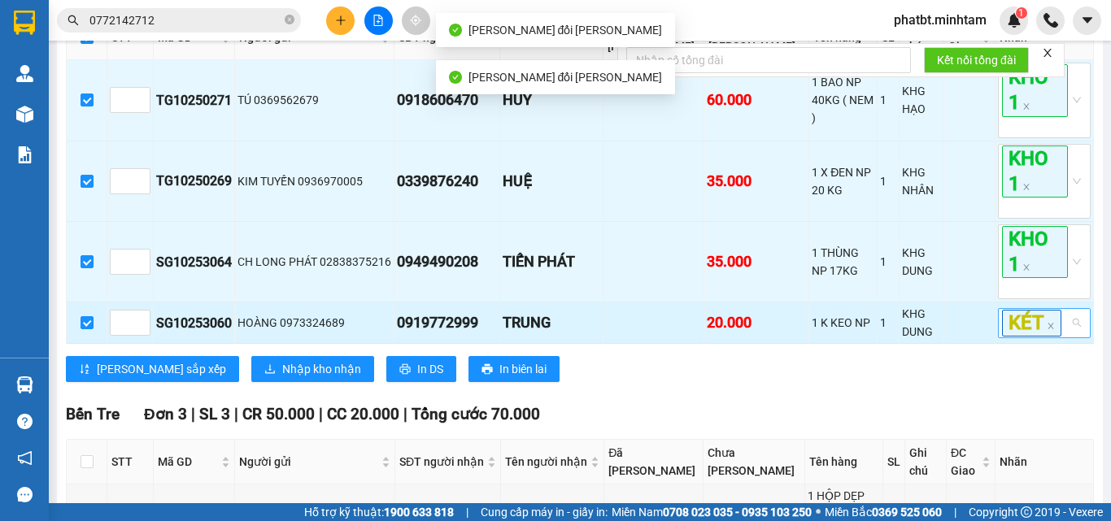
click at [1058, 338] on div "KÉT" at bounding box center [1044, 323] width 93 height 30
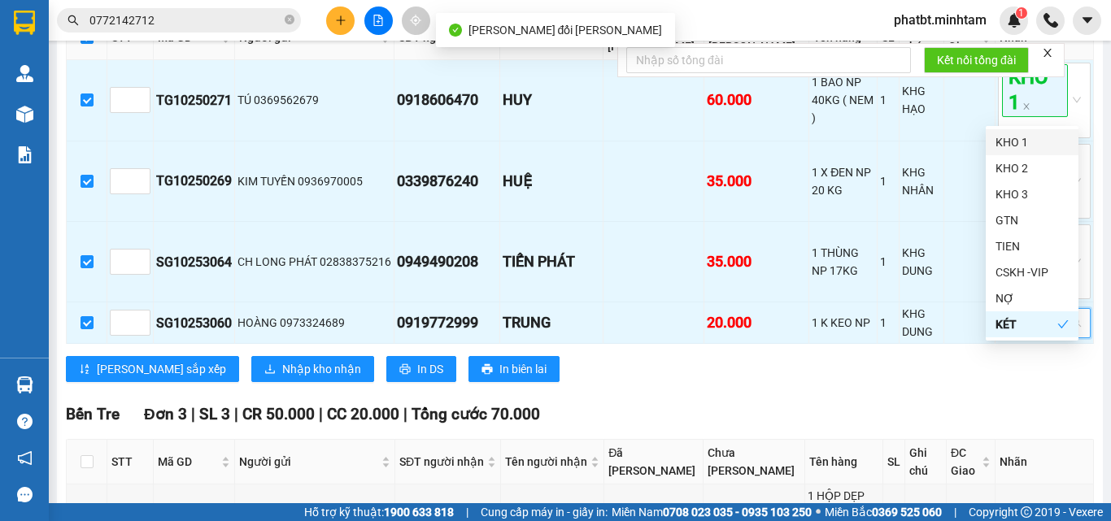
click at [1022, 138] on div "KHO 1" at bounding box center [1031, 142] width 73 height 18
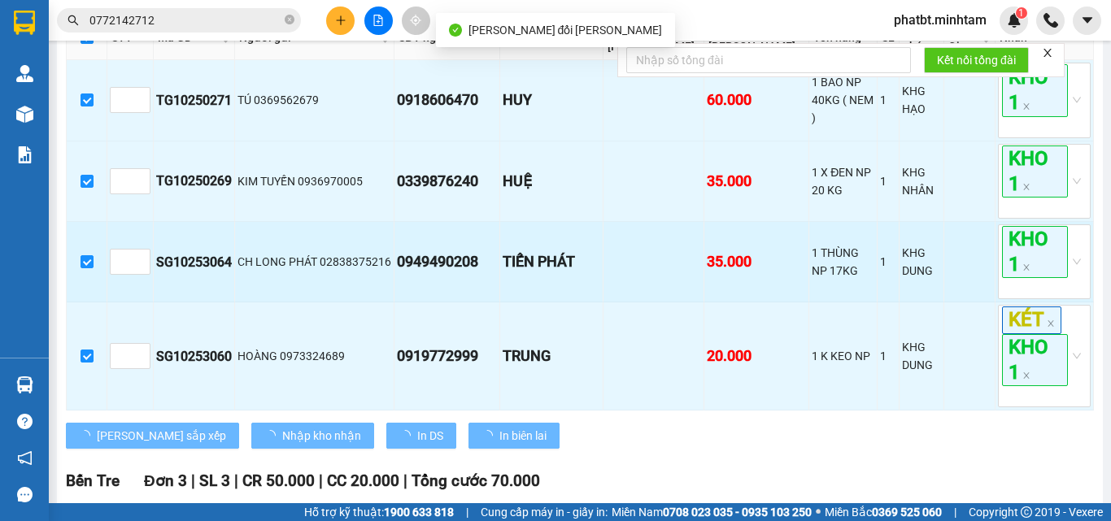
click at [642, 278] on td at bounding box center [653, 262] width 101 height 80
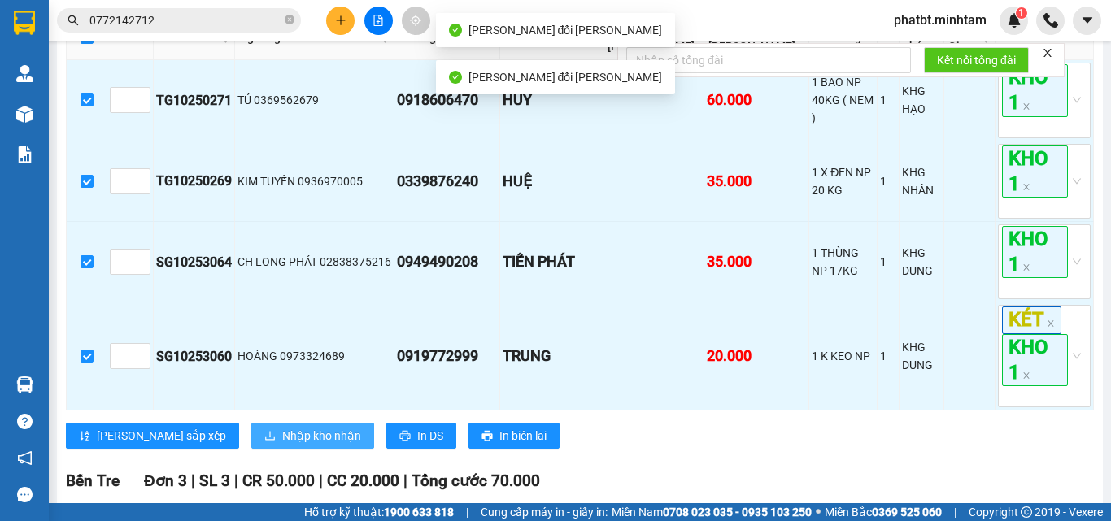
click at [282, 445] on span "Nhập kho nhận" at bounding box center [321, 436] width 79 height 18
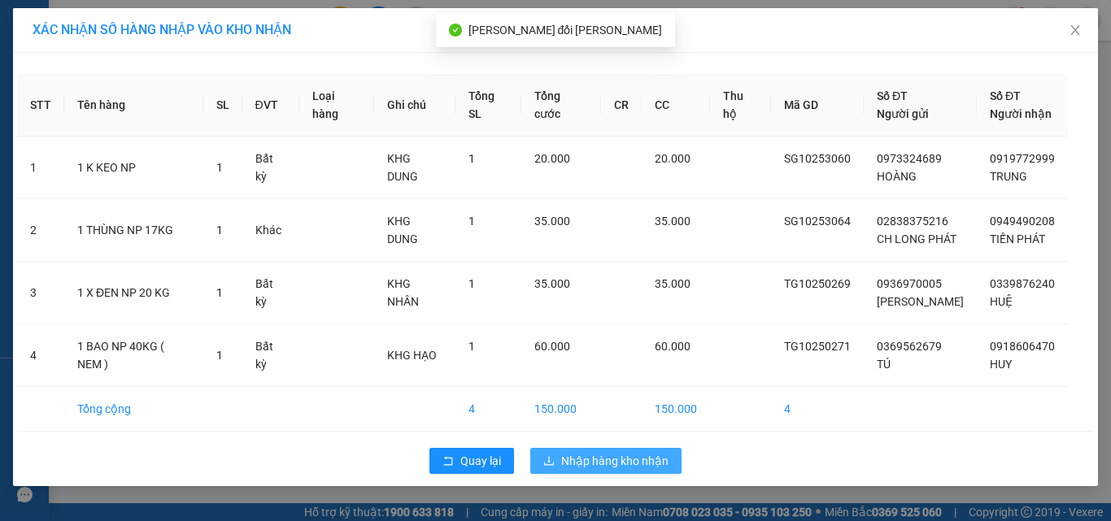
click at [574, 459] on span "Nhập hàng kho nhận" at bounding box center [614, 461] width 107 height 18
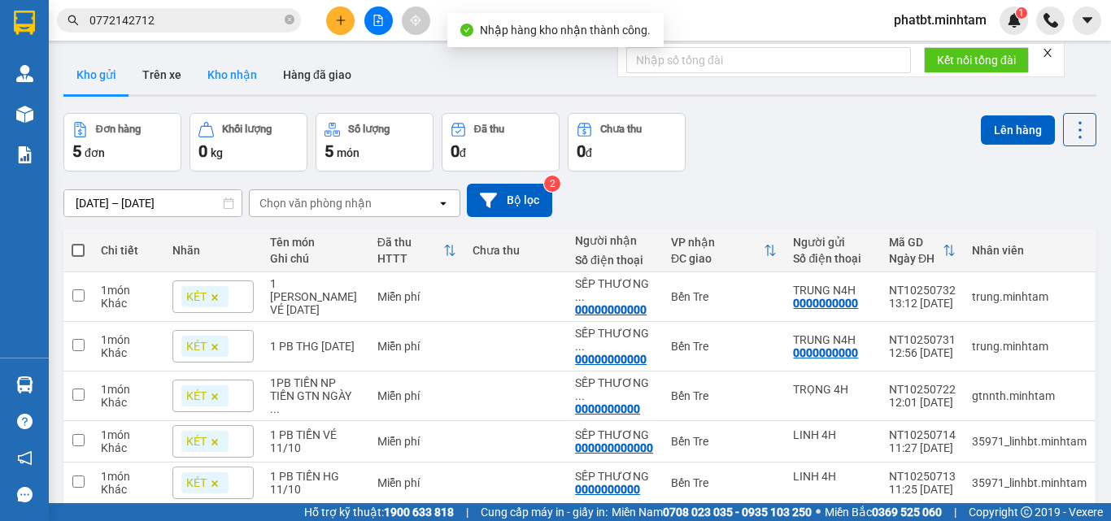
click at [223, 75] on button "Kho nhận" at bounding box center [232, 74] width 76 height 39
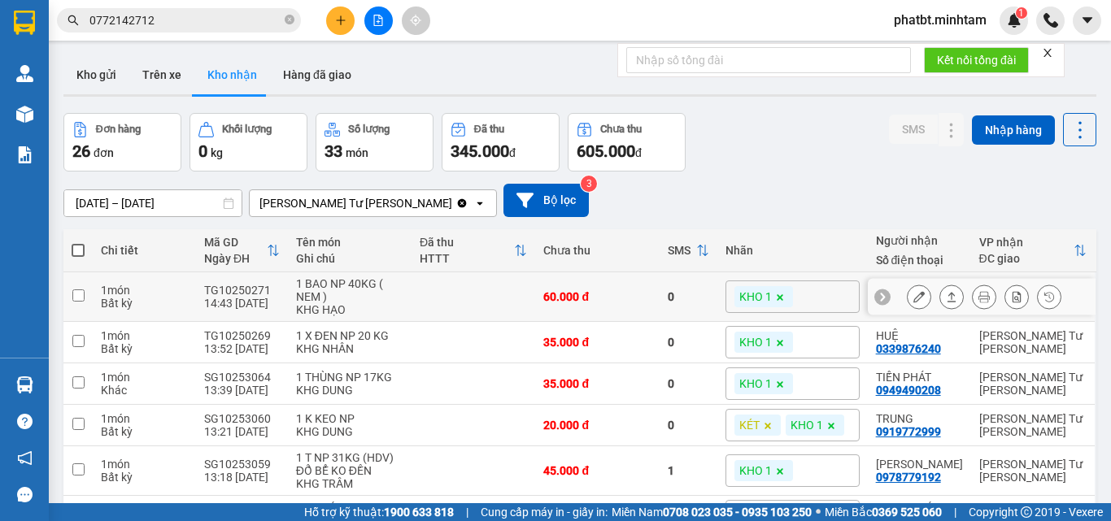
click at [913, 293] on icon at bounding box center [918, 296] width 11 height 11
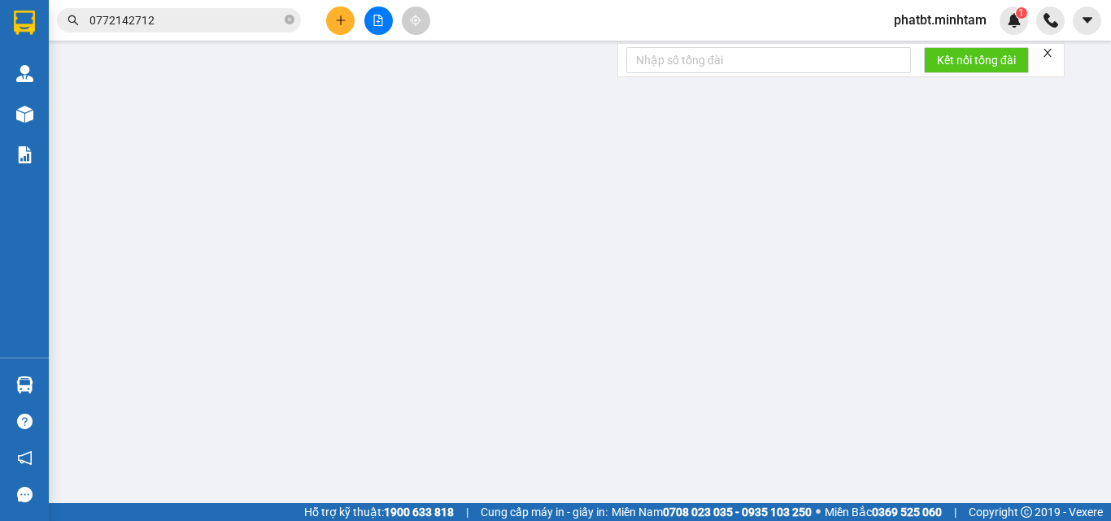
type input "0369562679"
type input "TÚ"
type input "0918606470"
type input "HUY"
type input "080084003673"
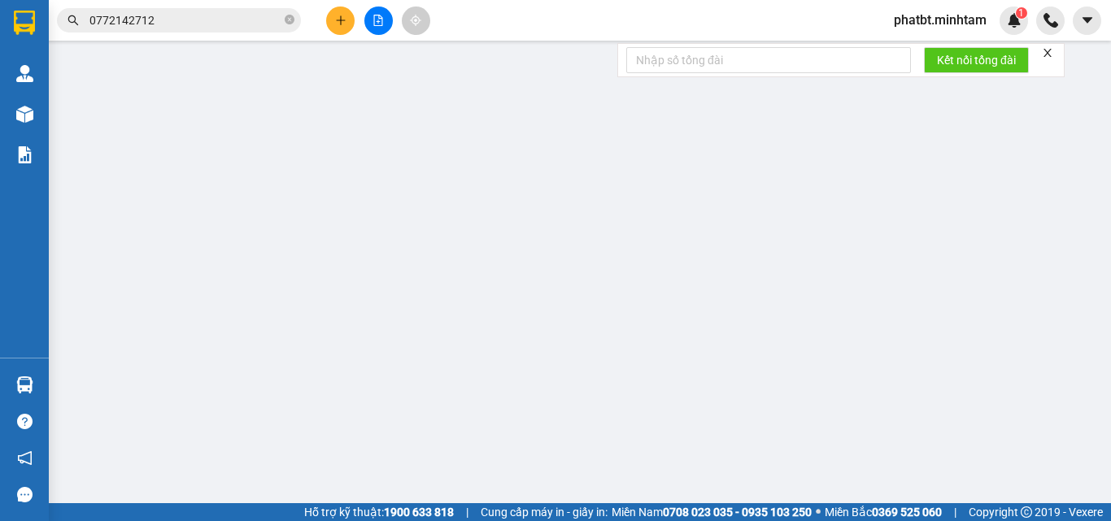
type input "60.000"
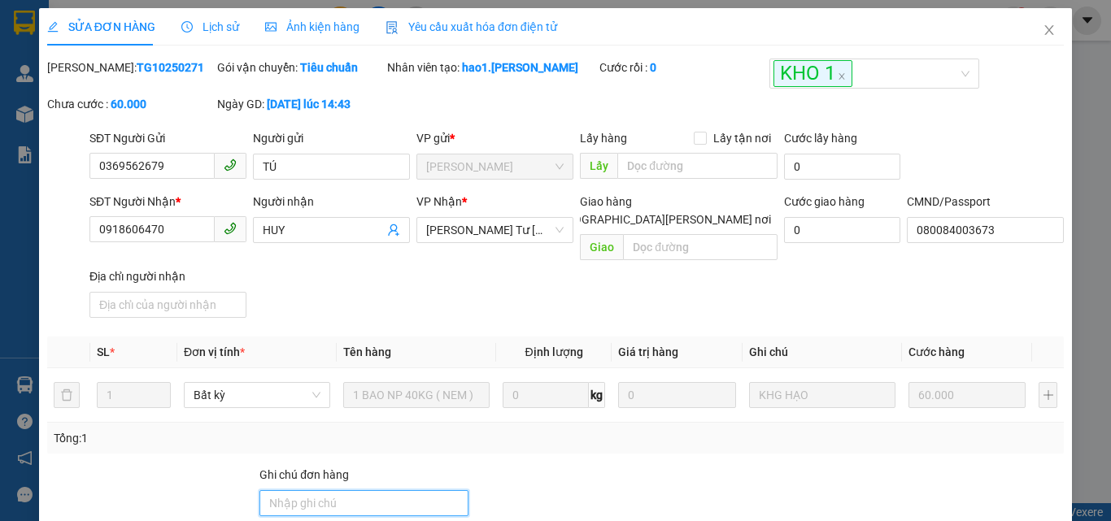
click at [350, 494] on input "Ghi chú đơn hàng" at bounding box center [363, 503] width 209 height 26
type input "ĐG"
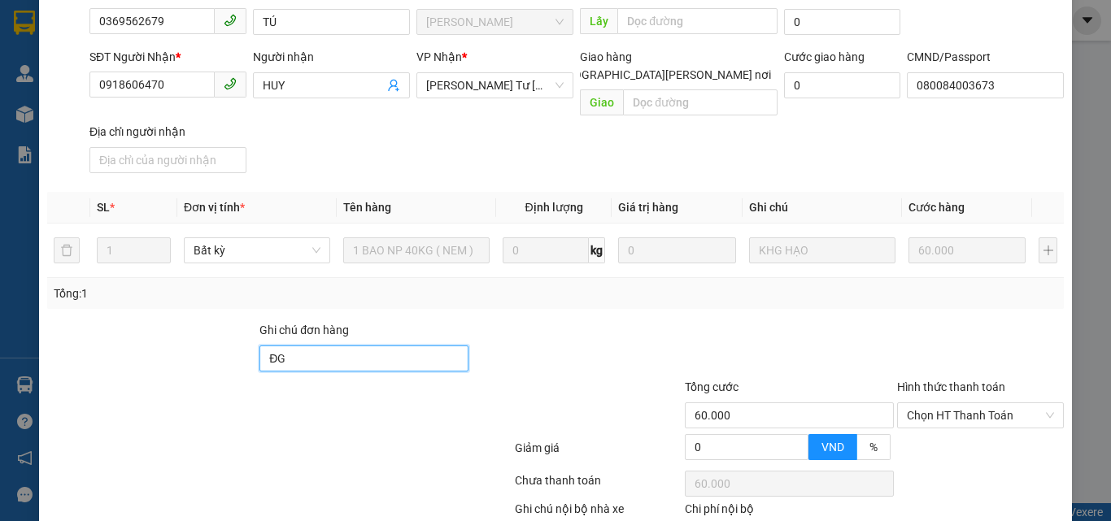
scroll to position [226, 0]
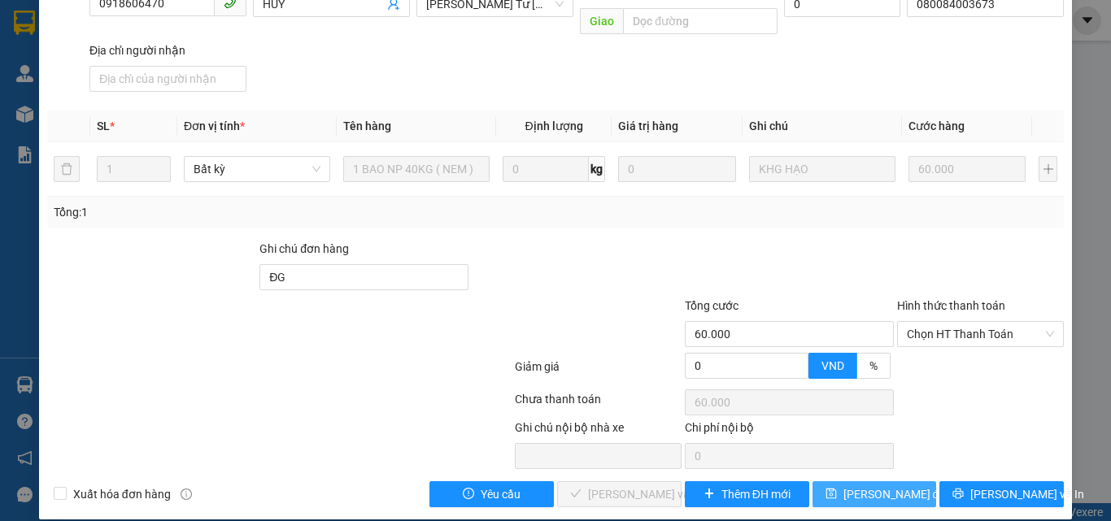
click at [892, 485] on span "[PERSON_NAME] đổi" at bounding box center [895, 494] width 105 height 18
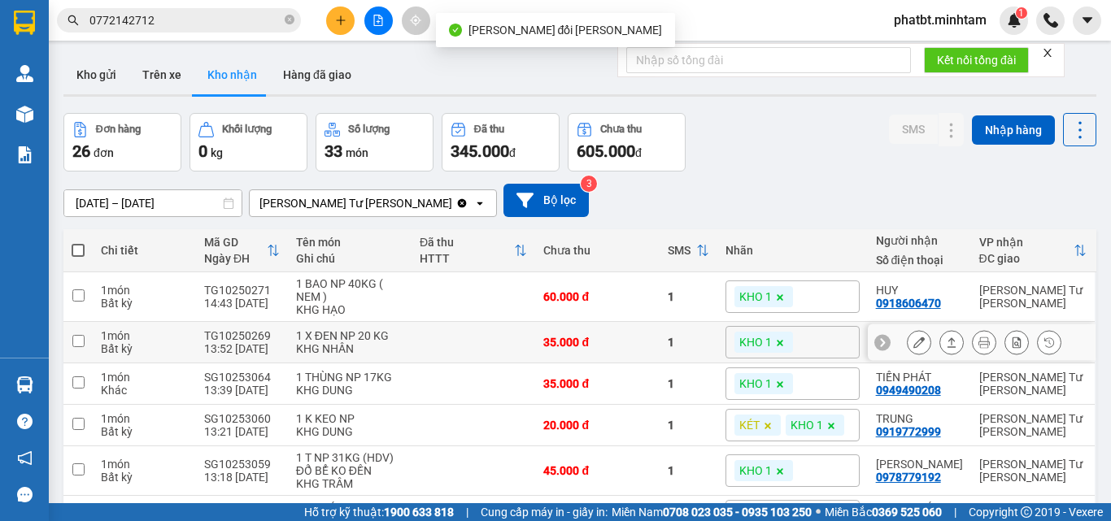
click at [913, 342] on icon at bounding box center [918, 342] width 11 height 11
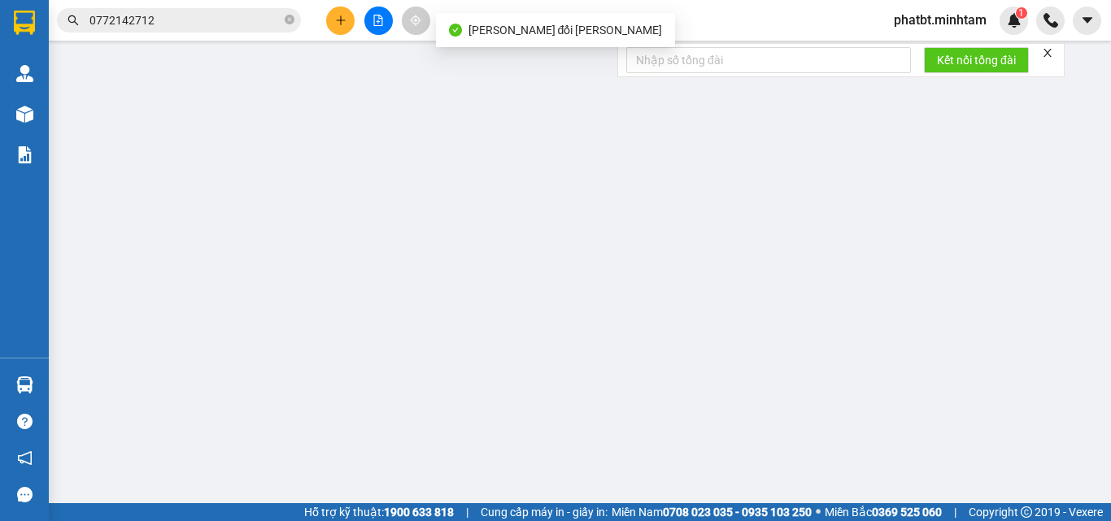
type input "0936970005"
type input "[PERSON_NAME]"
type input "0339876240"
type input "HUỆ"
type input "35.000"
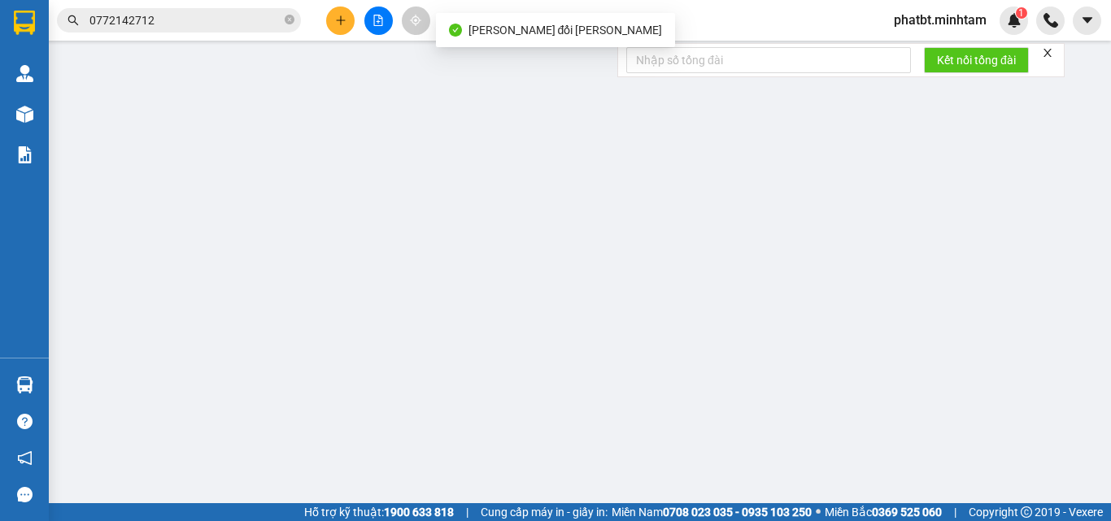
type input "35.000"
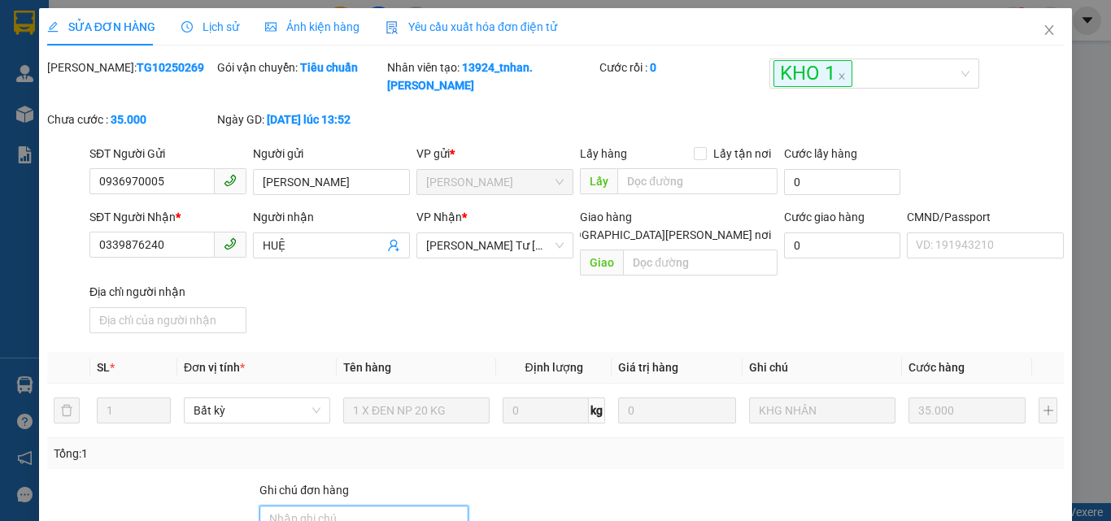
click at [340, 506] on input "Ghi chú đơn hàng" at bounding box center [363, 519] width 209 height 26
type input "ĐG"
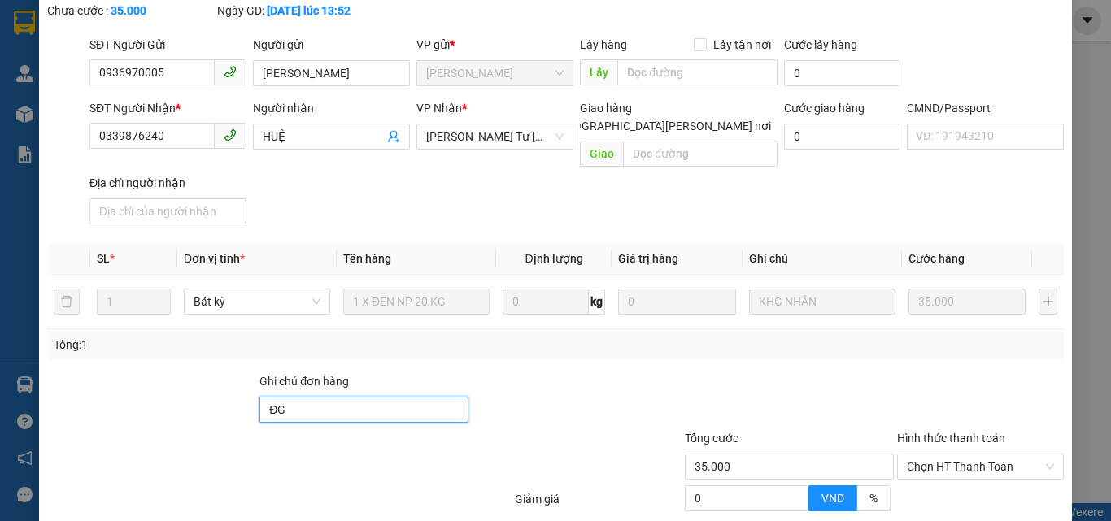
scroll to position [226, 0]
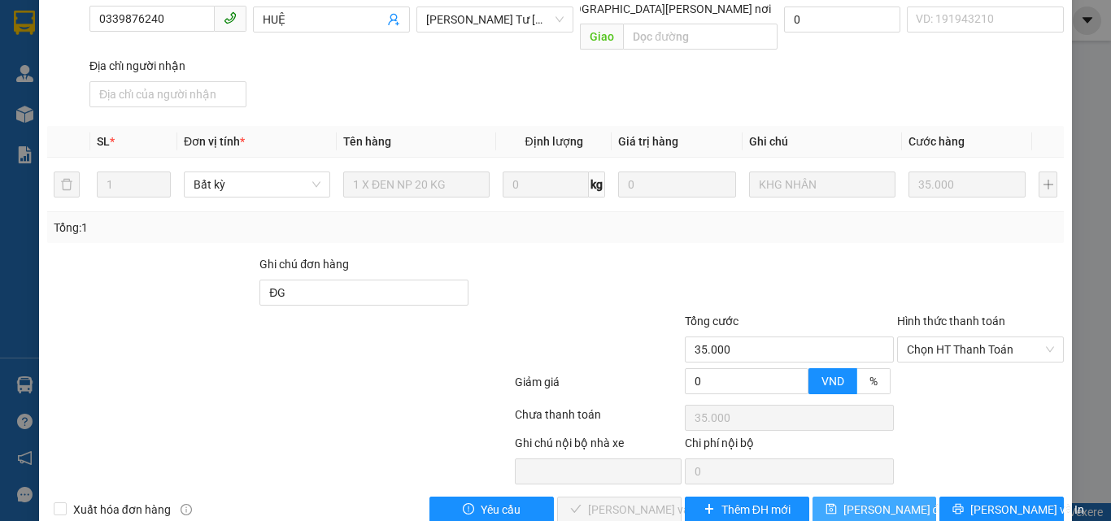
click at [872, 501] on span "[PERSON_NAME] đổi" at bounding box center [895, 510] width 105 height 18
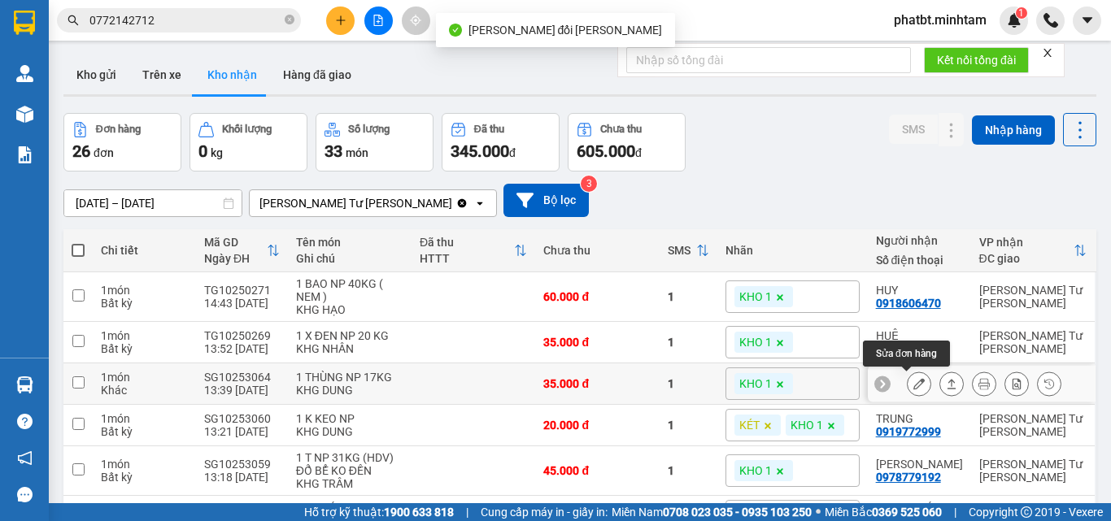
click at [913, 385] on icon at bounding box center [918, 383] width 11 height 11
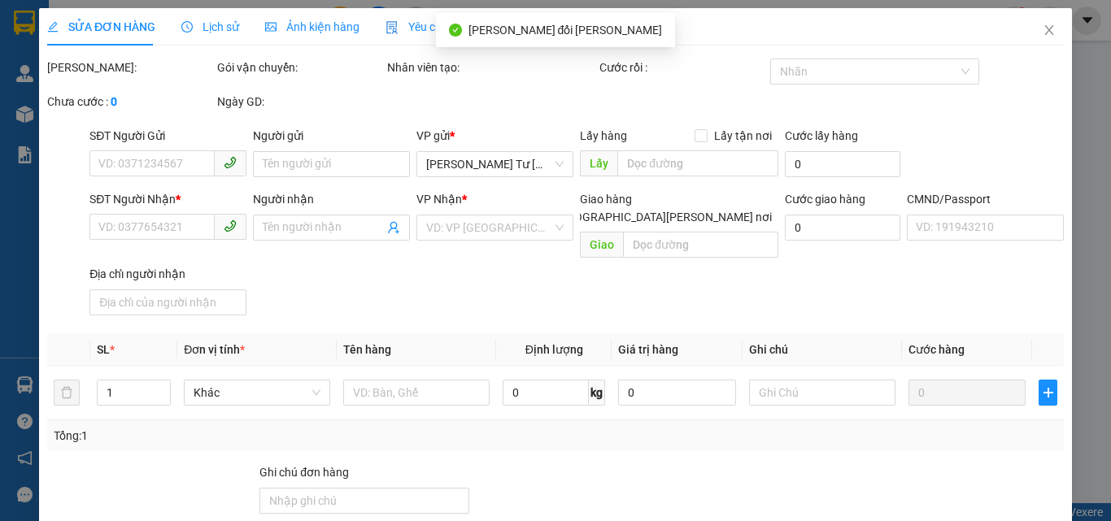
type input "02838375216"
type input "CH LONG PHÁT"
type input "0949490208"
type input "TIẾN PHÁT"
type input "35.000"
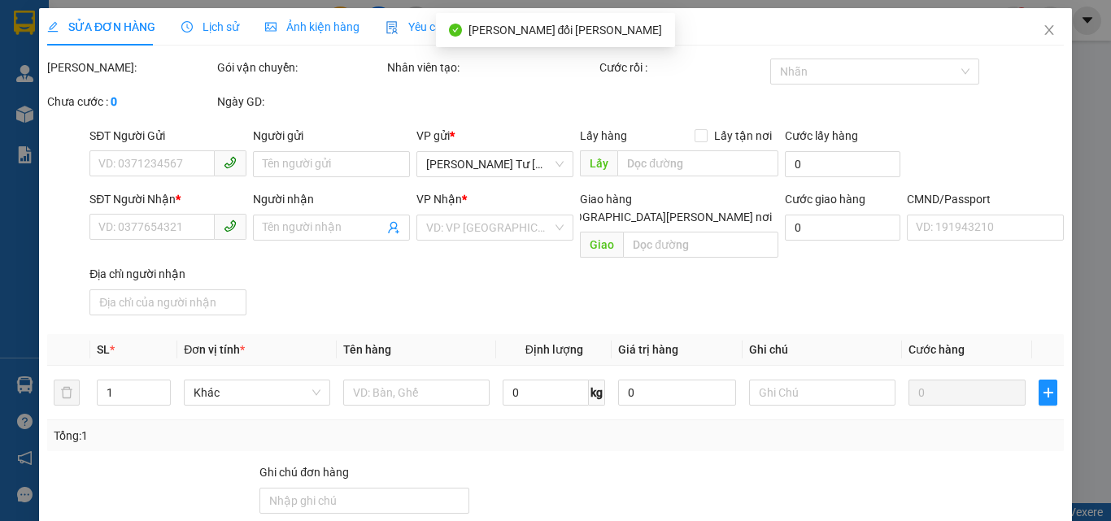
type input "35.000"
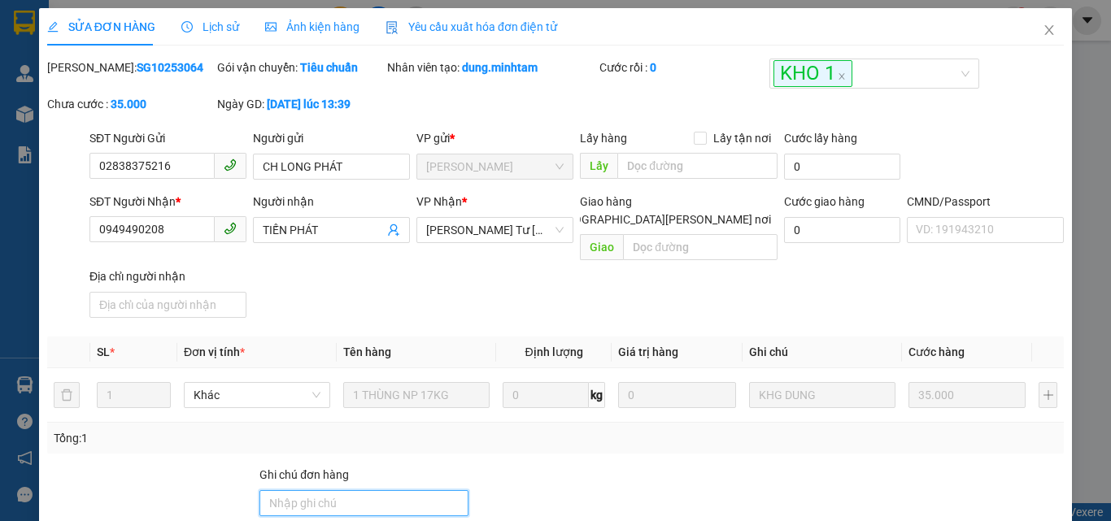
click at [357, 490] on input "Ghi chú đơn hàng" at bounding box center [363, 503] width 209 height 26
type input "ĐG"
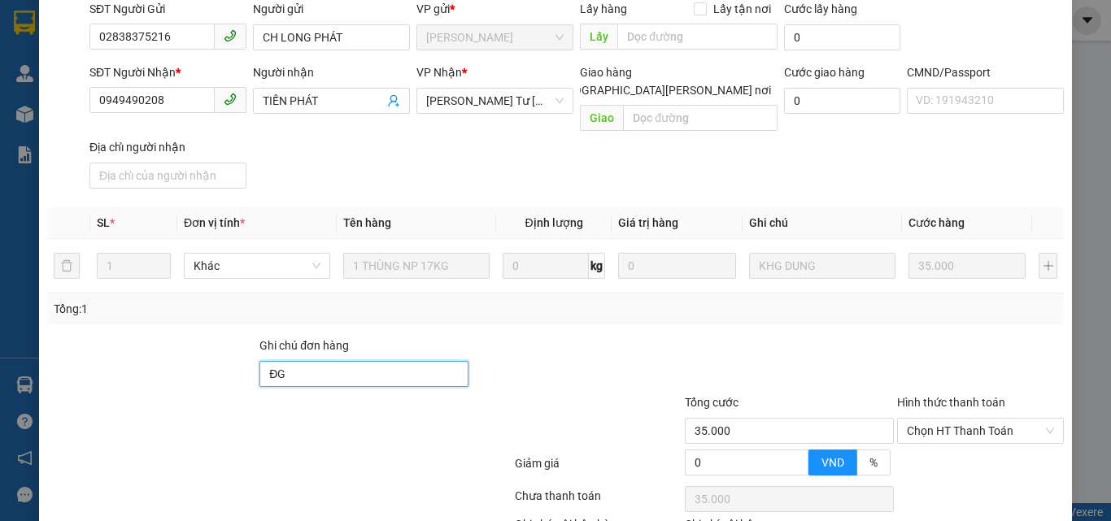
scroll to position [226, 0]
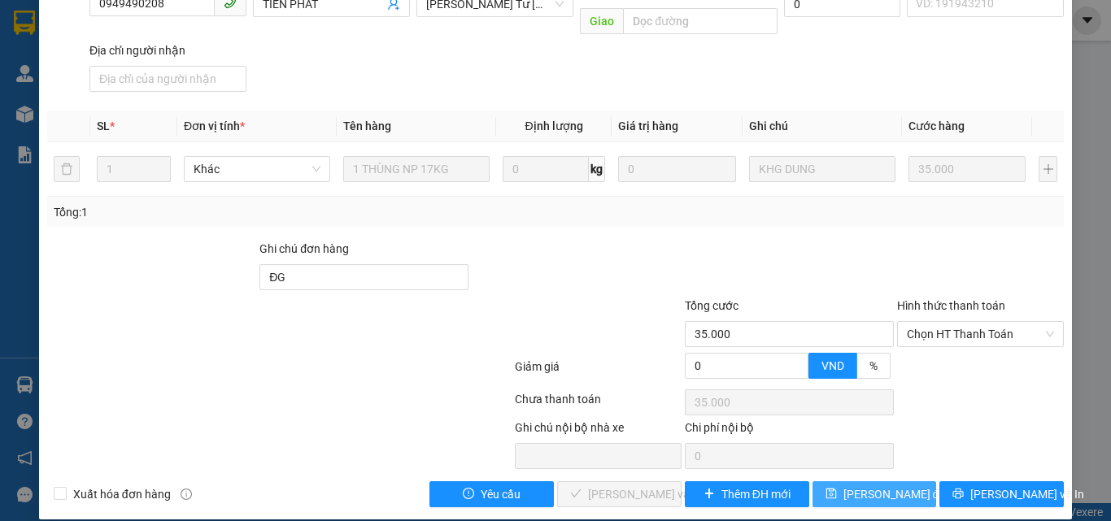
click at [862, 485] on span "[PERSON_NAME] đổi" at bounding box center [895, 494] width 105 height 18
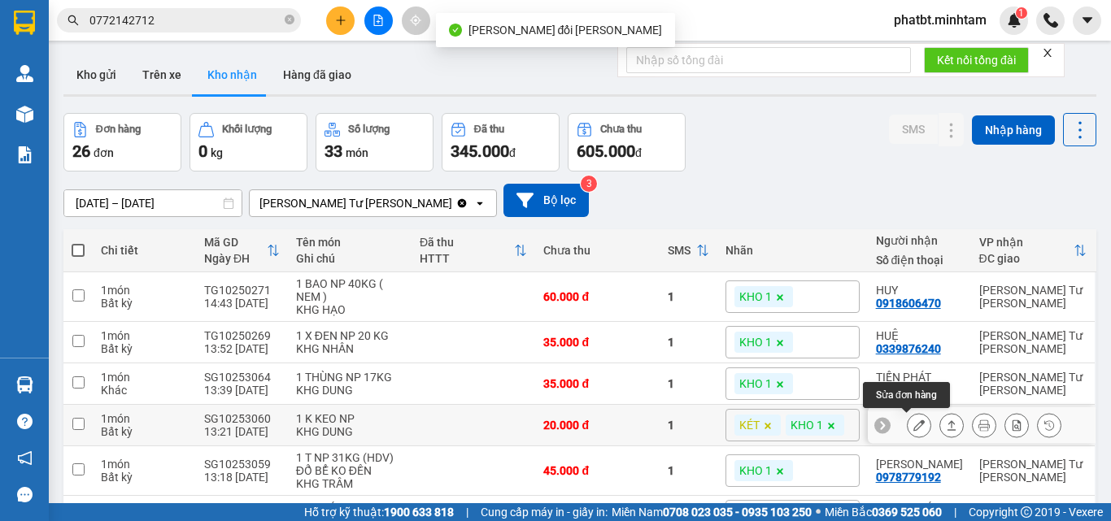
click at [913, 425] on icon at bounding box center [918, 425] width 11 height 11
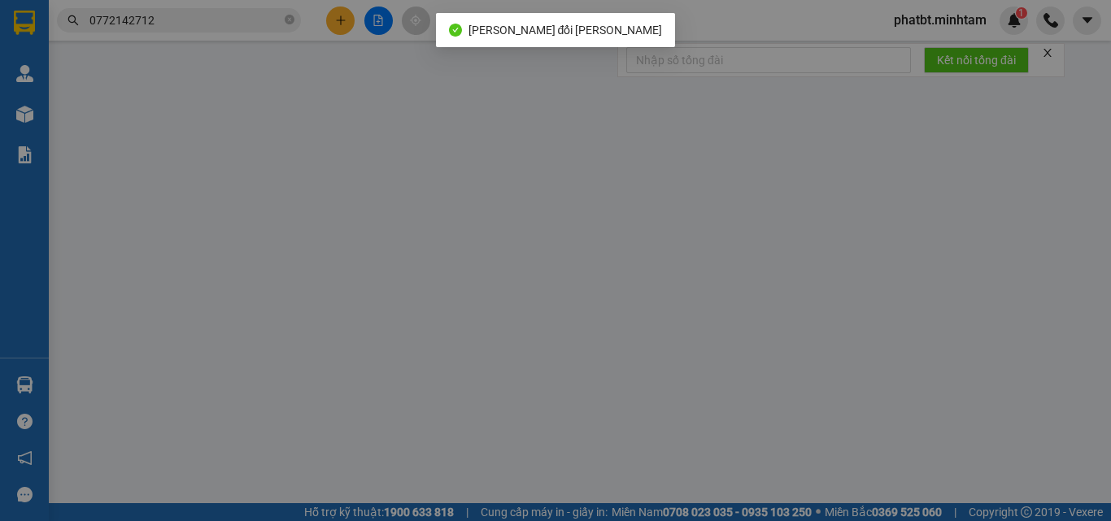
type input "0973324689"
type input "HOÀNG"
type input "0919772999"
type input "TRUNG"
type input "20.000"
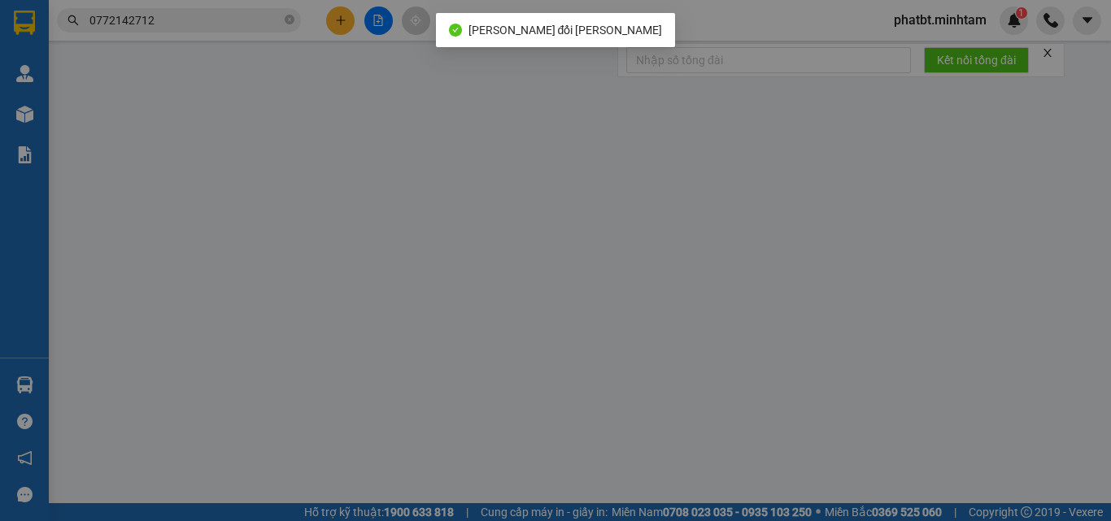
type input "20.000"
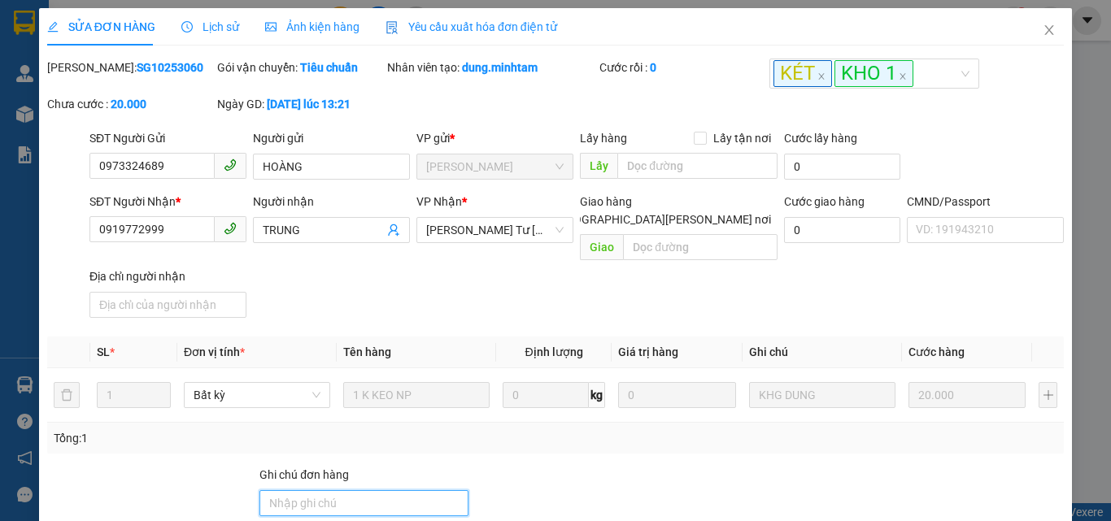
click at [374, 490] on input "Ghi chú đơn hàng" at bounding box center [363, 503] width 209 height 26
type input "ĐG"
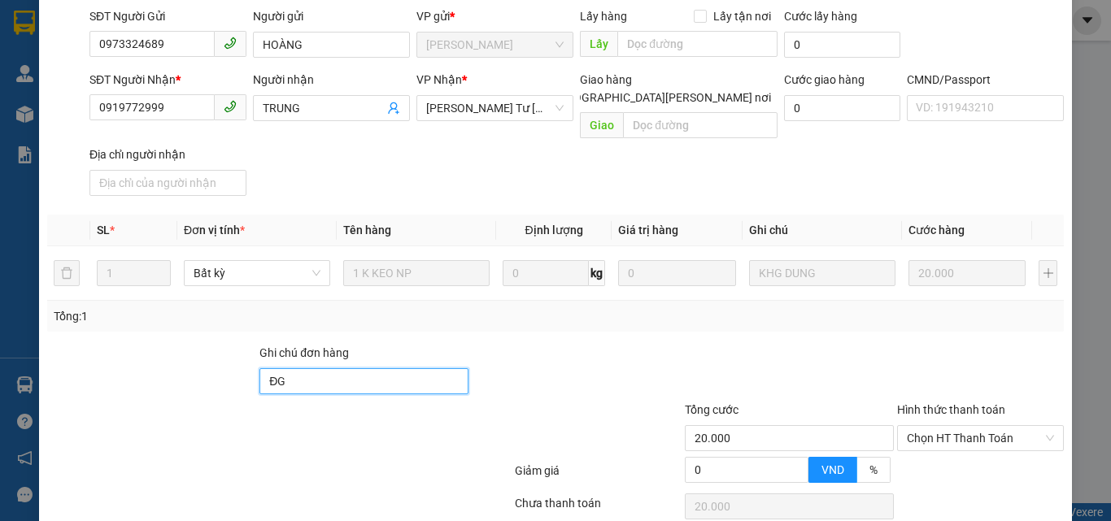
scroll to position [226, 0]
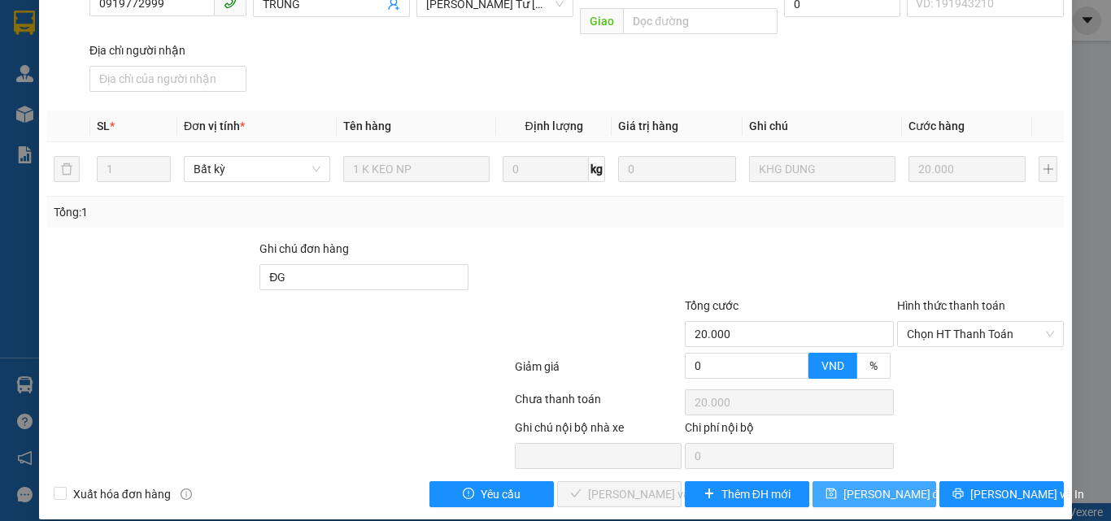
click at [864, 485] on span "[PERSON_NAME] đổi" at bounding box center [895, 494] width 105 height 18
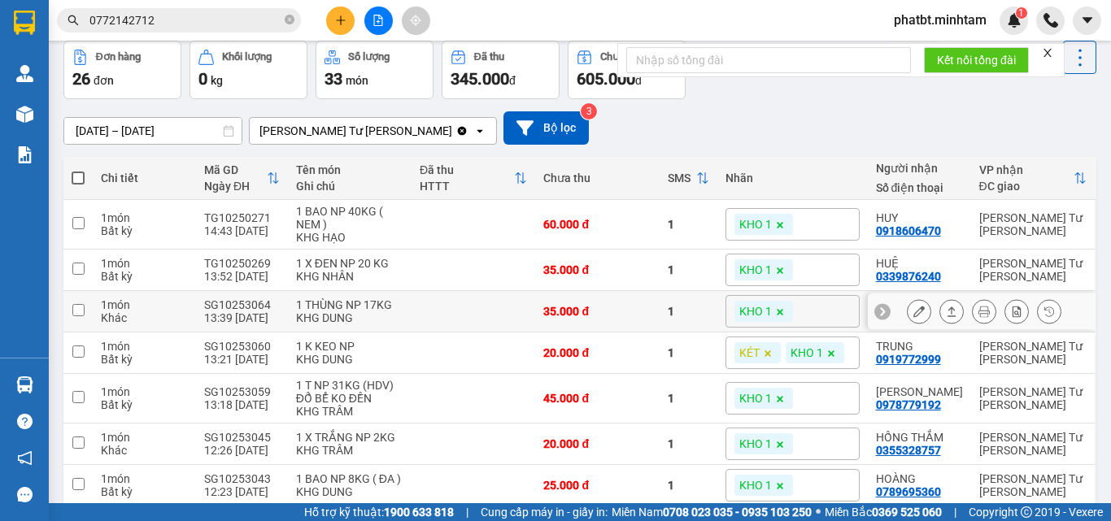
scroll to position [108, 0]
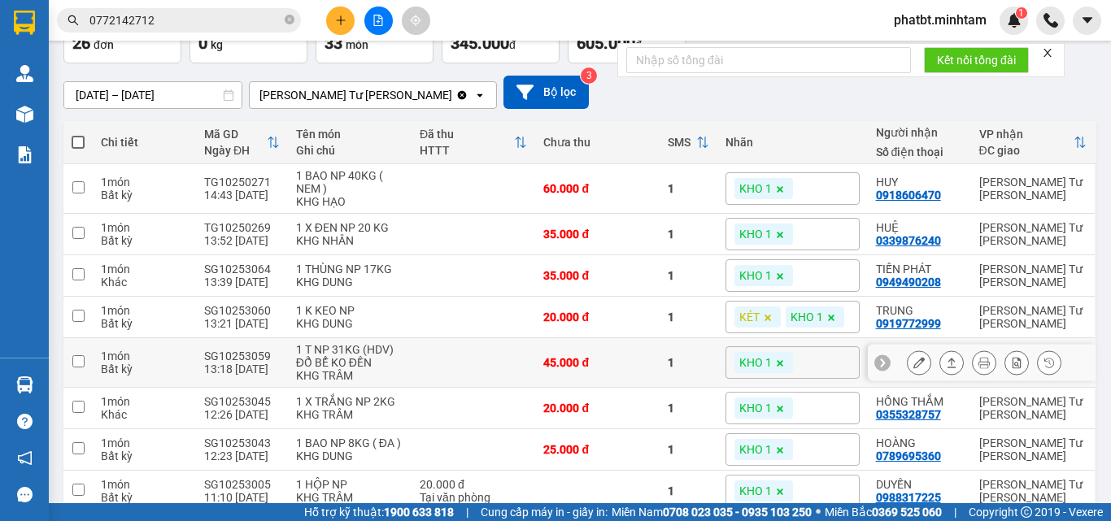
click at [913, 361] on icon at bounding box center [918, 362] width 11 height 11
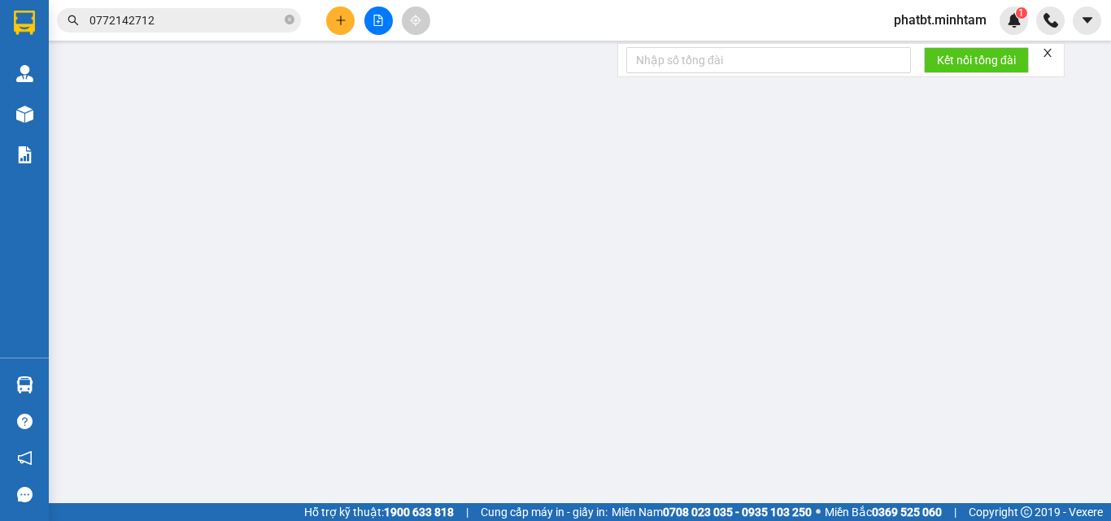
type input "0703981719"
type input "PHI"
type input "0978779192"
type input "[PERSON_NAME]"
type input "DG"
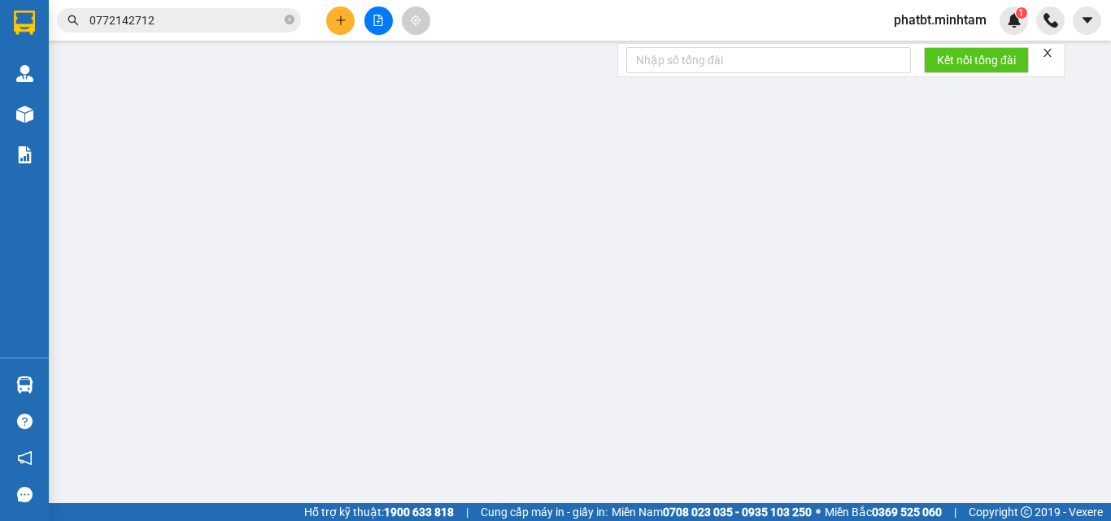
type input "45.000"
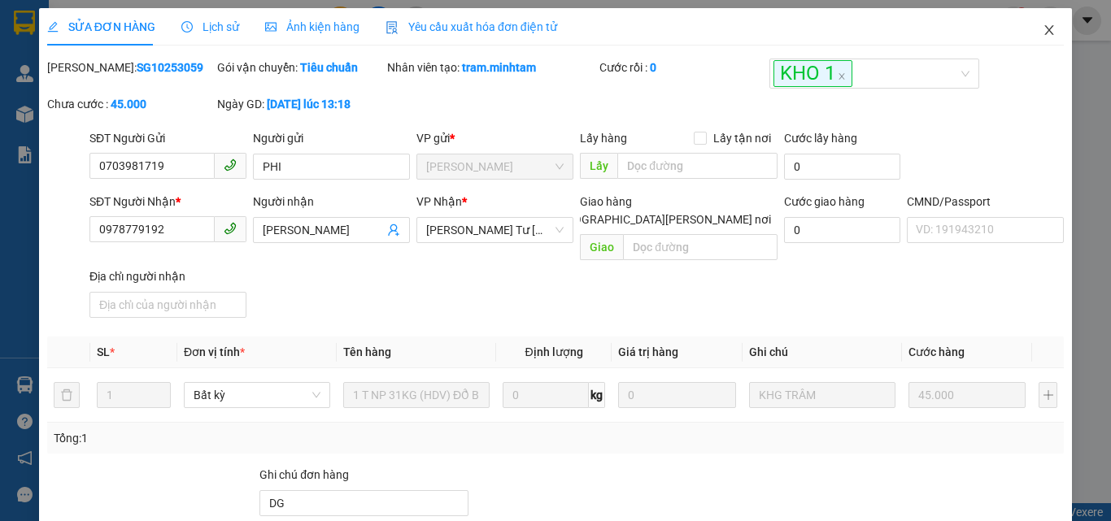
click at [1042, 30] on icon "close" at bounding box center [1048, 30] width 13 height 13
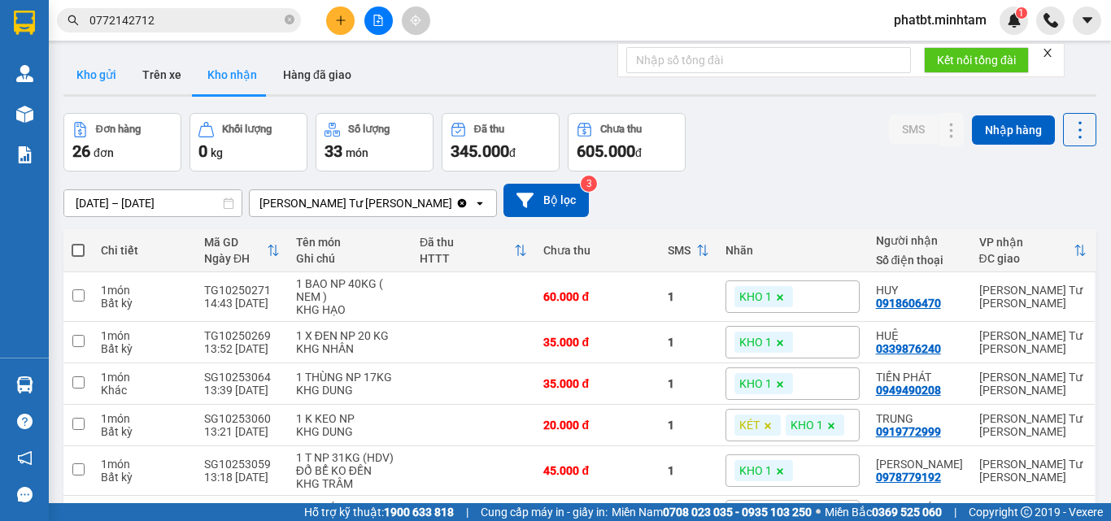
click at [97, 68] on button "Kho gửi" at bounding box center [96, 74] width 66 height 39
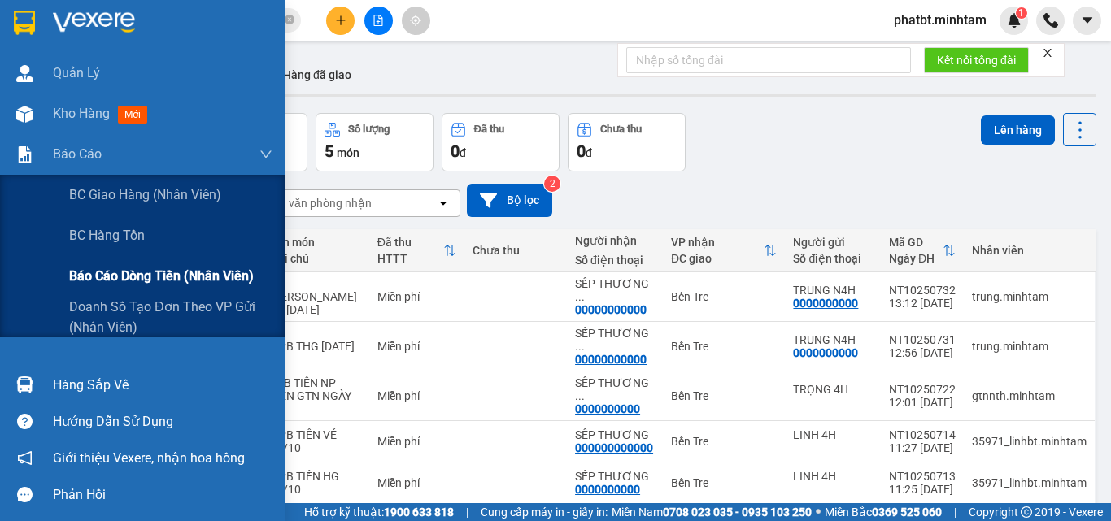
click at [107, 276] on span "Báo cáo dòng tiền (nhân viên)" at bounding box center [161, 276] width 185 height 20
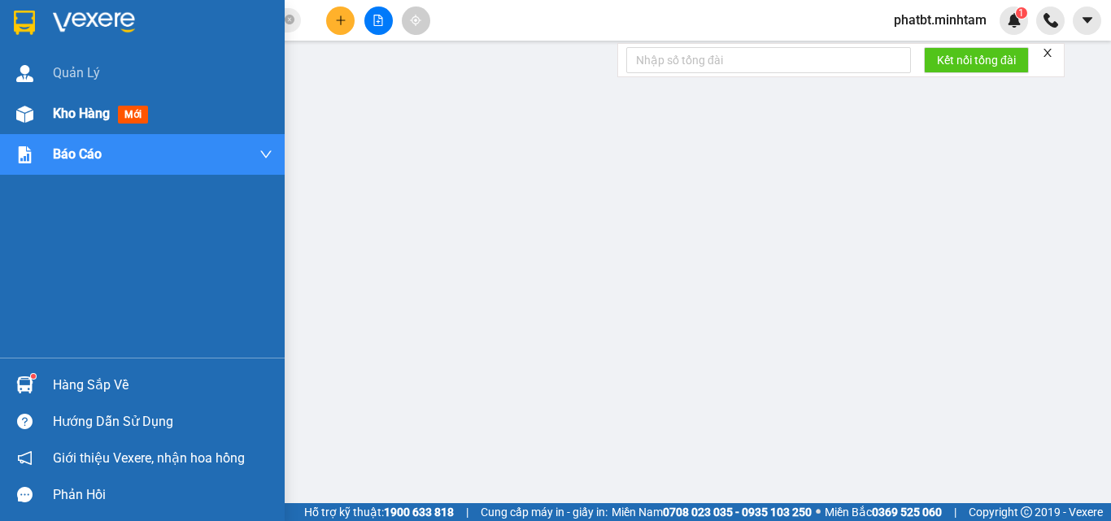
click at [66, 132] on div "Kho hàng mới" at bounding box center [163, 114] width 220 height 41
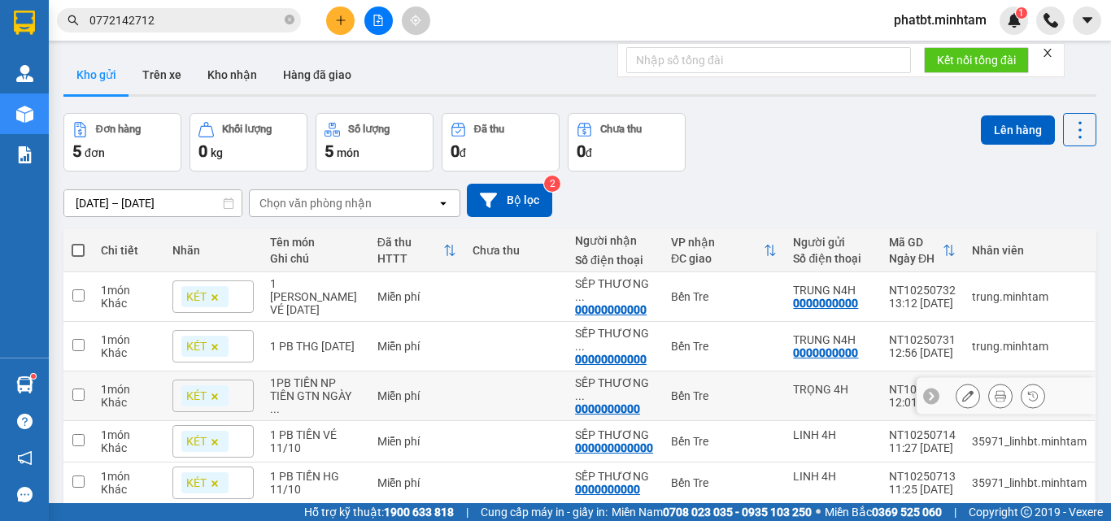
scroll to position [75, 0]
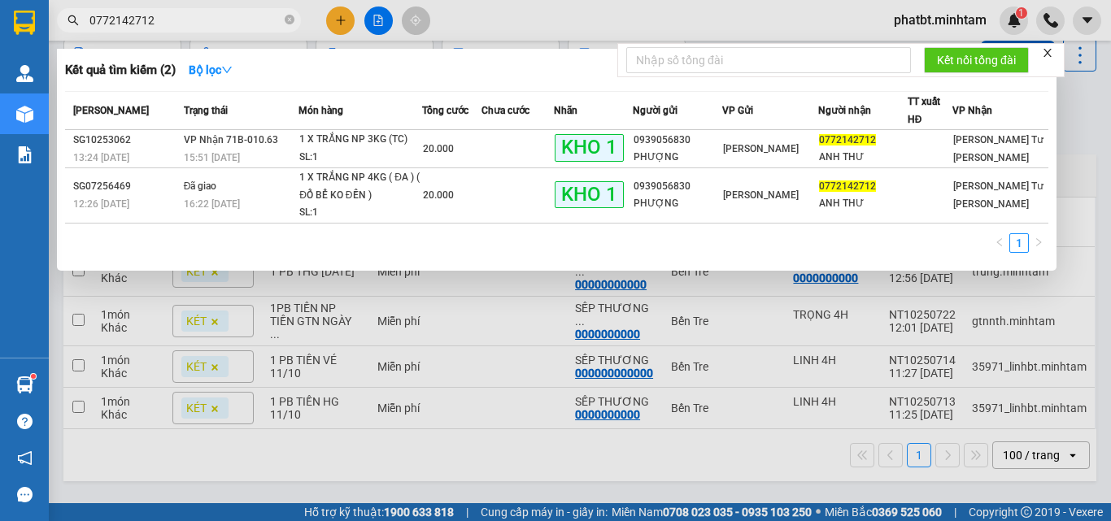
click at [290, 22] on icon "close-circle" at bounding box center [290, 20] width 10 height 10
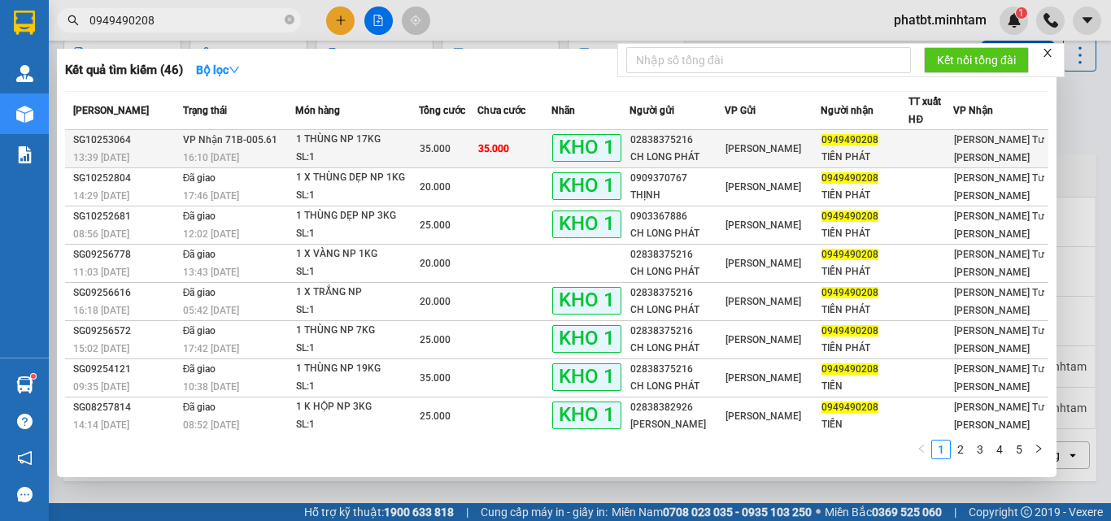
type input "0949490208"
click at [264, 145] on span "[PERSON_NAME] 71B-005.61" at bounding box center [230, 139] width 94 height 11
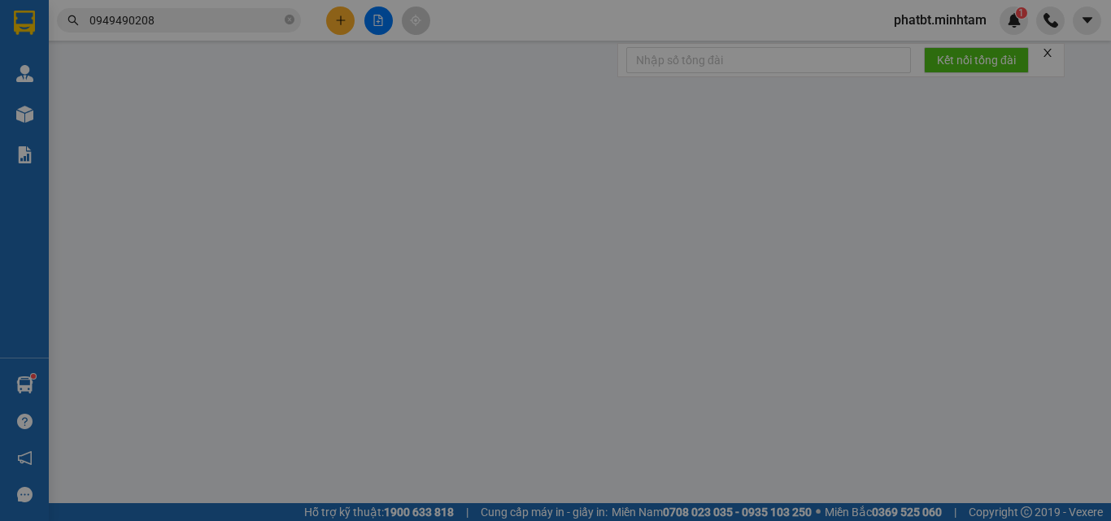
type input "02838375216"
type input "CH LONG PHÁT"
type input "0949490208"
type input "TIẾN PHÁT"
type input "ĐG"
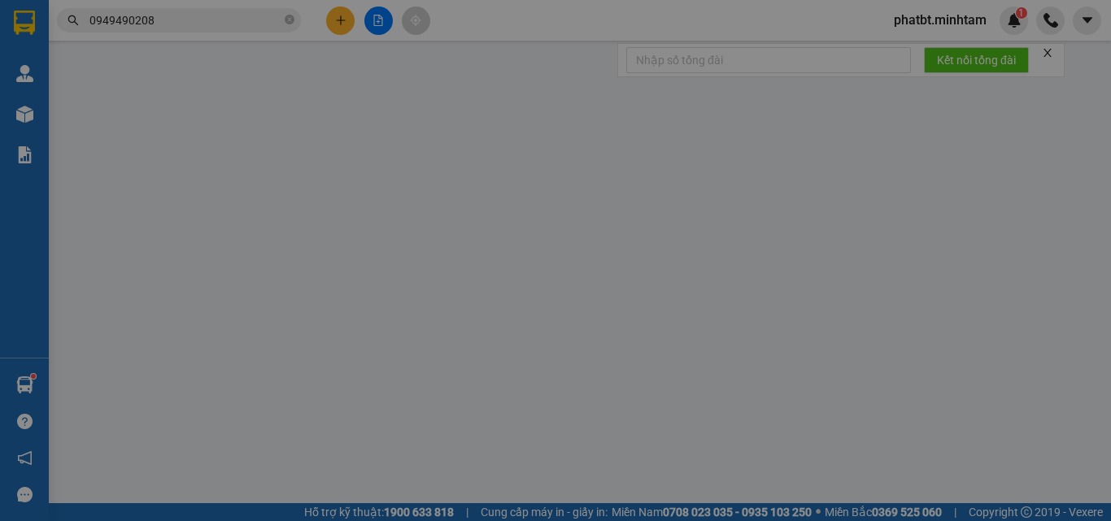
type input "35.000"
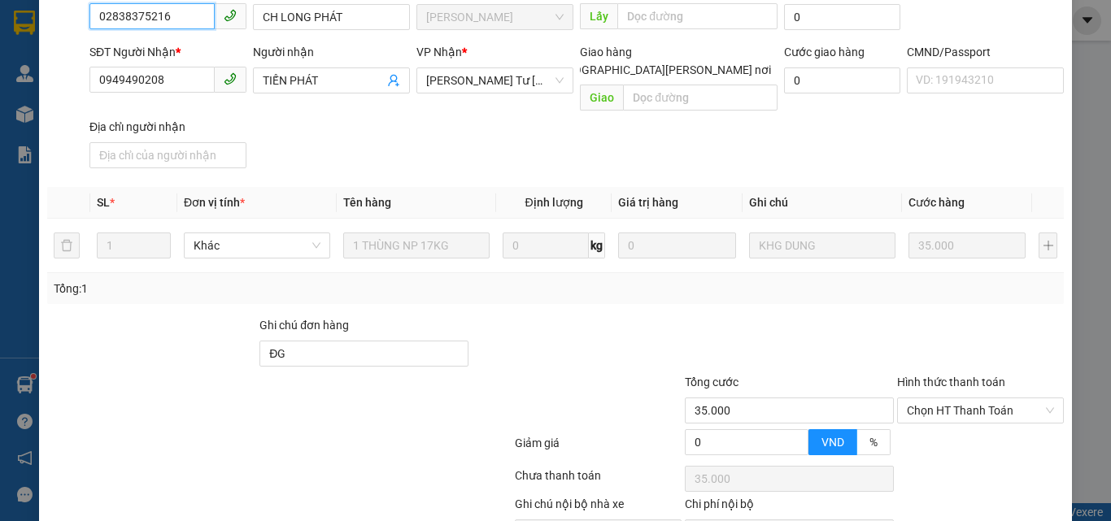
scroll to position [226, 0]
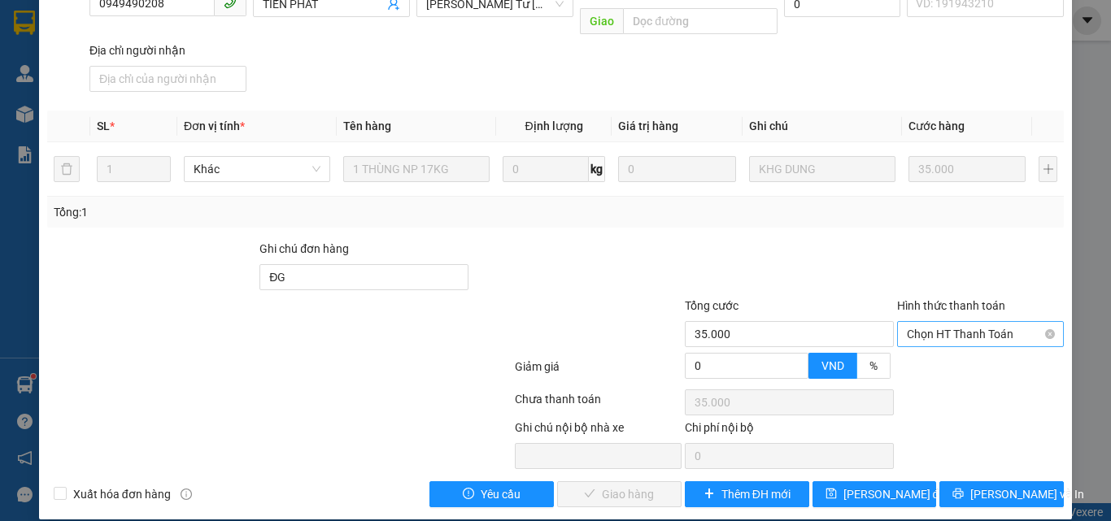
click at [946, 322] on span "Chọn HT Thanh Toán" at bounding box center [980, 334] width 147 height 24
drag, startPoint x: 928, startPoint y: 339, endPoint x: 820, endPoint y: 397, distance: 121.9
click at [928, 340] on div "Tại văn phòng" at bounding box center [970, 349] width 165 height 26
type input "0"
click at [611, 485] on span "[PERSON_NAME] và [PERSON_NAME] hàng" at bounding box center [698, 494] width 220 height 18
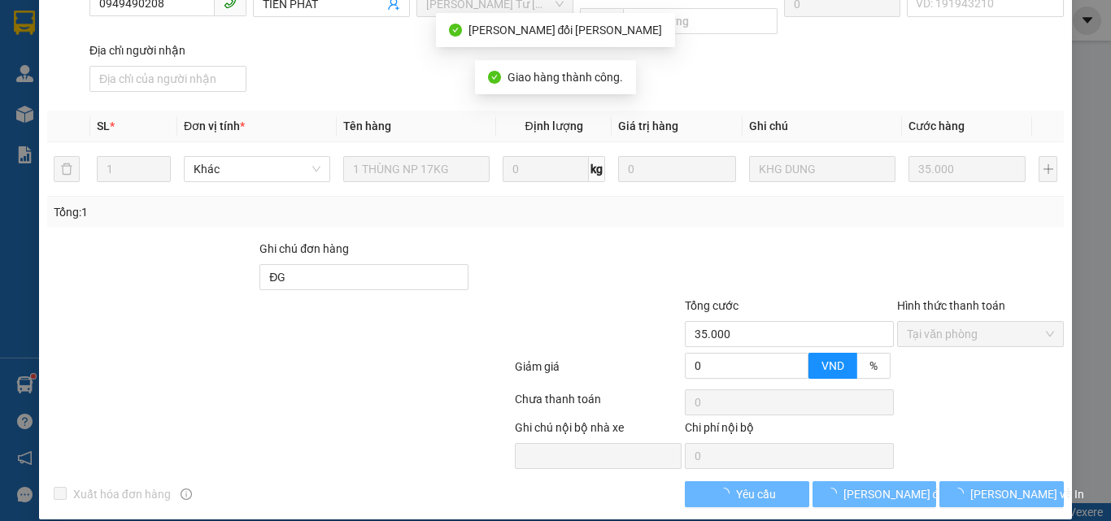
scroll to position [241, 0]
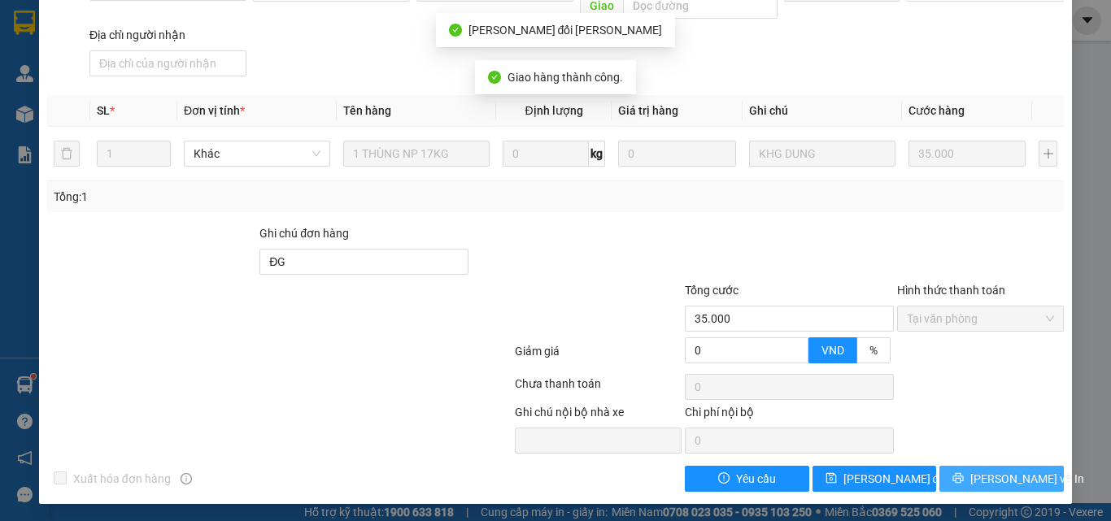
click at [985, 480] on span "[PERSON_NAME] và In" at bounding box center [1027, 479] width 114 height 18
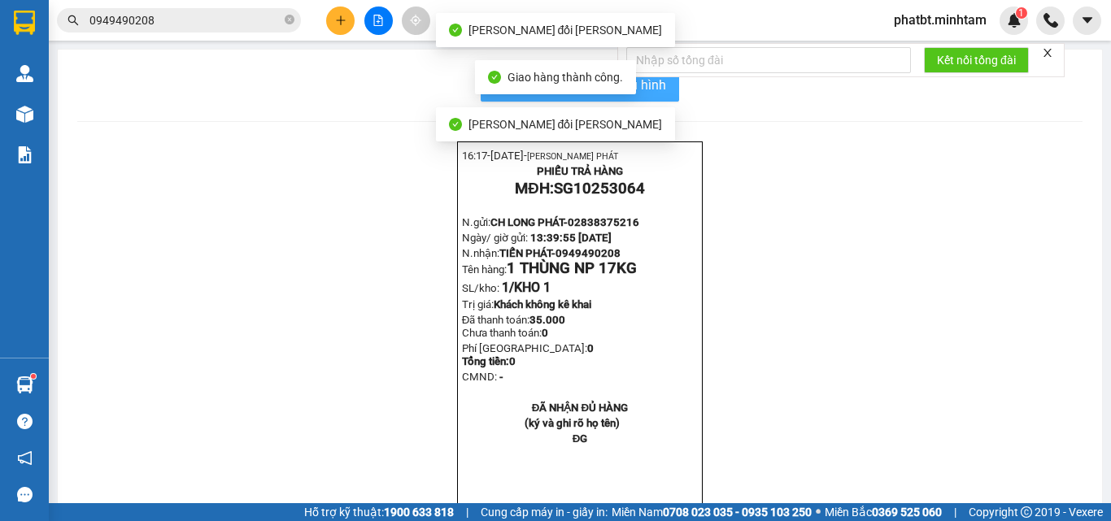
click at [665, 92] on button "In mẫu biên lai tự cấu hình" at bounding box center [580, 85] width 198 height 33
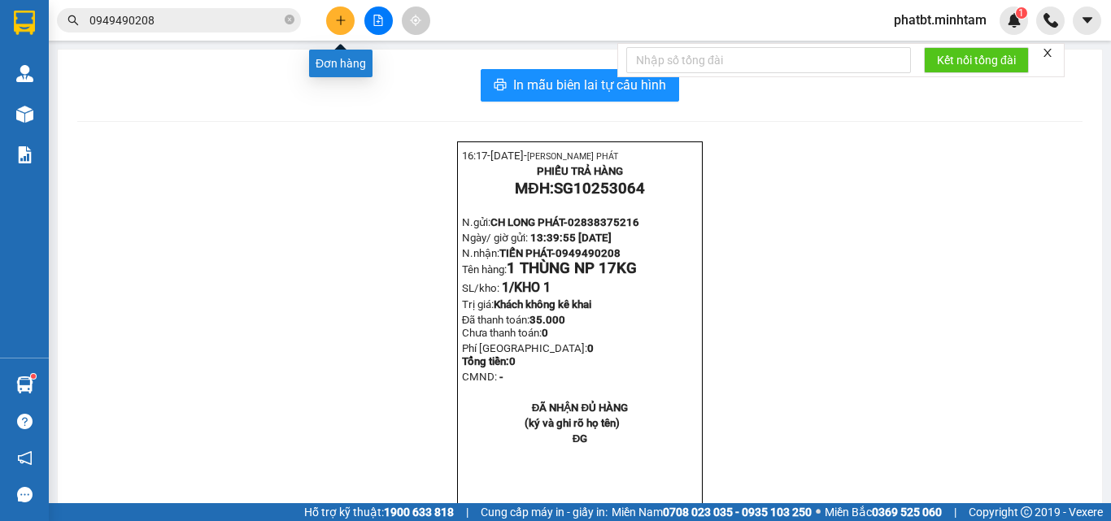
click at [339, 20] on icon "plus" at bounding box center [340, 20] width 9 height 1
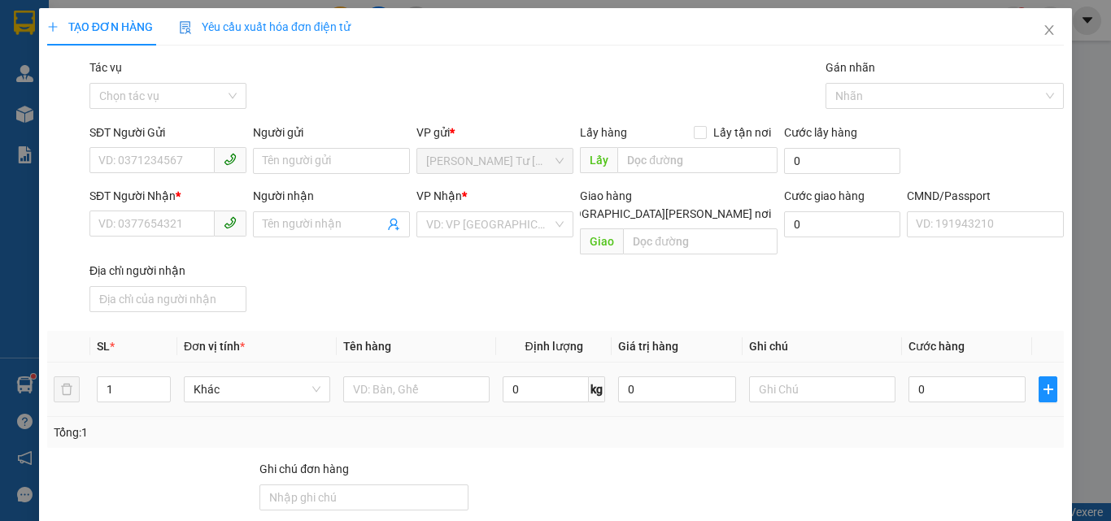
click at [390, 373] on div at bounding box center [416, 389] width 146 height 33
click at [382, 385] on div at bounding box center [416, 389] width 146 height 33
click at [382, 376] on input "text" at bounding box center [416, 389] width 146 height 26
click at [414, 376] on input "1 BAO 1GIOR NHỰA NP" at bounding box center [416, 389] width 146 height 26
click at [471, 376] on input "1 BAO 1GIỎ NHỰA NP" at bounding box center [416, 389] width 146 height 26
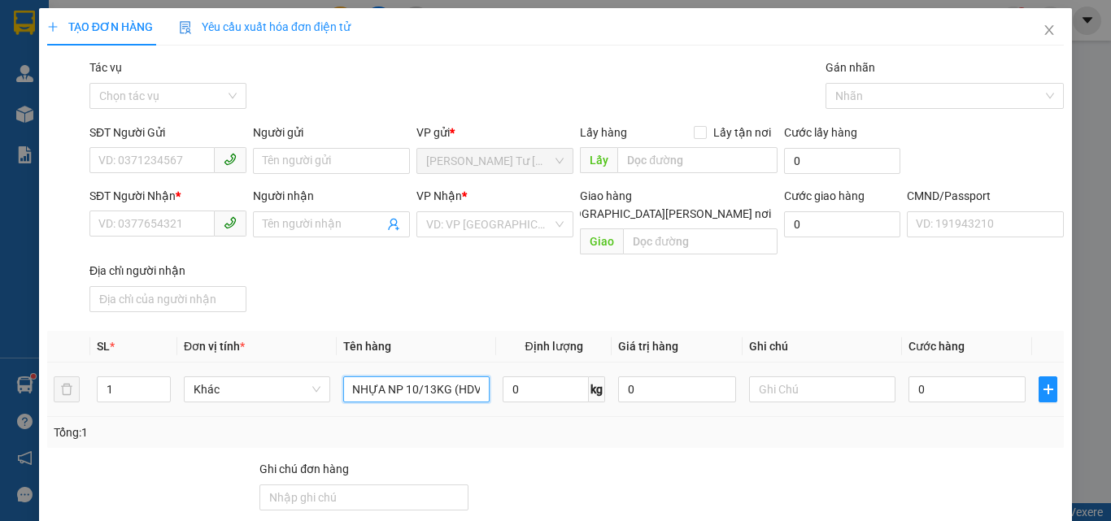
scroll to position [0, 67]
click at [160, 387] on span "Decrease Value" at bounding box center [161, 394] width 18 height 15
type input "1 BAO 1GIỎ NHỰA NP 10/13KG (HDV)"
type input "2"
click at [162, 383] on icon "up" at bounding box center [162, 386] width 6 height 6
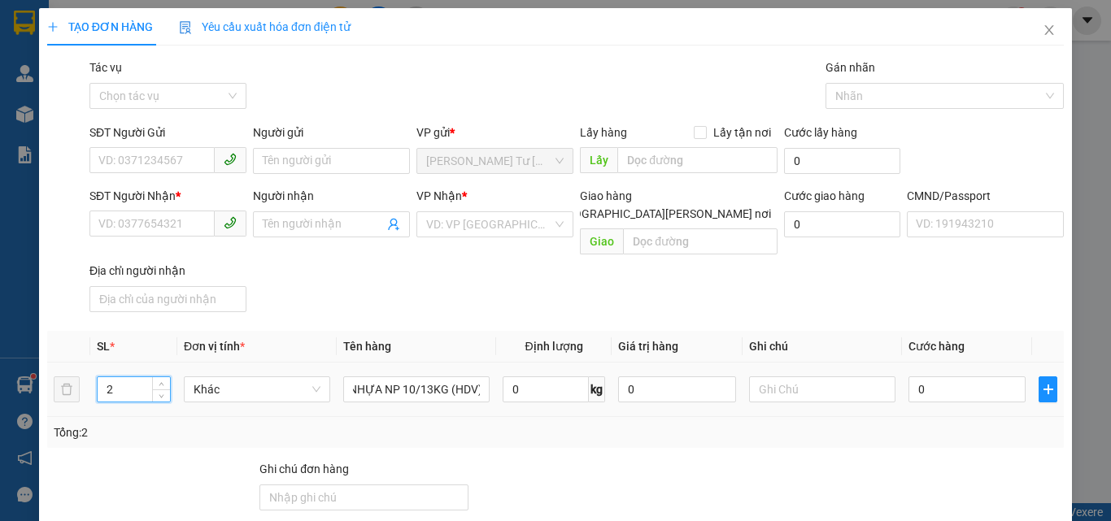
scroll to position [0, 0]
click at [174, 161] on input "SĐT Người Gửi" at bounding box center [151, 160] width 125 height 26
click at [752, 377] on input "text" at bounding box center [822, 389] width 146 height 26
type input "19H30 PHÁT"
click at [794, 276] on div "SĐT Người [PERSON_NAME] * VD: 0377654321 Người [PERSON_NAME] Tên người [PERSON_…" at bounding box center [576, 253] width 981 height 132
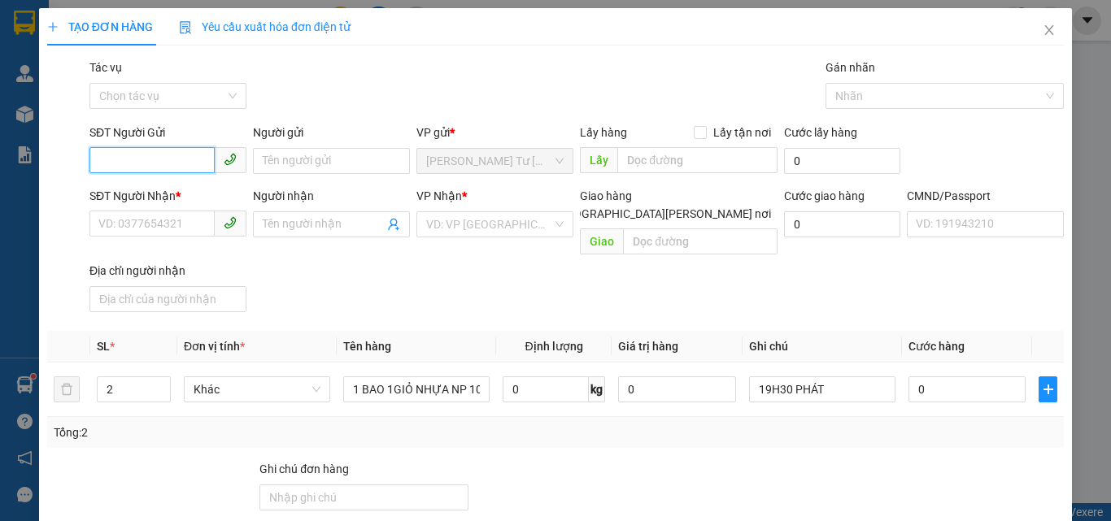
click at [199, 161] on input "SĐT Người Gửi" at bounding box center [151, 160] width 125 height 26
type input "0369276741"
click at [192, 189] on div "0369276741 - [PERSON_NAME]" at bounding box center [178, 194] width 160 height 18
type input "THẢO"
type input "0931820093"
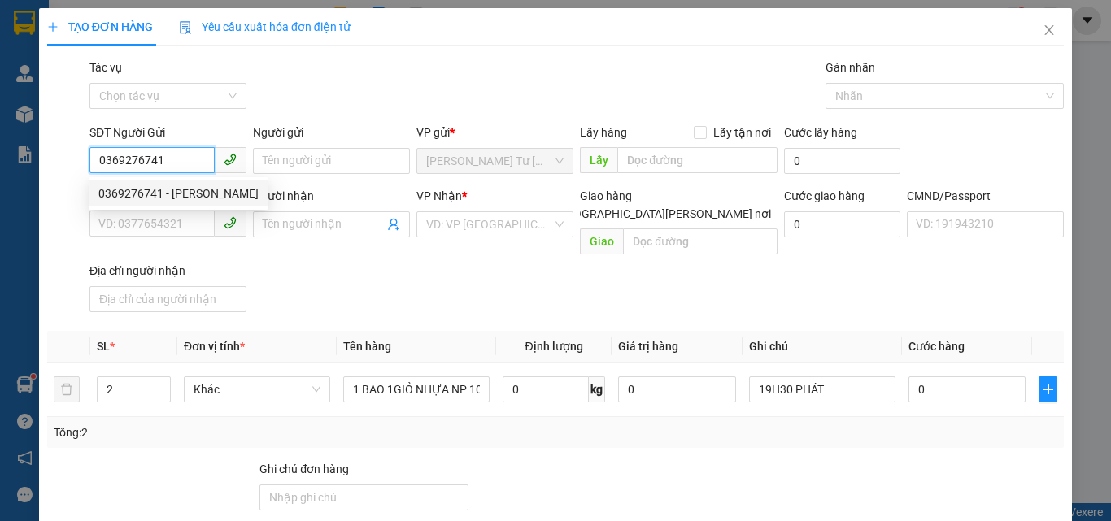
type input "TRUNG"
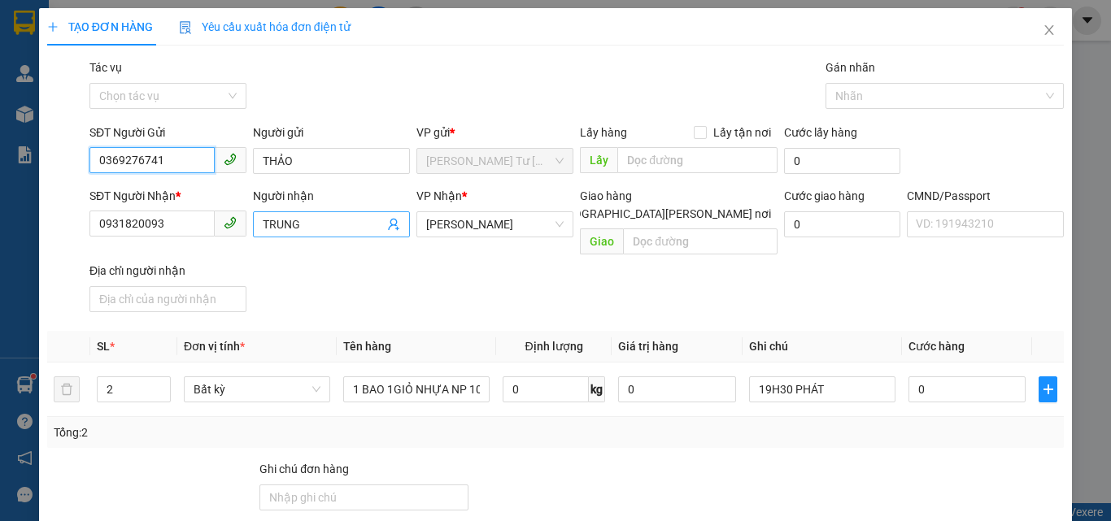
type input "0369276741"
click at [387, 222] on icon "user-add" at bounding box center [393, 224] width 13 height 13
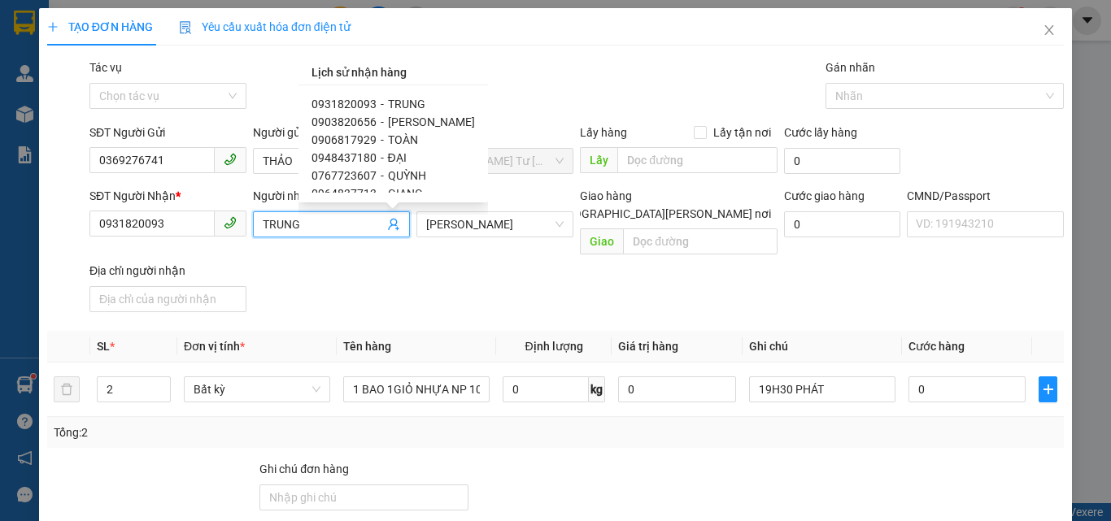
drag, startPoint x: 455, startPoint y: 117, endPoint x: 446, endPoint y: 139, distance: 23.7
click at [446, 139] on div "0931820093 - [PERSON_NAME] 0903820656 - [PERSON_NAME] 0906817929 - [PERSON_NAME…" at bounding box center [392, 144] width 163 height 98
click at [440, 120] on span "[PERSON_NAME]" at bounding box center [431, 121] width 87 height 13
type input "0903820656"
type input "[PERSON_NAME]"
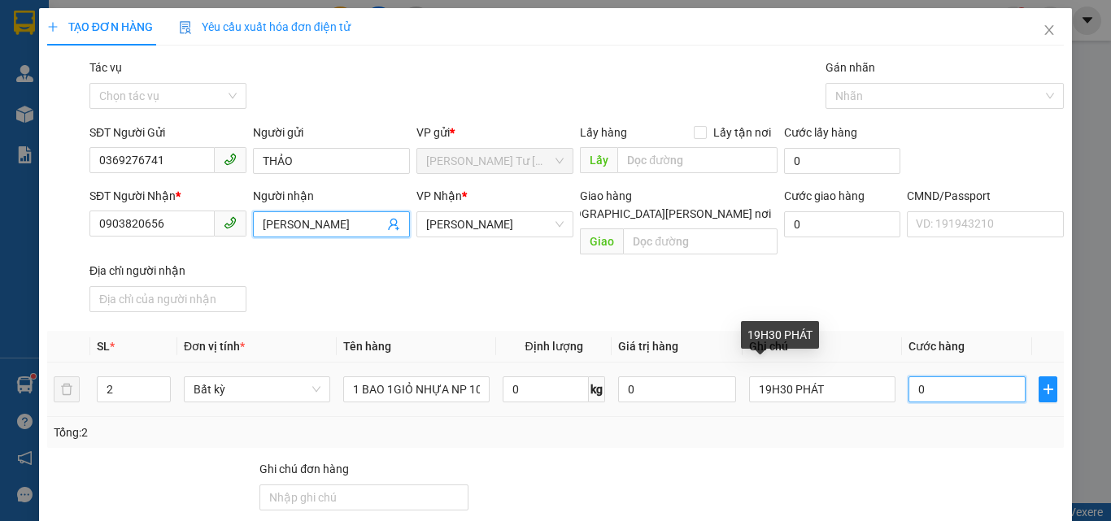
click at [949, 376] on input "0" at bounding box center [966, 389] width 117 height 26
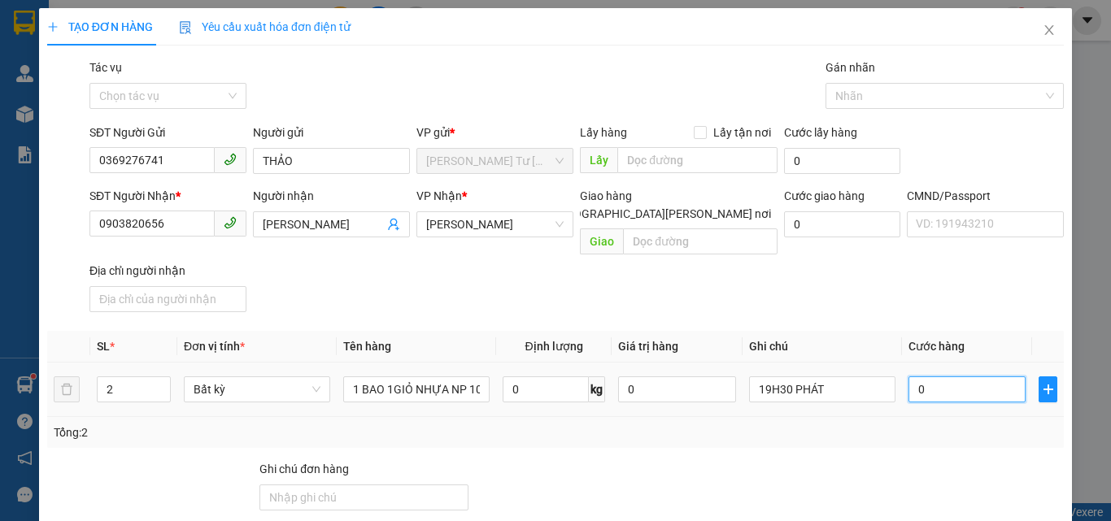
click at [964, 376] on input "0" at bounding box center [966, 389] width 117 height 26
type input "06"
type input "6"
type input "060"
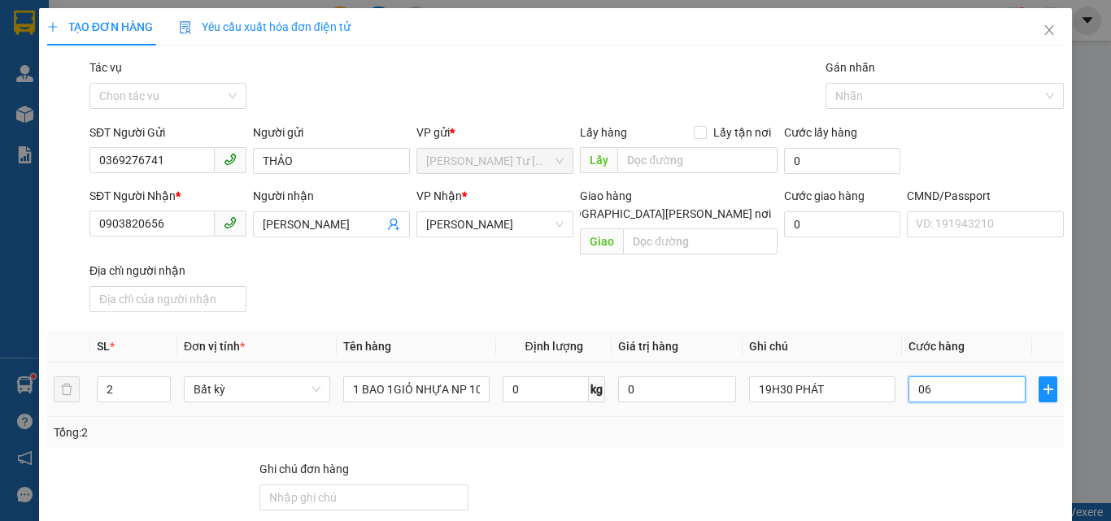
type input "60"
type input "60.000"
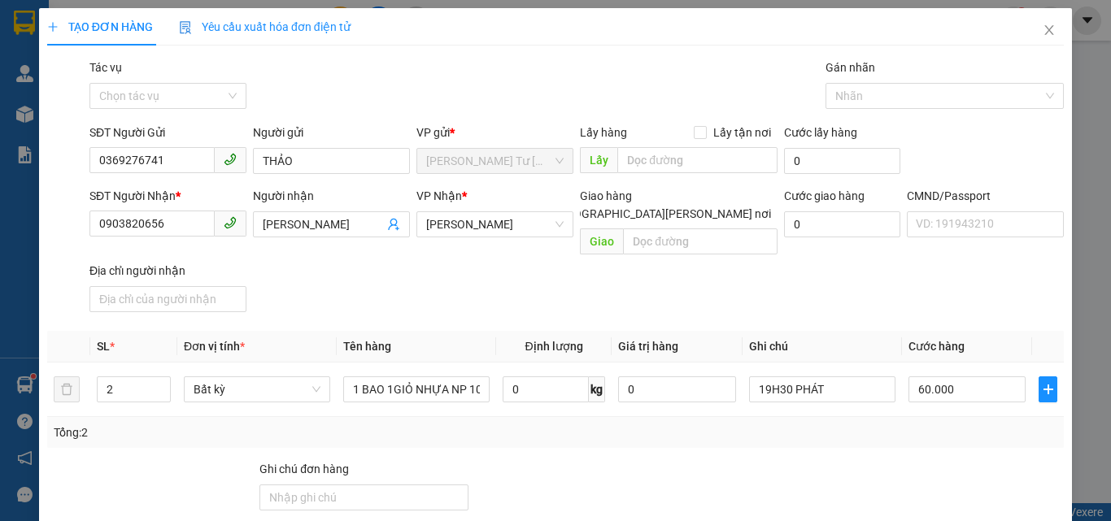
click at [855, 281] on div "SĐT Người [PERSON_NAME] * 0903820656 Người [PERSON_NAME] [PERSON_NAME] [PERSON_…" at bounding box center [576, 253] width 981 height 132
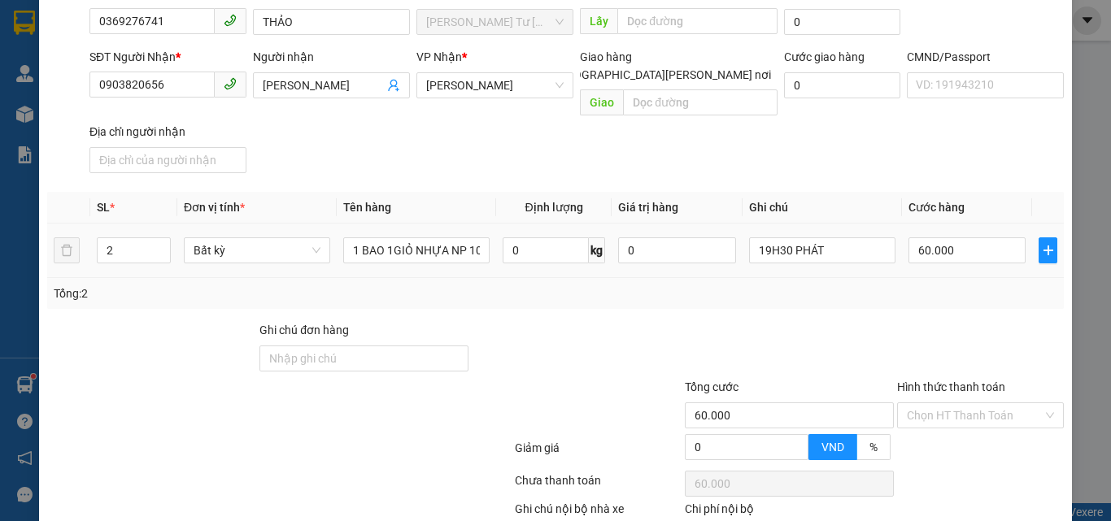
scroll to position [220, 0]
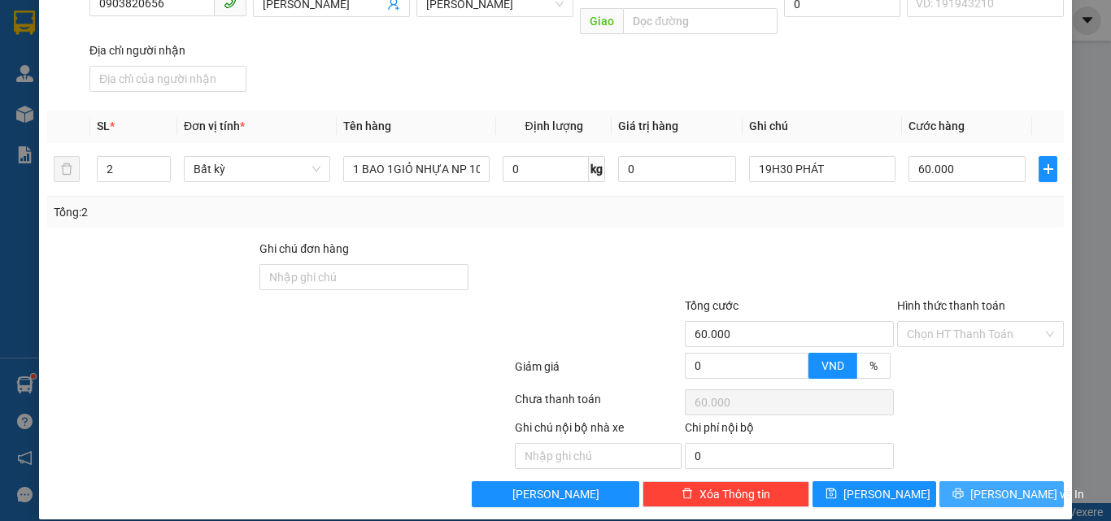
click at [985, 485] on span "[PERSON_NAME] và In" at bounding box center [1027, 494] width 114 height 18
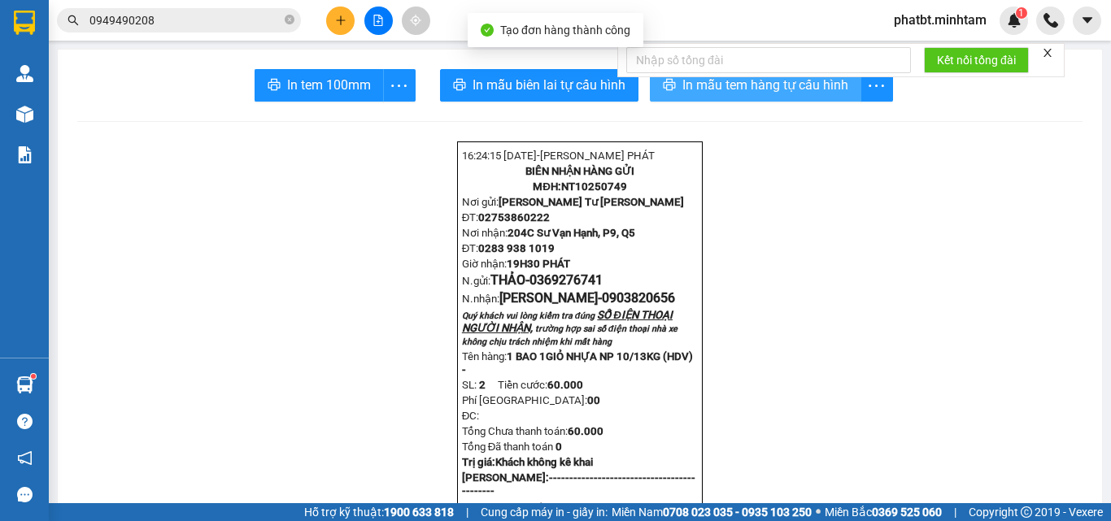
click at [724, 94] on span "In mẫu tem hàng tự cấu hình" at bounding box center [765, 85] width 166 height 20
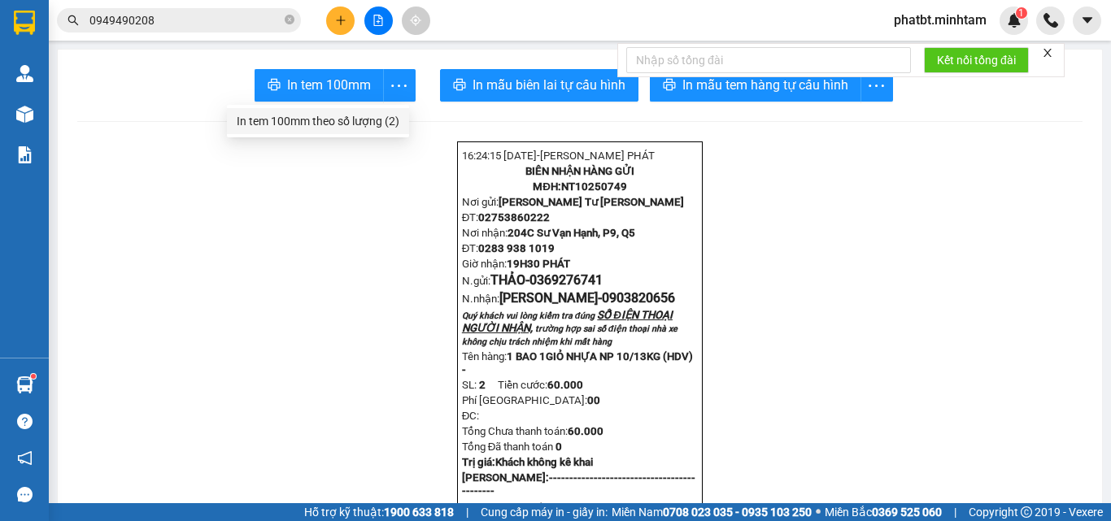
click at [372, 124] on div "In tem 100mm theo số lượng (2)" at bounding box center [318, 121] width 163 height 18
click at [342, 20] on icon "plus" at bounding box center [340, 20] width 11 height 11
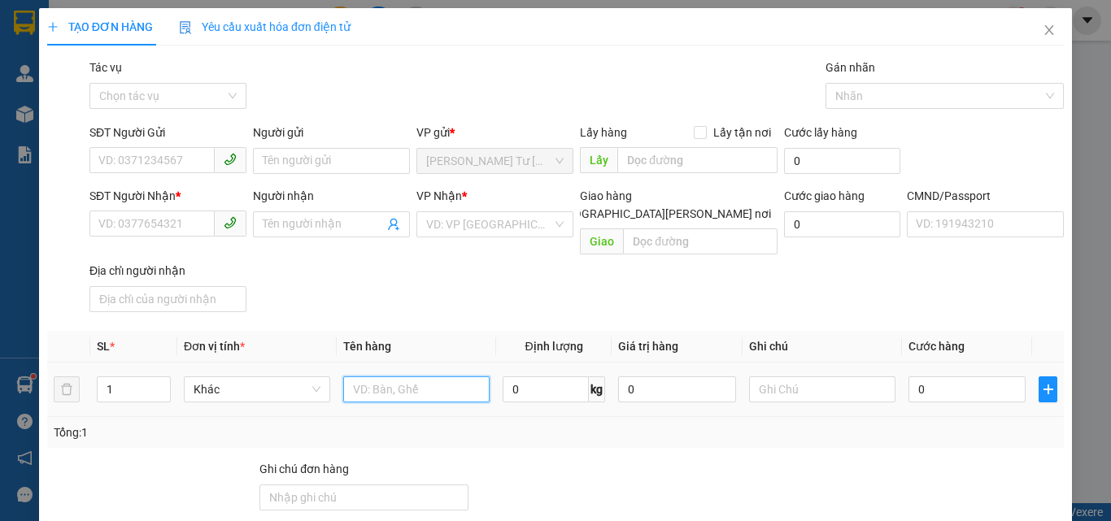
drag, startPoint x: 427, startPoint y: 372, endPoint x: 440, endPoint y: 380, distance: 15.3
click at [432, 376] on input "text" at bounding box center [416, 389] width 146 height 26
type input "1 BAO 1 XỐP HỒNG NP 5/26KG (TC)"
type input "2"
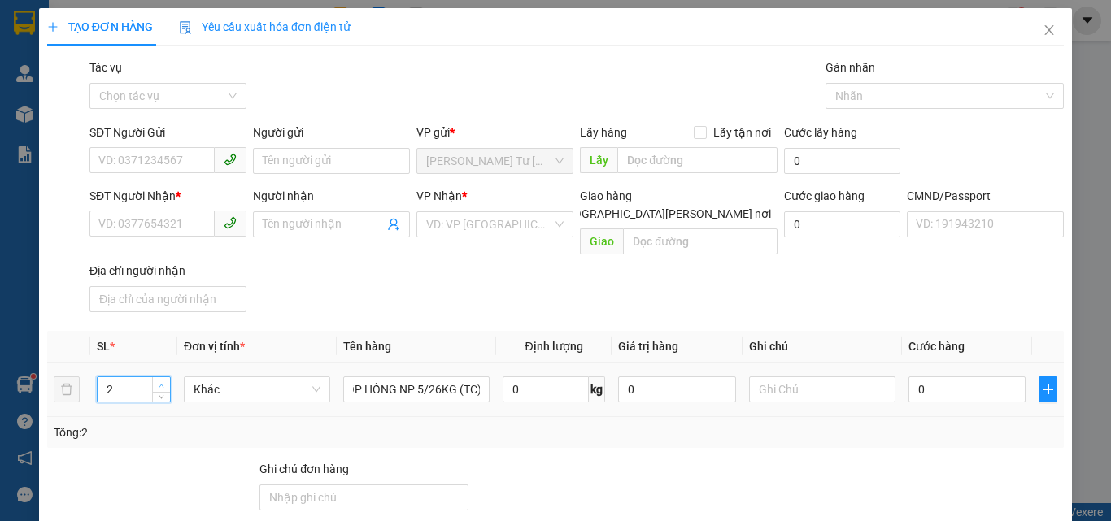
click at [161, 383] on icon "up" at bounding box center [162, 386] width 6 height 6
click at [174, 167] on input "SĐT Người Gửi" at bounding box center [151, 160] width 125 height 26
type input "0398649463"
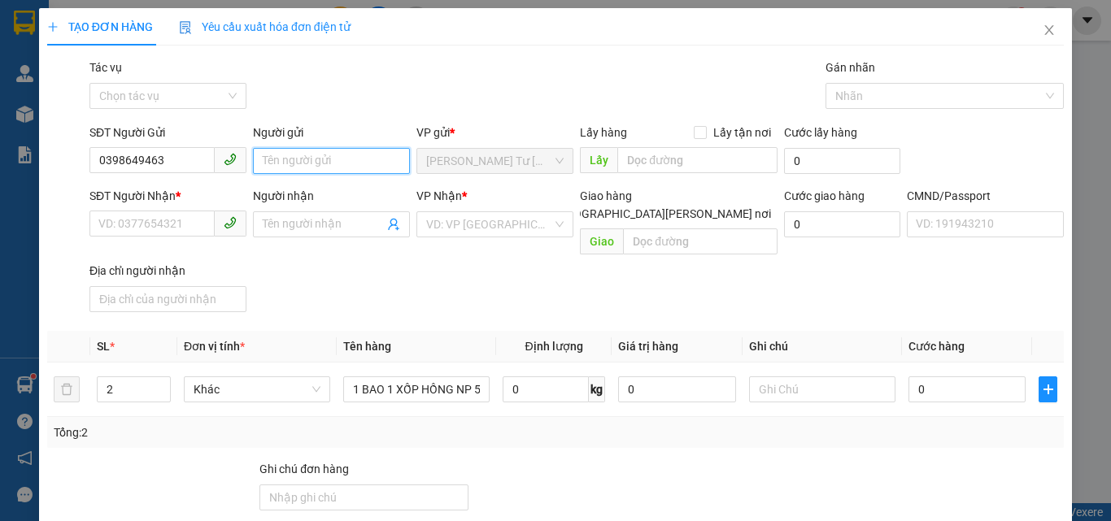
click at [359, 160] on input "Người gửi" at bounding box center [331, 161] width 157 height 26
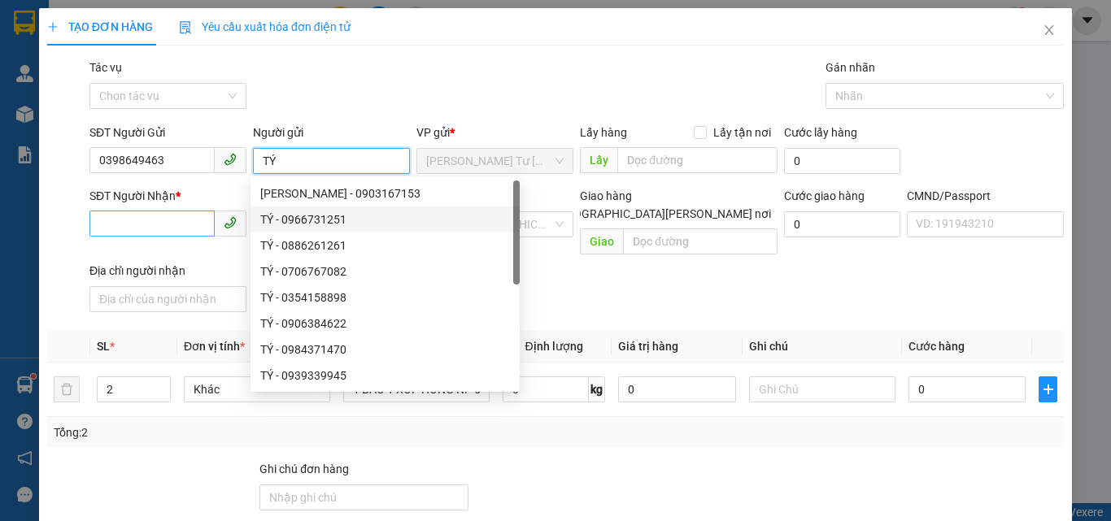
type input "TÝ"
click at [172, 235] on input "SĐT Người Nhận *" at bounding box center [151, 224] width 125 height 26
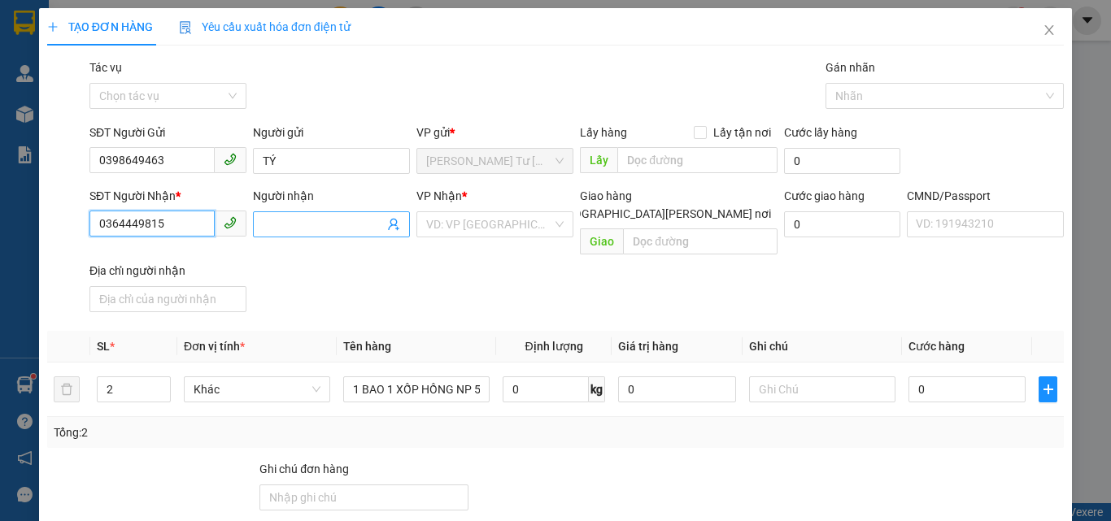
type input "0364449815"
click at [322, 216] on input "Người nhận" at bounding box center [323, 224] width 121 height 18
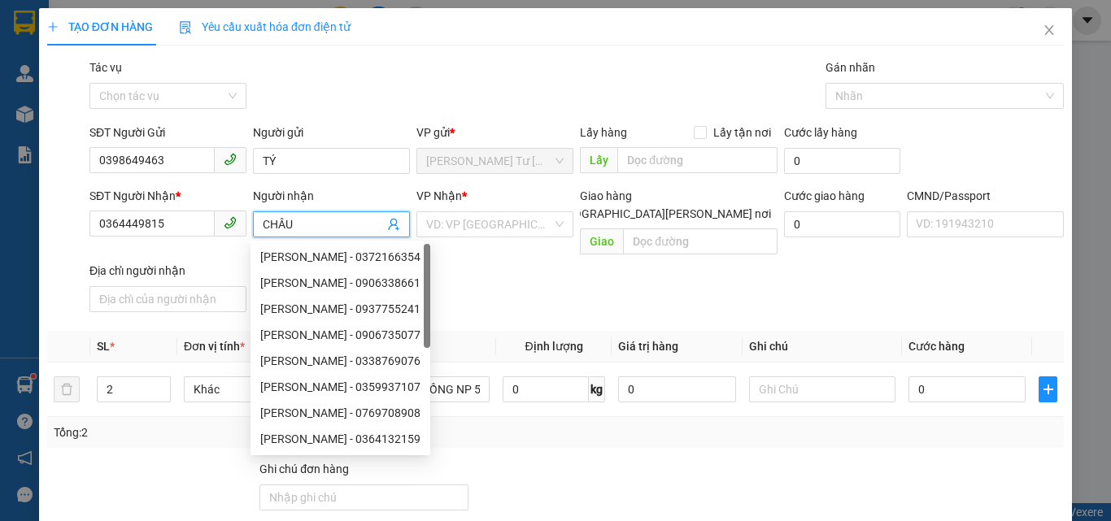
type input "CHÂU"
click at [385, 73] on div "Gói vận chuyển * Tiêu chuẩn Tác vụ Chọn tác vụ Gán nhãn Nhãn" at bounding box center [576, 87] width 981 height 57
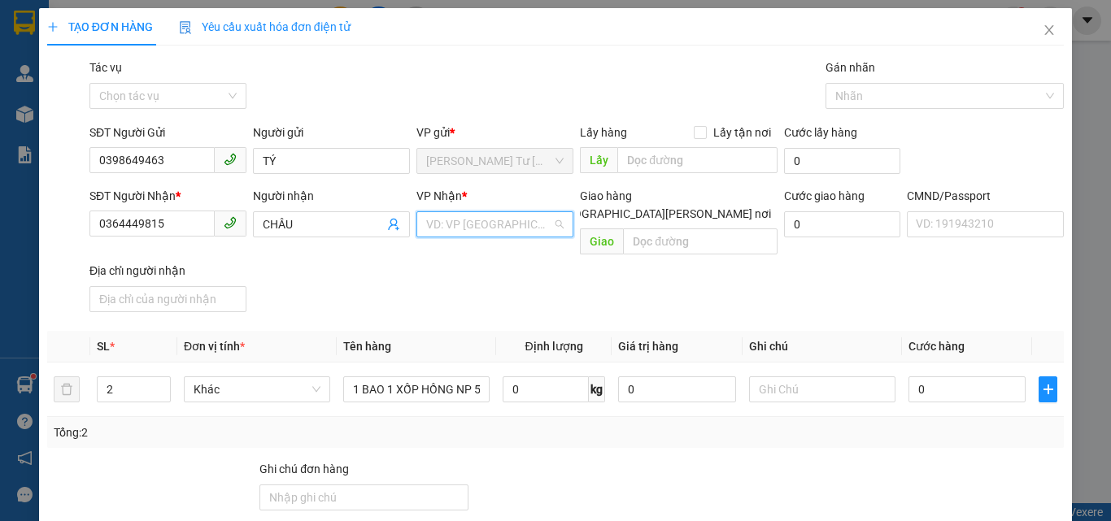
click at [475, 227] on input "search" at bounding box center [489, 224] width 126 height 24
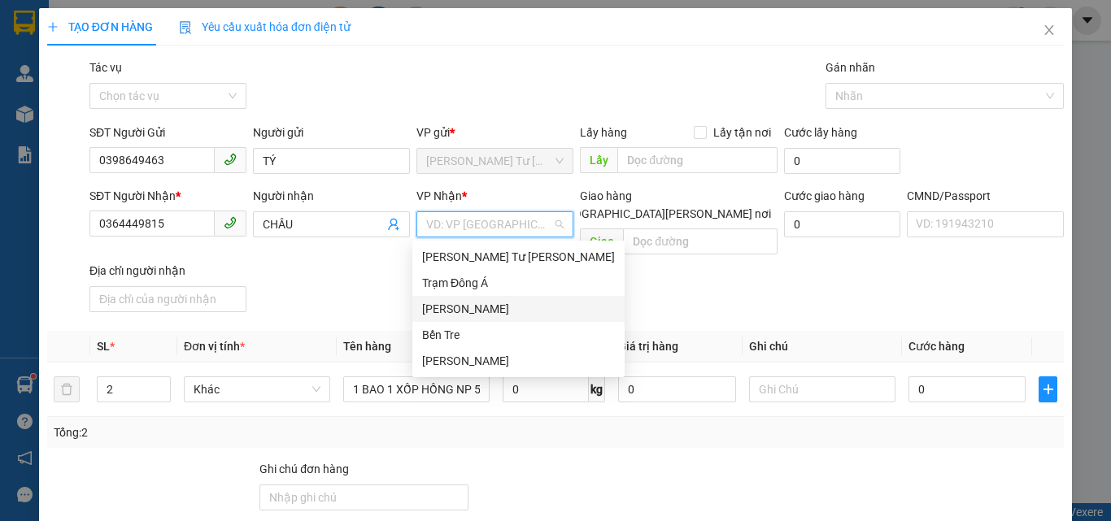
click at [446, 306] on div "[PERSON_NAME]" at bounding box center [518, 309] width 193 height 18
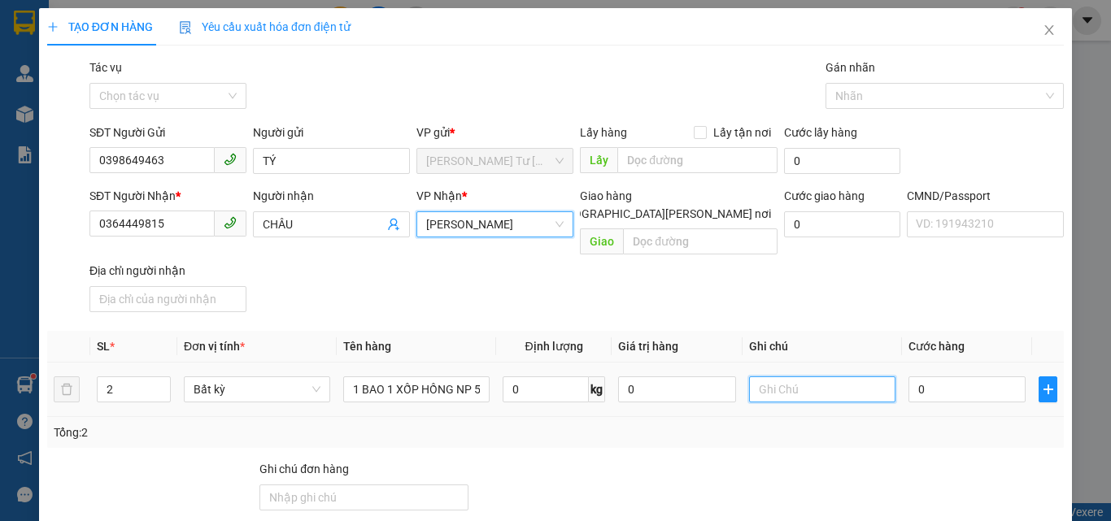
click at [770, 376] on input "text" at bounding box center [822, 389] width 146 height 26
type input "19H30 PHÁT"
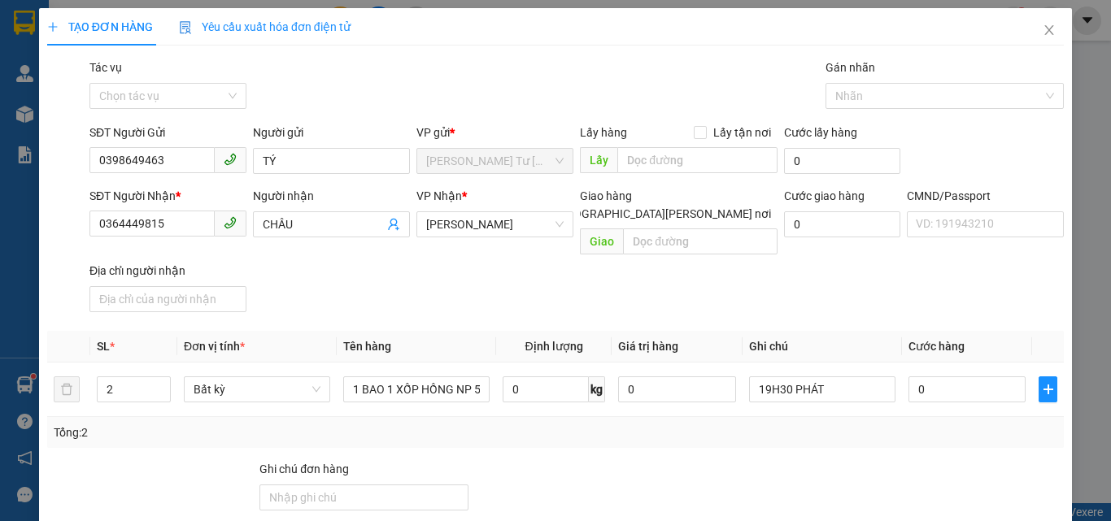
click at [811, 310] on div "Transit Pickup Surcharge Ids Transit Deliver Surcharge Ids Transit Deliver Surc…" at bounding box center [555, 393] width 1016 height 669
click at [954, 376] on input "0" at bounding box center [966, 389] width 117 height 26
click at [951, 380] on input "0" at bounding box center [966, 389] width 117 height 26
type input "06"
type input "6"
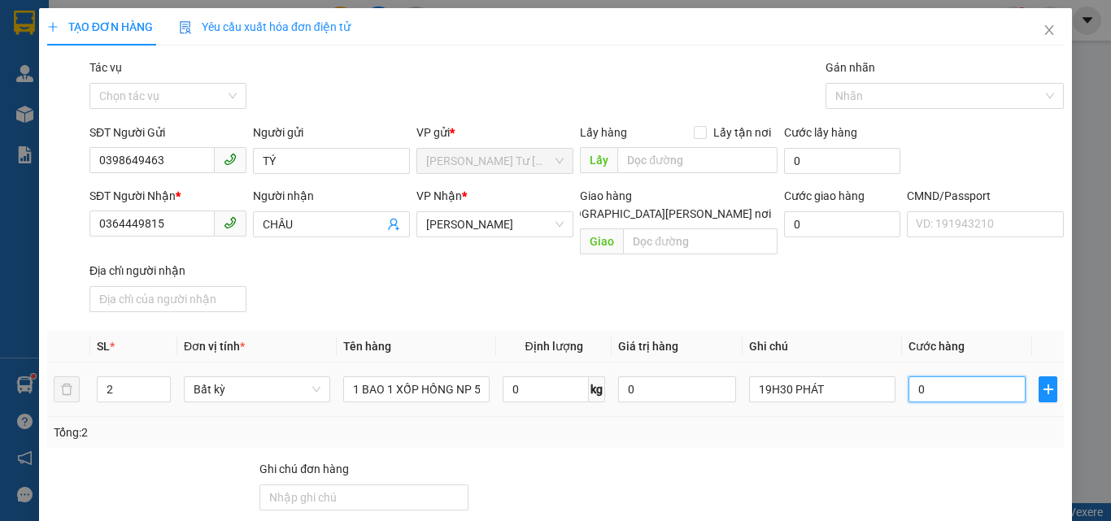
type input "6"
type input "065"
type input "65"
type input "65.000"
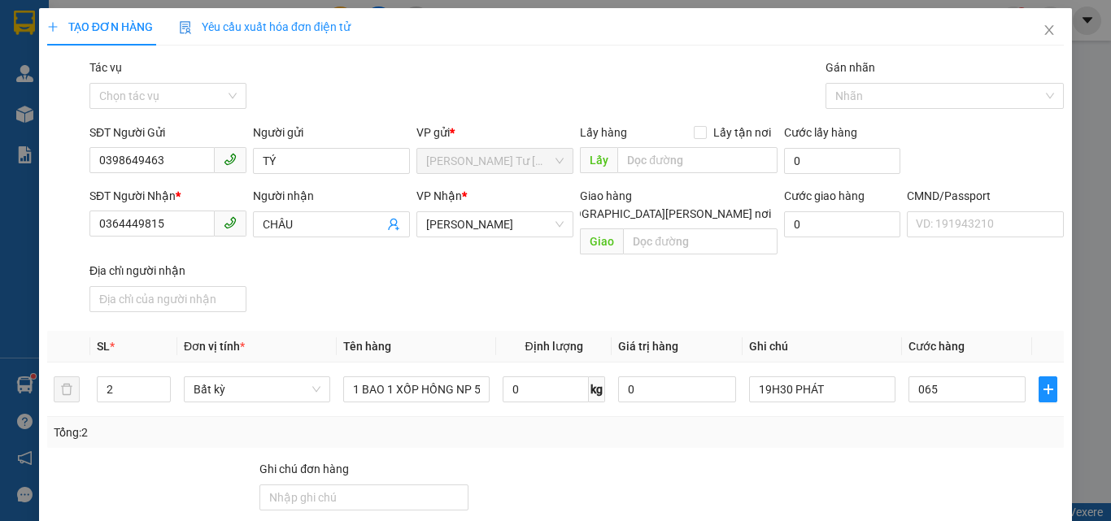
type input "65.000"
click at [808, 264] on div "SĐT Người Nhận * 0364449815 Người nhận CHÂU VP Nhận * Hồ Chí Minh Giao hàng Gia…" at bounding box center [576, 253] width 981 height 132
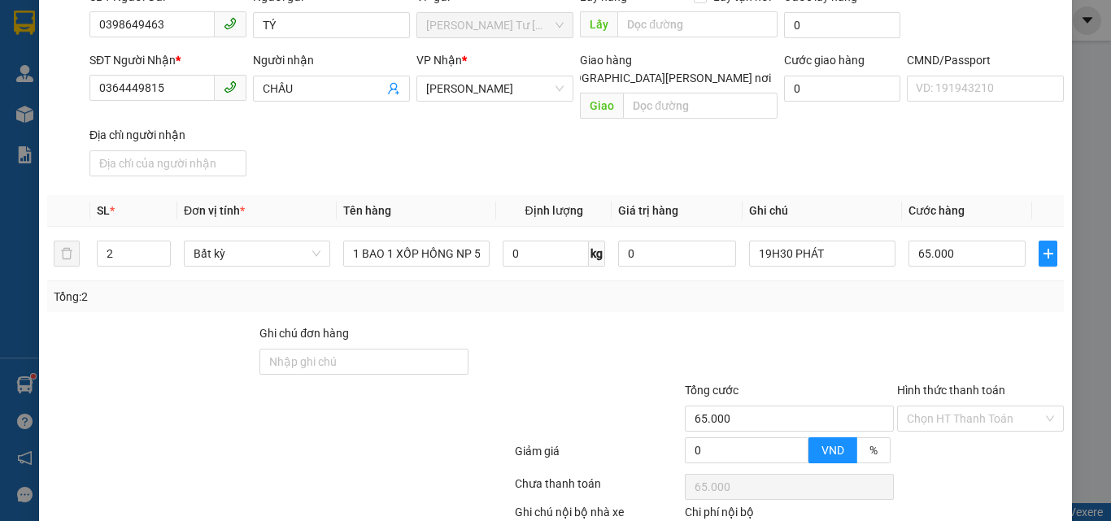
scroll to position [220, 0]
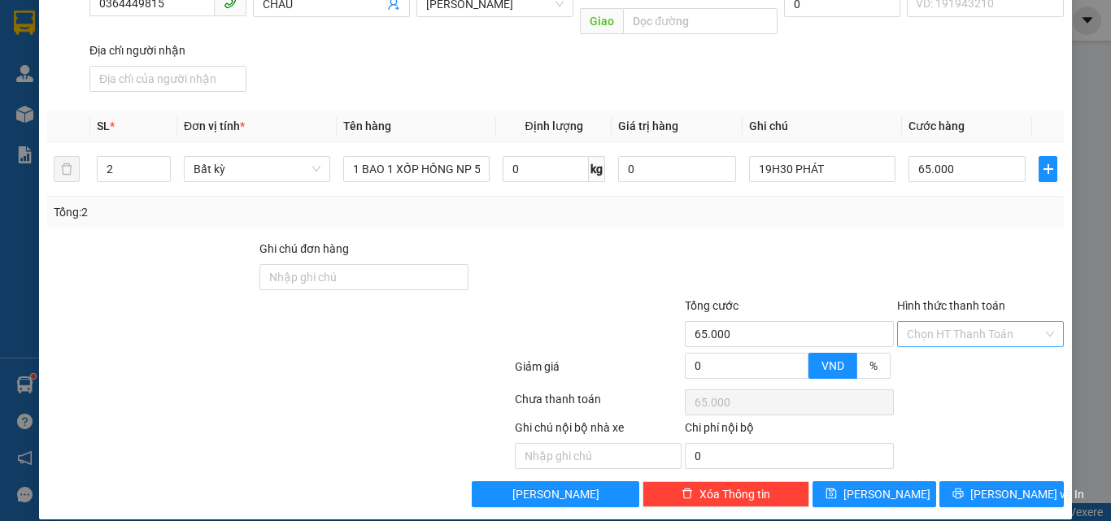
click at [929, 322] on input "Hình thức thanh toán" at bounding box center [975, 334] width 136 height 24
click at [925, 350] on div "Tại văn phòng" at bounding box center [971, 349] width 146 height 18
type input "0"
click at [909, 247] on div at bounding box center [980, 268] width 170 height 57
click at [964, 488] on icon "printer" at bounding box center [957, 493] width 11 height 11
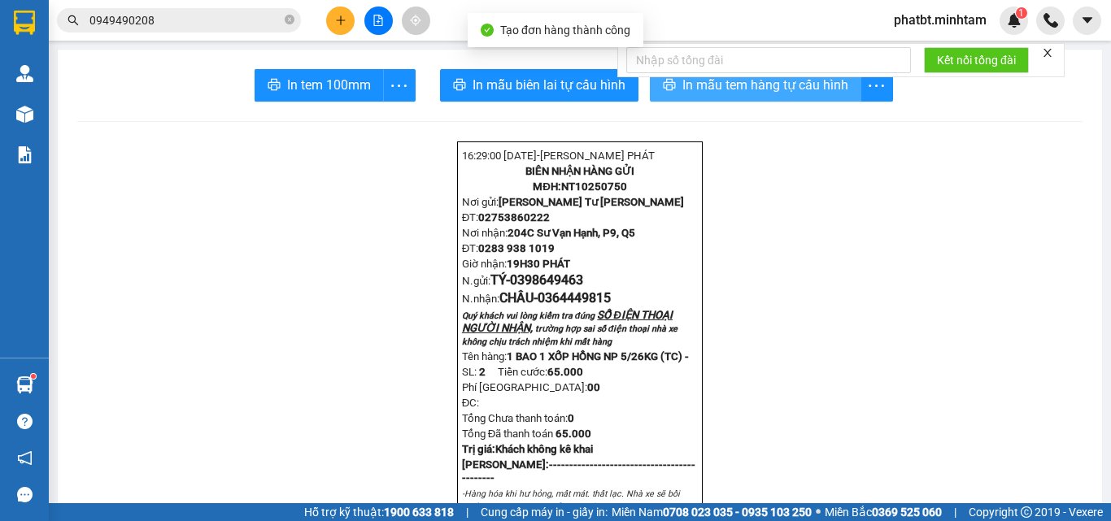
click at [717, 89] on span "In mẫu tem hàng tự cấu hình" at bounding box center [765, 85] width 166 height 20
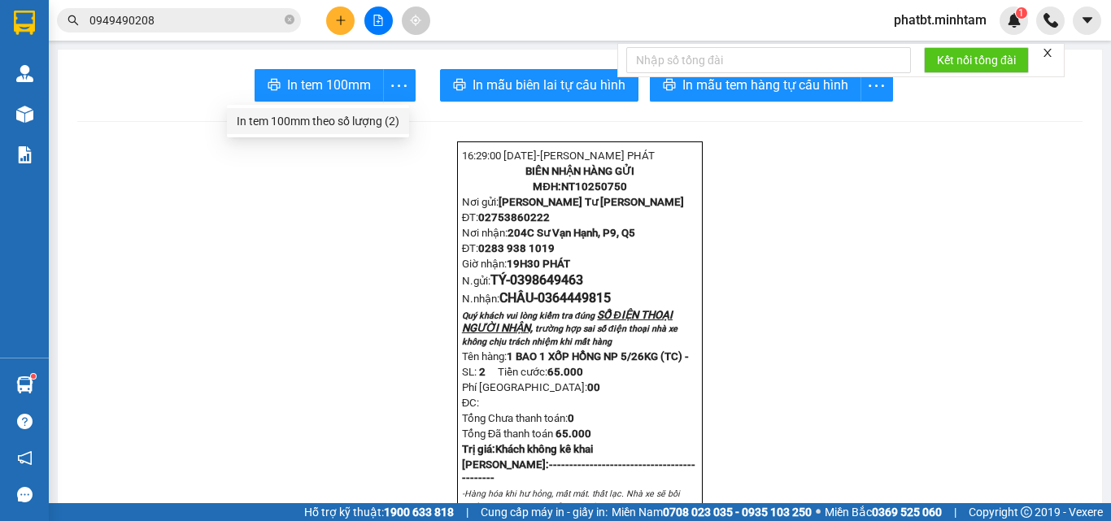
click at [377, 122] on div "In tem 100mm theo số lượng (2)" at bounding box center [318, 121] width 163 height 18
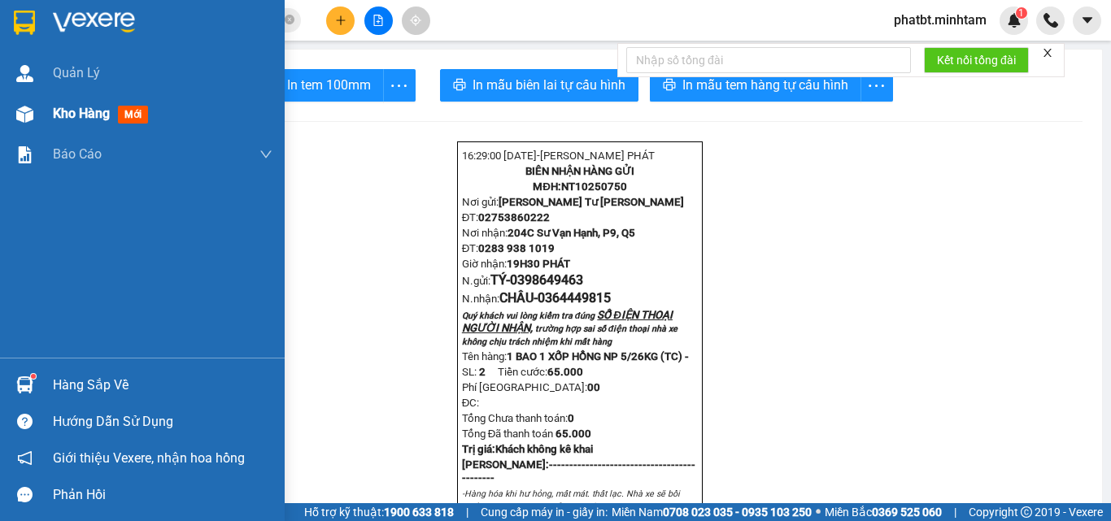
click at [64, 117] on span "Kho hàng" at bounding box center [81, 113] width 57 height 15
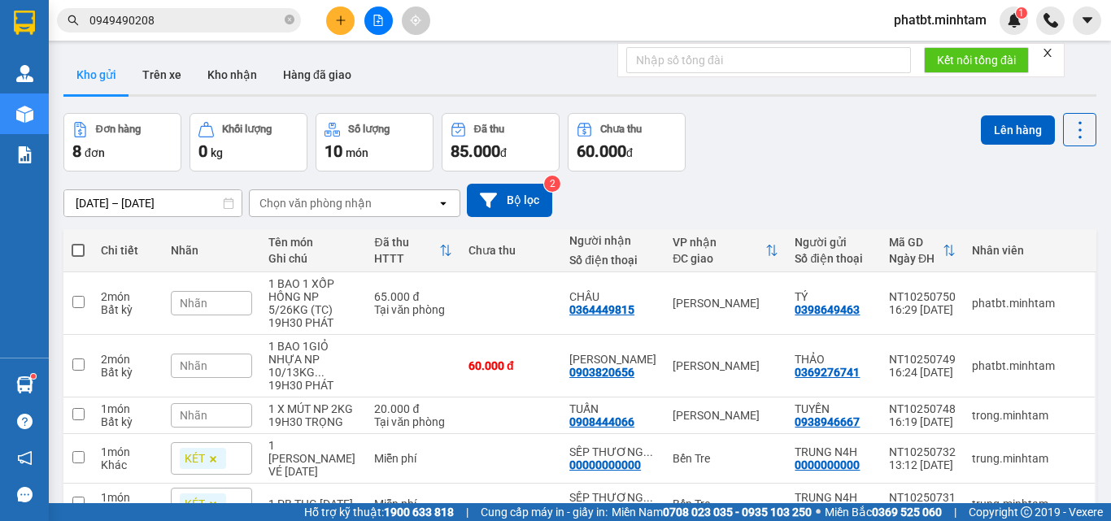
click at [98, 85] on button "Kho gửi" at bounding box center [96, 74] width 66 height 39
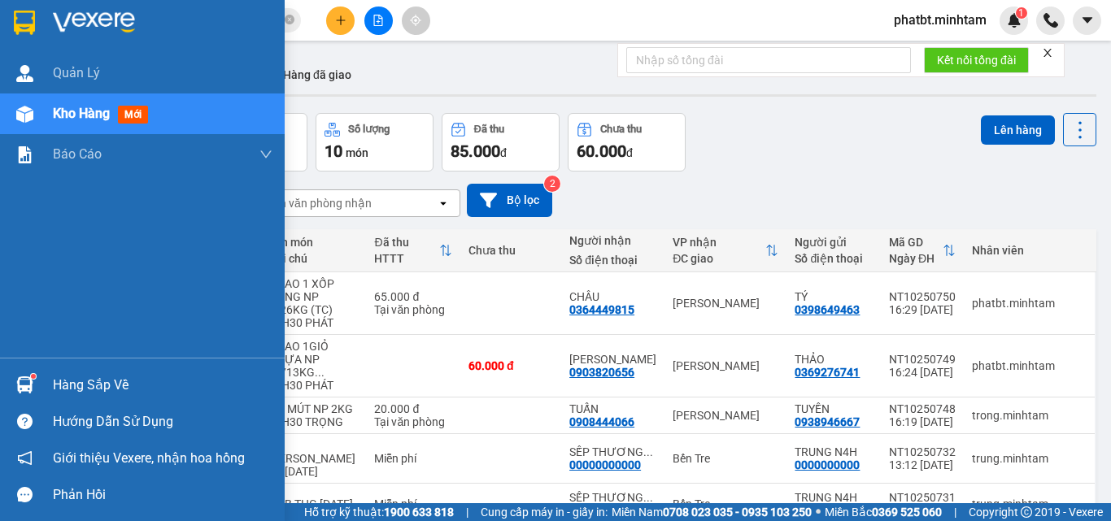
drag, startPoint x: 71, startPoint y: 120, endPoint x: 75, endPoint y: 109, distance: 11.3
click at [73, 117] on span "Kho hàng" at bounding box center [81, 113] width 57 height 15
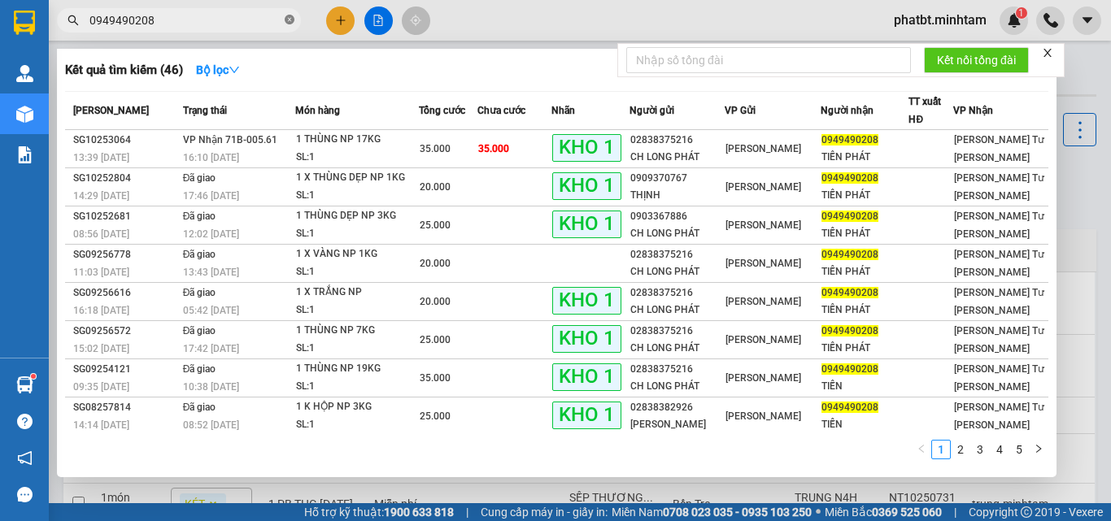
click at [293, 17] on icon "close-circle" at bounding box center [290, 20] width 10 height 10
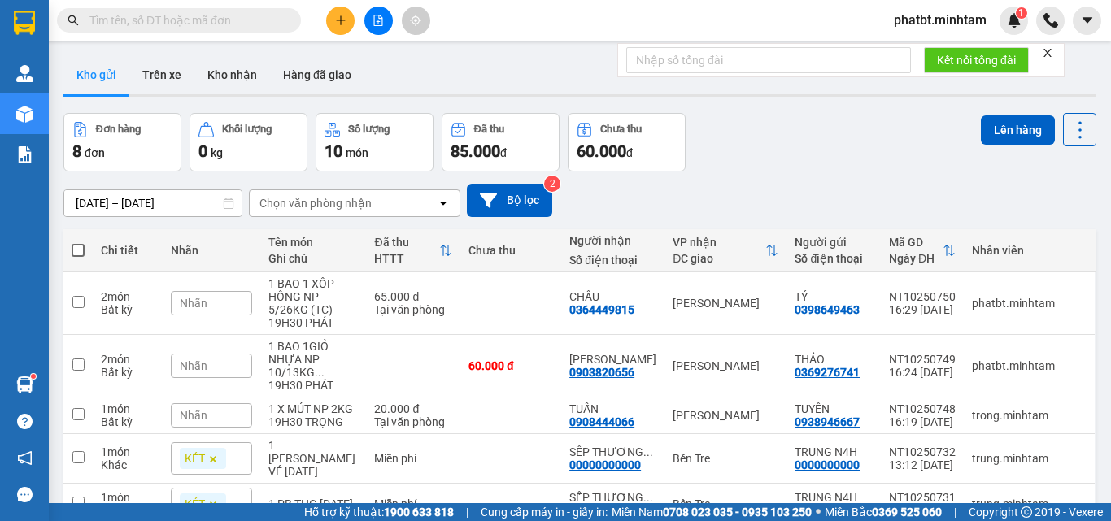
click at [260, 20] on input "text" at bounding box center [185, 20] width 192 height 18
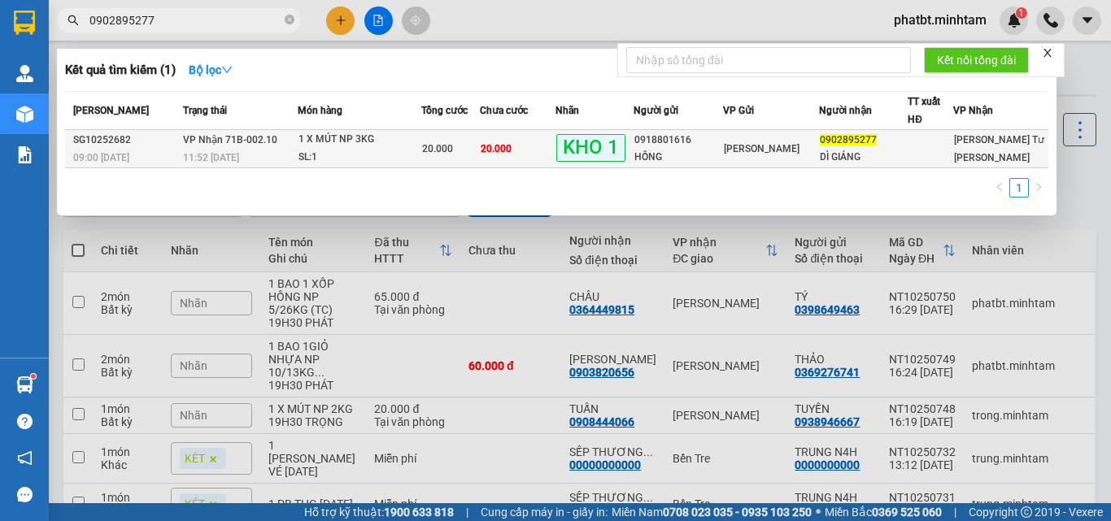
type input "0902895277"
click at [320, 150] on span "1 X MÚT NP 3KG SL: 1" at bounding box center [359, 148] width 122 height 35
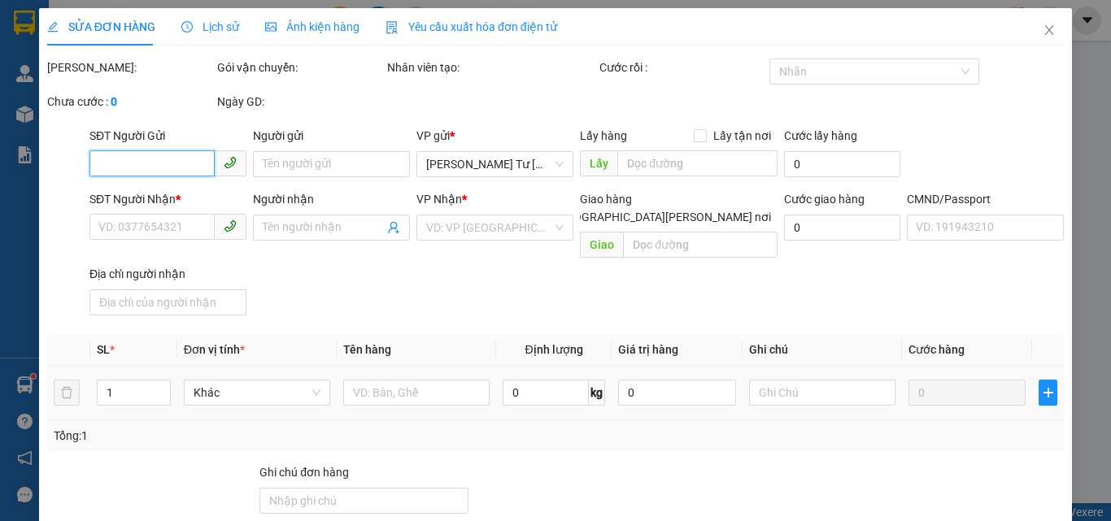
type input "0918801616"
type input "HỒNG"
type input "0902895277"
type input "DÌ GIẢNG"
type input "KNM"
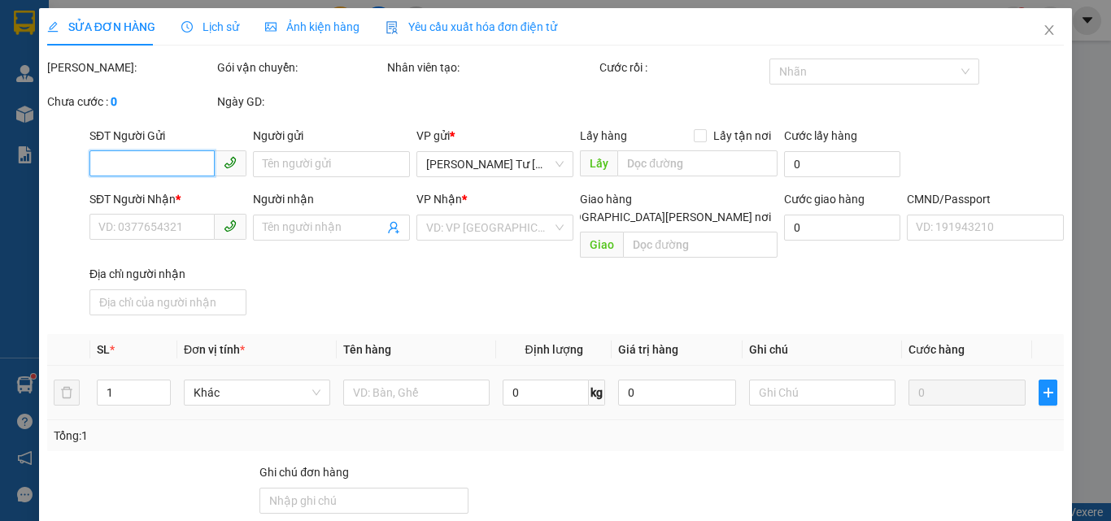
type input "20.000"
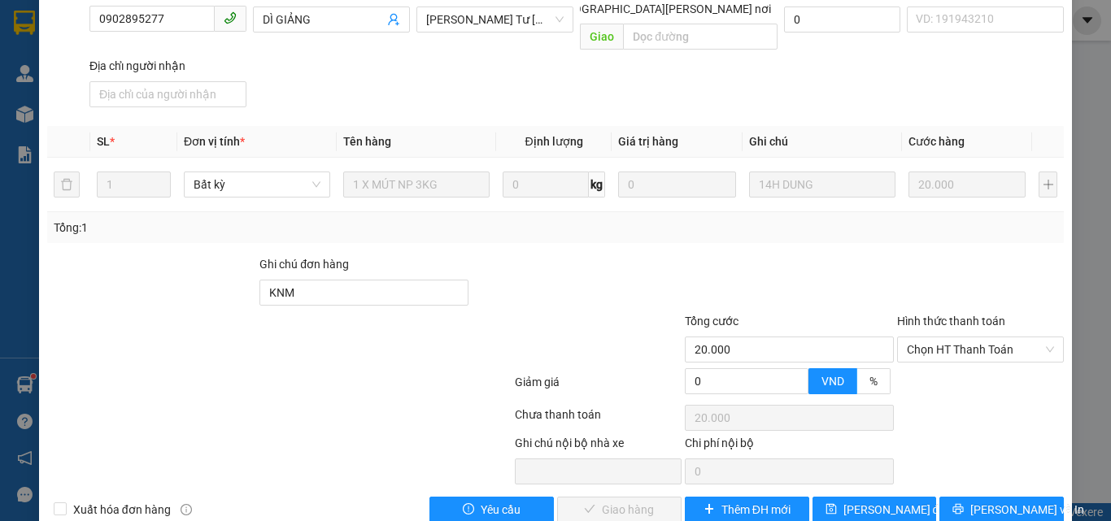
scroll to position [226, 0]
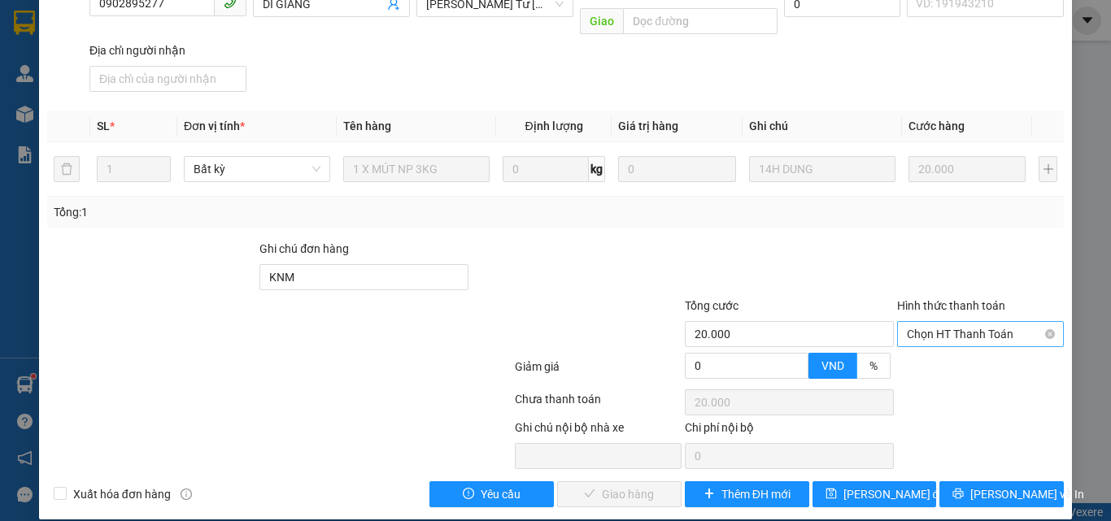
click at [931, 322] on span "Chọn HT Thanh Toán" at bounding box center [980, 334] width 147 height 24
drag, startPoint x: 915, startPoint y: 350, endPoint x: 828, endPoint y: 397, distance: 99.0
click at [913, 350] on div "Tại văn phòng" at bounding box center [971, 349] width 146 height 18
type input "0"
click at [576, 481] on button "Lưu và Giao hàng" at bounding box center [619, 494] width 124 height 26
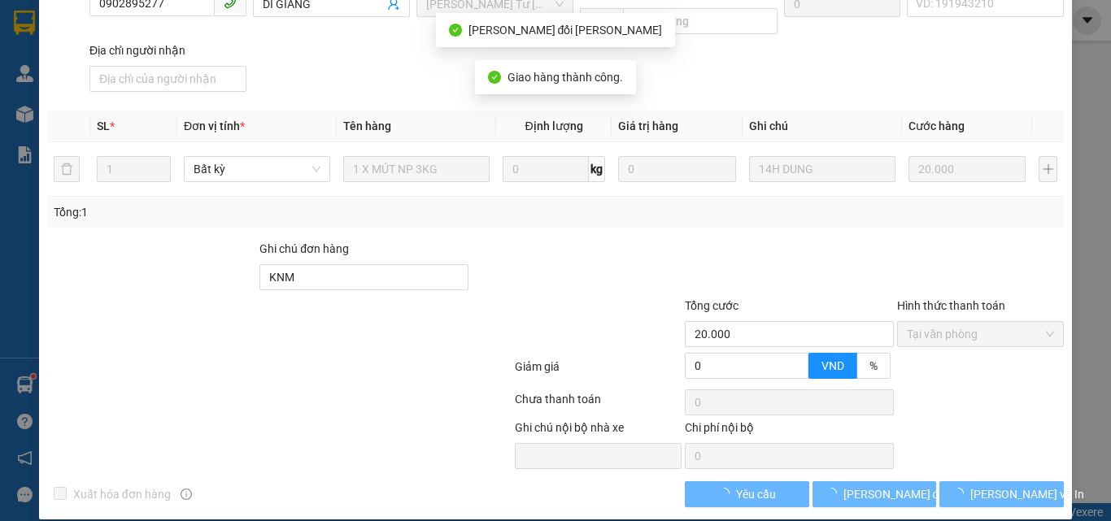
scroll to position [241, 0]
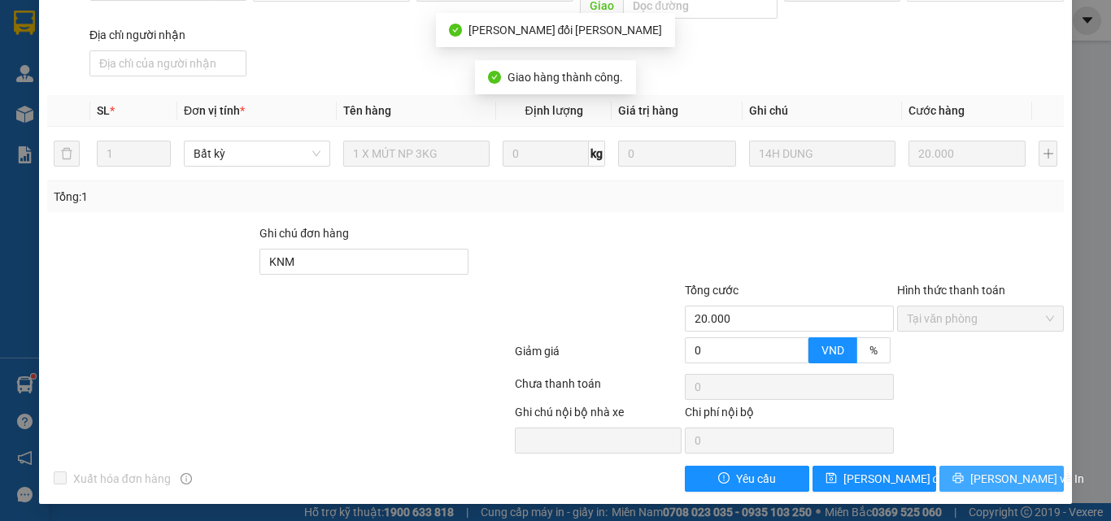
click at [984, 474] on span "Lưu và In" at bounding box center [1027, 479] width 114 height 18
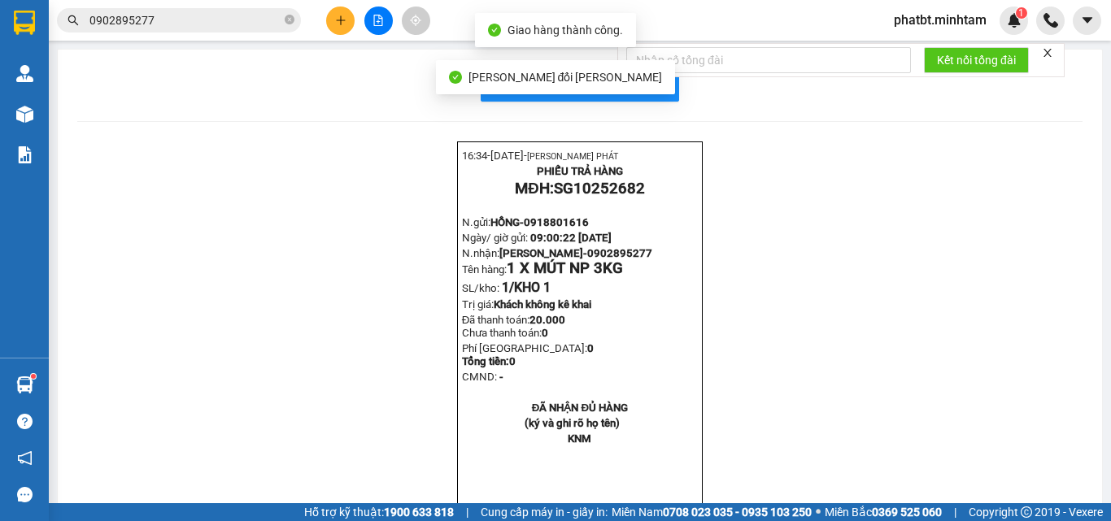
click at [654, 75] on div at bounding box center [768, 60] width 285 height 33
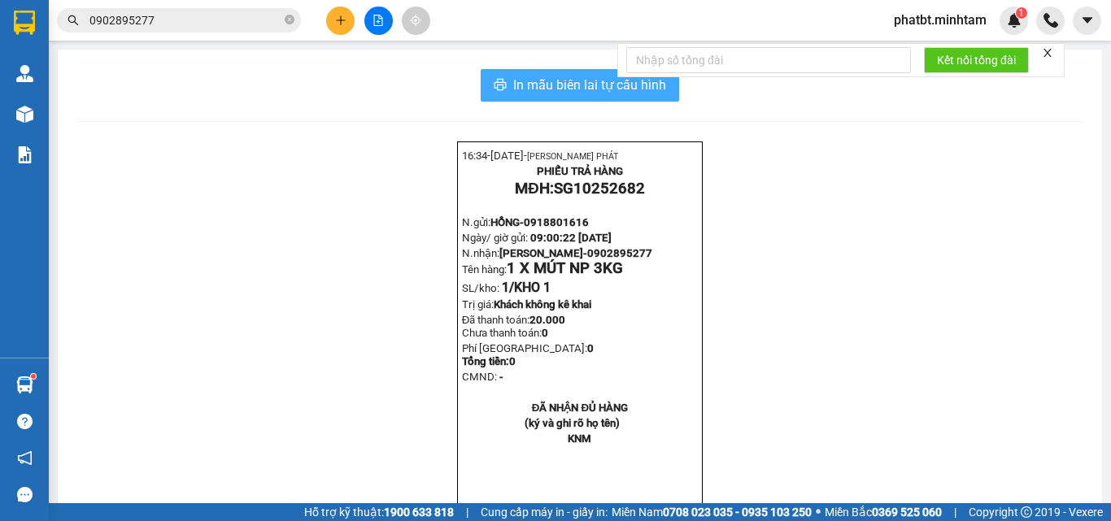
click at [615, 83] on span "In mẫu biên lai tự cấu hình" at bounding box center [589, 85] width 153 height 20
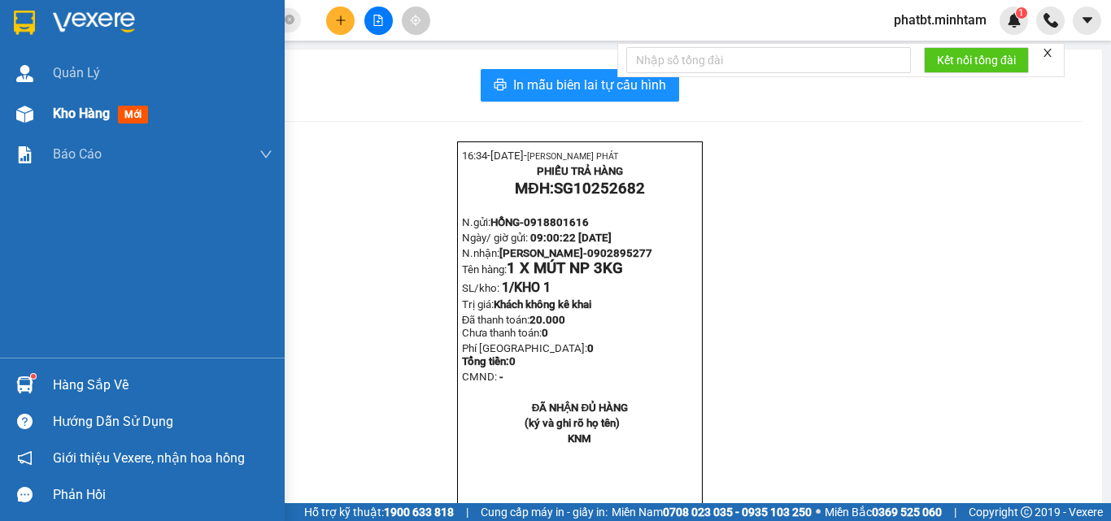
click at [46, 111] on div "Kho hàng mới" at bounding box center [142, 114] width 285 height 41
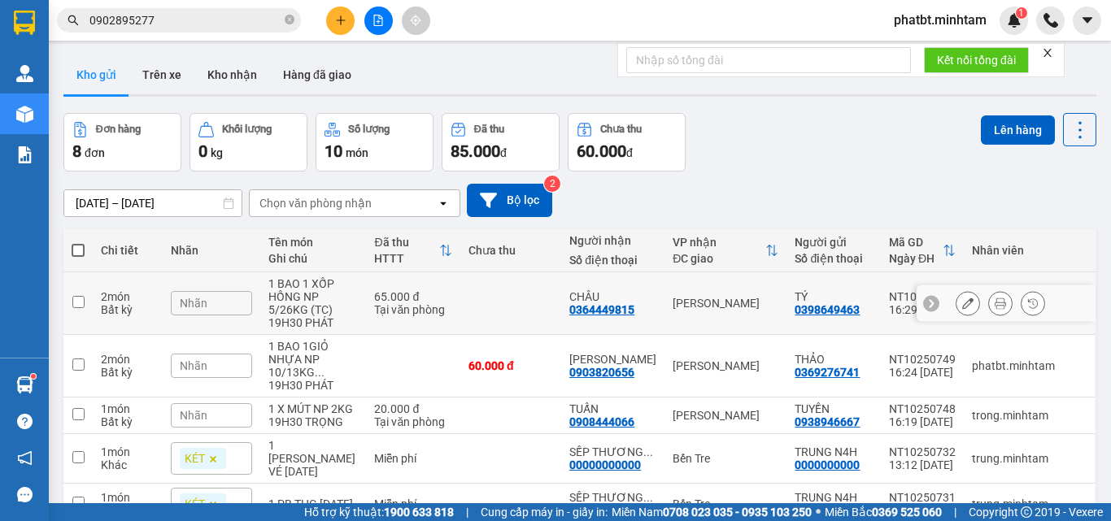
click at [956, 302] on button at bounding box center [967, 303] width 23 height 28
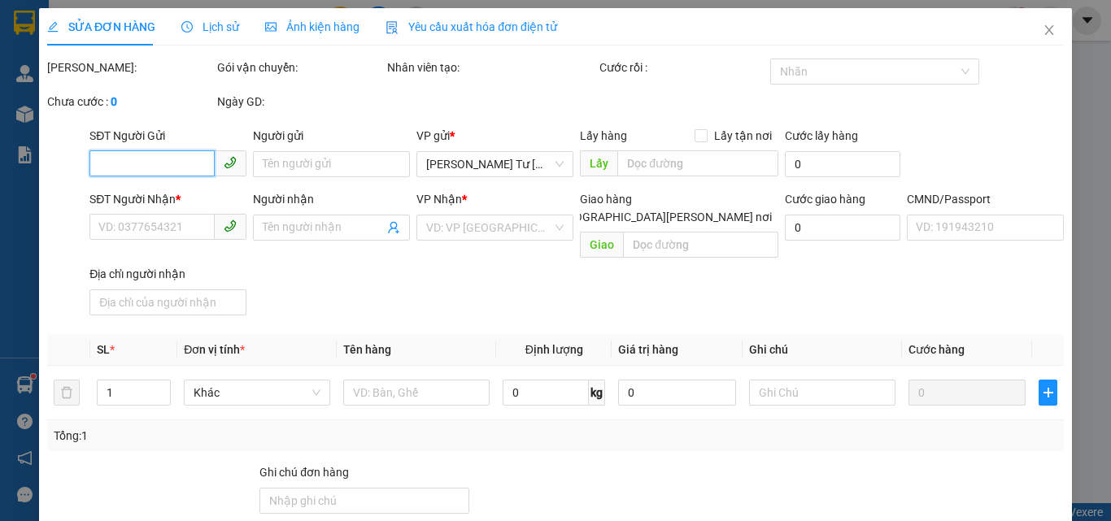
type input "0398649463"
type input "TÝ"
type input "0364449815"
type input "CHÂU"
type input "65.000"
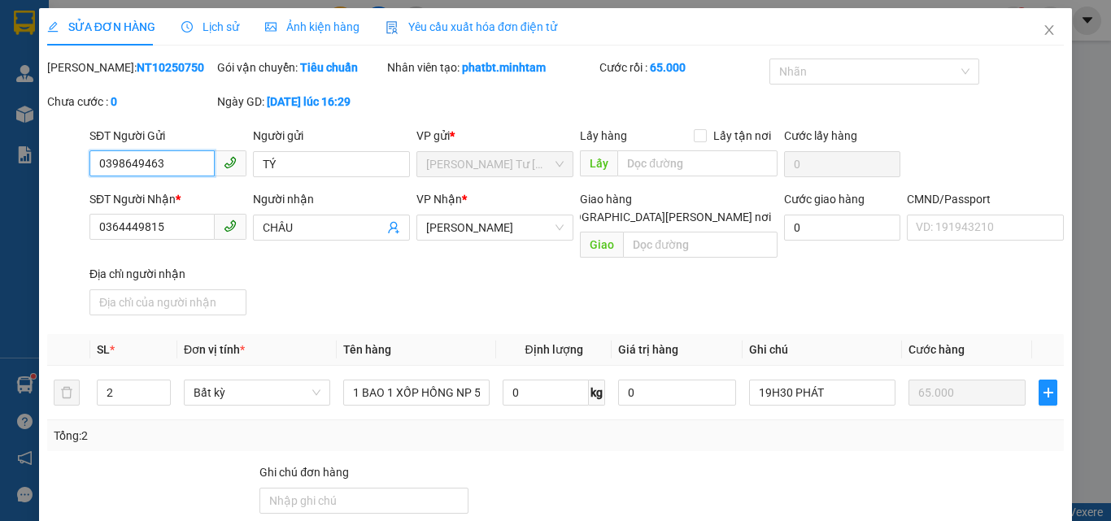
click at [172, 163] on input "0398649463" at bounding box center [151, 163] width 125 height 26
click at [172, 162] on input "0398649463" at bounding box center [151, 163] width 125 height 26
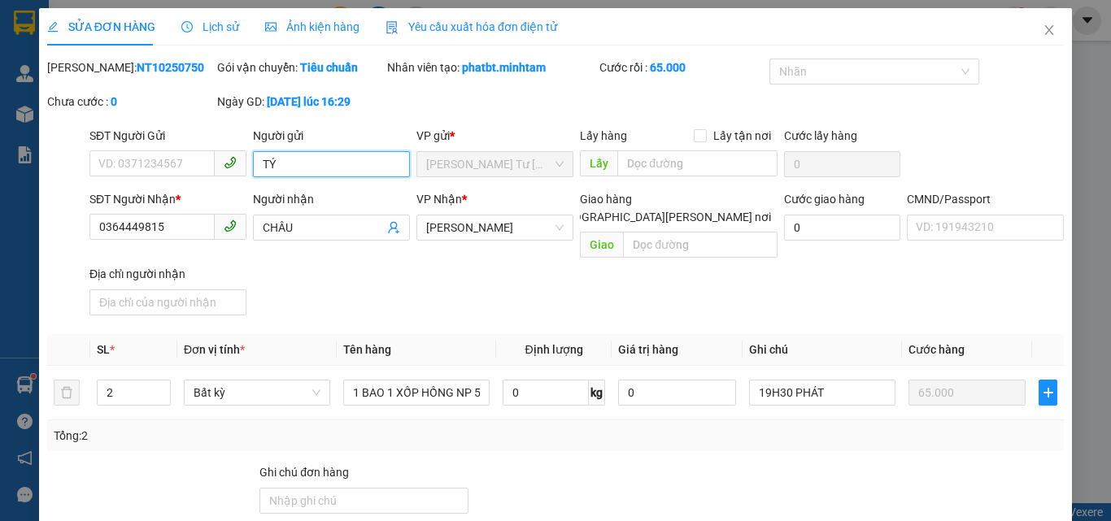
click at [305, 168] on input "TÝ" at bounding box center [331, 164] width 157 height 26
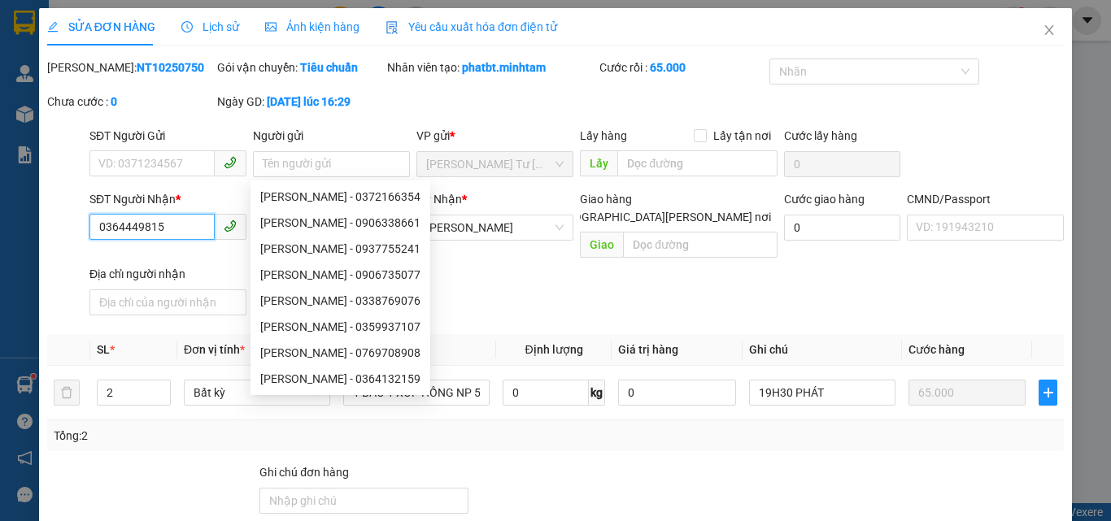
click at [181, 223] on input "0364449815" at bounding box center [151, 227] width 125 height 26
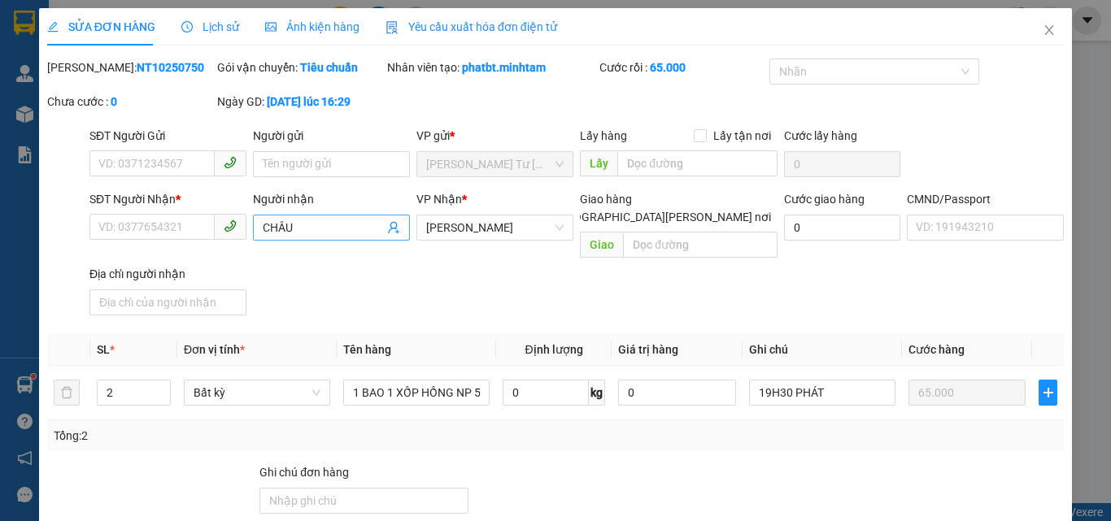
click at [308, 231] on input "CHÂU" at bounding box center [323, 228] width 121 height 18
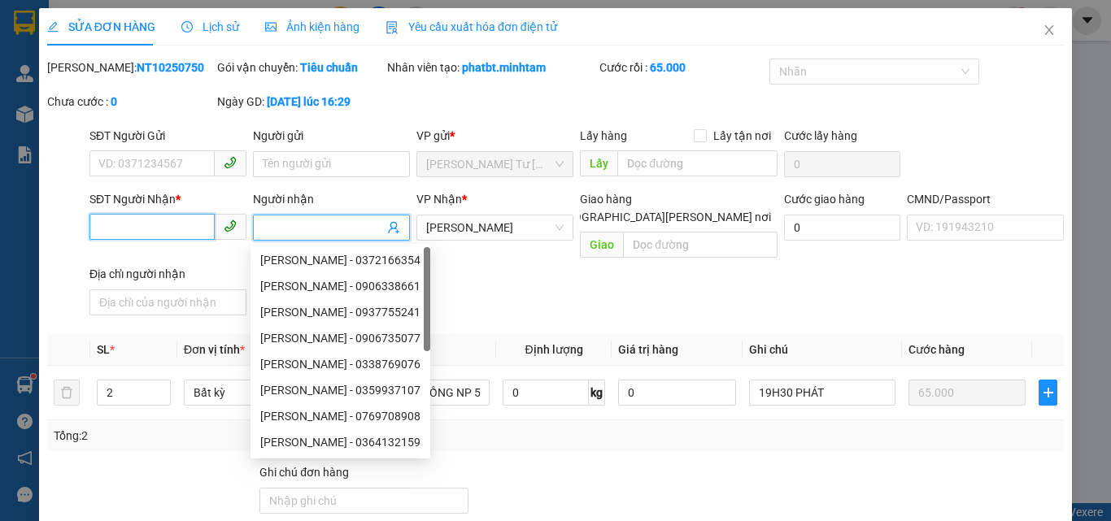
click at [198, 228] on input "SĐT Người Nhận *" at bounding box center [151, 227] width 125 height 26
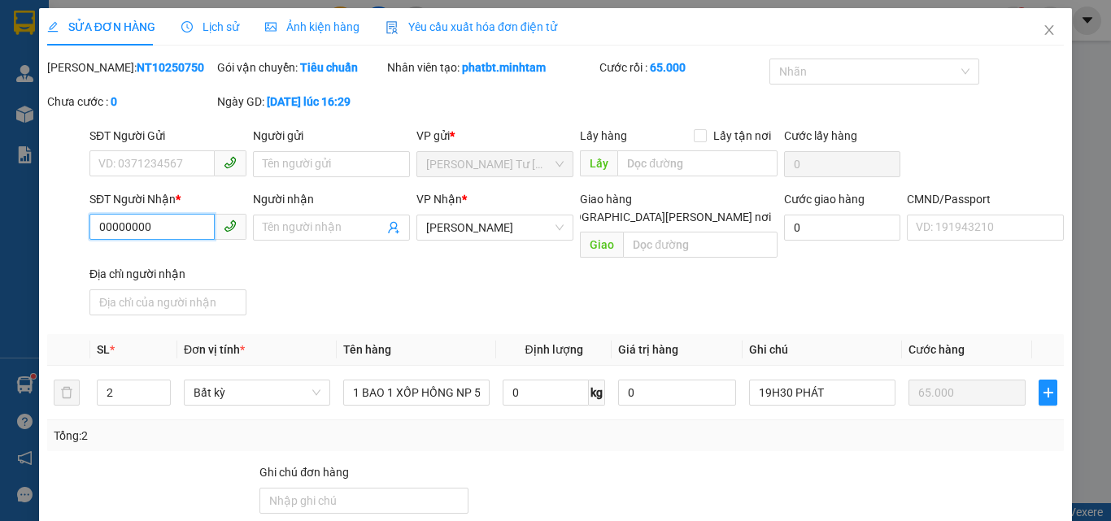
type input "000000000"
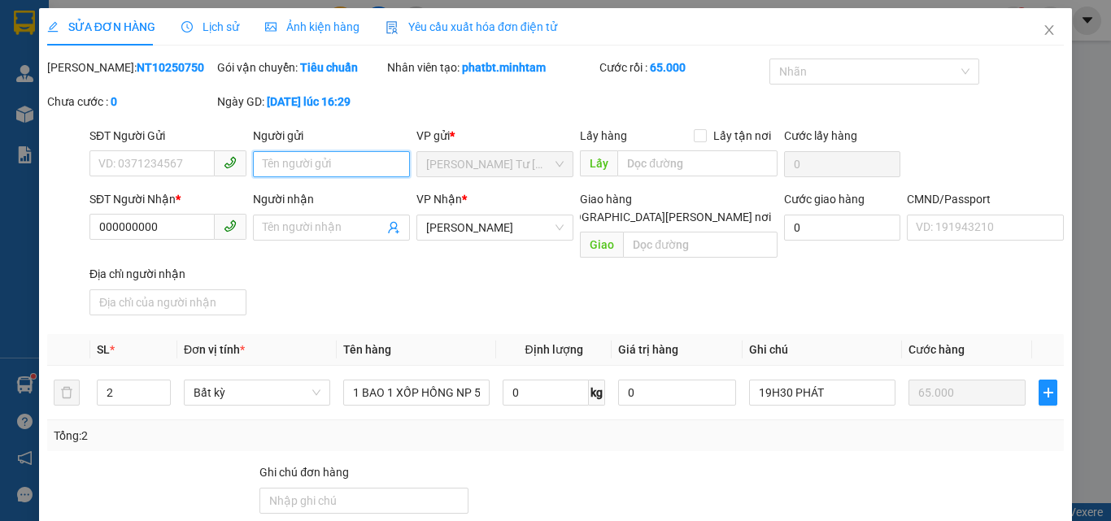
click at [283, 163] on input "Người gửi" at bounding box center [331, 164] width 157 height 26
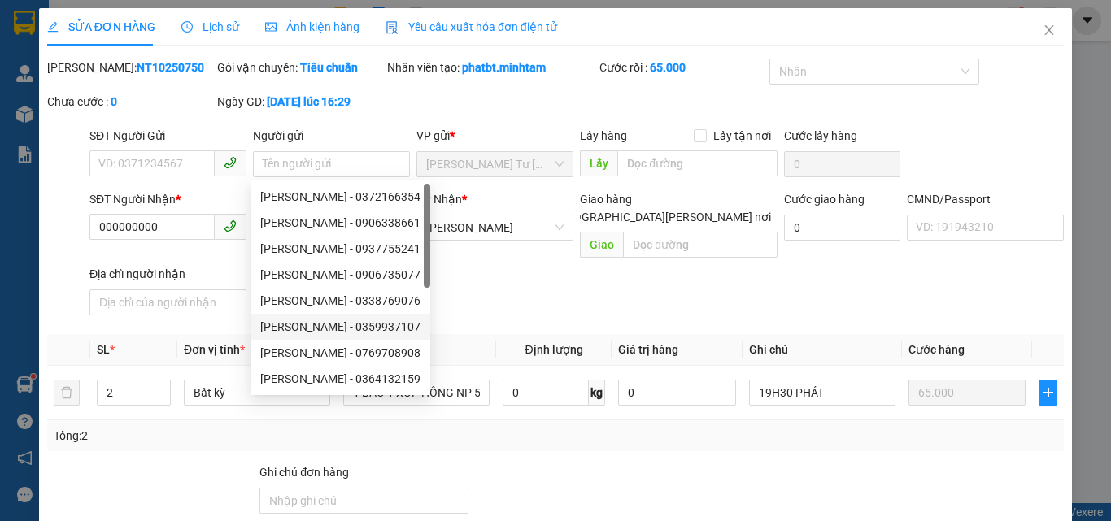
click at [620, 291] on div "SĐT Người Nhận * 000000000 Người nhận Tên người nhận VP Nhận * Hồ Chí Minh Giao…" at bounding box center [576, 256] width 981 height 132
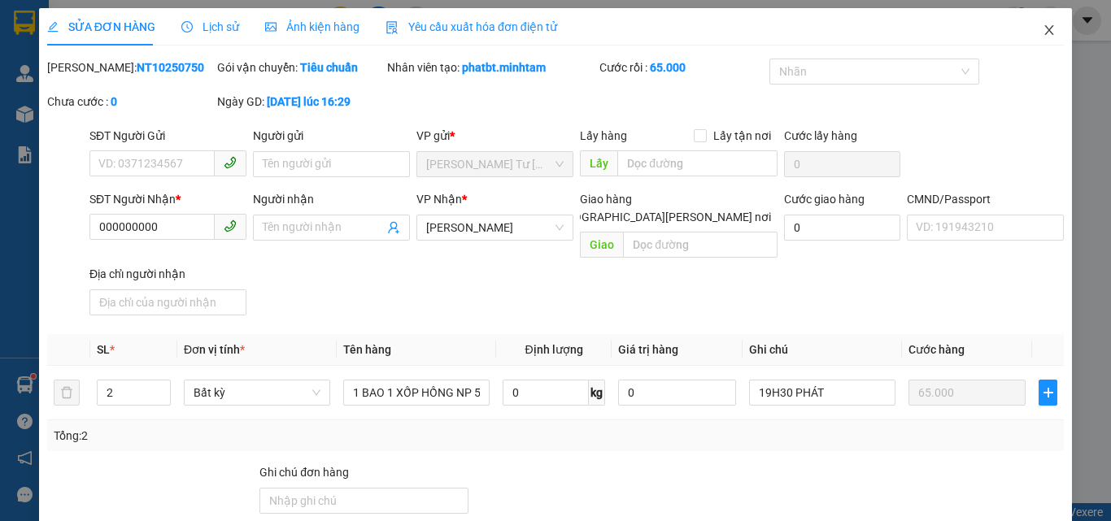
click at [1037, 20] on span "Close" at bounding box center [1049, 31] width 46 height 46
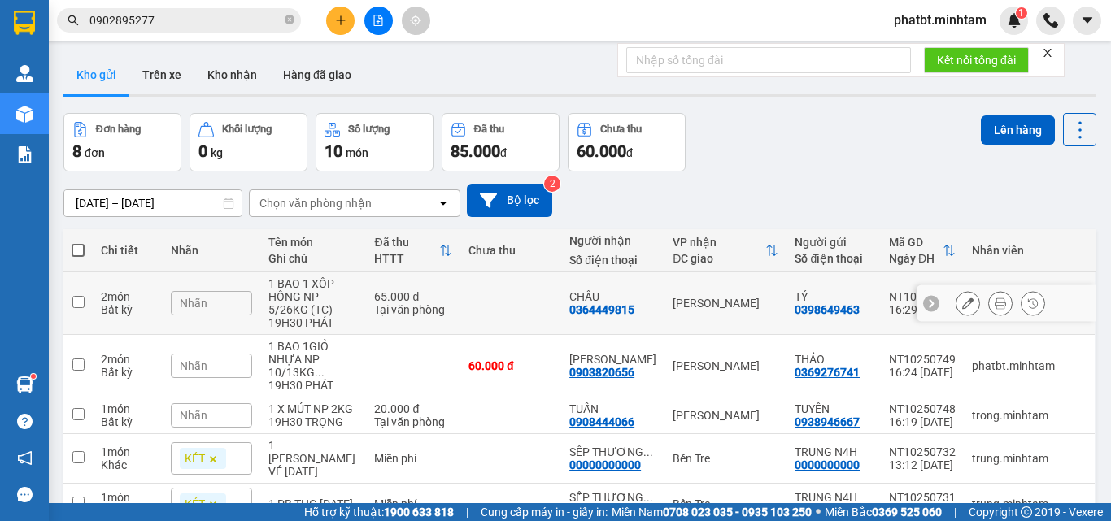
click at [962, 302] on icon at bounding box center [967, 303] width 11 height 11
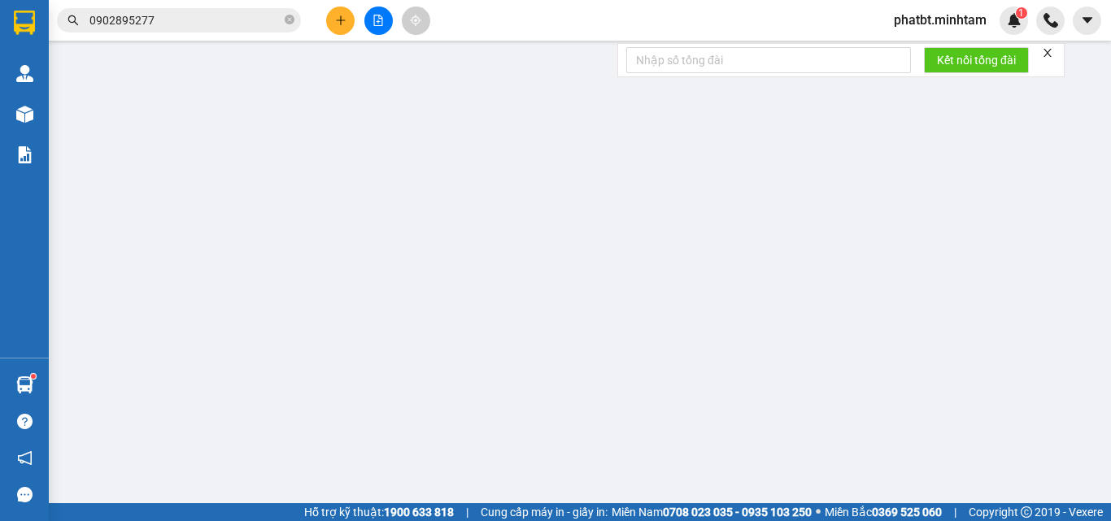
type input "0398649463"
type input "TÝ"
type input "0364449815"
type input "CHÂU"
type input "65.000"
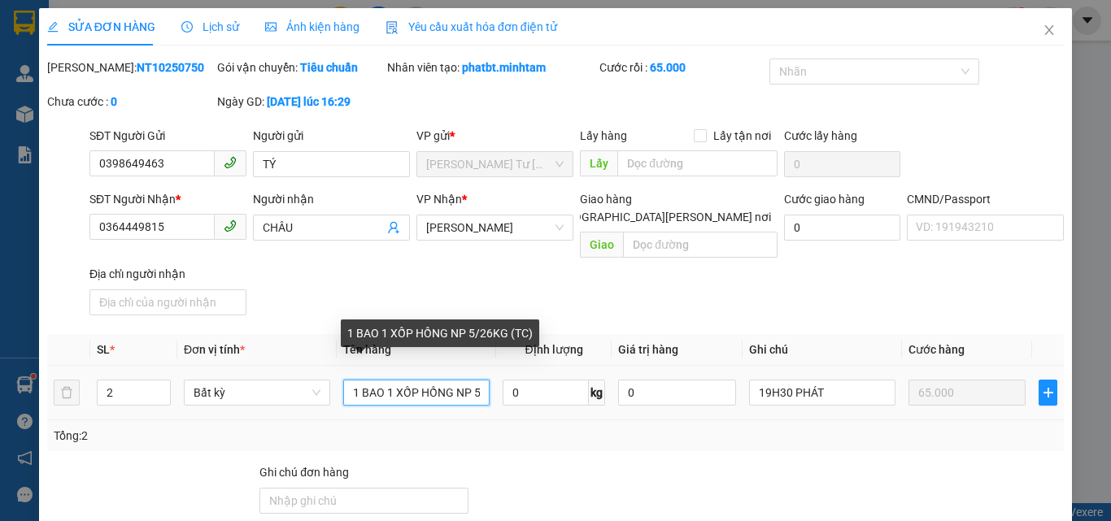
click at [394, 380] on input "1 BAO 1 XỐP HỒNG NP 5/26KG (TC)" at bounding box center [416, 393] width 146 height 26
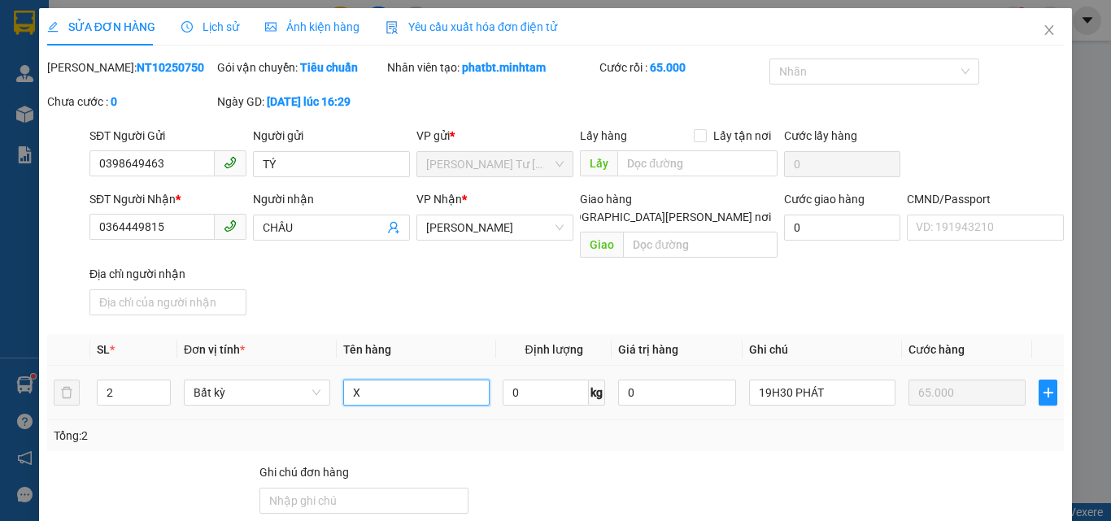
type input "XX"
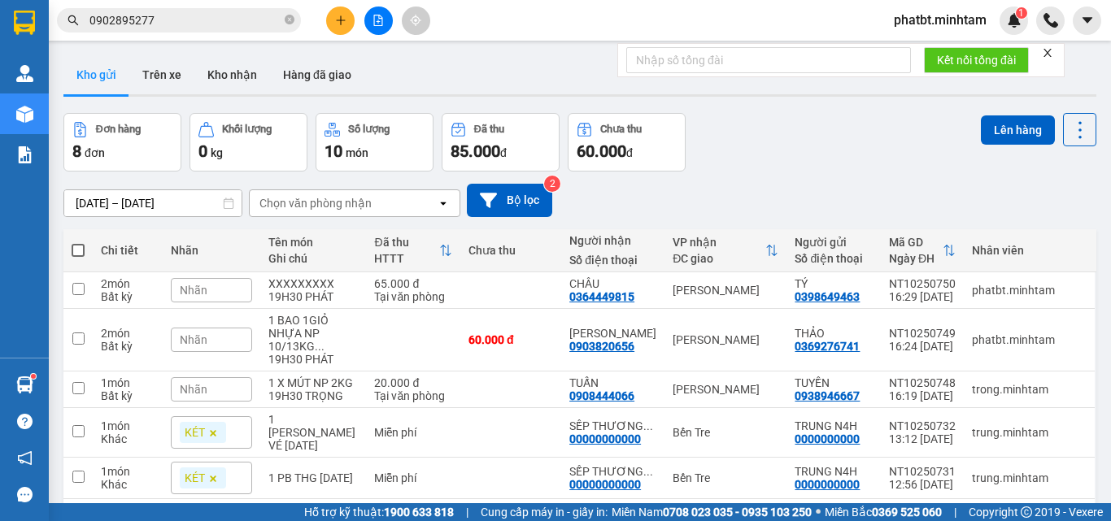
click at [74, 246] on span at bounding box center [78, 250] width 13 height 13
click at [78, 242] on input "checkbox" at bounding box center [78, 242] width 0 height 0
checkbox input "true"
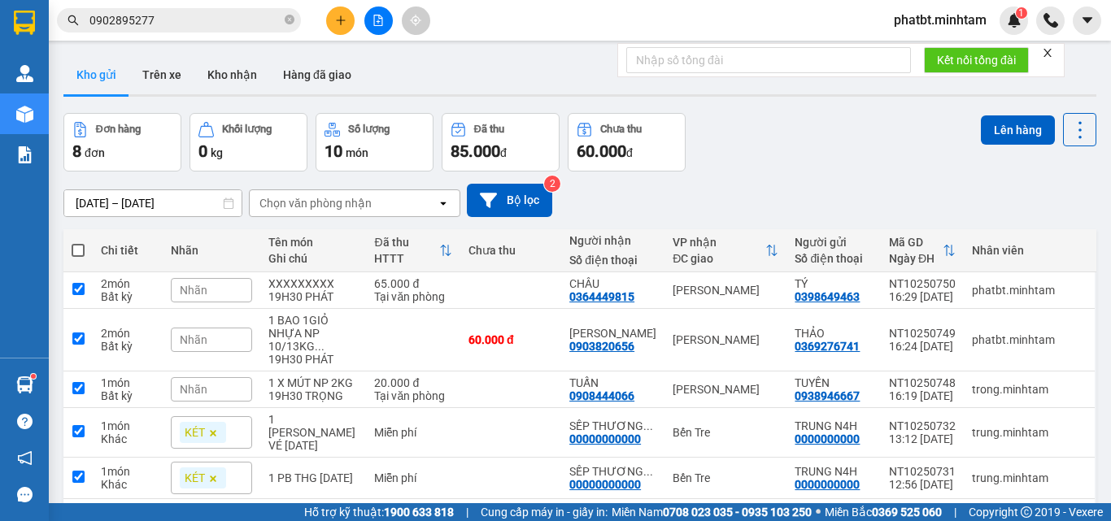
checkbox input "true"
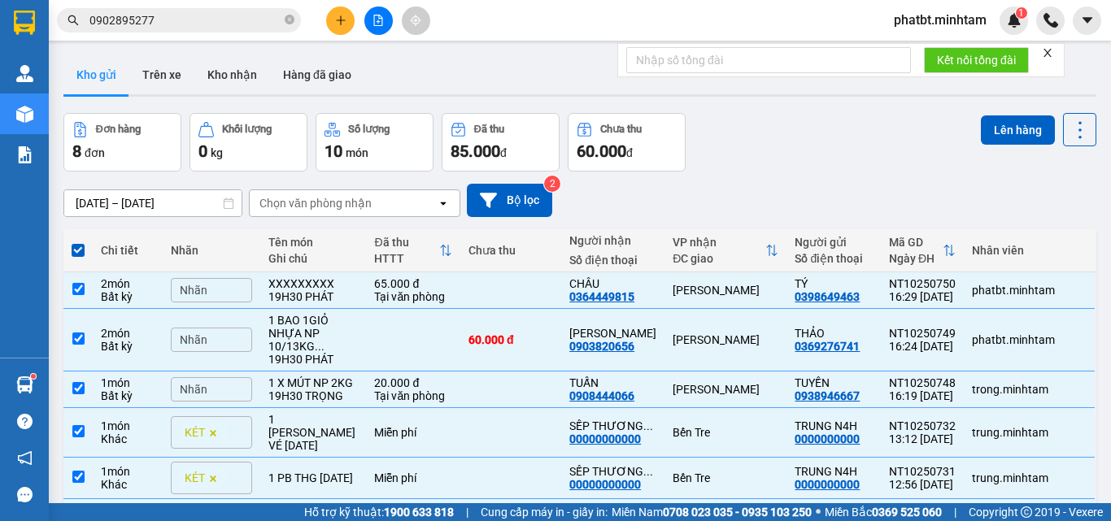
checkbox input "false"
click at [325, 504] on div "1PB TIỀN NP" at bounding box center [312, 510] width 89 height 13
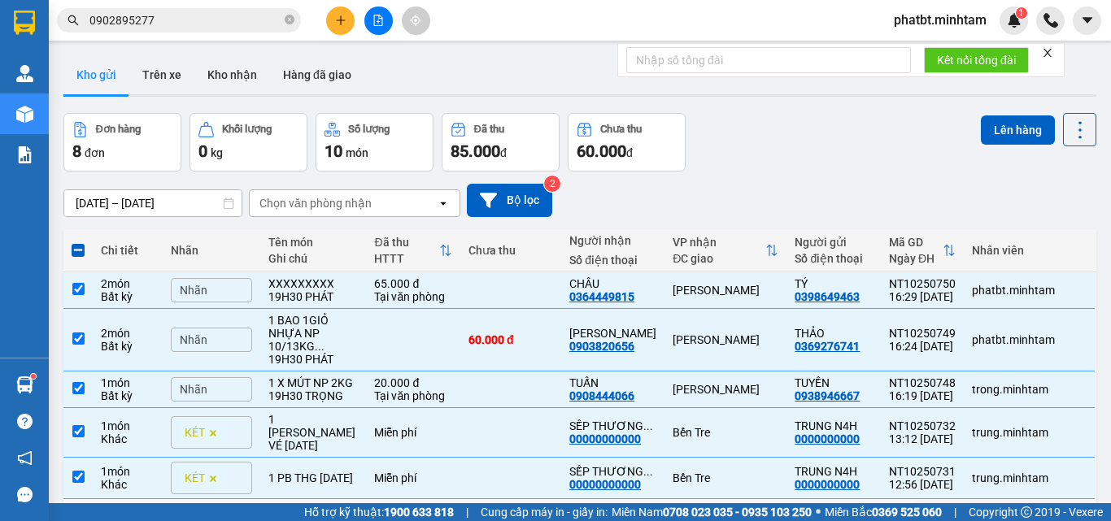
checkbox input "false"
click at [324, 472] on div "1 PB THG 11/10/2025" at bounding box center [312, 478] width 89 height 13
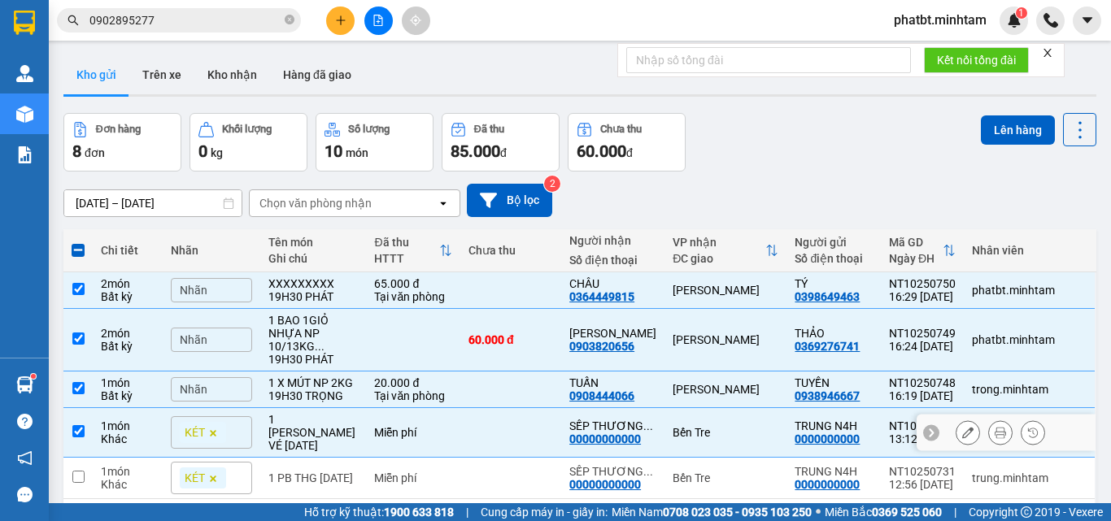
click at [333, 372] on td "1 X MÚT NP 2KG 19H30 TRỌNG" at bounding box center [313, 390] width 106 height 37
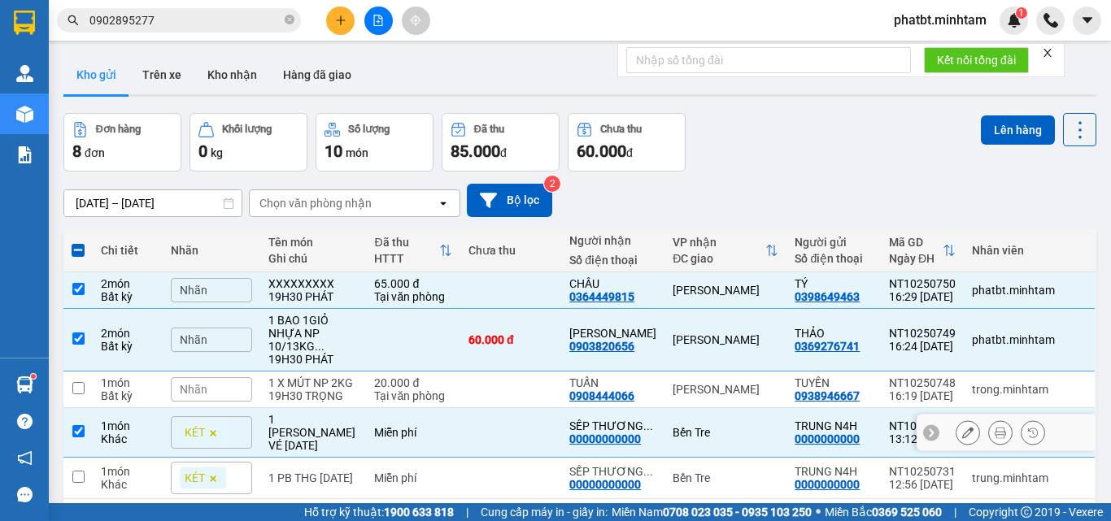
click at [347, 408] on td "1 PB TIỀN VÉ 11/10/2025" at bounding box center [313, 433] width 106 height 50
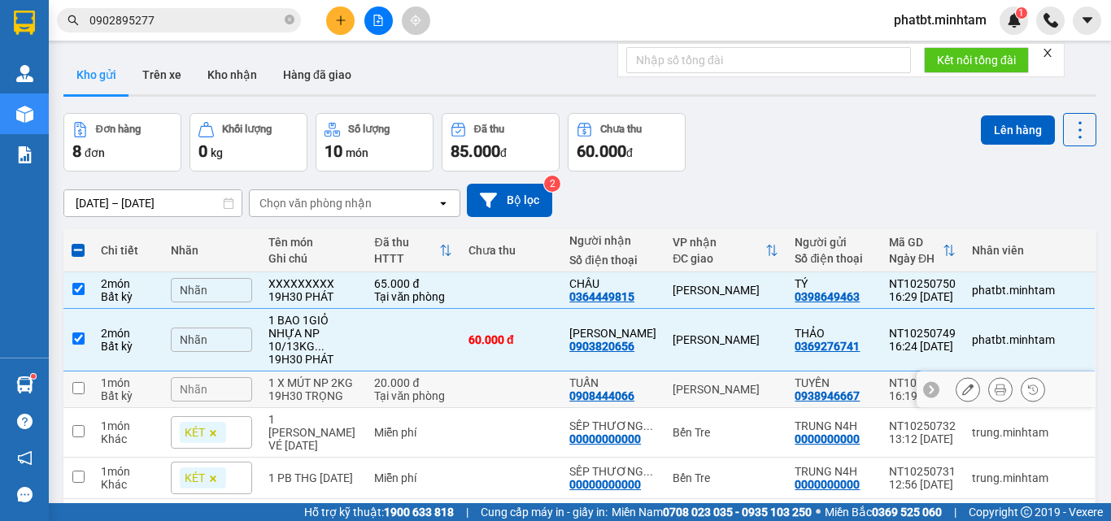
click at [338, 389] on div "19H30 TRỌNG" at bounding box center [312, 395] width 89 height 13
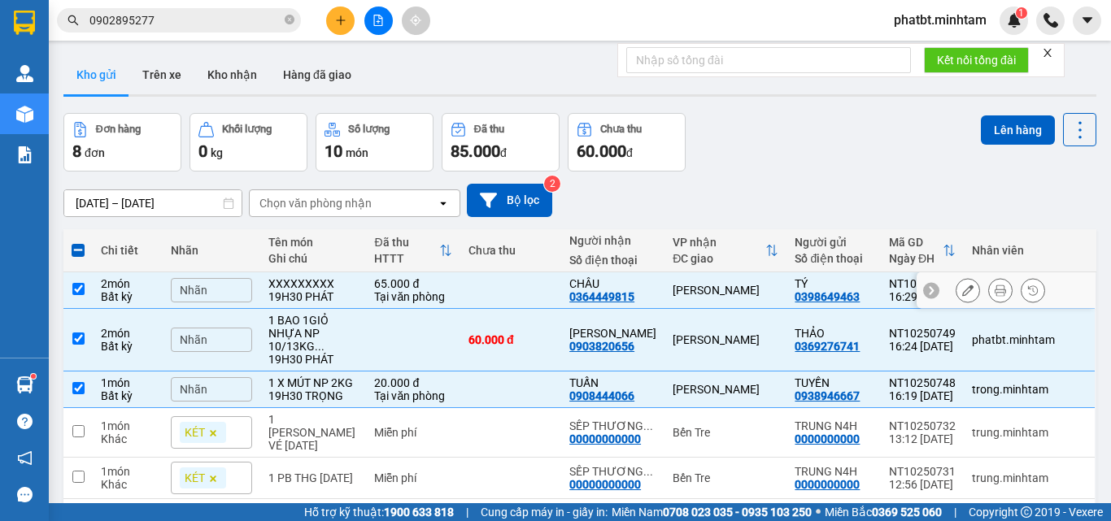
click at [476, 272] on td at bounding box center [510, 290] width 101 height 37
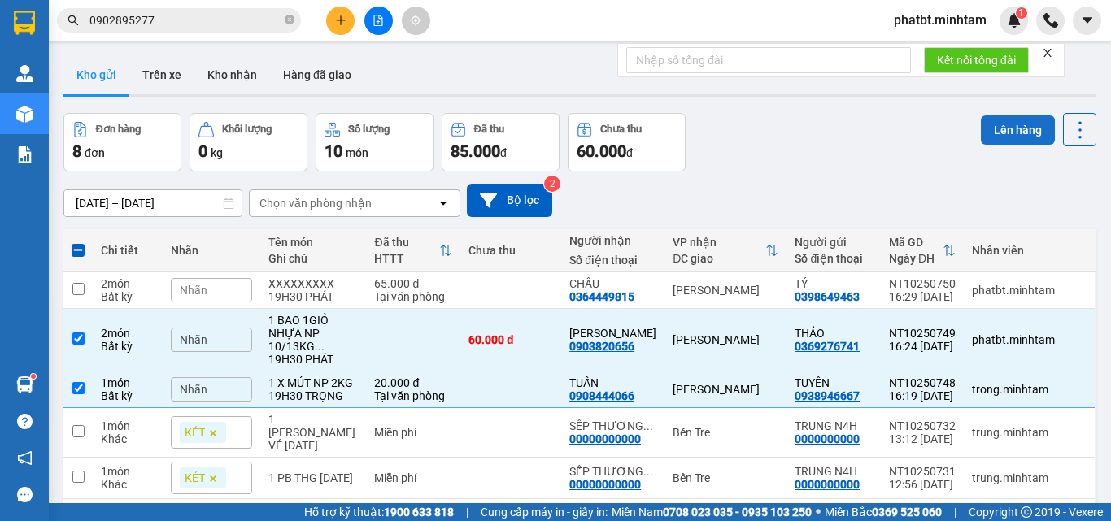
click at [990, 127] on button "Lên hàng" at bounding box center [1018, 129] width 74 height 29
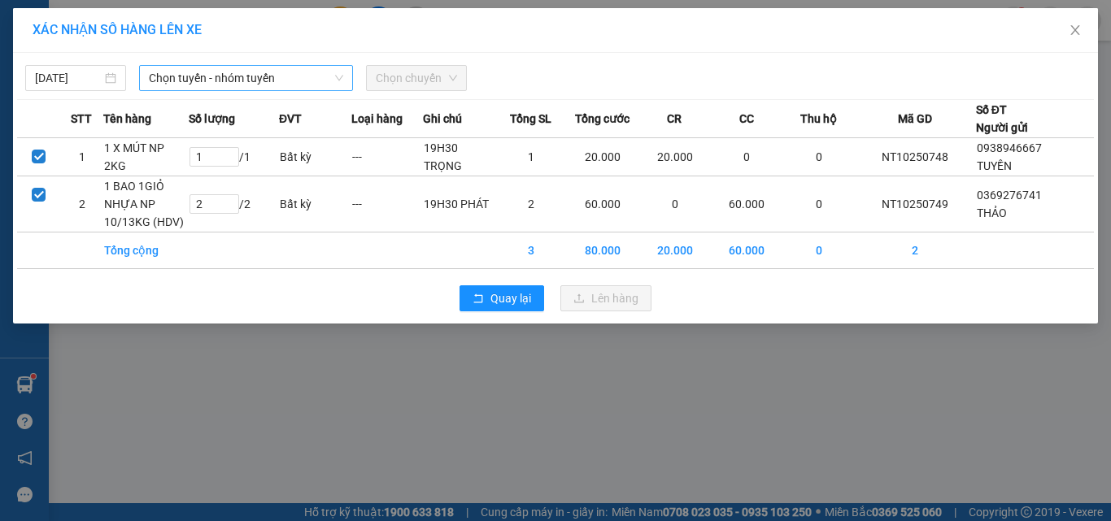
click at [250, 74] on span "Chọn tuyến - nhóm tuyến" at bounding box center [246, 78] width 194 height 24
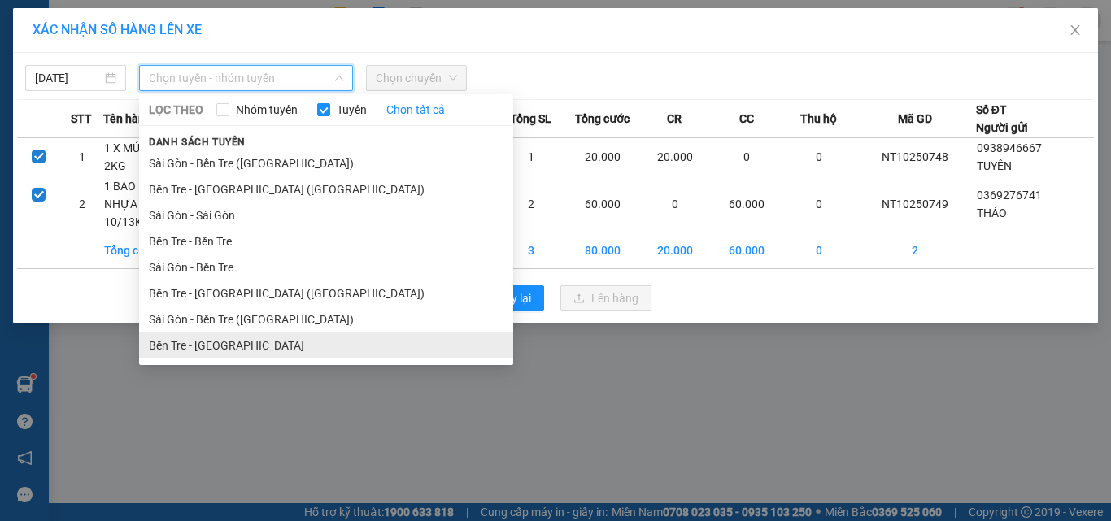
click at [203, 346] on li "Bến Tre - Sài Gòn" at bounding box center [326, 346] width 374 height 26
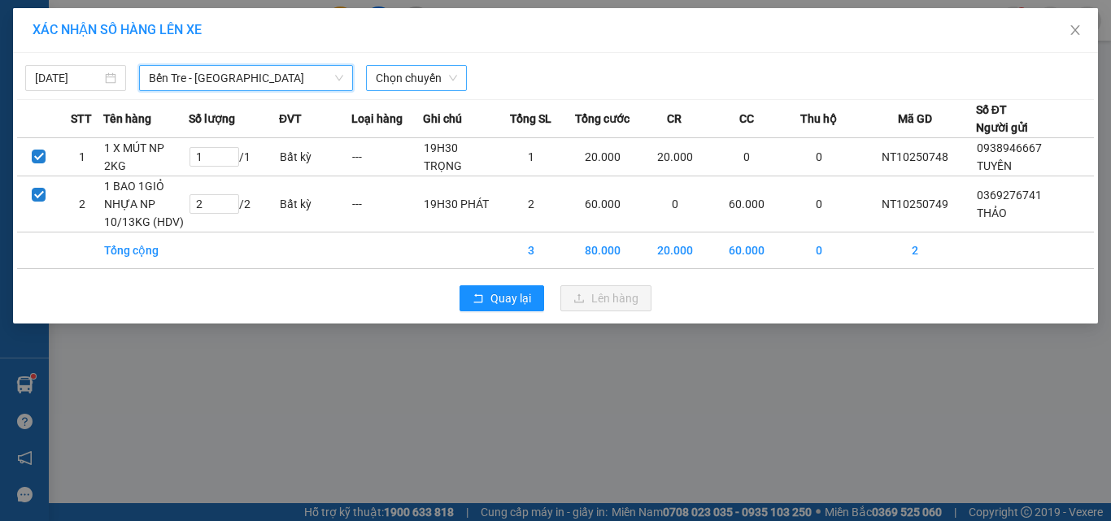
click at [398, 80] on span "Chọn chuyến" at bounding box center [416, 78] width 81 height 24
click at [246, 76] on span "Bến Tre - Sài Gòn" at bounding box center [246, 78] width 194 height 24
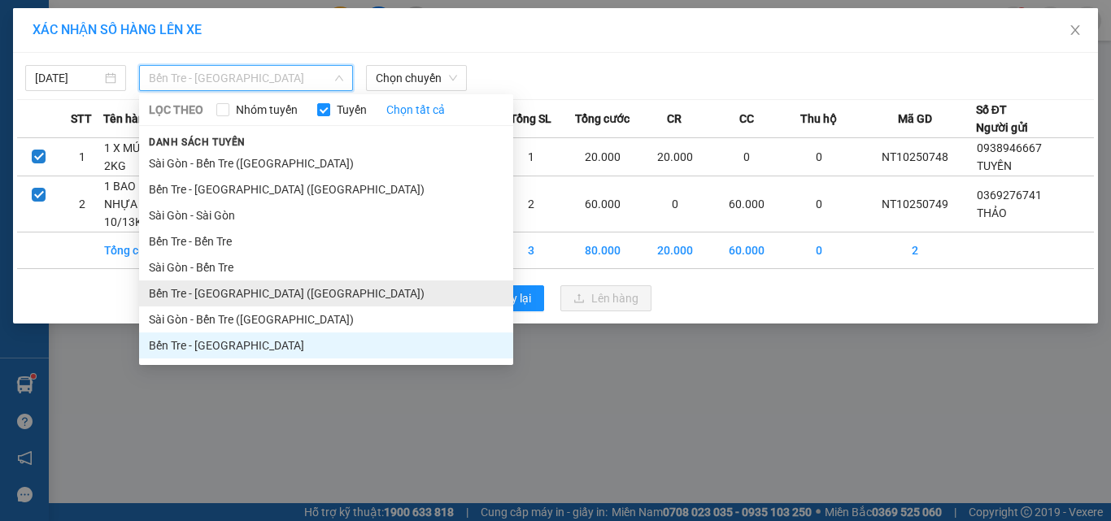
click at [227, 301] on li "Bến Tre - Sài Gòn (CT)" at bounding box center [326, 294] width 374 height 26
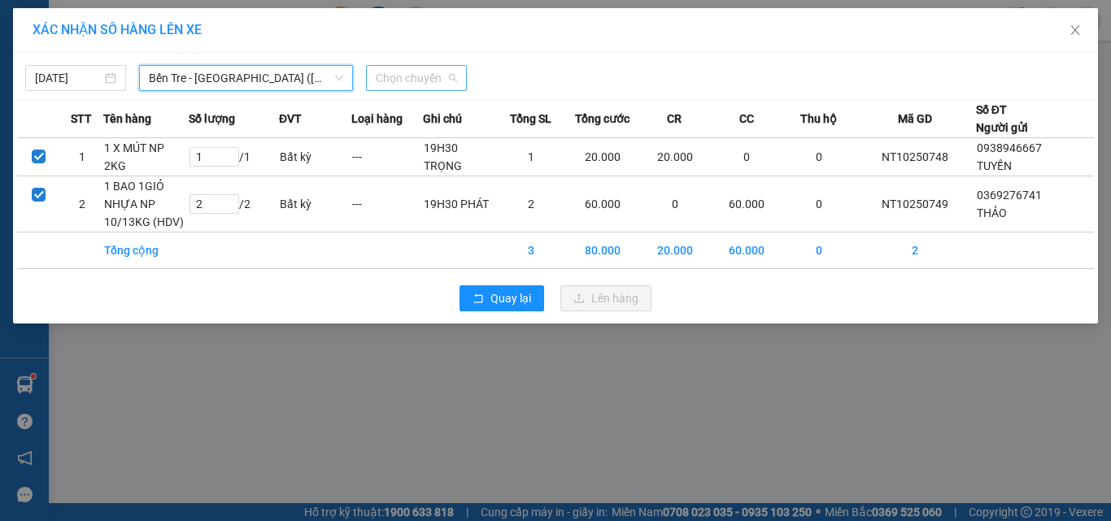
click at [439, 71] on span "Chọn chuyến" at bounding box center [416, 78] width 81 height 24
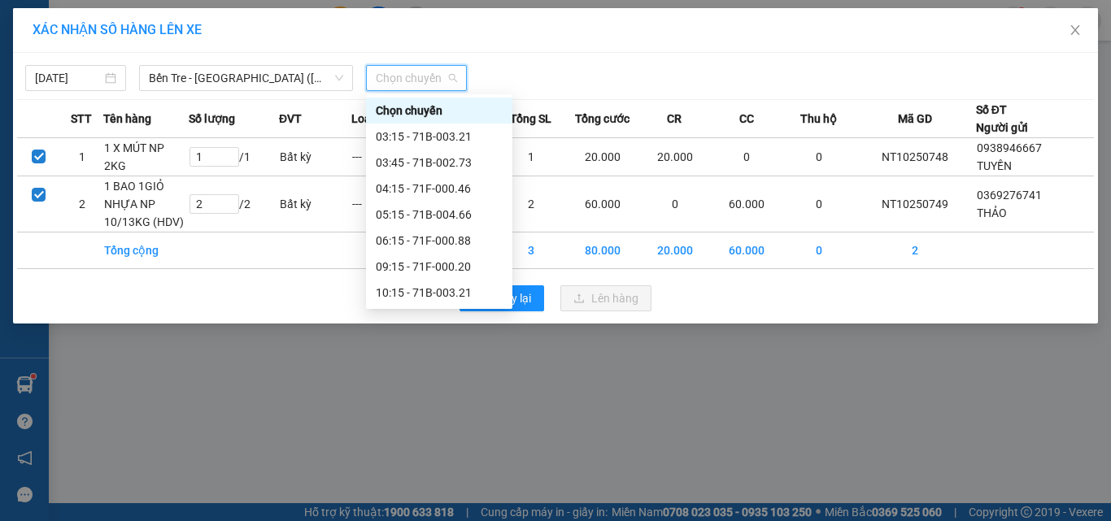
click at [433, 414] on div "16:15 - 71F-000.20" at bounding box center [439, 423] width 127 height 18
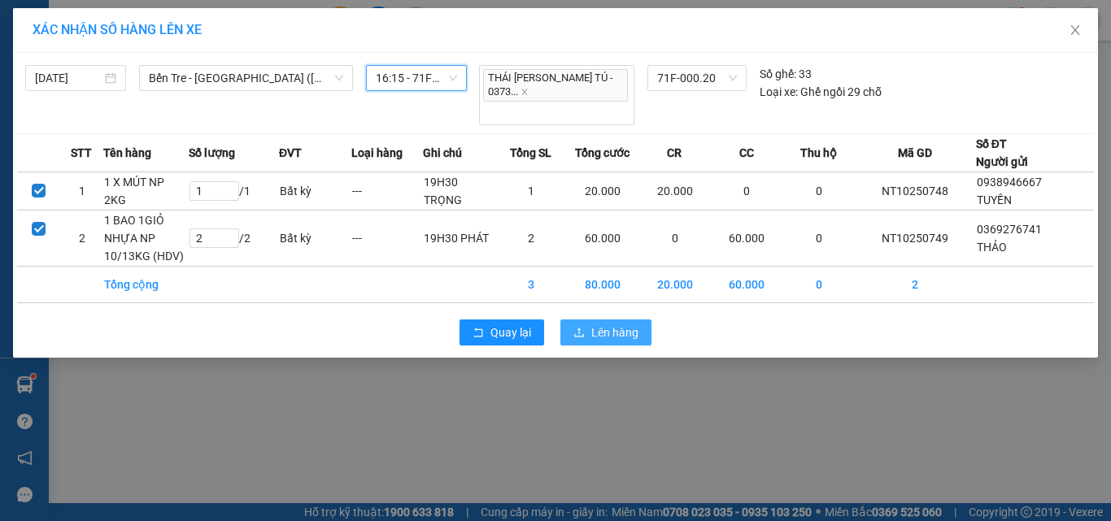
click at [596, 324] on span "Lên hàng" at bounding box center [614, 333] width 47 height 18
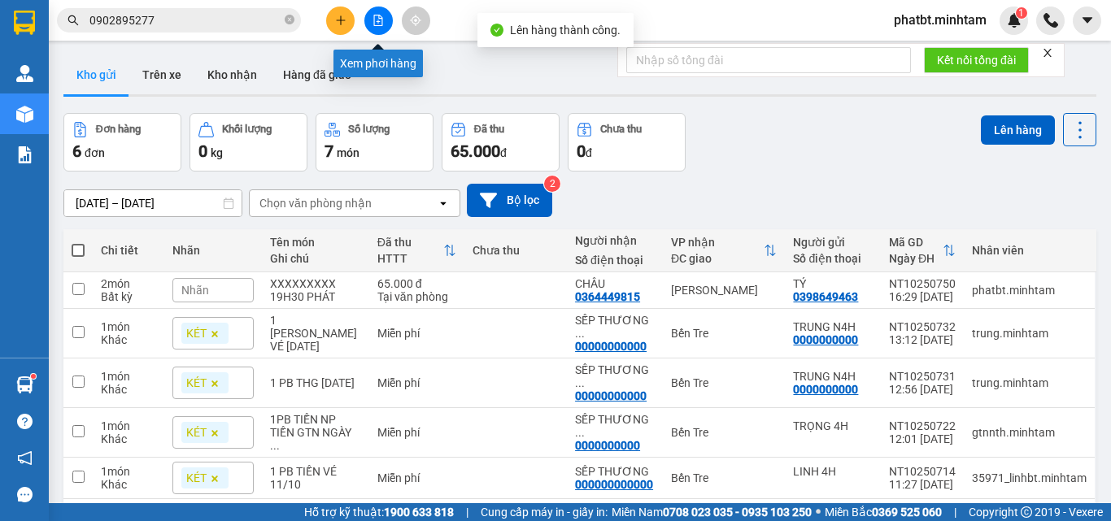
click at [379, 10] on button at bounding box center [378, 21] width 28 height 28
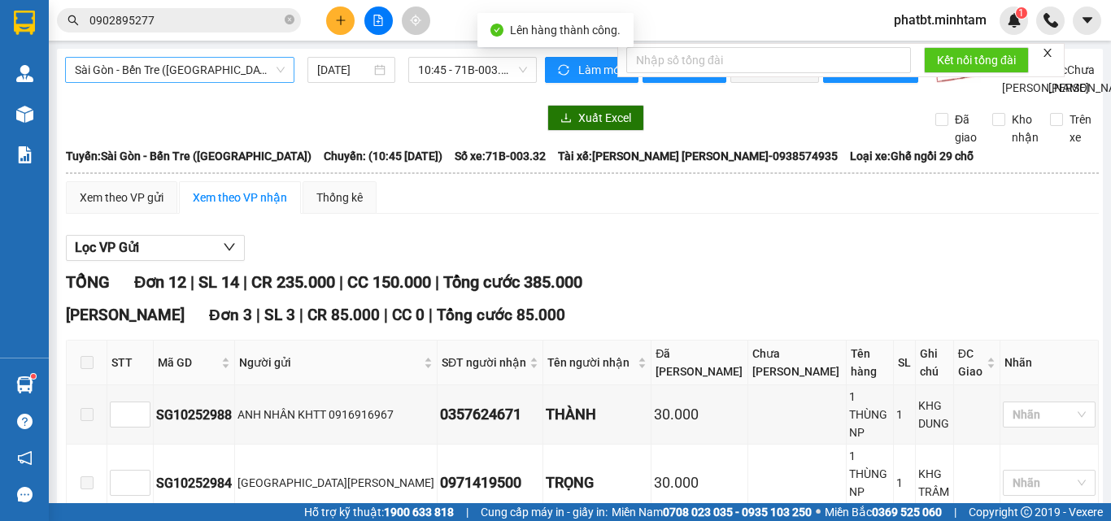
click at [227, 72] on span "Sài Gòn - Bến Tre (CN)" at bounding box center [180, 70] width 210 height 24
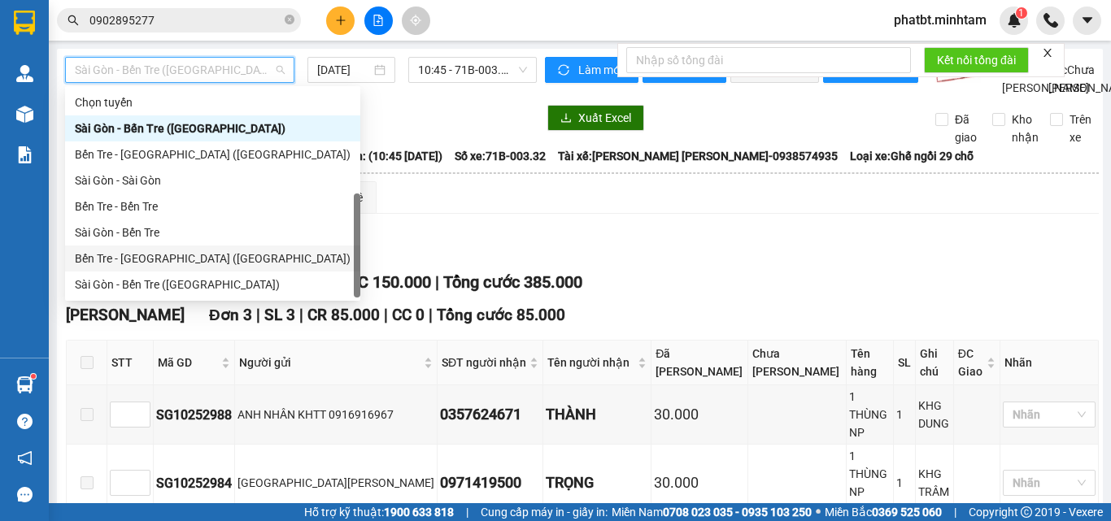
click at [163, 250] on div "Bến Tre - Sài Gòn (CT)" at bounding box center [213, 259] width 276 height 18
type input "11/10/2025"
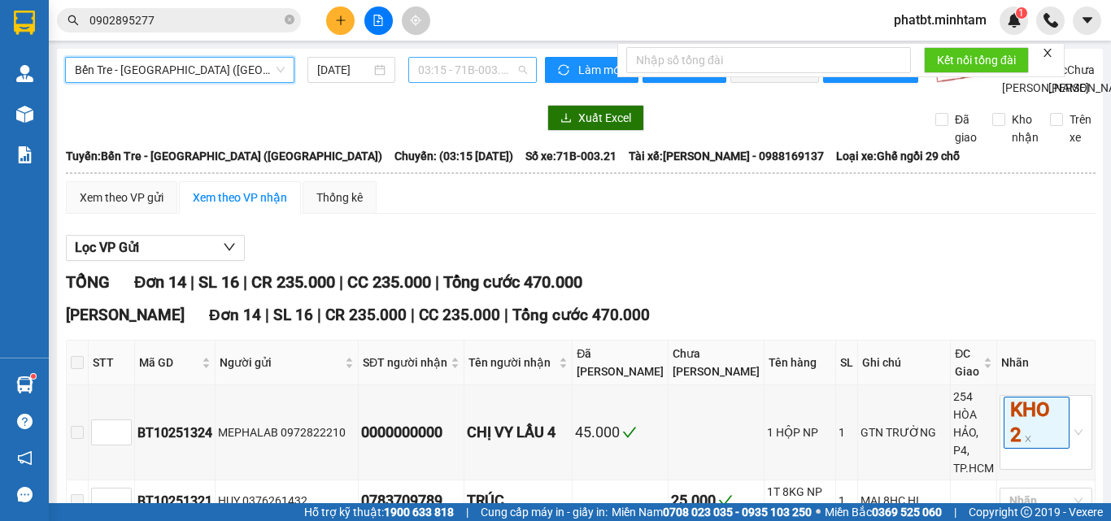
click at [429, 69] on span "03:15 - 71B-003.21" at bounding box center [472, 70] width 109 height 24
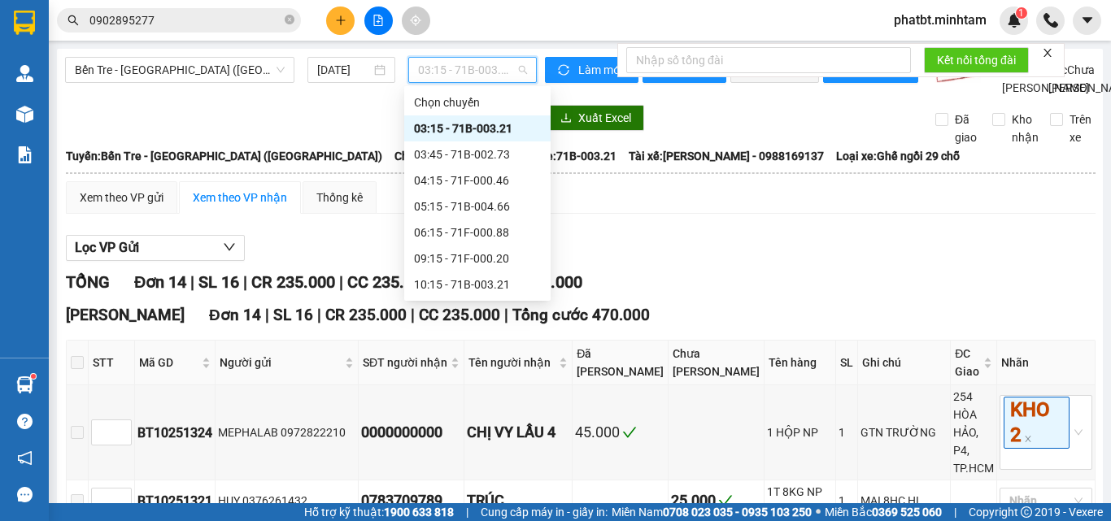
click at [486, 406] on div "16:15 - 71F-000.20" at bounding box center [477, 415] width 127 height 18
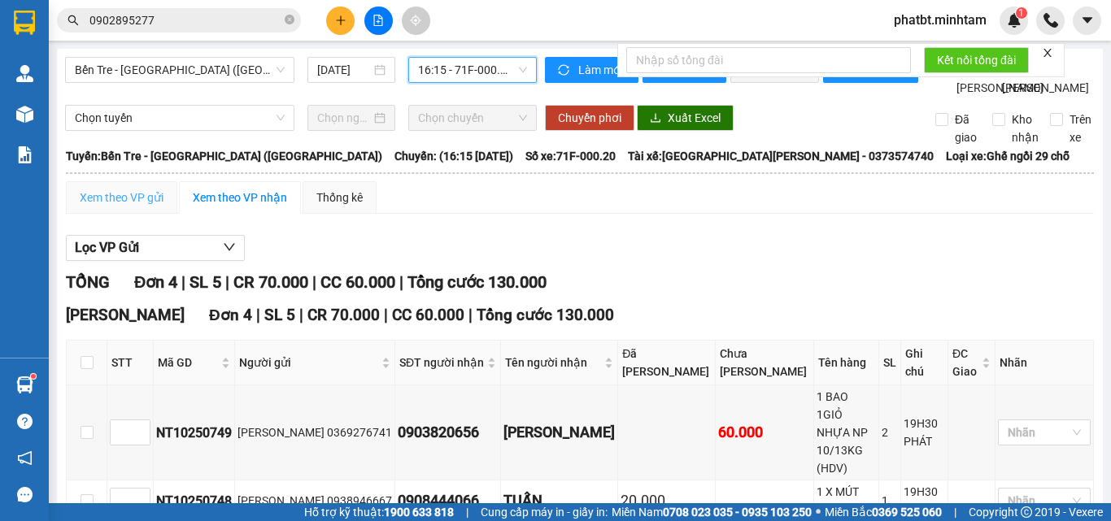
click at [112, 214] on div "Xem theo VP gửi" at bounding box center [121, 197] width 111 height 33
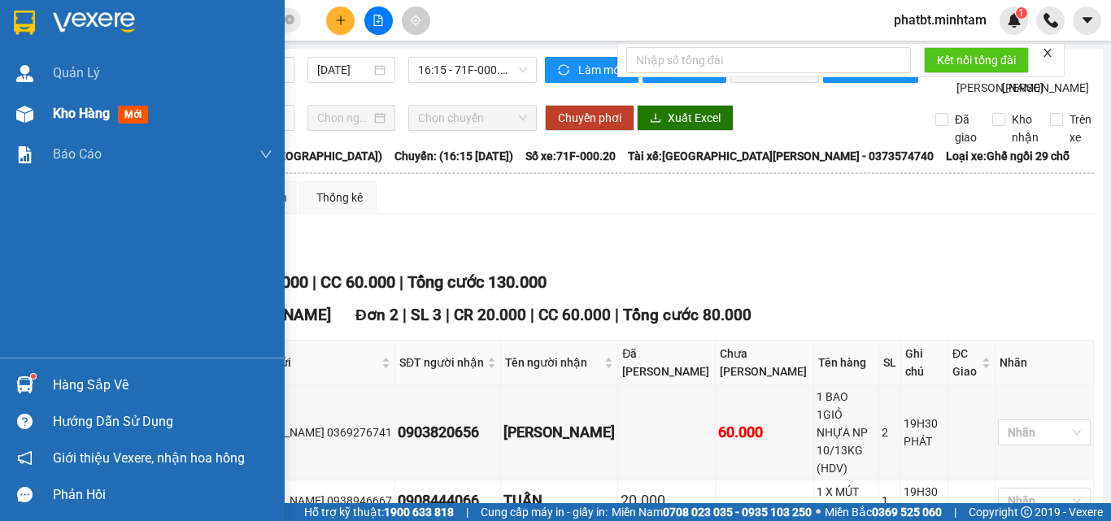
drag, startPoint x: 38, startPoint y: 113, endPoint x: 93, endPoint y: 121, distance: 55.1
click at [39, 113] on div "Kho hàng mới" at bounding box center [142, 114] width 285 height 41
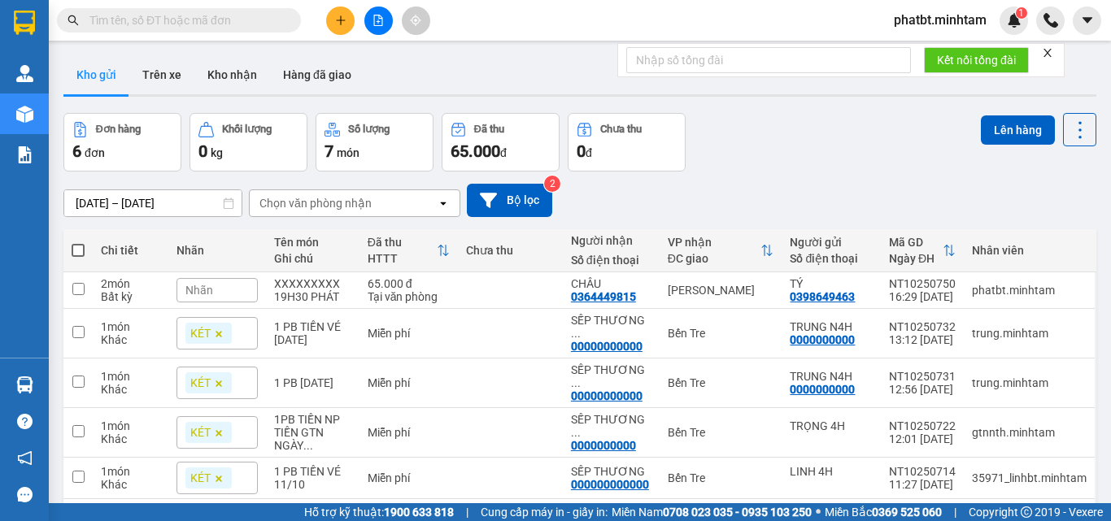
click at [716, 194] on div "[DATE] – [DATE] Press the down arrow key to interact with the calendar and sele…" at bounding box center [579, 200] width 1033 height 33
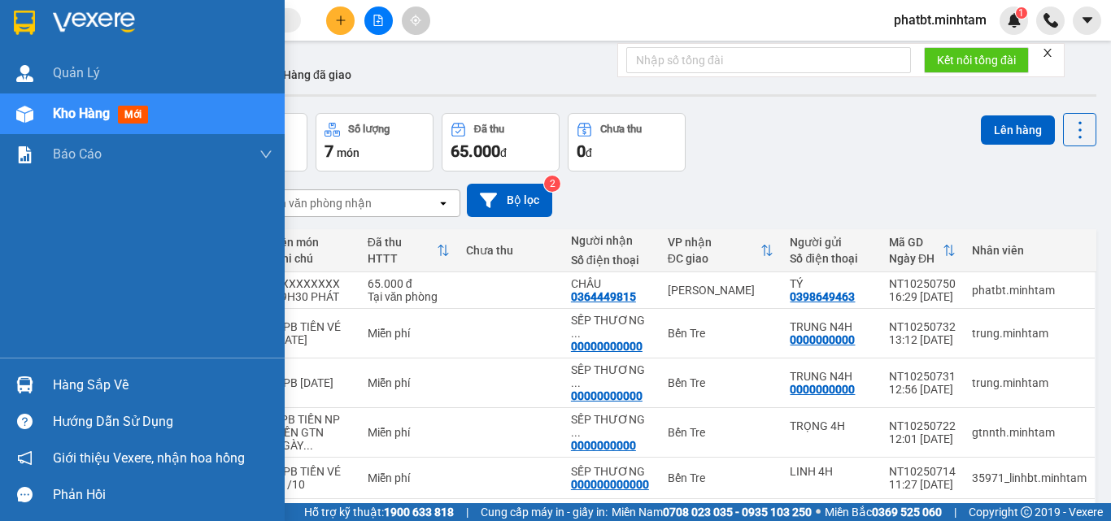
click at [98, 389] on div "Hàng sắp về" at bounding box center [163, 385] width 220 height 24
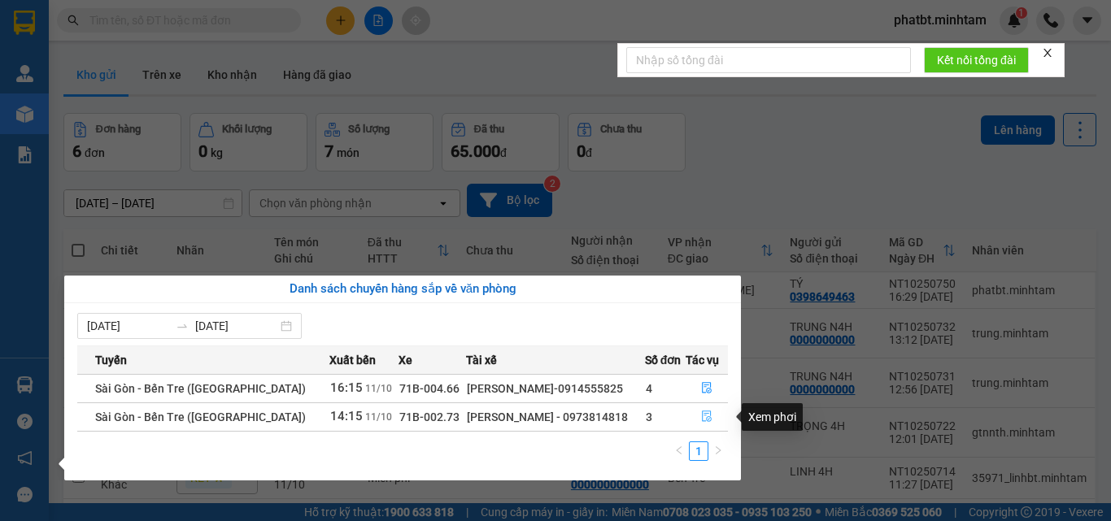
click at [705, 415] on icon "file-done" at bounding box center [706, 416] width 11 height 11
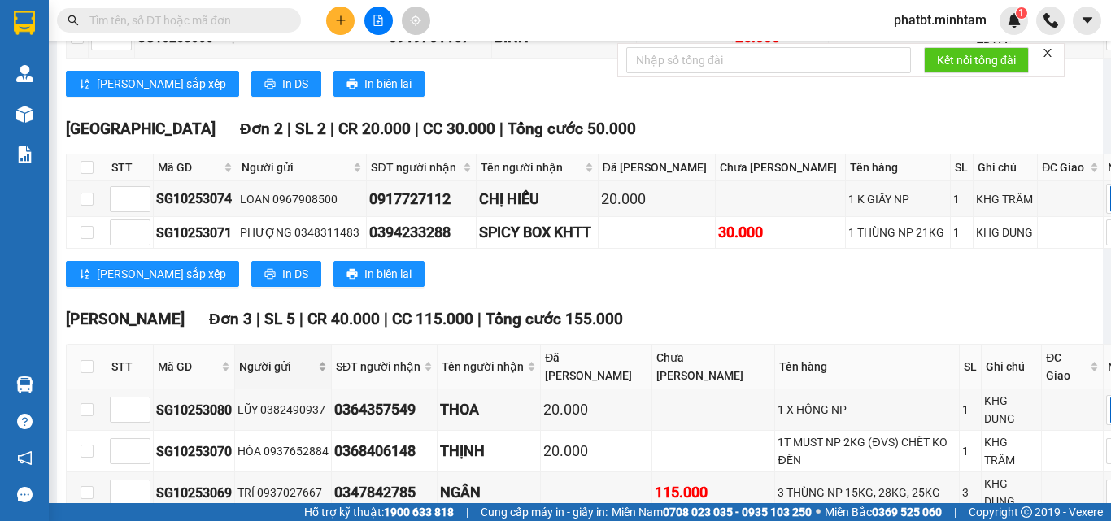
scroll to position [868, 0]
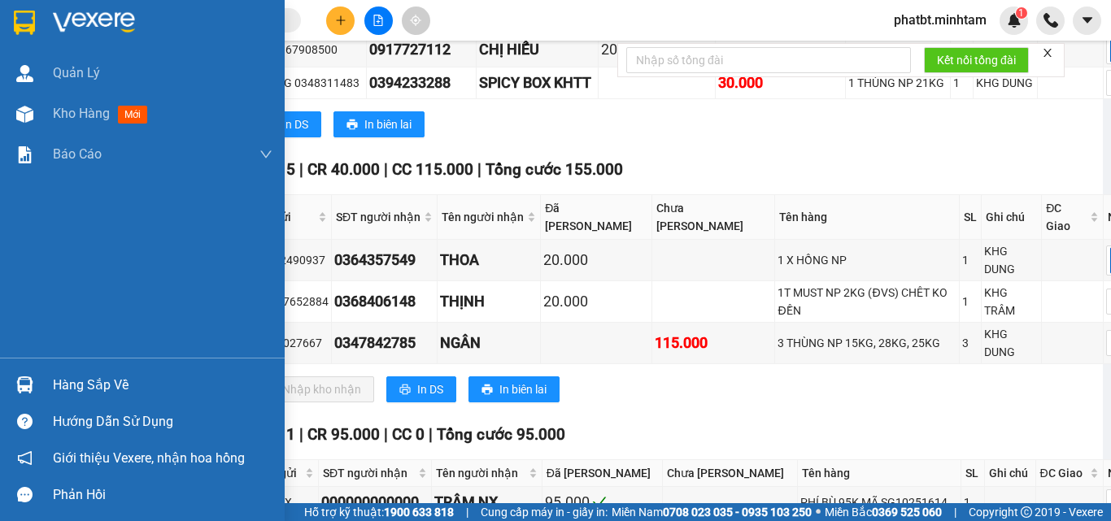
click at [45, 383] on div "Hàng sắp về" at bounding box center [142, 385] width 285 height 37
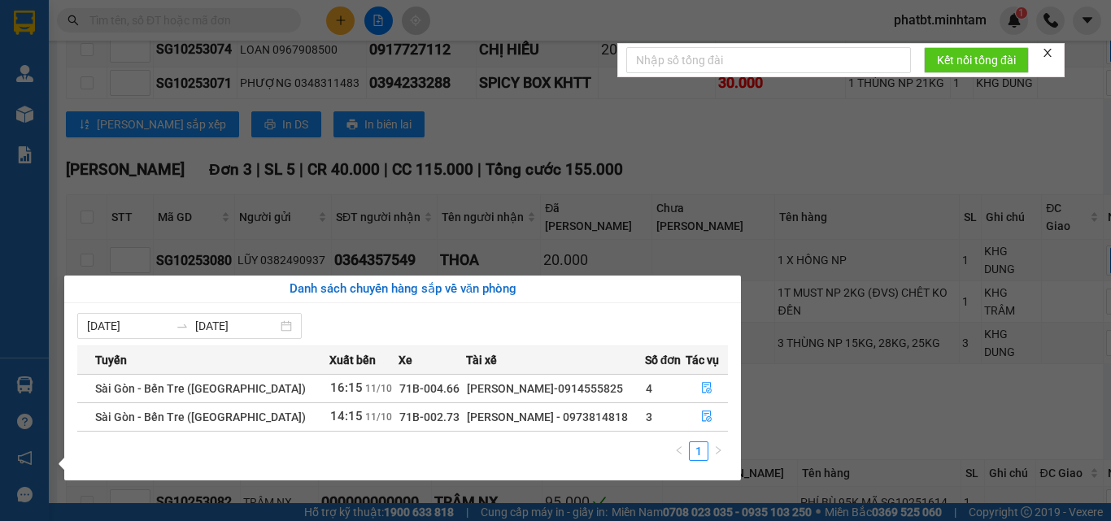
click at [679, 176] on section "Kết quả tìm kiếm ( 0 ) Bộ lọc No Data phatbt.minhtam 1 Quản [PERSON_NAME] hàng …" at bounding box center [555, 260] width 1111 height 521
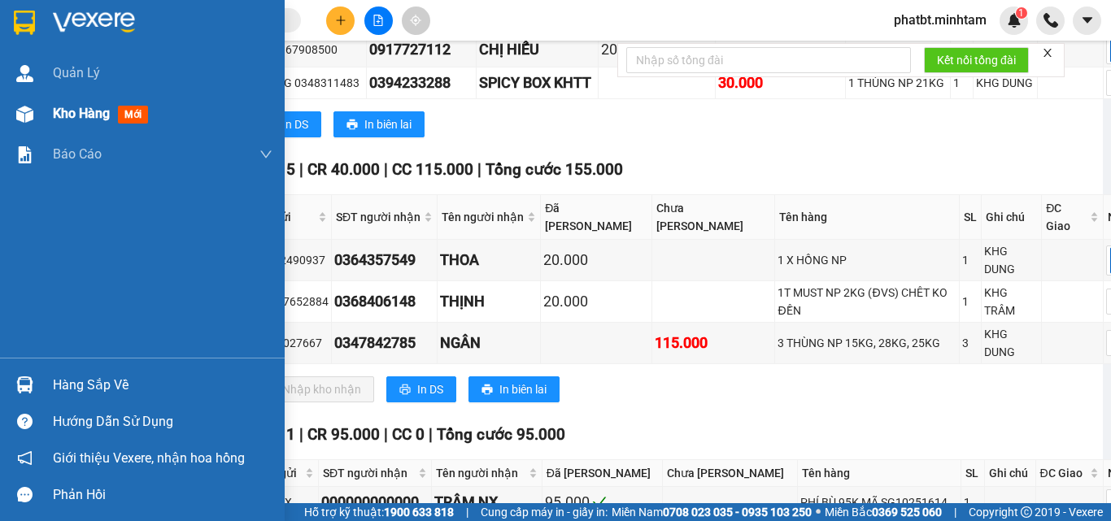
click at [36, 108] on div at bounding box center [25, 114] width 28 height 28
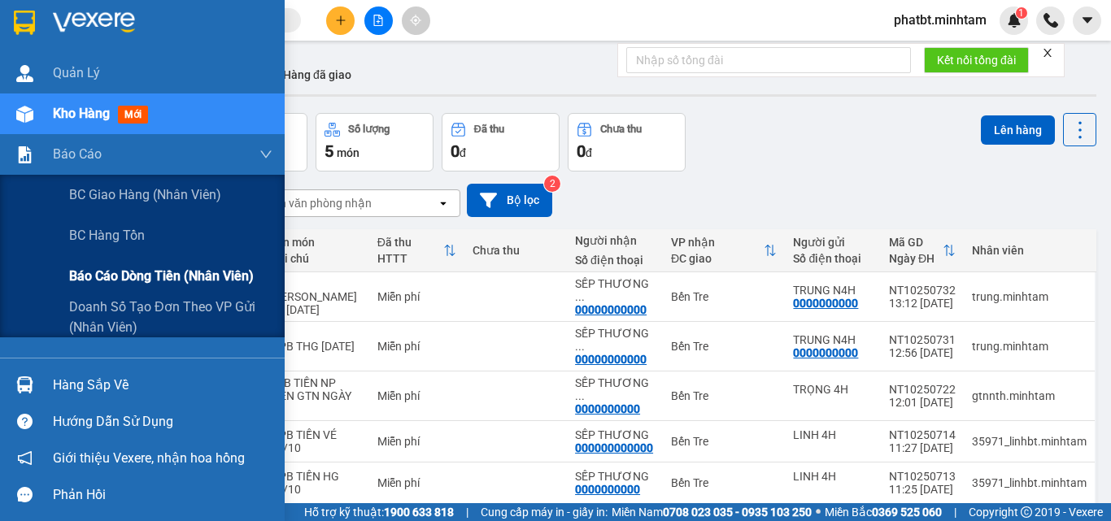
click at [98, 274] on span "Báo cáo dòng tiền (nhân viên)" at bounding box center [161, 276] width 185 height 20
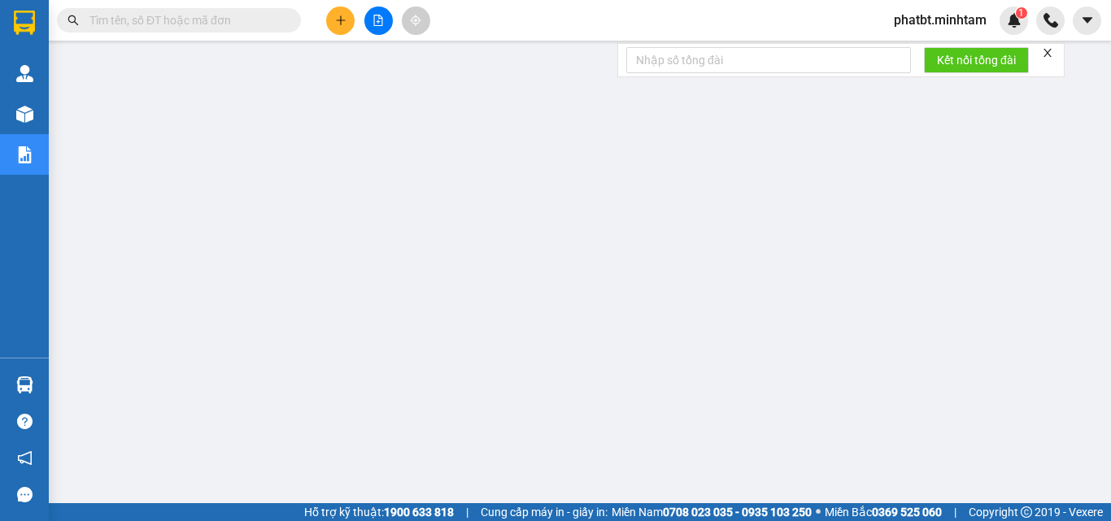
click at [255, 19] on input "text" at bounding box center [185, 20] width 192 height 18
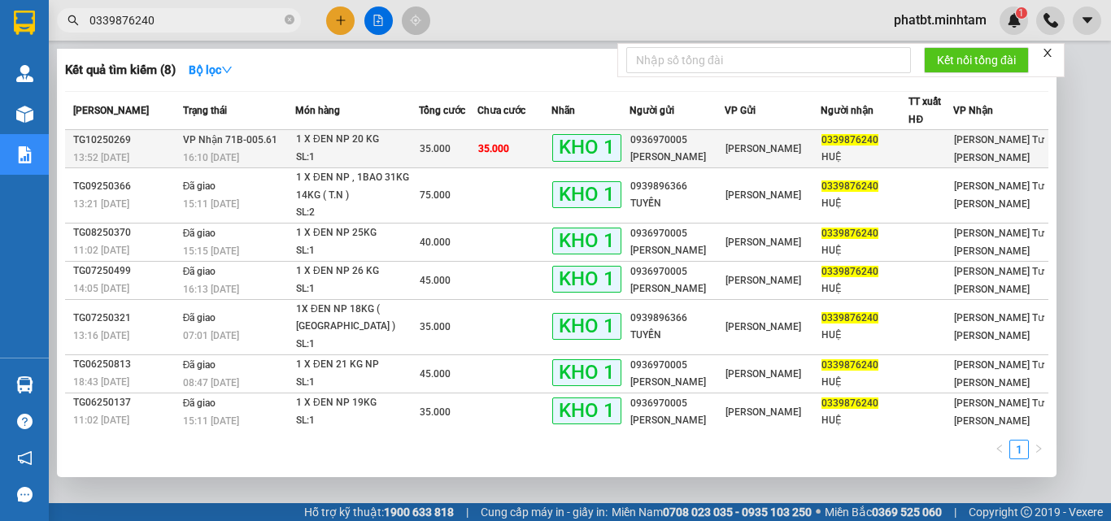
type input "0339876240"
click at [306, 147] on div "1 X ĐEN NP 20 KG" at bounding box center [357, 140] width 122 height 18
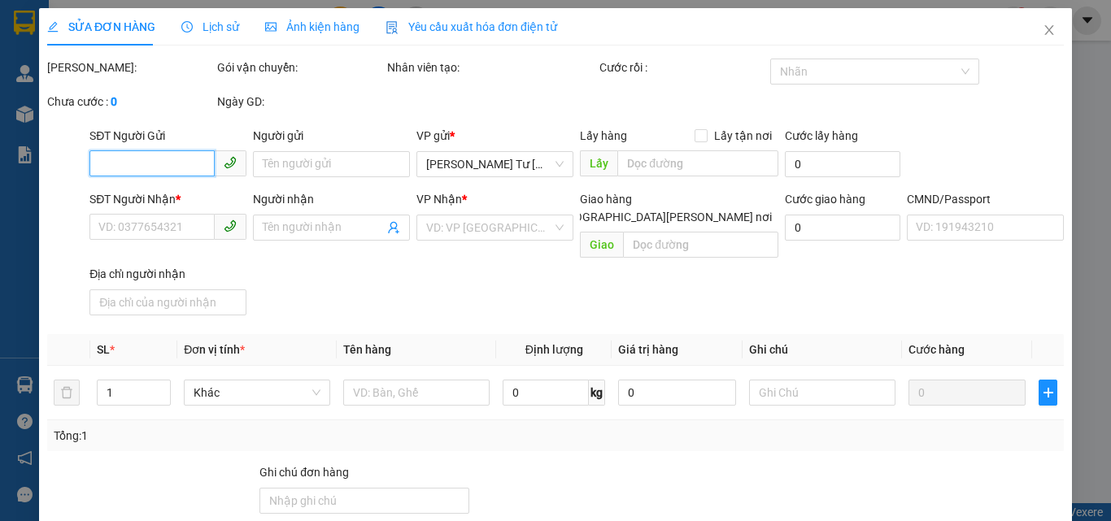
type input "0936970005"
type input "[PERSON_NAME]"
type input "0339876240"
type input "HUỆ"
type input "ĐG"
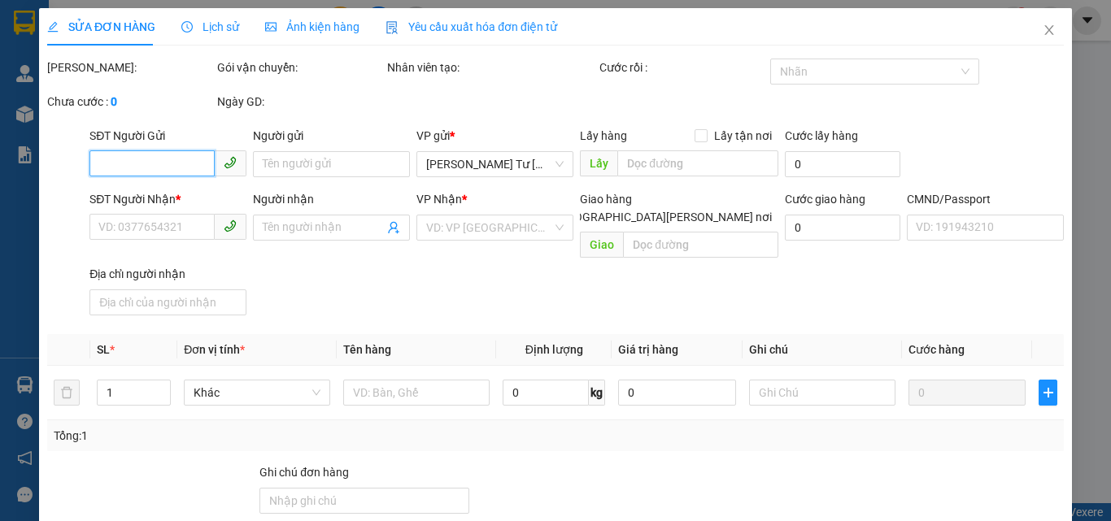
type input "35.000"
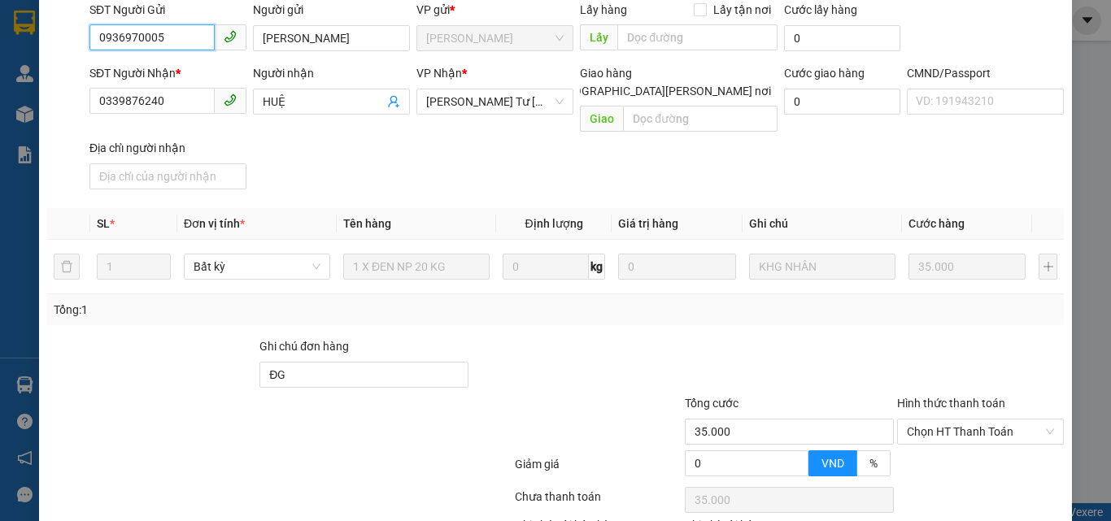
scroll to position [226, 0]
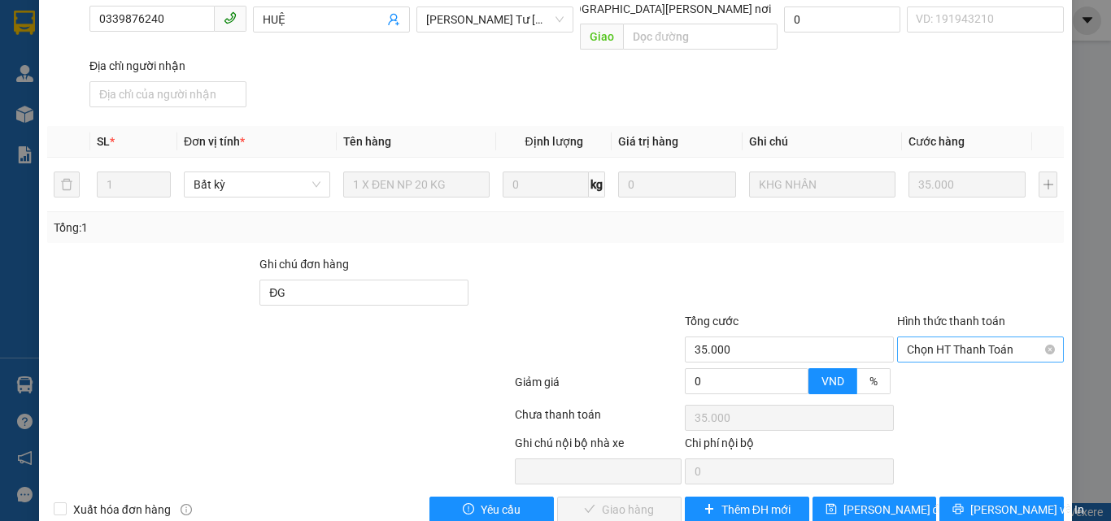
click at [932, 337] on span "Chọn HT Thanh Toán" at bounding box center [980, 349] width 147 height 24
drag, startPoint x: 912, startPoint y: 346, endPoint x: 778, endPoint y: 427, distance: 155.8
click at [911, 348] on div "Tại văn phòng" at bounding box center [971, 349] width 146 height 18
type input "0"
click at [625, 501] on span "[PERSON_NAME] và [PERSON_NAME] hàng" at bounding box center [698, 510] width 220 height 18
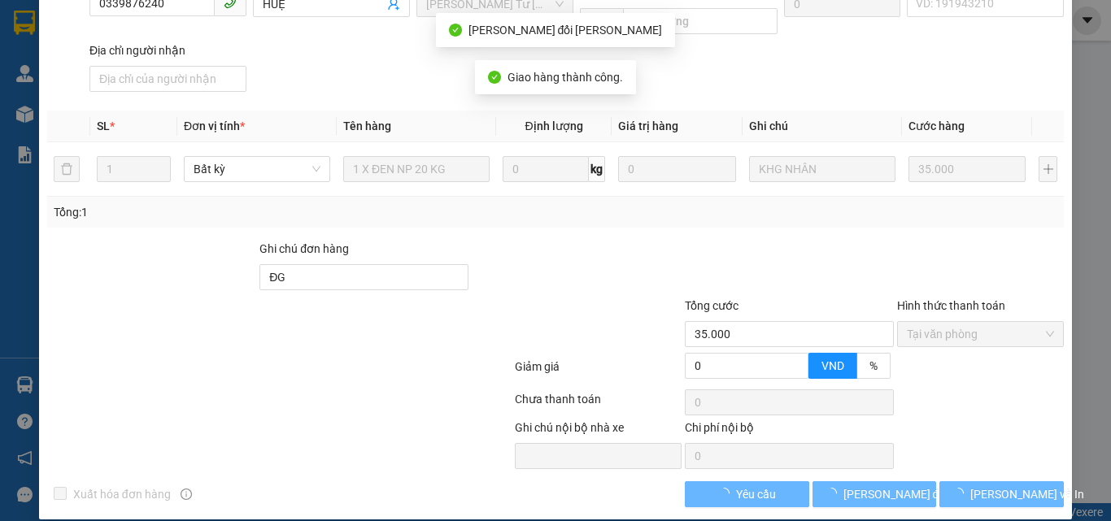
scroll to position [241, 0]
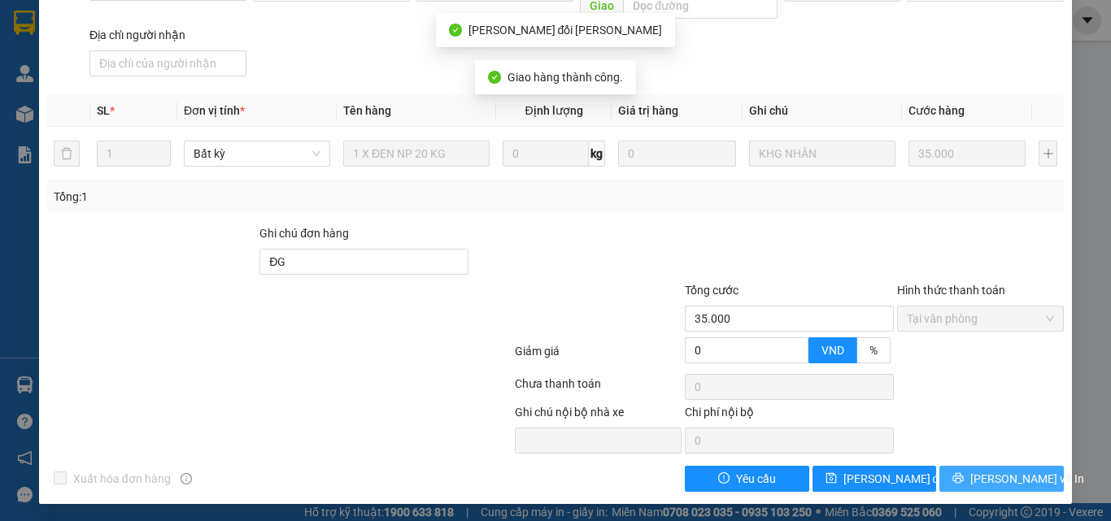
click at [978, 471] on span "[PERSON_NAME] và In" at bounding box center [1027, 479] width 114 height 18
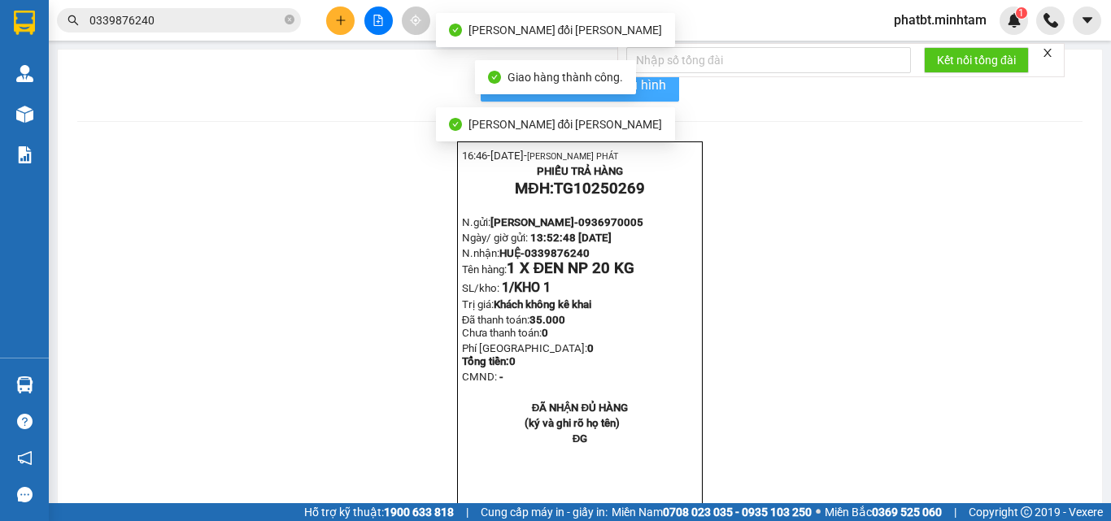
click at [656, 91] on span "In mẫu biên lai tự cấu hình" at bounding box center [589, 85] width 153 height 20
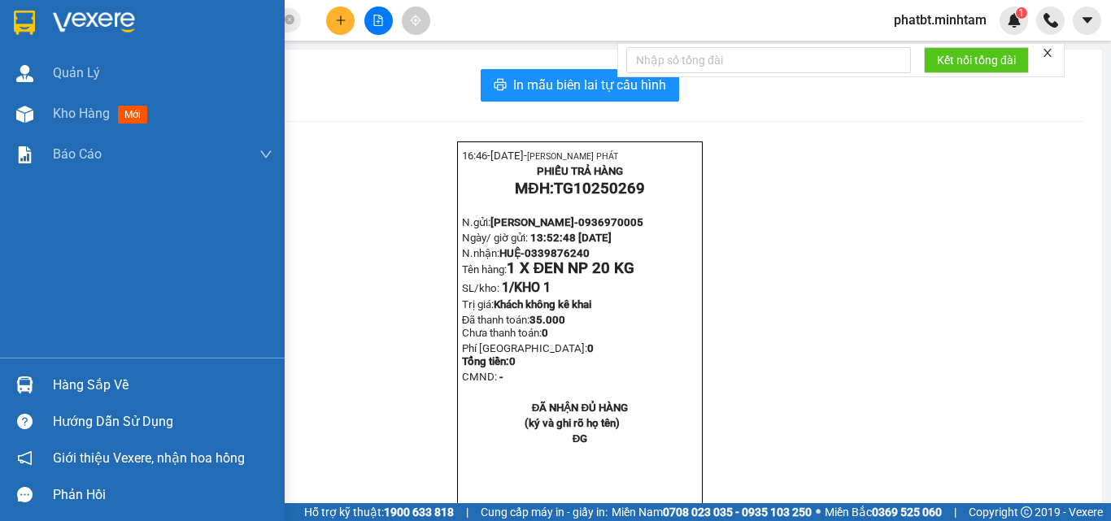
click at [58, 373] on div "Hàng sắp về" at bounding box center [163, 385] width 220 height 24
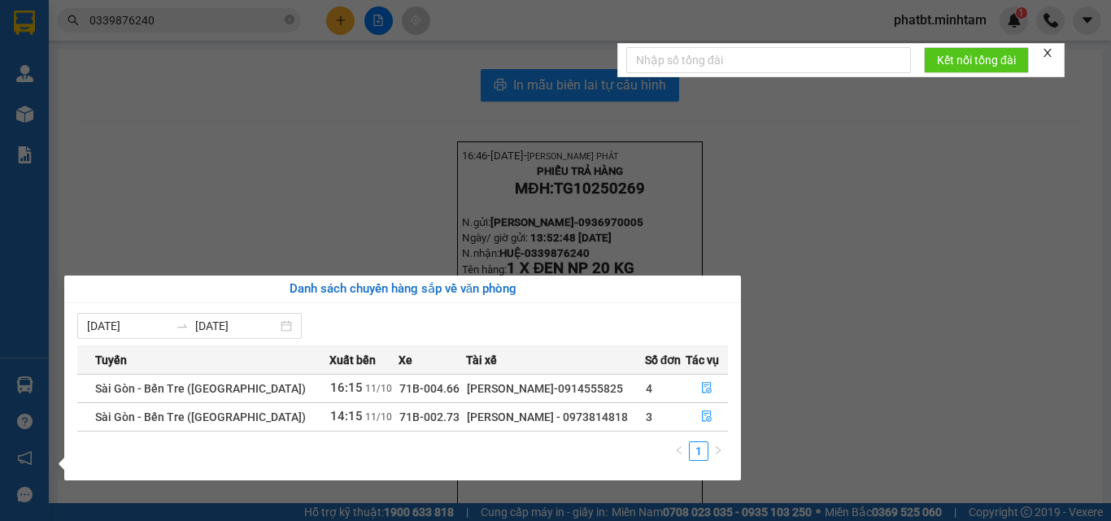
click at [351, 204] on section "Kết quả [PERSON_NAME] ( 8 ) Bộ lọc Mã ĐH Trạng thái Món hàng Tổng [PERSON_NAME]…" at bounding box center [555, 260] width 1111 height 521
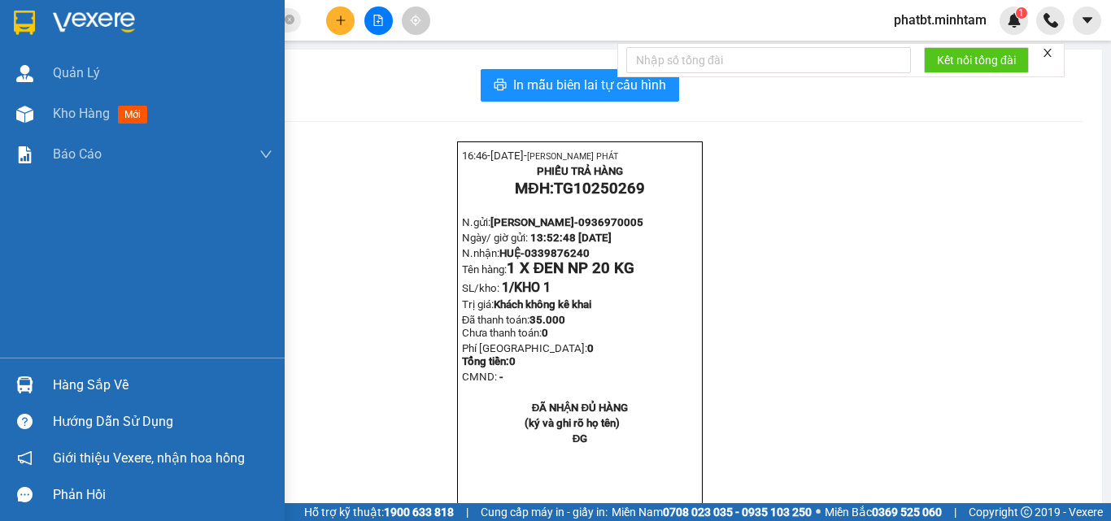
click at [47, 379] on div "Hàng sắp về" at bounding box center [142, 385] width 285 height 37
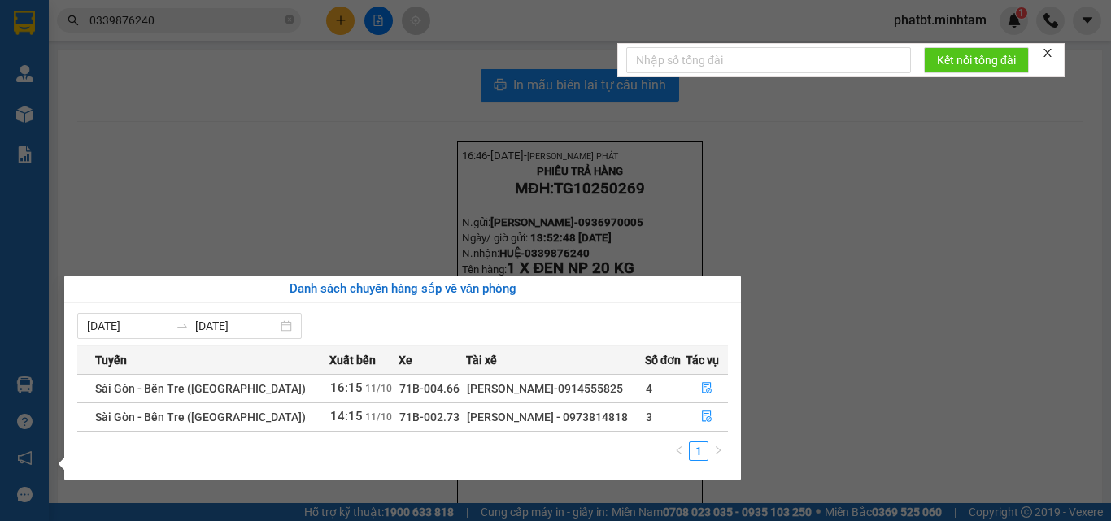
click at [828, 350] on section "Kết quả [PERSON_NAME] ( 8 ) Bộ lọc Mã ĐH Trạng thái Món hàng Tổng [PERSON_NAME]…" at bounding box center [555, 260] width 1111 height 521
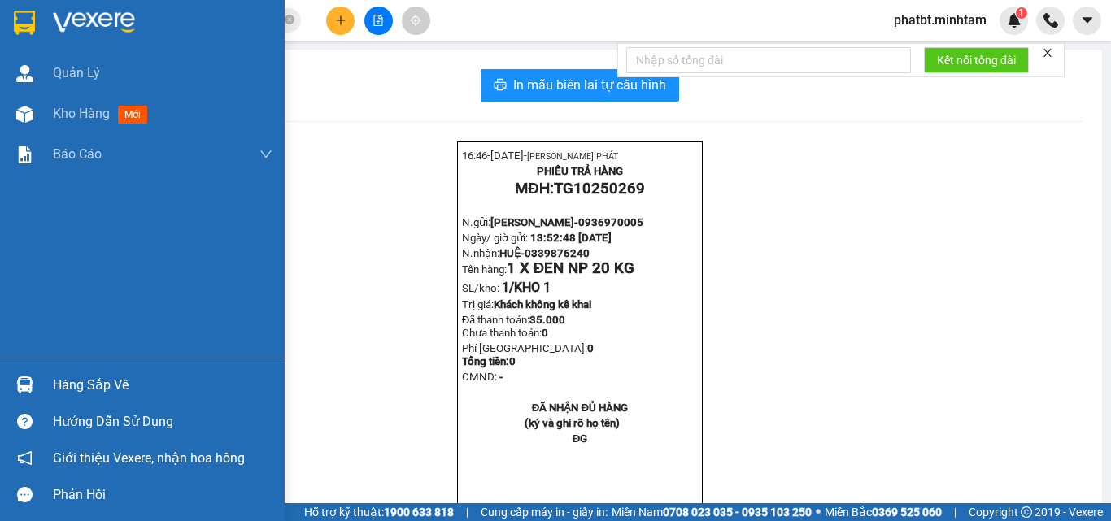
drag, startPoint x: 73, startPoint y: 377, endPoint x: 72, endPoint y: 349, distance: 28.5
click at [75, 378] on div "Hàng sắp về" at bounding box center [163, 385] width 220 height 24
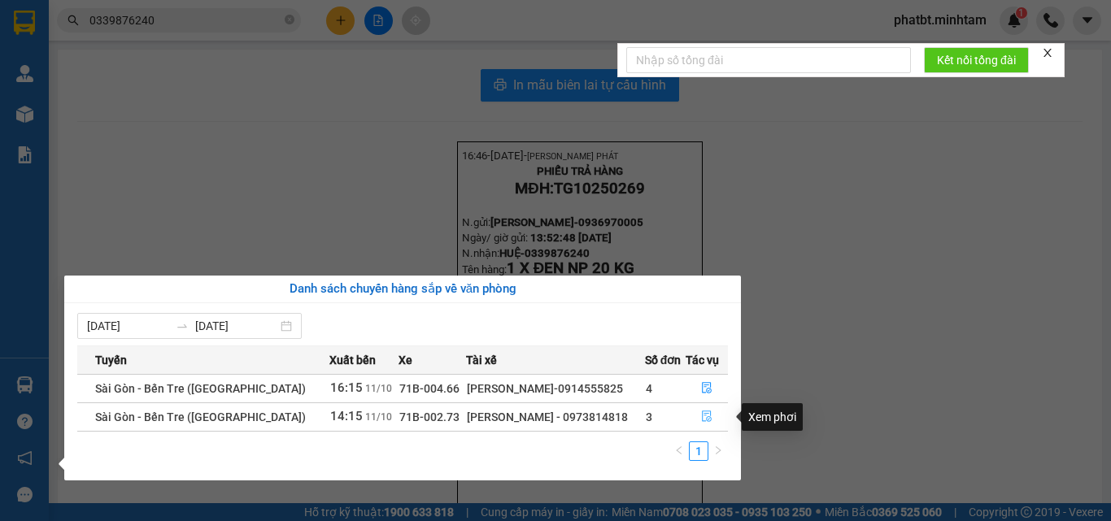
click at [708, 416] on icon "file-done" at bounding box center [706, 416] width 11 height 11
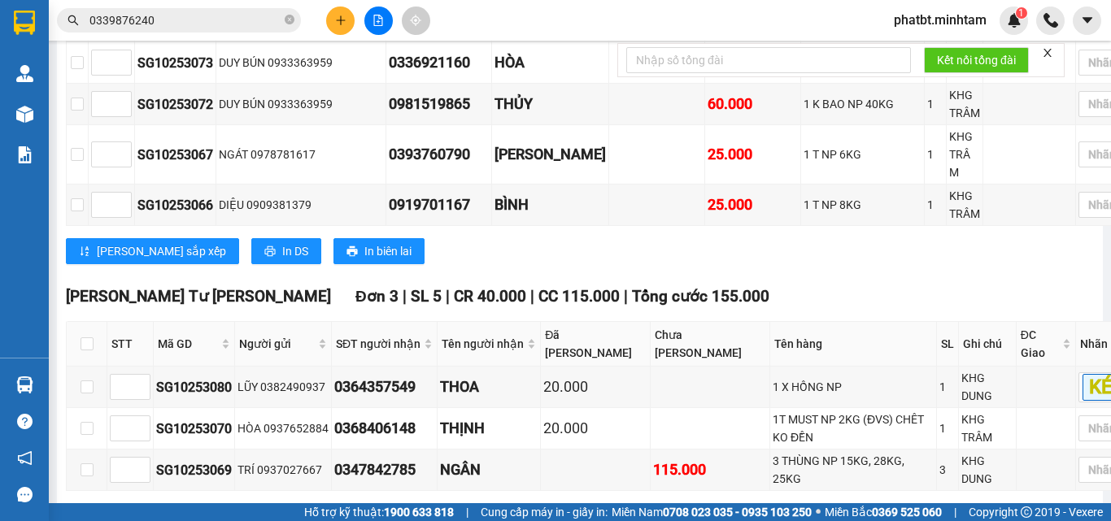
scroll to position [650, 0]
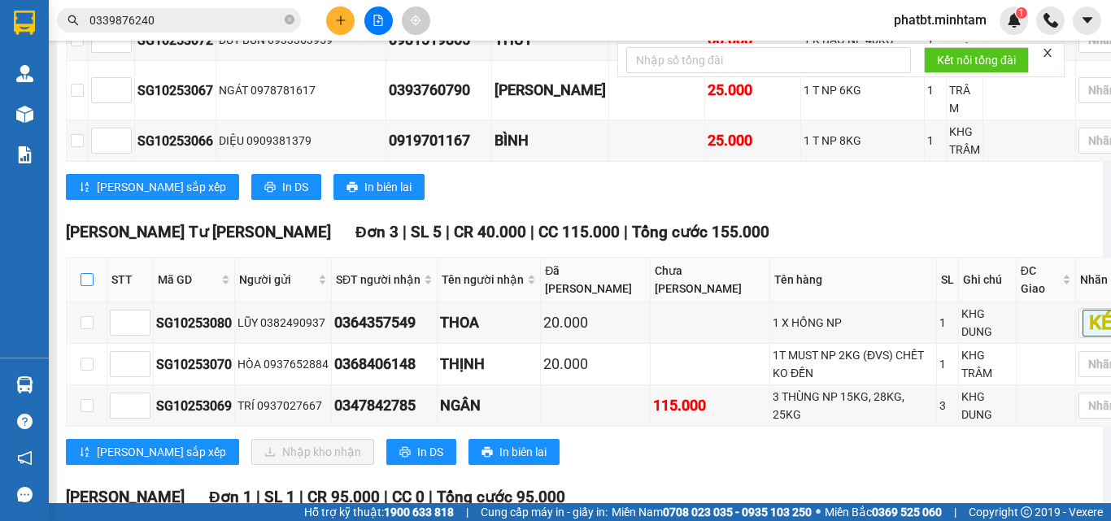
click at [83, 273] on input "checkbox" at bounding box center [86, 279] width 13 height 13
checkbox input "true"
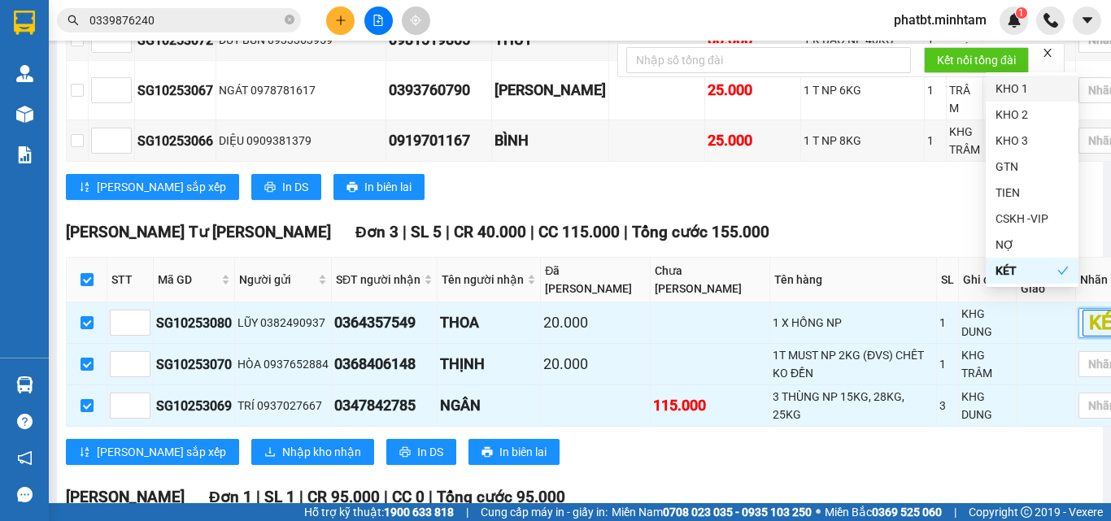
click at [1015, 89] on div "KHO 1" at bounding box center [1031, 89] width 73 height 18
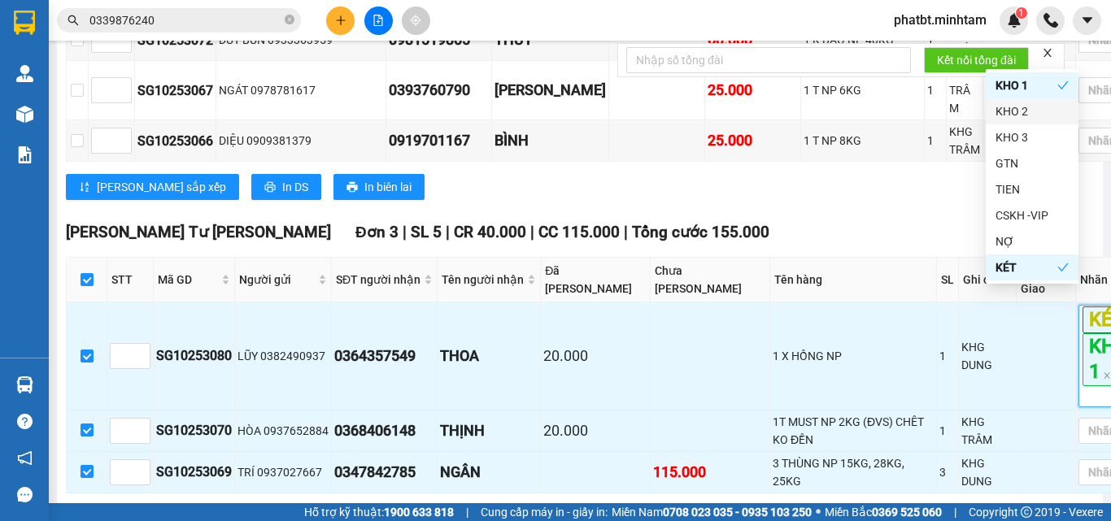
click at [875, 196] on div "TỔNG Đơn 15 | SL 19 | CR 755.000 | CC 445.000 | Tổng cước 1.200.000 Bến Tre Đơ…" at bounding box center [620, 257] width 1108 height 1277
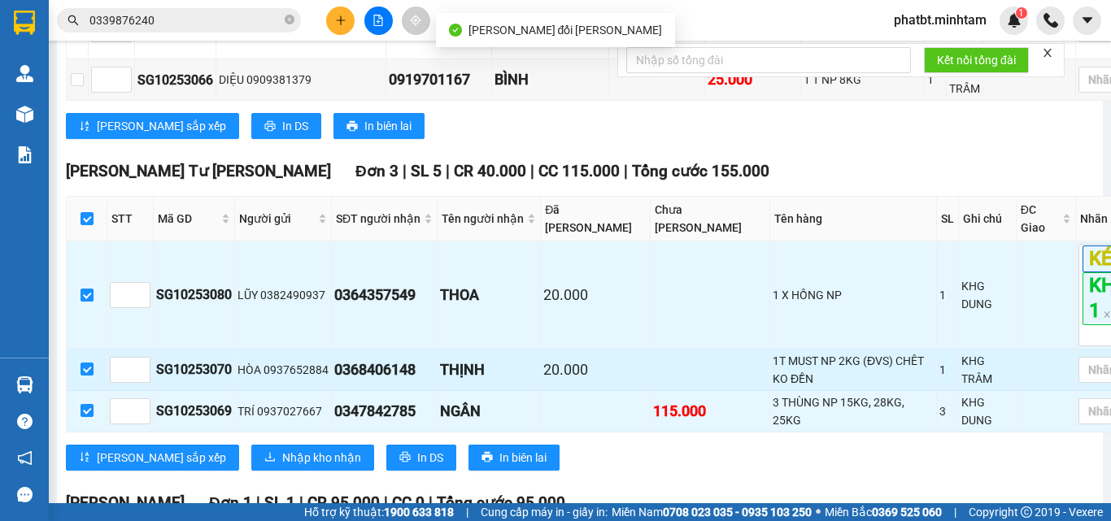
scroll to position [759, 0]
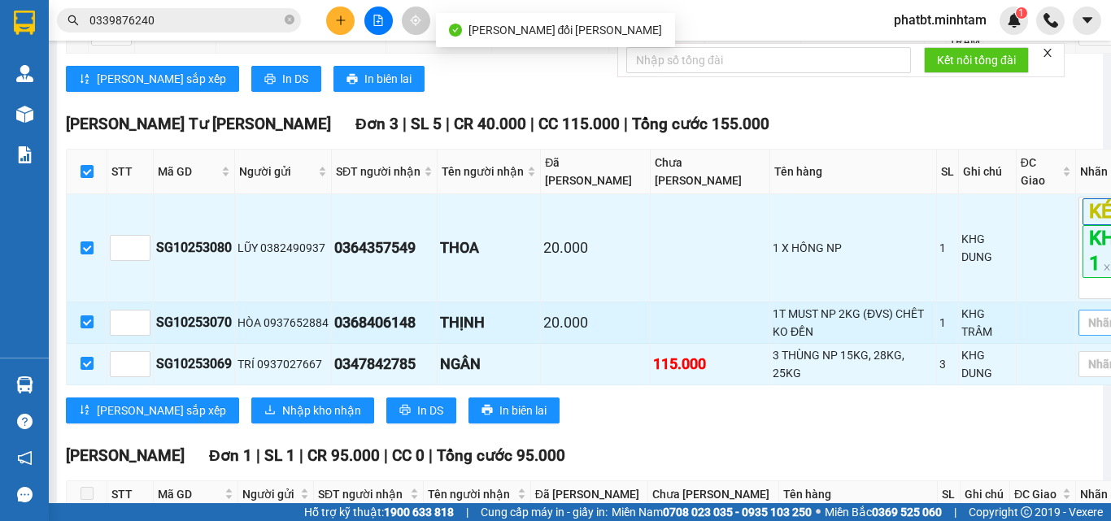
click at [1082, 313] on div at bounding box center [1116, 323] width 68 height 20
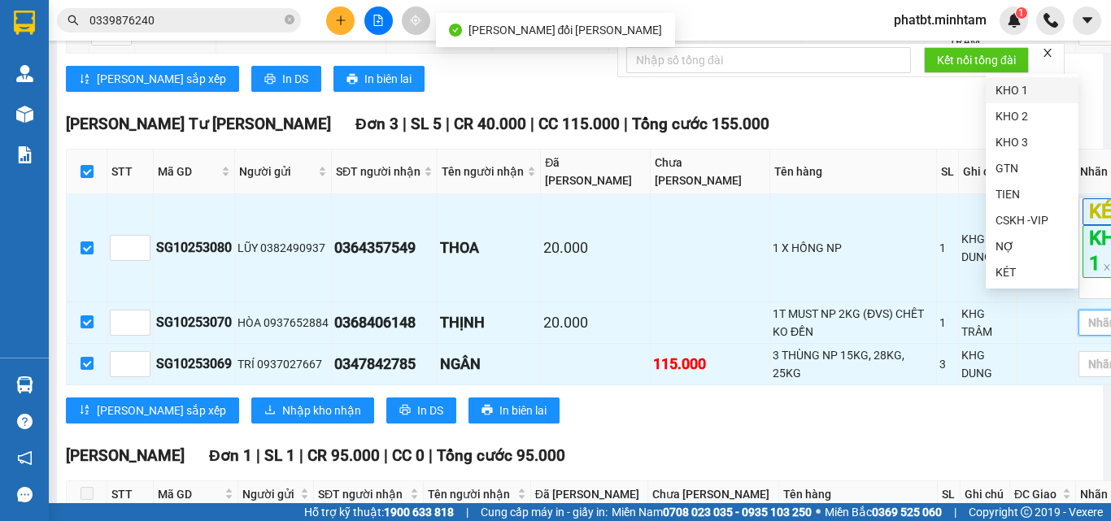
click at [1021, 78] on div "KHO 1" at bounding box center [1031, 90] width 93 height 26
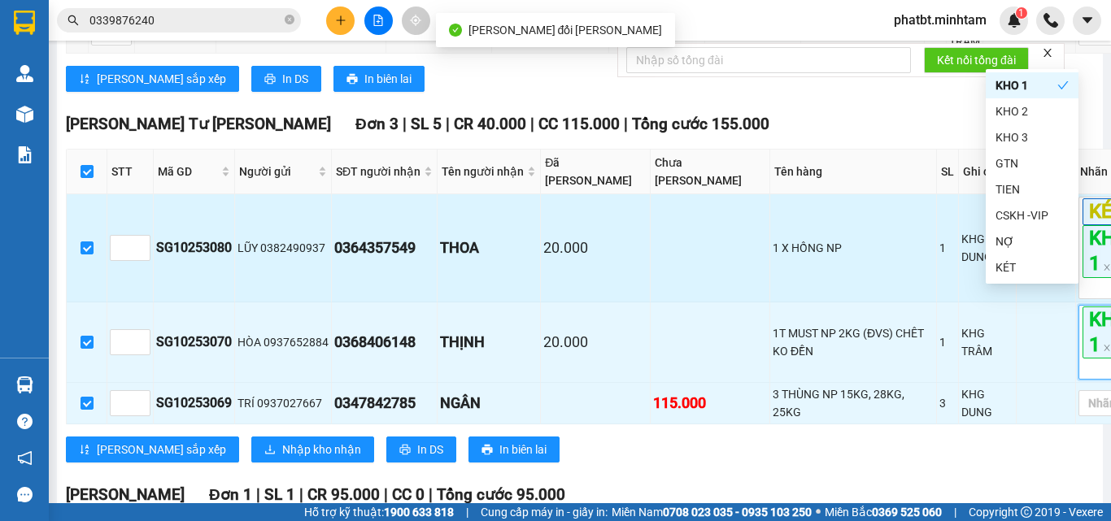
click at [937, 259] on td "1" at bounding box center [948, 248] width 22 height 108
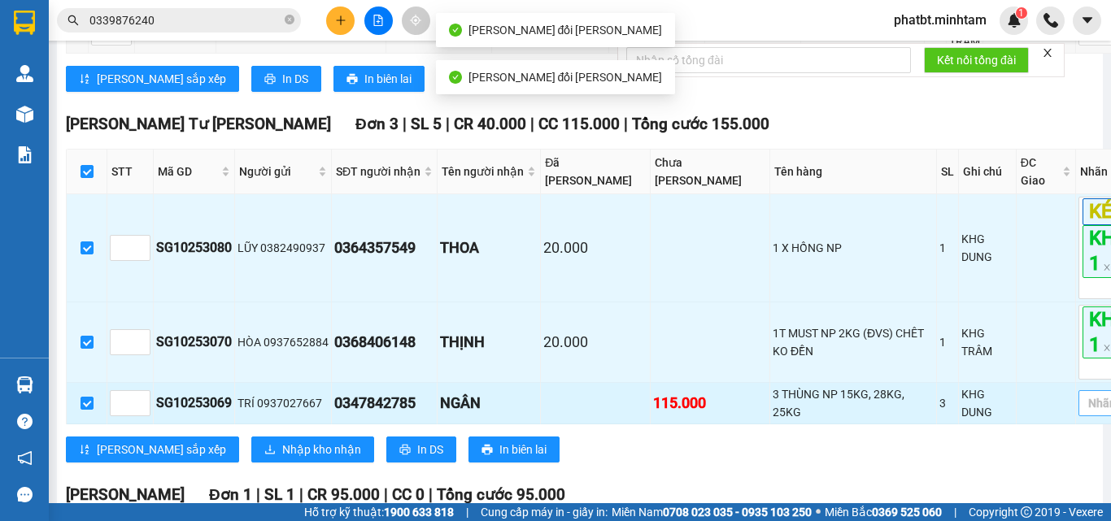
click at [1082, 394] on div at bounding box center [1116, 404] width 68 height 20
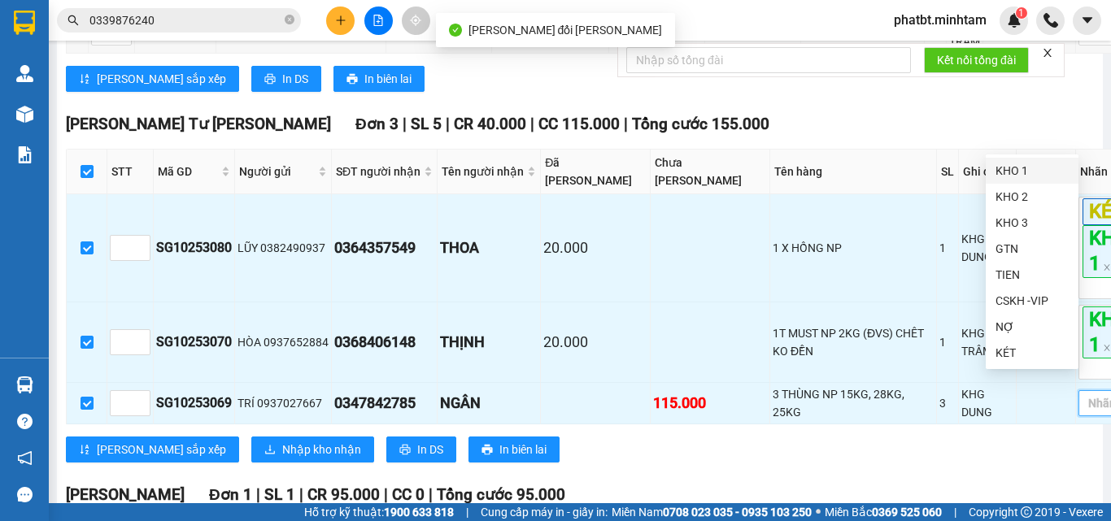
click at [1021, 165] on div "KHO 1" at bounding box center [1031, 171] width 73 height 18
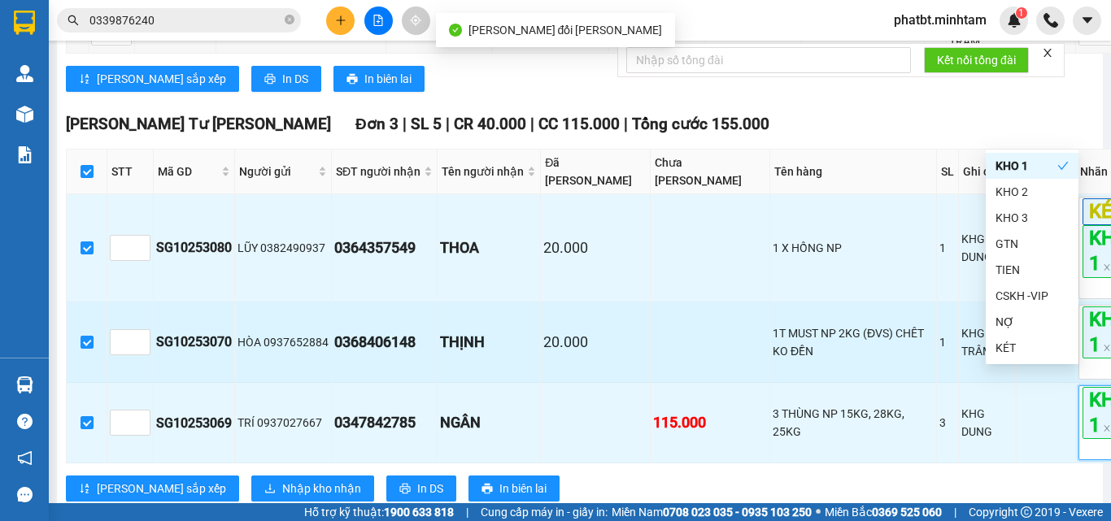
click at [411, 331] on div "0368406148" at bounding box center [384, 342] width 100 height 23
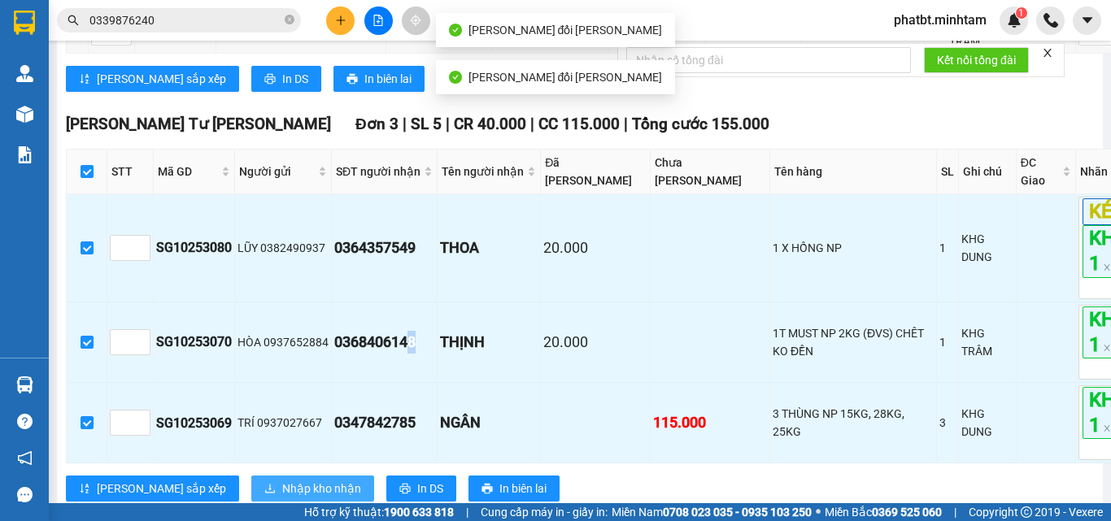
click at [282, 480] on span "Nhập kho nhận" at bounding box center [321, 489] width 79 height 18
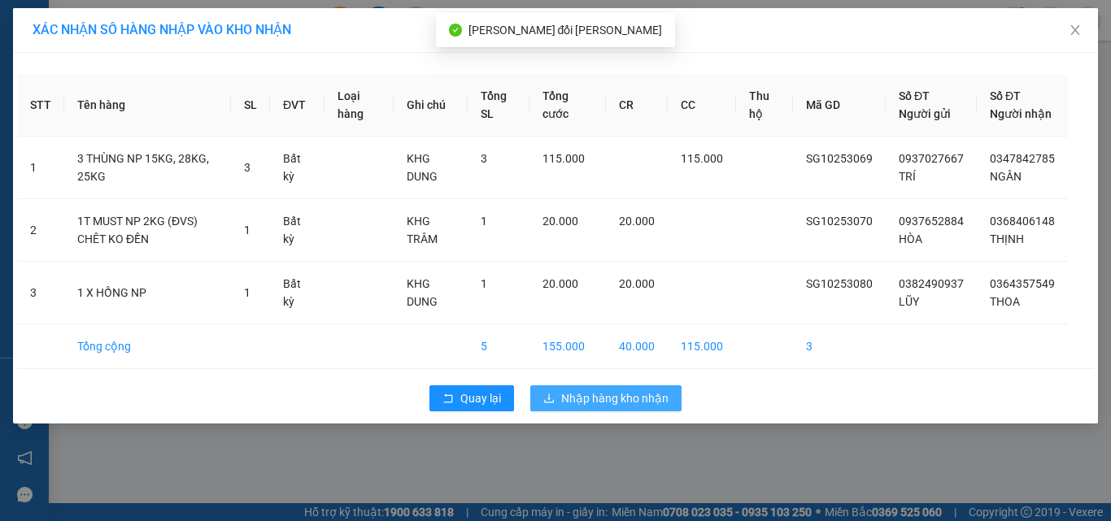
click at [573, 407] on span "Nhập hàng kho nhận" at bounding box center [614, 398] width 107 height 18
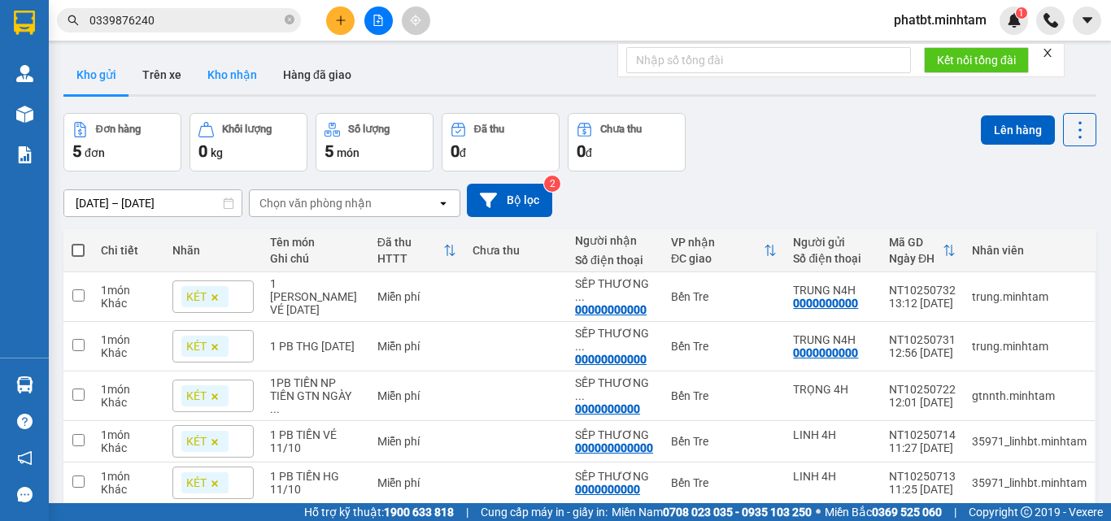
click at [249, 67] on button "Kho nhận" at bounding box center [232, 74] width 76 height 39
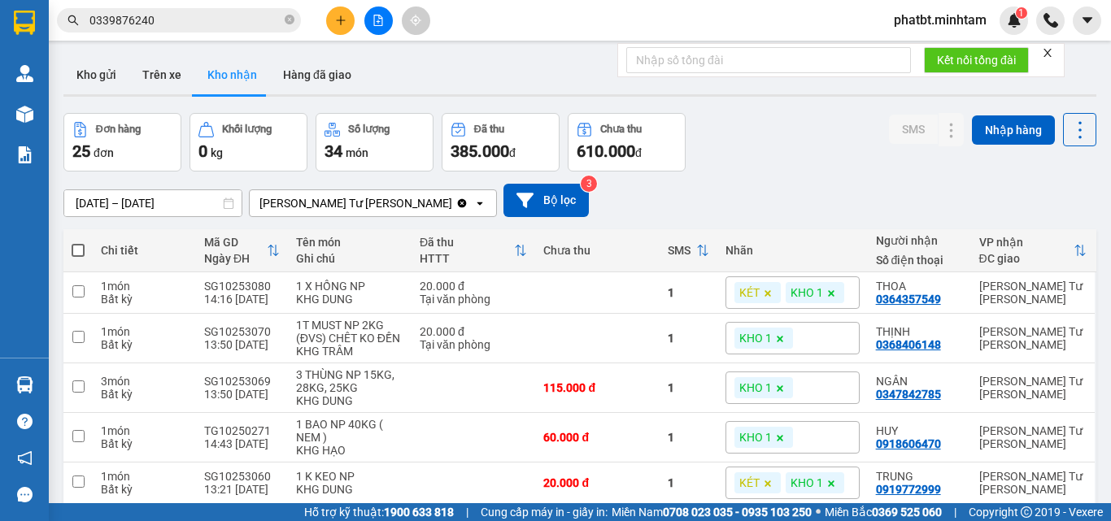
click at [281, 21] on span "0339876240" at bounding box center [179, 20] width 244 height 24
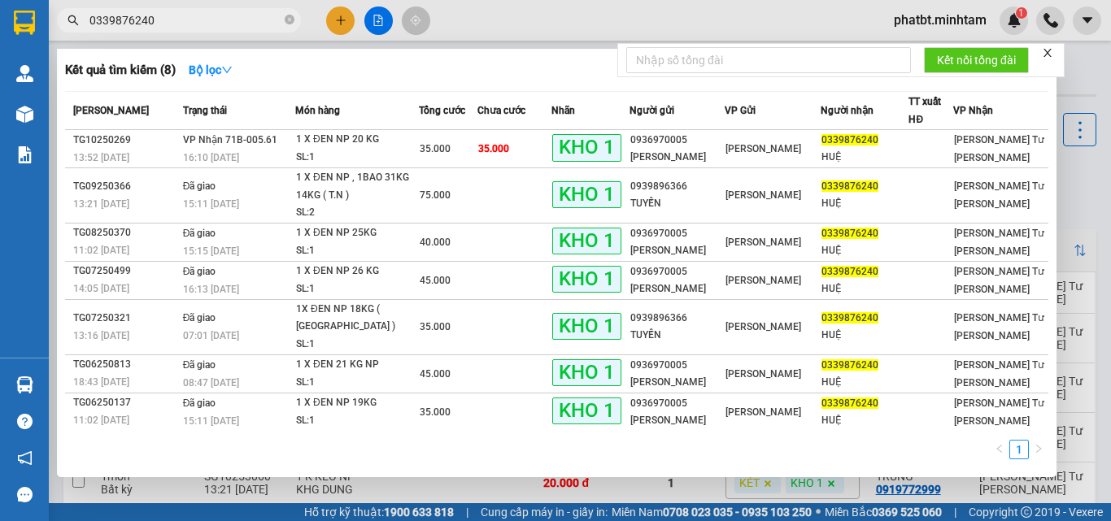
click at [285, 15] on span at bounding box center [290, 20] width 10 height 15
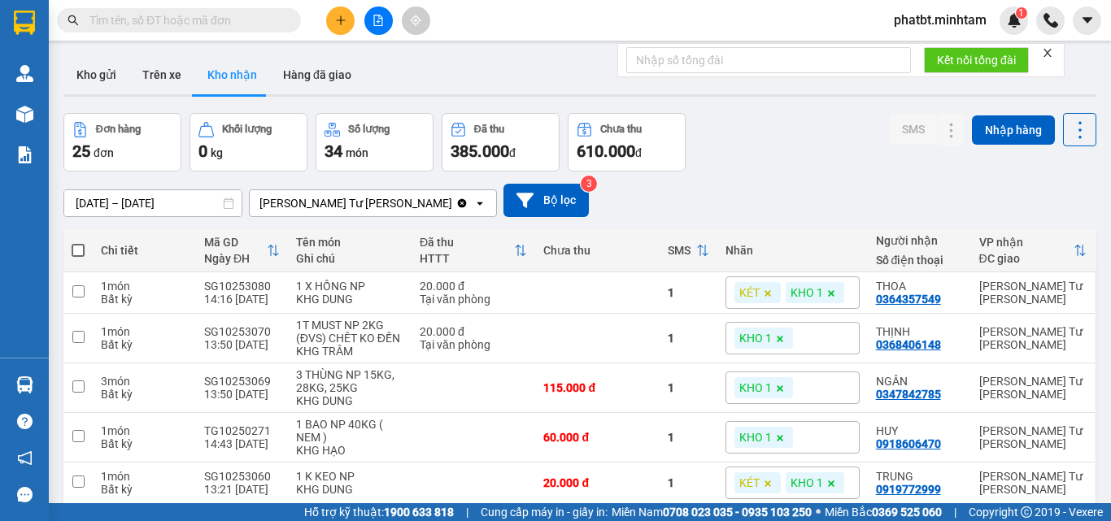
click at [265, 16] on input "text" at bounding box center [185, 20] width 192 height 18
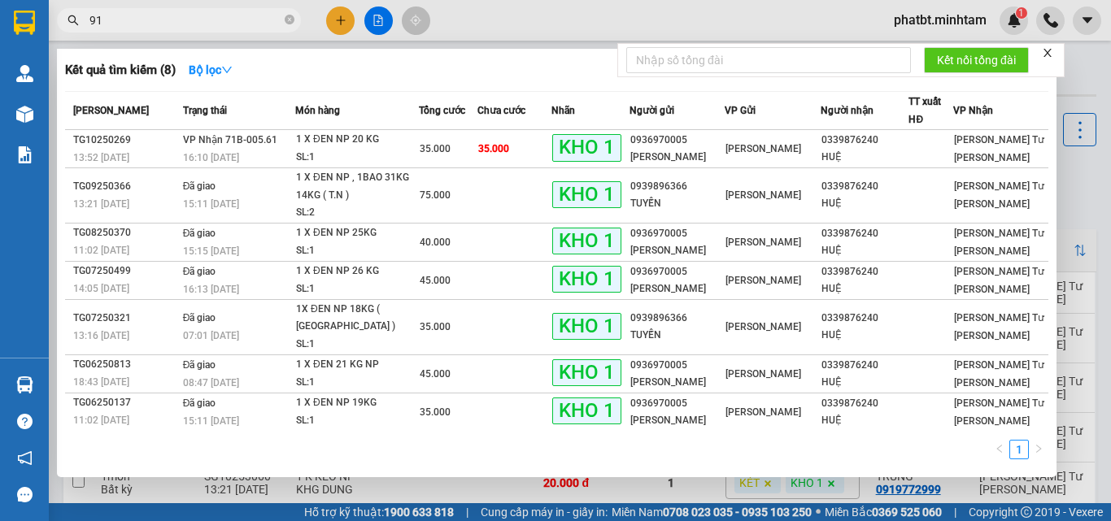
type input "912"
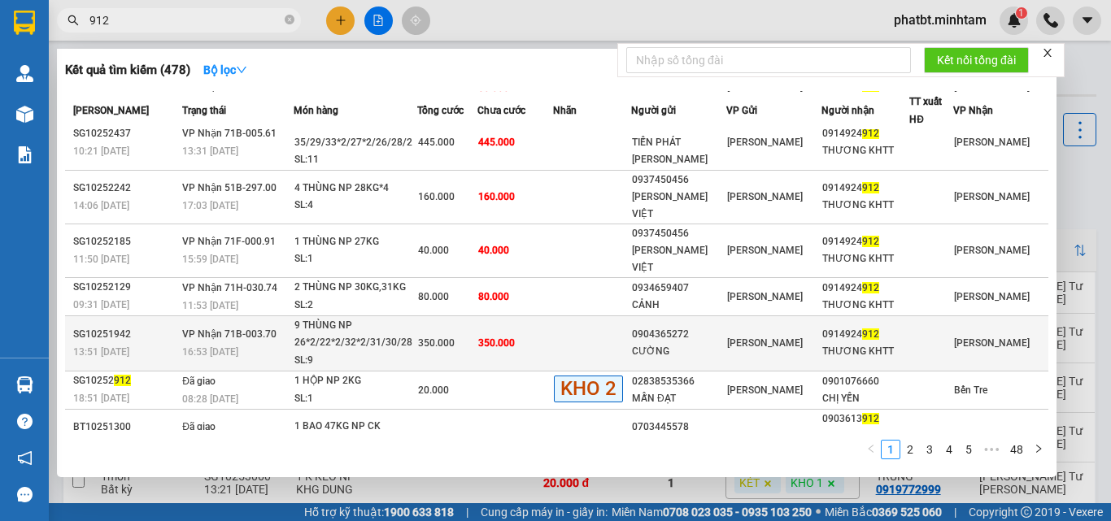
scroll to position [132, 0]
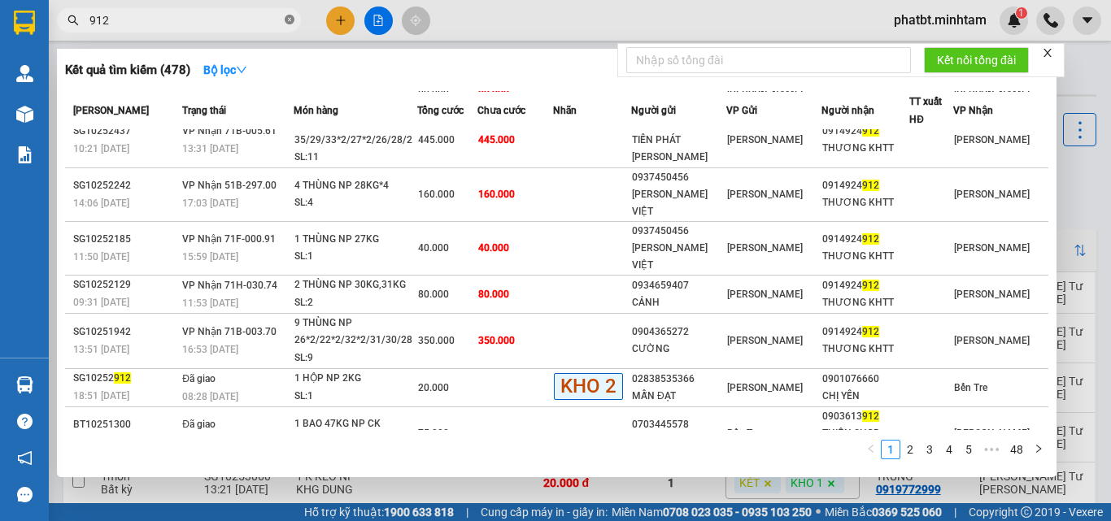
click at [291, 21] on icon "close-circle" at bounding box center [290, 20] width 10 height 10
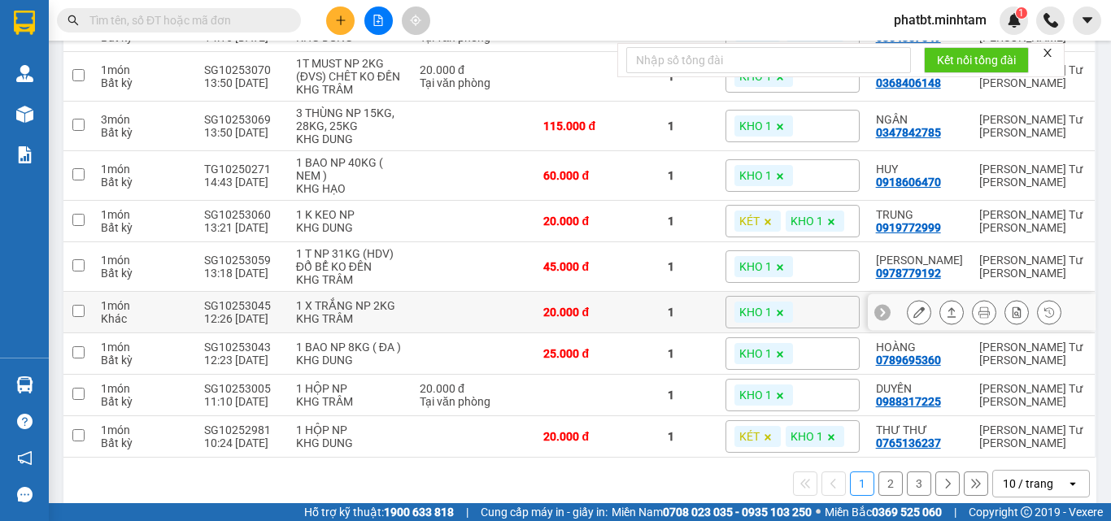
scroll to position [283, 0]
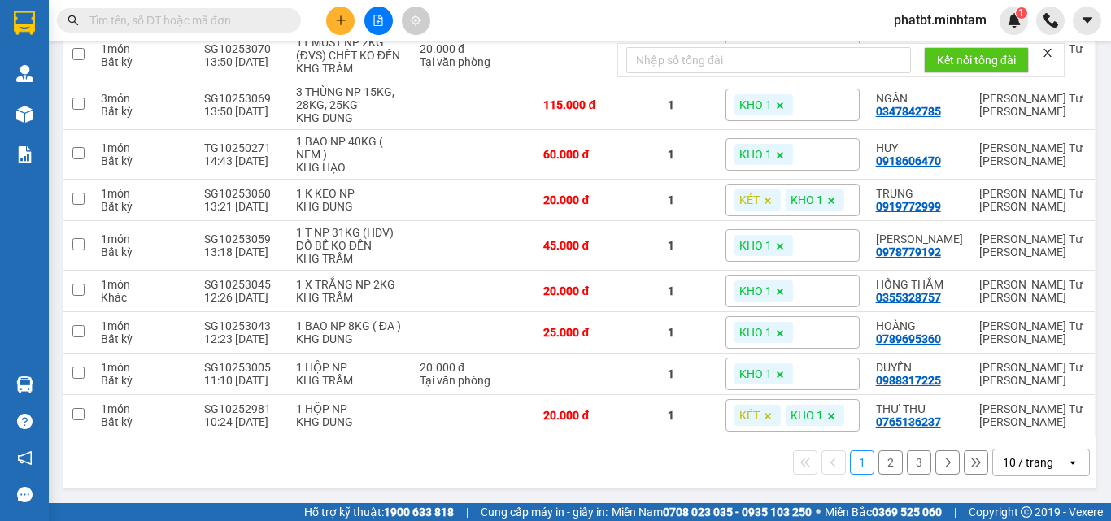
click at [1016, 459] on div "10 / trang" at bounding box center [1028, 463] width 50 height 16
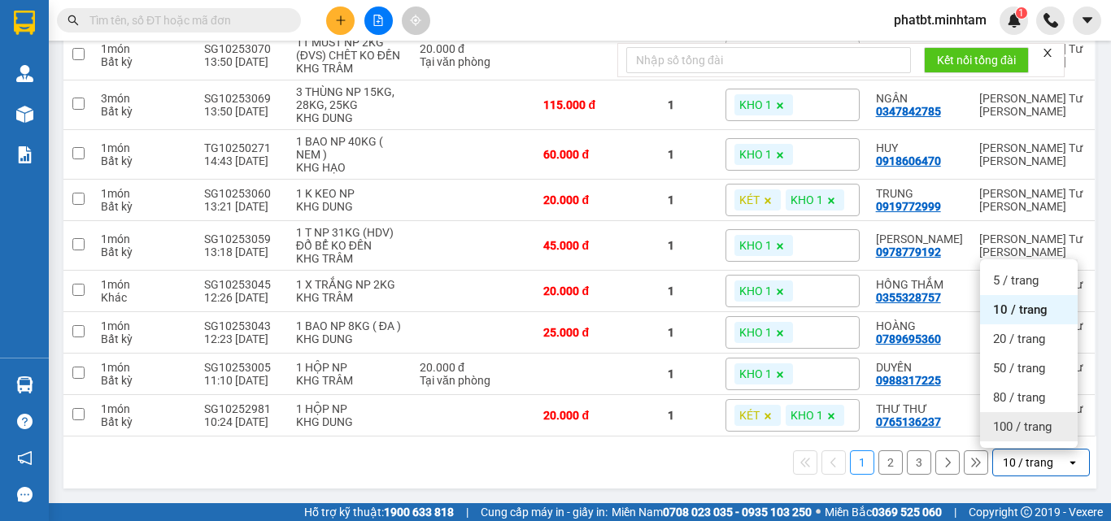
click at [1011, 421] on span "100 / trang" at bounding box center [1022, 427] width 59 height 16
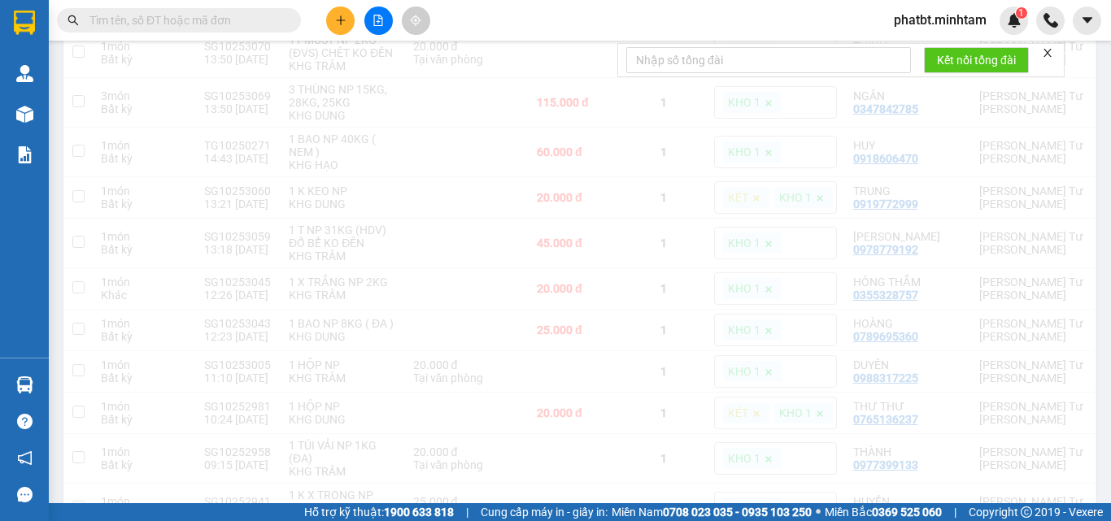
click at [237, 11] on input "text" at bounding box center [185, 20] width 192 height 18
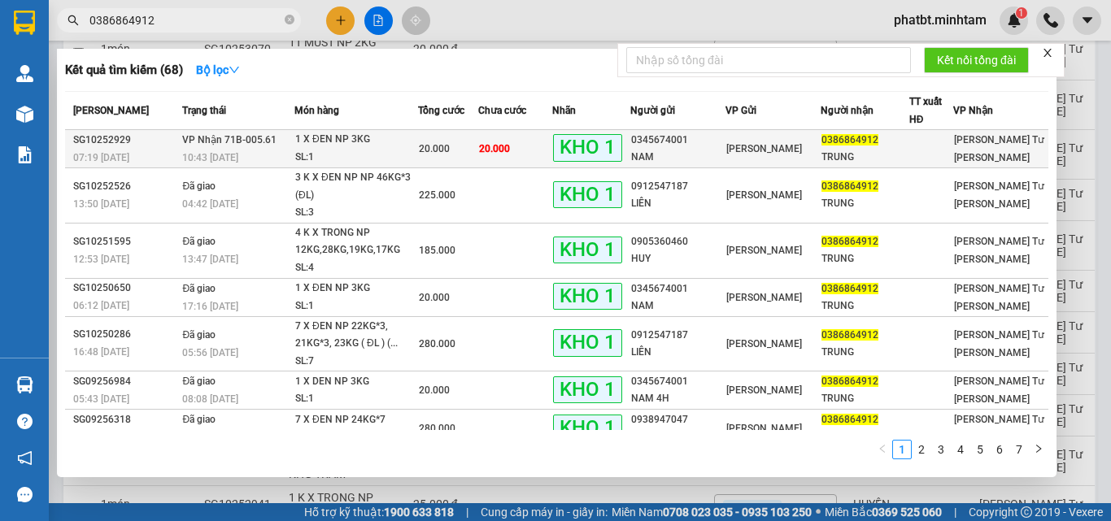
type input "0386864912"
click at [277, 151] on div "10:43 - 11/10" at bounding box center [237, 158] width 111 height 18
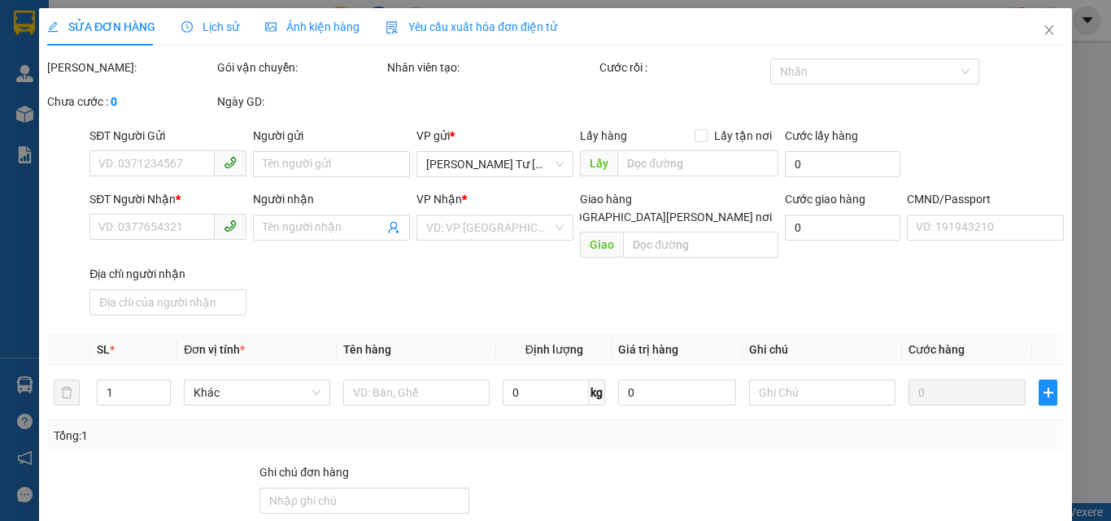
type input "0345674001"
type input "NAM"
type input "0386864912"
type input "TRUNG"
type input "BM"
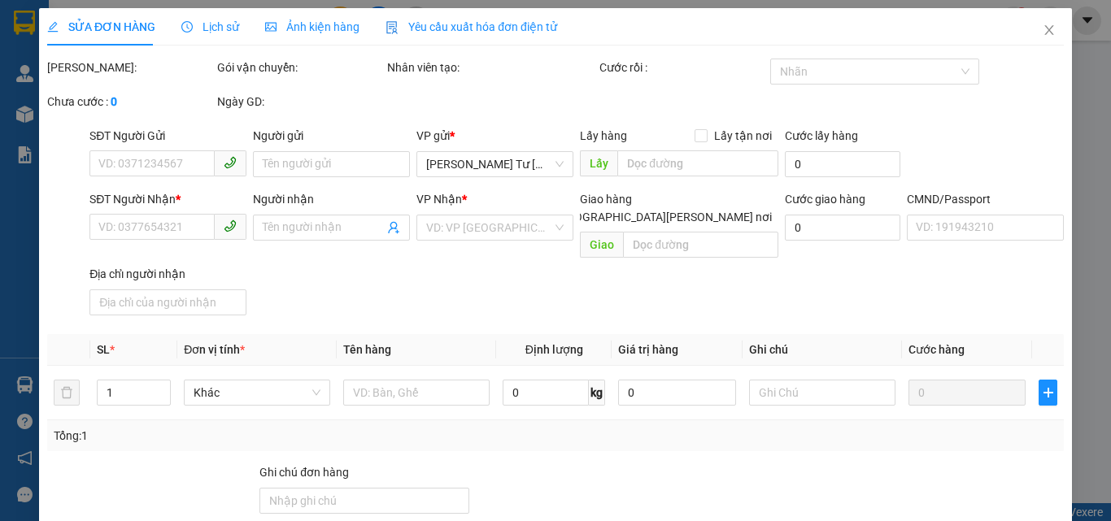
type input "20.000"
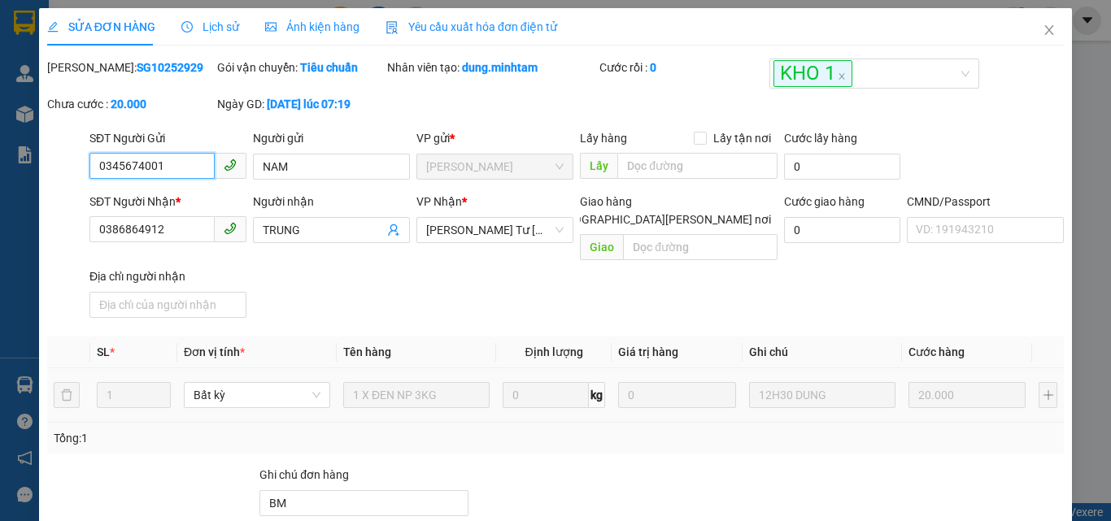
scroll to position [226, 0]
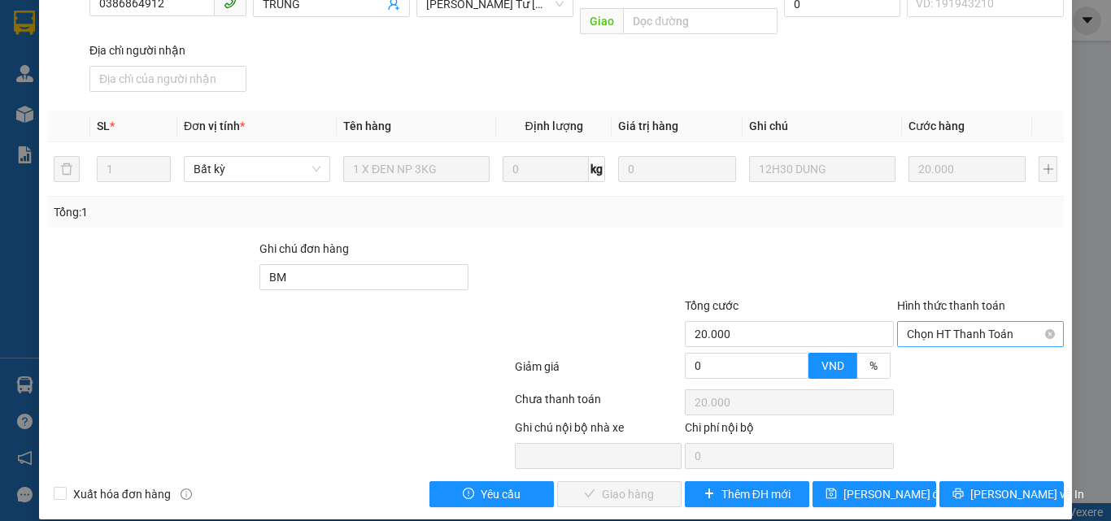
click at [920, 322] on span "Chọn HT Thanh Toán" at bounding box center [980, 334] width 147 height 24
click at [919, 350] on div "Tại văn phòng" at bounding box center [971, 349] width 146 height 18
type input "0"
click at [616, 485] on span "Lưu và Giao hàng" at bounding box center [698, 494] width 220 height 18
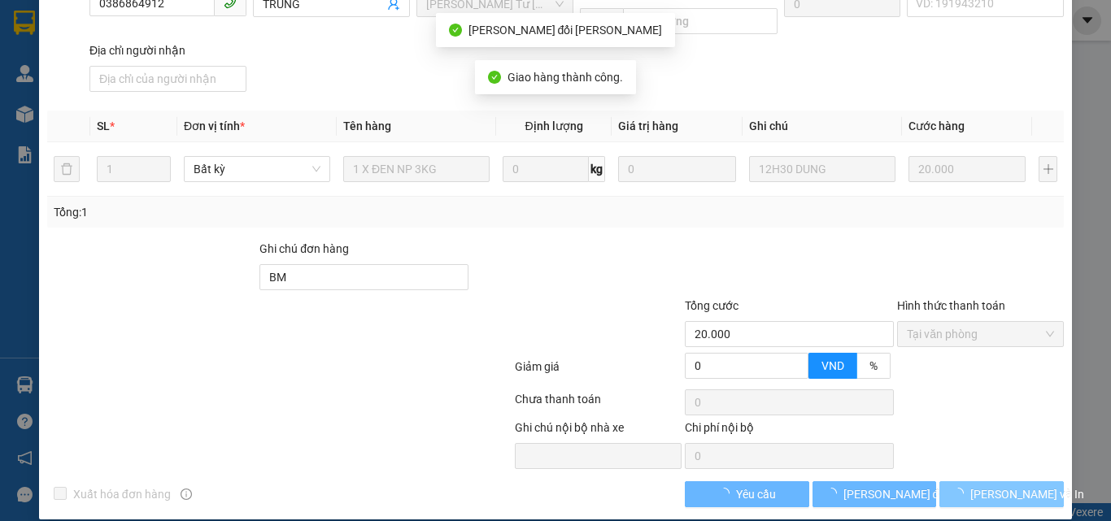
scroll to position [241, 0]
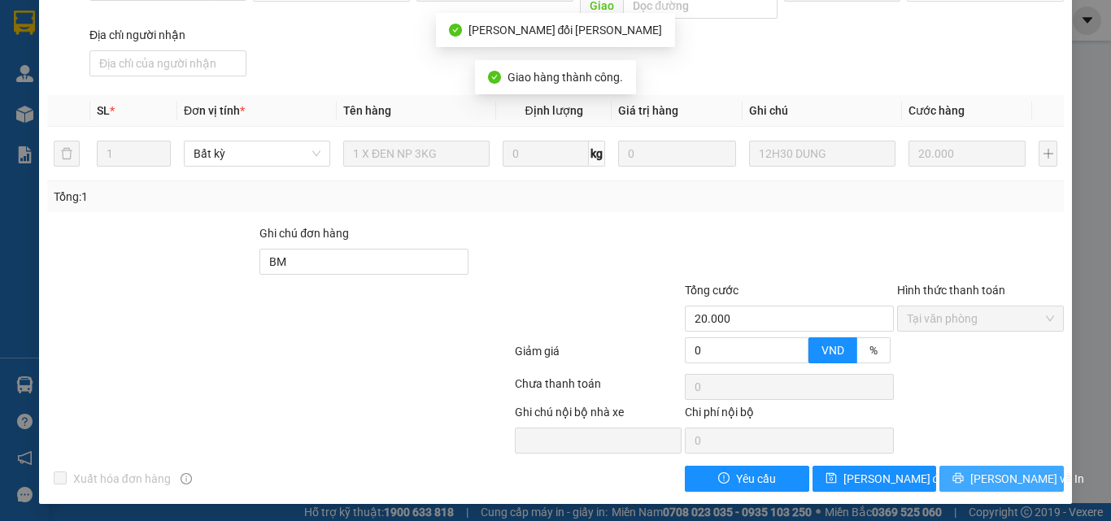
click at [961, 478] on icon "printer" at bounding box center [957, 477] width 11 height 11
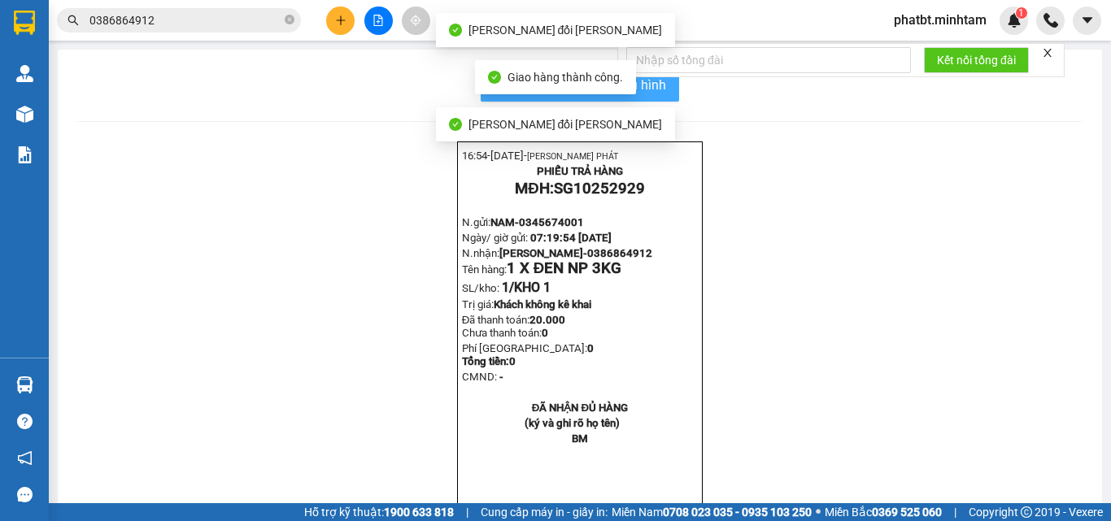
click at [659, 96] on button "In mẫu biên lai tự cấu hình" at bounding box center [580, 85] width 198 height 33
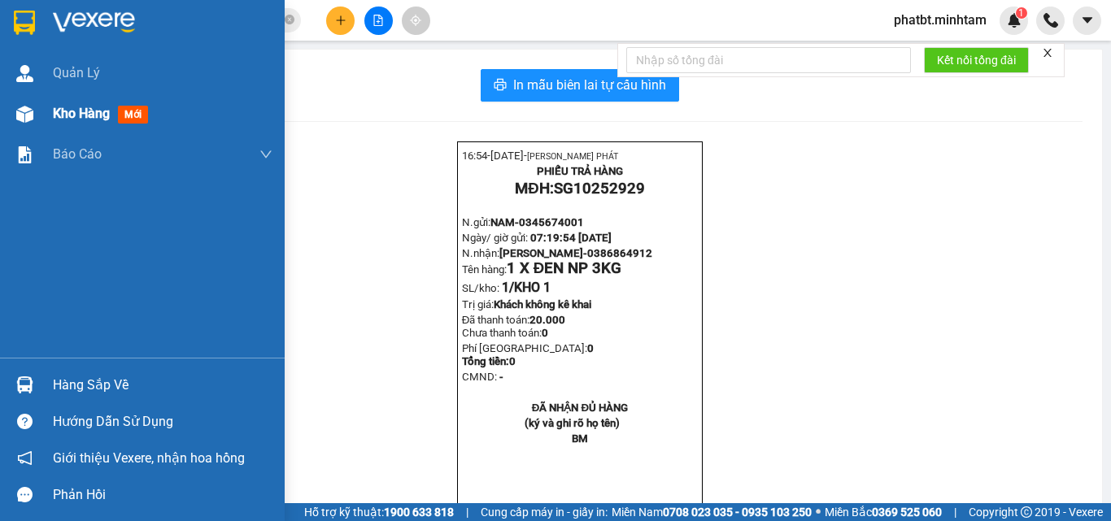
click at [52, 108] on div "Kho hàng mới" at bounding box center [142, 114] width 285 height 41
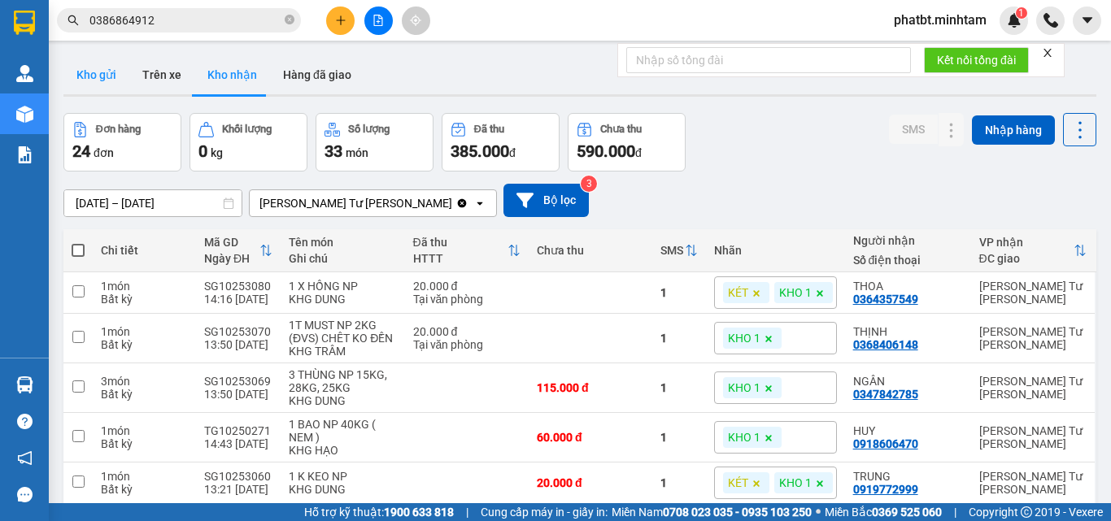
click at [108, 77] on button "Kho gửi" at bounding box center [96, 74] width 66 height 39
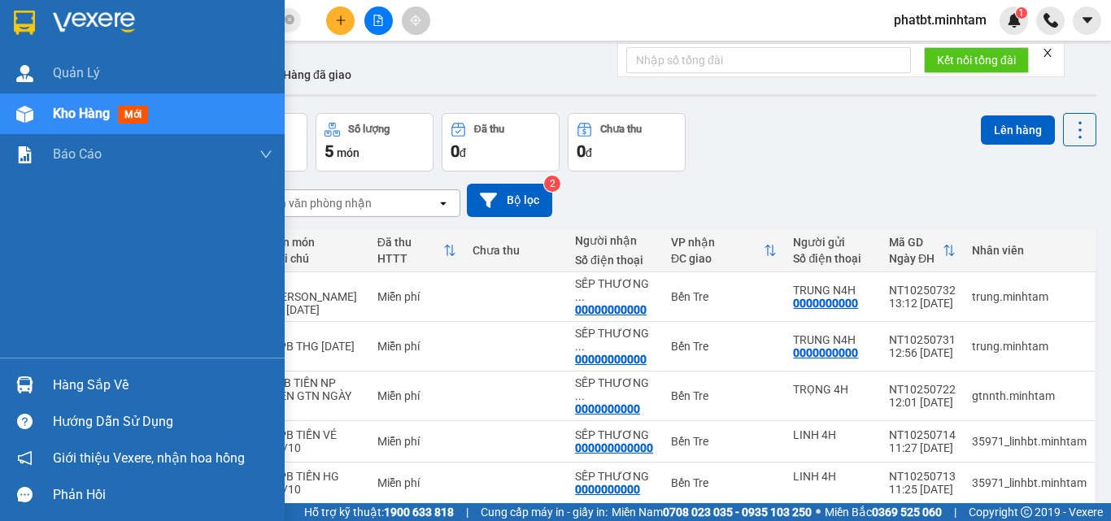
click at [20, 117] on img at bounding box center [24, 114] width 17 height 17
click at [66, 108] on span "Kho hàng" at bounding box center [81, 113] width 57 height 15
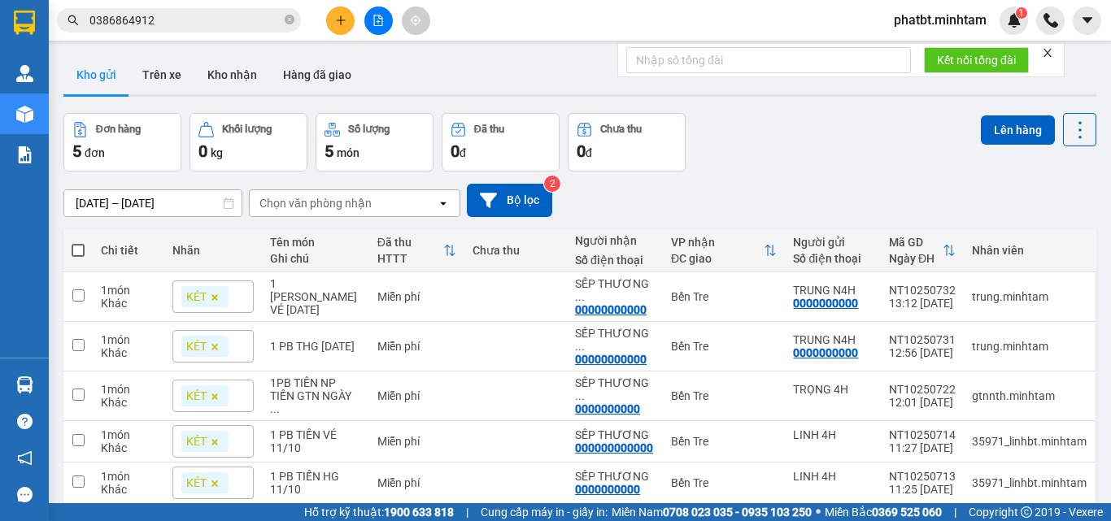
click at [100, 76] on button "Kho gửi" at bounding box center [96, 74] width 66 height 39
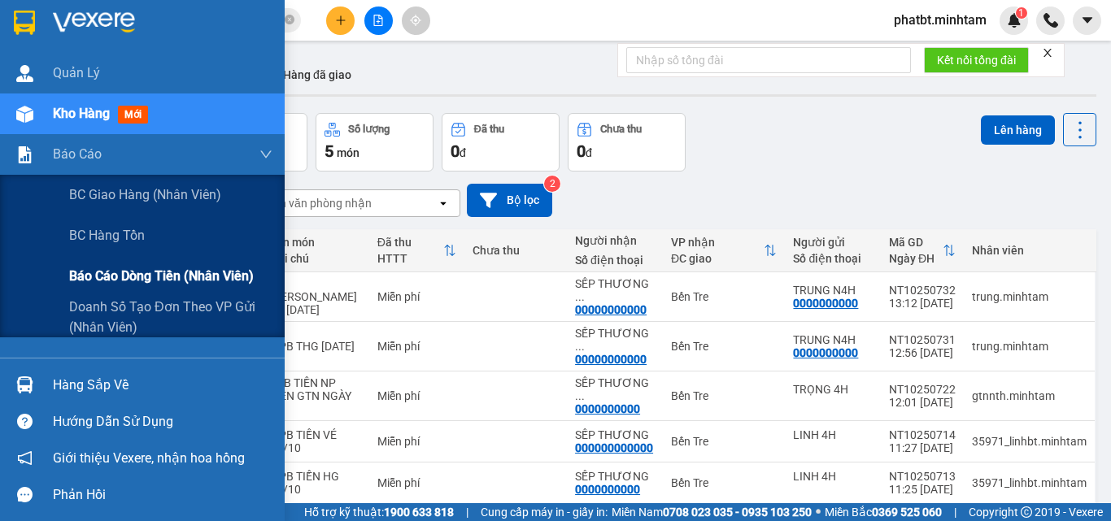
click at [115, 272] on span "Báo cáo dòng tiền (nhân viên)" at bounding box center [161, 276] width 185 height 20
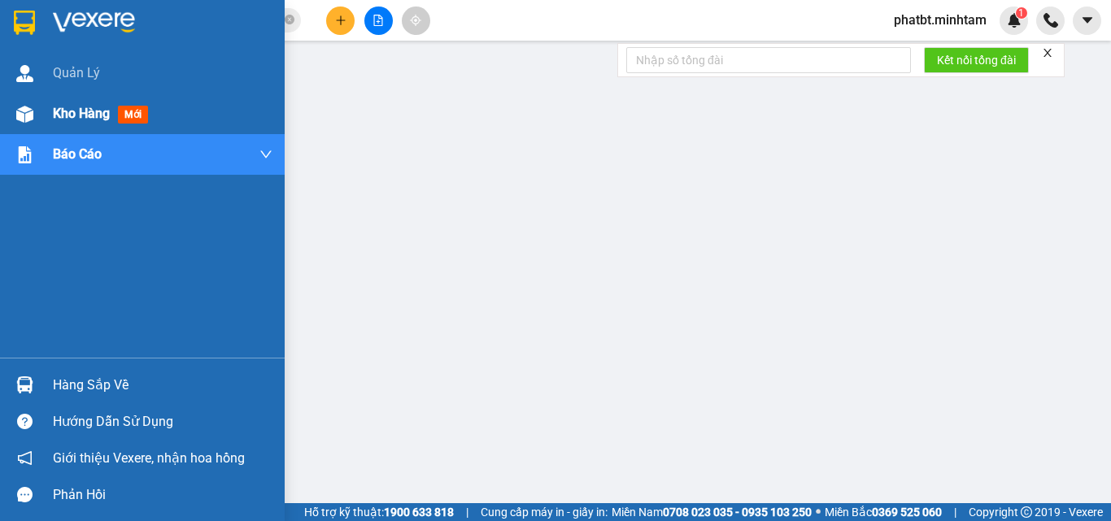
click at [37, 98] on div "Kho hàng mới" at bounding box center [142, 114] width 285 height 41
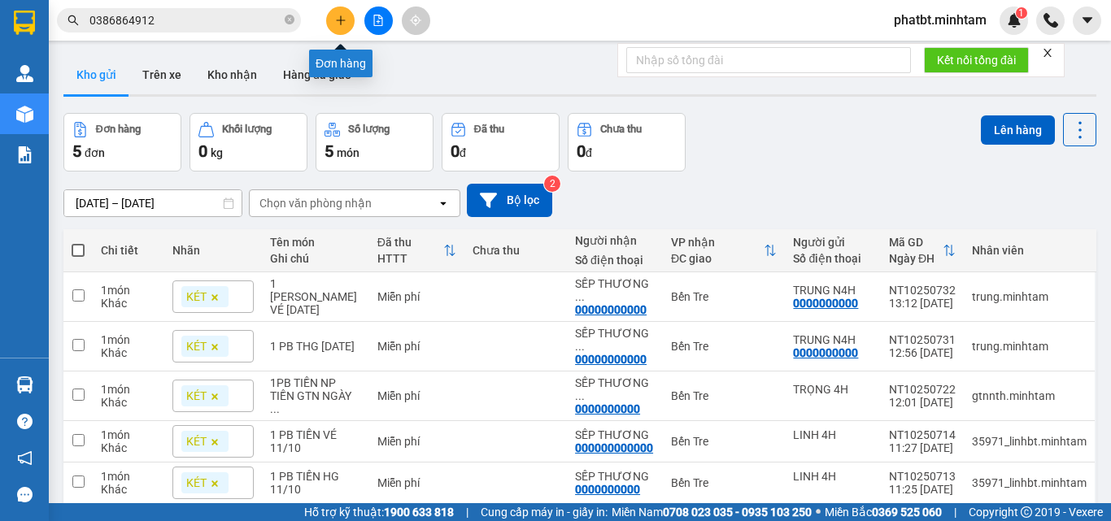
click at [342, 20] on icon "plus" at bounding box center [340, 20] width 9 height 1
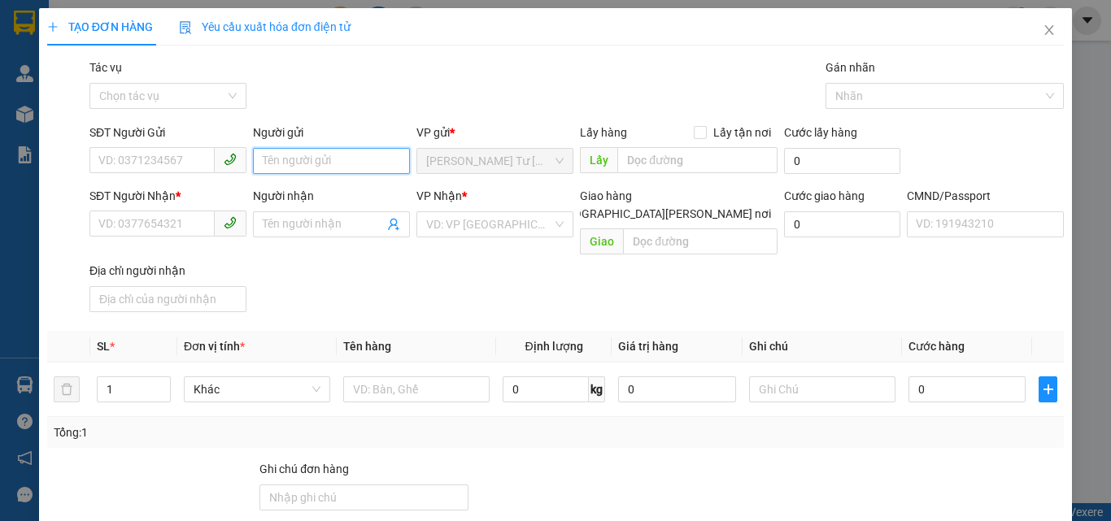
click at [296, 159] on input "Người gửi" at bounding box center [331, 161] width 157 height 26
type input "PHÁT 4H"
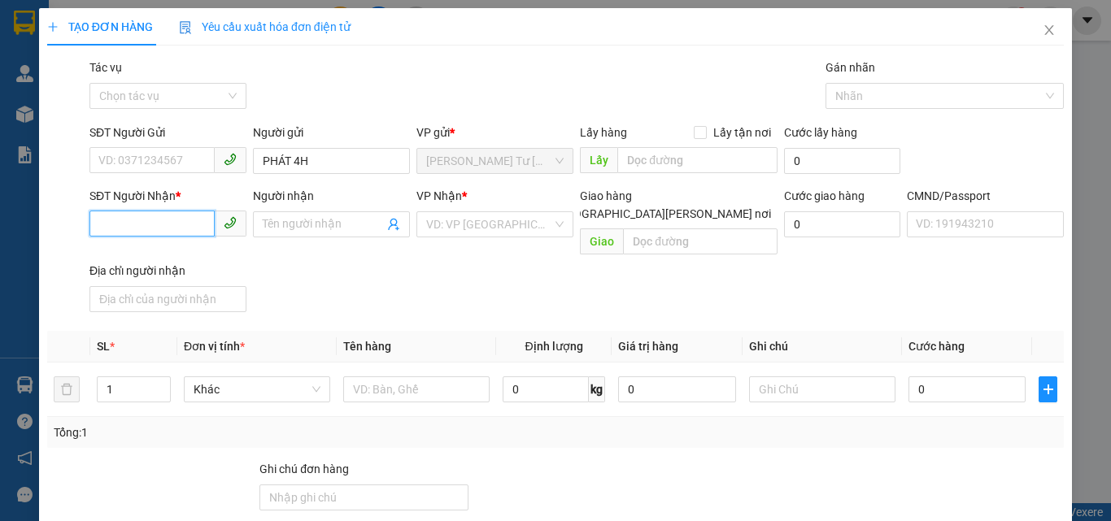
click at [184, 223] on input "SĐT Người Nhận *" at bounding box center [151, 224] width 125 height 26
type input "0000000000"
click at [316, 227] on input "Người nhận" at bounding box center [323, 224] width 121 height 18
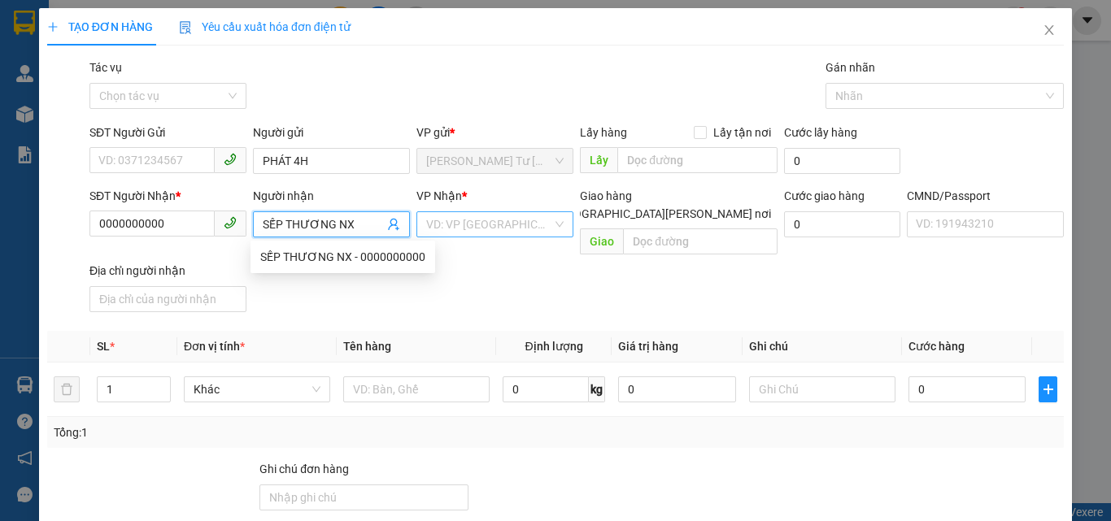
type input "SẾP THƯƠNG NX"
click at [473, 236] on input "search" at bounding box center [489, 224] width 126 height 24
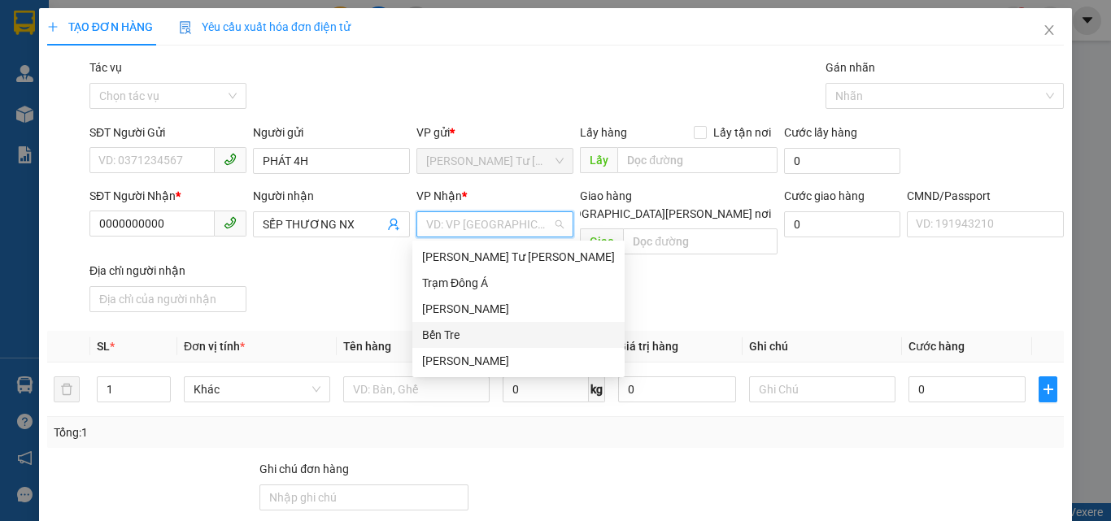
click at [447, 338] on div "Bến Tre" at bounding box center [518, 335] width 193 height 18
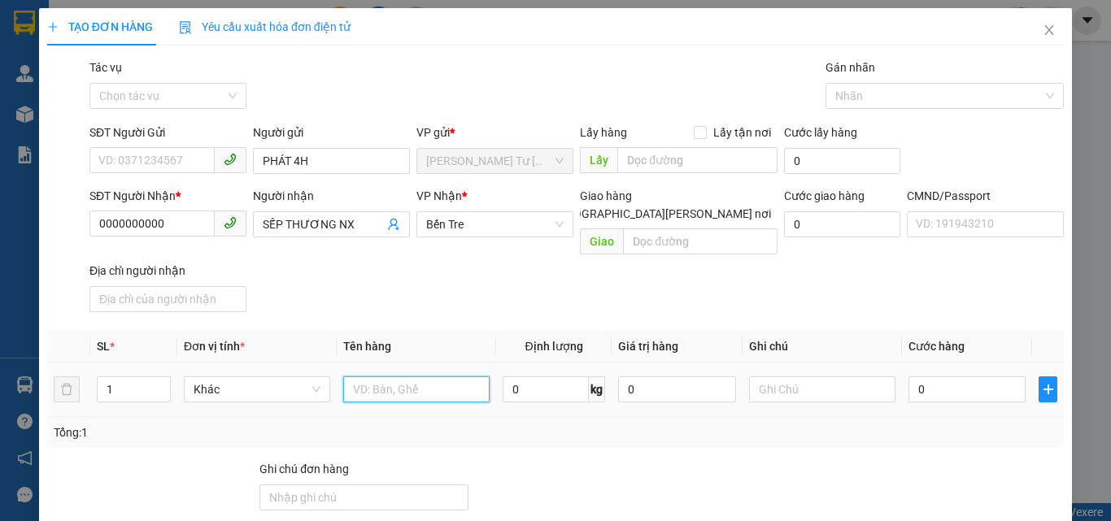
click at [389, 376] on input "text" at bounding box center [416, 389] width 146 height 26
type input "1 PB THG 11/10/25"
click at [418, 300] on div "SĐT Người Nhận * 0000000000 Người nhận SẾP THƯƠNG NX VP Nhận * Bến Tre Giao hà…" at bounding box center [576, 253] width 981 height 132
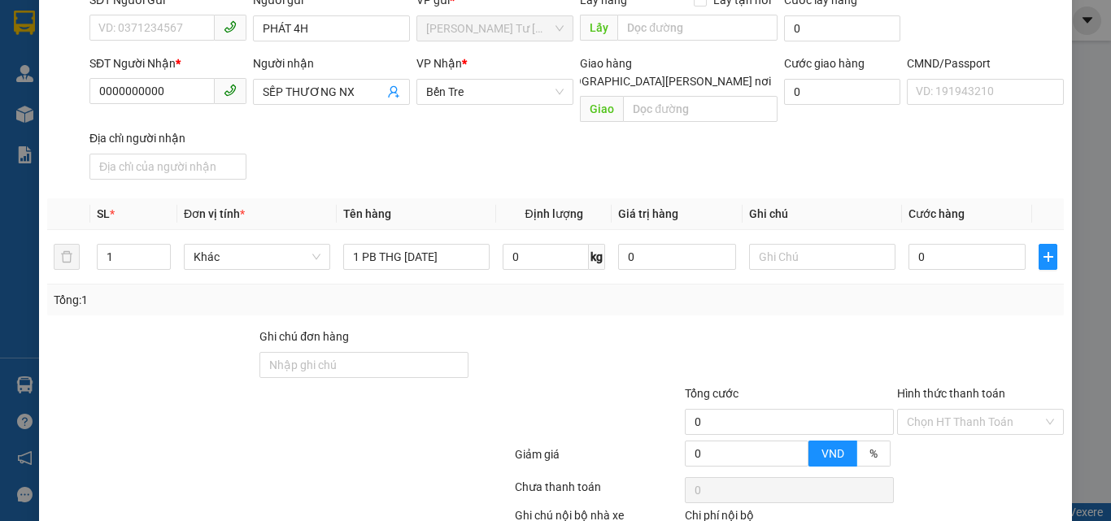
scroll to position [220, 0]
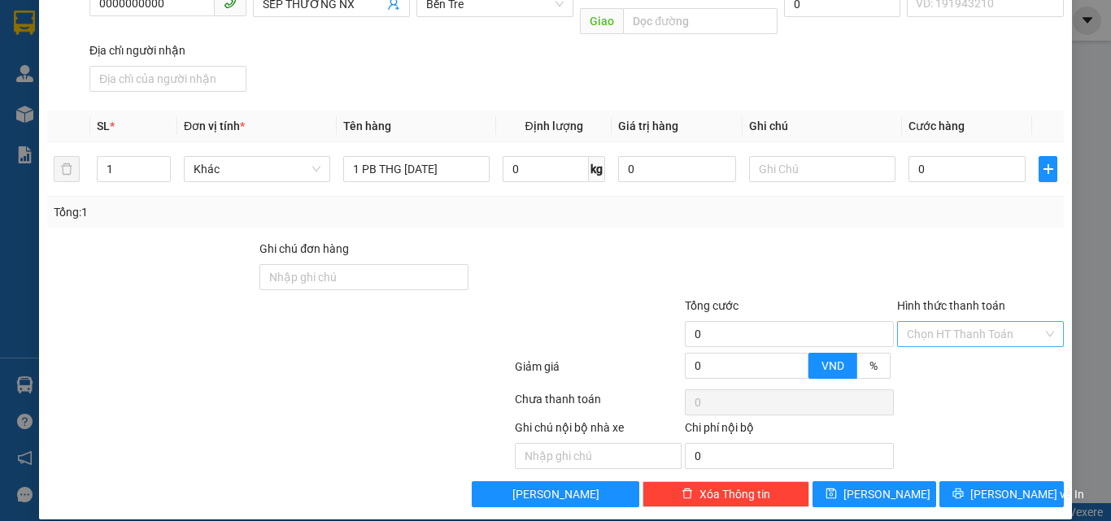
click at [938, 322] on input "Hình thức thanh toán" at bounding box center [975, 334] width 136 height 24
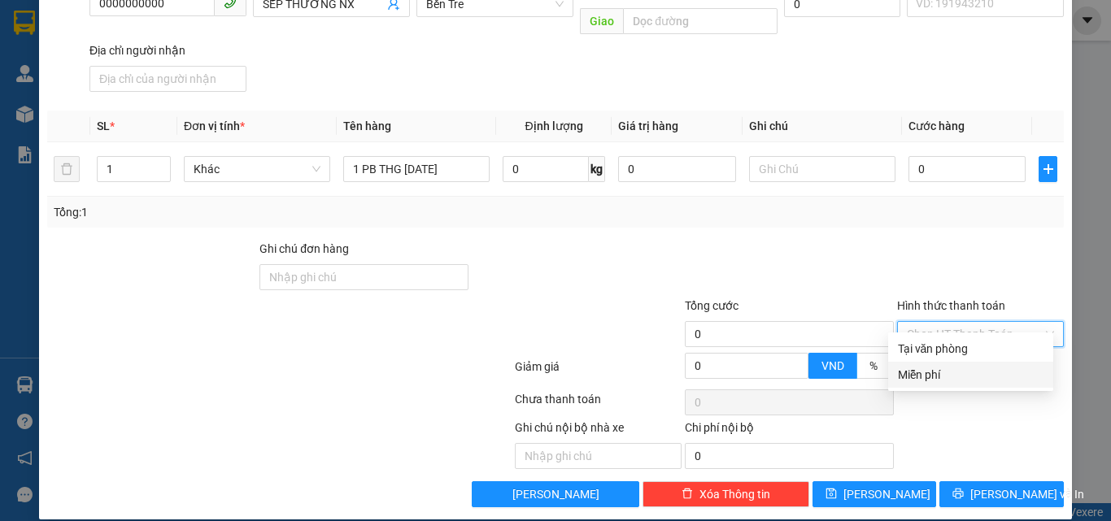
click at [916, 372] on div "Miễn phí" at bounding box center [971, 375] width 146 height 18
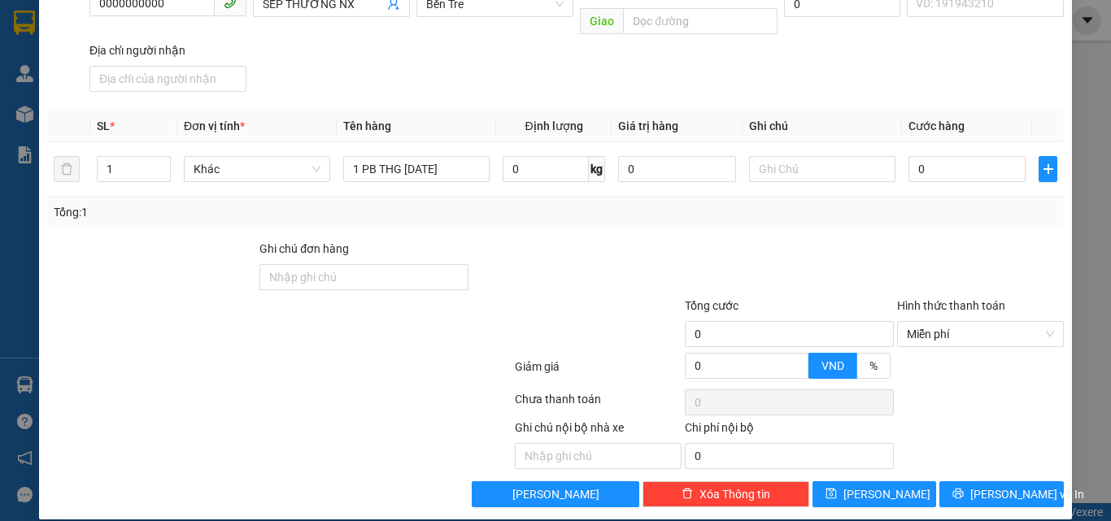
drag, startPoint x: 913, startPoint y: 224, endPoint x: 918, endPoint y: 294, distance: 70.9
click at [914, 240] on div at bounding box center [980, 268] width 170 height 57
click at [963, 488] on icon "printer" at bounding box center [957, 493] width 11 height 11
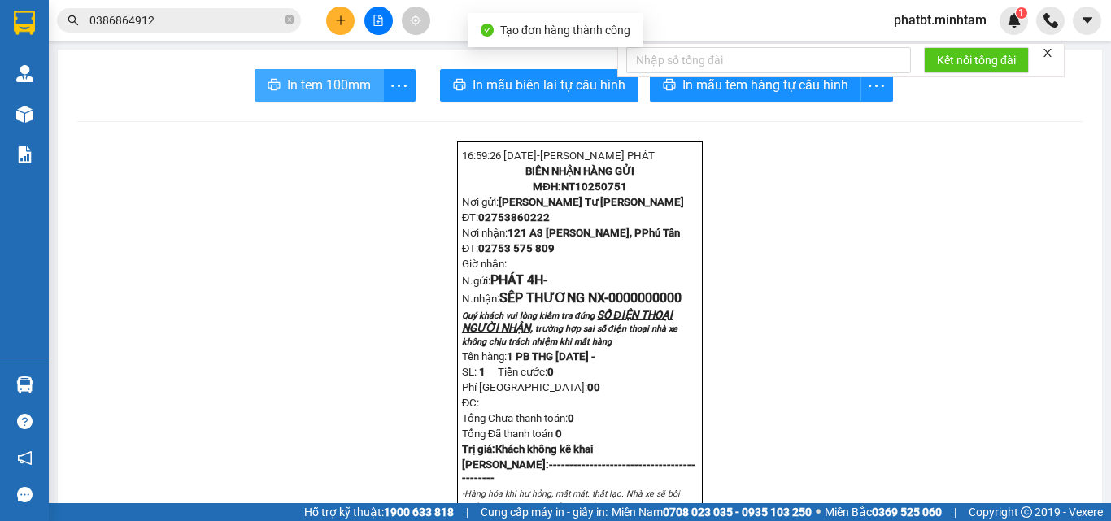
click at [336, 89] on span "In tem 100mm" at bounding box center [329, 85] width 84 height 20
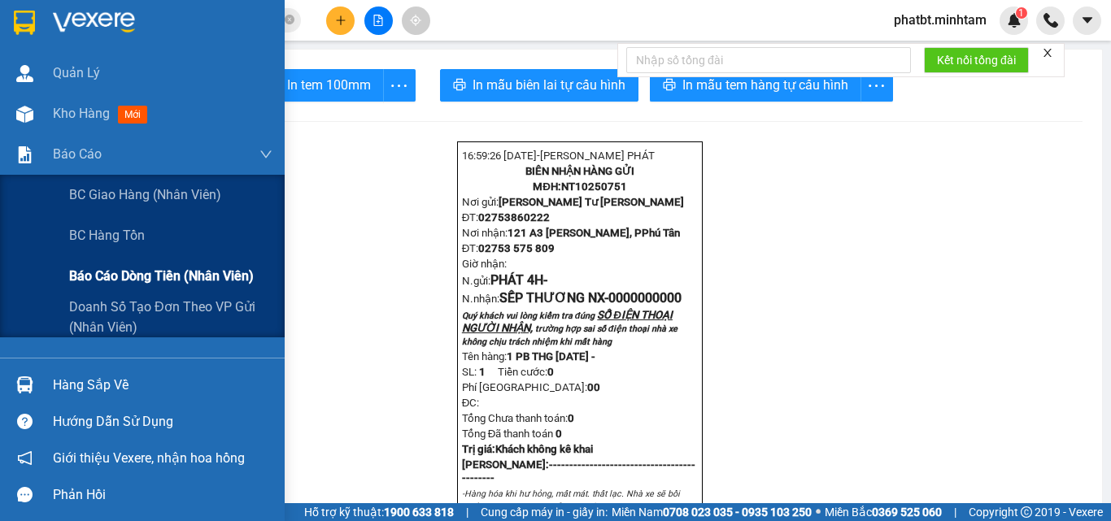
drag, startPoint x: 164, startPoint y: 281, endPoint x: 177, endPoint y: 272, distance: 16.3
click at [170, 278] on span "Báo cáo dòng tiền (nhân viên)" at bounding box center [161, 276] width 185 height 20
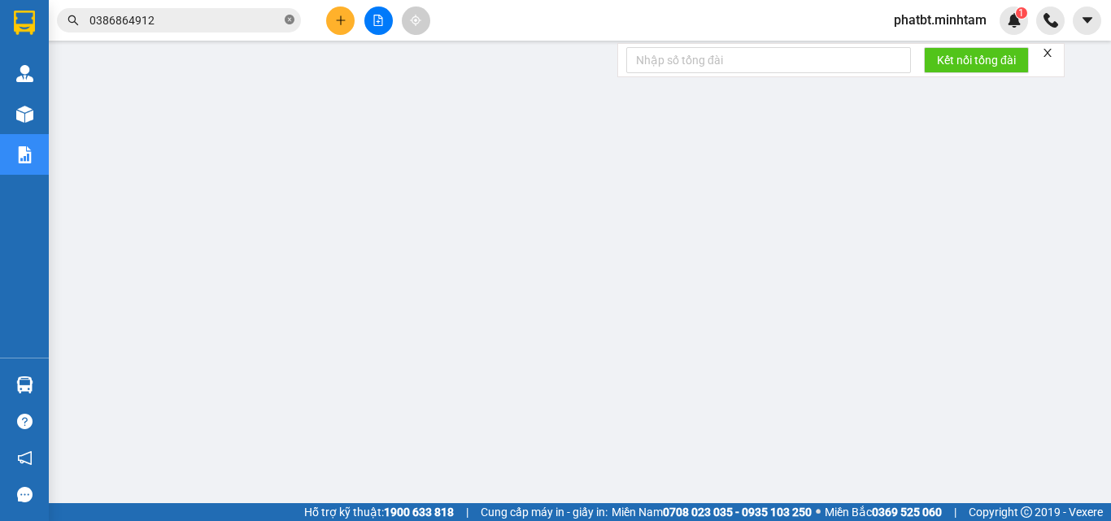
click at [292, 23] on icon "close-circle" at bounding box center [290, 20] width 10 height 10
click at [270, 16] on input "text" at bounding box center [185, 20] width 192 height 18
paste input "0368406148"
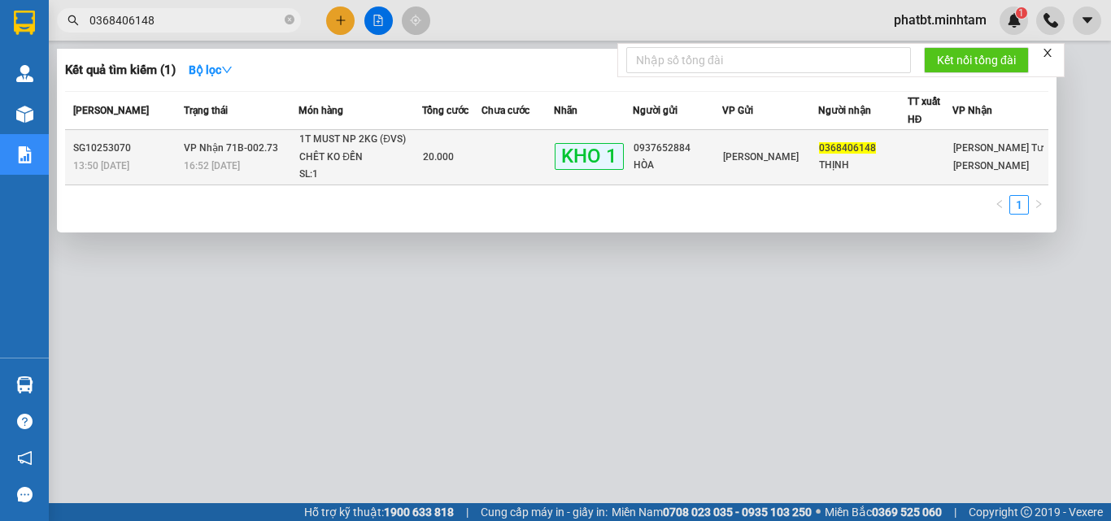
type input "0368406148"
click at [308, 154] on div "1T MUST NP 2KG (ĐVS) CHÊT KO ĐỀN" at bounding box center [360, 148] width 122 height 35
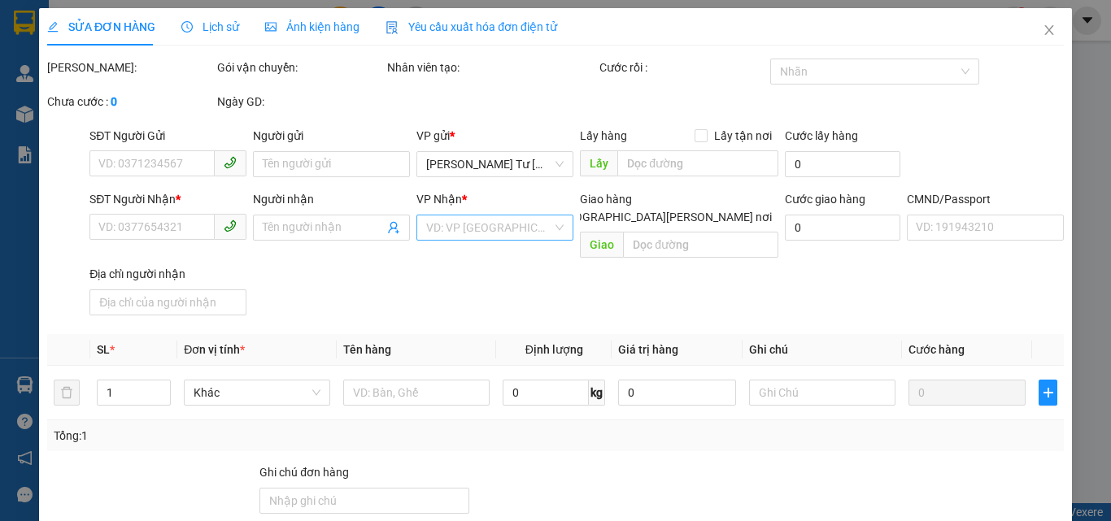
type input "0937652884"
type input "HÒA"
type input "0368406148"
type input "THỊNH"
type input "CÁ CẢNH"
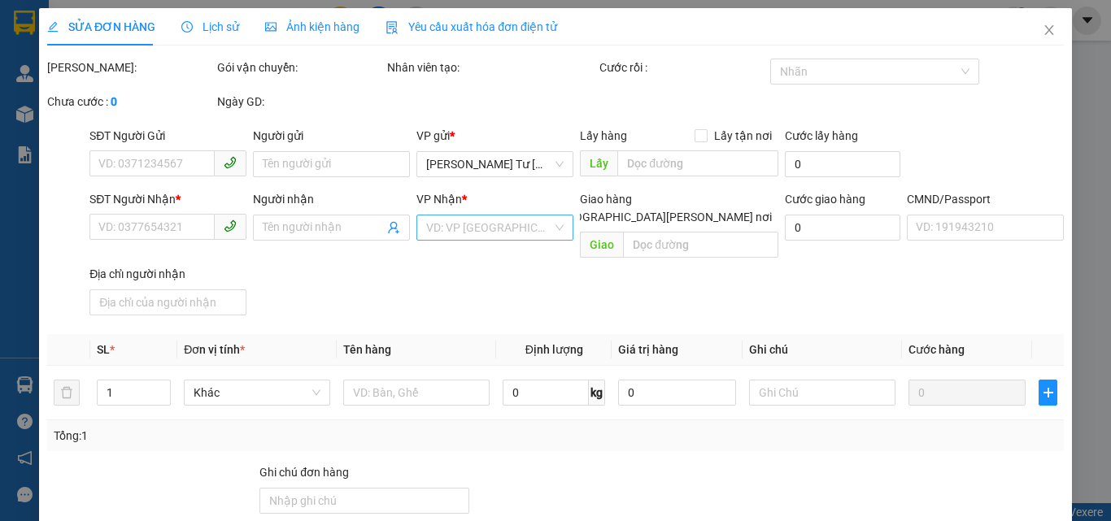
type input "20.000"
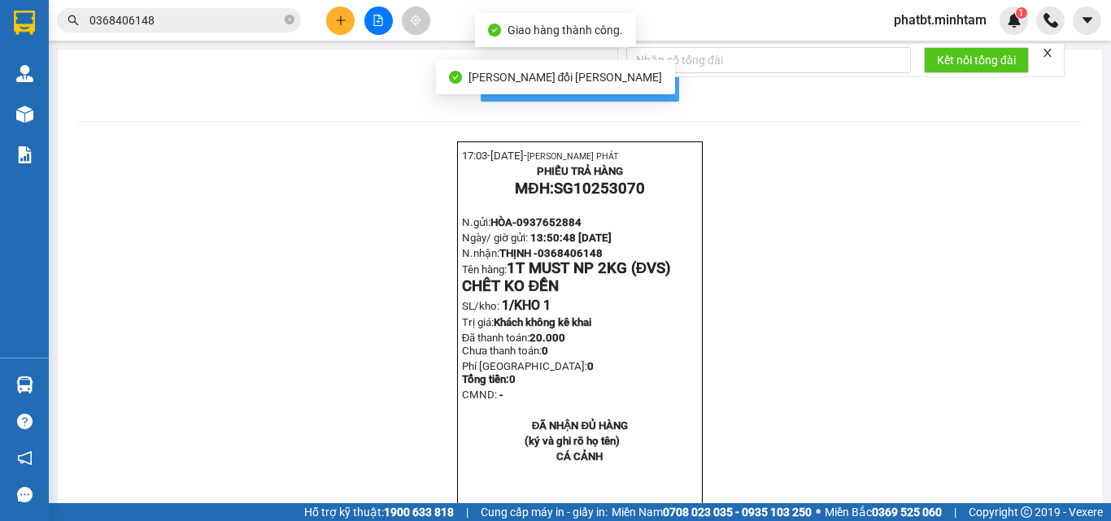
click at [668, 92] on button "In mẫu biên lai tự cấu hình" at bounding box center [580, 85] width 198 height 33
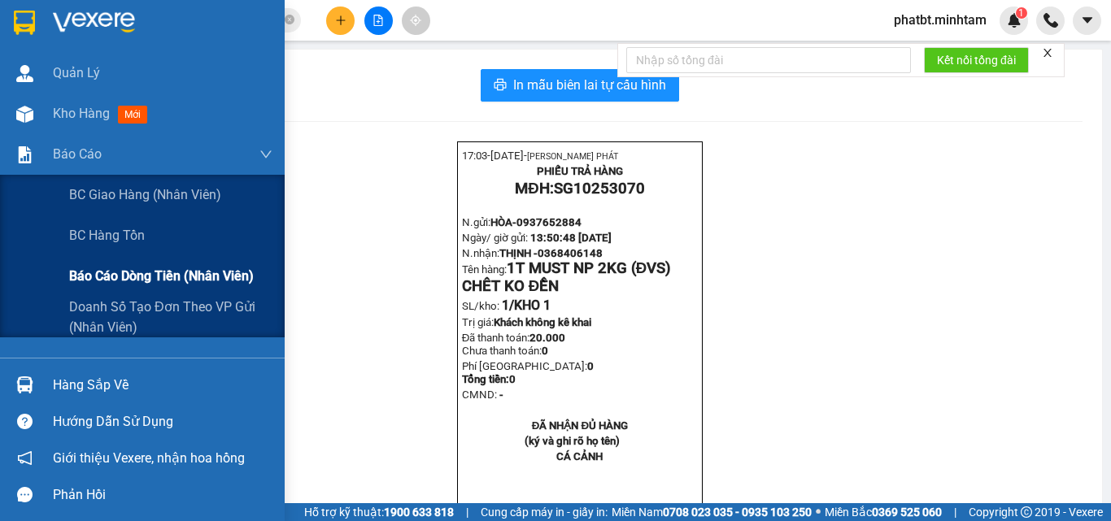
click at [137, 267] on span "Báo cáo dòng tiền (nhân viên)" at bounding box center [161, 276] width 185 height 20
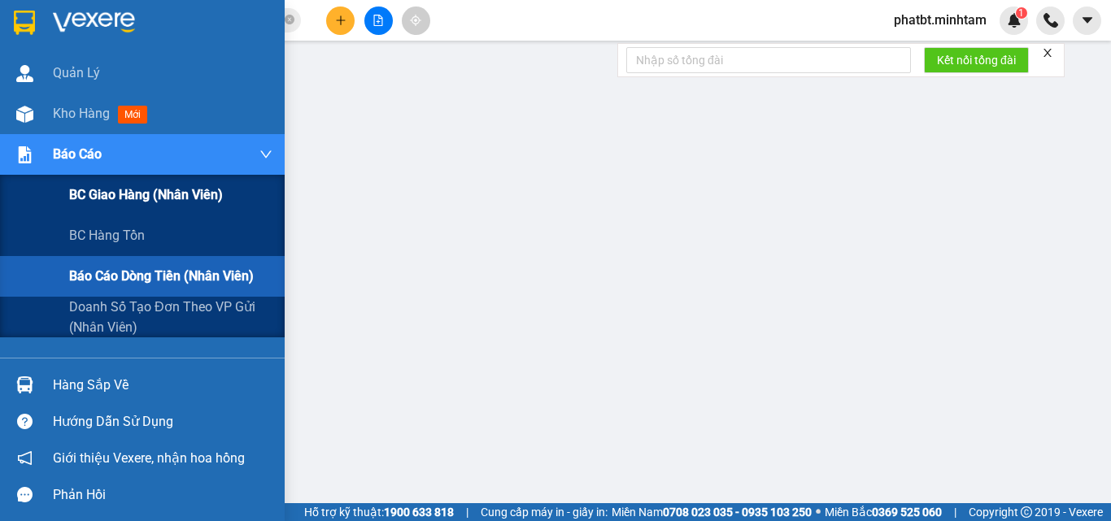
click at [100, 192] on span "BC giao hàng (nhân viên)" at bounding box center [146, 195] width 154 height 20
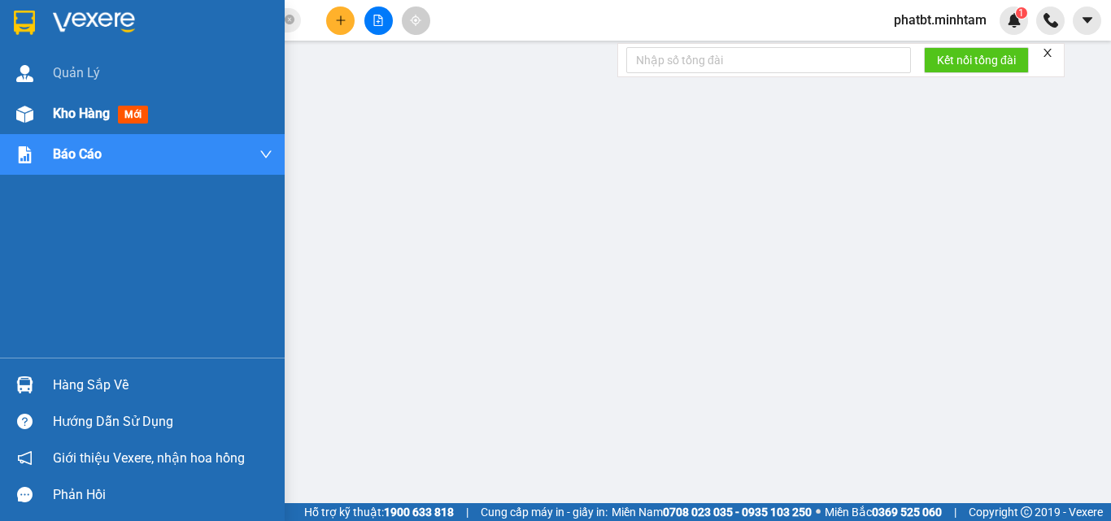
click at [75, 111] on span "Kho hàng" at bounding box center [81, 113] width 57 height 15
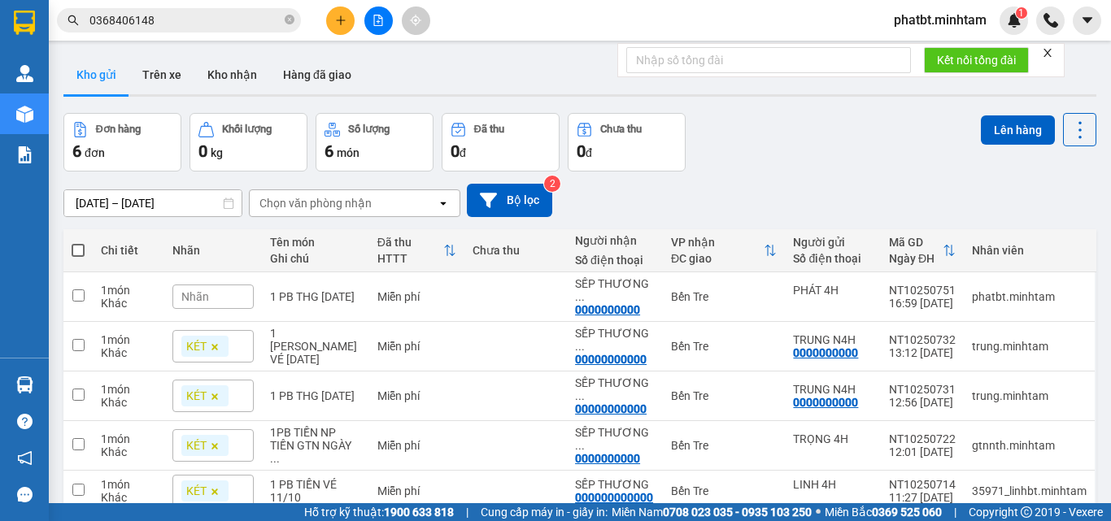
click at [96, 87] on button "Kho gửi" at bounding box center [96, 74] width 66 height 39
click at [235, 288] on div "Nhãn" at bounding box center [212, 297] width 81 height 24
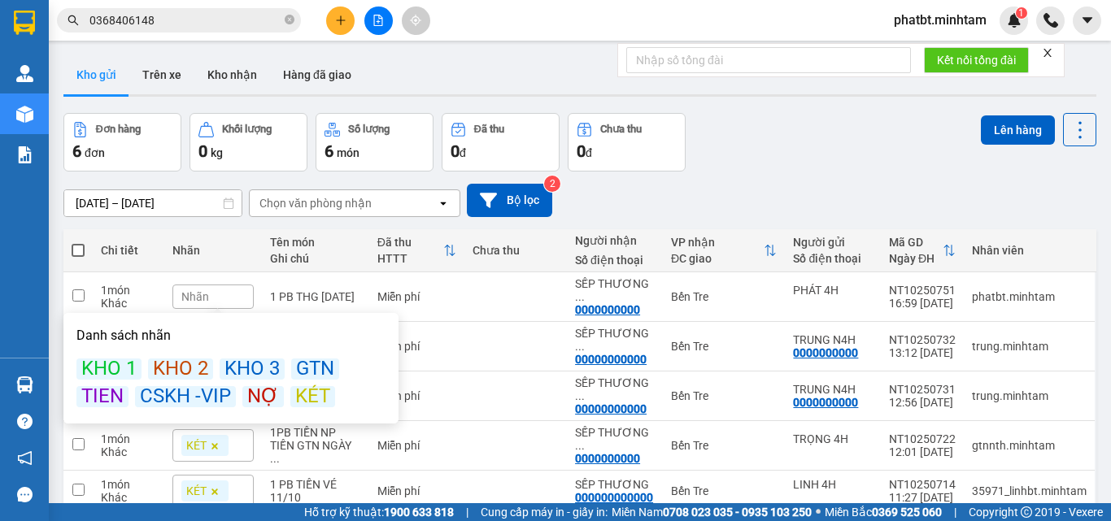
click at [296, 393] on div "KÉT" at bounding box center [312, 396] width 45 height 21
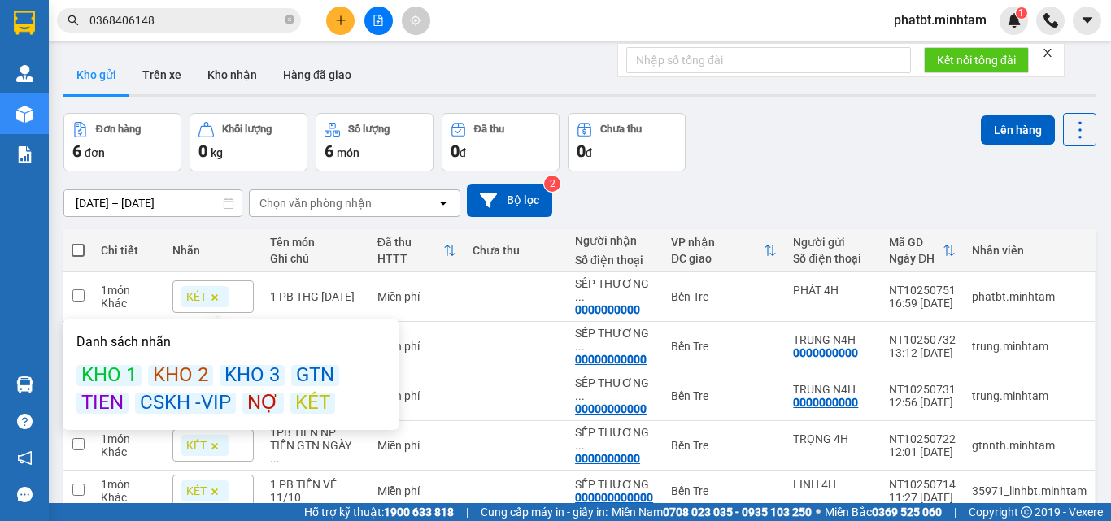
click at [764, 153] on div "Đơn hàng 6 đơn Khối lượng 0 kg Số lượng 6 món Đã thu 0 đ Chưa thu 0 đ Lên hàng" at bounding box center [579, 142] width 1033 height 59
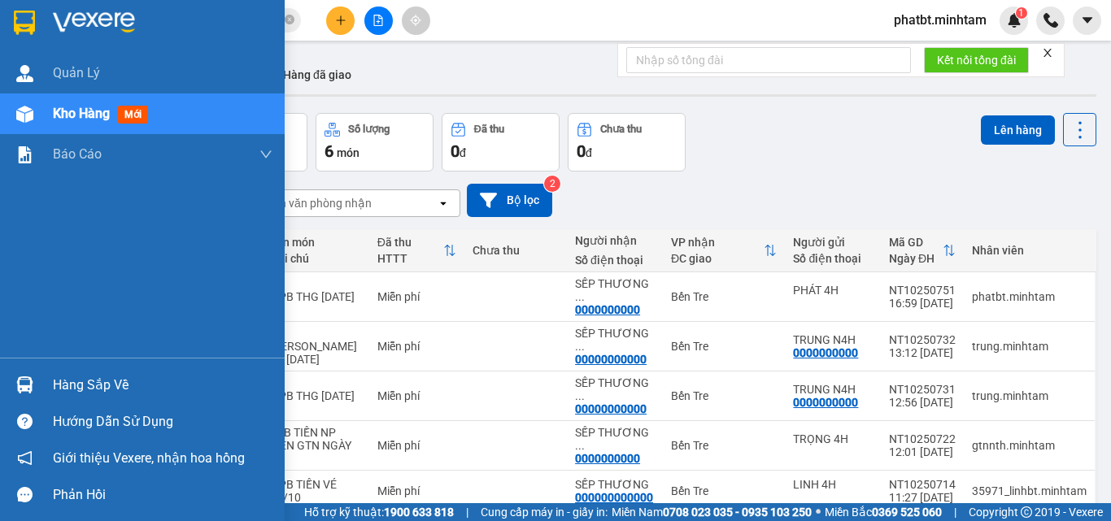
click at [75, 378] on div "Hàng sắp về" at bounding box center [163, 385] width 220 height 24
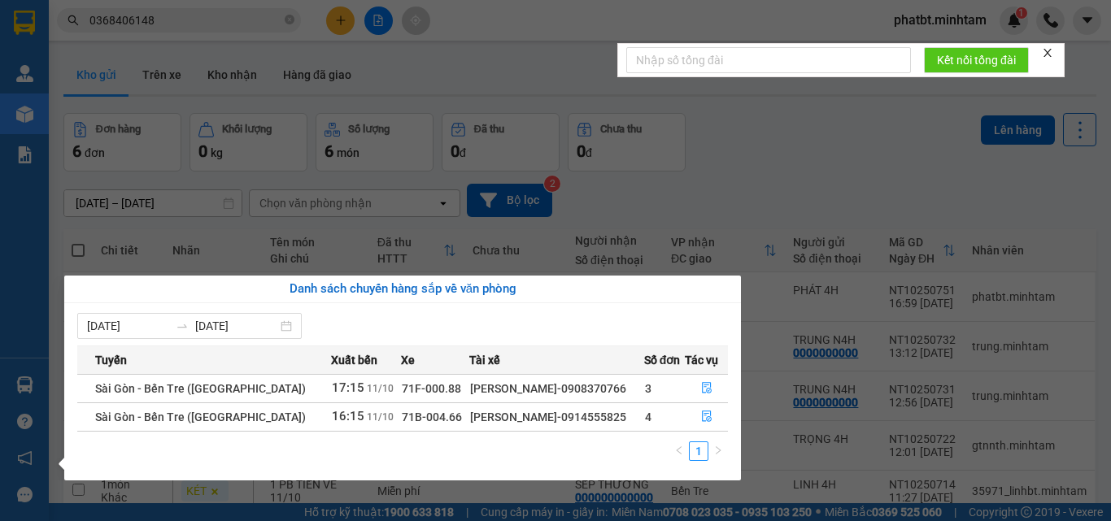
click at [766, 128] on section "Kết quả tìm kiếm ( 1 ) Bộ lọc Mã ĐH Trạng thái Món hàng Tổng cước Chưa cước Nhã…" at bounding box center [555, 260] width 1111 height 521
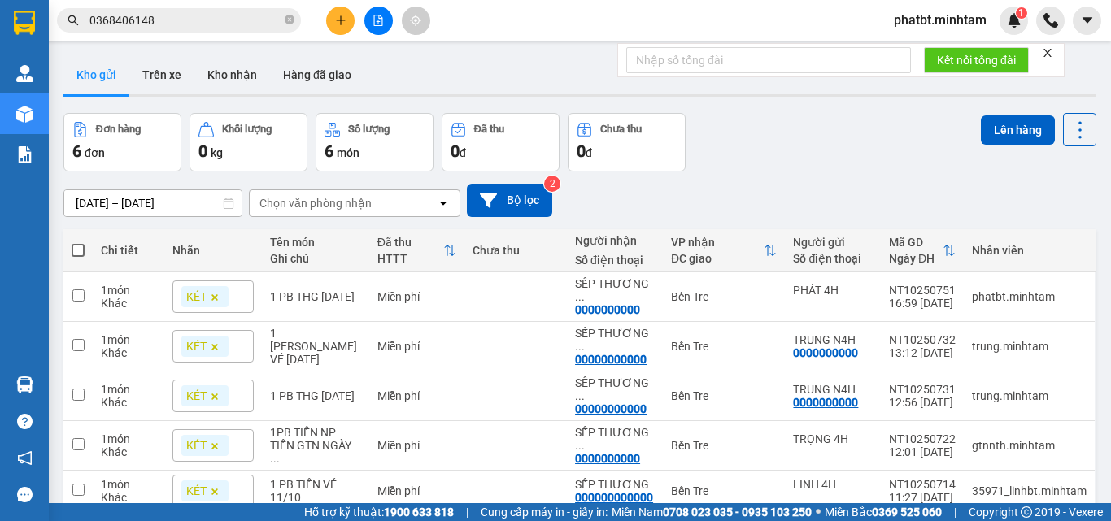
click at [342, 20] on icon "plus" at bounding box center [340, 20] width 11 height 11
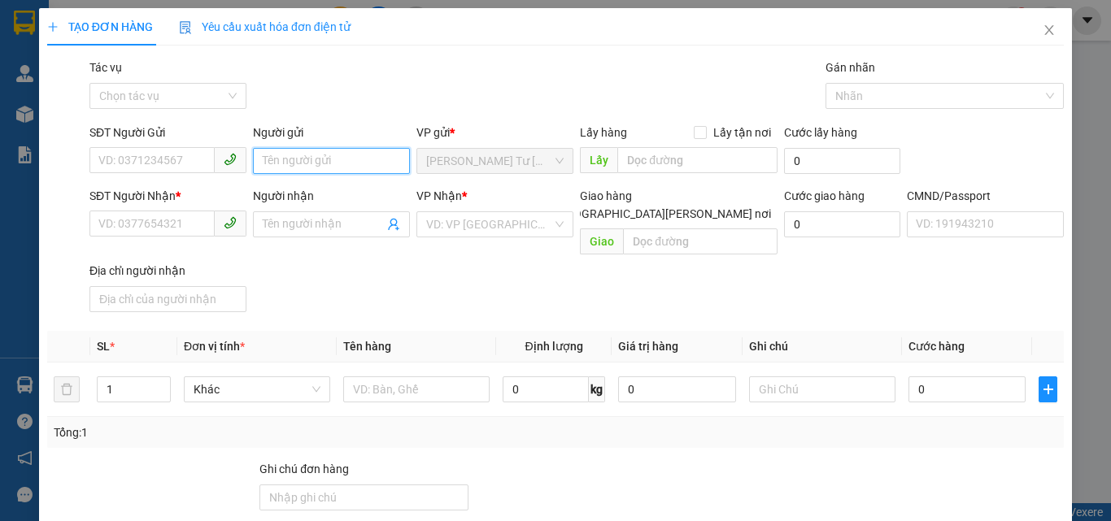
click at [333, 160] on input "Người gửi" at bounding box center [331, 161] width 157 height 26
click at [313, 157] on input "PHÁT 4H" at bounding box center [331, 161] width 157 height 26
type input "PHÁT 4H"
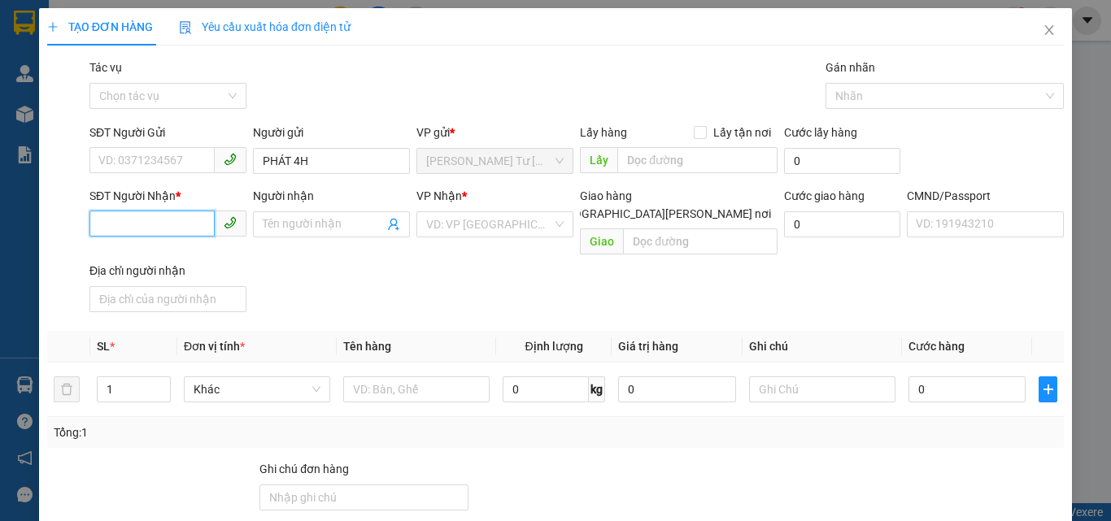
click at [189, 223] on input "SĐT Người Nhận *" at bounding box center [151, 224] width 125 height 26
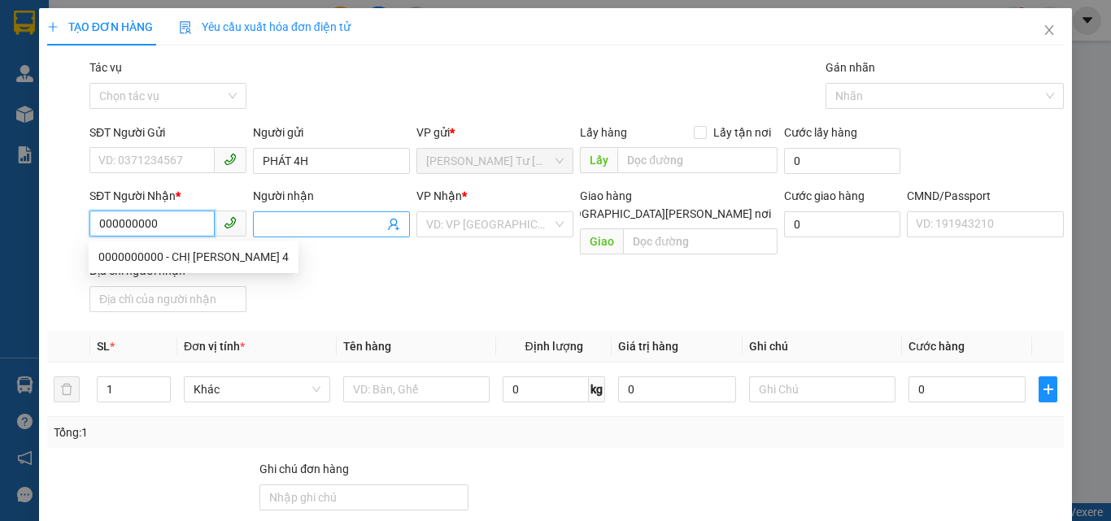
type input "000000000"
click at [265, 219] on input "Người nhận" at bounding box center [323, 224] width 121 height 18
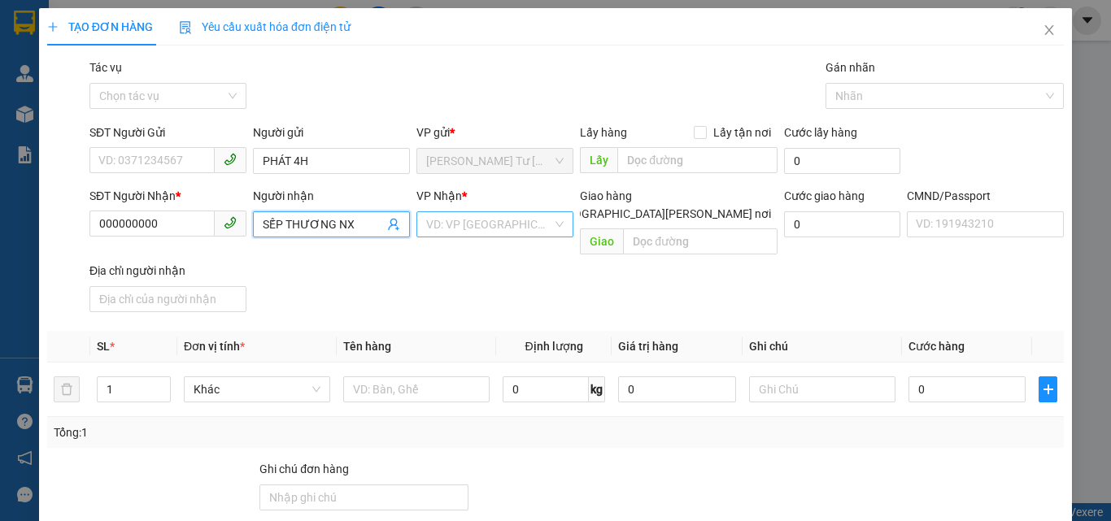
type input "SẾP THƯƠNG NX"
click at [428, 219] on input "search" at bounding box center [489, 224] width 126 height 24
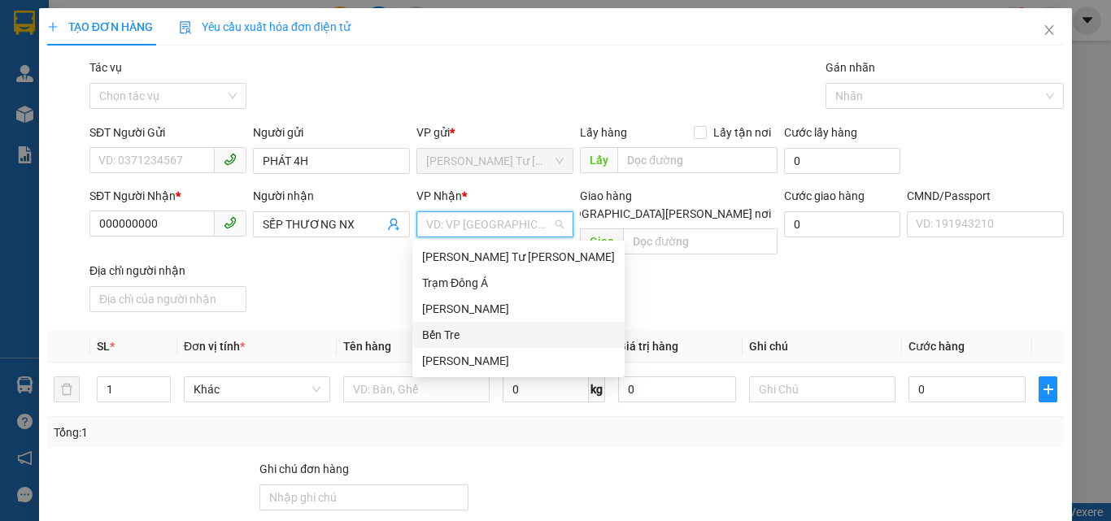
click at [450, 330] on div "Bến Tre" at bounding box center [518, 335] width 193 height 18
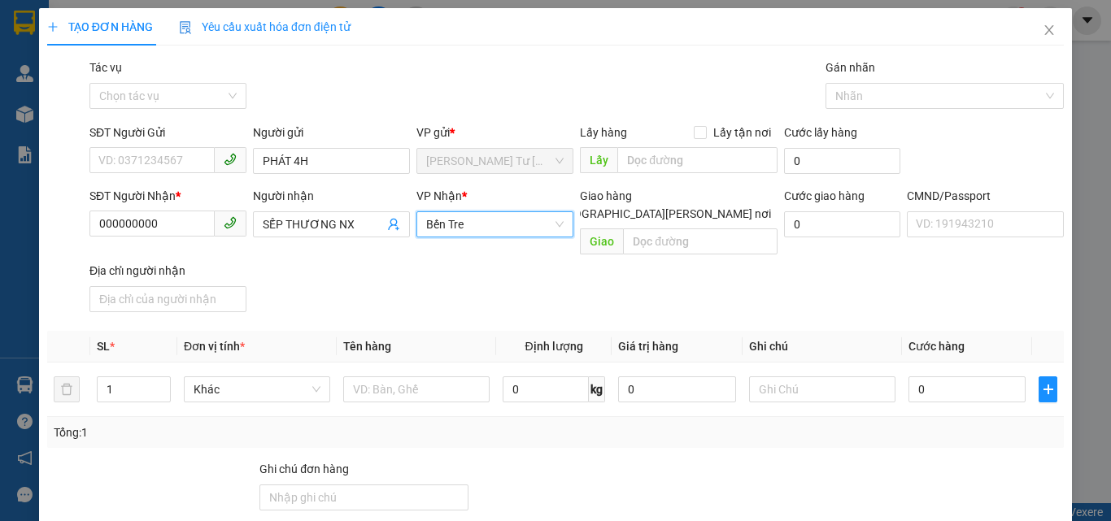
click at [314, 279] on div "SĐT Người Nhận * 000000000 Người nhận SẾP THƯƠNG NX VP Nhận * Bến Tre Bến Tre…" at bounding box center [576, 253] width 981 height 132
click at [398, 384] on input "text" at bounding box center [416, 389] width 146 height 26
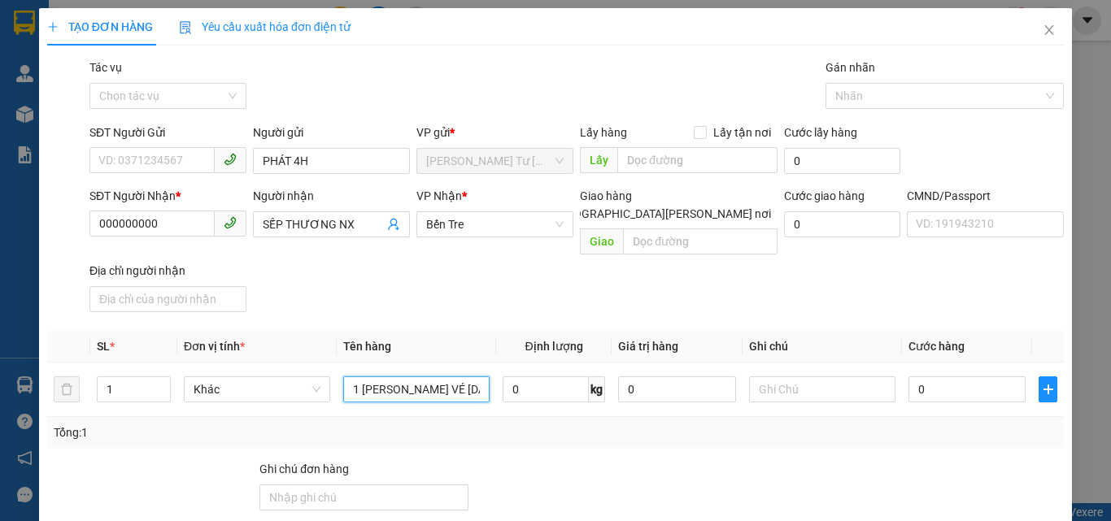
type input "1 PB TIỀN VÉ 11/10/25"
click at [471, 271] on div "SĐT Người Nhận * 000000000 Người nhận SẾP THƯƠNG NX VP Nhận * Bến Tre Giao hàn…" at bounding box center [576, 253] width 981 height 132
click at [911, 460] on div at bounding box center [980, 488] width 170 height 57
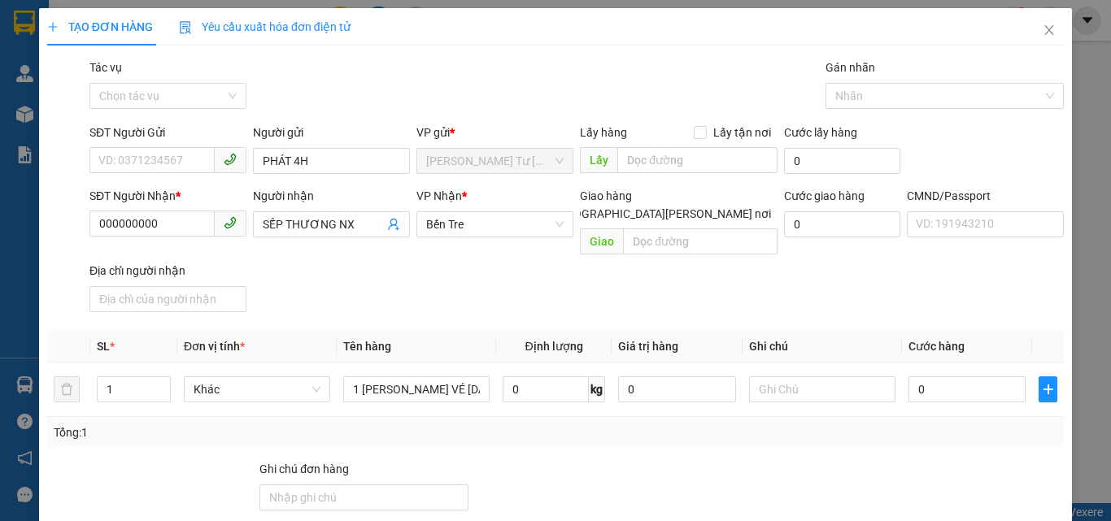
click at [188, 224] on input "000000000" at bounding box center [151, 224] width 125 height 26
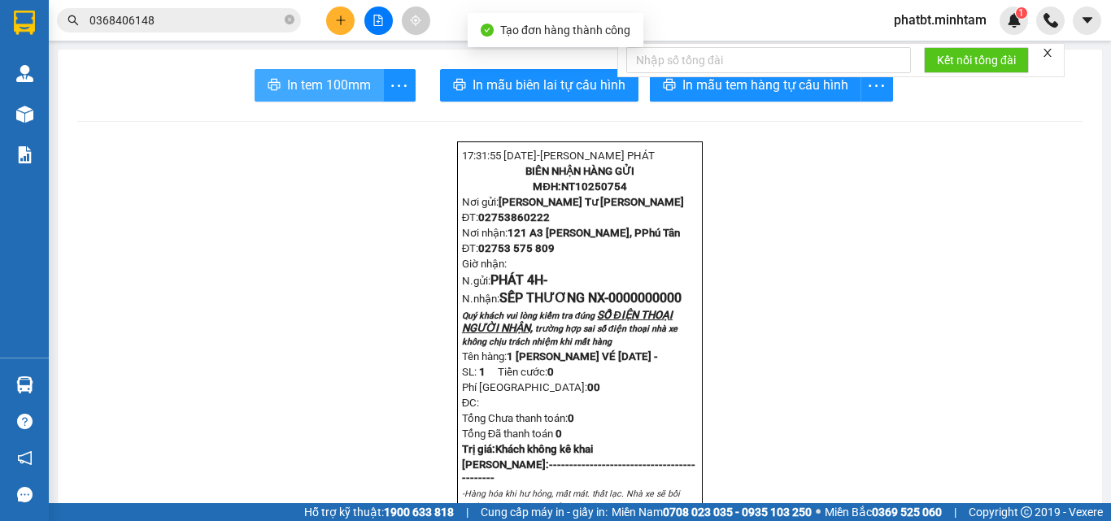
click at [333, 90] on span "In tem 100mm" at bounding box center [329, 85] width 84 height 20
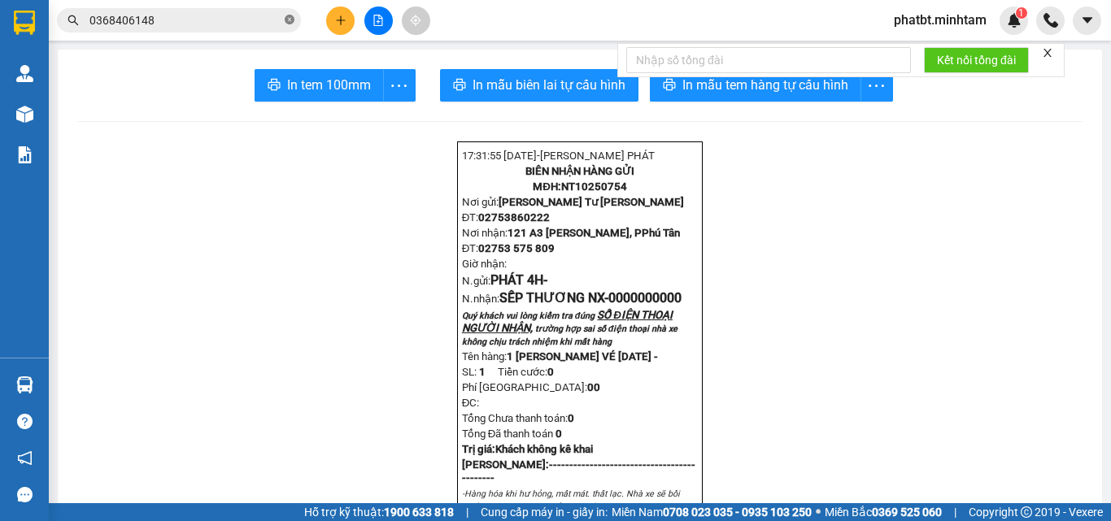
click at [289, 17] on icon "close-circle" at bounding box center [290, 20] width 10 height 10
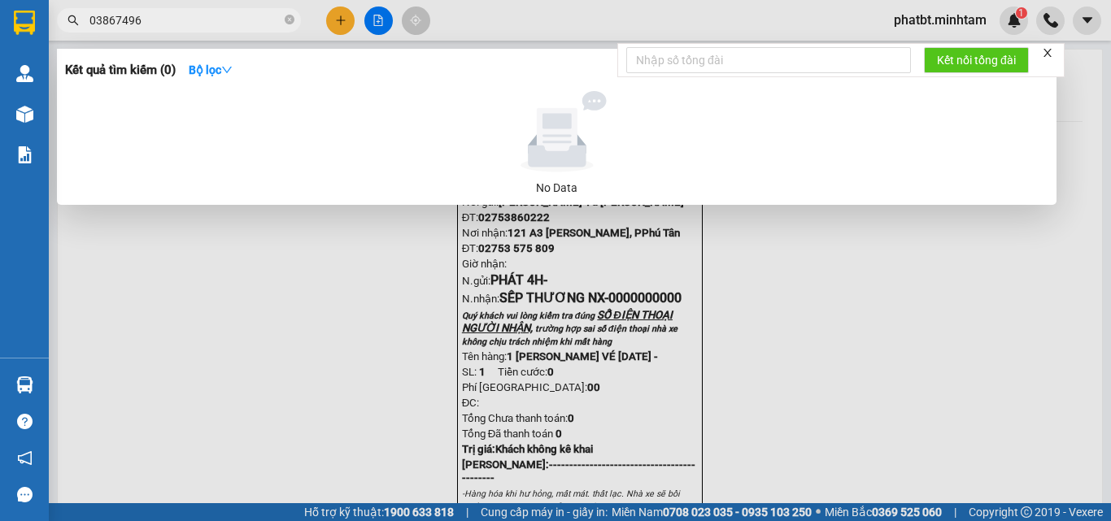
type input "038674963"
click at [289, 20] on icon "close-circle" at bounding box center [290, 20] width 10 height 10
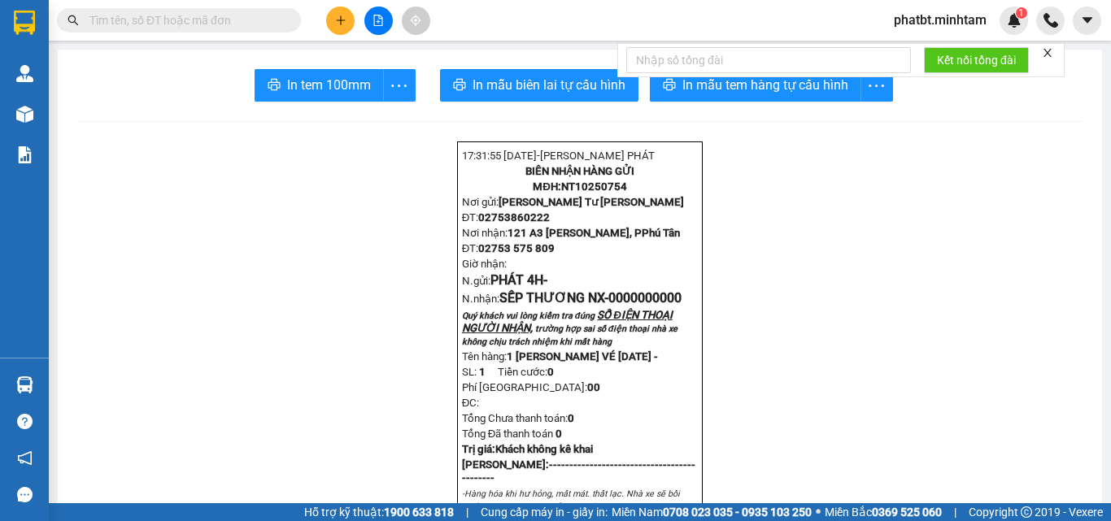
click at [254, 25] on input "text" at bounding box center [185, 20] width 192 height 18
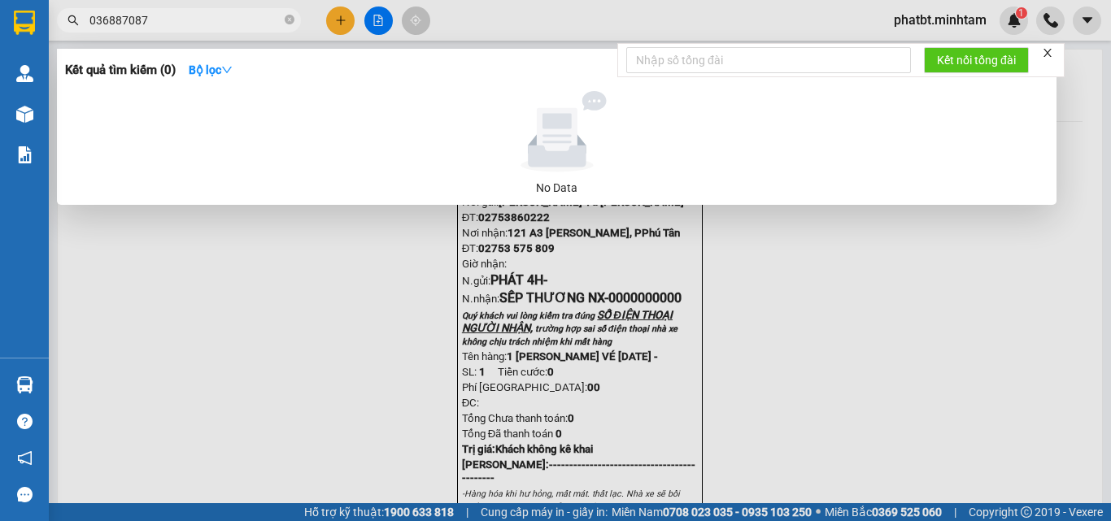
type input "0368870870"
click at [294, 21] on icon "close-circle" at bounding box center [290, 20] width 10 height 10
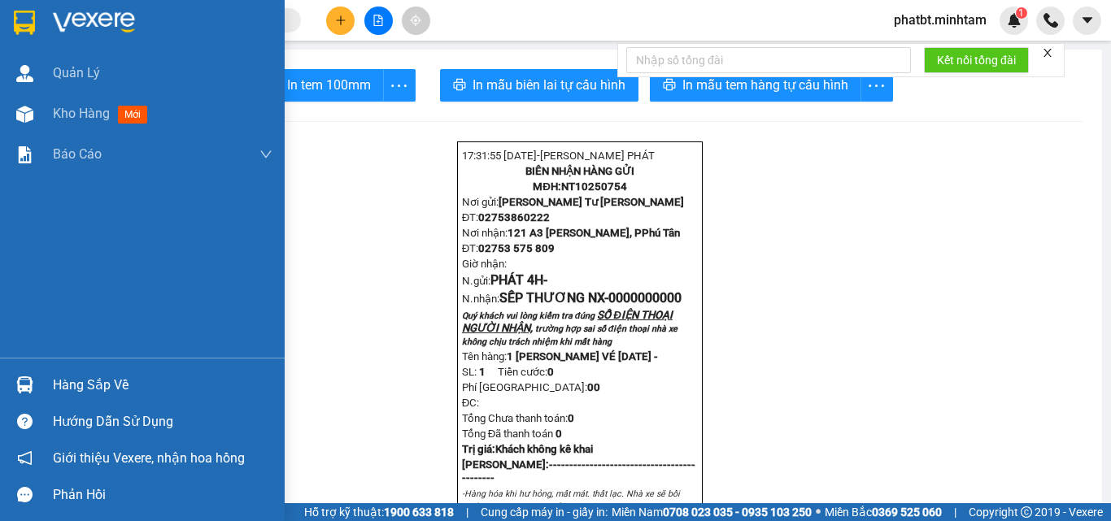
click at [94, 381] on div "Hàng sắp về" at bounding box center [163, 385] width 220 height 24
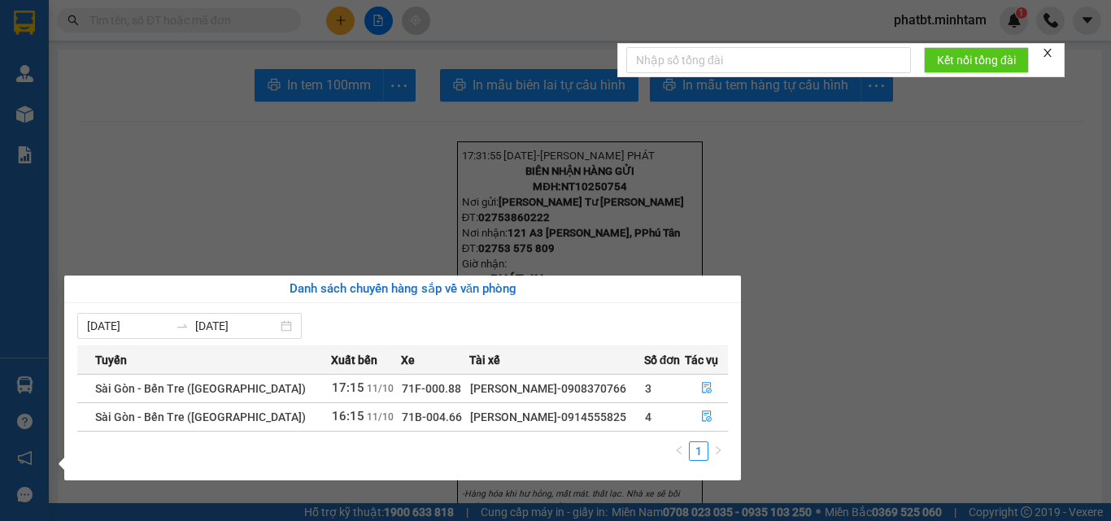
click at [423, 250] on section "Kết quả tìm kiếm ( 0 ) Bộ lọc No Data phatbt.minhtam 1 Quản Lý Kho hàng mới Báo…" at bounding box center [555, 260] width 1111 height 521
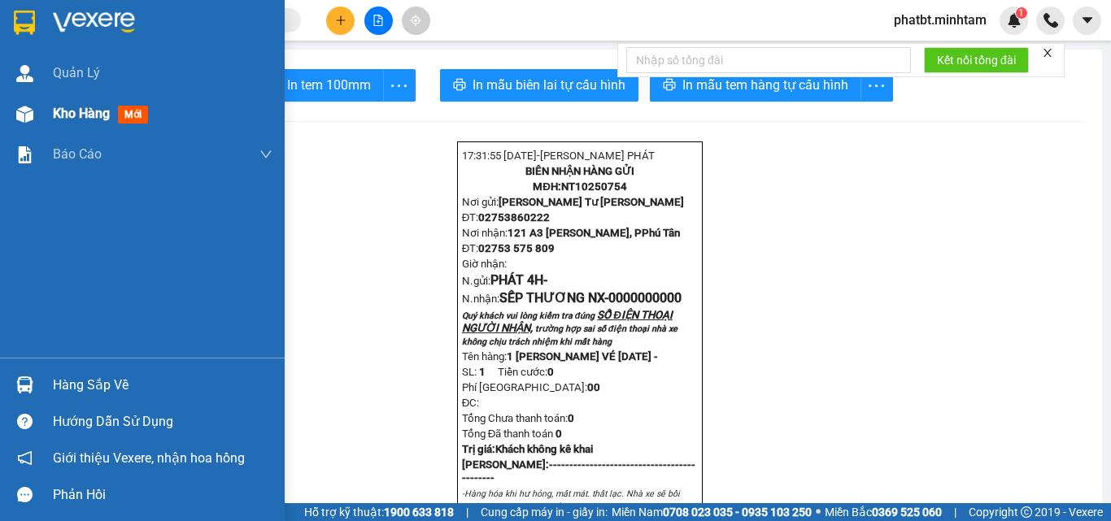
click at [39, 109] on div "Kho hàng mới" at bounding box center [142, 114] width 285 height 41
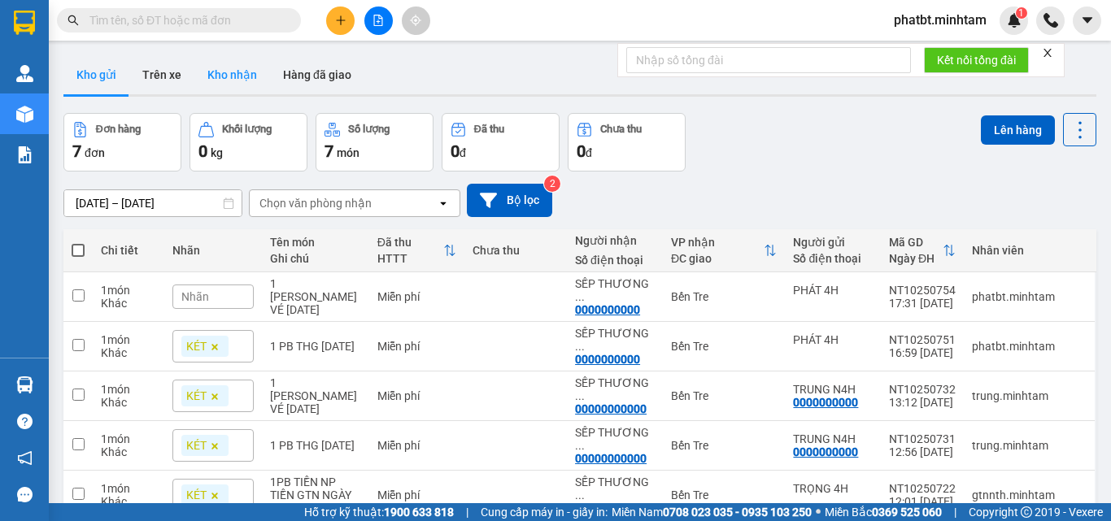
click at [233, 84] on button "Kho nhận" at bounding box center [232, 74] width 76 height 39
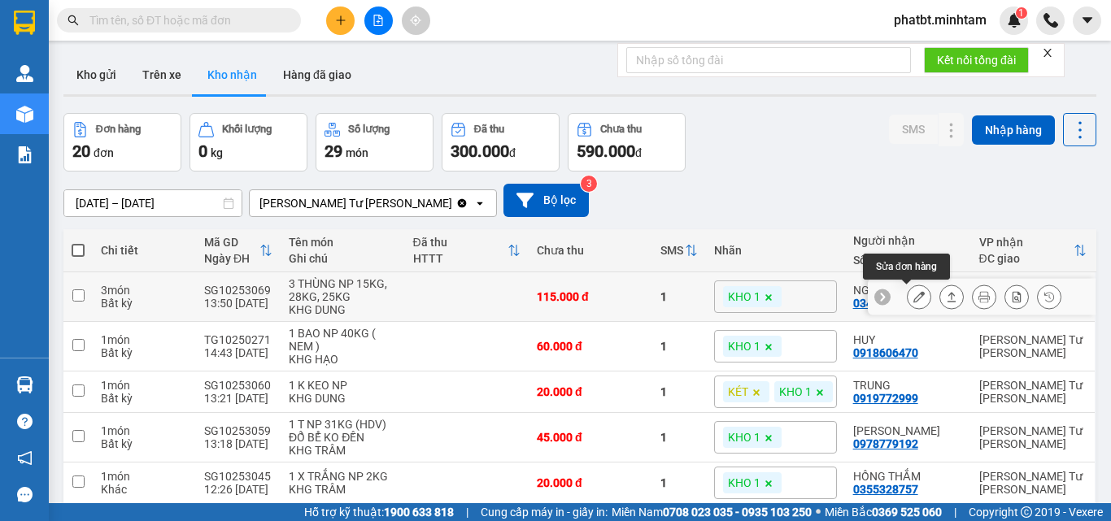
click at [913, 297] on icon at bounding box center [918, 296] width 11 height 11
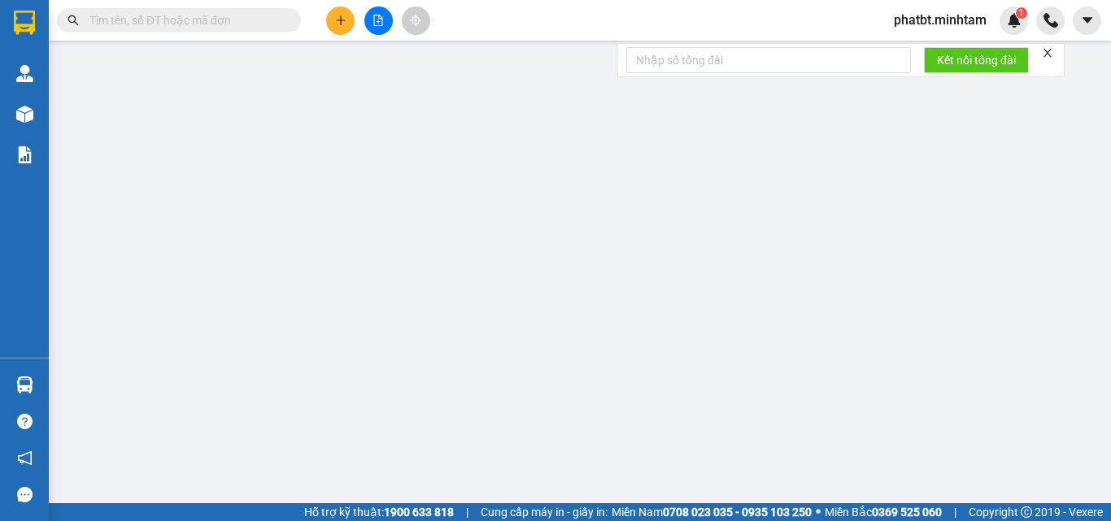
type input "0937027667"
type input "TRÍ"
type input "0347842785"
type input "NGÂN"
type input "115.000"
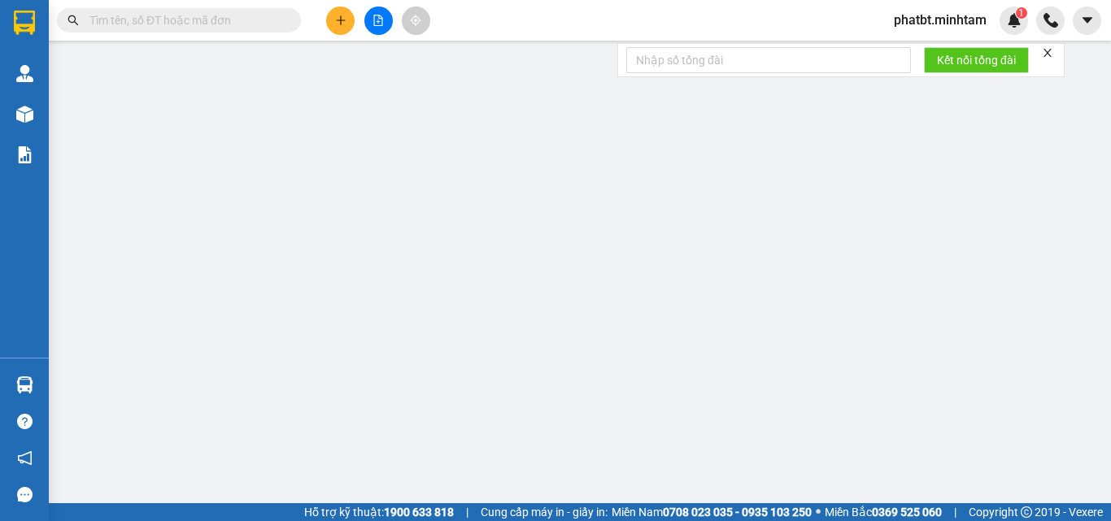
type input "115.000"
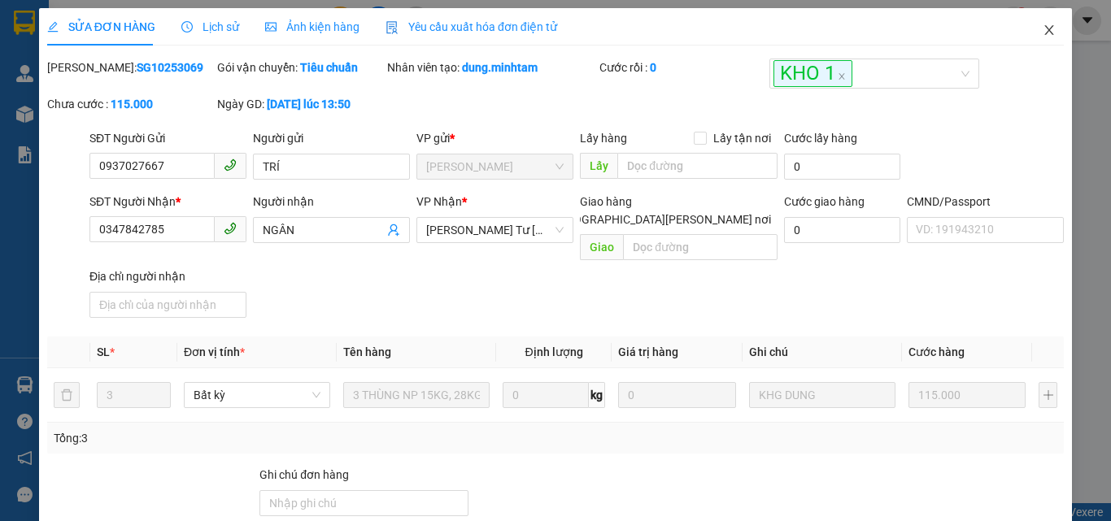
click at [1043, 30] on icon "close" at bounding box center [1048, 30] width 13 height 13
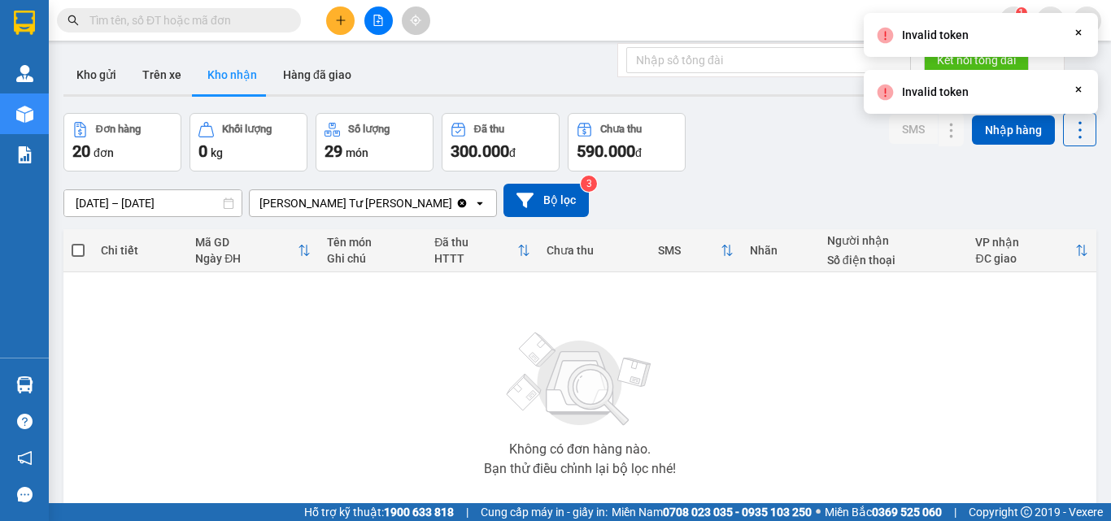
click at [954, 14] on div "Invalid token Close" at bounding box center [981, 35] width 234 height 44
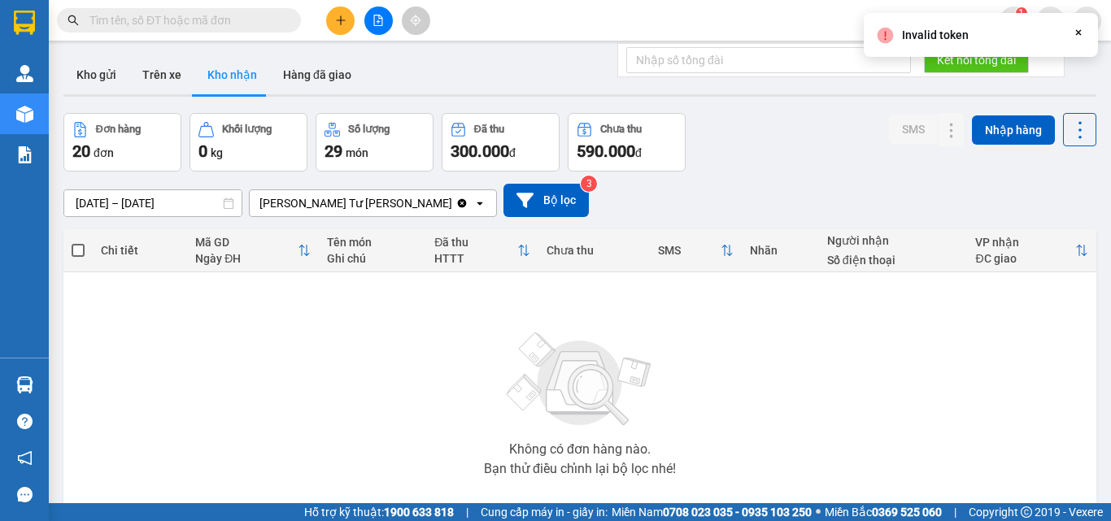
click at [790, 133] on div "Đơn hàng 20 đơn Khối lượng 0 kg Số lượng 29 món Đã thu 300.000 đ Chưa thu 590.0…" at bounding box center [579, 142] width 1033 height 59
click at [1085, 33] on div "Invalid token Close" at bounding box center [981, 35] width 234 height 44
click at [1078, 29] on icon "Close" at bounding box center [1078, 32] width 13 height 13
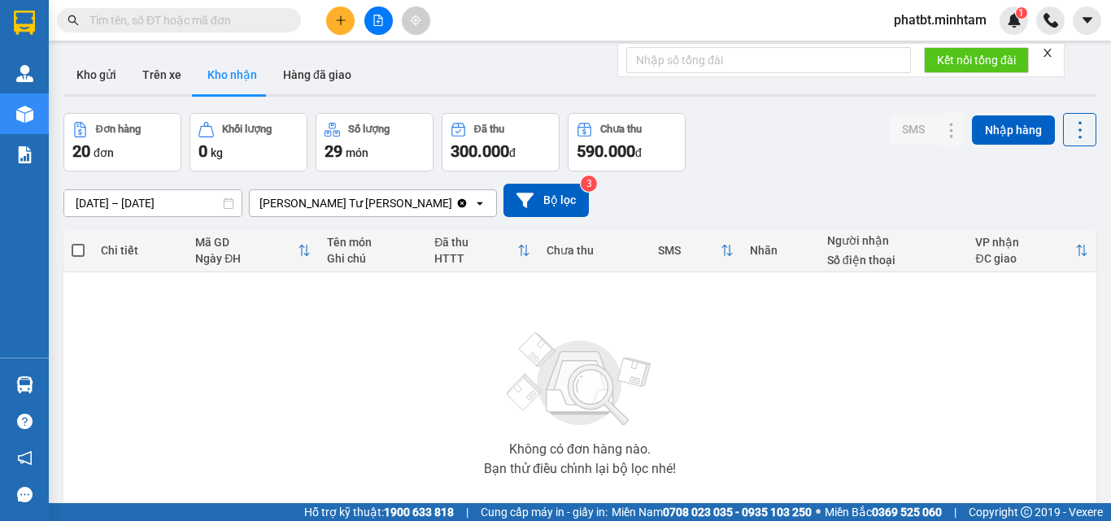
click at [924, 19] on span "phatbt.minhtam" at bounding box center [940, 20] width 119 height 20
click at [907, 53] on span "Đăng xuất" at bounding box center [946, 50] width 86 height 18
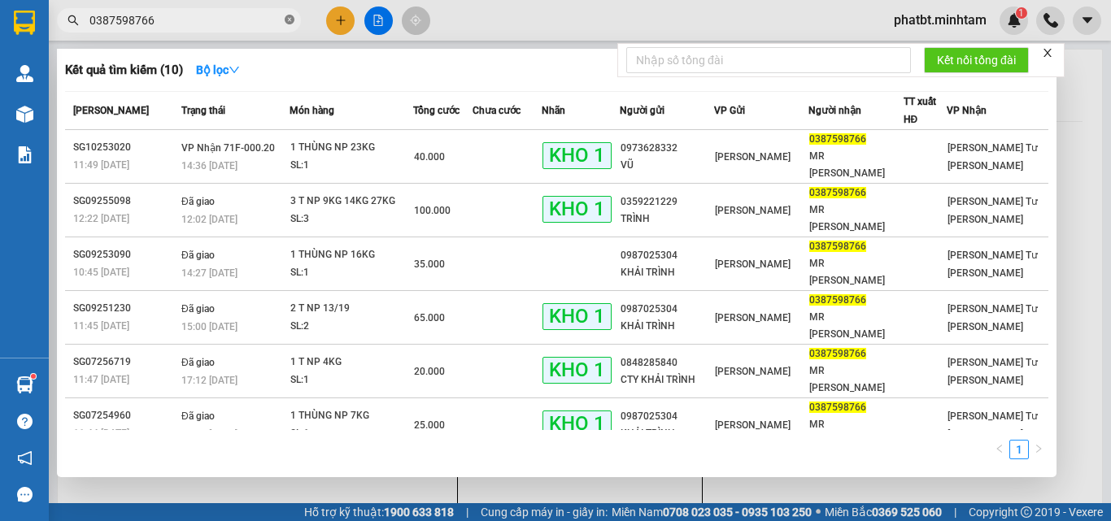
click at [290, 18] on icon "close-circle" at bounding box center [290, 20] width 10 height 10
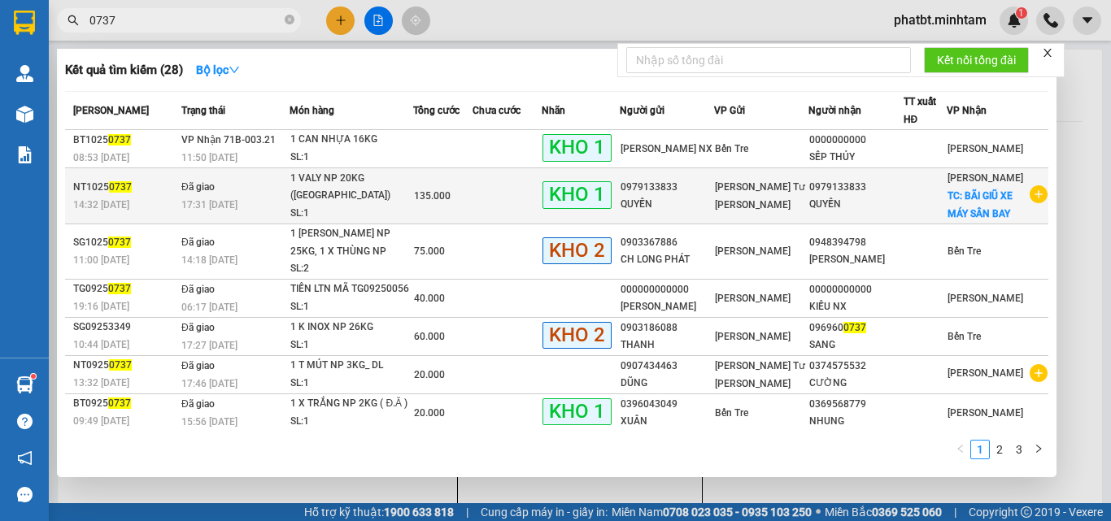
type input "0737"
click at [368, 205] on div "SL: 1" at bounding box center [351, 214] width 122 height 18
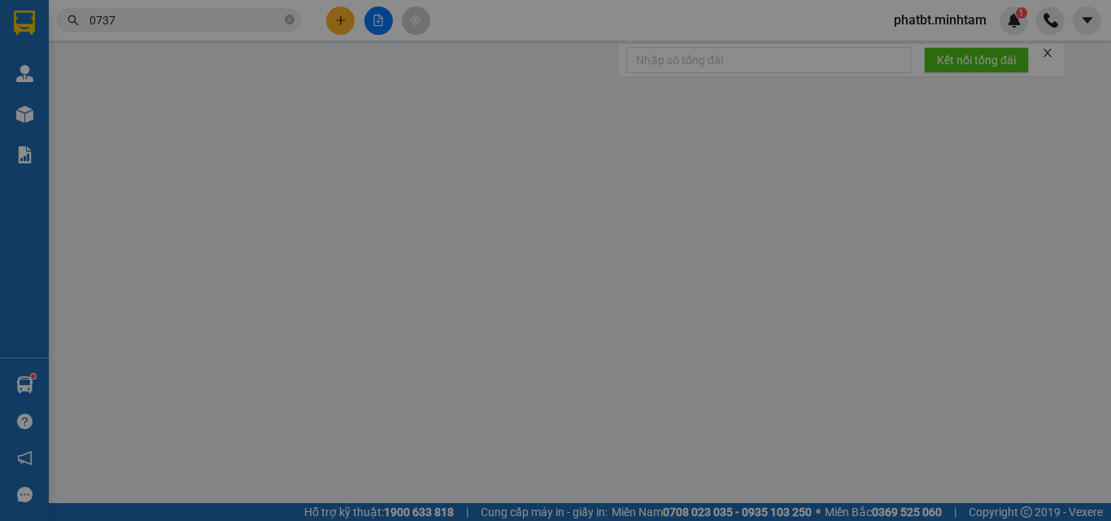
type input "0979133833"
type input "QUYỀN"
type input "0979133833"
type input "QUYỀN"
checkbox input "true"
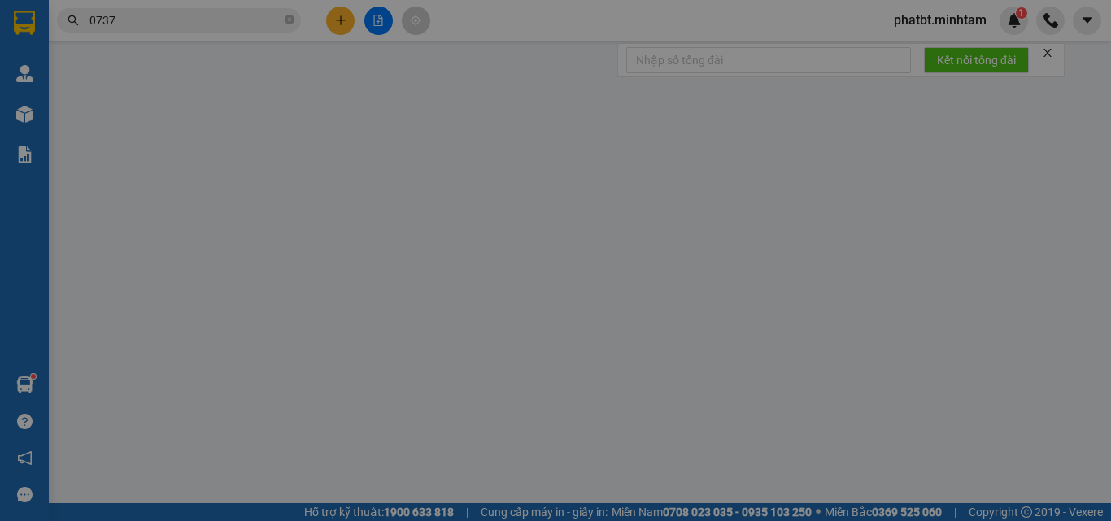
type input "BÃI GIŨ XE MÁY SÂN BAY"
type input "100.000"
type input "GIAO TỚI BÃI GỦI XE MÁY SÂN BAY 12H MAI PHÍ GTN CHƯA THU 35K"
type input "135.000"
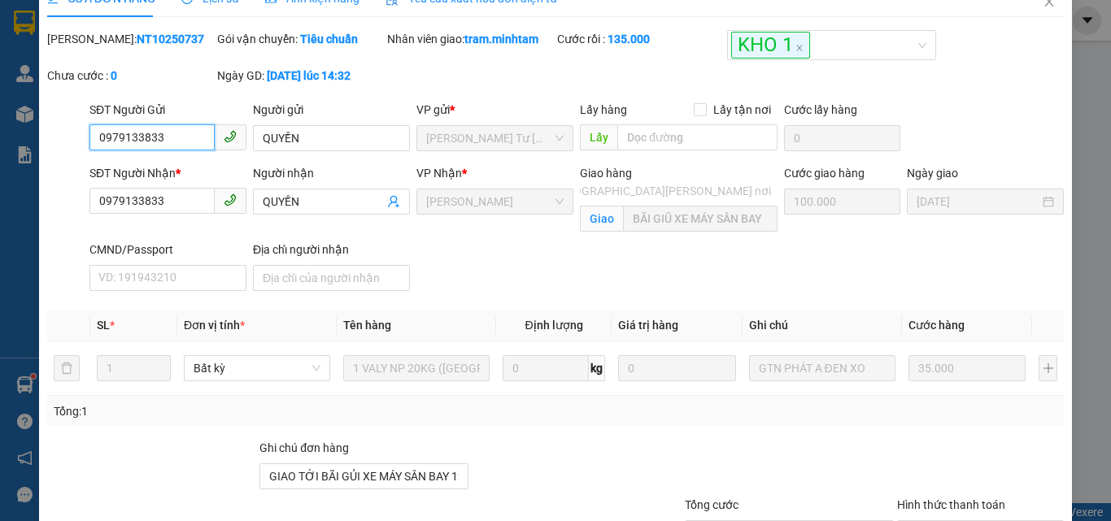
scroll to position [246, 0]
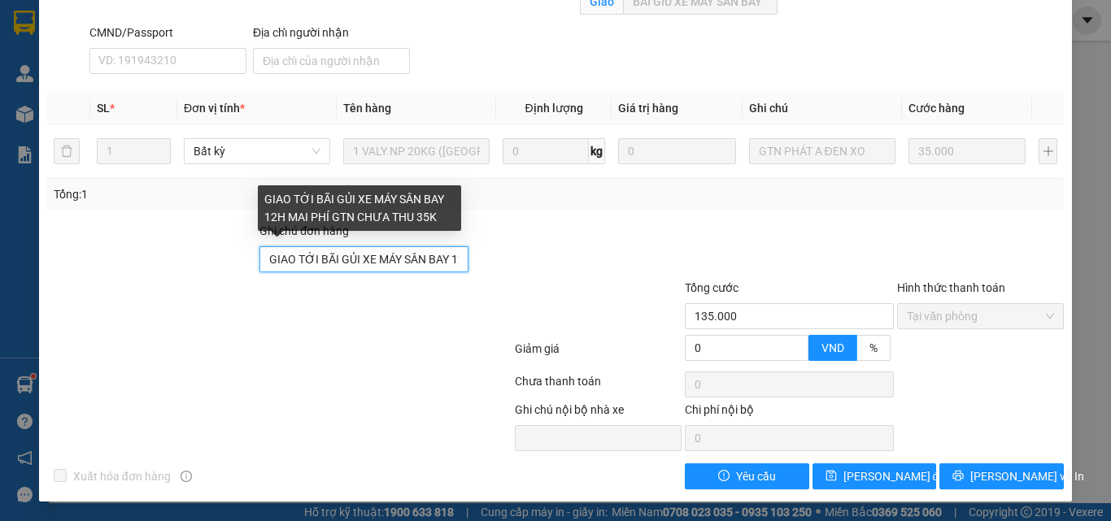
click at [447, 260] on input "GIAO TỚI BÃI GỦI XE MÁY SÂN BAY 12H MAI PHÍ GTN CHƯA THU 35K" at bounding box center [363, 259] width 209 height 26
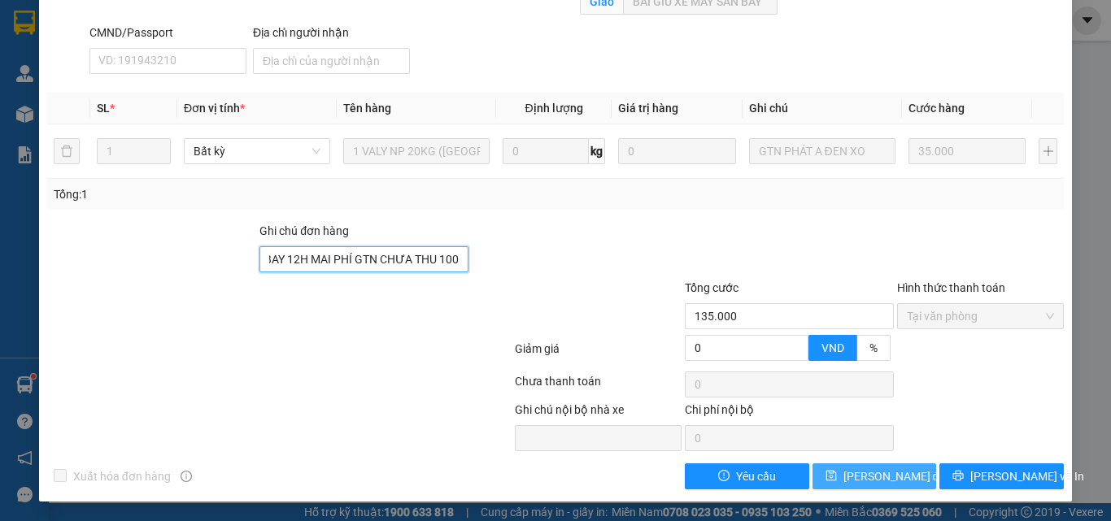
type input "GIAO TỚI BÃI GỦI XE MÁY SÂN BAY 12H MAI PHÍ GTN CHƯA THU 100"
click at [863, 481] on span "[PERSON_NAME] đổi" at bounding box center [895, 477] width 105 height 18
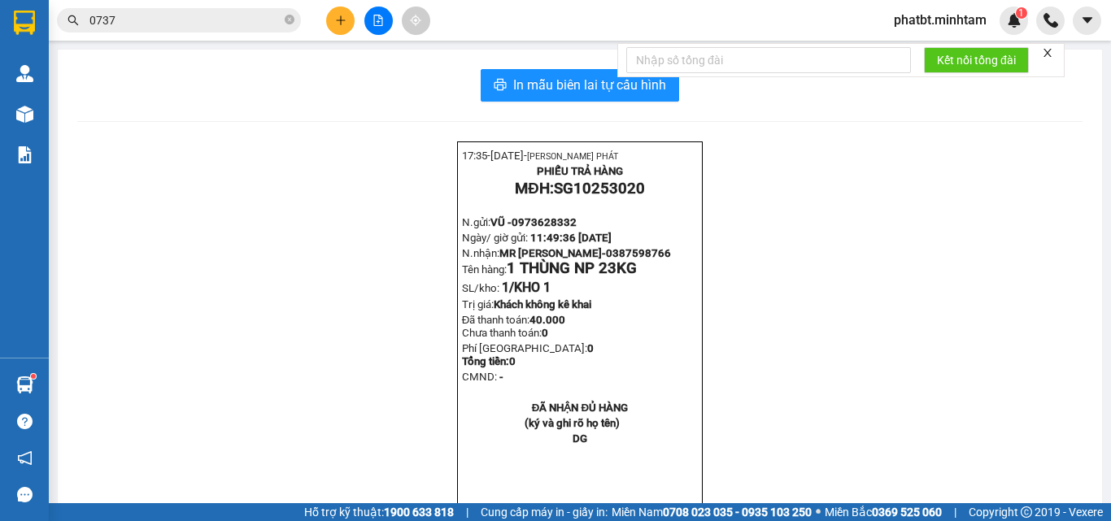
click at [128, 21] on input "0737" at bounding box center [185, 20] width 192 height 18
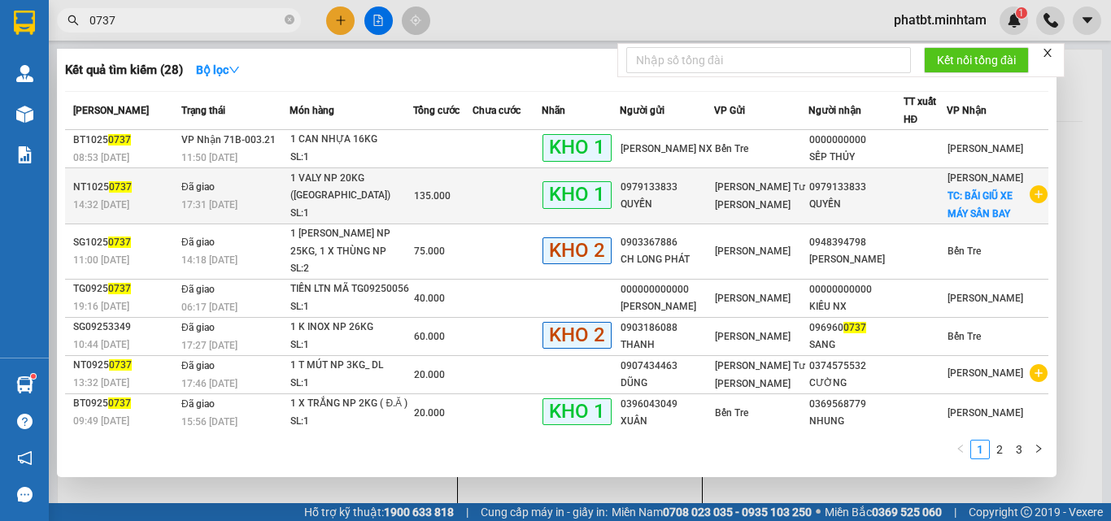
type input "0737-"
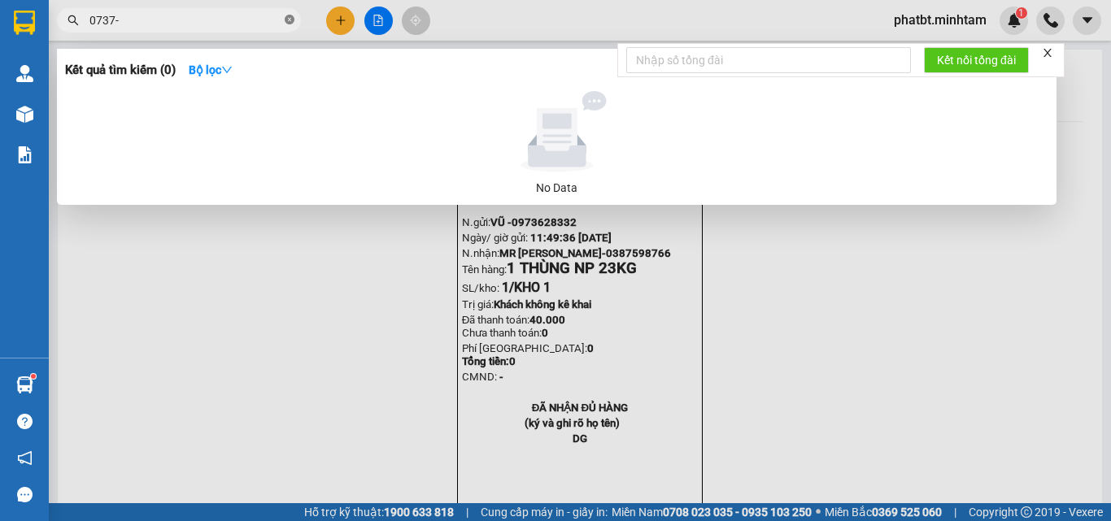
click at [289, 16] on icon "close-circle" at bounding box center [290, 20] width 10 height 10
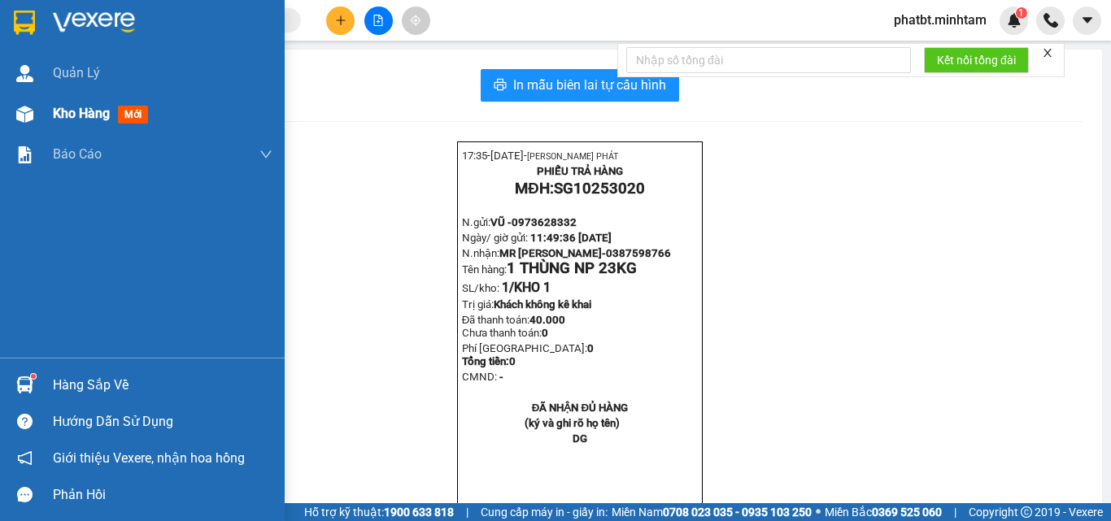
click at [62, 120] on span "Kho hàng" at bounding box center [81, 113] width 57 height 15
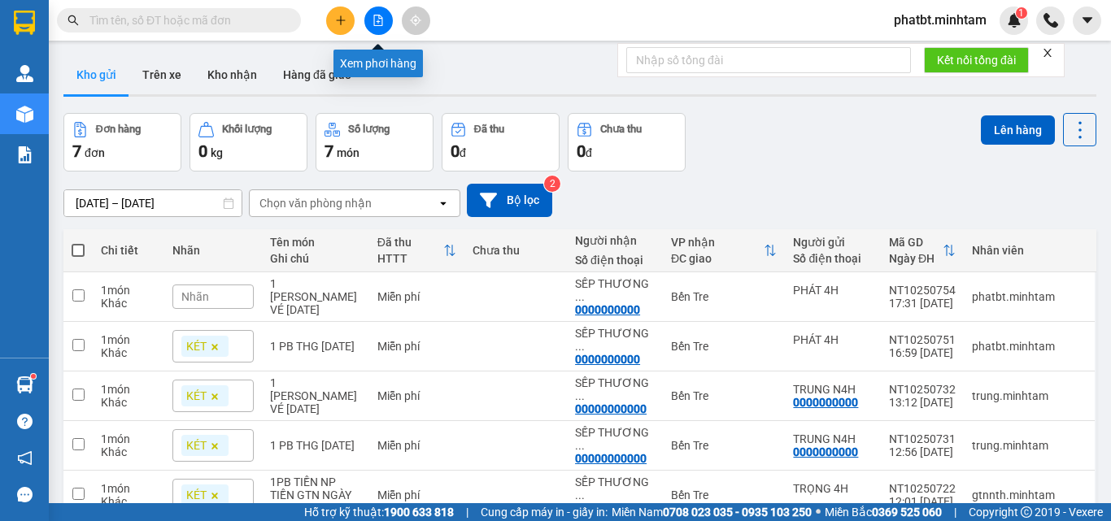
click at [371, 25] on button at bounding box center [378, 21] width 28 height 28
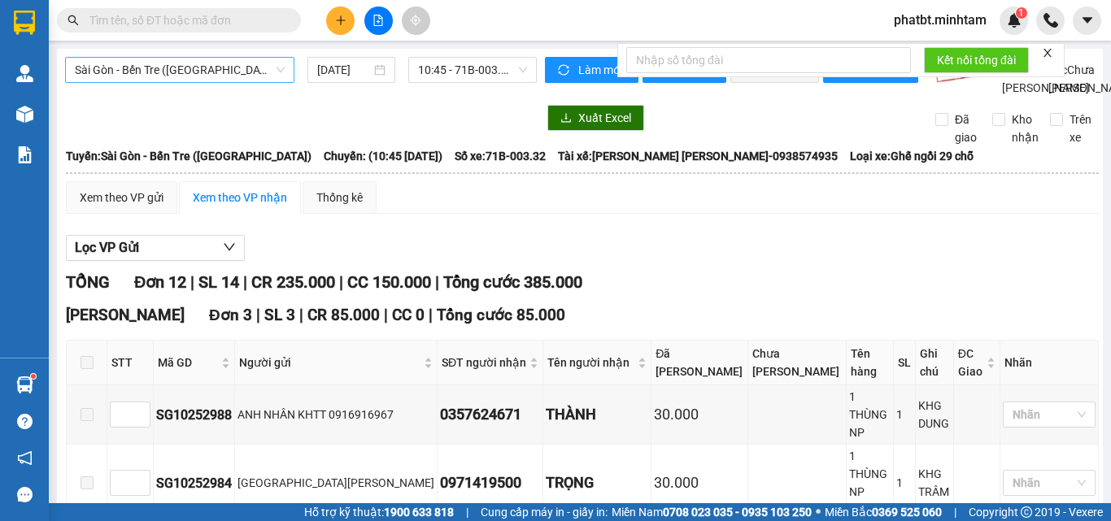
click at [225, 71] on span "Sài Gòn - Bến Tre (CN)" at bounding box center [180, 70] width 210 height 24
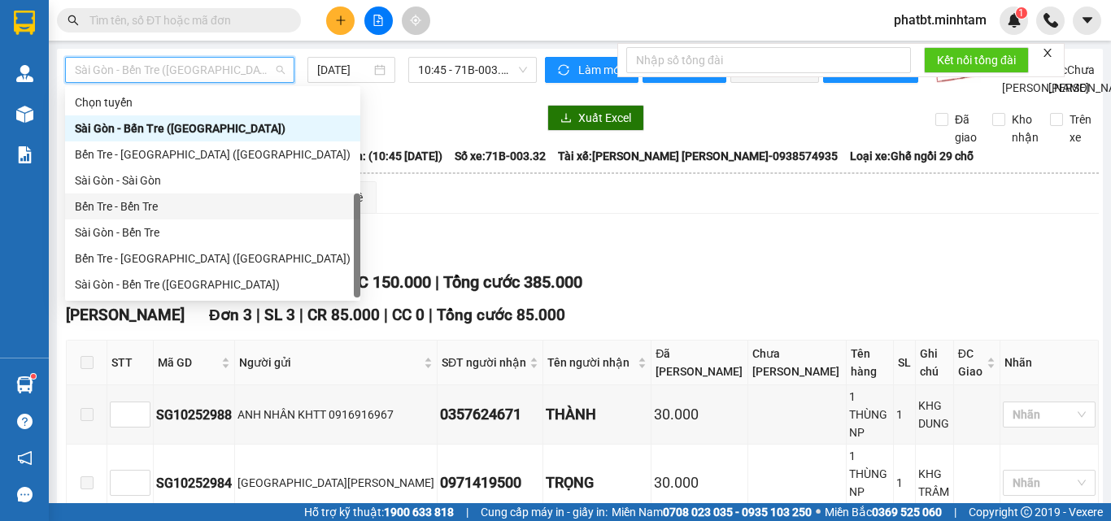
scroll to position [26, 0]
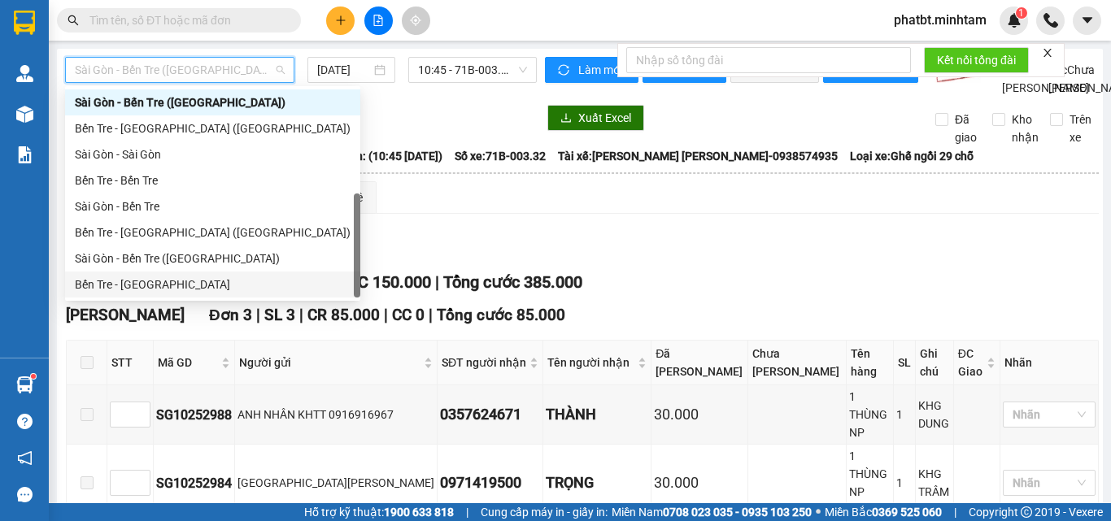
click at [153, 281] on div "Bến Tre - Sài Gòn" at bounding box center [213, 285] width 276 height 18
type input "[DATE]"
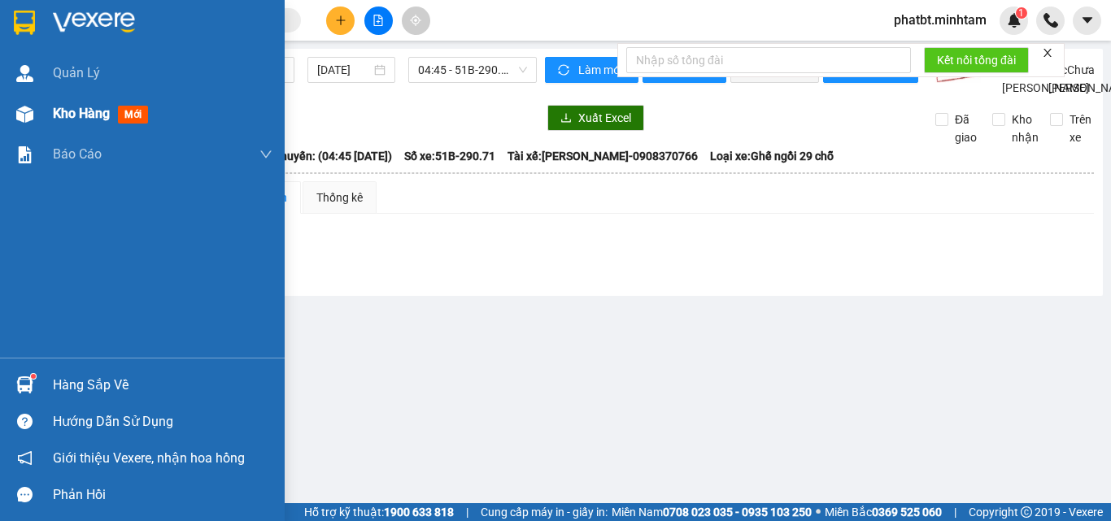
drag, startPoint x: 50, startPoint y: 109, endPoint x: 61, endPoint y: 111, distance: 10.8
click at [51, 109] on div "Kho hàng mới" at bounding box center [142, 114] width 285 height 41
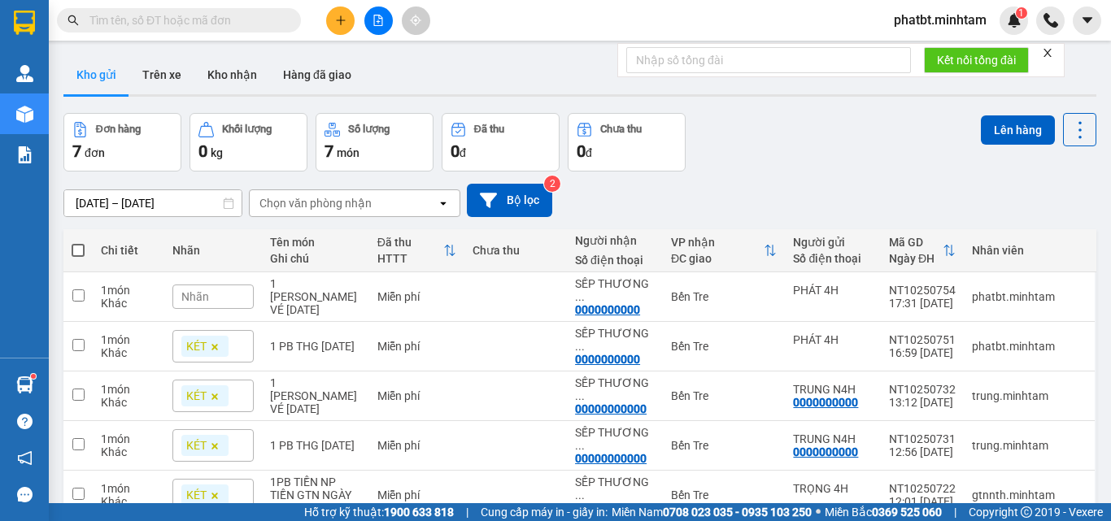
click at [933, 12] on span "phatbt.minhtam" at bounding box center [940, 20] width 119 height 20
click at [913, 45] on span "Đăng xuất" at bounding box center [946, 50] width 86 height 18
